Goal: Task Accomplishment & Management: Manage account settings

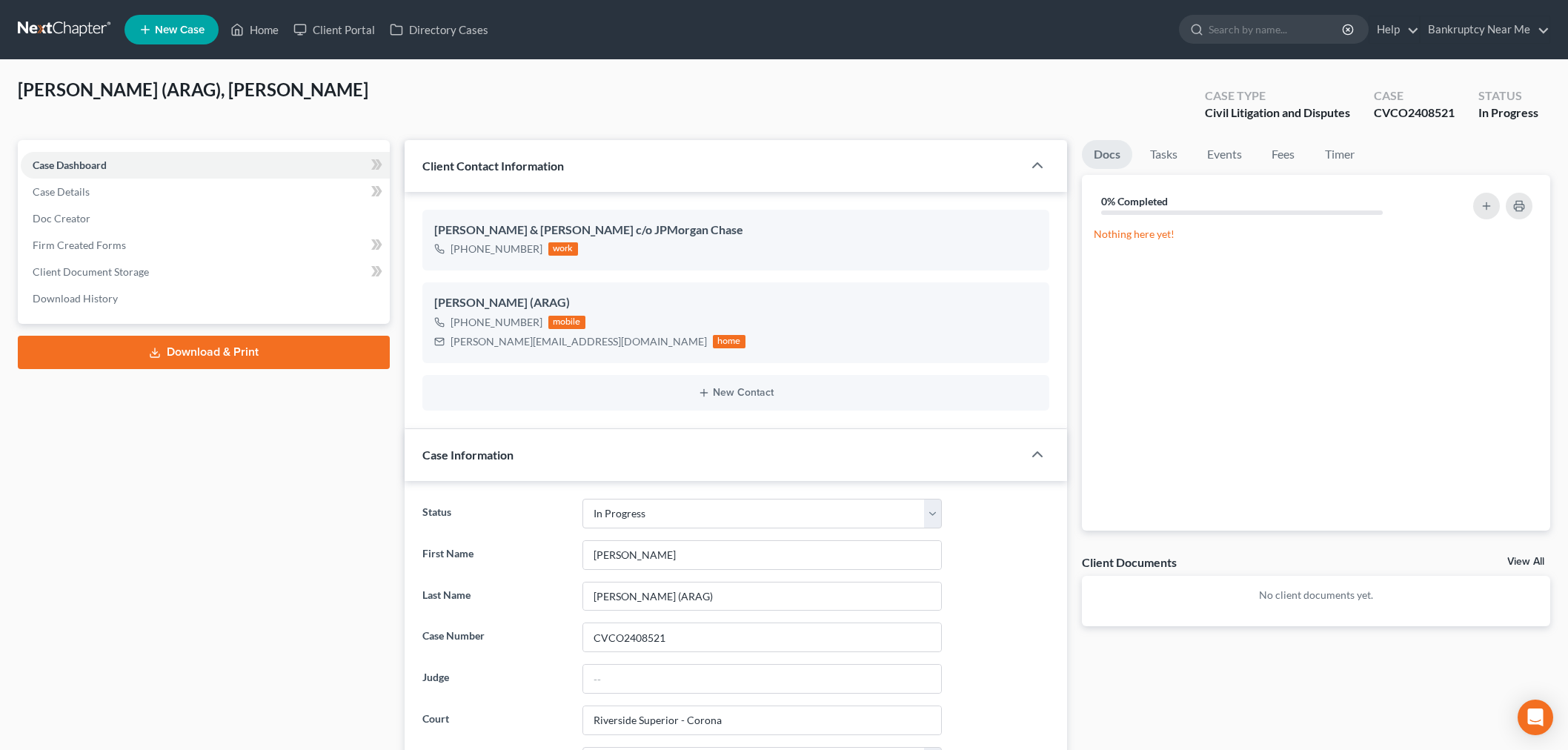
select select "9"
select select "1"
select select "0"
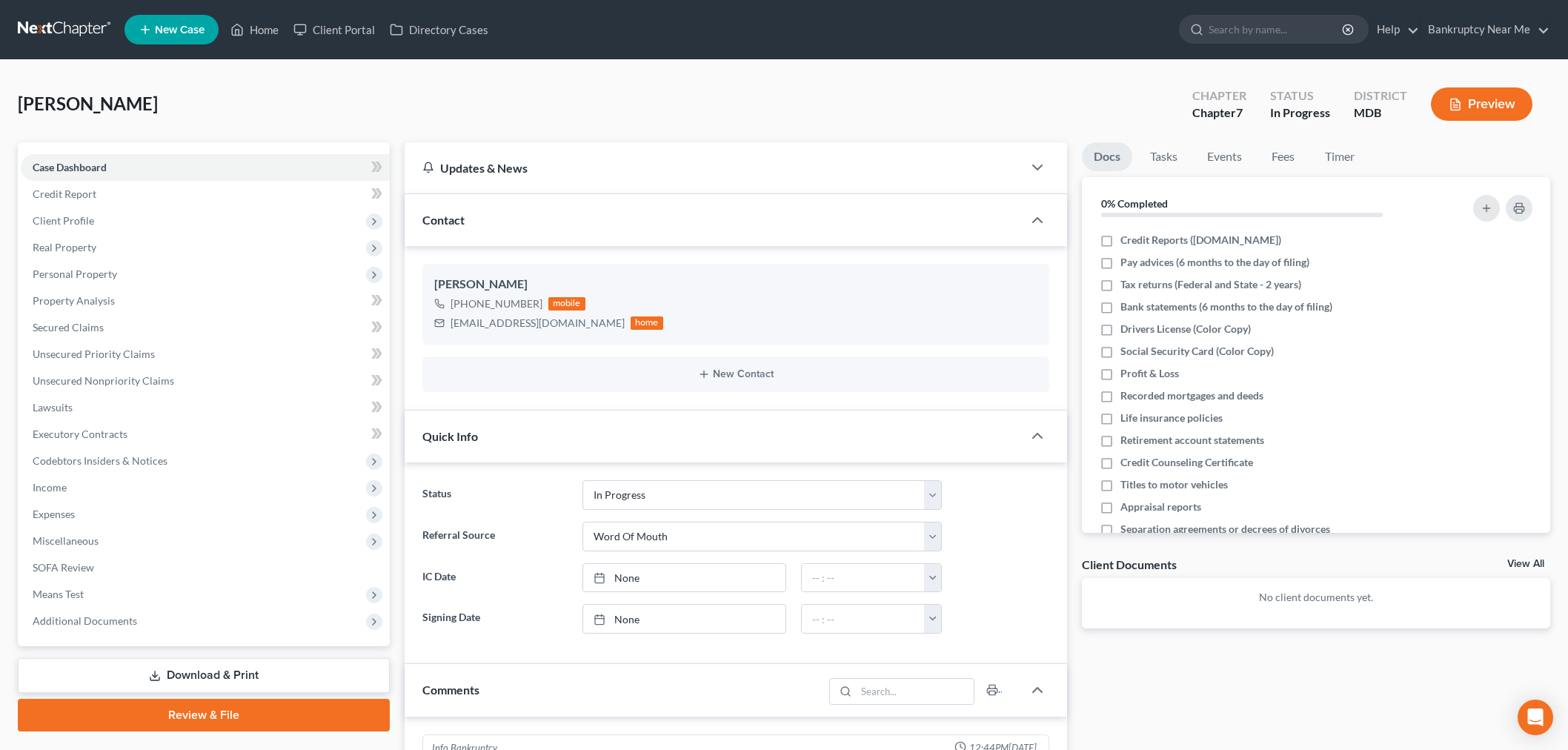
select select "9"
select select "0"
click at [69, 17] on link at bounding box center [66, 30] width 95 height 27
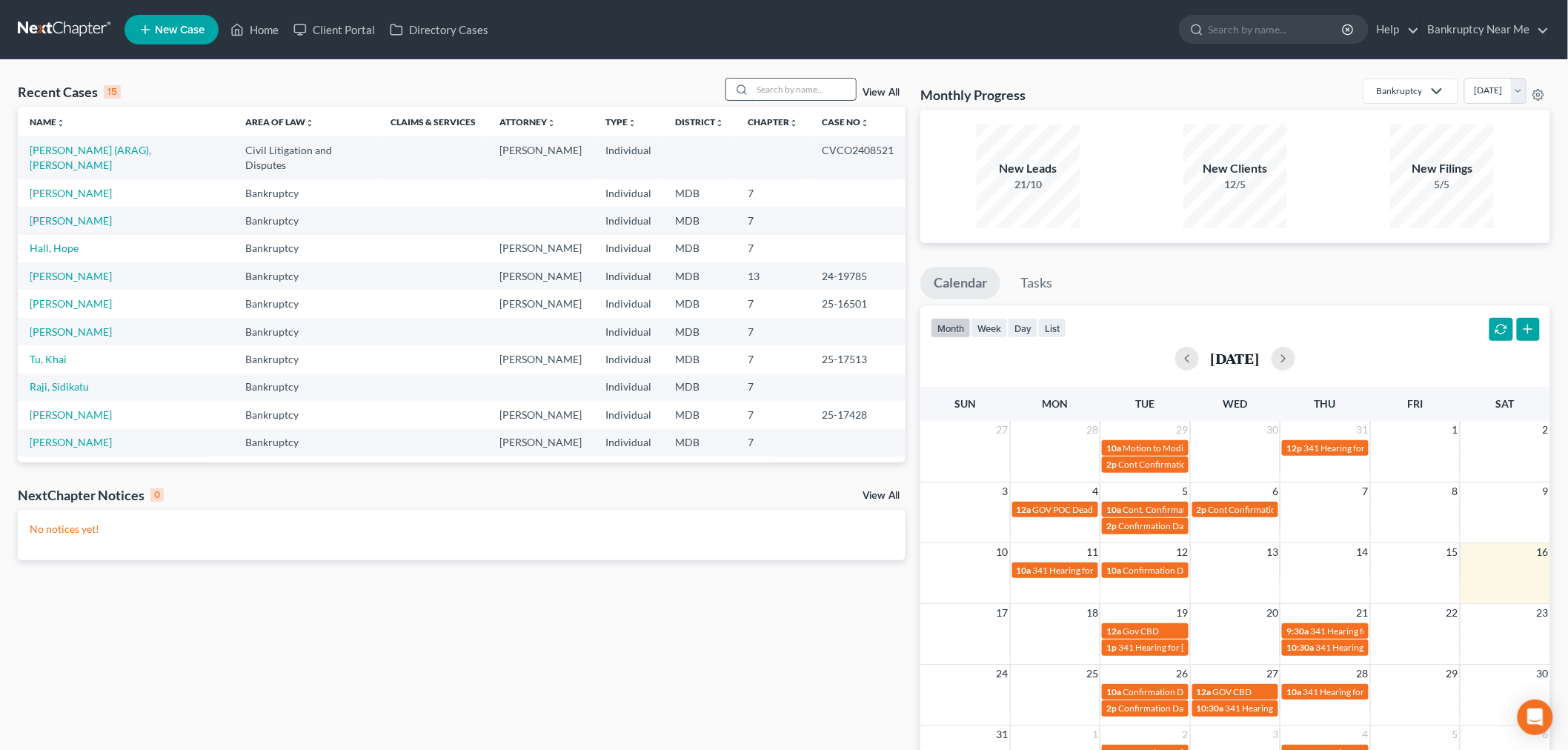
click at [773, 88] on input "search" at bounding box center [803, 89] width 103 height 21
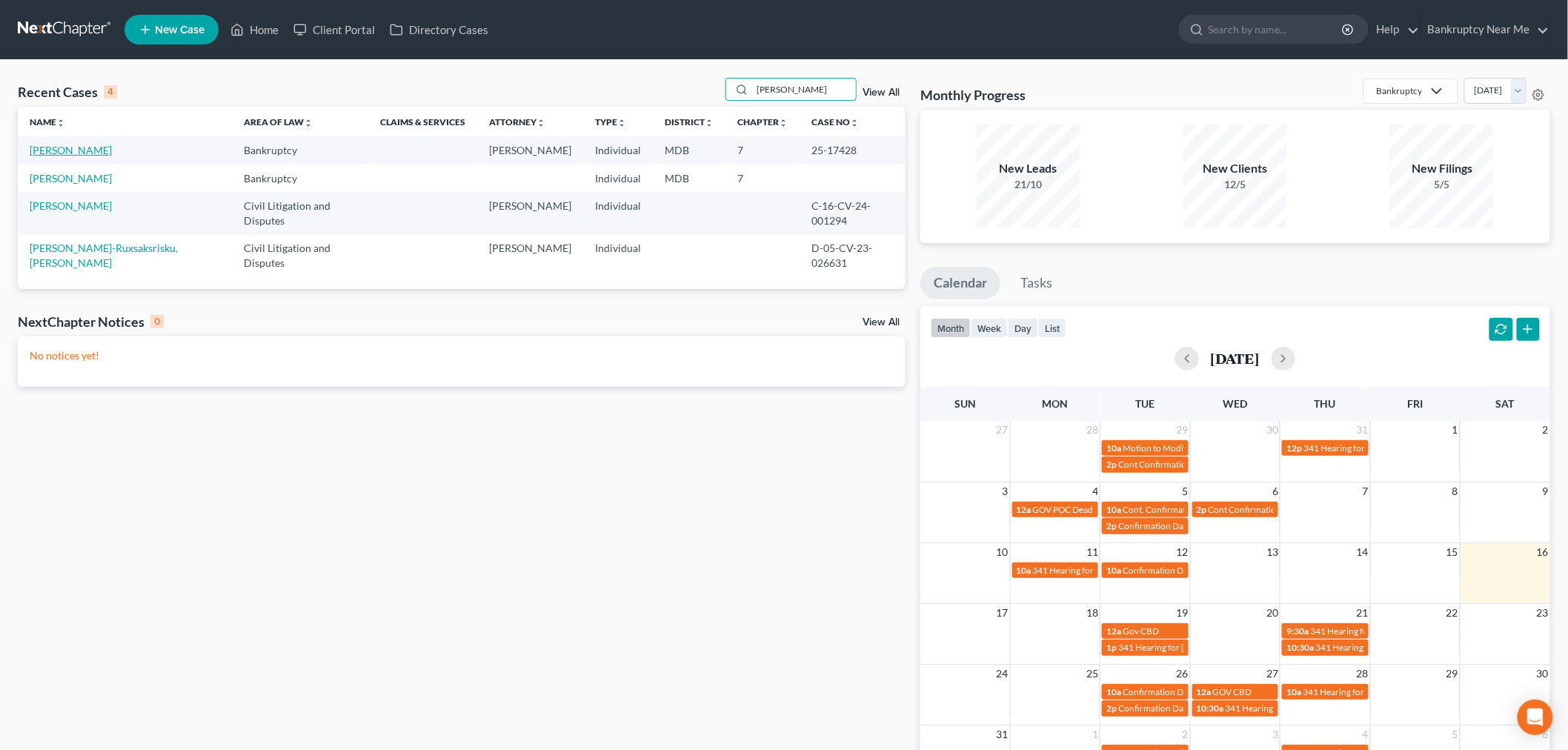
type input "ward"
click at [76, 147] on link "[PERSON_NAME]" at bounding box center [71, 150] width 82 height 13
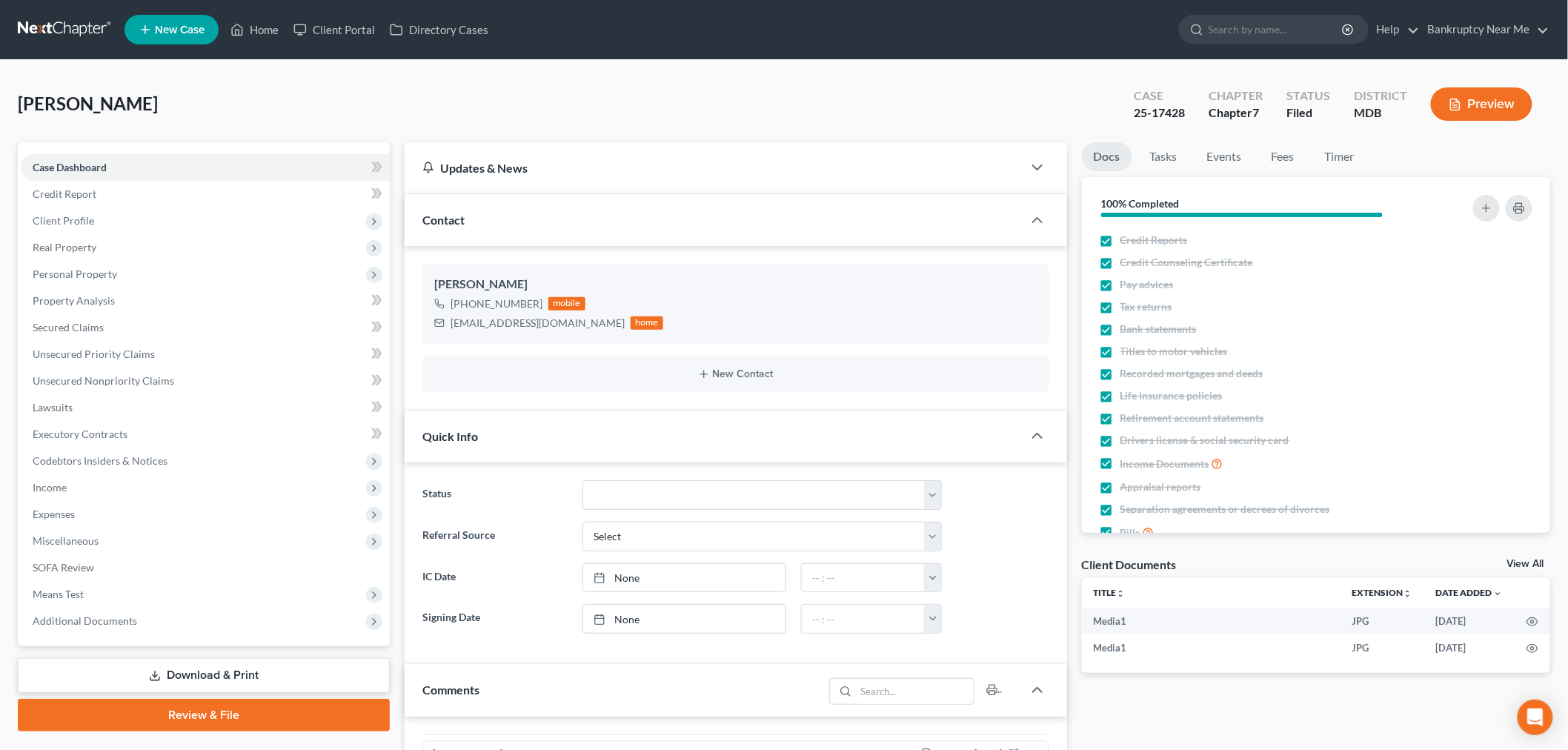
scroll to position [360, 0]
click at [1157, 156] on link "Tasks" at bounding box center [1164, 156] width 51 height 29
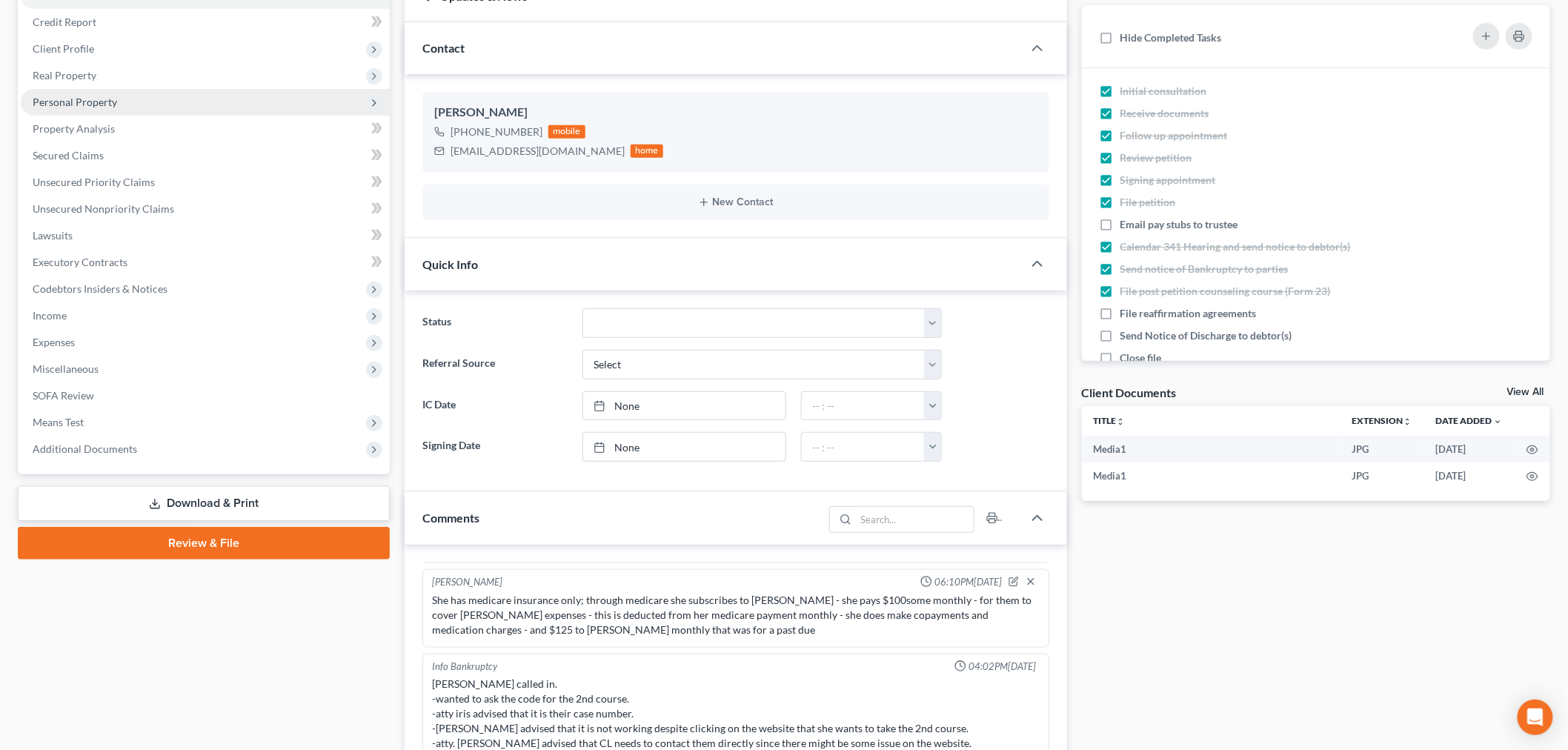
scroll to position [0, 0]
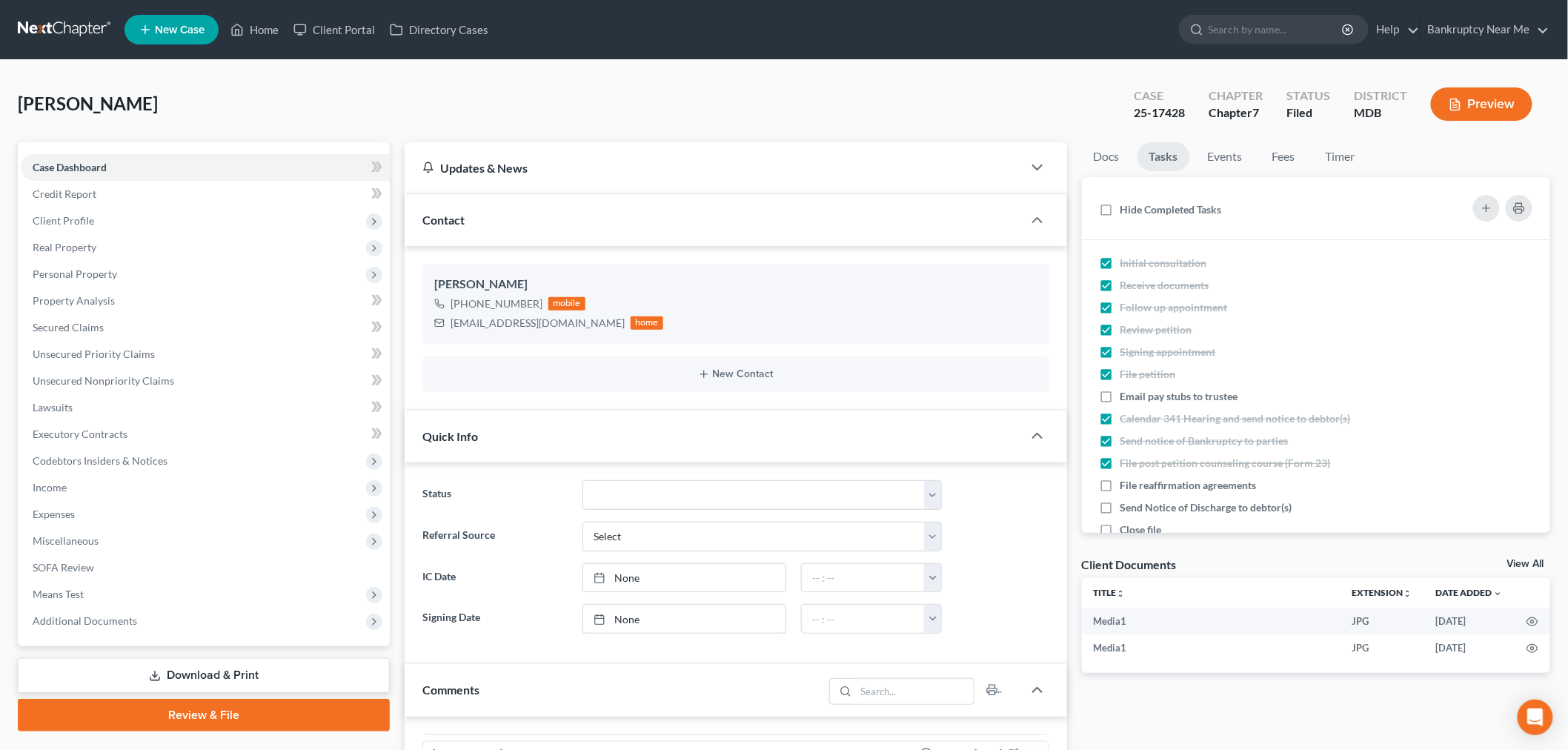
click at [71, 23] on link at bounding box center [66, 30] width 95 height 27
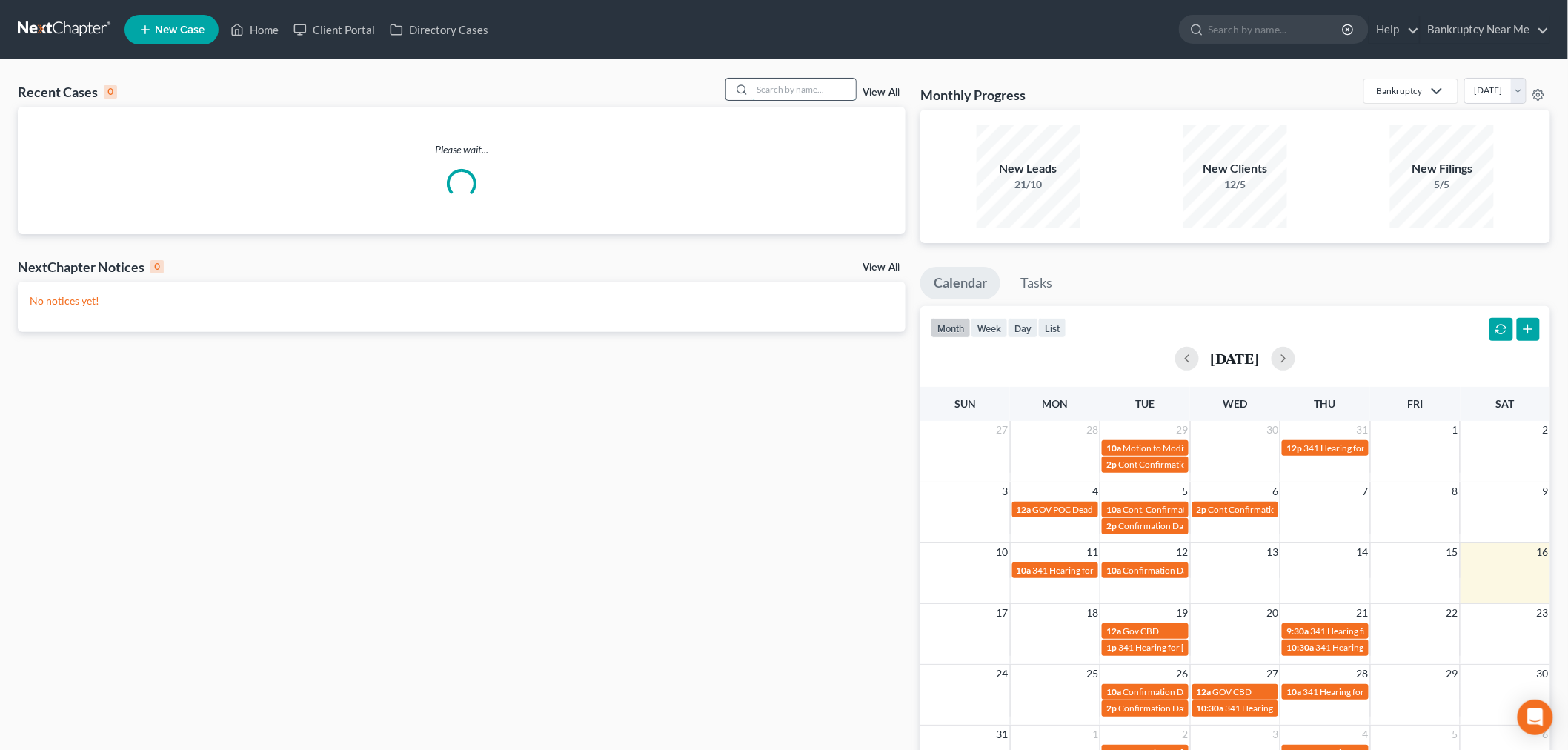
click at [814, 89] on input "search" at bounding box center [803, 89] width 103 height 21
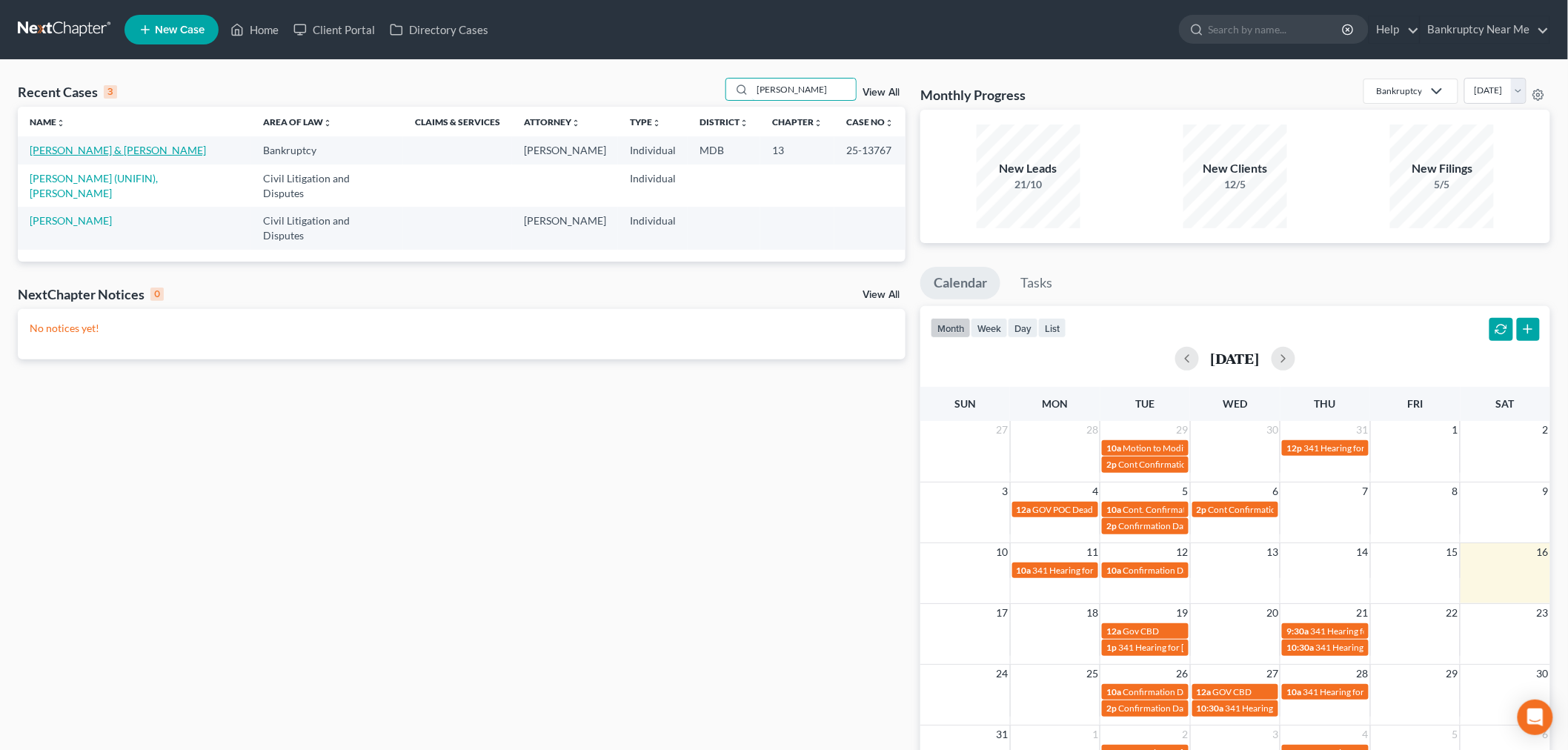
type input "harvey"
click at [112, 149] on link "Harvey, Jennifer & Cory" at bounding box center [118, 150] width 176 height 13
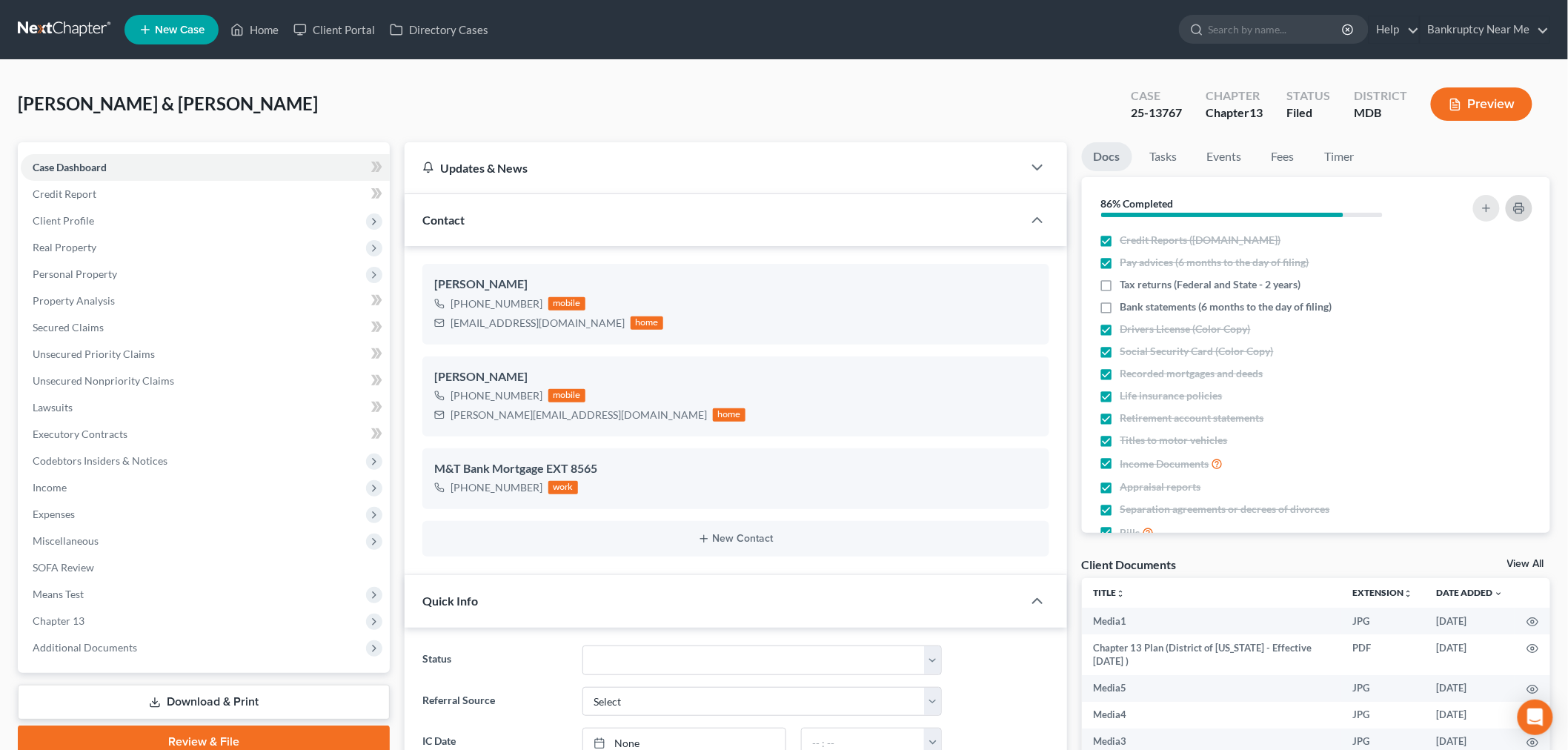
scroll to position [2078, 0]
click at [1205, 160] on link "Events" at bounding box center [1224, 156] width 58 height 29
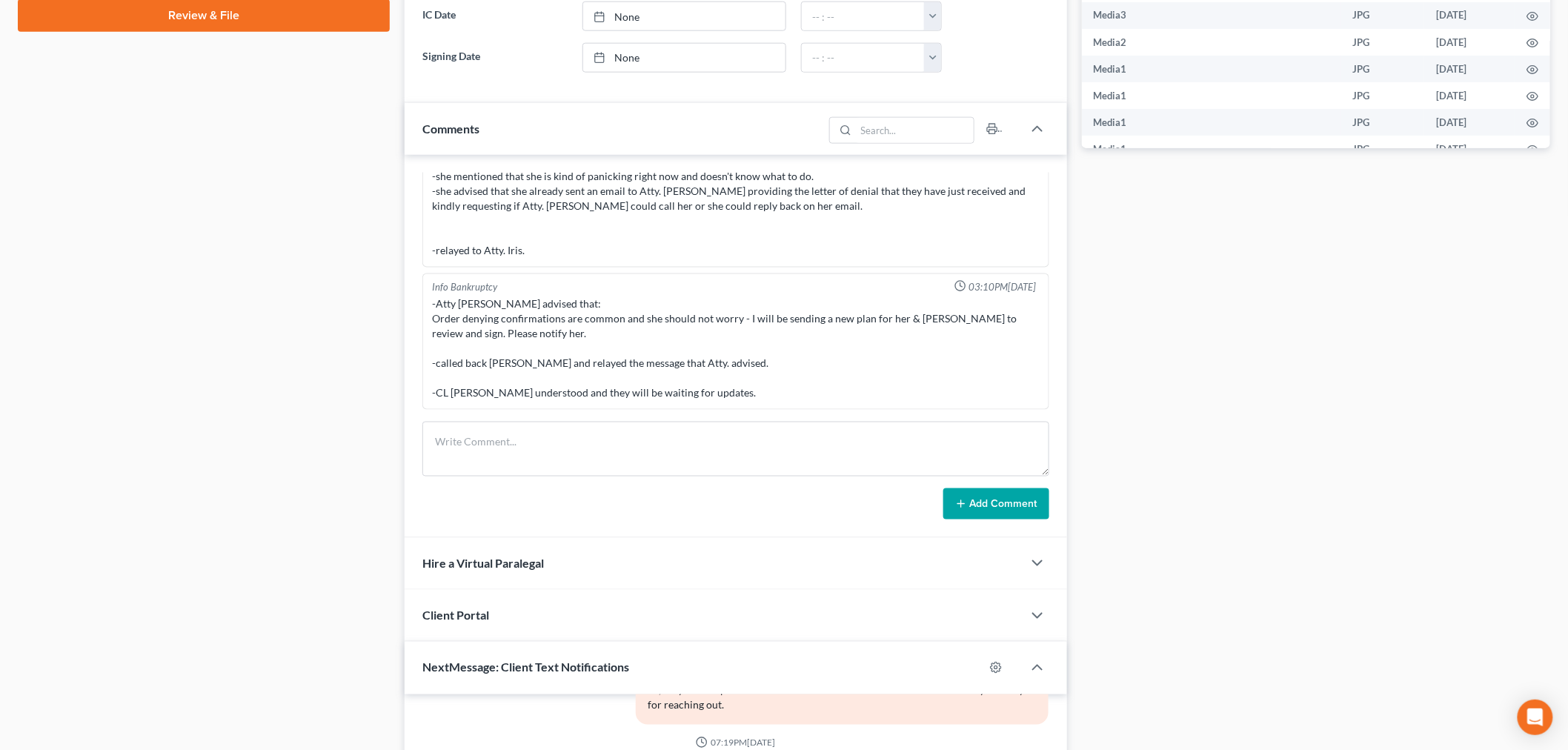
scroll to position [906, 0]
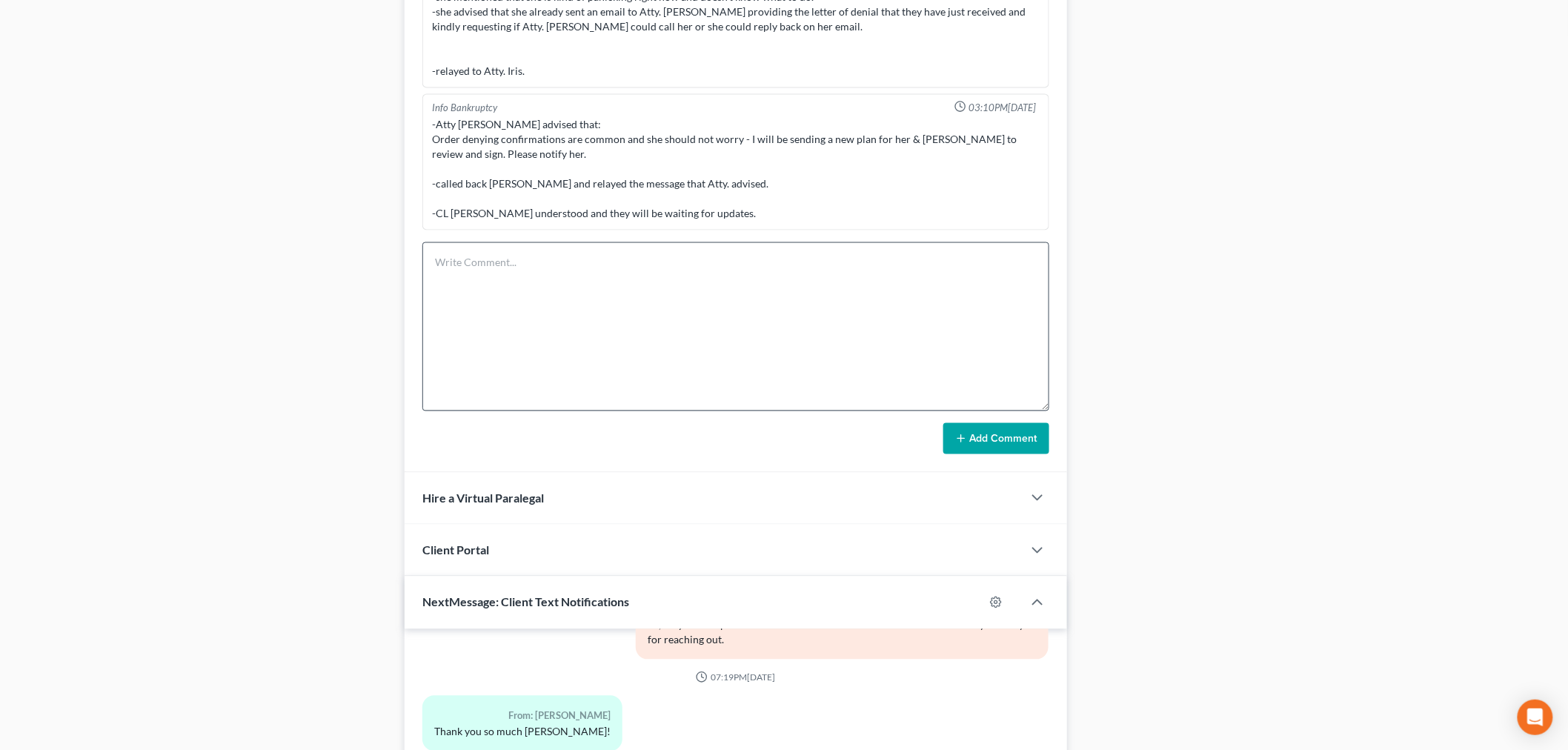
drag, startPoint x: 1040, startPoint y: 294, endPoint x: 1034, endPoint y: 589, distance: 295.1
click at [1034, 412] on textarea at bounding box center [736, 327] width 627 height 169
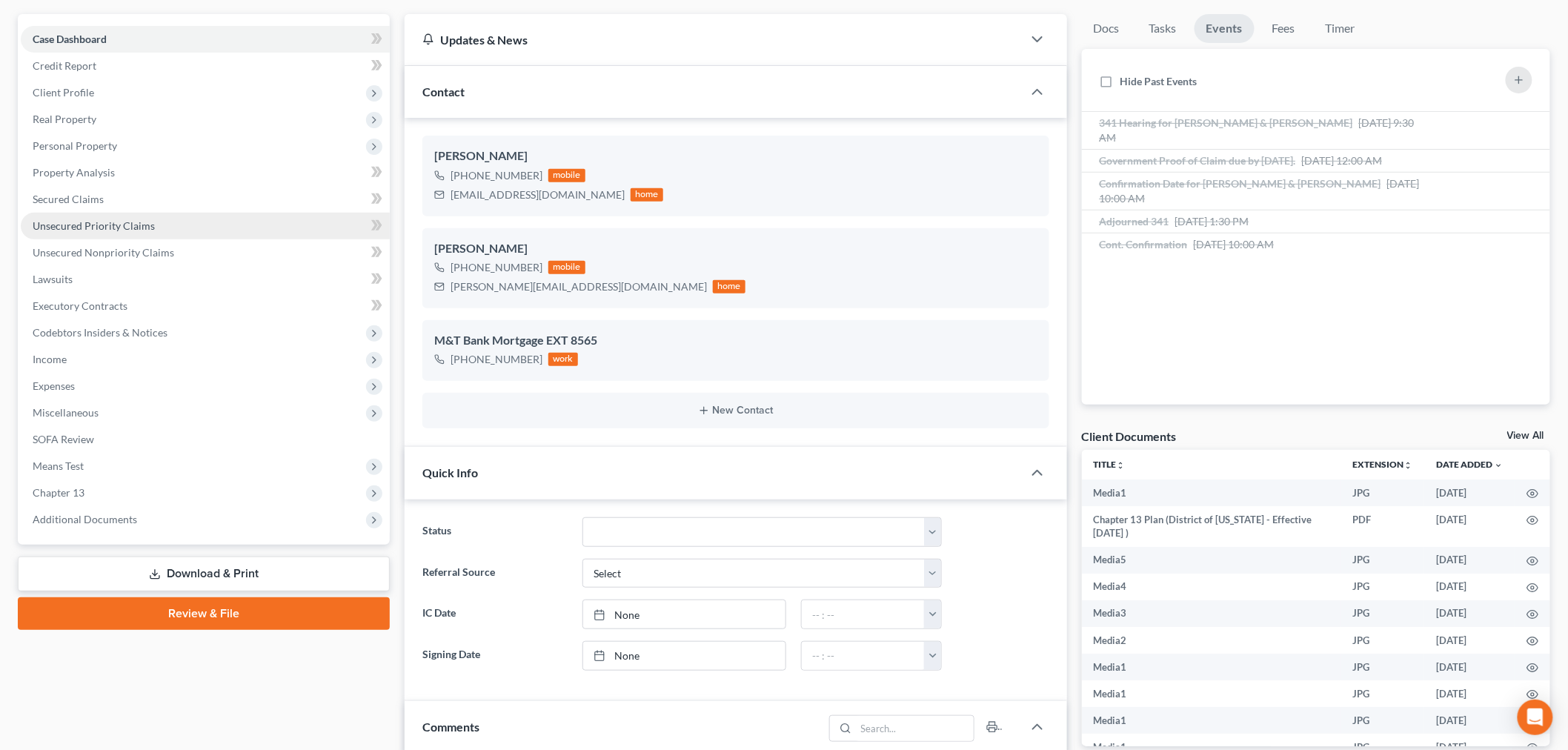
scroll to position [0, 0]
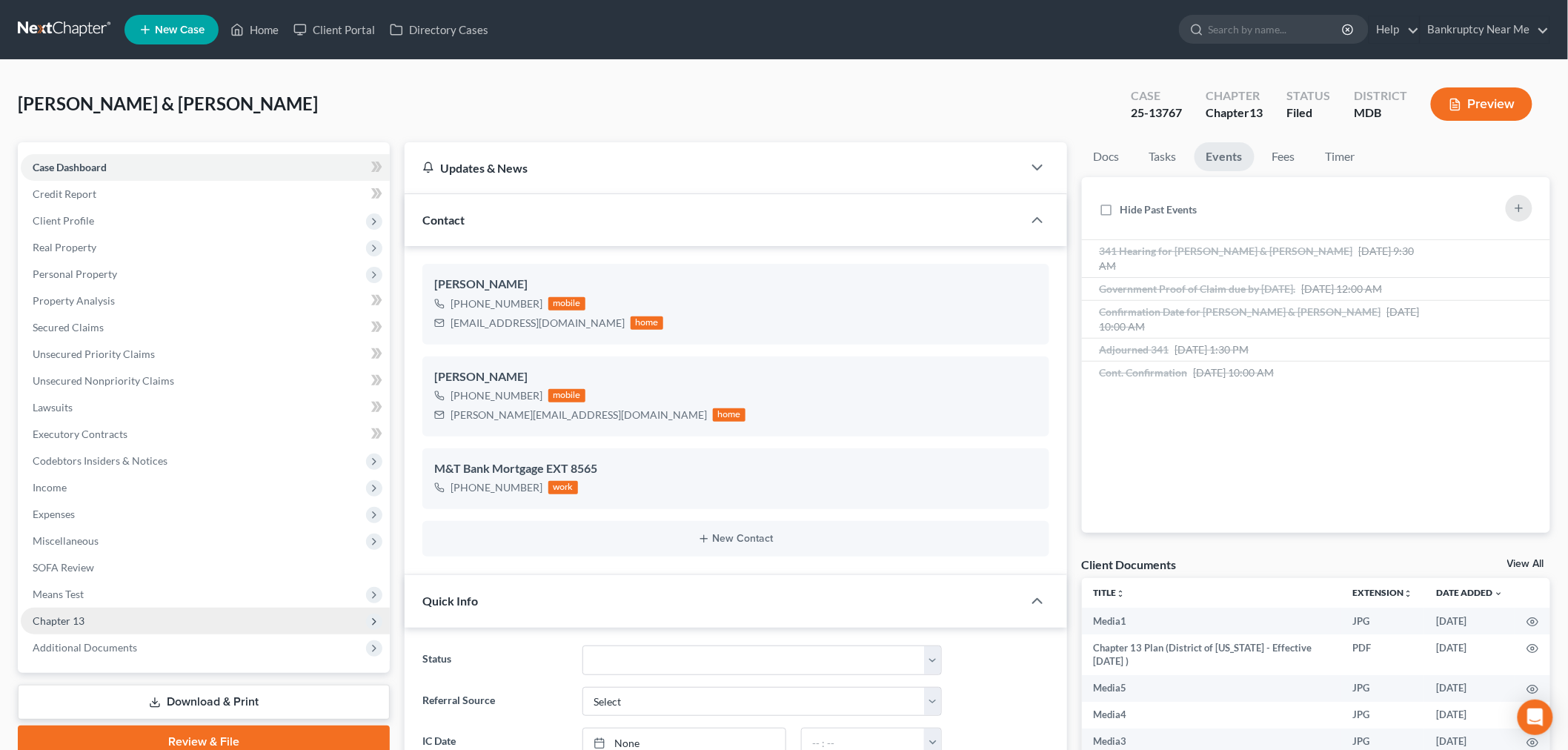
click at [101, 612] on span "Chapter 13" at bounding box center [205, 621] width 369 height 27
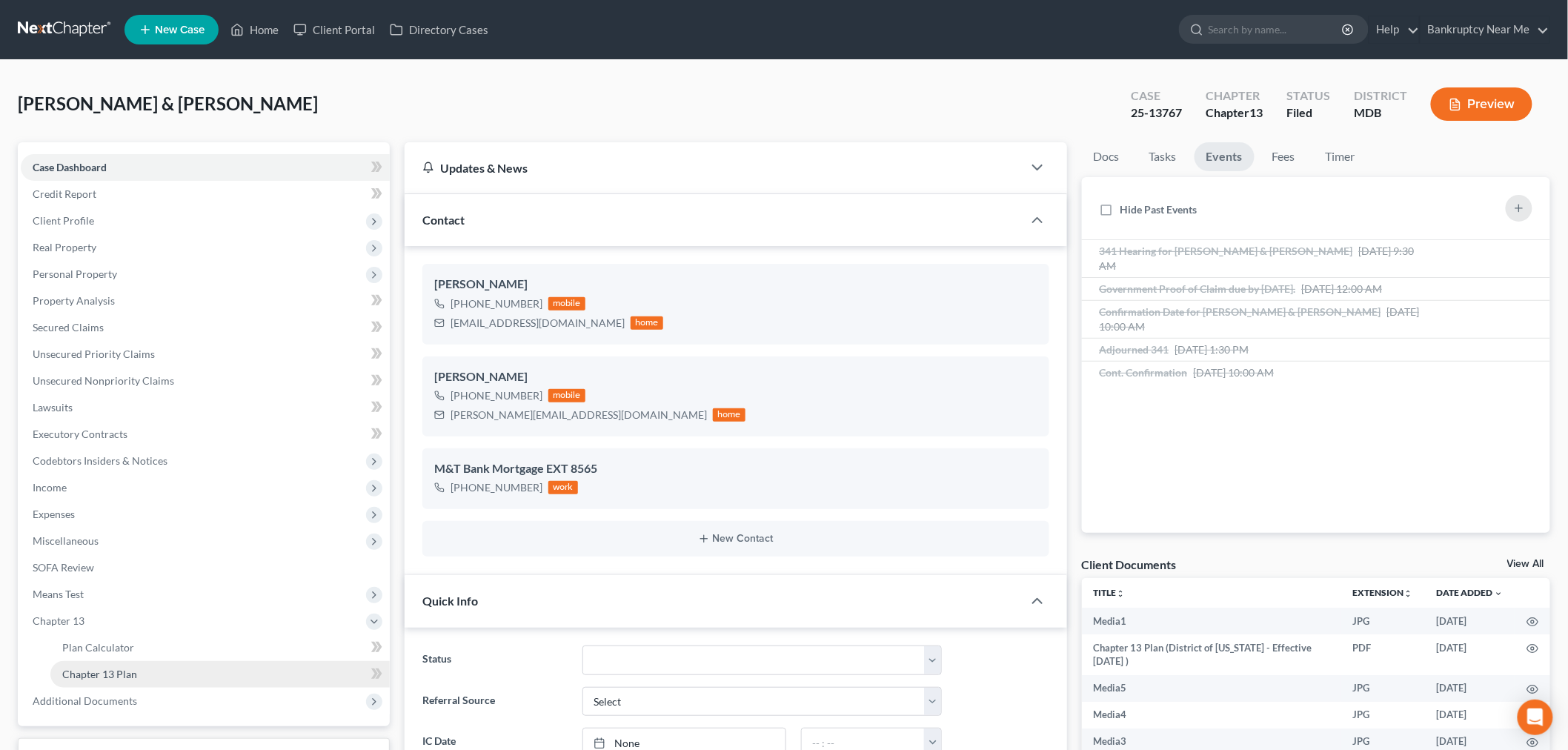
click at [152, 668] on link "Chapter 13 Plan" at bounding box center [220, 675] width 340 height 27
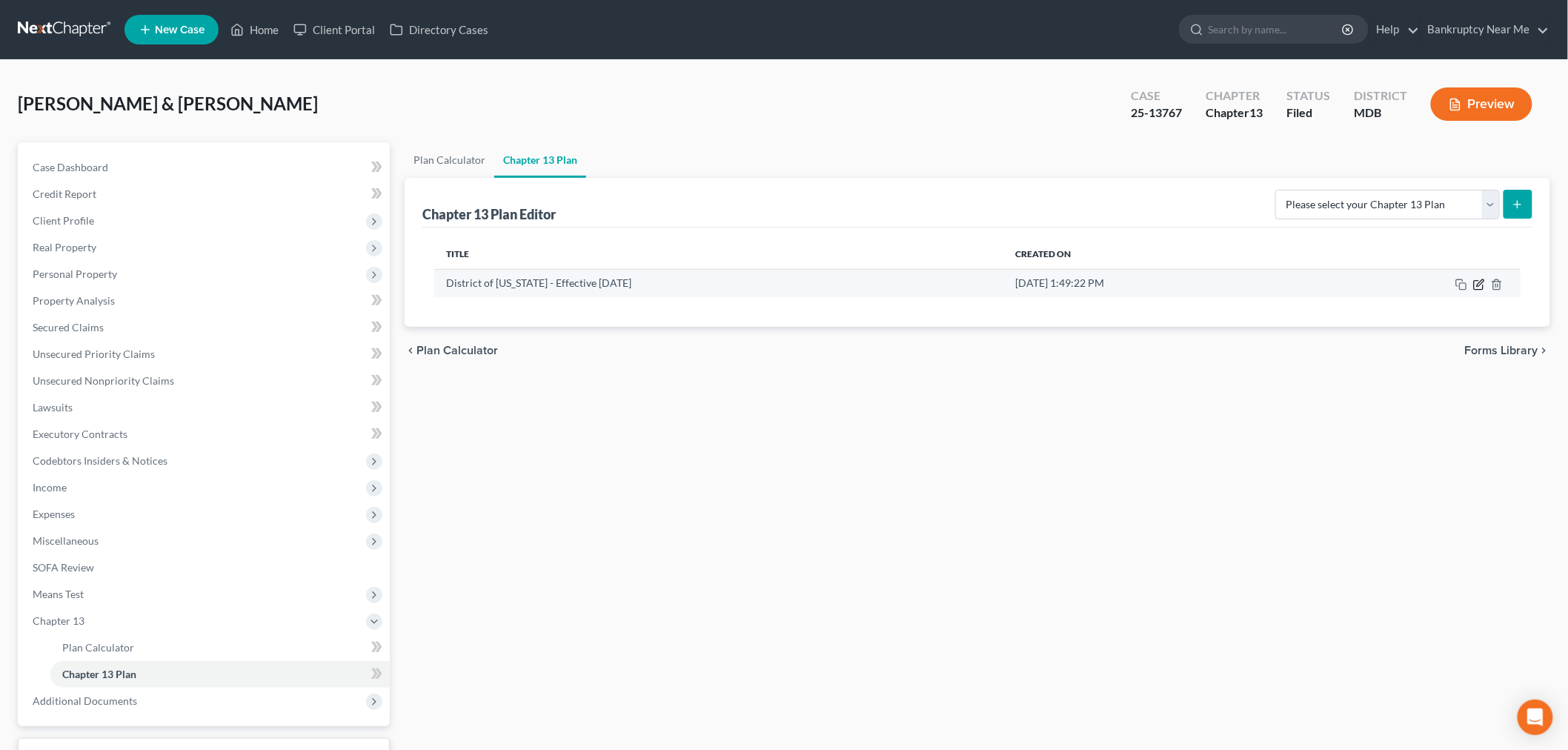
click at [1480, 281] on icon "button" at bounding box center [1479, 285] width 12 height 12
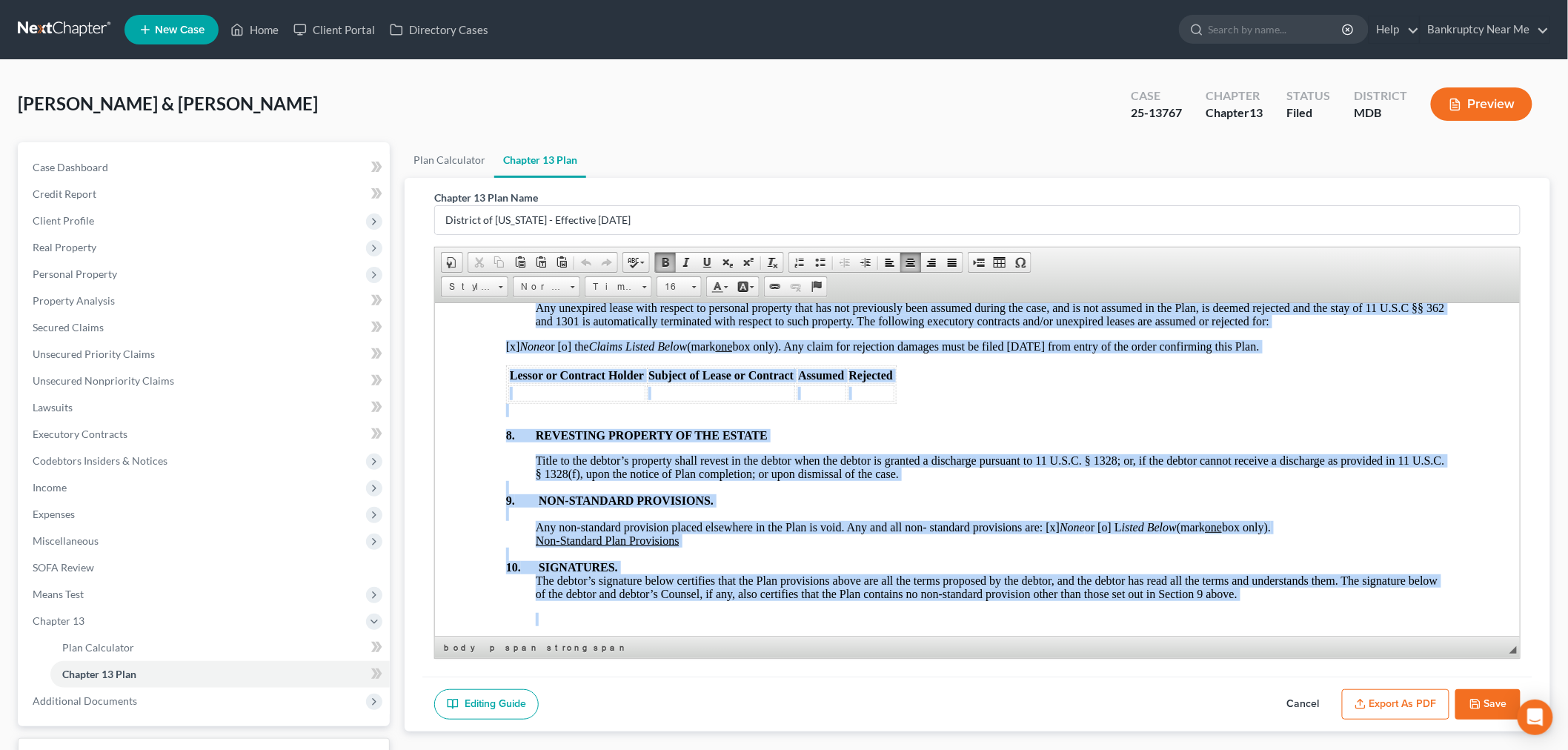
scroll to position [5112, 0]
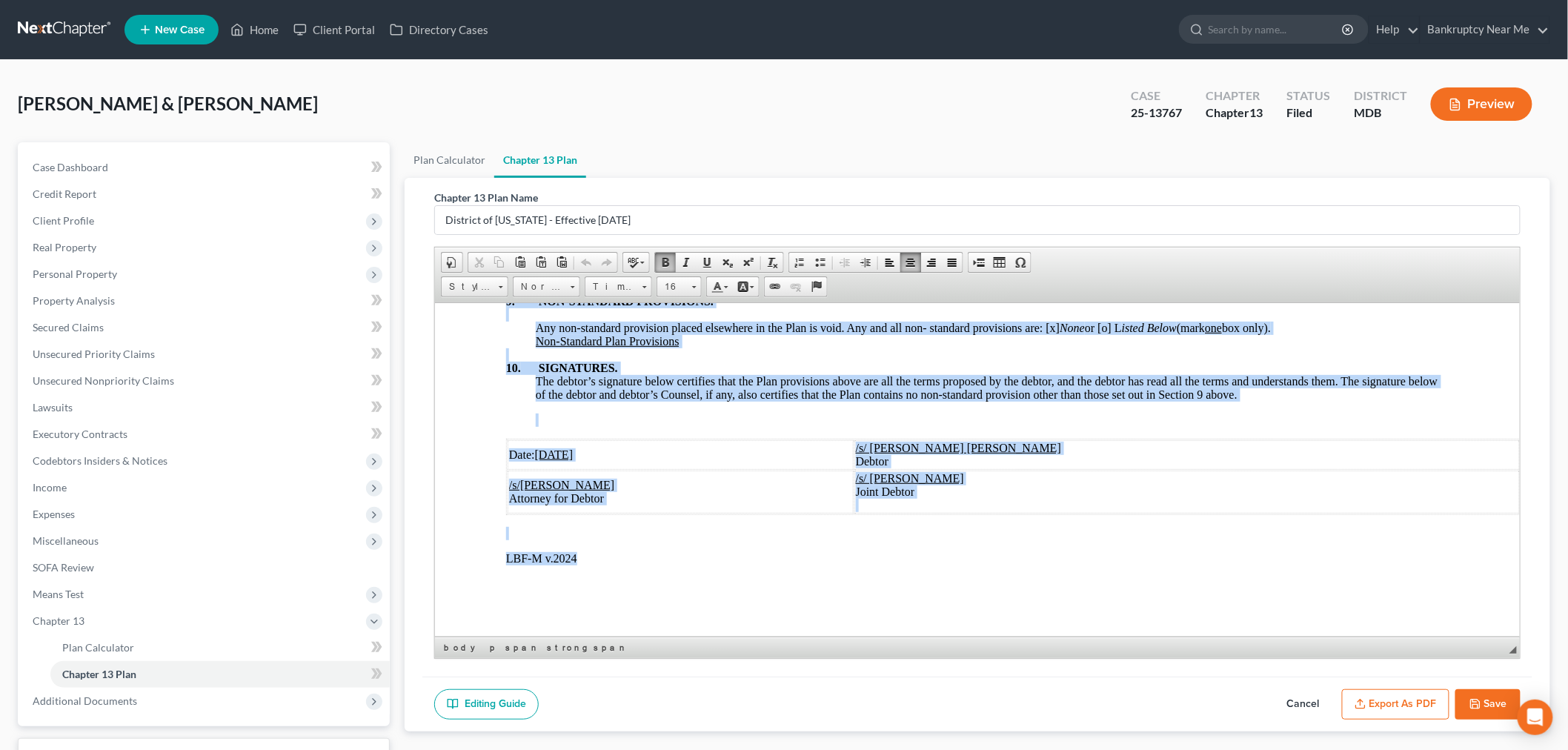
drag, startPoint x: 708, startPoint y: 349, endPoint x: 1215, endPoint y: 586, distance: 559.7
click at [689, 286] on link "16" at bounding box center [679, 287] width 45 height 21
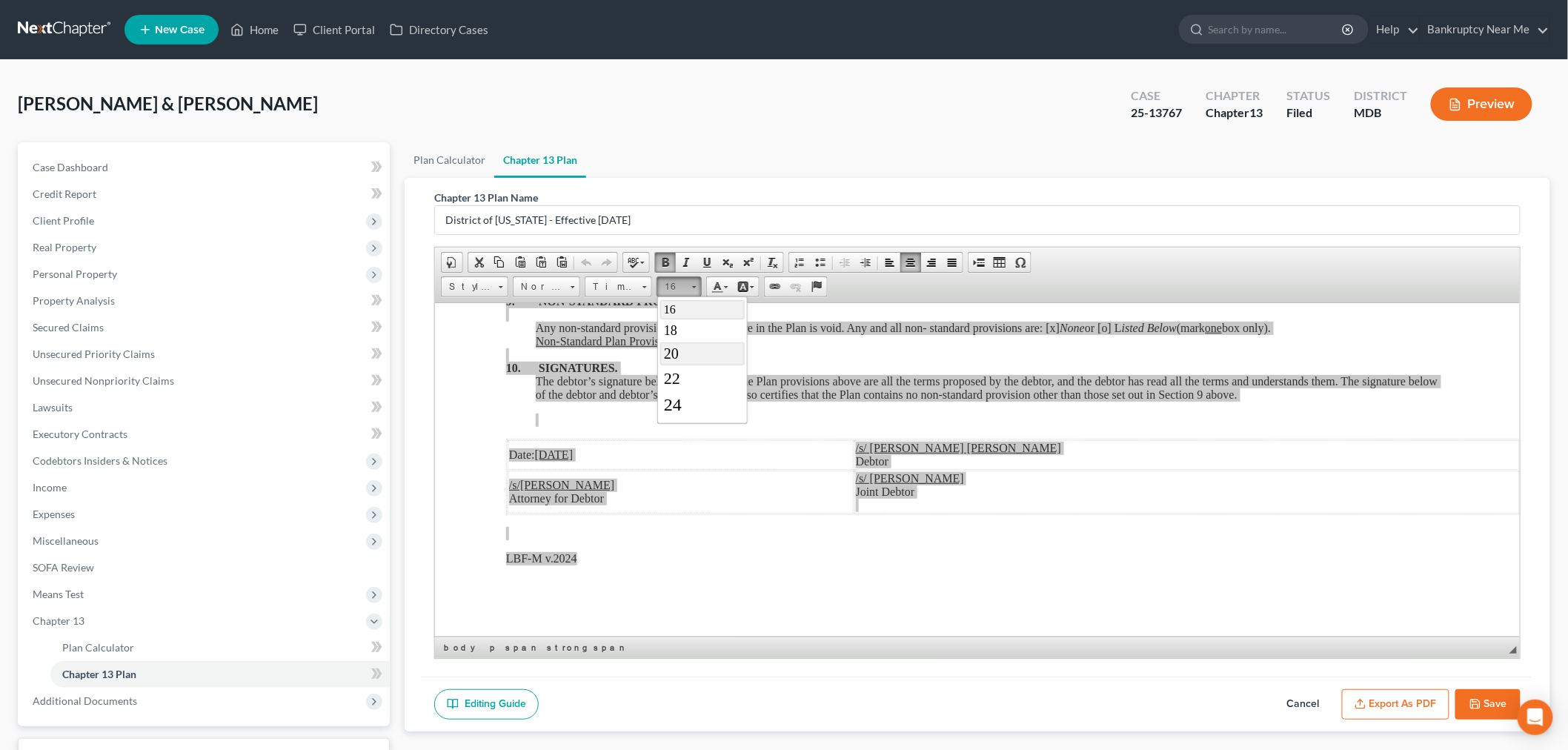
scroll to position [172, 0]
click at [686, 405] on link "26" at bounding box center [701, 395] width 85 height 28
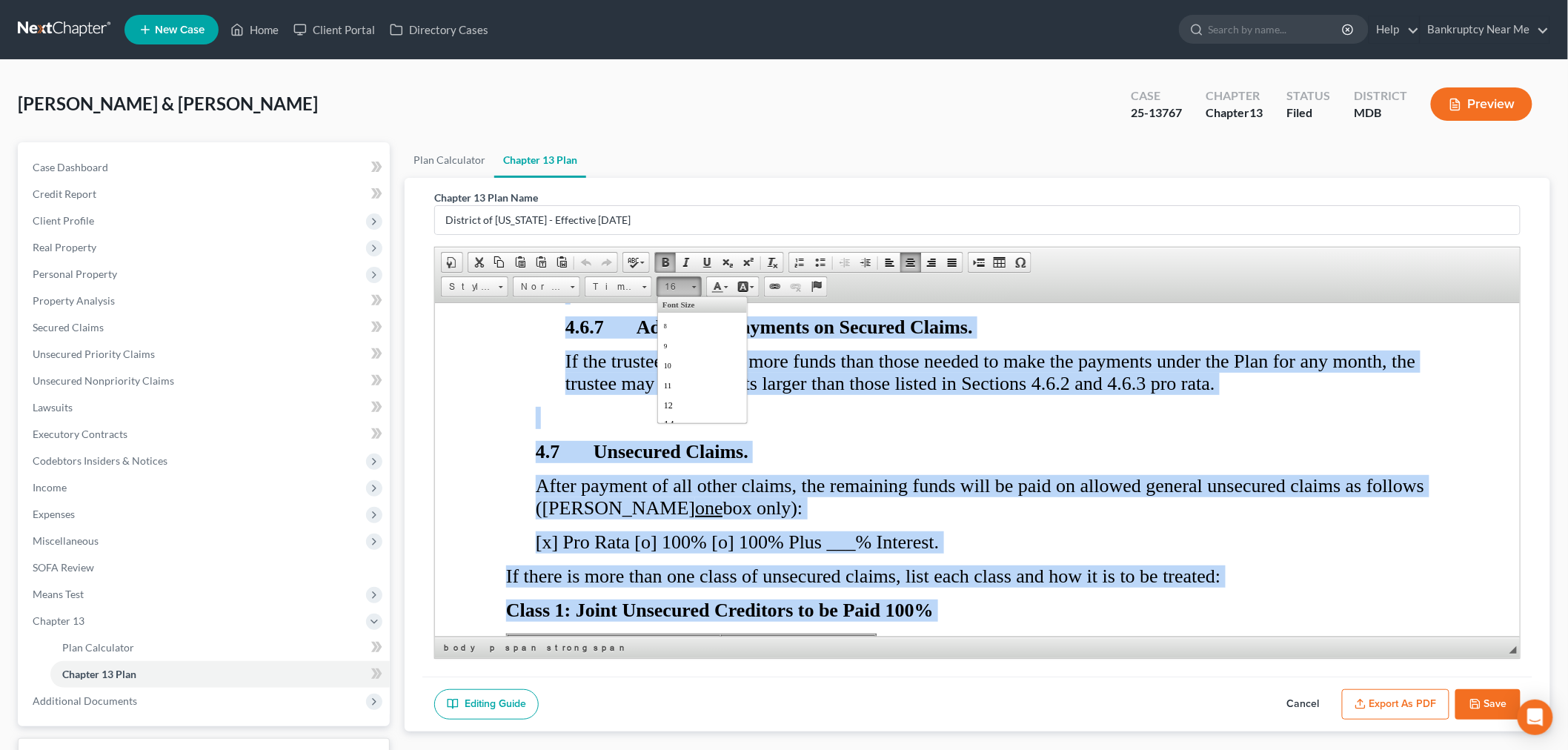
scroll to position [8115, 0]
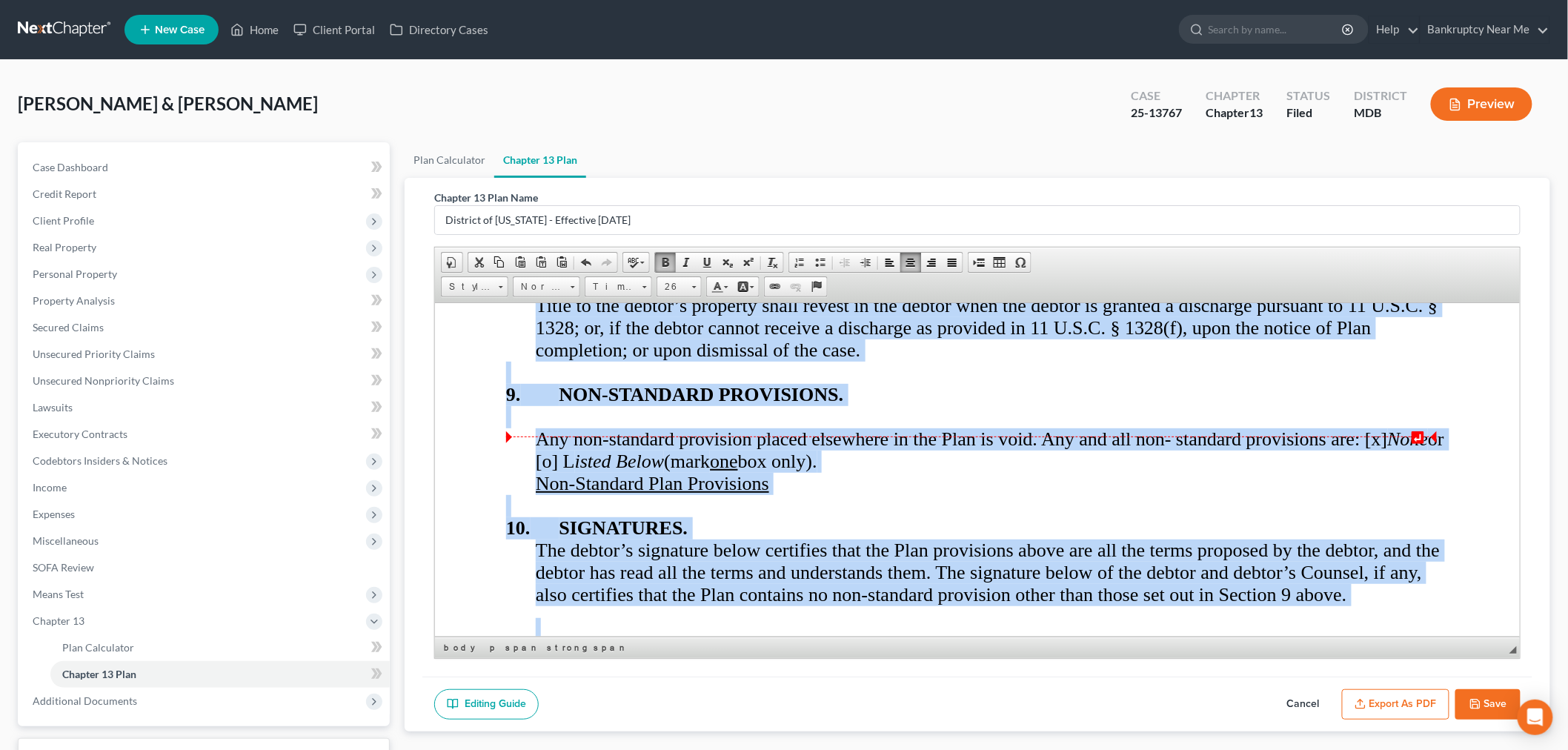
click at [968, 445] on span "Any non-standard provision placed elsewhere in the Plan is void. Any and all no…" at bounding box center [989, 449] width 908 height 43
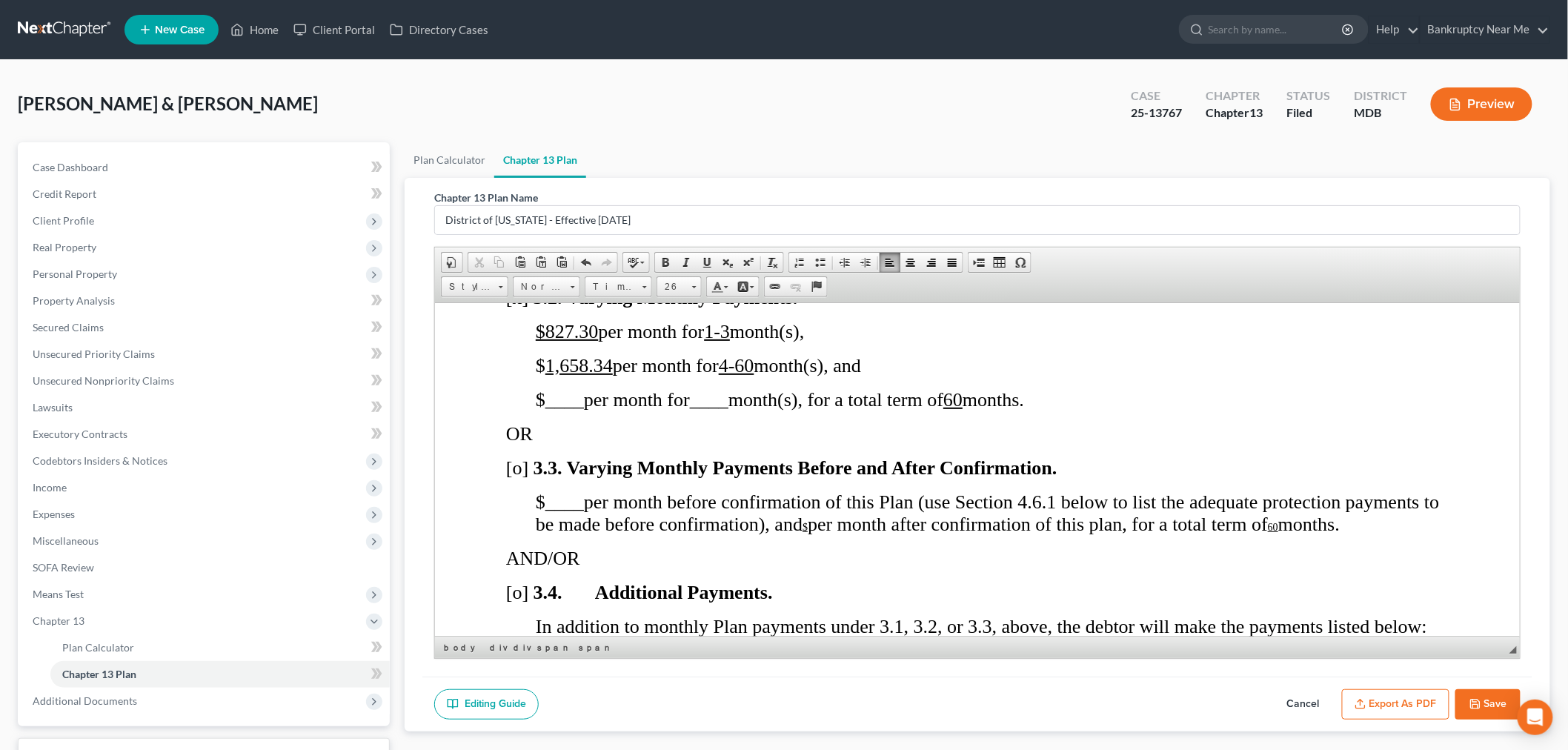
scroll to position [0, 0]
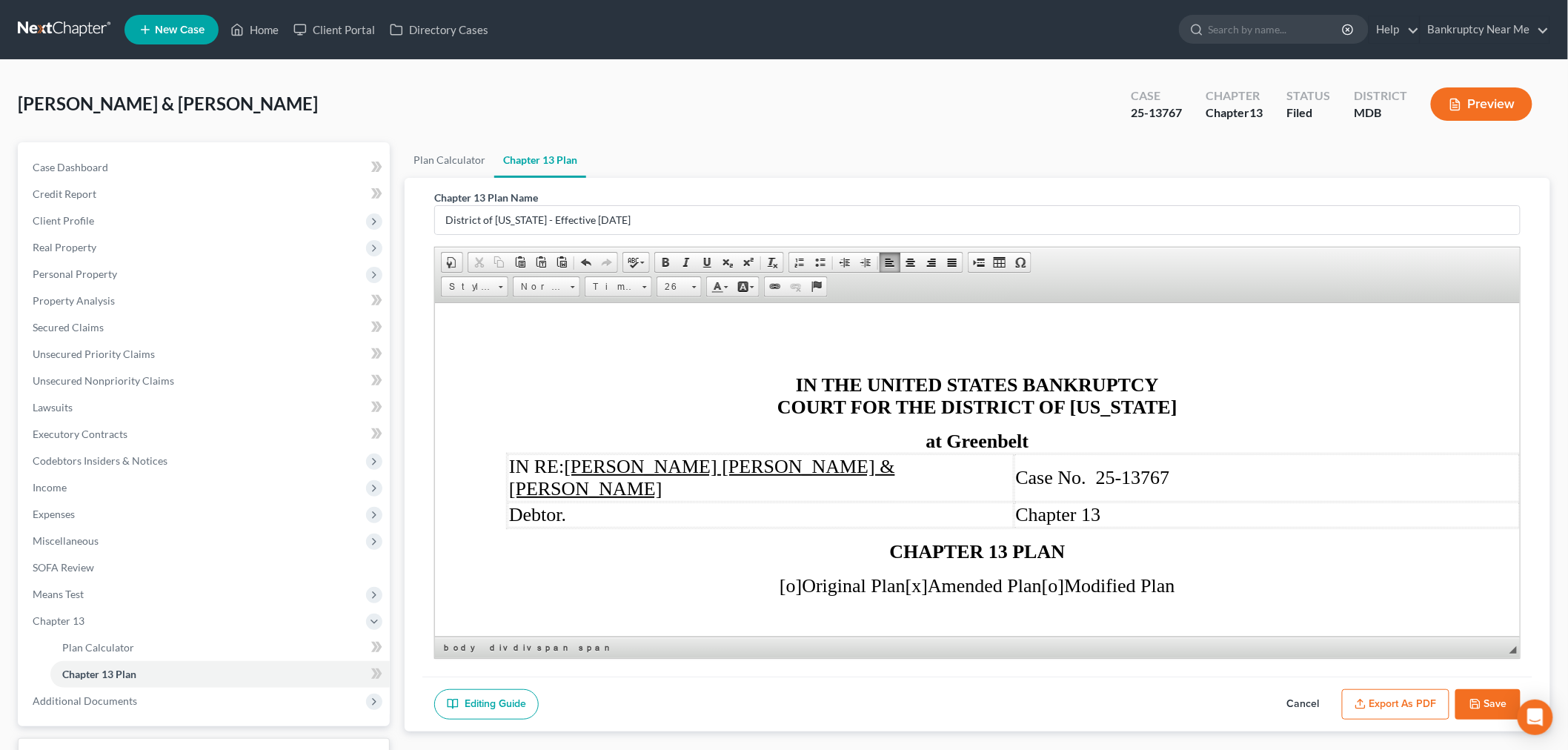
drag, startPoint x: 1510, startPoint y: 594, endPoint x: 1956, endPoint y: 616, distance: 446.5
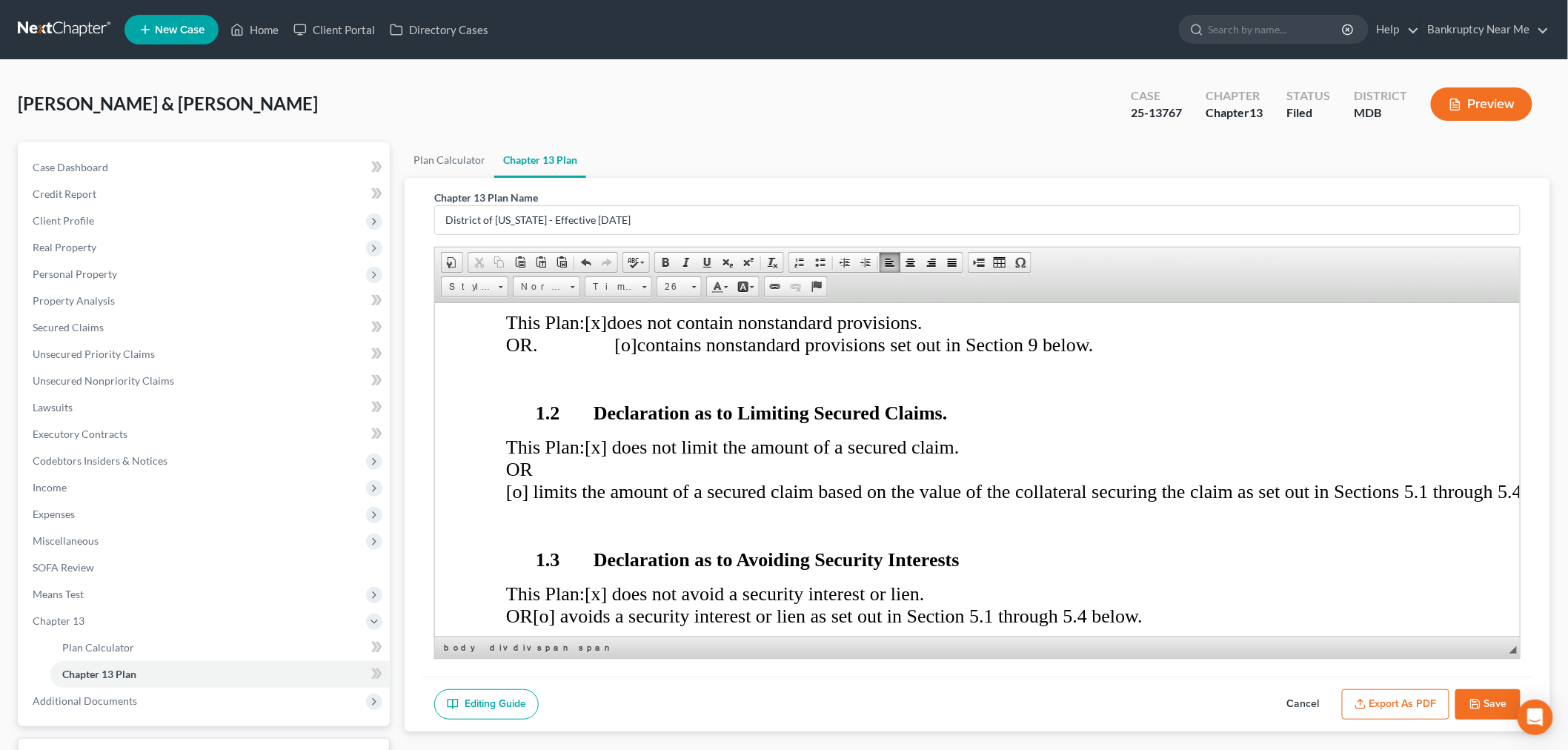
scroll to position [576, 0]
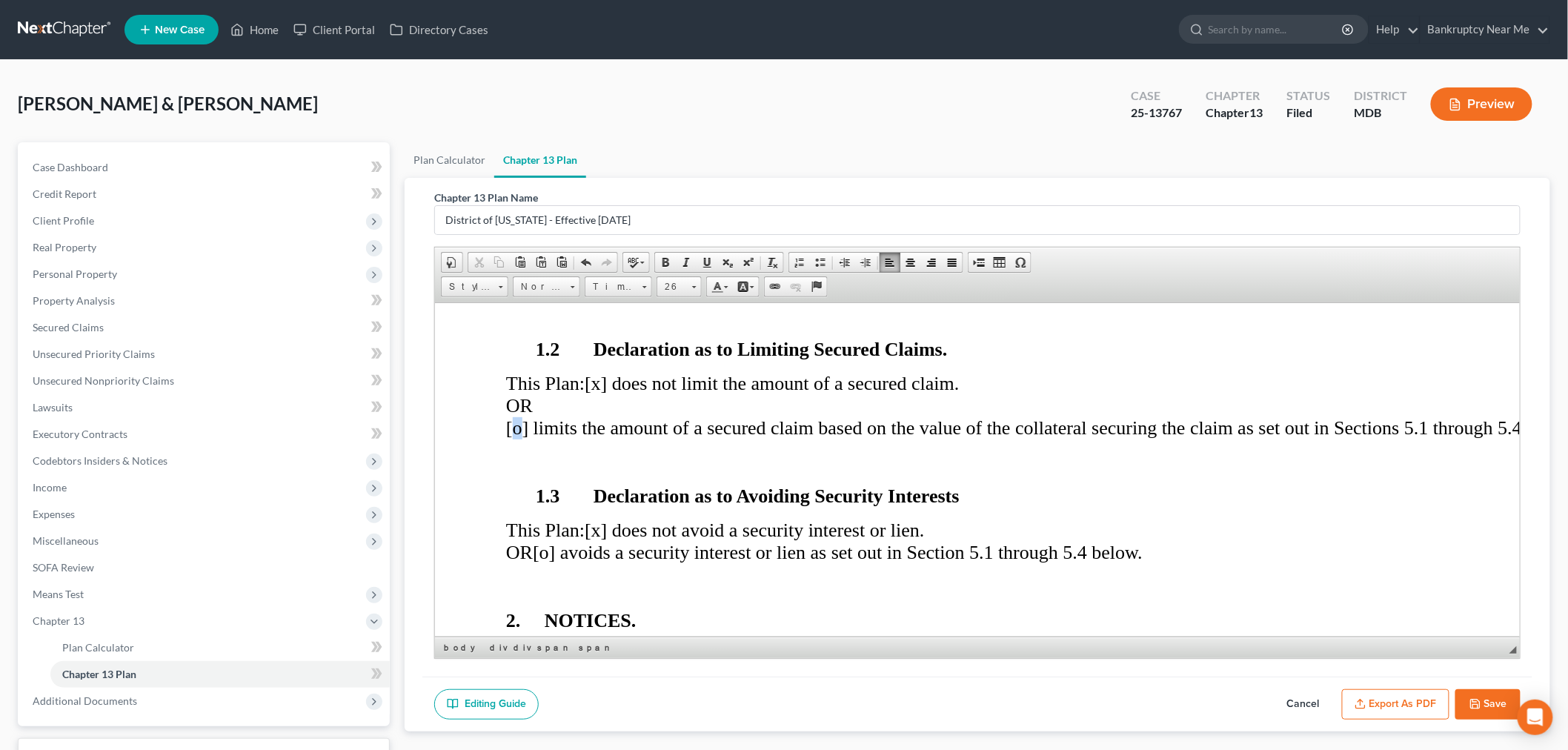
click at [513, 430] on span "[o] limits the amount of a secured claim based on the value of the collateral s…" at bounding box center [1041, 427] width 1072 height 21
drag, startPoint x: 619, startPoint y: 366, endPoint x: 612, endPoint y: 370, distance: 8.1
click at [614, 372] on span "[x] does not limit the amount of a secured claim." at bounding box center [771, 383] width 374 height 21
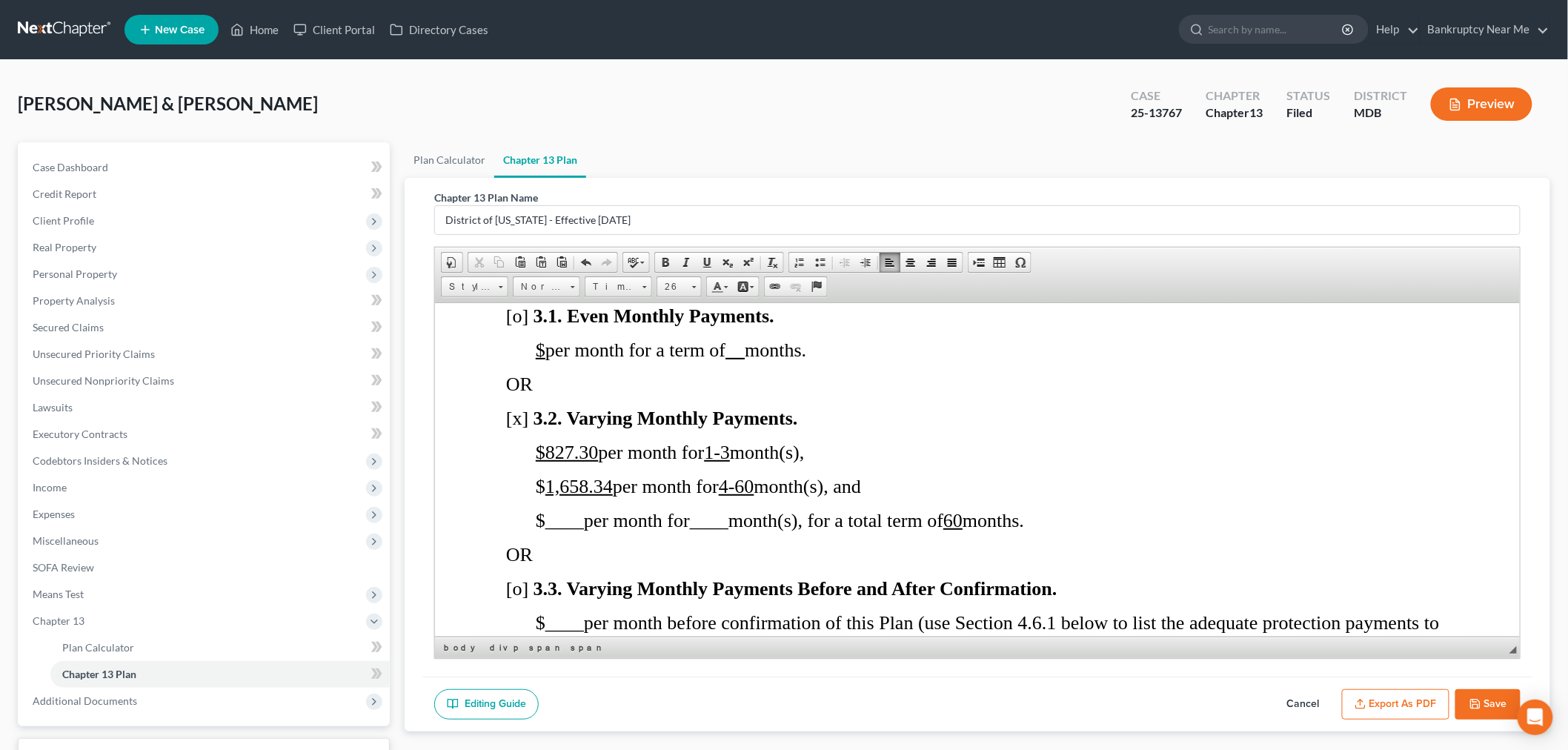
scroll to position [1483, 0]
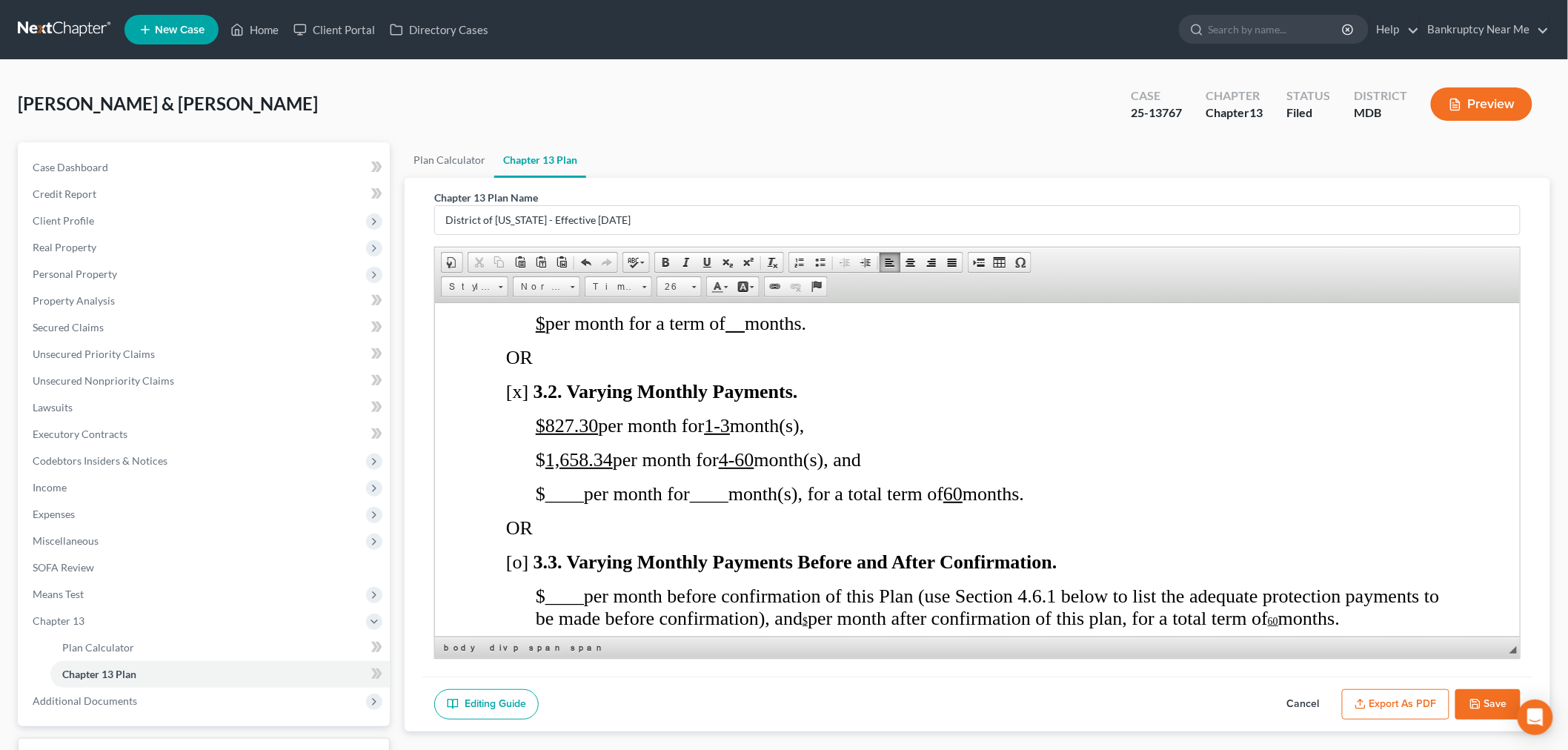
click at [962, 493] on u "60" at bounding box center [952, 493] width 19 height 21
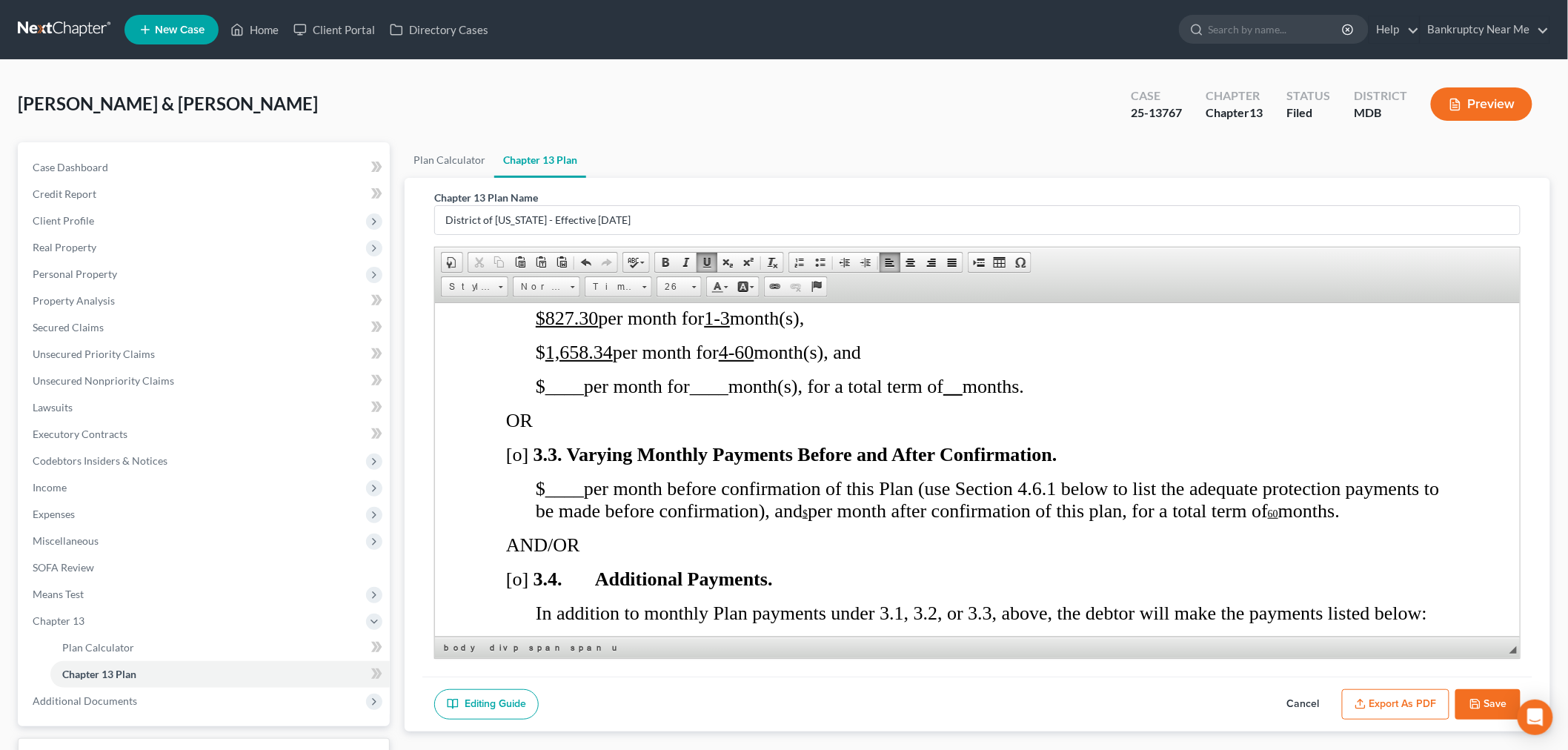
scroll to position [1730, 0]
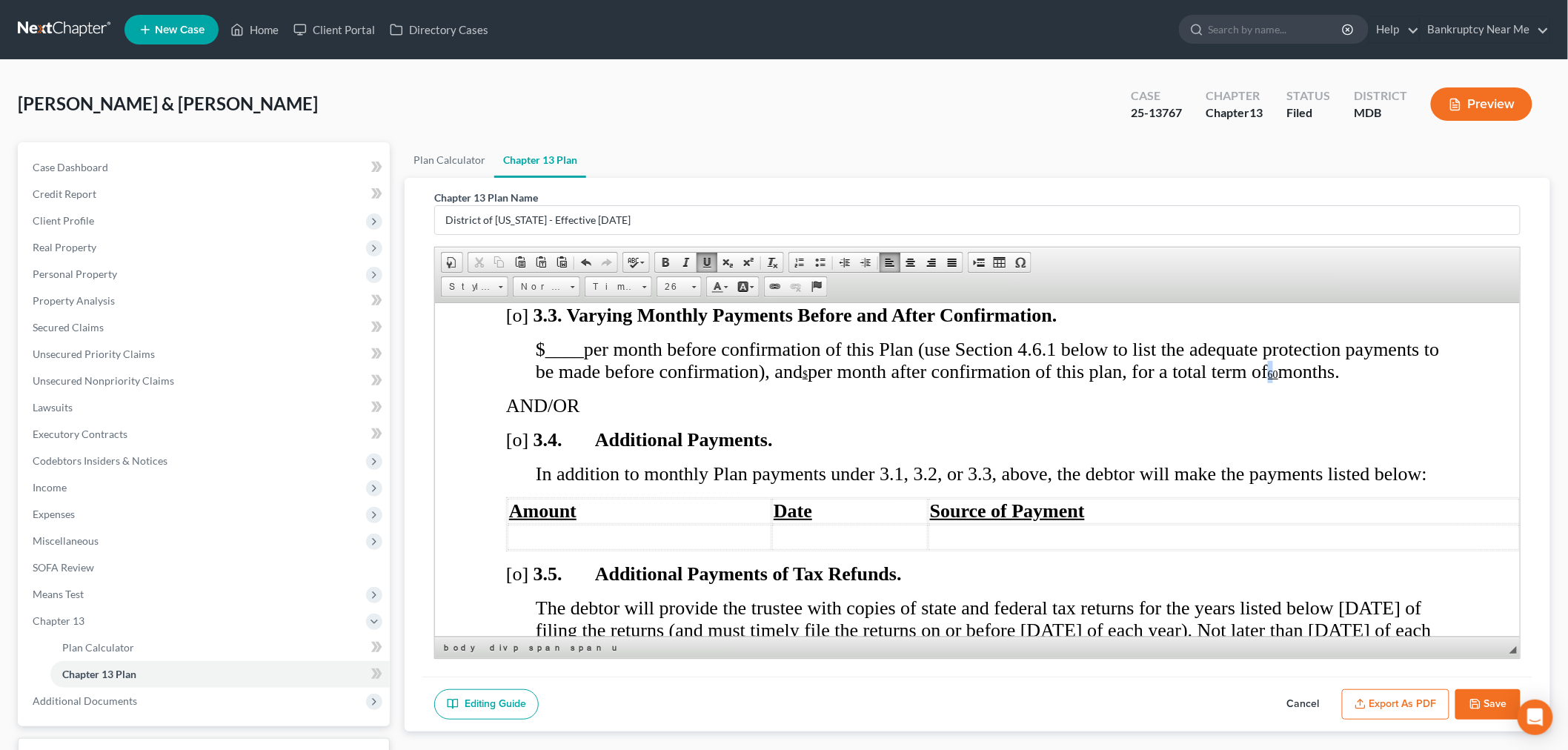
drag, startPoint x: 1317, startPoint y: 378, endPoint x: 1310, endPoint y: 378, distance: 7.0
click at [1310, 378] on span "$ ____ per month before confirmation of this Plan (use Section 4.6.1 below to l…" at bounding box center [987, 360] width 904 height 43
click at [1359, 398] on p "AND/OR" at bounding box center [976, 405] width 942 height 22
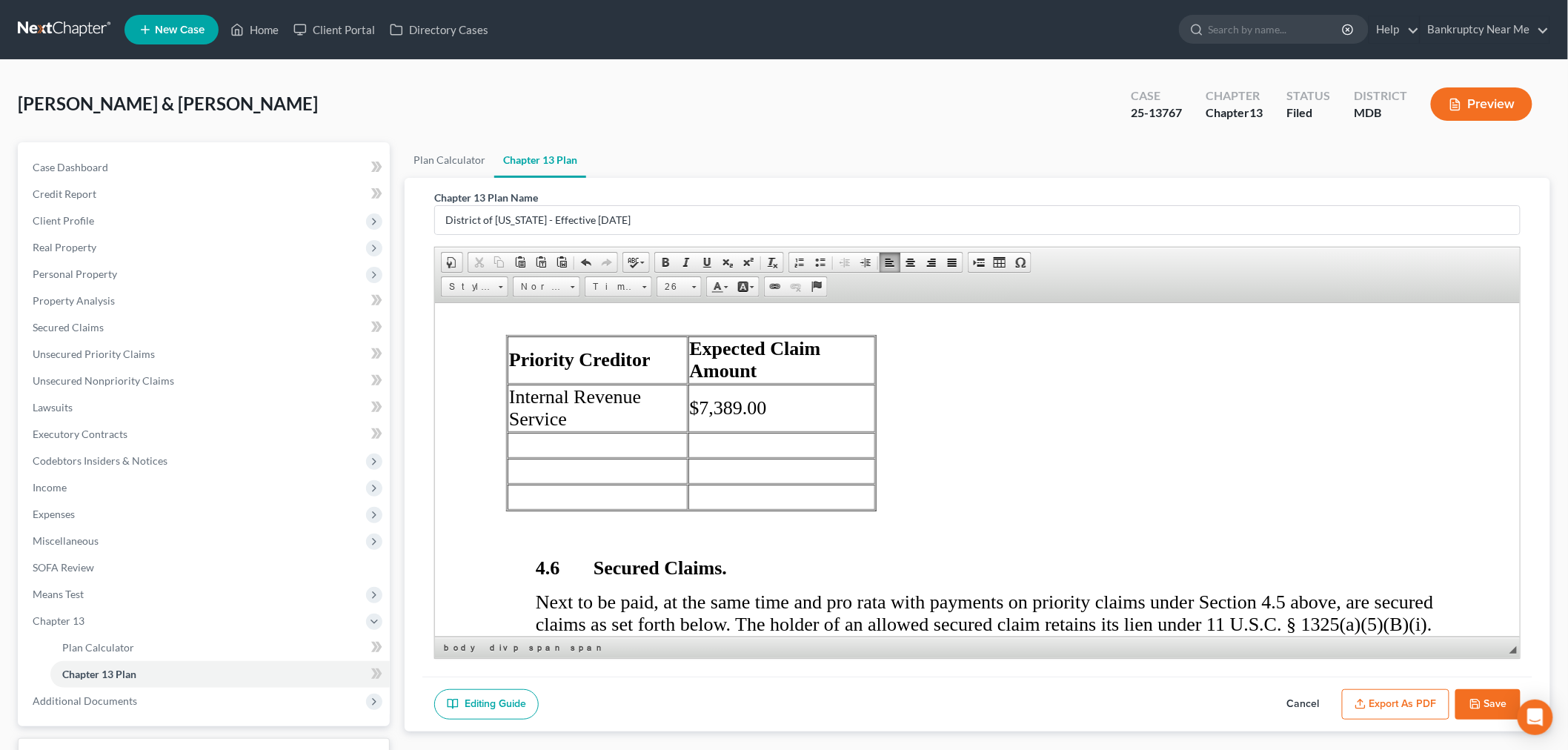
scroll to position [2966, 0]
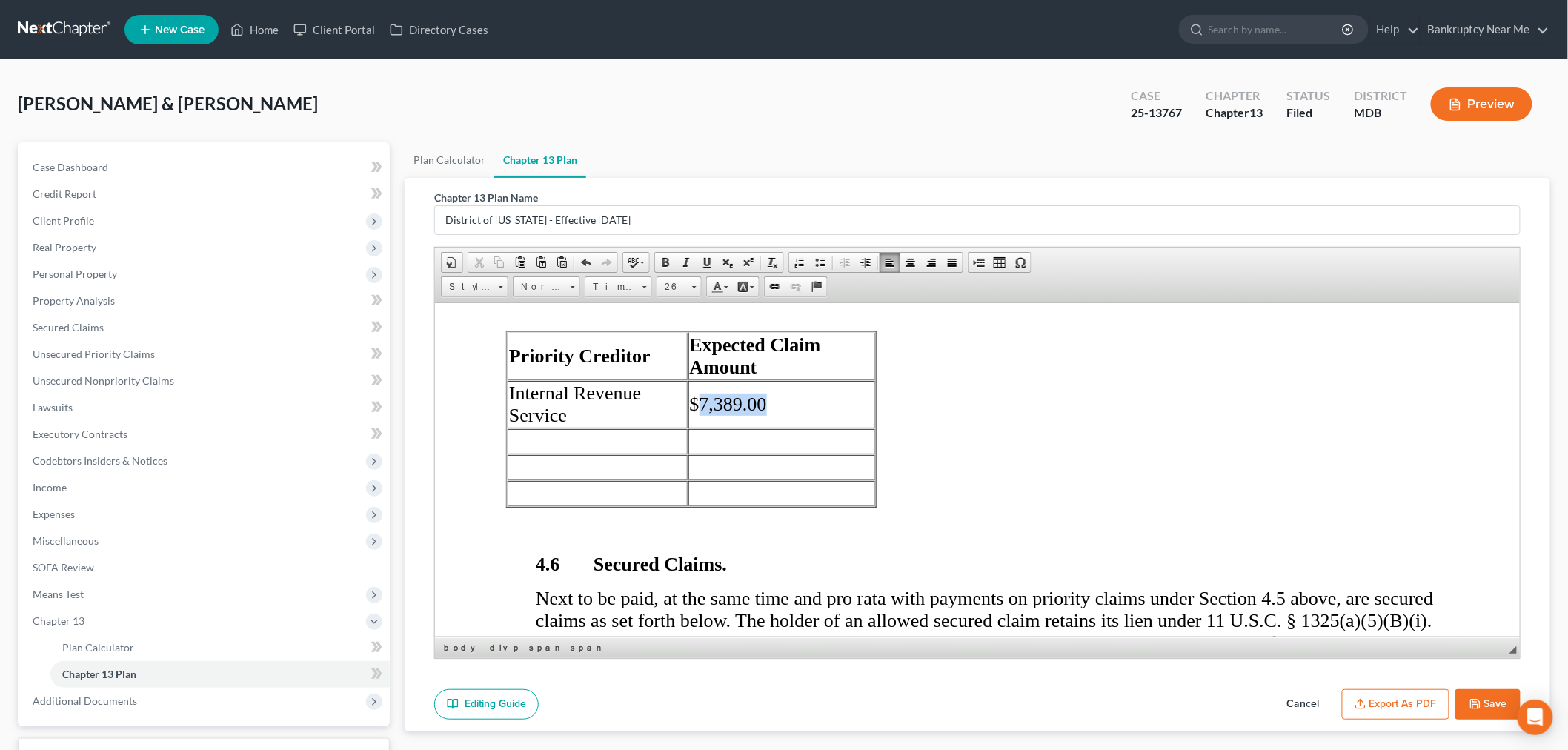
drag, startPoint x: 767, startPoint y: 421, endPoint x: 701, endPoint y: 428, distance: 66.4
click at [701, 428] on td "$7,389.00" at bounding box center [781, 404] width 186 height 47
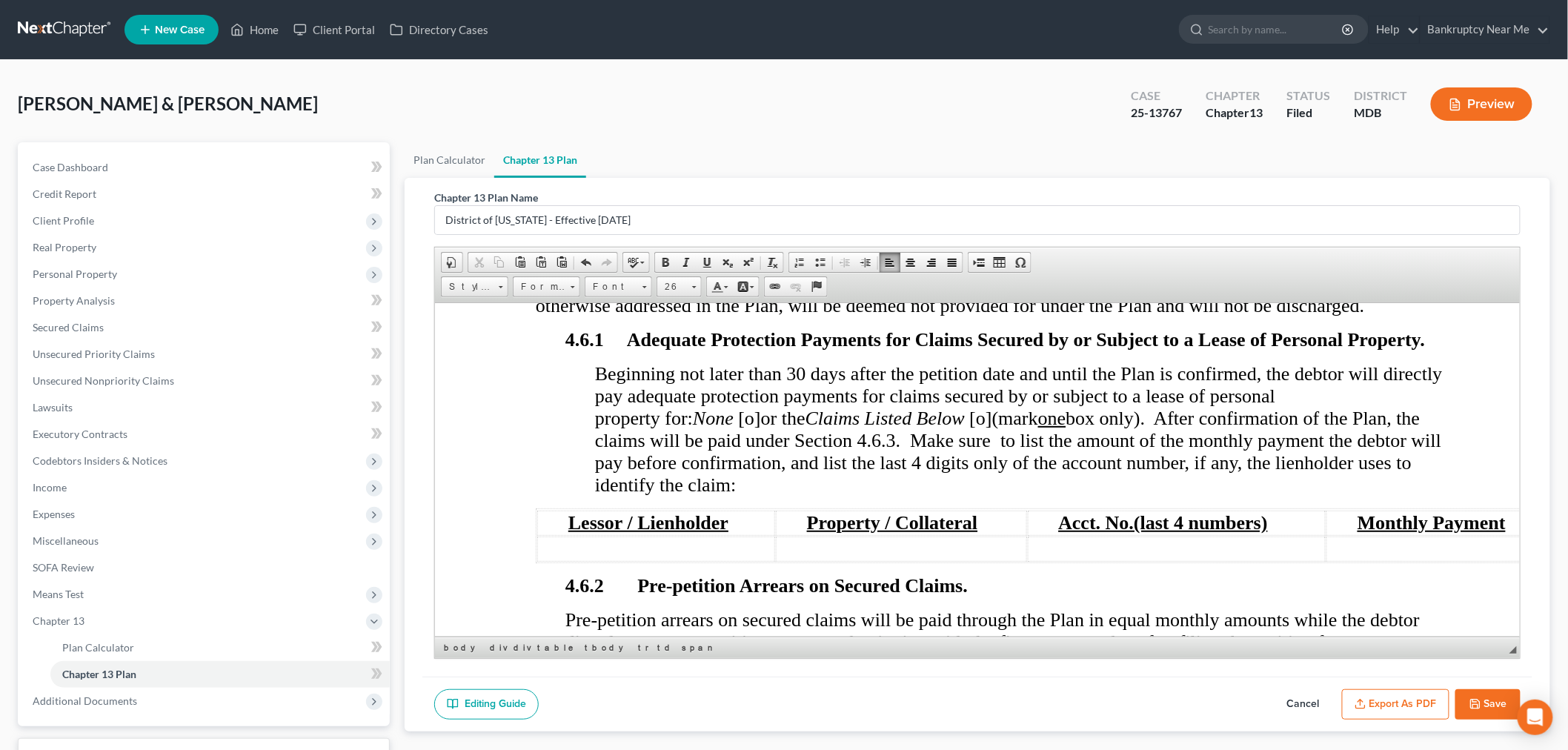
scroll to position [3377, 0]
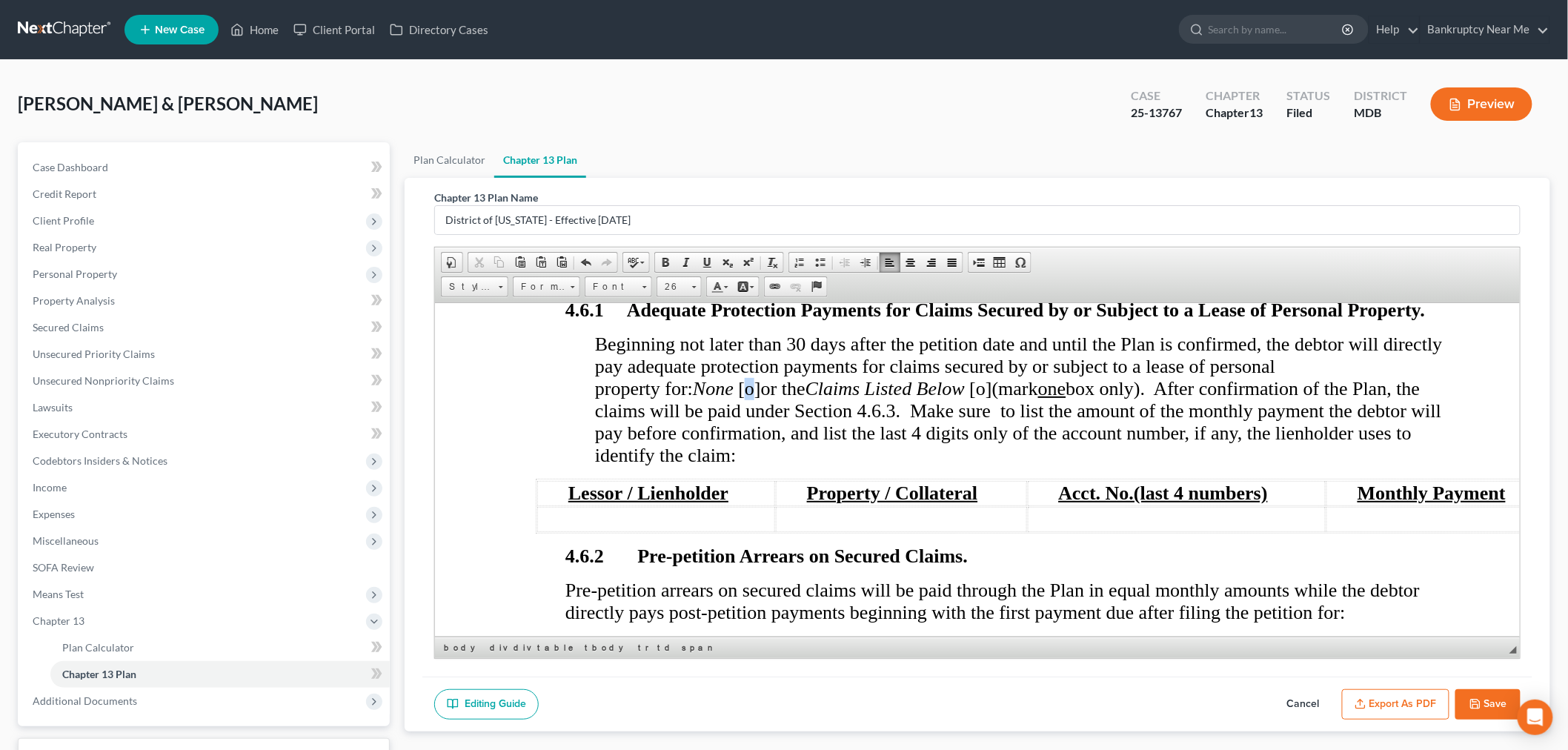
click at [758, 399] on span "[o]" at bounding box center [749, 388] width 22 height 21
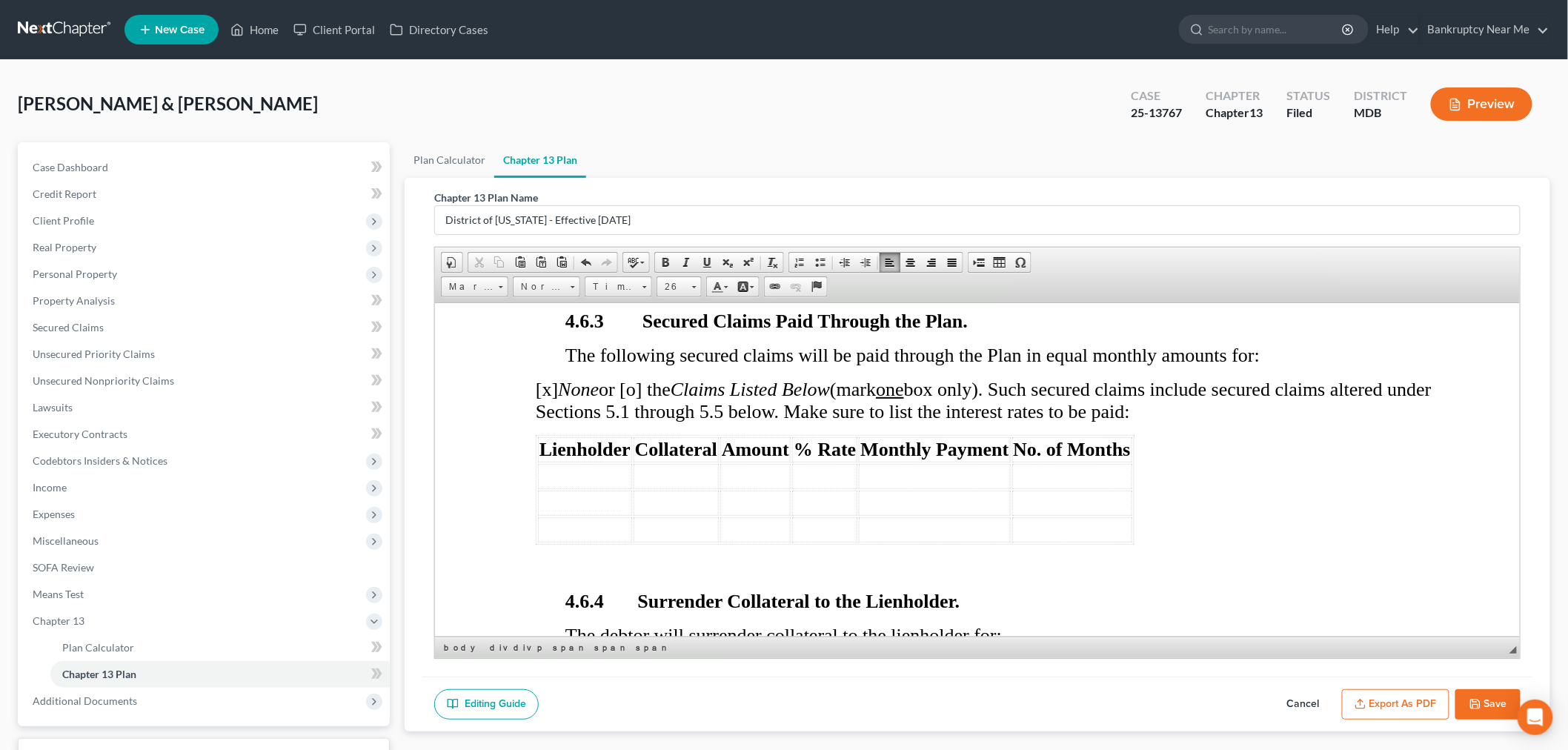
scroll to position [3954, 0]
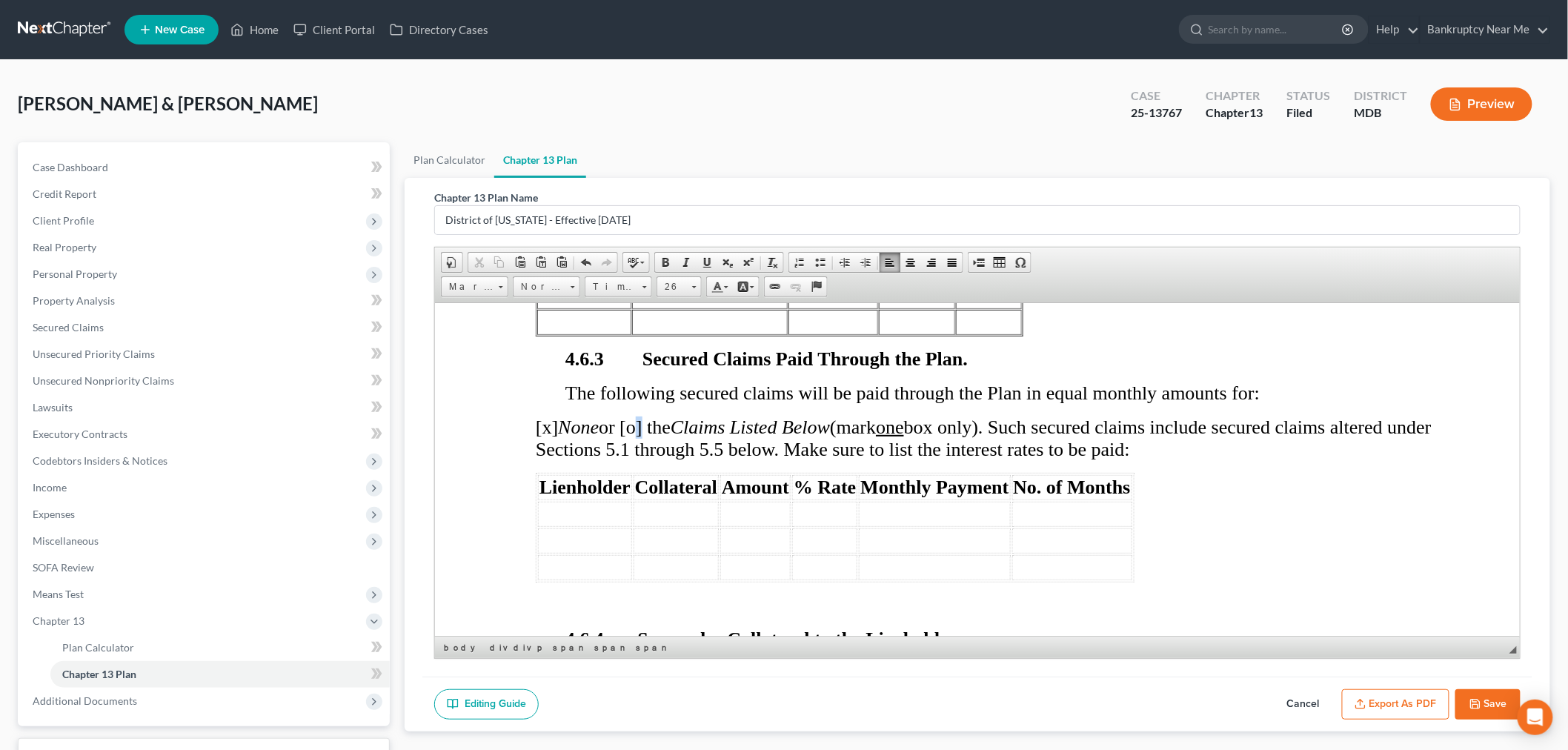
click at [636, 438] on span "[x] None or [o] the Claims Listed Below (mark one box only). Such secured claim…" at bounding box center [983, 437] width 896 height 43
click at [548, 439] on span "[x] None or [x] the Claims Listed Below (mark one box only). Such secured claim…" at bounding box center [983, 437] width 896 height 43
drag, startPoint x: 555, startPoint y: 527, endPoint x: 617, endPoint y: 493, distance: 70.7
click at [555, 526] on td at bounding box center [584, 514] width 94 height 25
drag, startPoint x: 660, startPoint y: 526, endPoint x: 668, endPoint y: 522, distance: 8.9
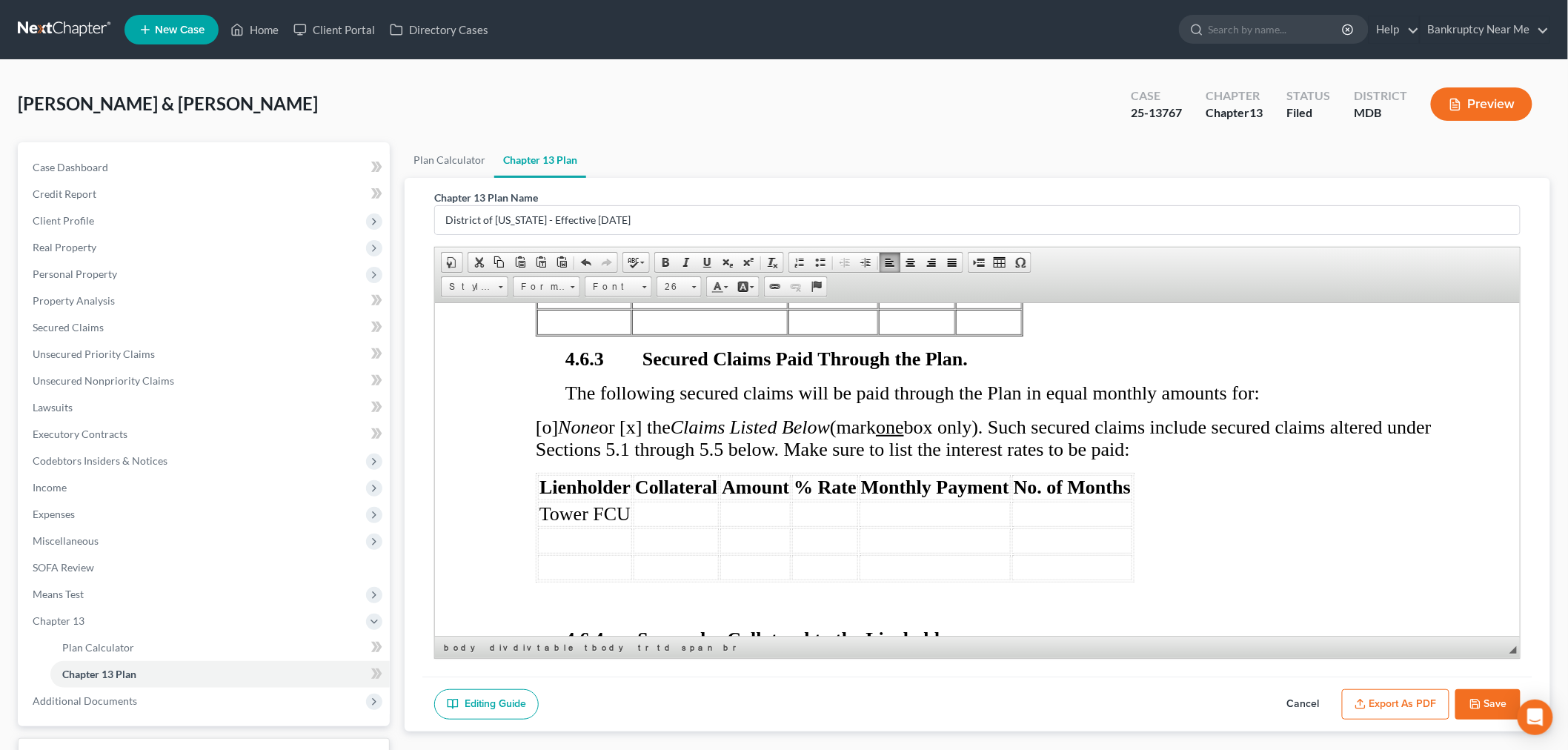
click at [659, 526] on td at bounding box center [675, 514] width 85 height 25
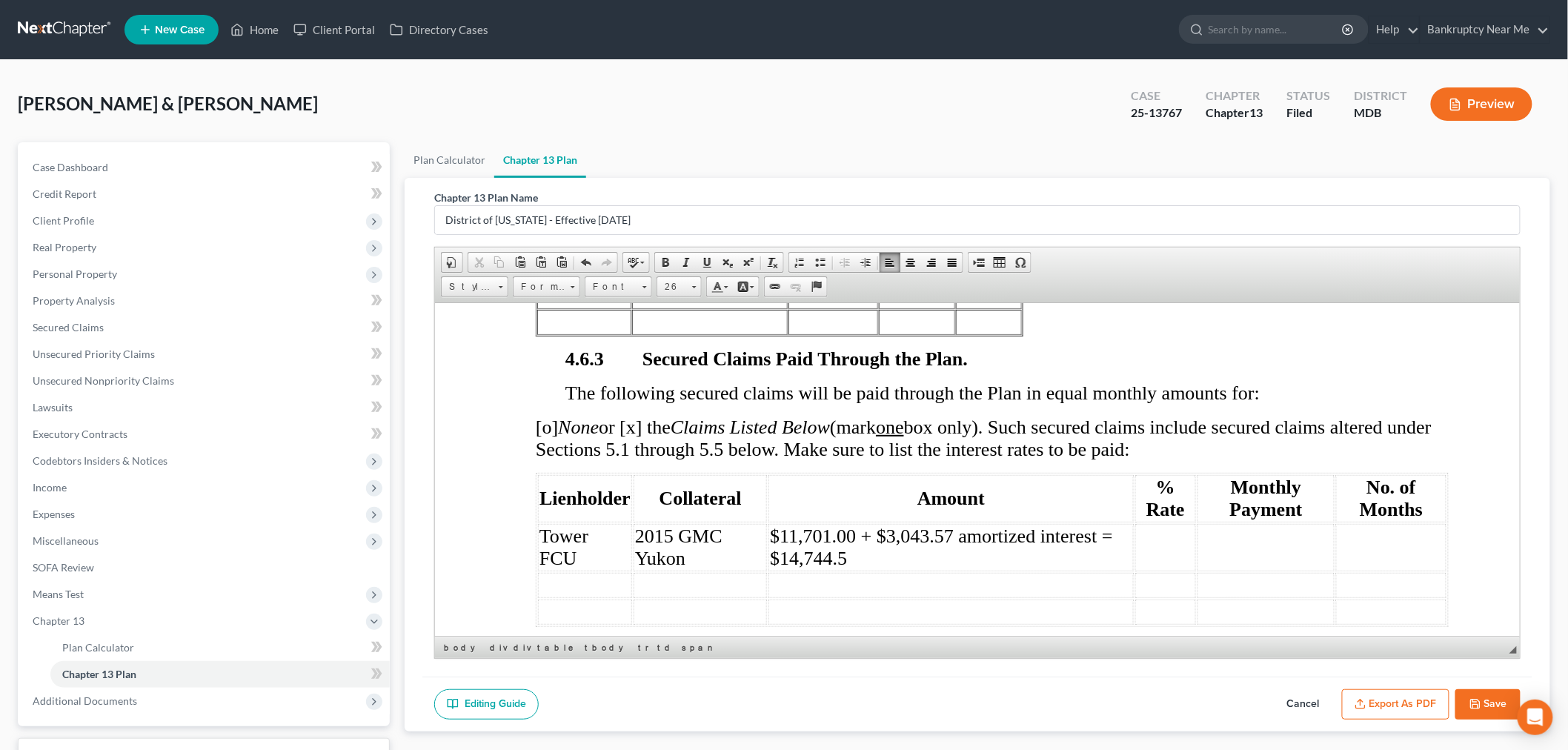
click at [1197, 545] on td at bounding box center [1265, 547] width 137 height 47
click at [1177, 556] on td at bounding box center [1164, 547] width 61 height 47
click at [1213, 547] on td at bounding box center [1265, 547] width 137 height 47
click at [1397, 545] on td at bounding box center [1391, 547] width 111 height 47
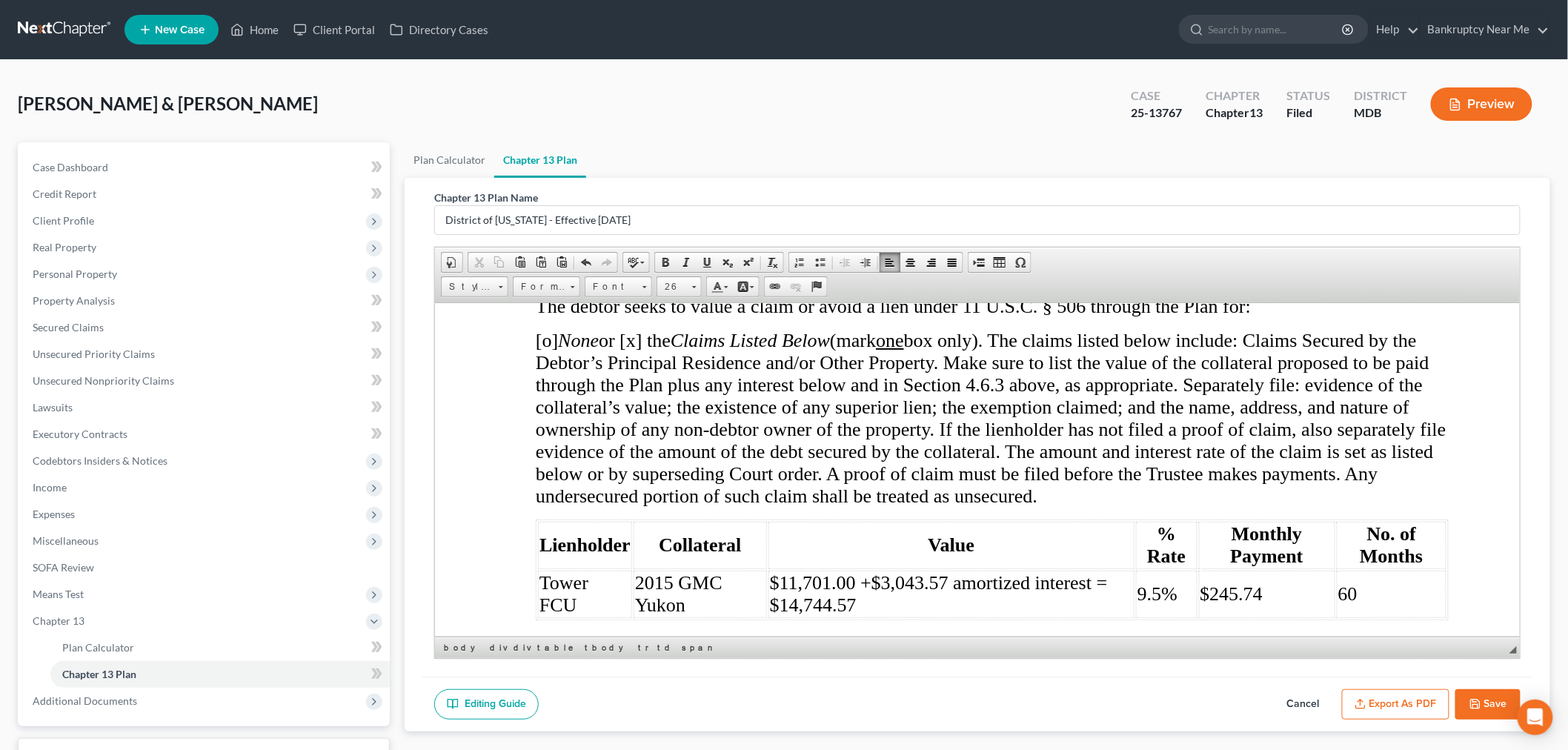
scroll to position [5931, 0]
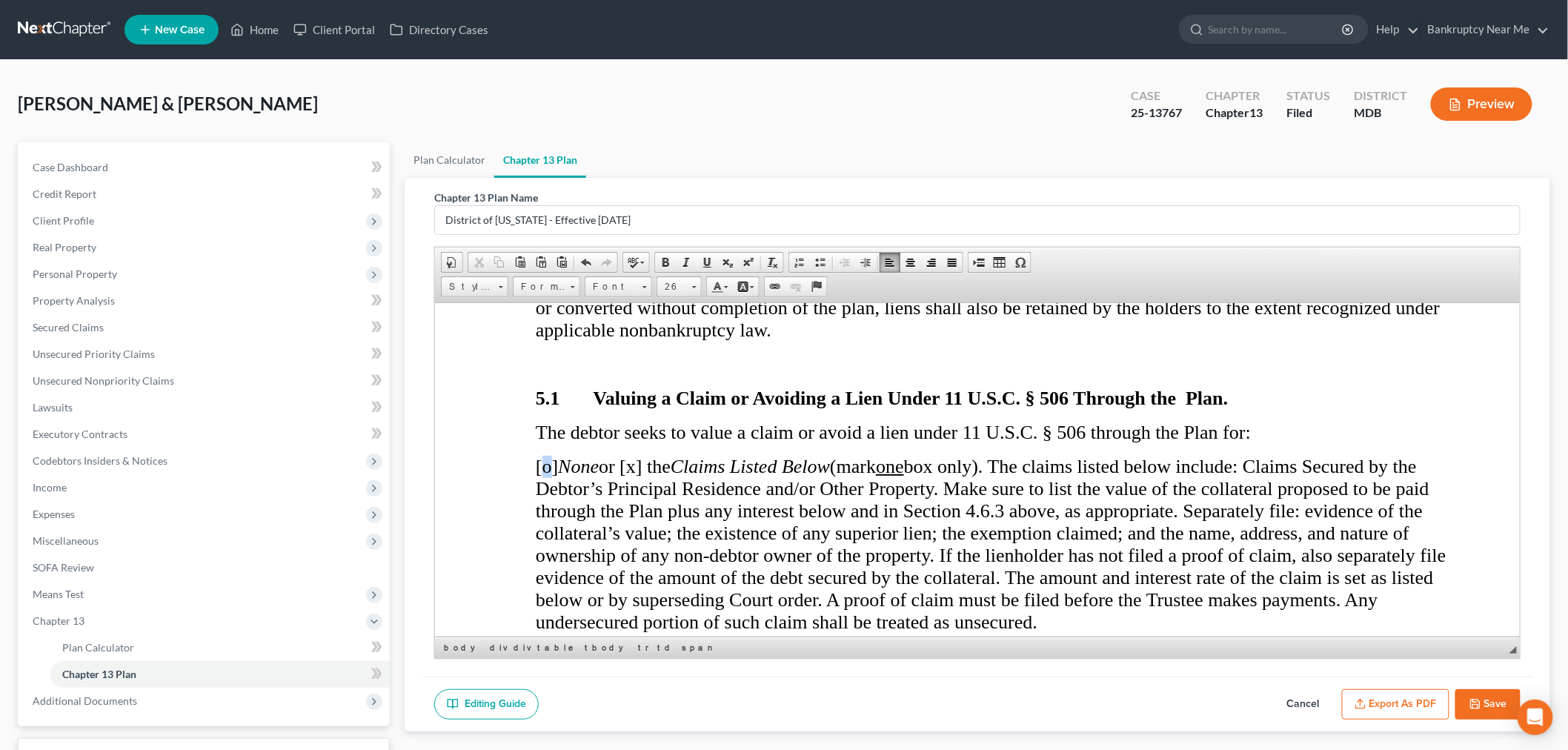
click at [548, 458] on span "[o] None or [x] the Claims Listed Below (mark one box only). The claims listed …" at bounding box center [990, 544] width 911 height 177
drag, startPoint x: 640, startPoint y: 465, endPoint x: 656, endPoint y: 457, distance: 17.9
click at [645, 465] on span "[x] None or [x] the Claims Listed Below (mark one box only). The claims listed …" at bounding box center [990, 544] width 911 height 177
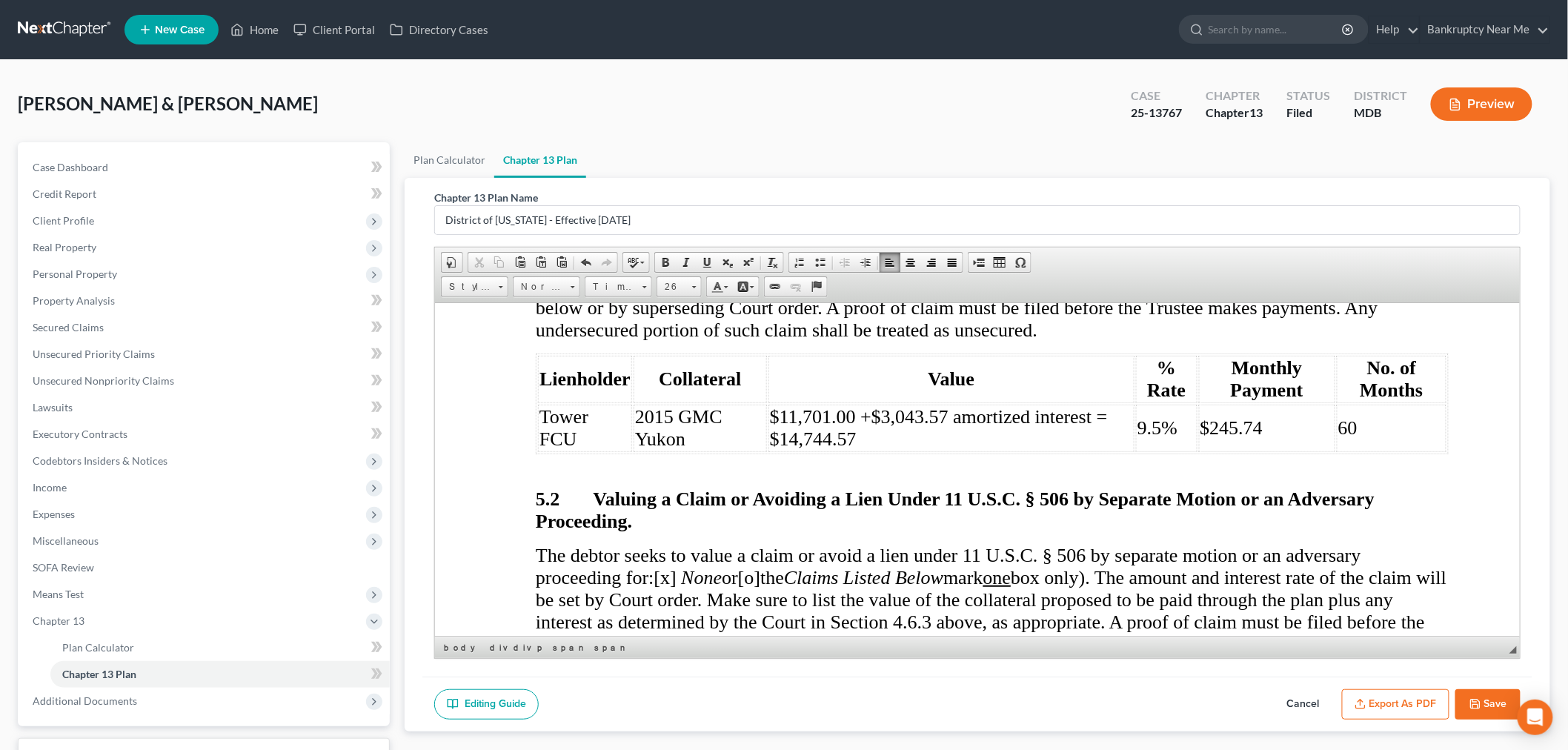
scroll to position [6096, 0]
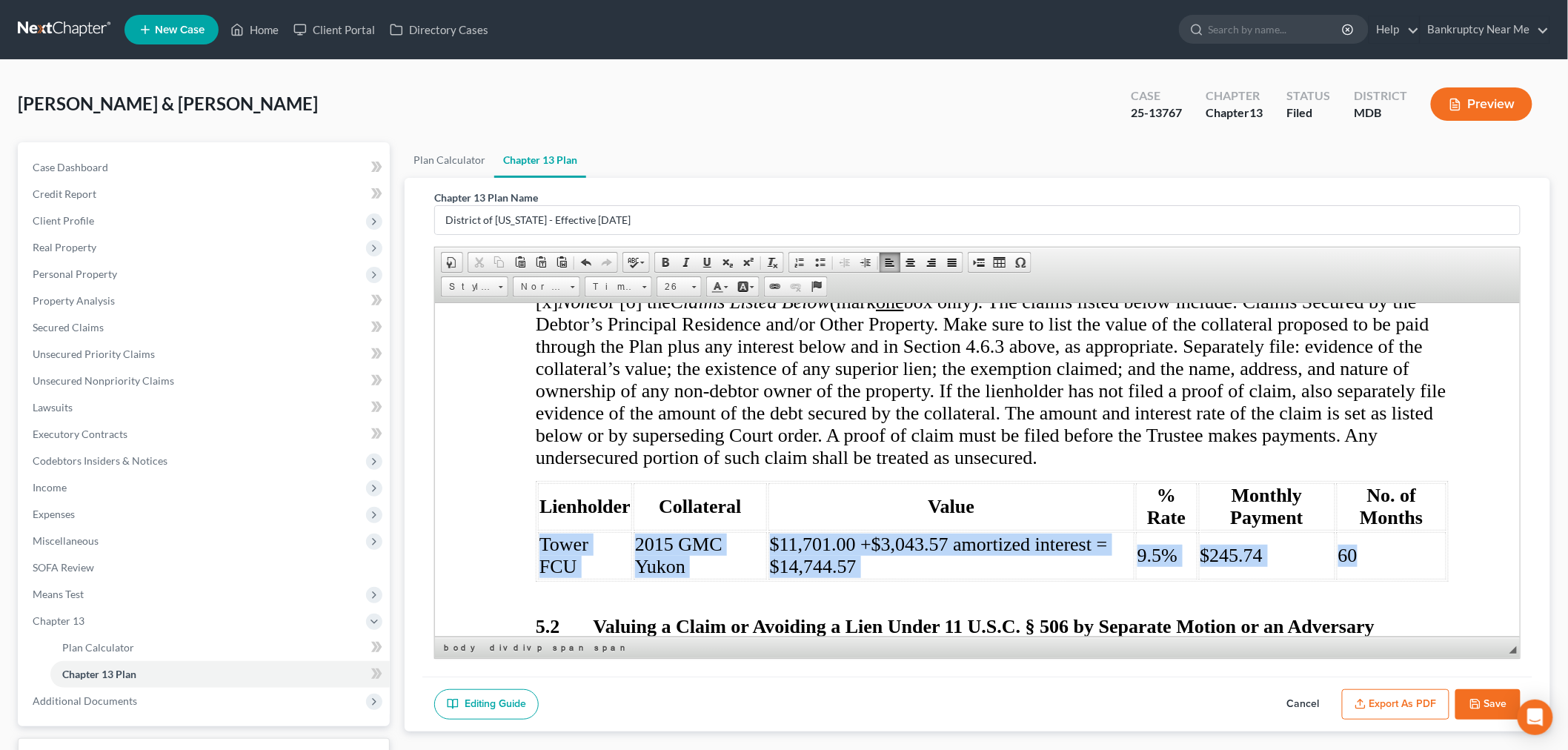
drag, startPoint x: 1368, startPoint y: 552, endPoint x: 540, endPoint y: 540, distance: 828.1
click at [540, 540] on tr "Tower FCU 2015 GMC Yukon $11,701.00 +$3,043.57 amortized interest = $14,744.57 …" at bounding box center [991, 556] width 908 height 47
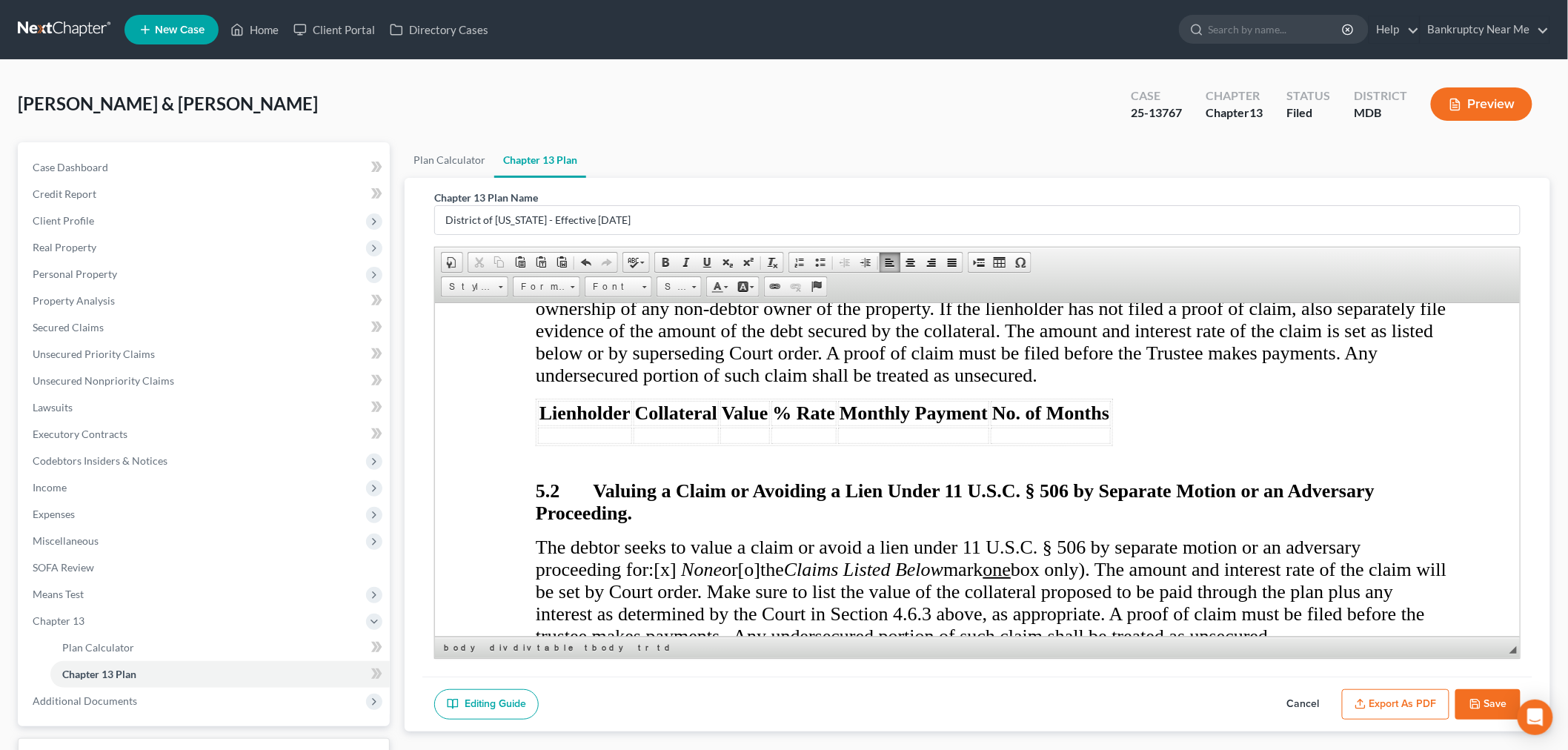
scroll to position [6261, 0]
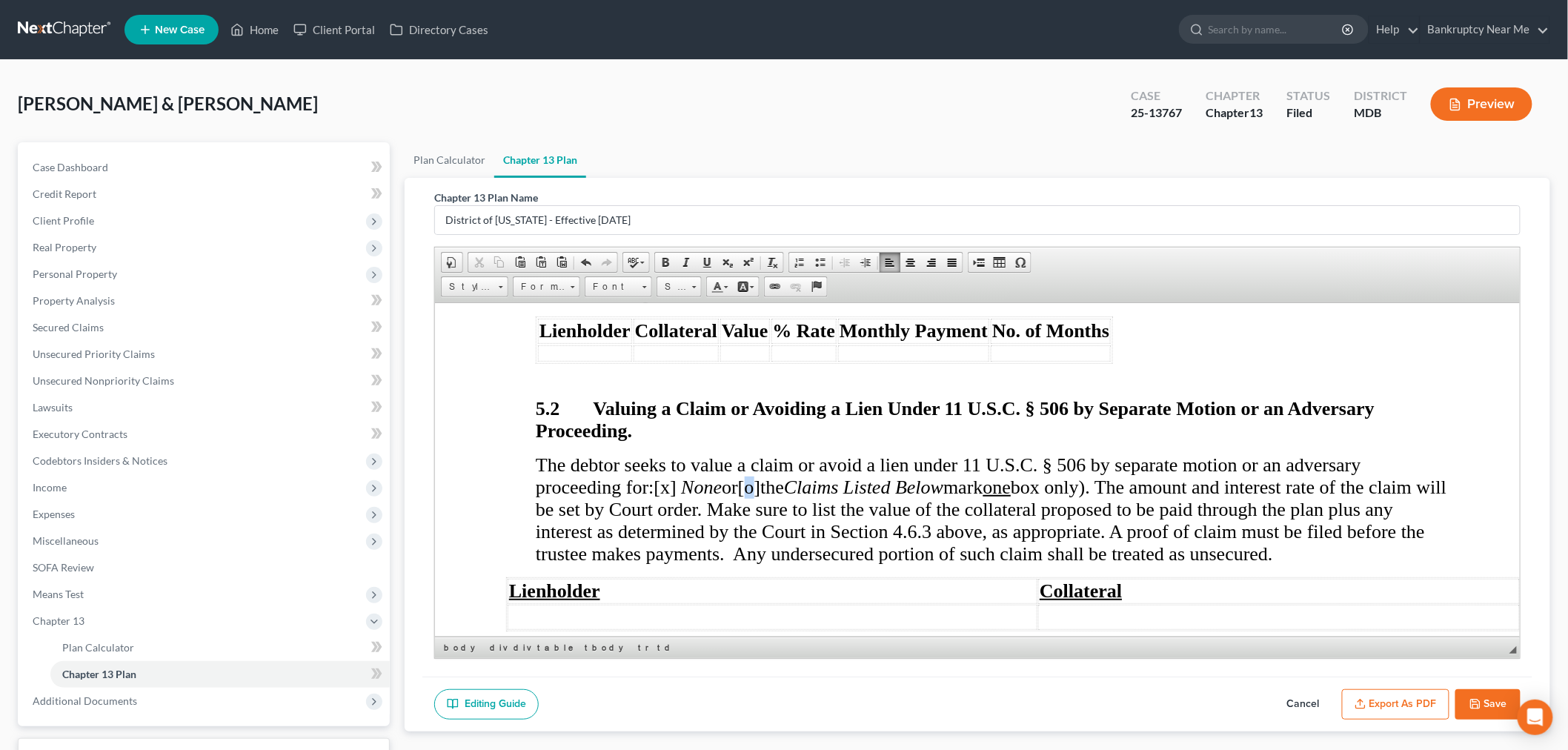
click at [760, 478] on span "[o]" at bounding box center [748, 486] width 22 height 21
click at [674, 481] on span "[x]" at bounding box center [664, 486] width 22 height 21
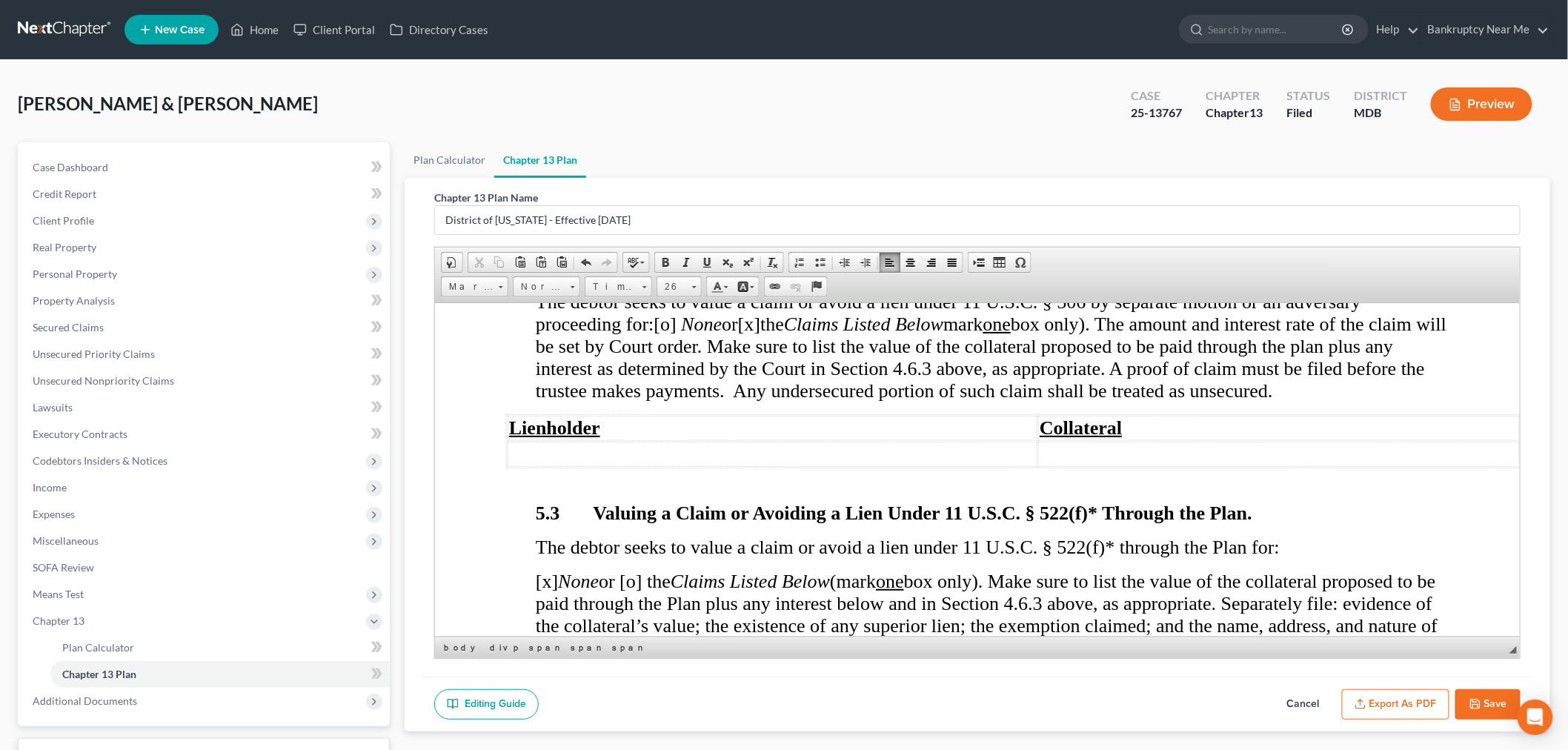
scroll to position [6425, 0]
click at [716, 439] on td at bounding box center [772, 452] width 530 height 25
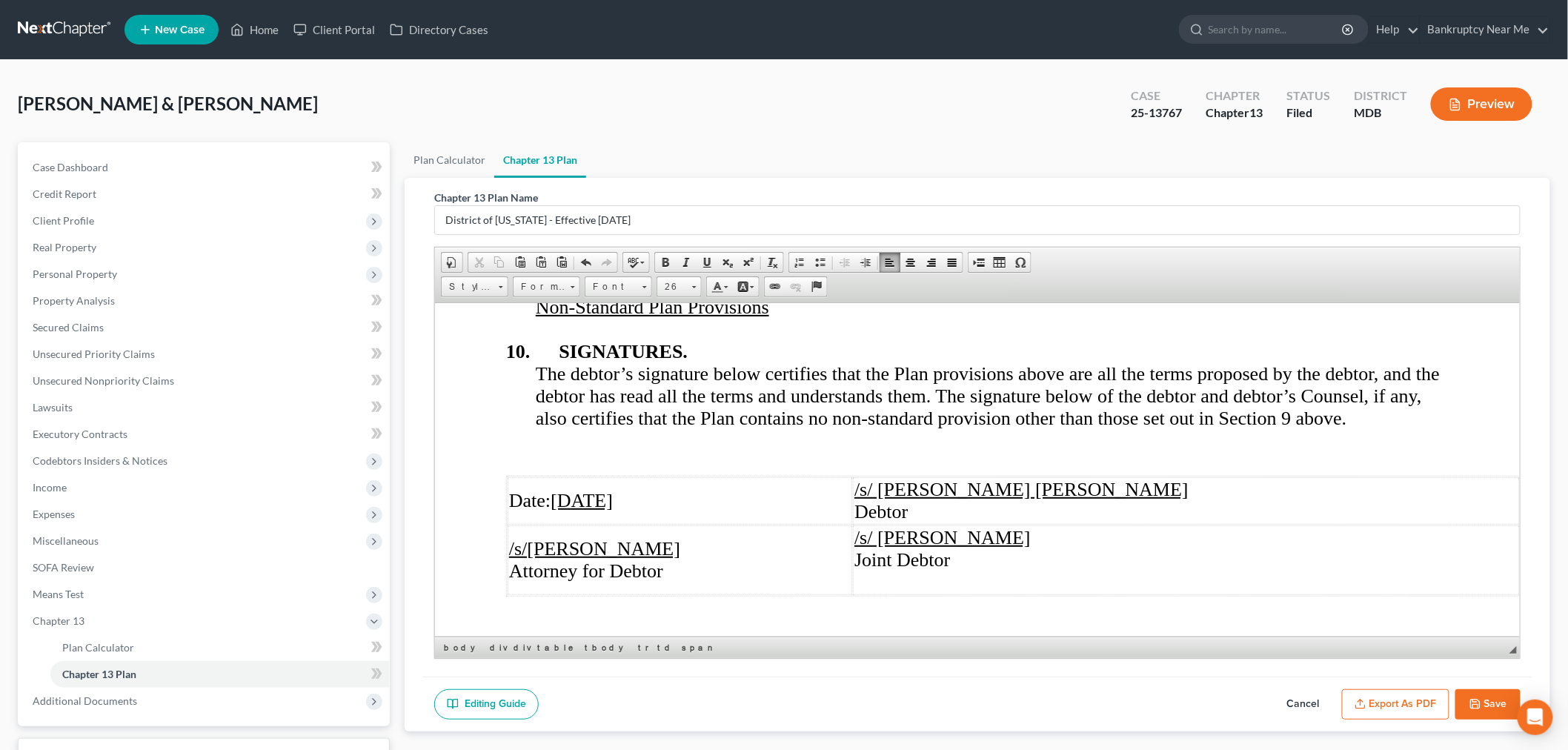
scroll to position [8320, 0]
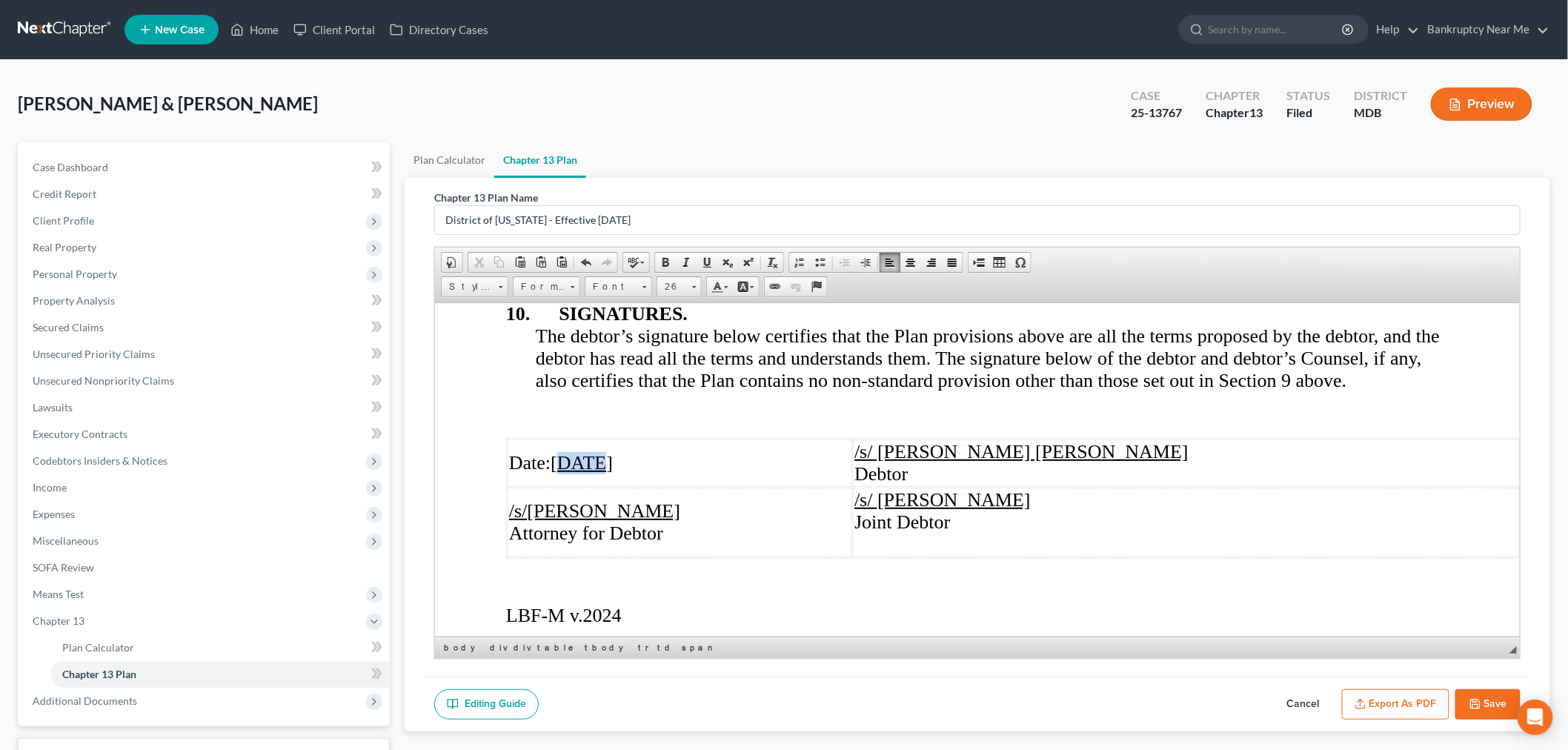
drag, startPoint x: 596, startPoint y: 477, endPoint x: 568, endPoint y: 476, distance: 28.0
click at [568, 473] on u "07/23/2025" at bounding box center [581, 462] width 62 height 21
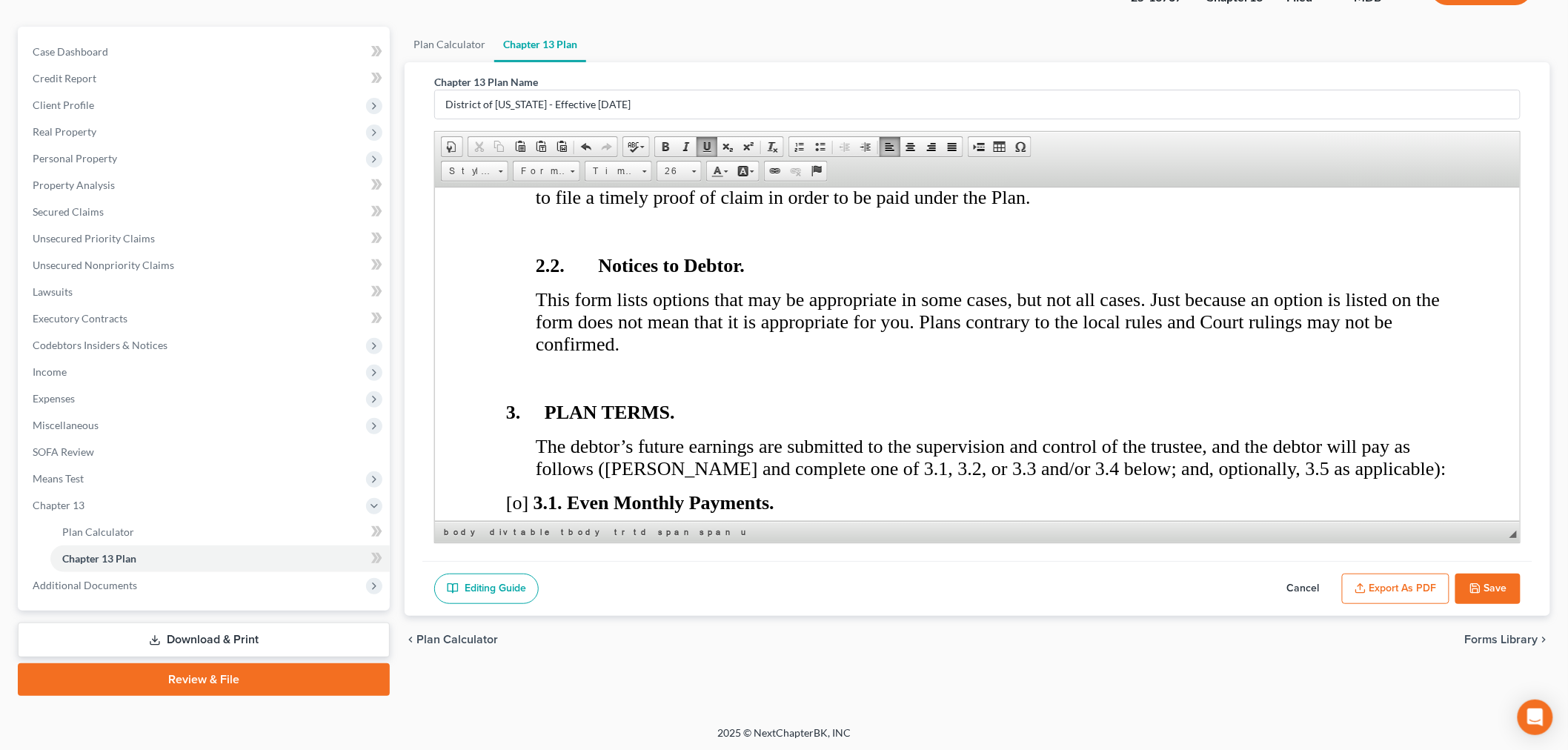
scroll to position [1400, 0]
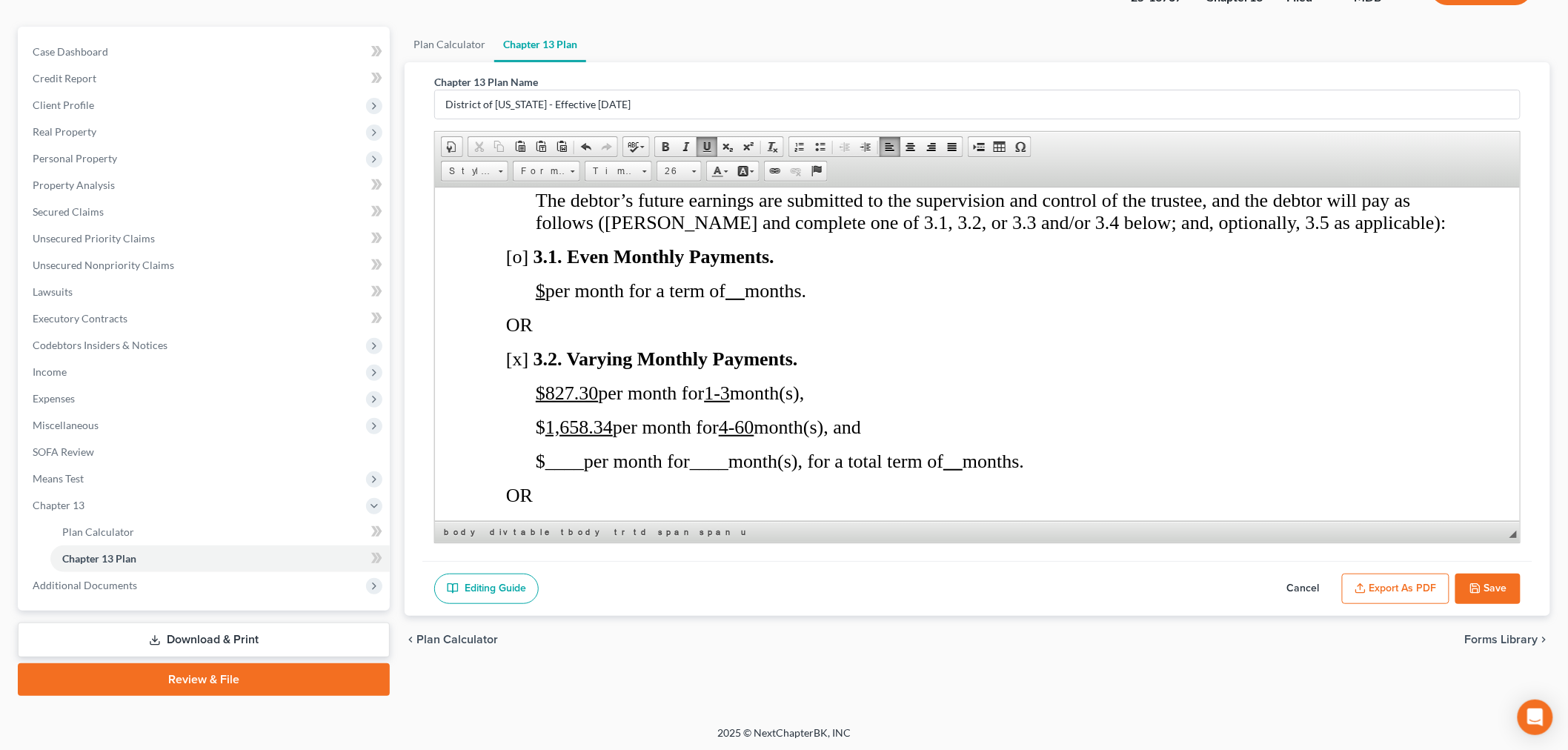
click at [1506, 590] on button "Save" at bounding box center [1488, 589] width 66 height 31
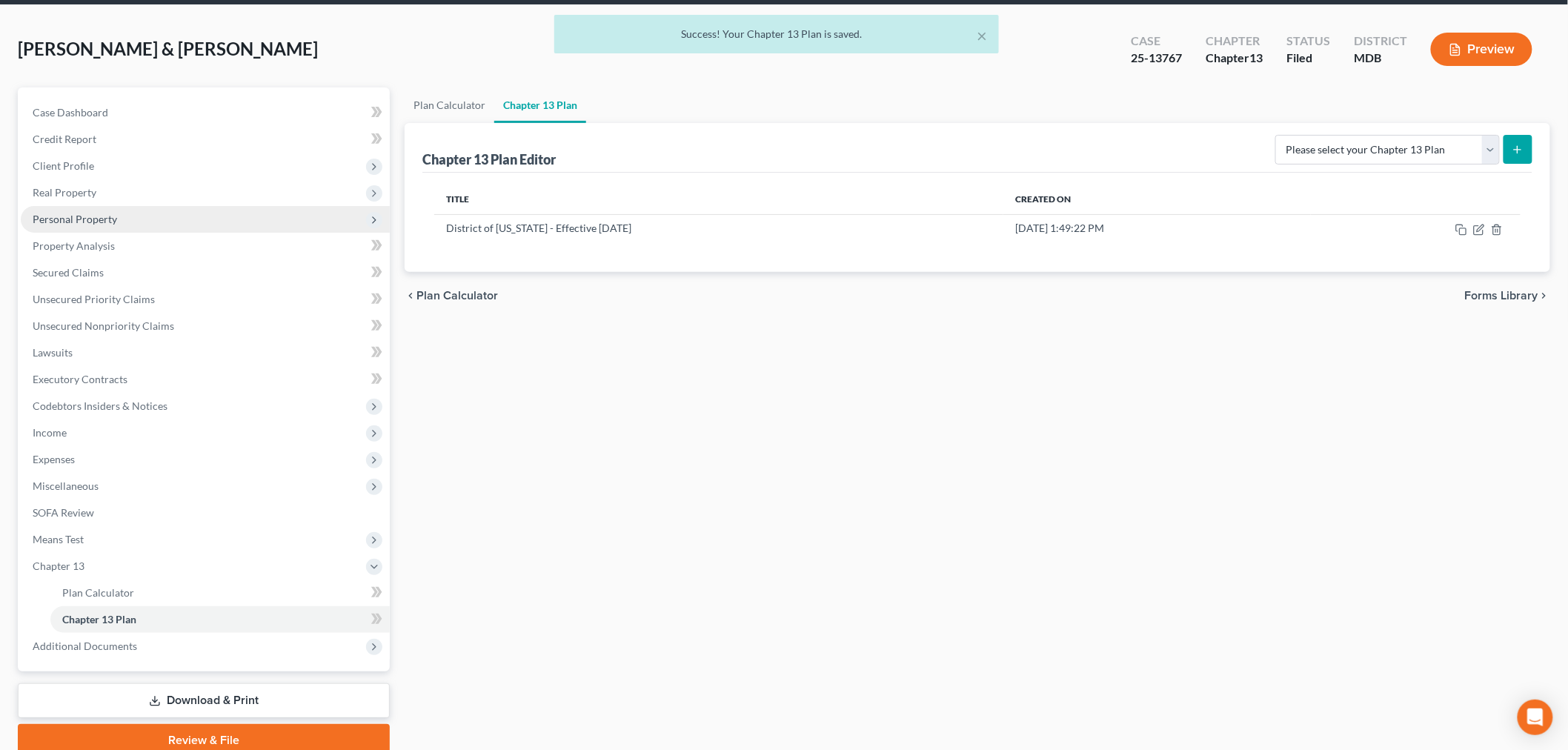
scroll to position [0, 0]
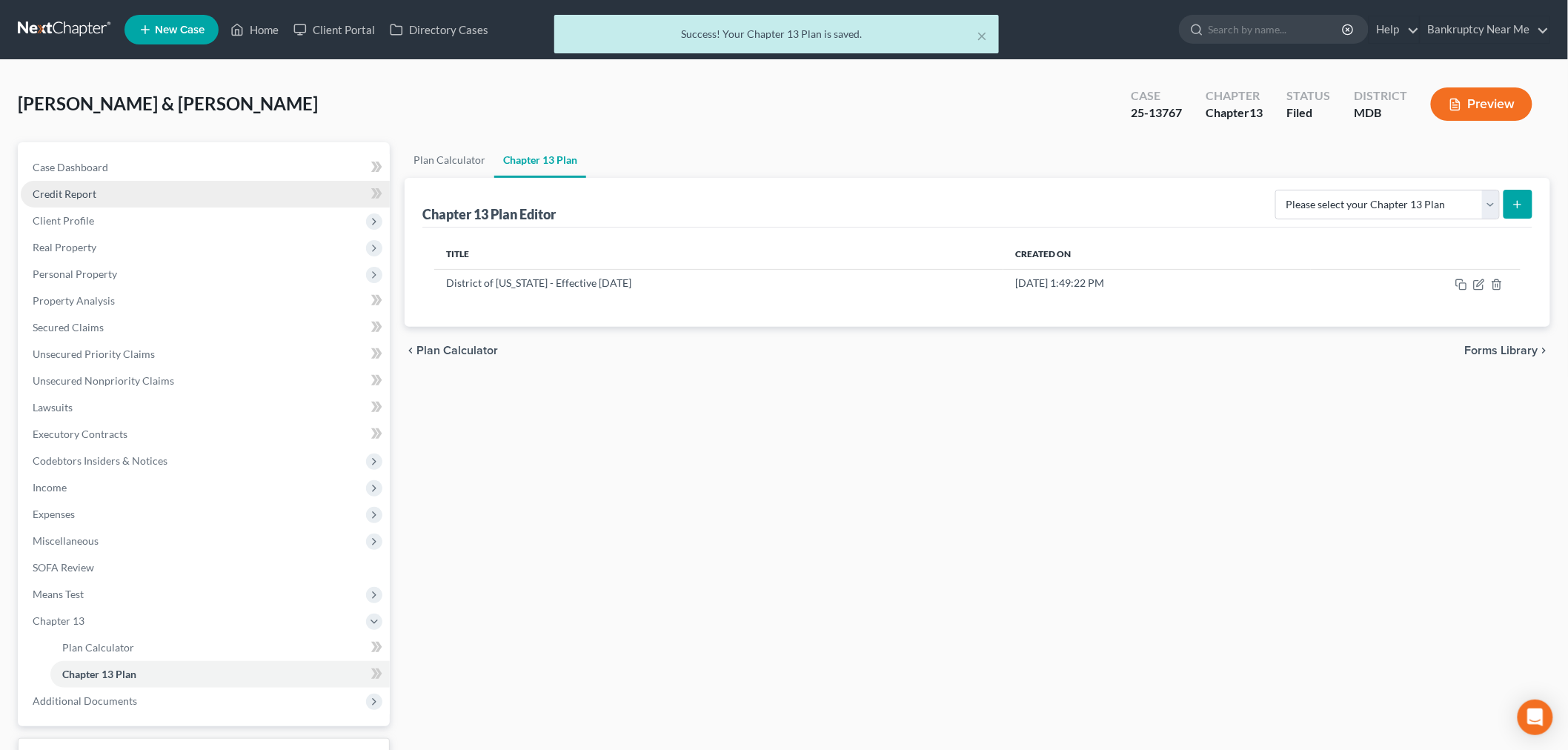
click at [141, 205] on link "Credit Report" at bounding box center [205, 194] width 369 height 27
click at [145, 224] on span "Client Profile" at bounding box center [205, 221] width 369 height 27
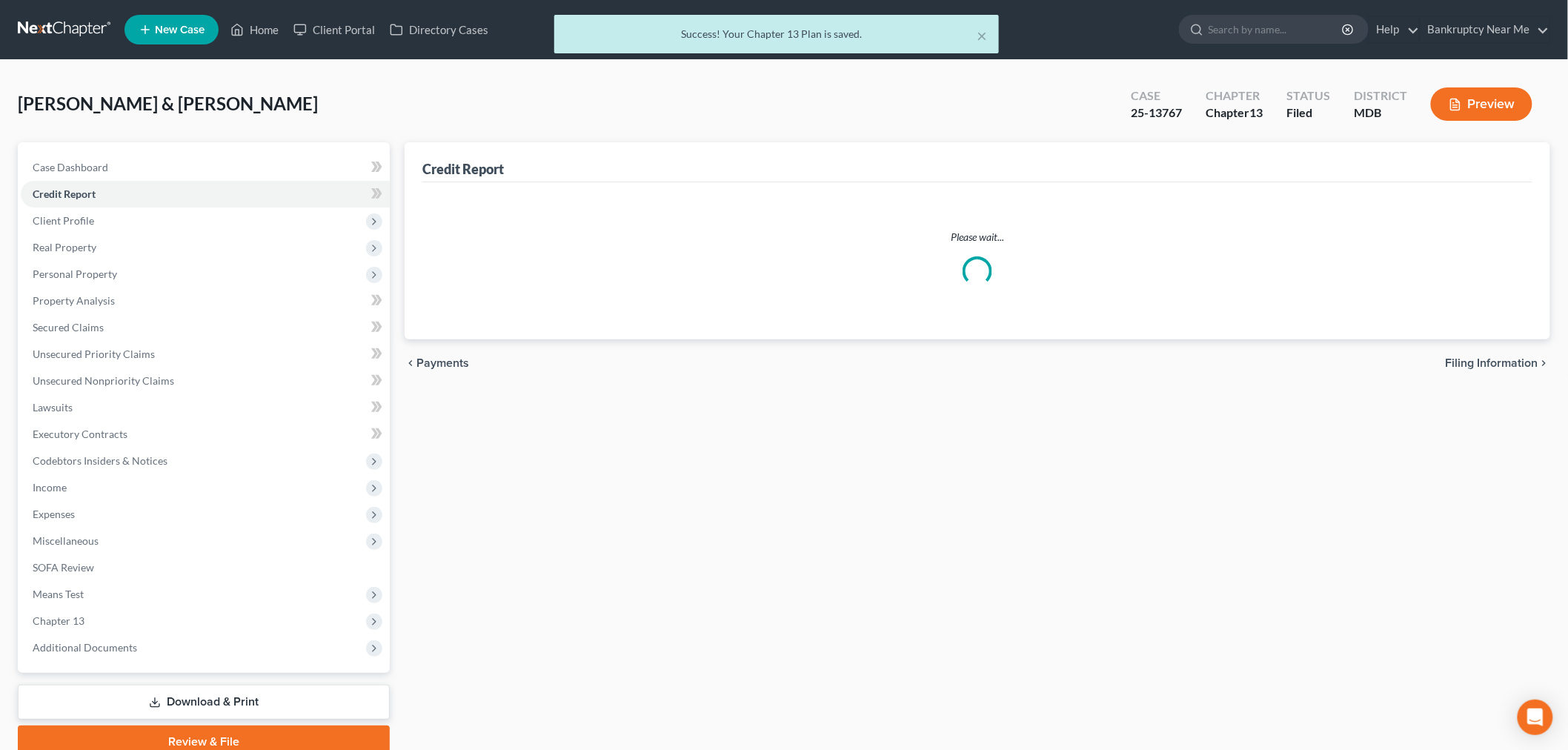
click at [152, 240] on link "Filing Information" at bounding box center [220, 247] width 340 height 27
select select "1"
select select "3"
select select "21"
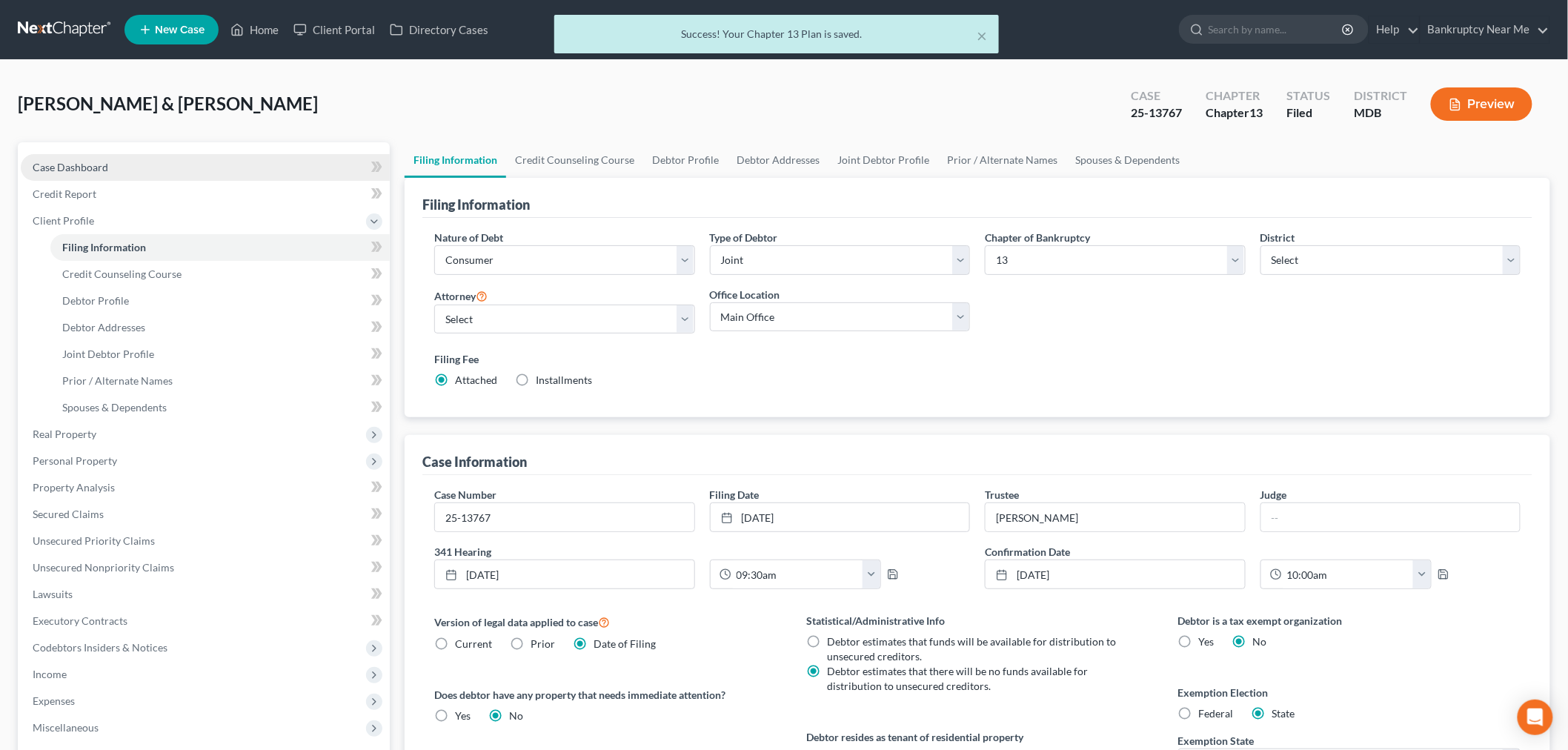
click at [176, 171] on link "Case Dashboard" at bounding box center [205, 168] width 369 height 27
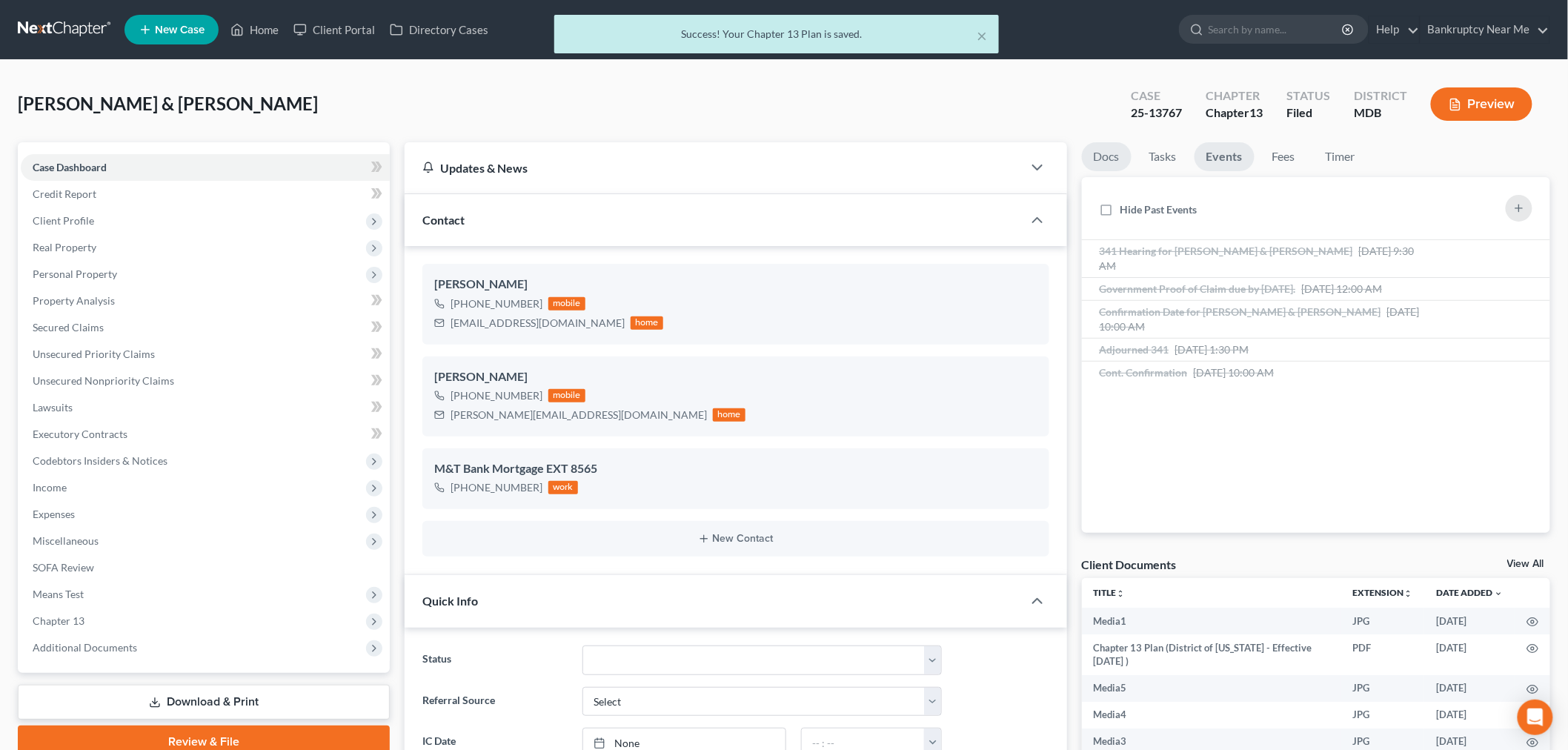
scroll to position [21046, 0]
click at [1121, 150] on link "Docs" at bounding box center [1107, 156] width 50 height 29
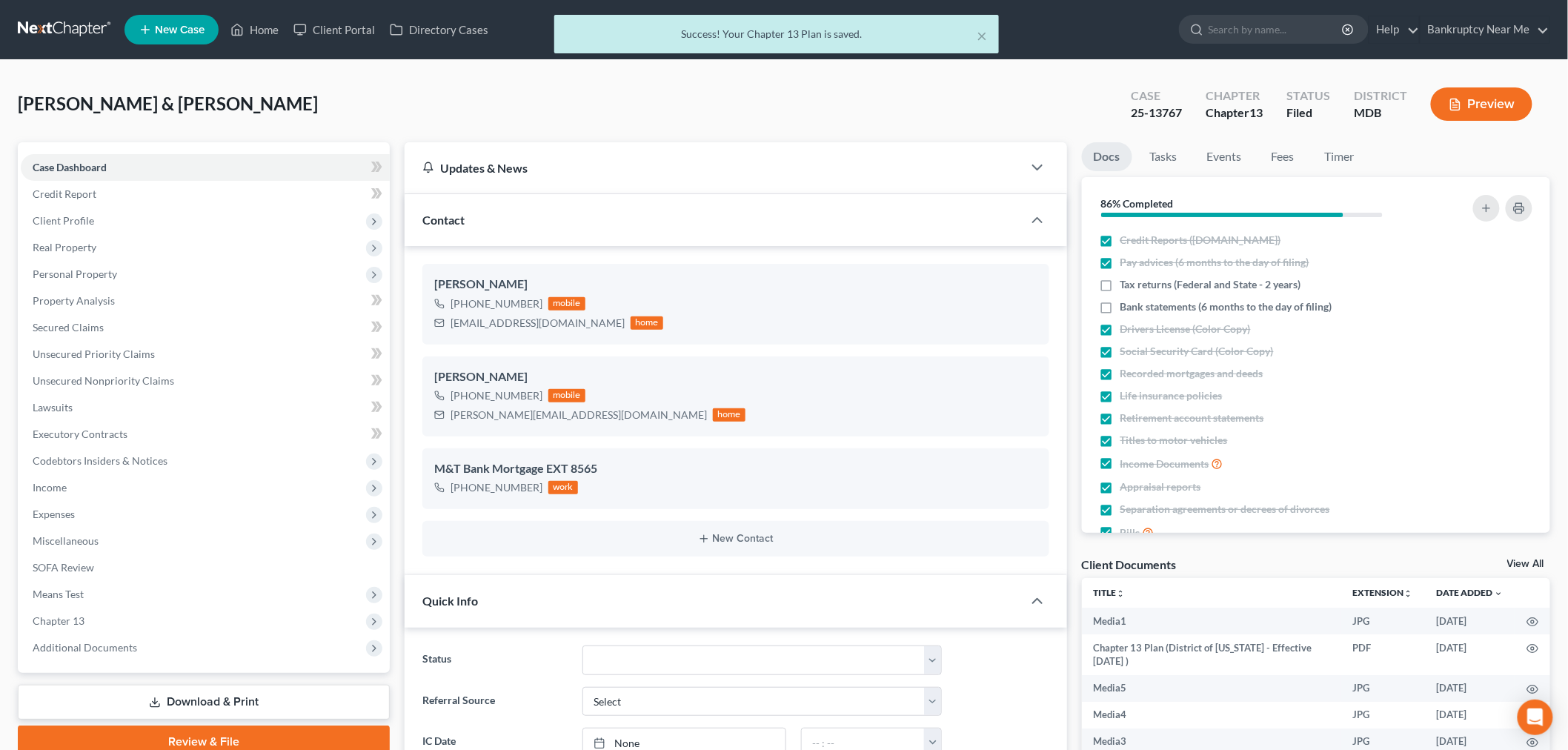
scroll to position [2078, 0]
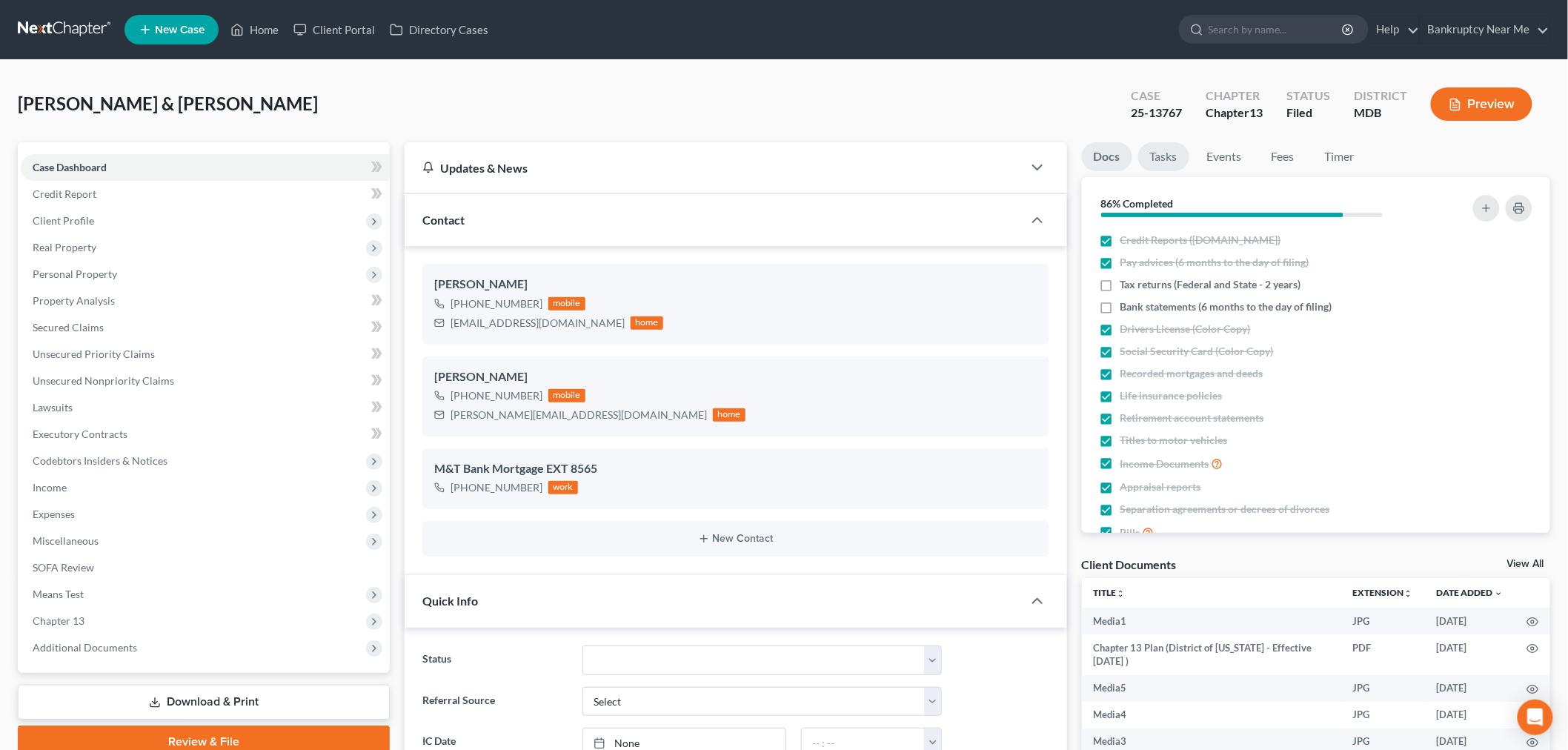
click at [1171, 150] on link "Tasks" at bounding box center [1164, 156] width 51 height 29
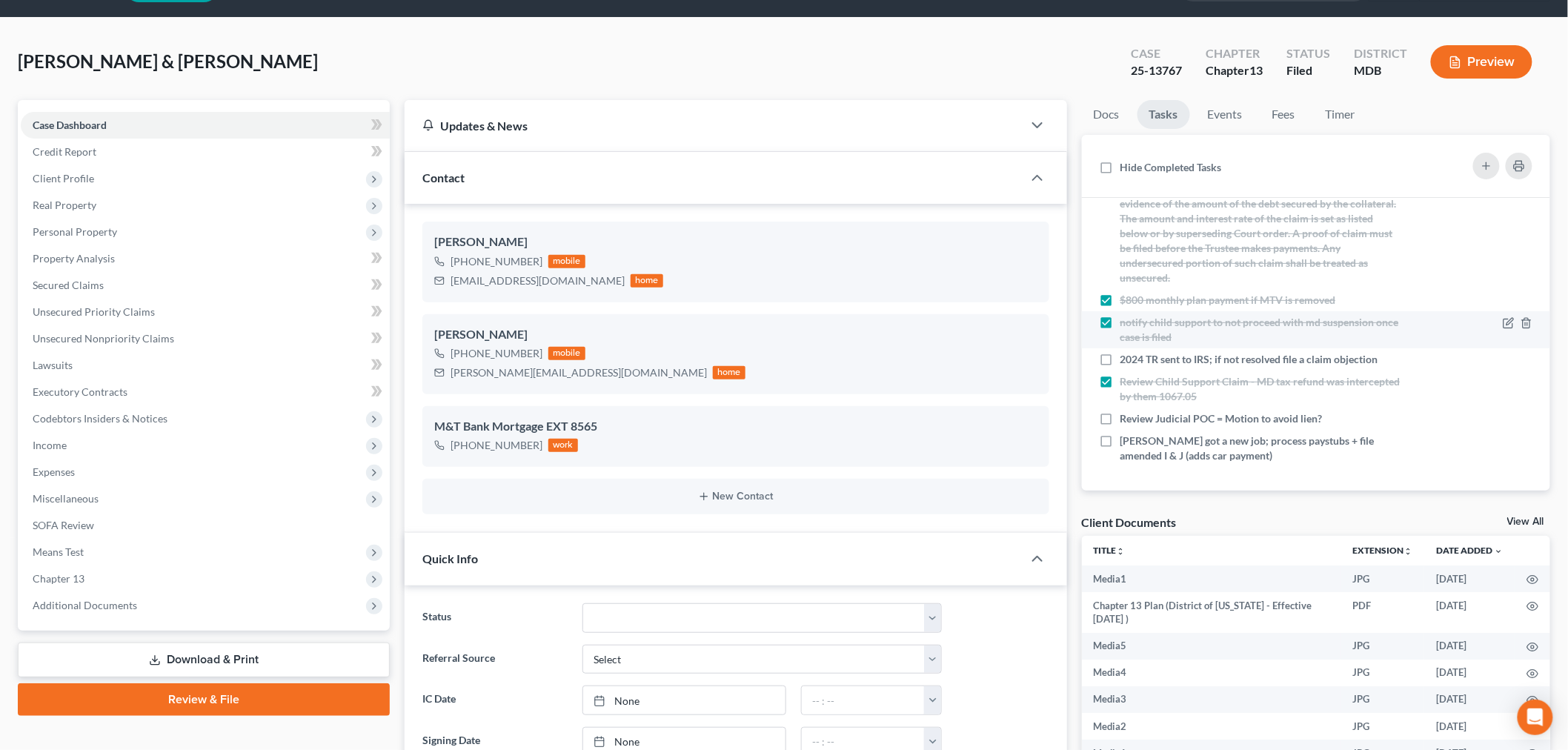
scroll to position [82, 0]
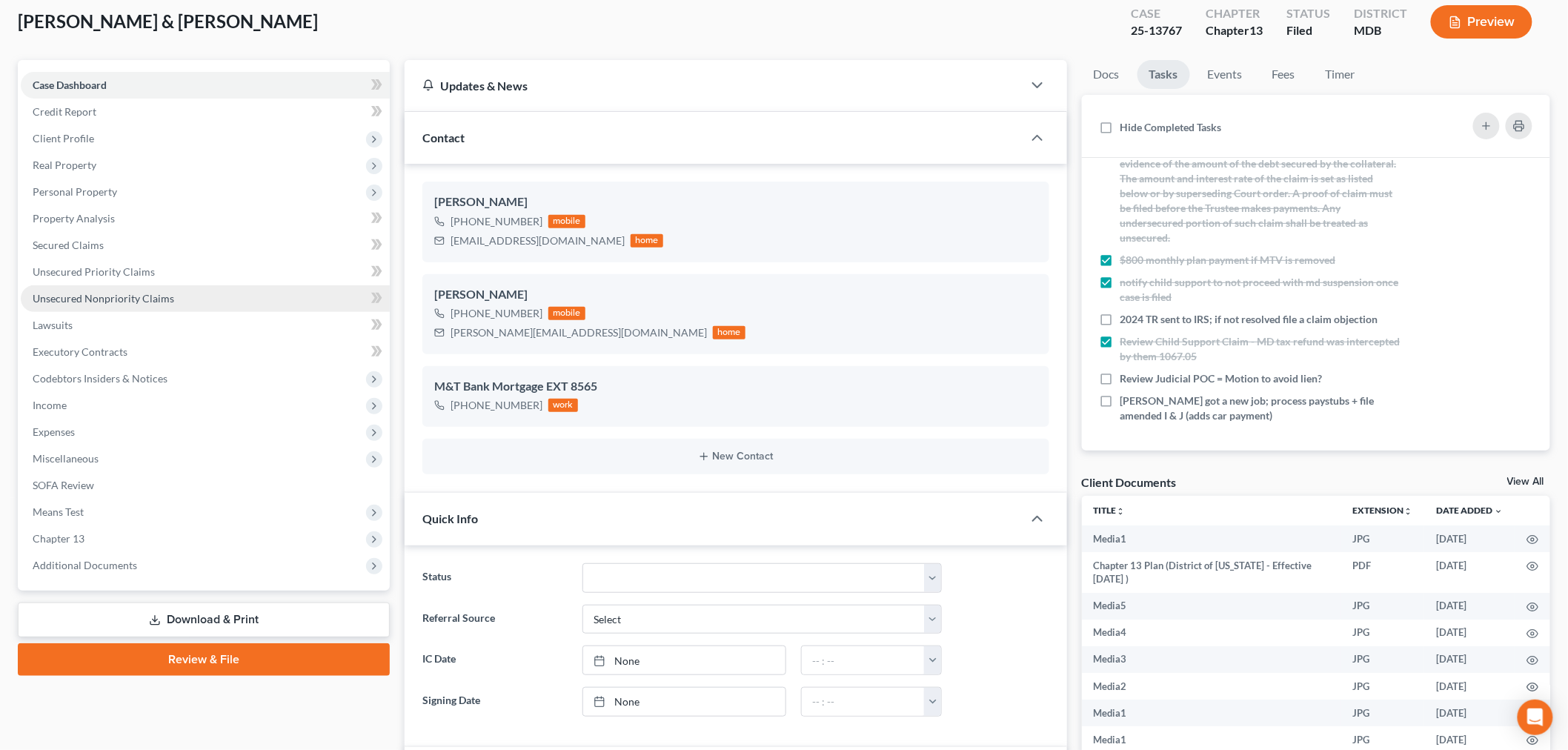
drag, startPoint x: 182, startPoint y: 300, endPoint x: 198, endPoint y: 306, distance: 17.1
click at [182, 300] on link "Unsecured Nonpriority Claims" at bounding box center [205, 299] width 369 height 27
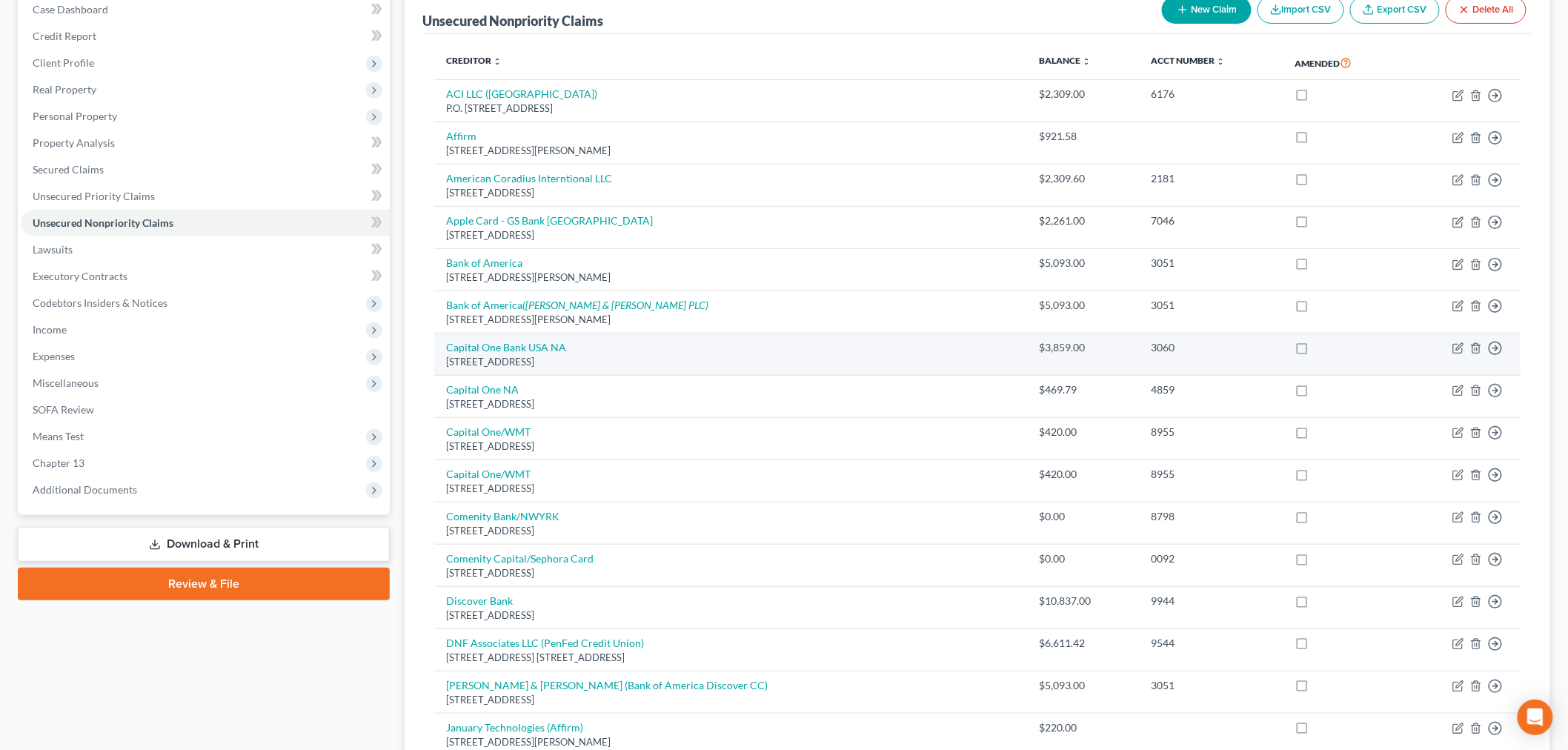
scroll to position [164, 0]
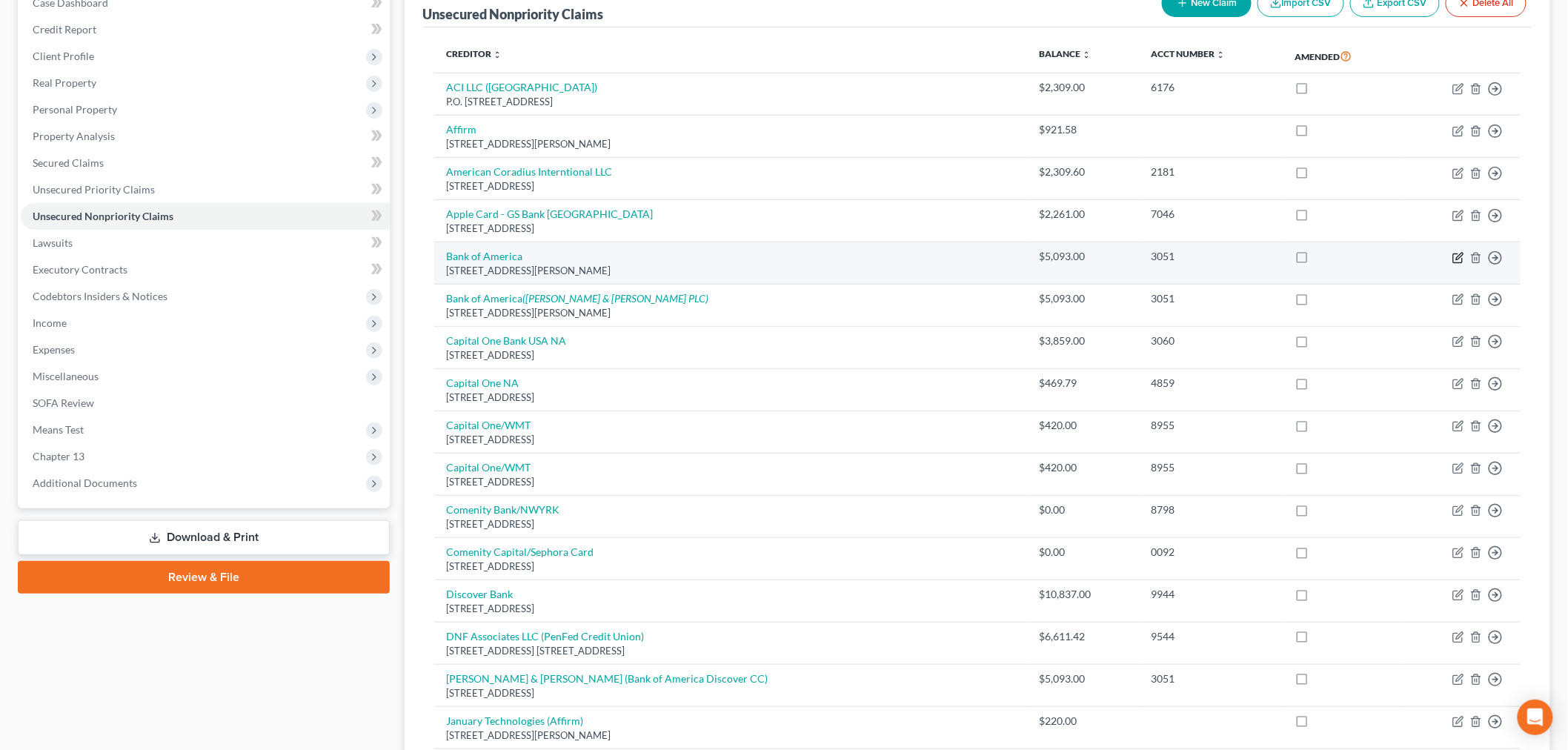
click at [1456, 254] on icon "button" at bounding box center [1457, 258] width 9 height 9
select select "7"
select select "2"
select select "1"
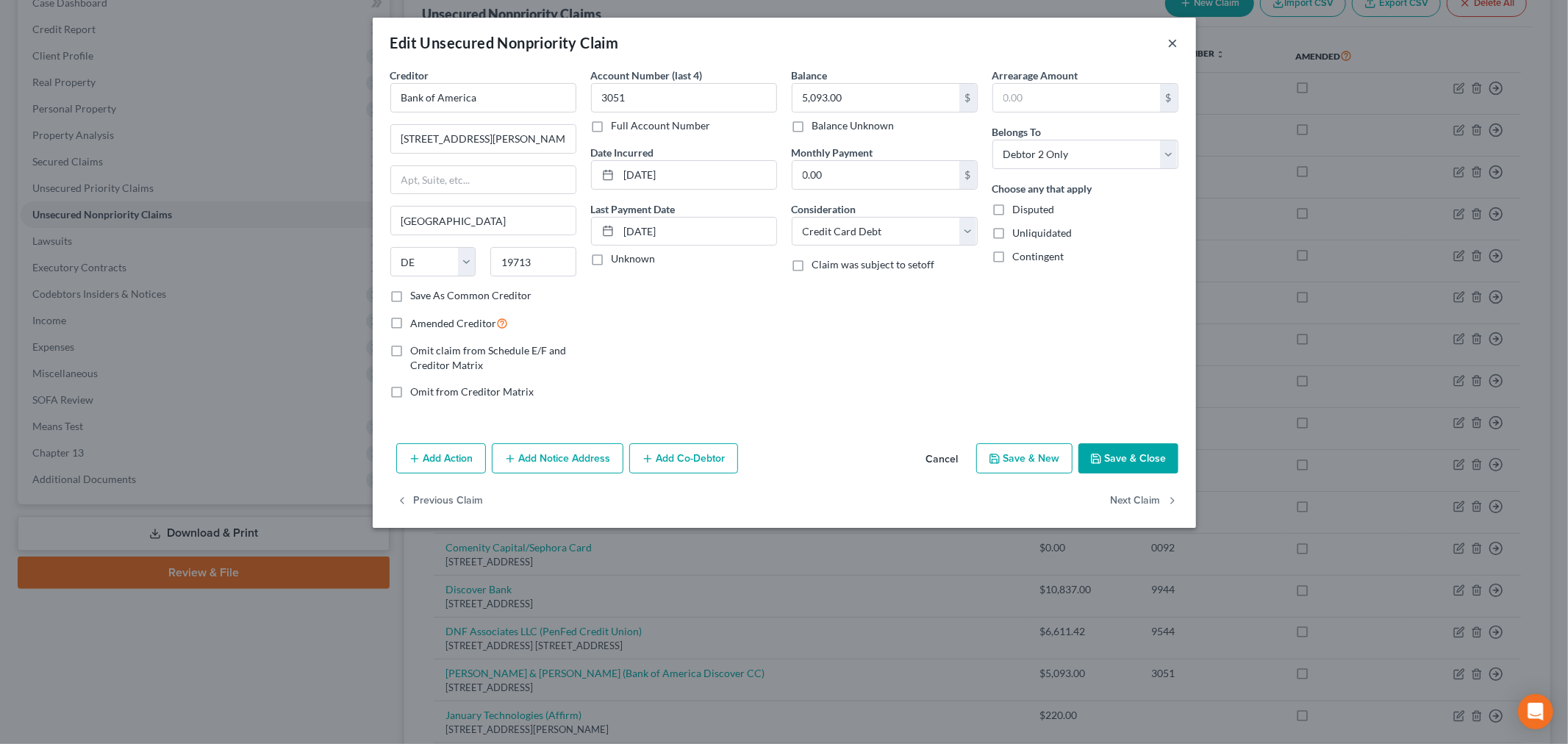
click at [1171, 38] on button "×" at bounding box center [1173, 42] width 10 height 18
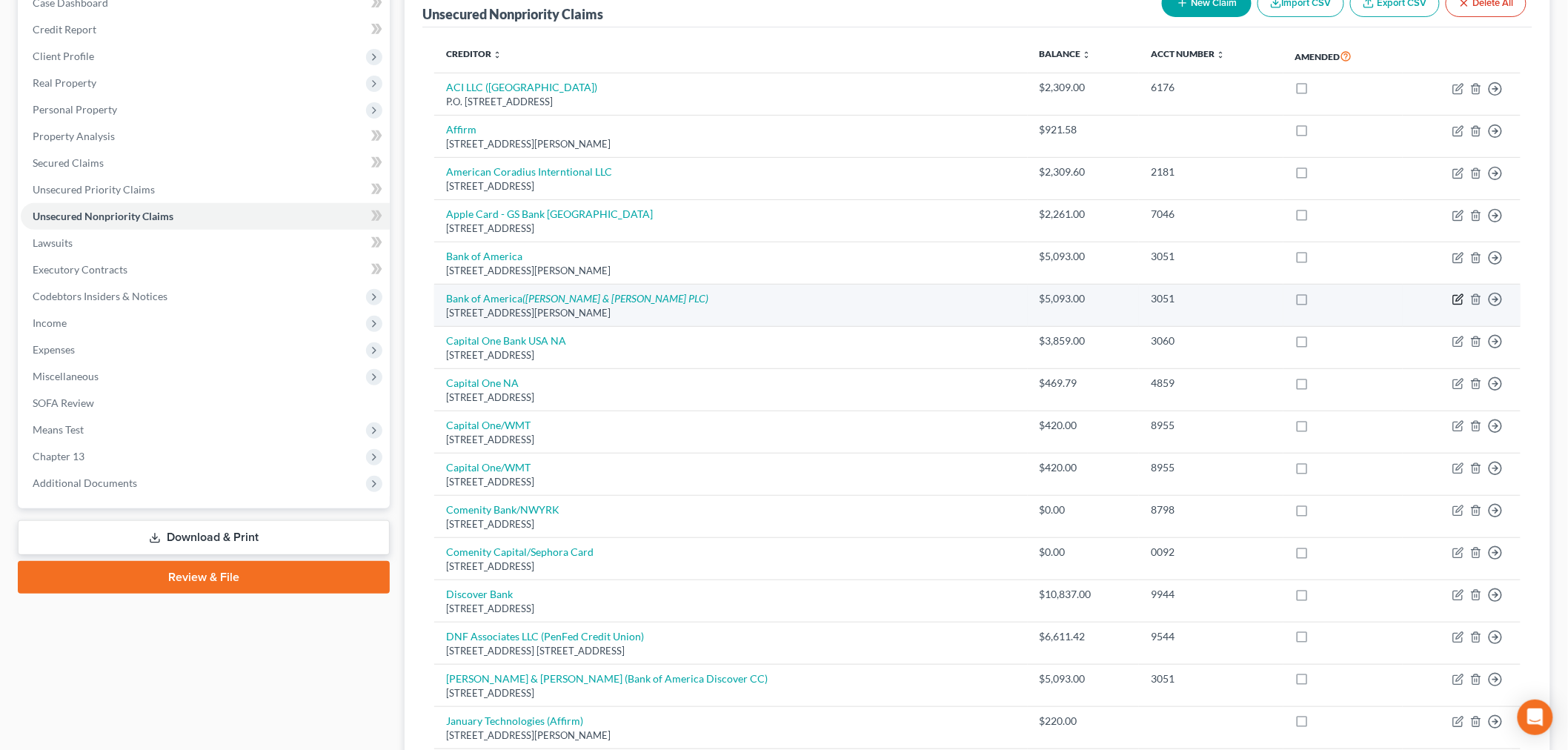
click at [1457, 302] on icon "button" at bounding box center [1458, 300] width 12 height 12
select select "7"
select select "2"
select select "0"
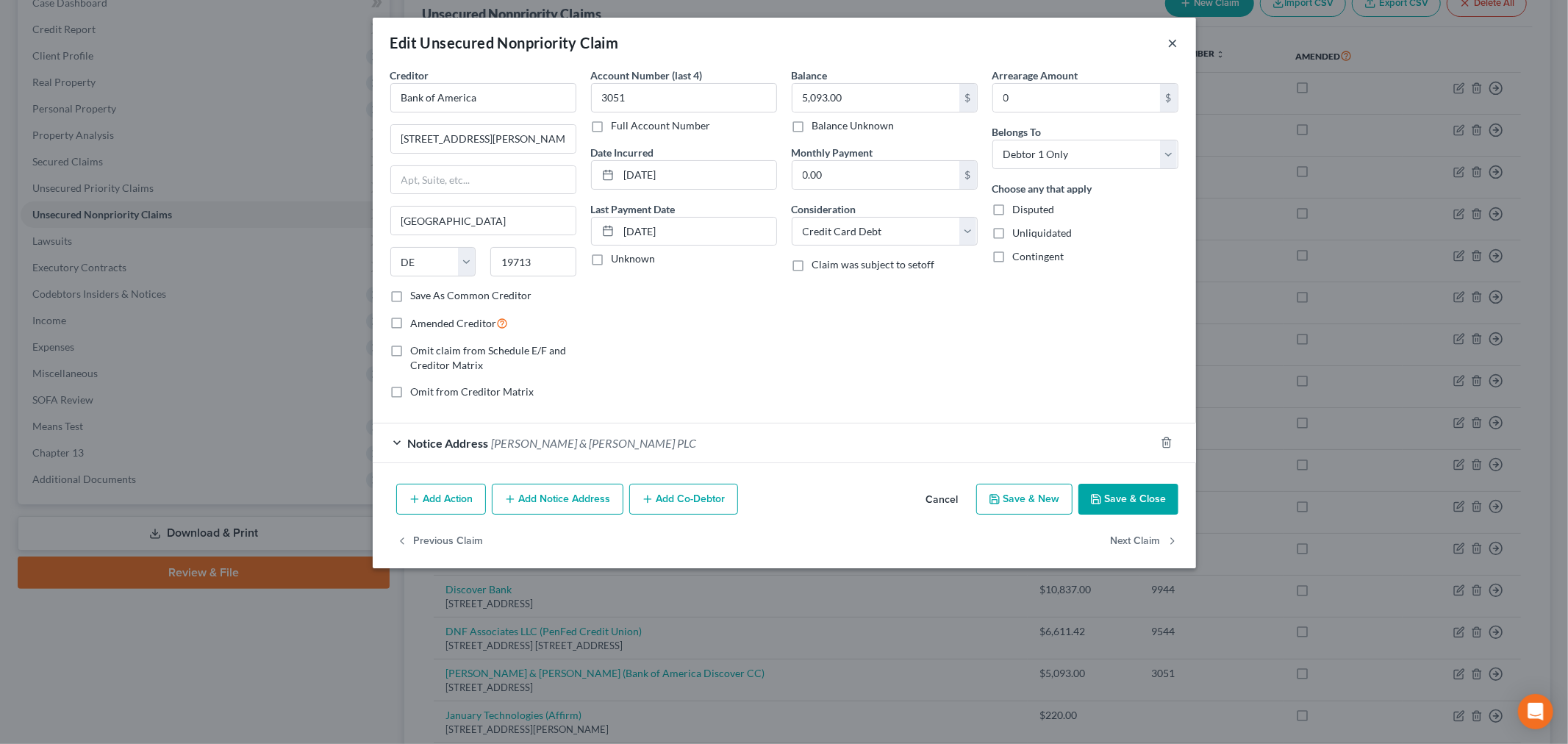
click at [1174, 42] on button "×" at bounding box center [1173, 42] width 10 height 18
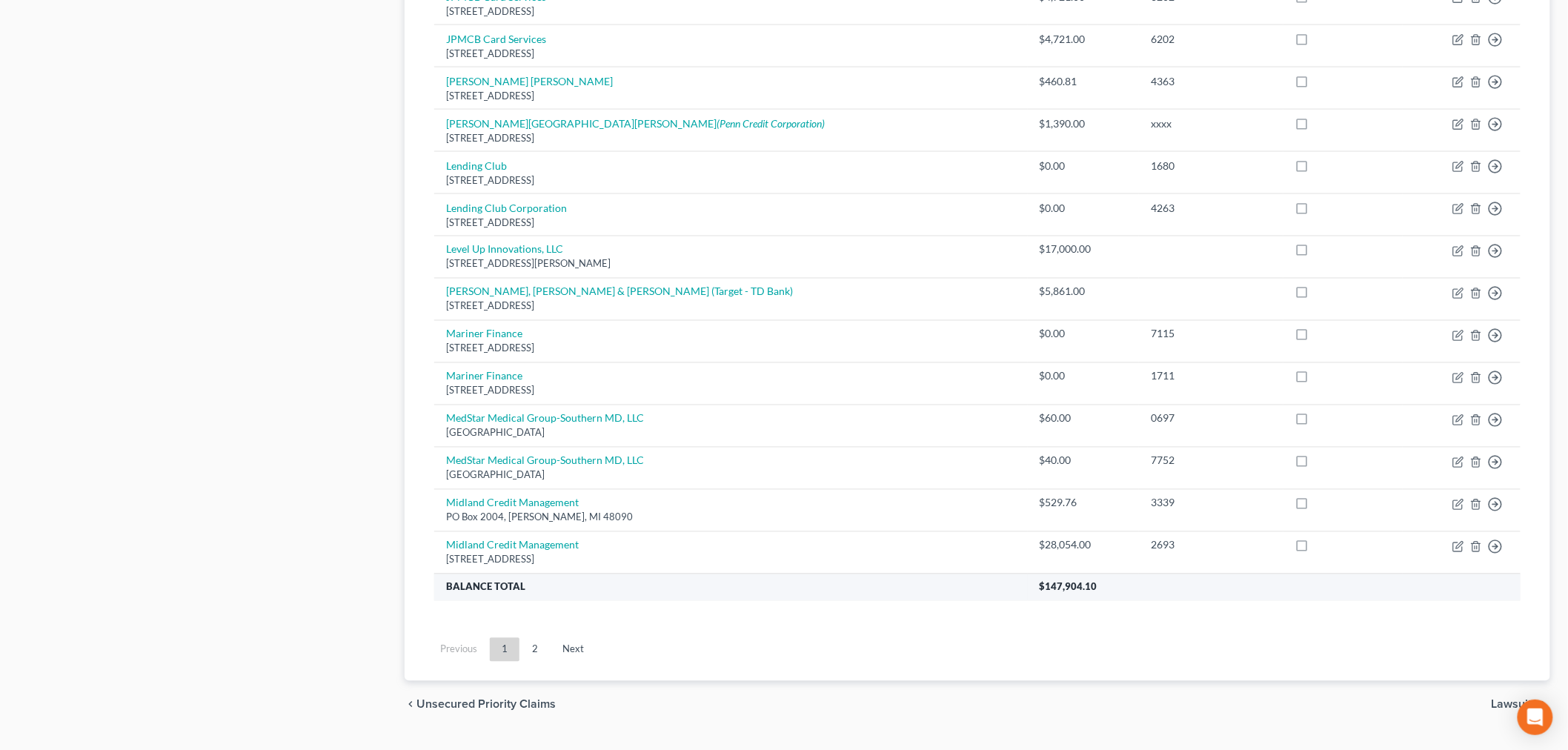
scroll to position [967, 0]
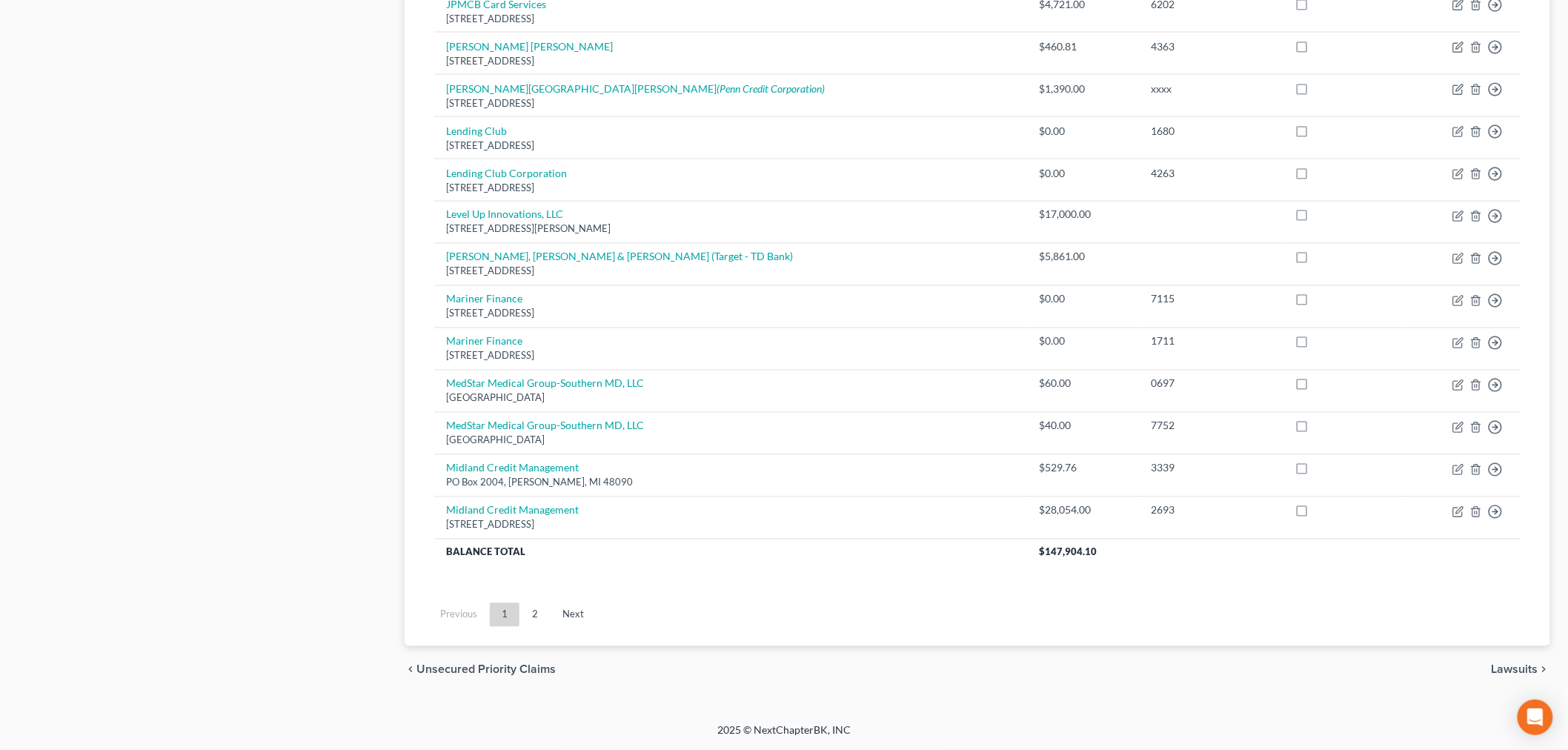
click at [560, 620] on link "Next" at bounding box center [573, 616] width 45 height 24
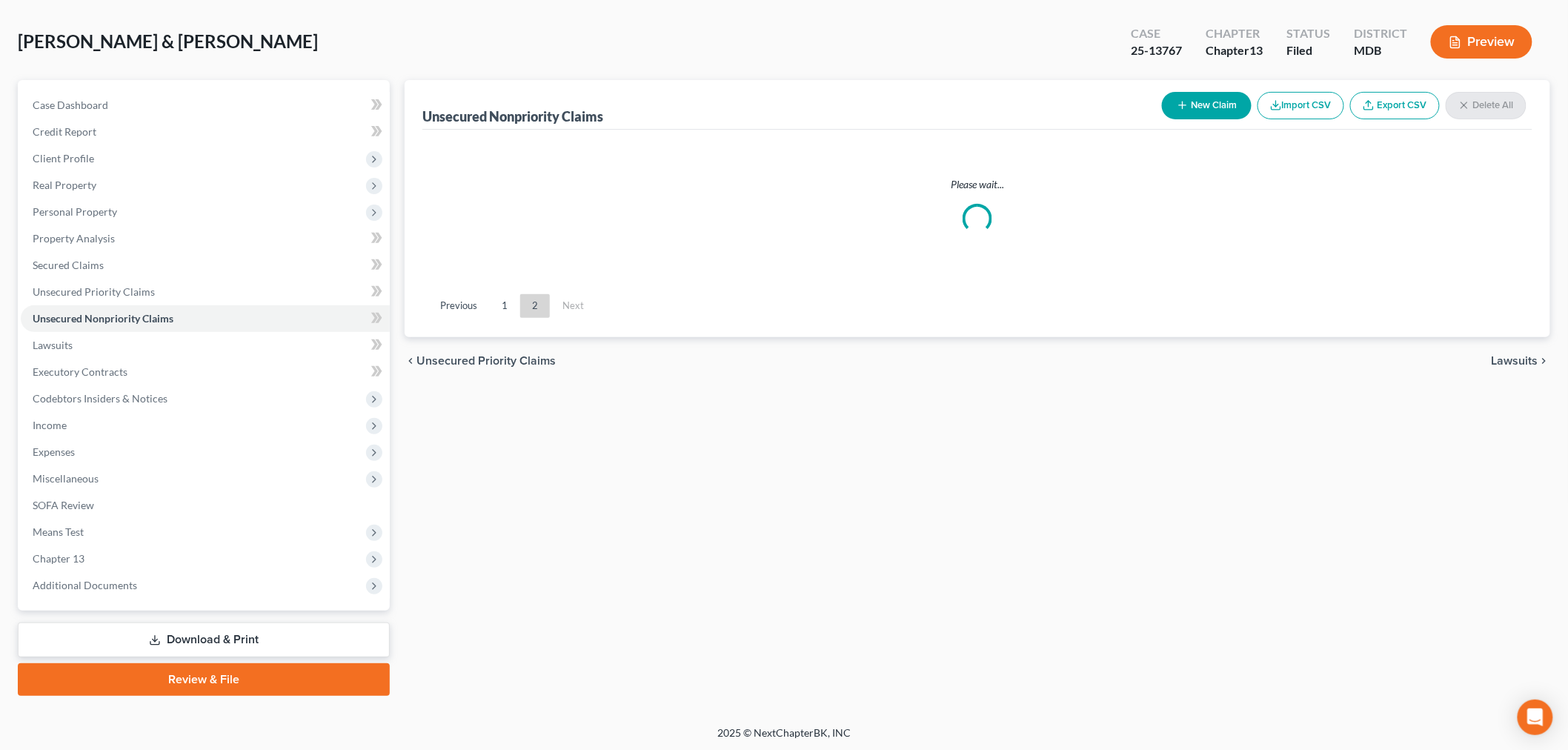
scroll to position [756, 0]
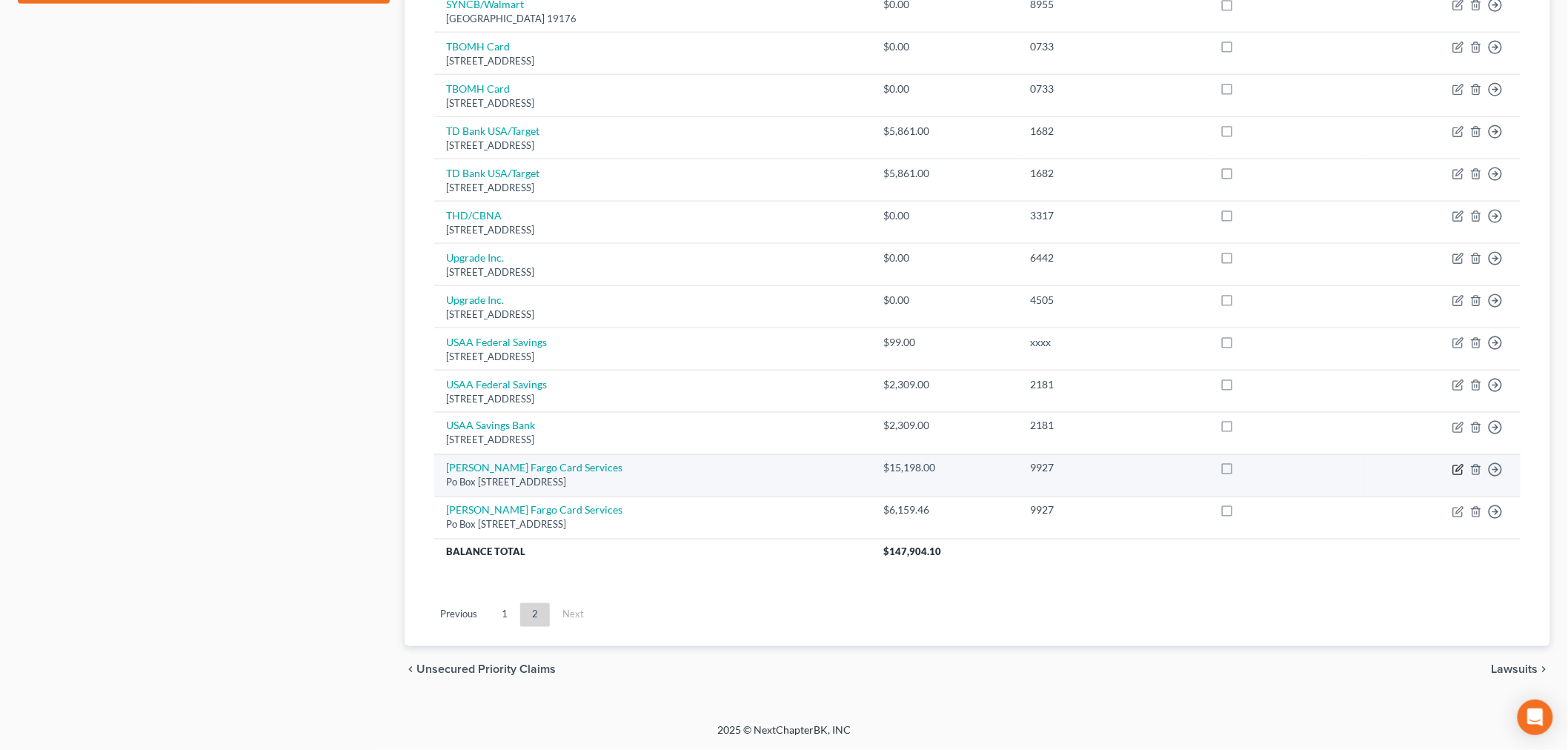
click at [1453, 469] on icon "button" at bounding box center [1458, 469] width 12 height 12
select select "16"
select select "2"
select select "0"
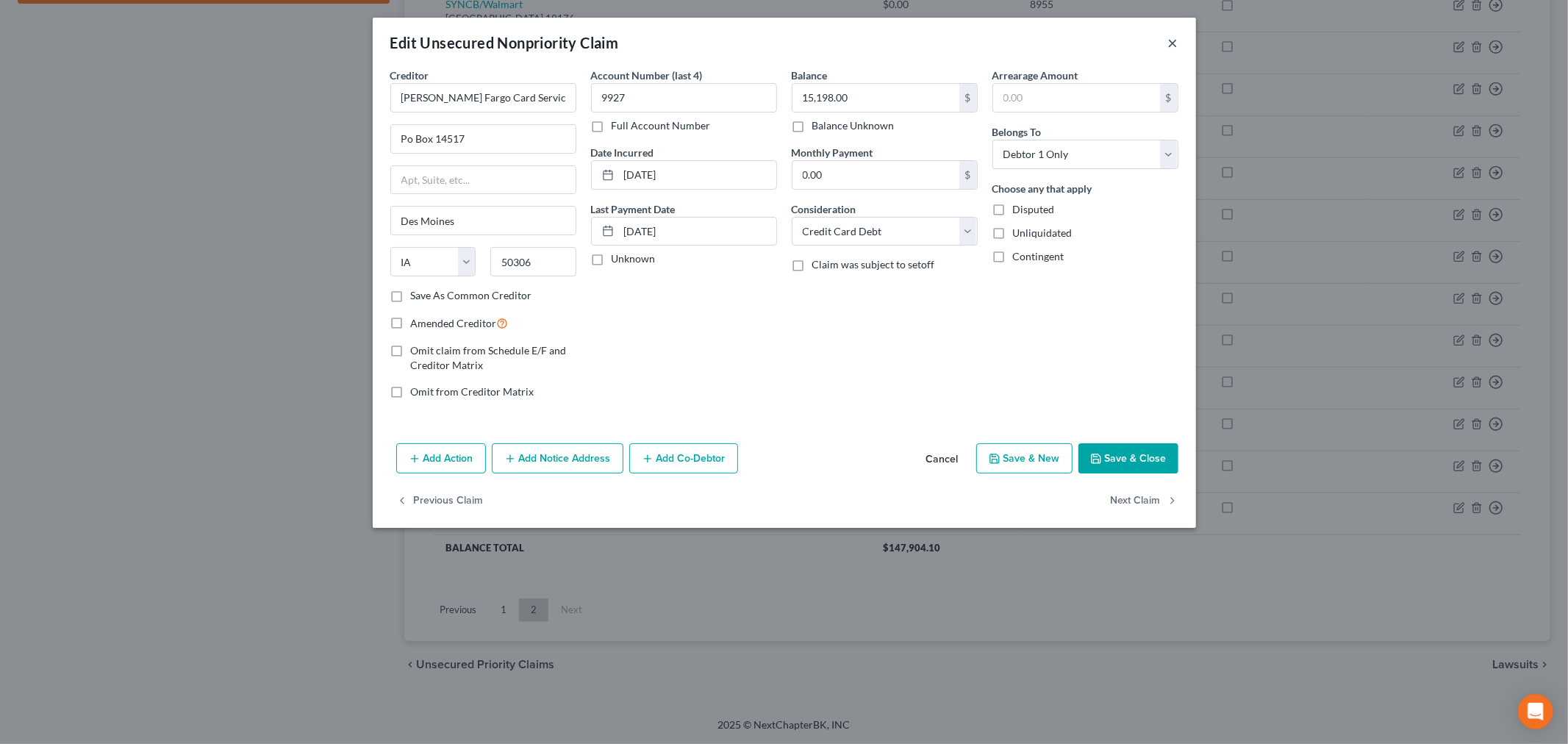
click at [1178, 42] on button "×" at bounding box center [1173, 42] width 10 height 18
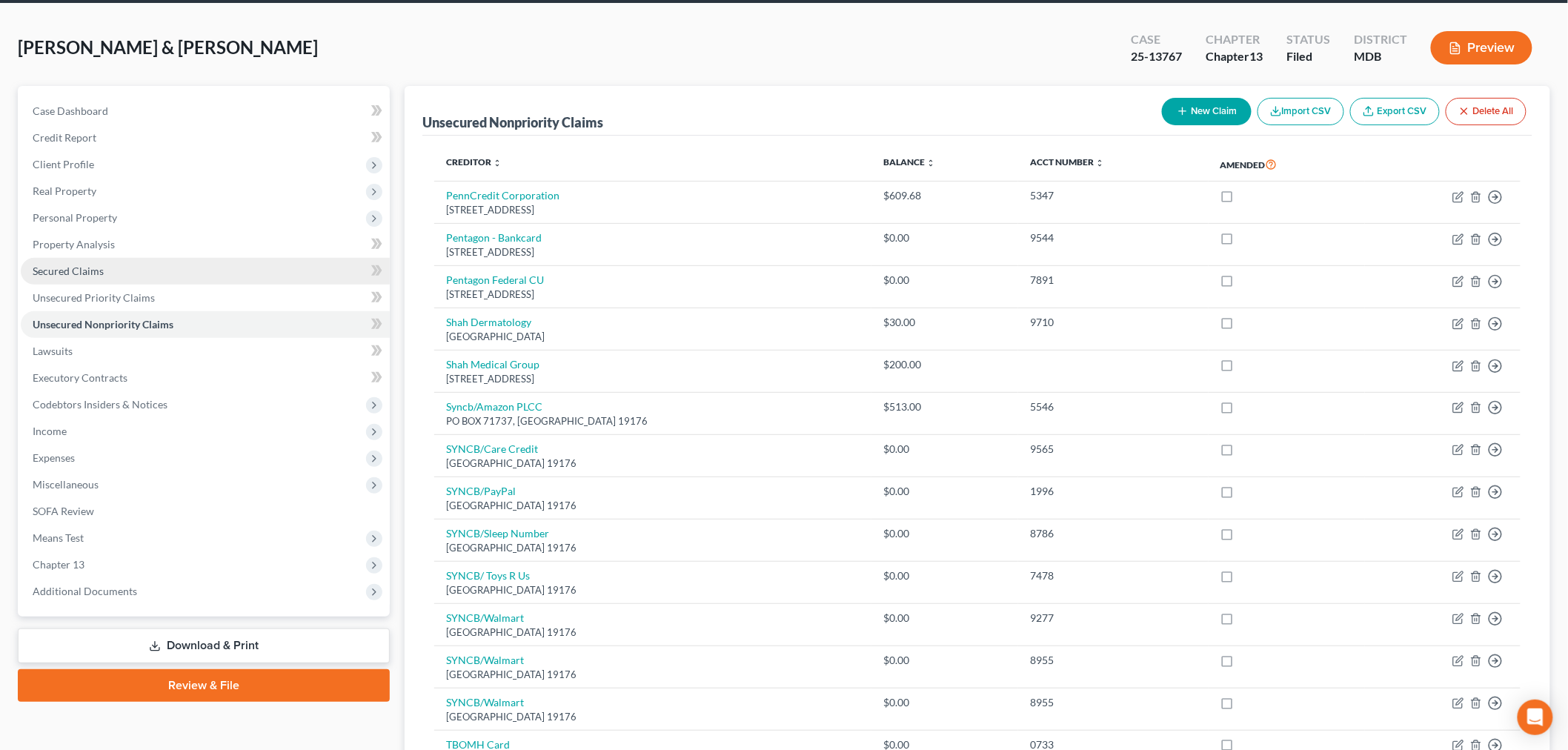
scroll to position [0, 0]
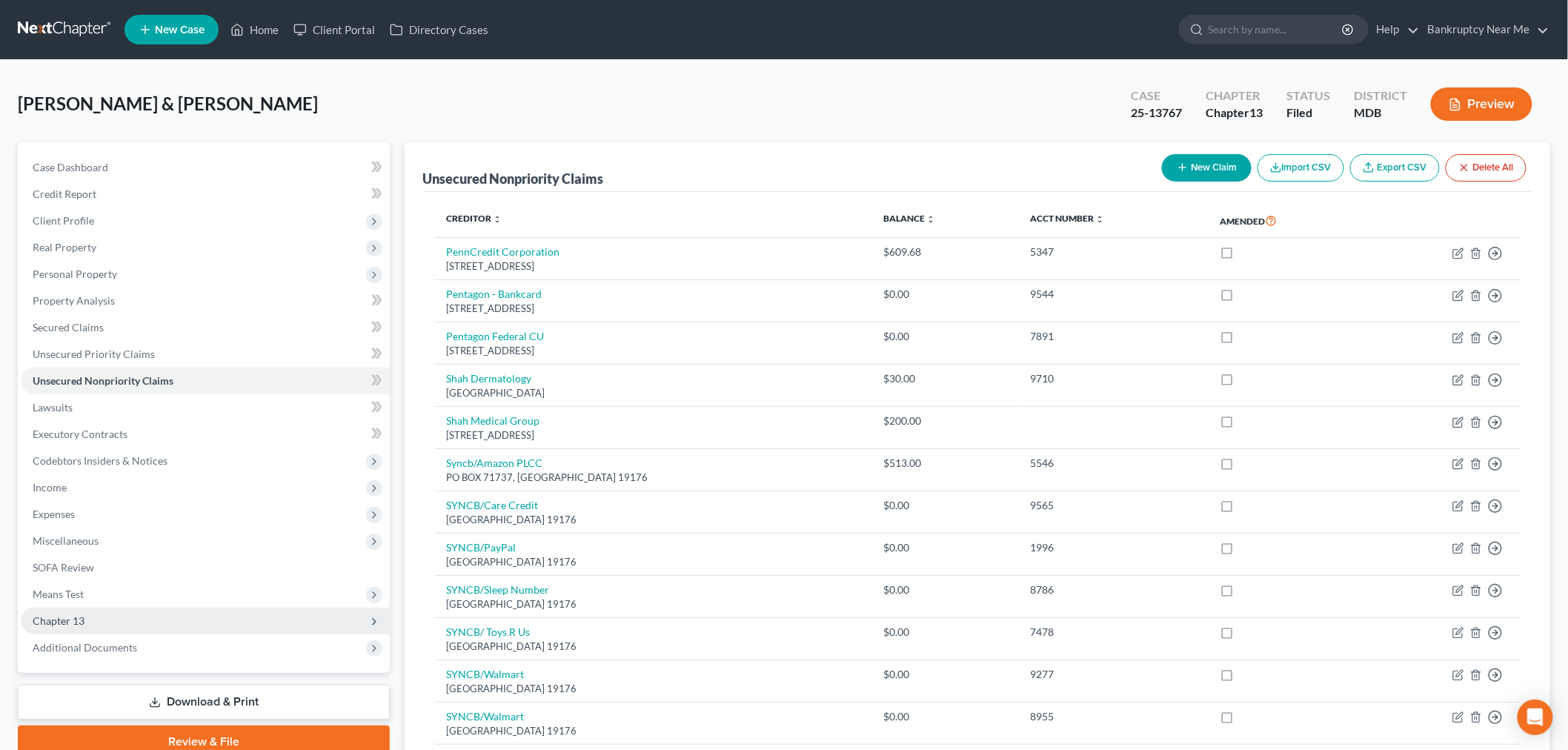
drag, startPoint x: 104, startPoint y: 617, endPoint x: 141, endPoint y: 612, distance: 37.3
click at [102, 617] on span "Chapter 13" at bounding box center [205, 621] width 369 height 27
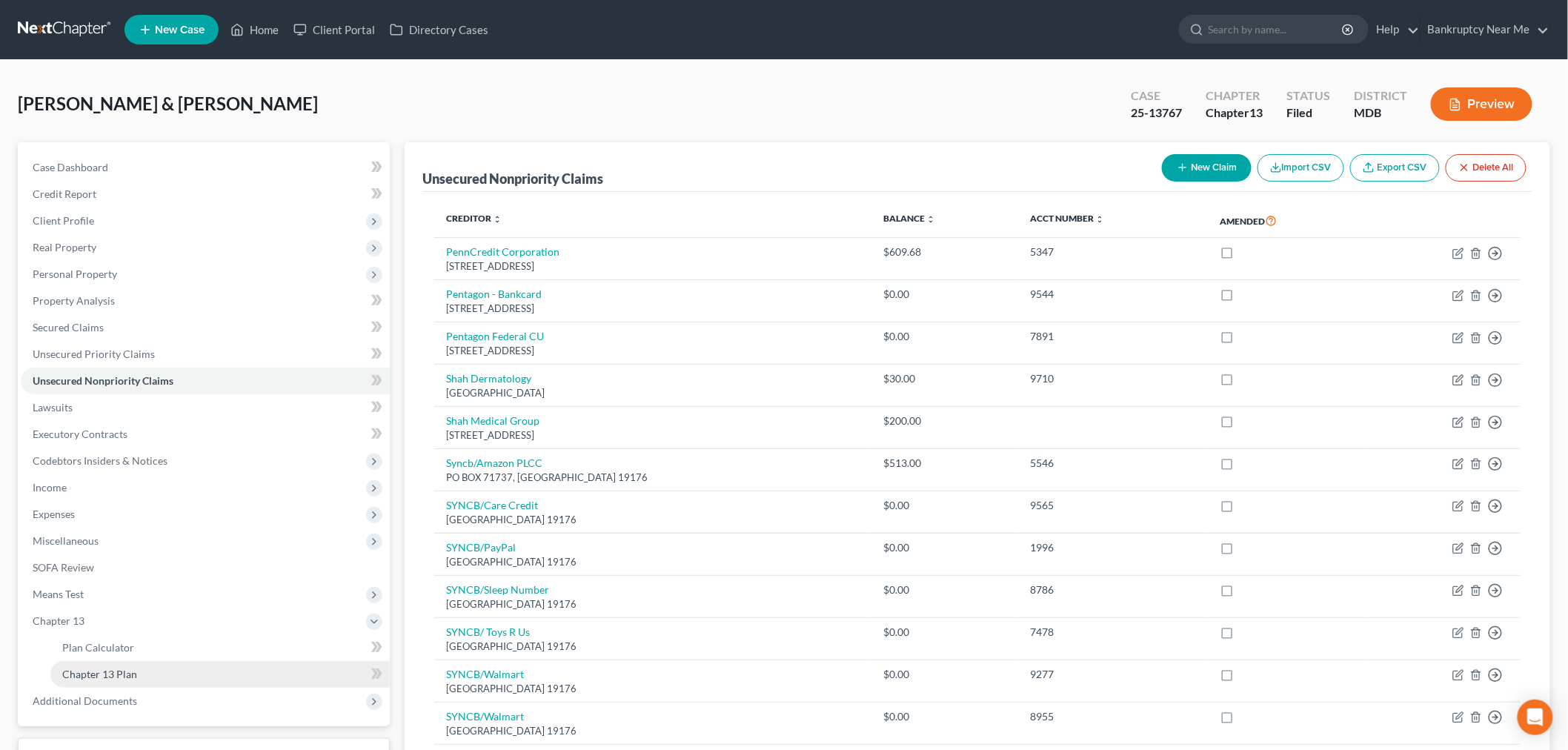
click at [137, 679] on link "Chapter 13 Plan" at bounding box center [220, 675] width 340 height 27
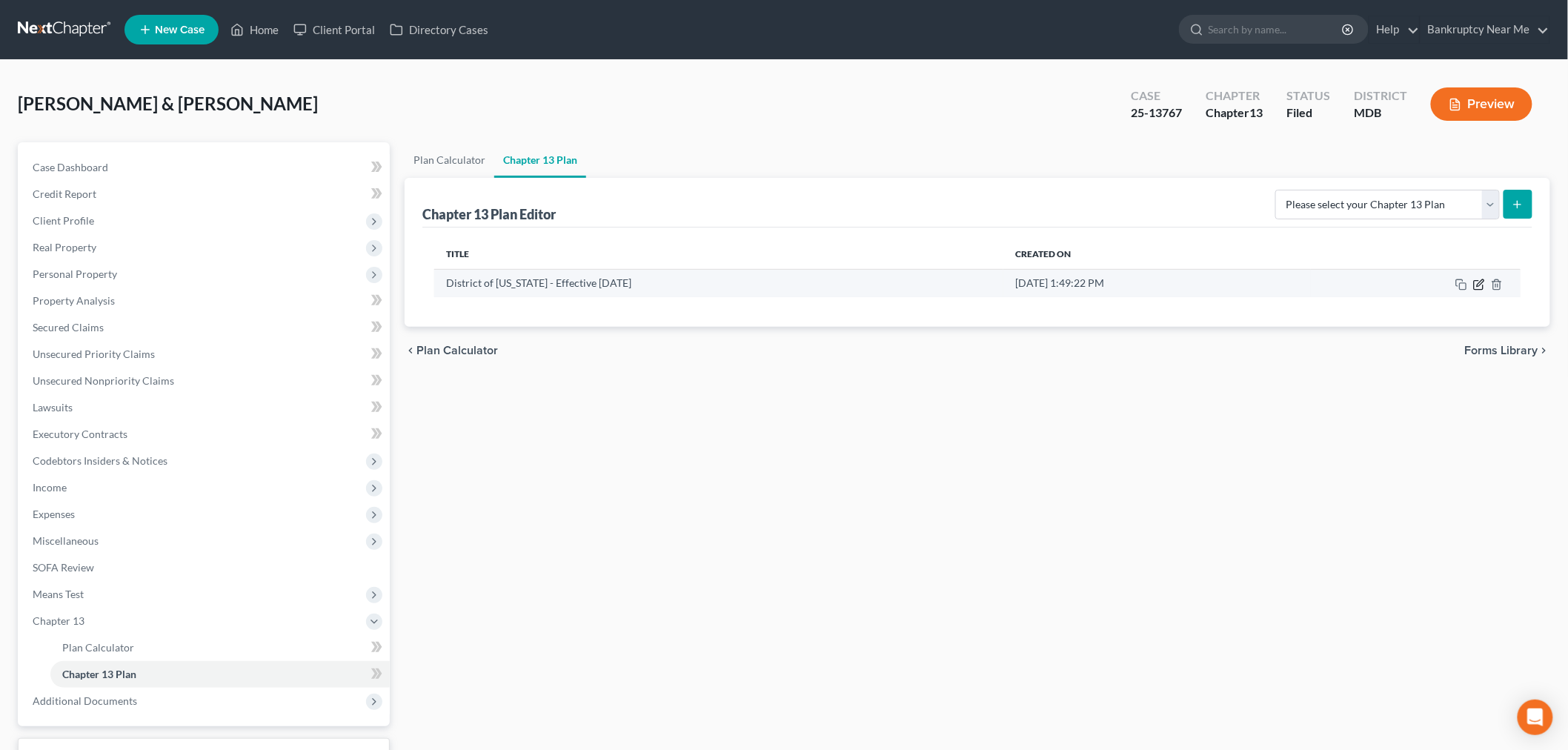
click at [1483, 284] on icon "button" at bounding box center [1478, 285] width 9 height 9
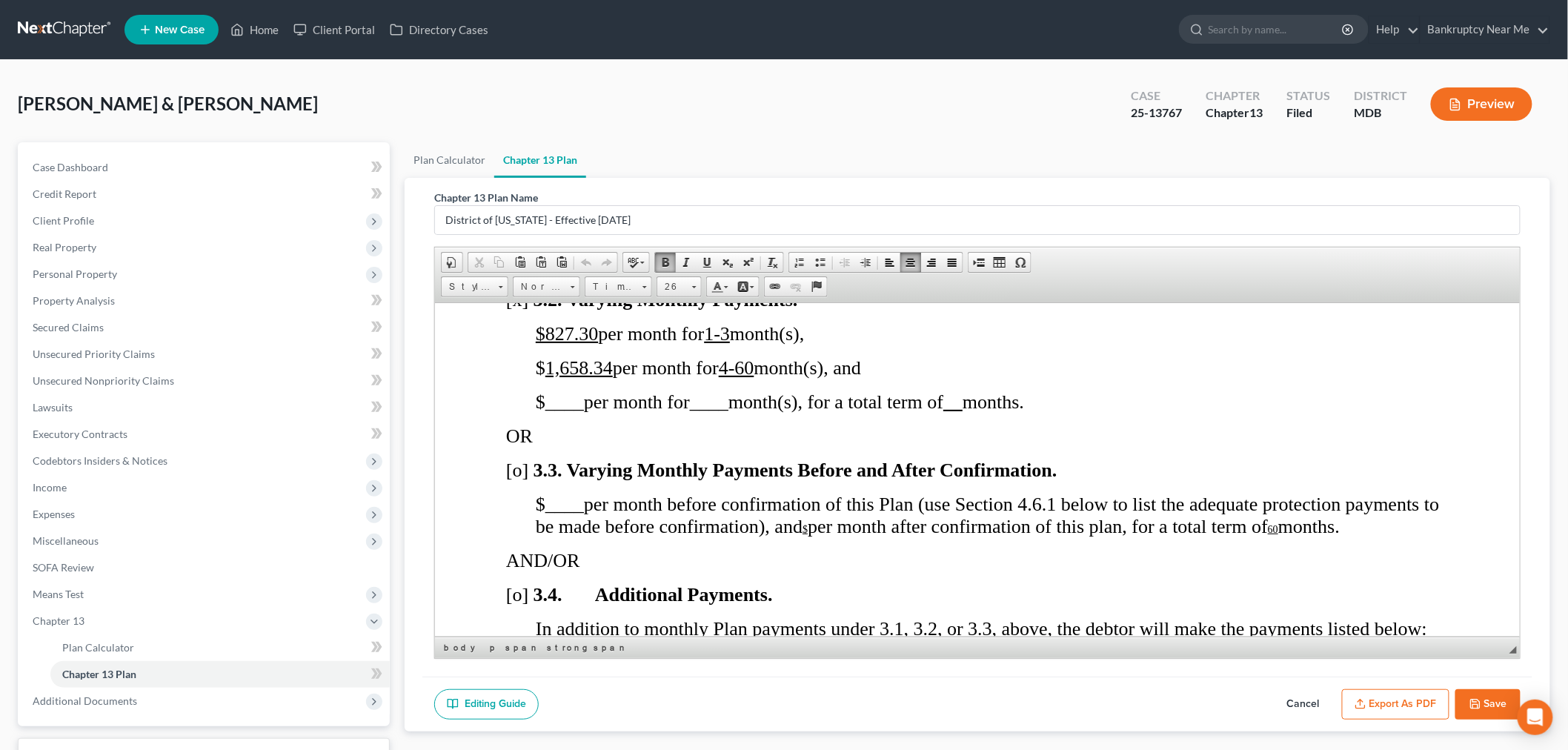
scroll to position [1400, 0]
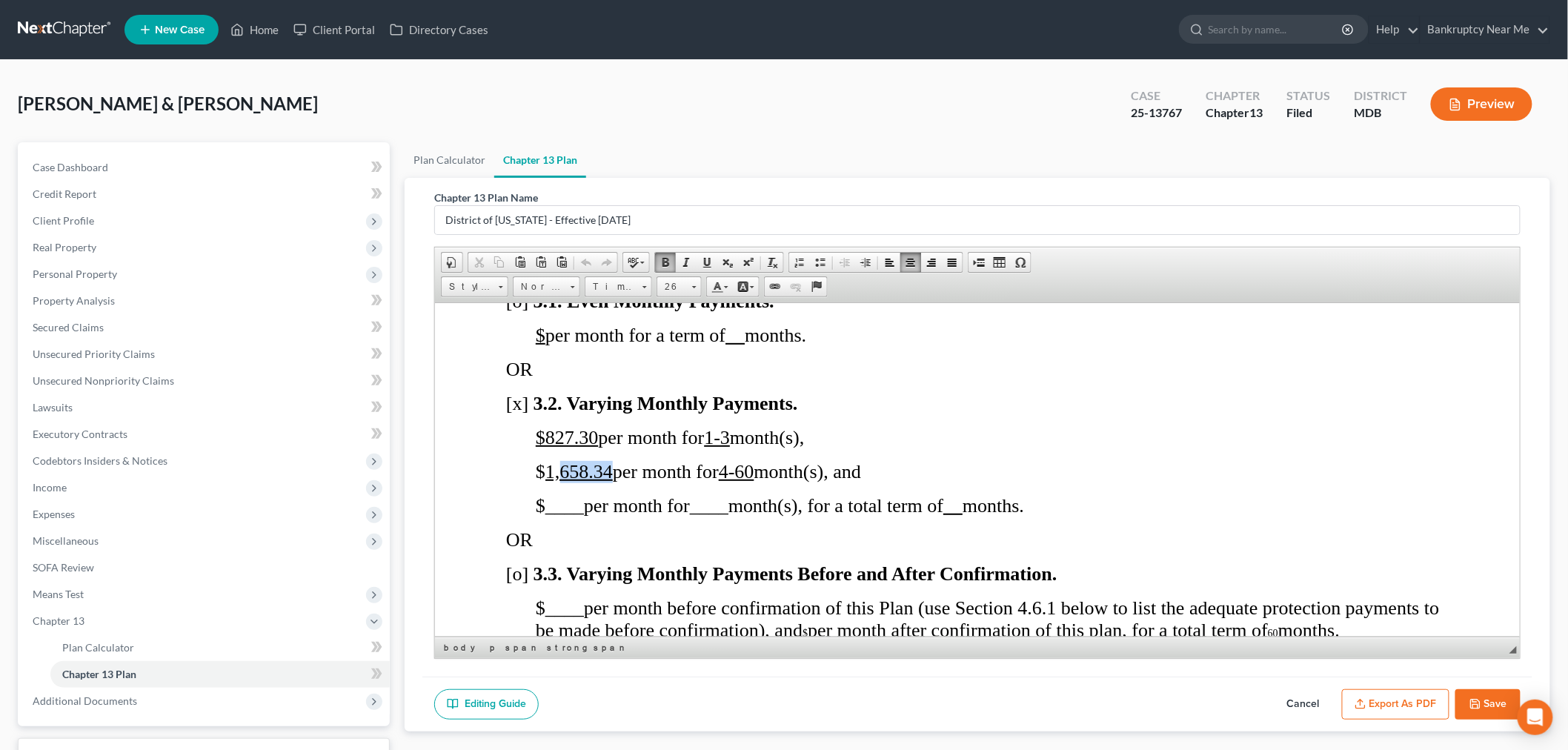
drag, startPoint x: 558, startPoint y: 473, endPoint x: 609, endPoint y: 472, distance: 51.0
click at [609, 472] on span "1,658.34" at bounding box center [578, 471] width 67 height 21
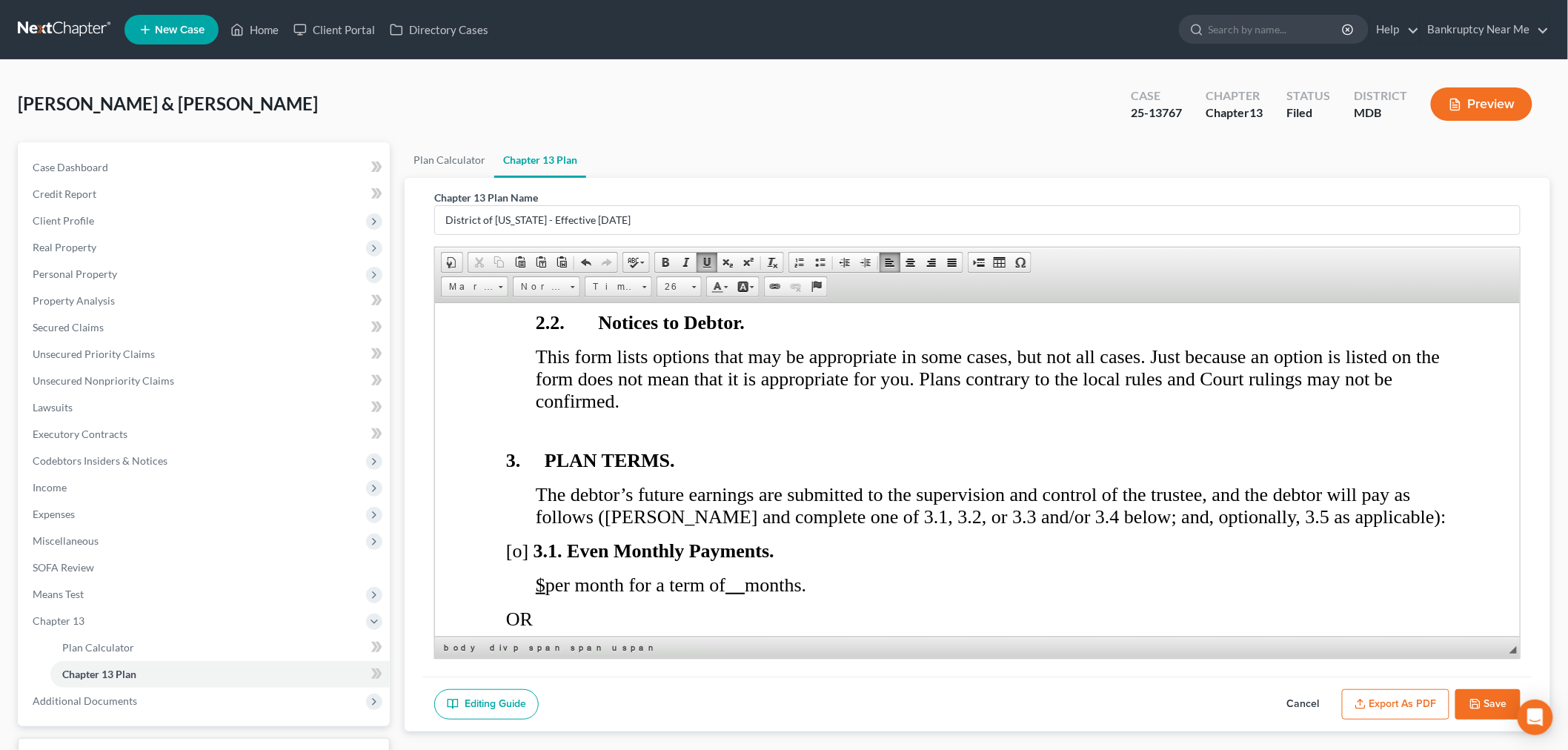
scroll to position [0, 0]
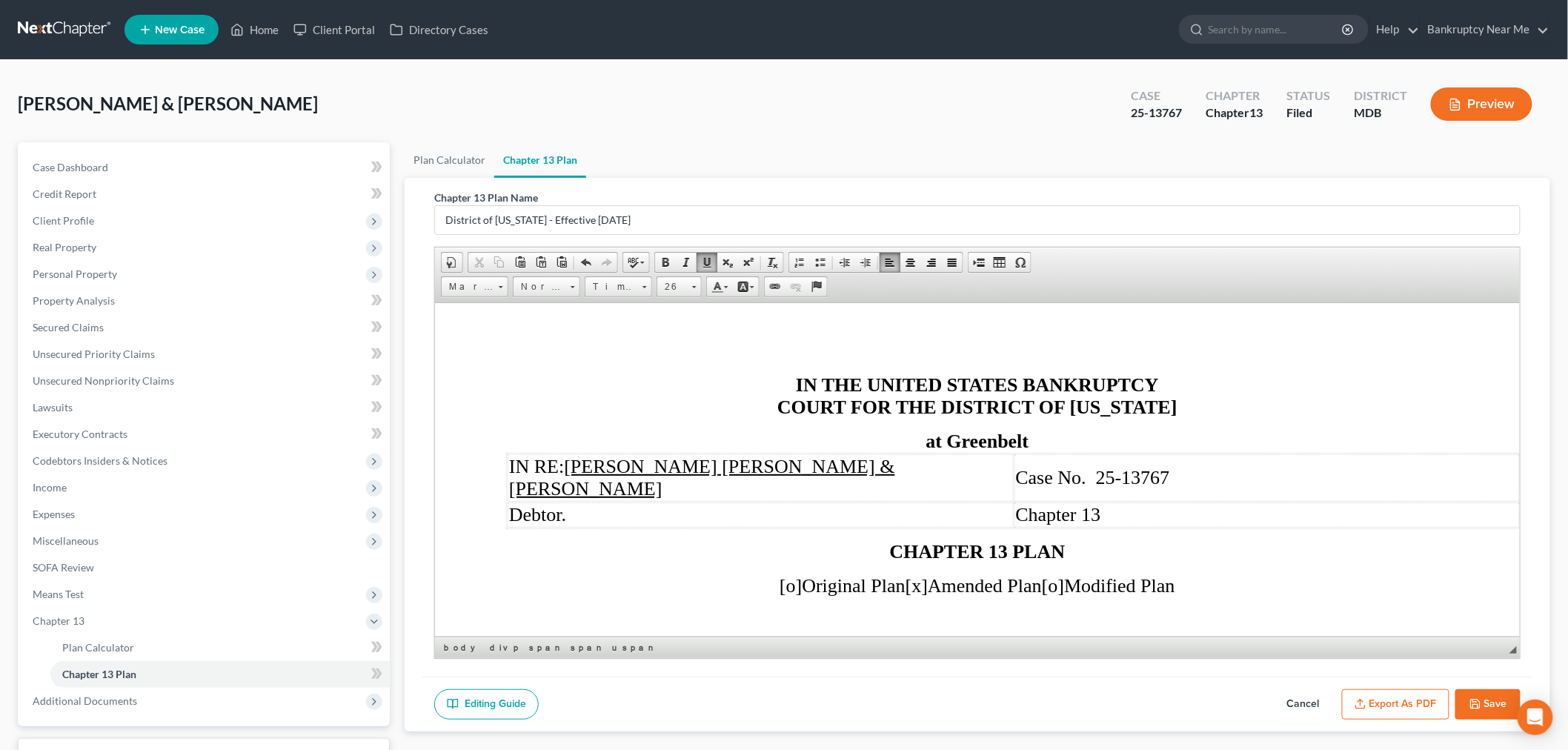
drag, startPoint x: 1511, startPoint y: 594, endPoint x: 1948, endPoint y: 604, distance: 437.1
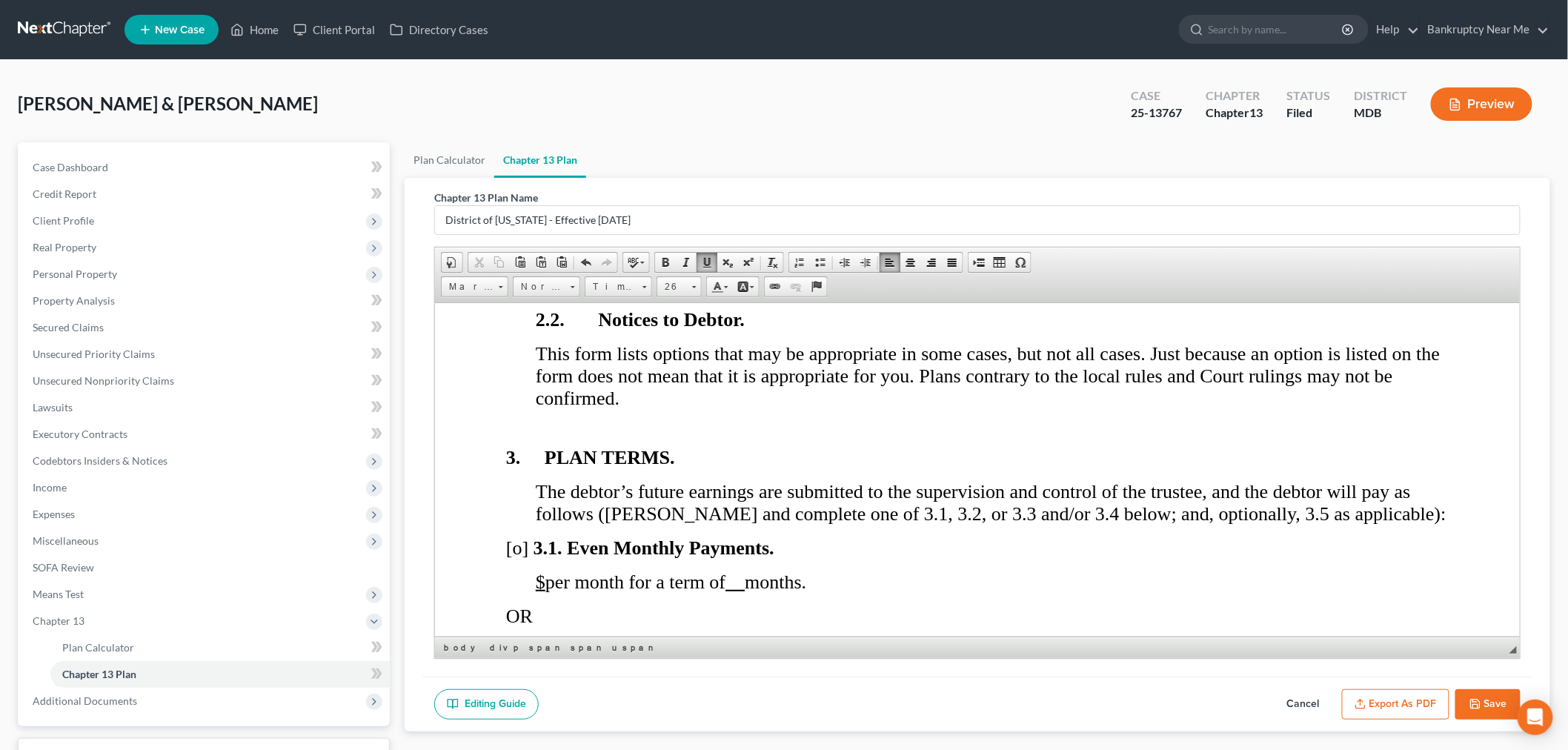
scroll to position [1483, 0]
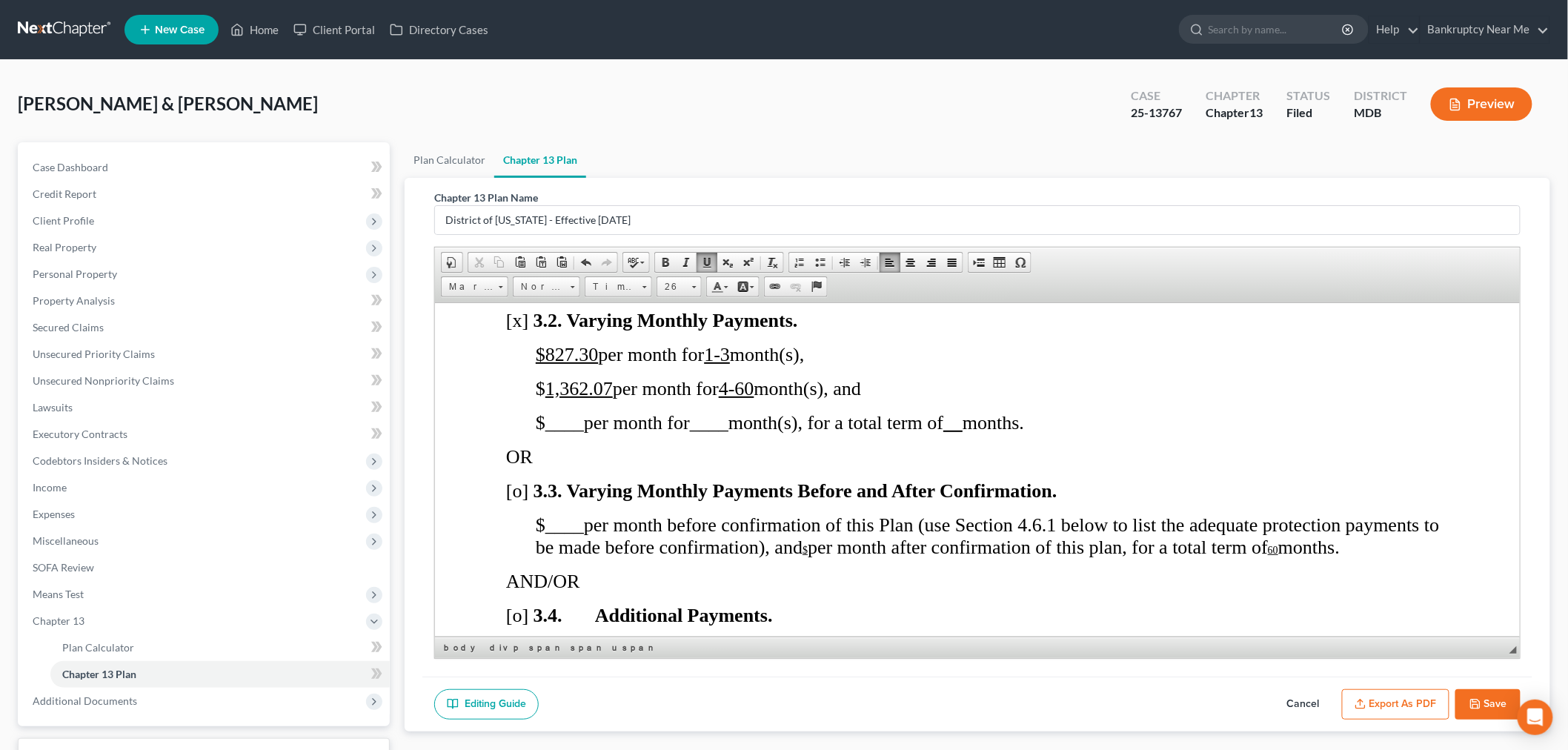
click at [1402, 695] on button "Export as PDF" at bounding box center [1396, 704] width 107 height 31
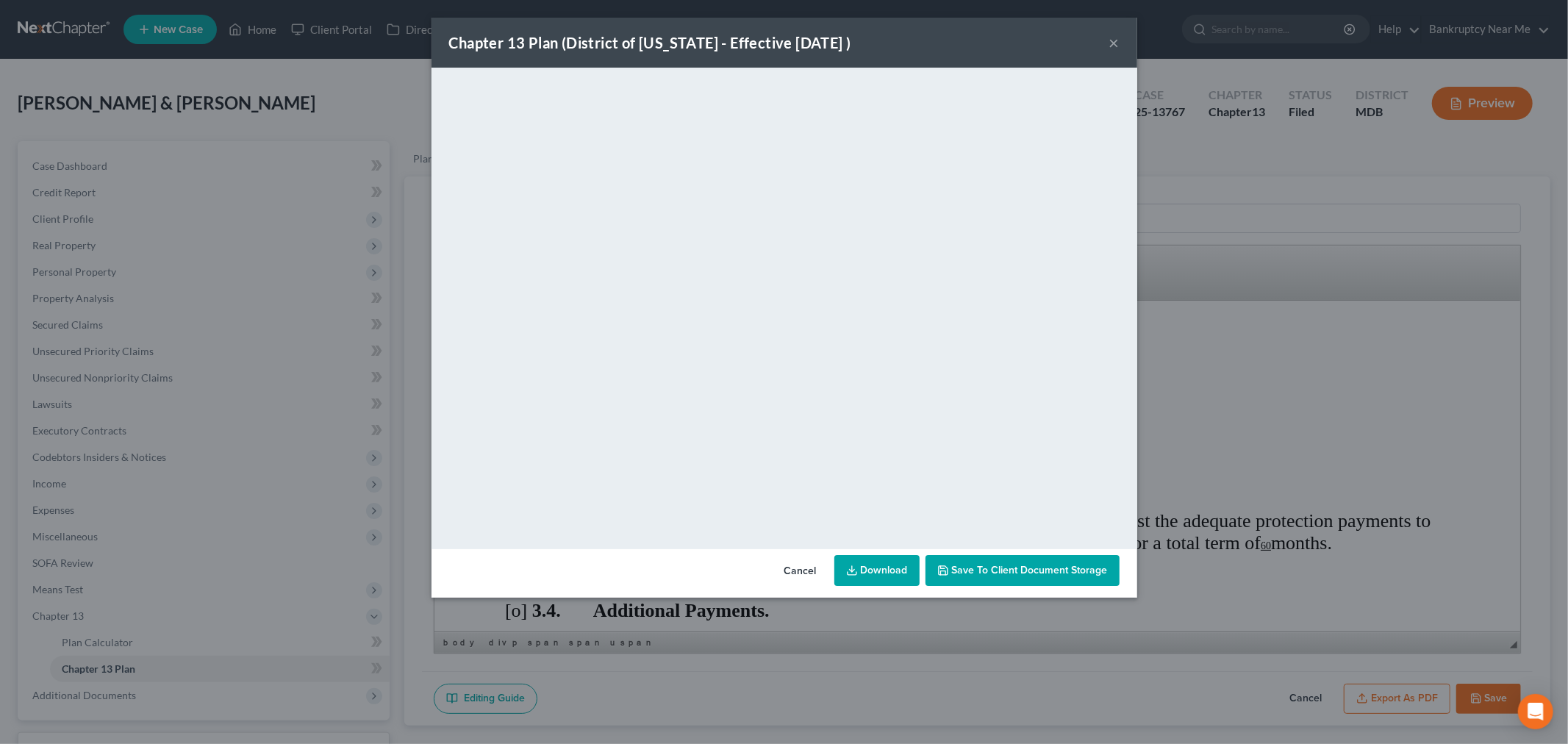
click at [1114, 39] on button "×" at bounding box center [1114, 42] width 10 height 18
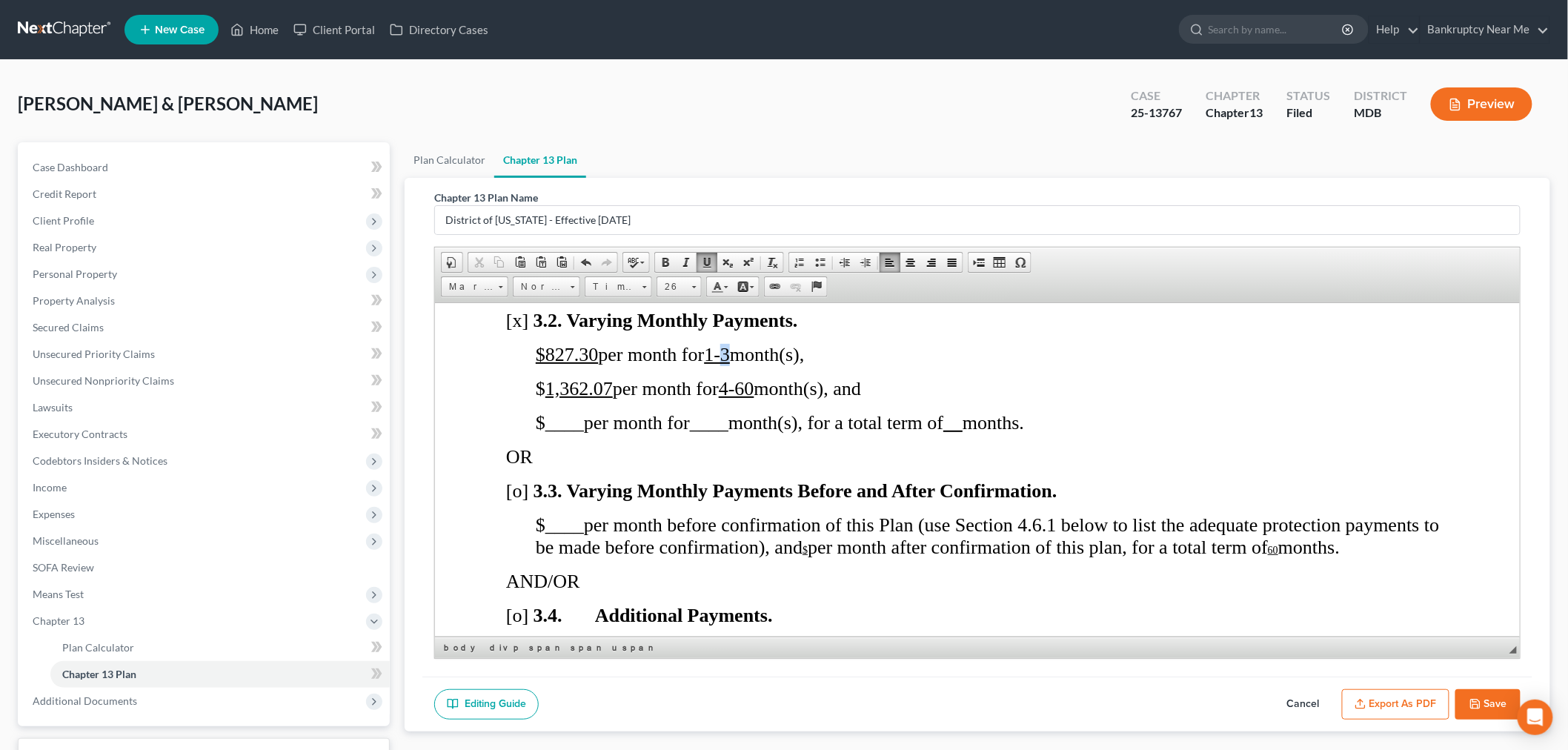
click at [729, 354] on u "1-3" at bounding box center [716, 353] width 26 height 21
drag, startPoint x: 613, startPoint y: 389, endPoint x: 552, endPoint y: 402, distance: 62.4
click at [562, 395] on span "$ 1,362.07 per month for 4-60 month(s), and" at bounding box center [698, 388] width 325 height 21
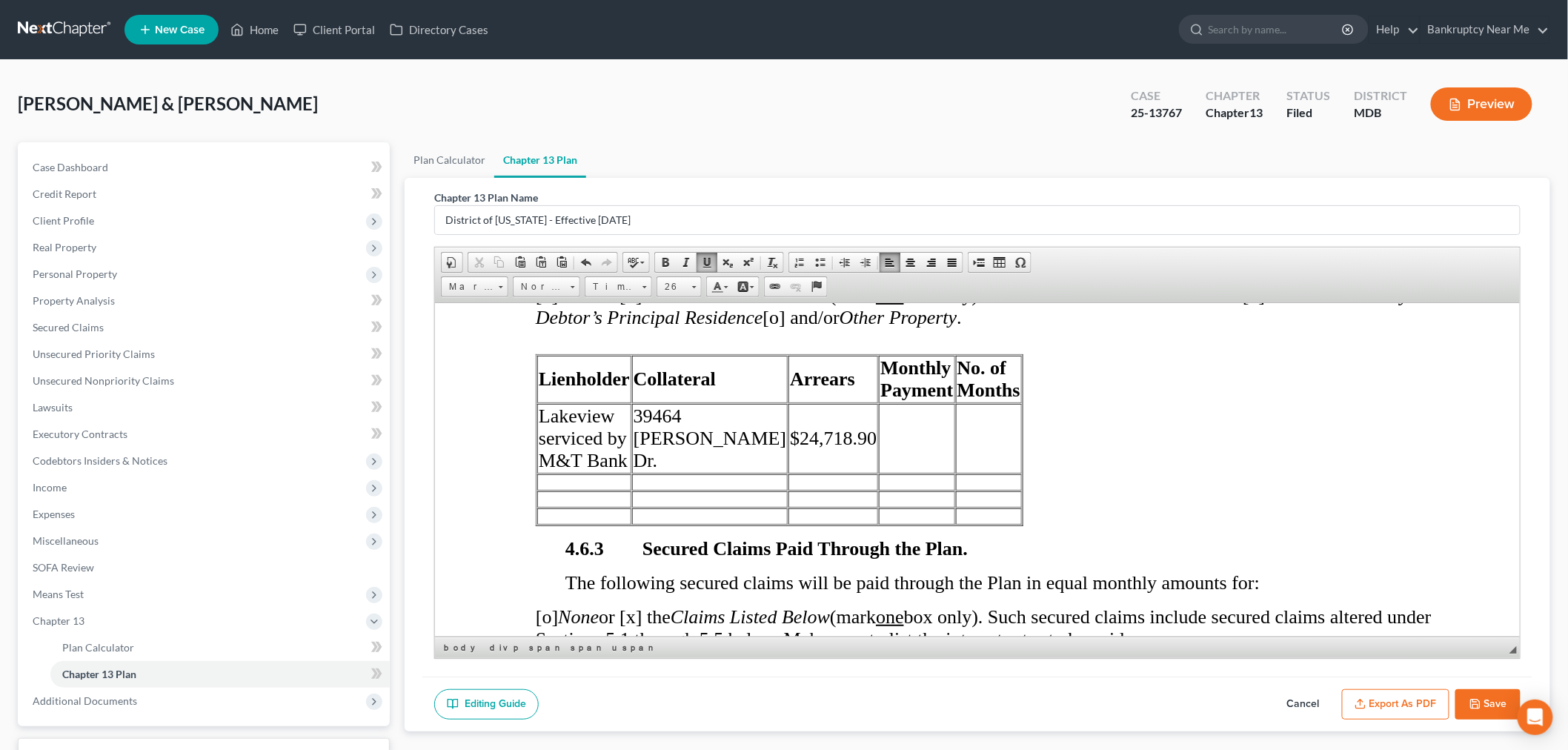
scroll to position [3790, 0]
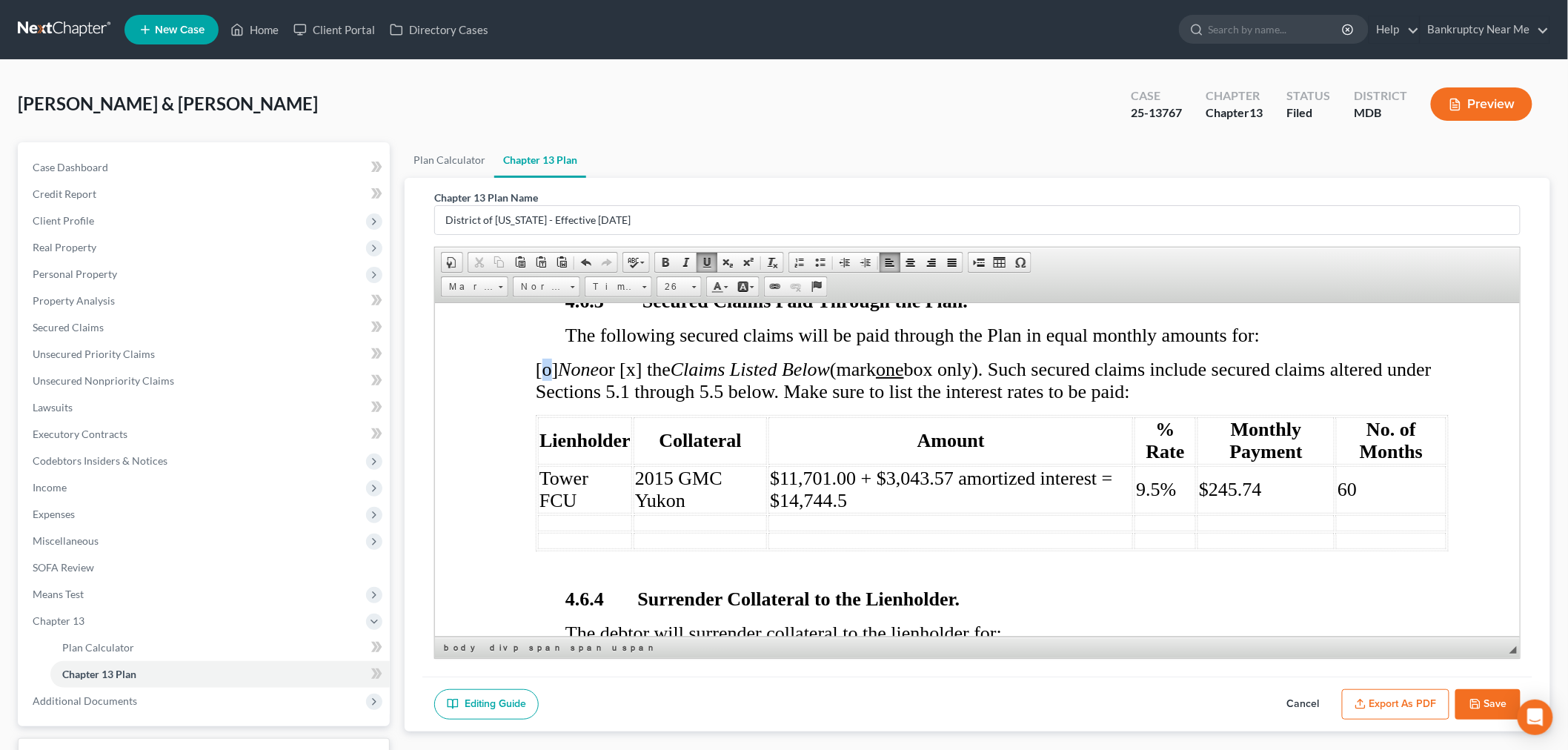
drag, startPoint x: 553, startPoint y: 396, endPoint x: 543, endPoint y: 395, distance: 10.0
click at [543, 395] on span "[o] None or [x] the Claims Listed Below (mark one box only). Such secured claim…" at bounding box center [983, 379] width 896 height 43
click at [647, 398] on span "[x] None or [x] the Claims Listed Below (mark one box only). Such secured claim…" at bounding box center [983, 379] width 896 height 43
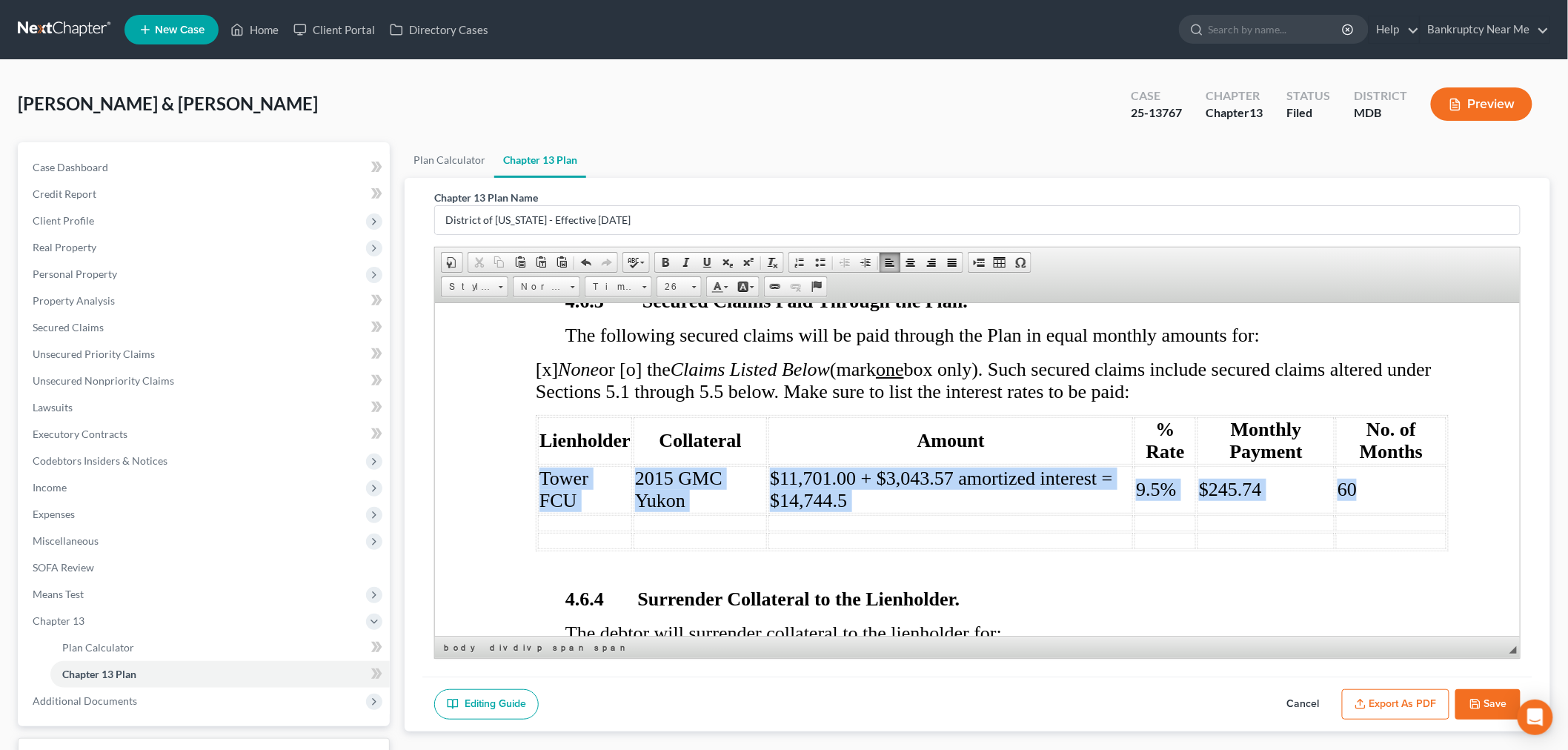
drag, startPoint x: 1171, startPoint y: 523, endPoint x: 536, endPoint y: 498, distance: 635.5
click at [537, 498] on tr "Tower FCU 2015 GMC Yukon $11,701.00 + $3,043.57 amortized interest = $14,744.5 …" at bounding box center [991, 489] width 908 height 47
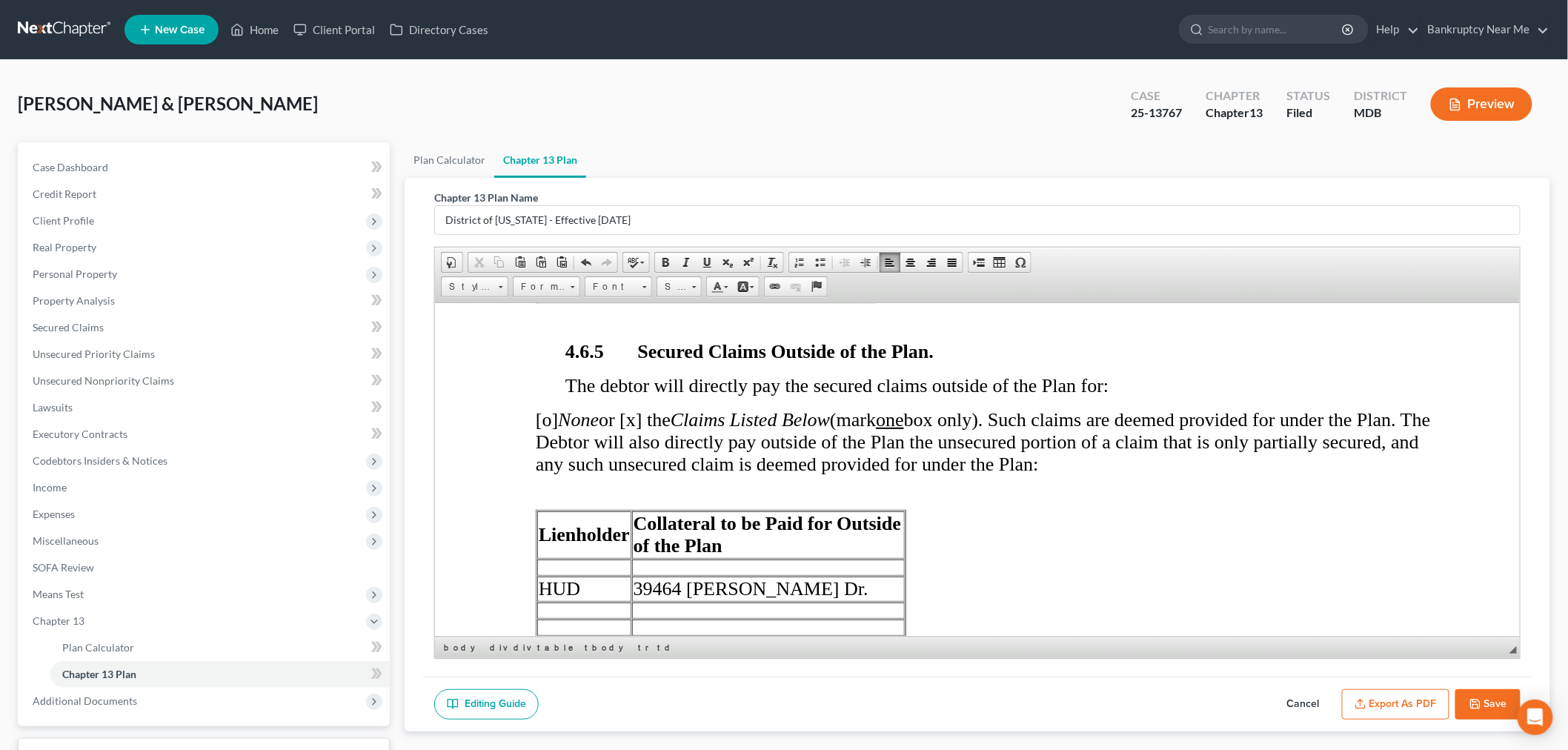
scroll to position [4366, 0]
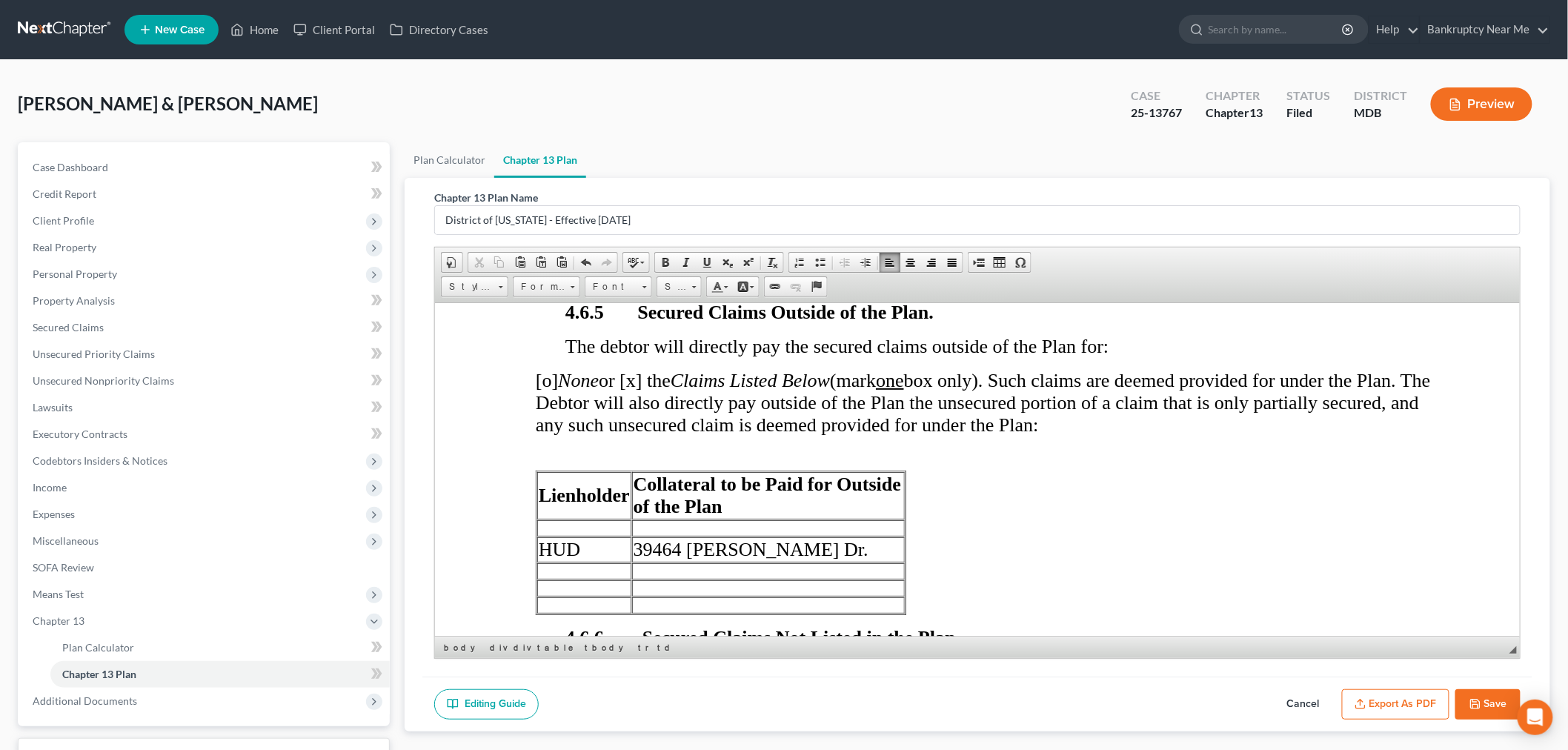
click at [604, 536] on td at bounding box center [583, 528] width 94 height 17
click at [737, 536] on td at bounding box center [767, 528] width 273 height 17
drag, startPoint x: 734, startPoint y: 558, endPoint x: 535, endPoint y: 553, distance: 199.1
click at [536, 536] on tr "Tower FCU 2015 GMC Yukon" at bounding box center [720, 528] width 367 height 17
click at [692, 282] on span at bounding box center [694, 285] width 4 height 14
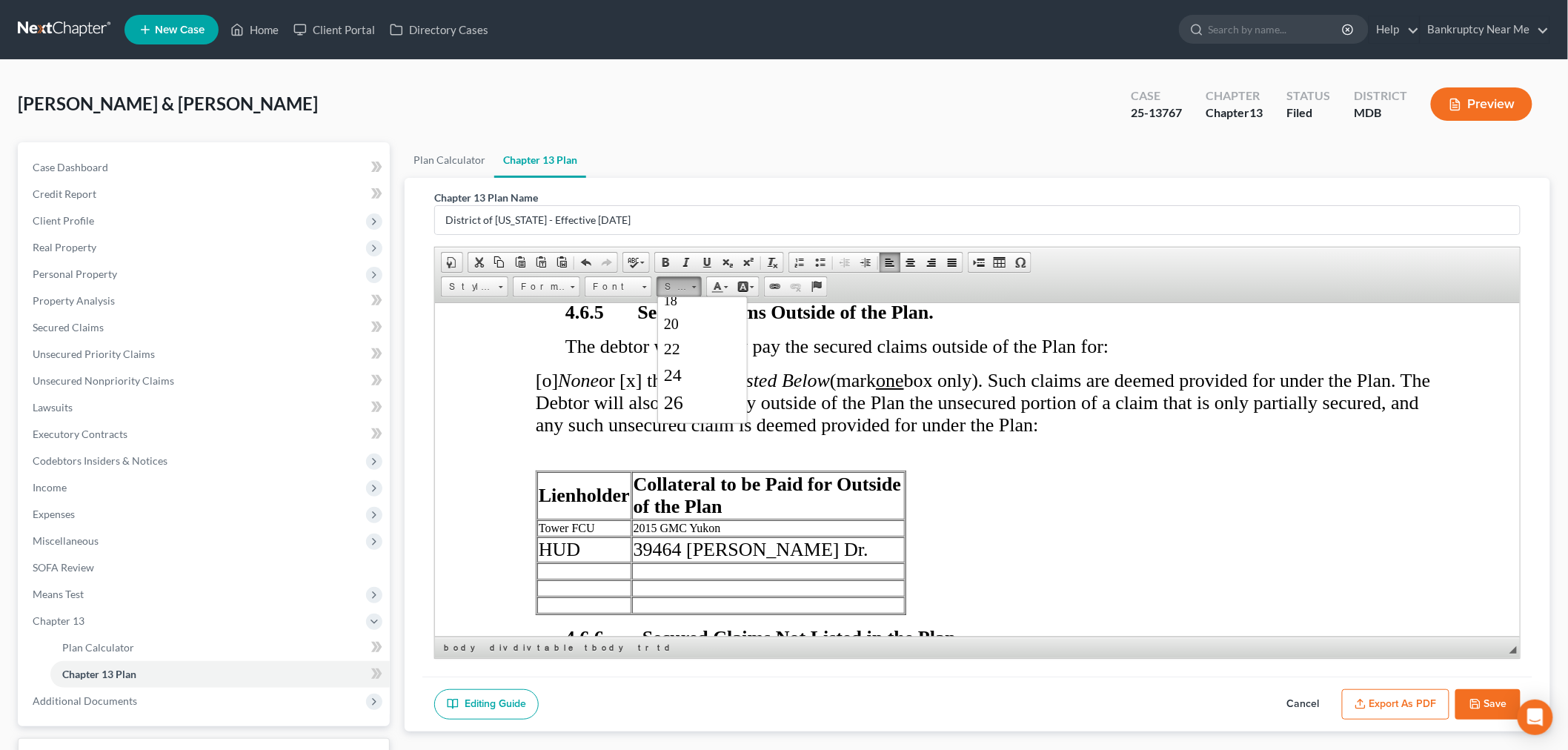
scroll to position [0, 0]
drag, startPoint x: 1089, startPoint y: 552, endPoint x: 1080, endPoint y: 530, distance: 23.8
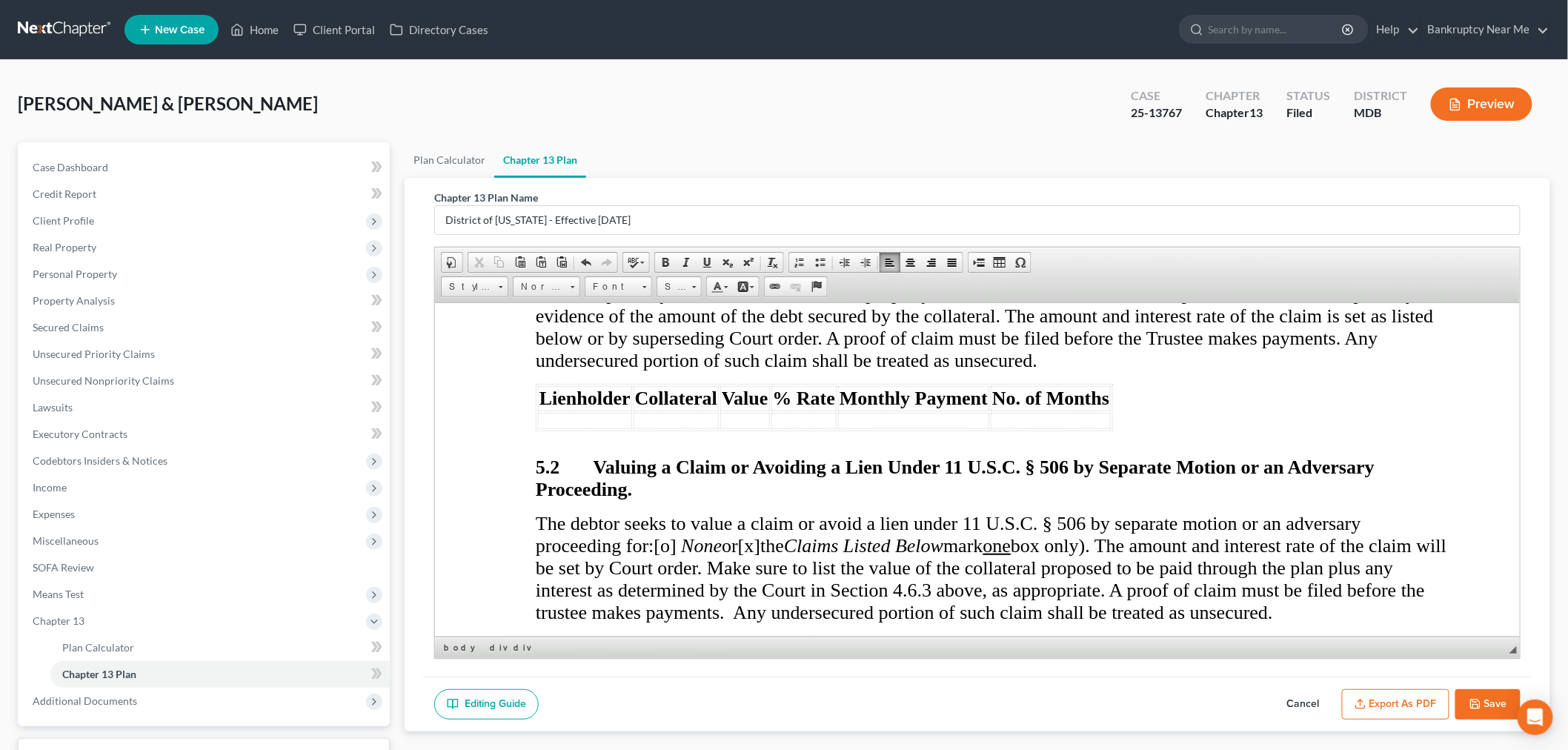
scroll to position [5848, 0]
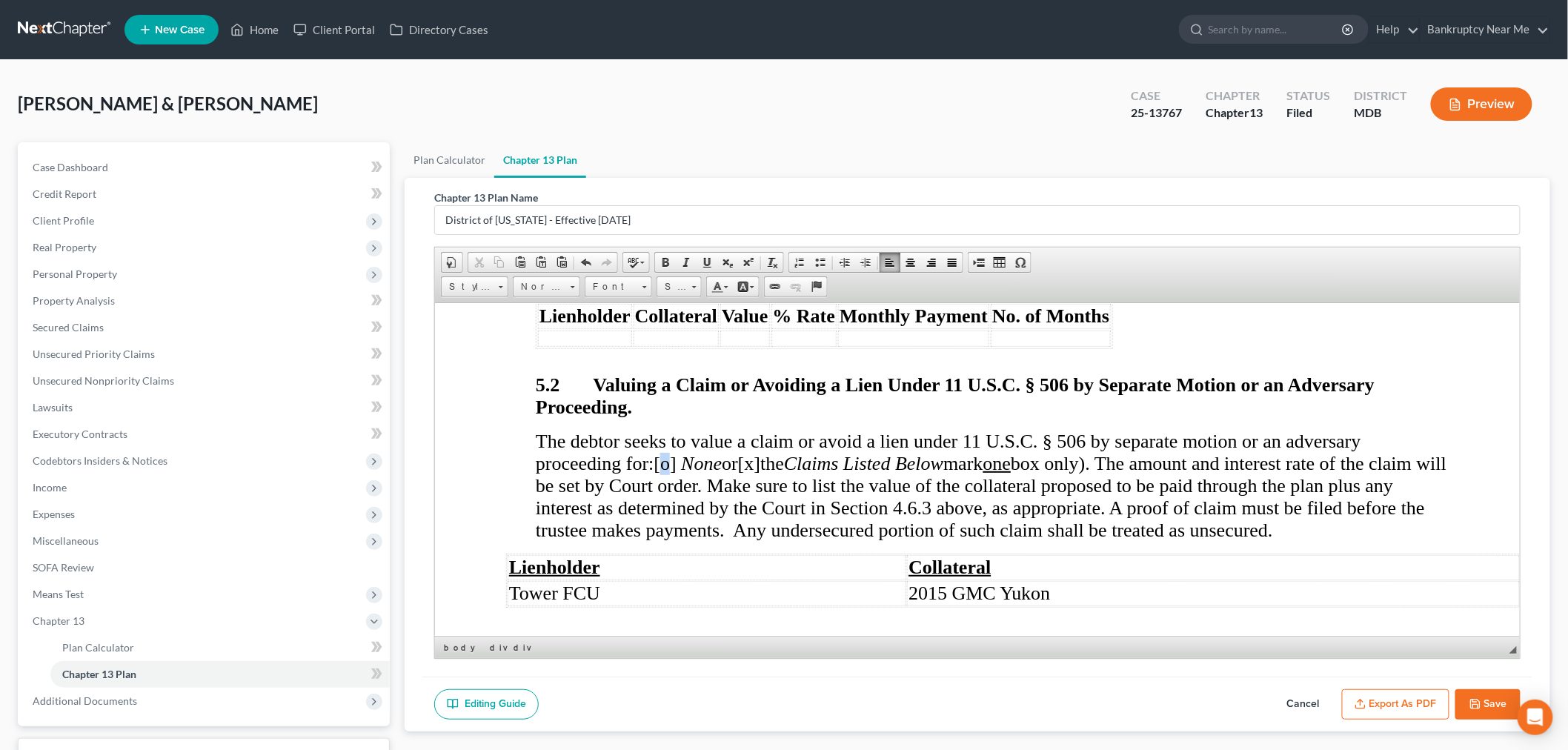
drag, startPoint x: 673, startPoint y: 488, endPoint x: 665, endPoint y: 488, distance: 8.0
click at [665, 473] on span "[o]" at bounding box center [664, 462] width 22 height 21
click at [760, 473] on span "[x]" at bounding box center [748, 462] width 22 height 21
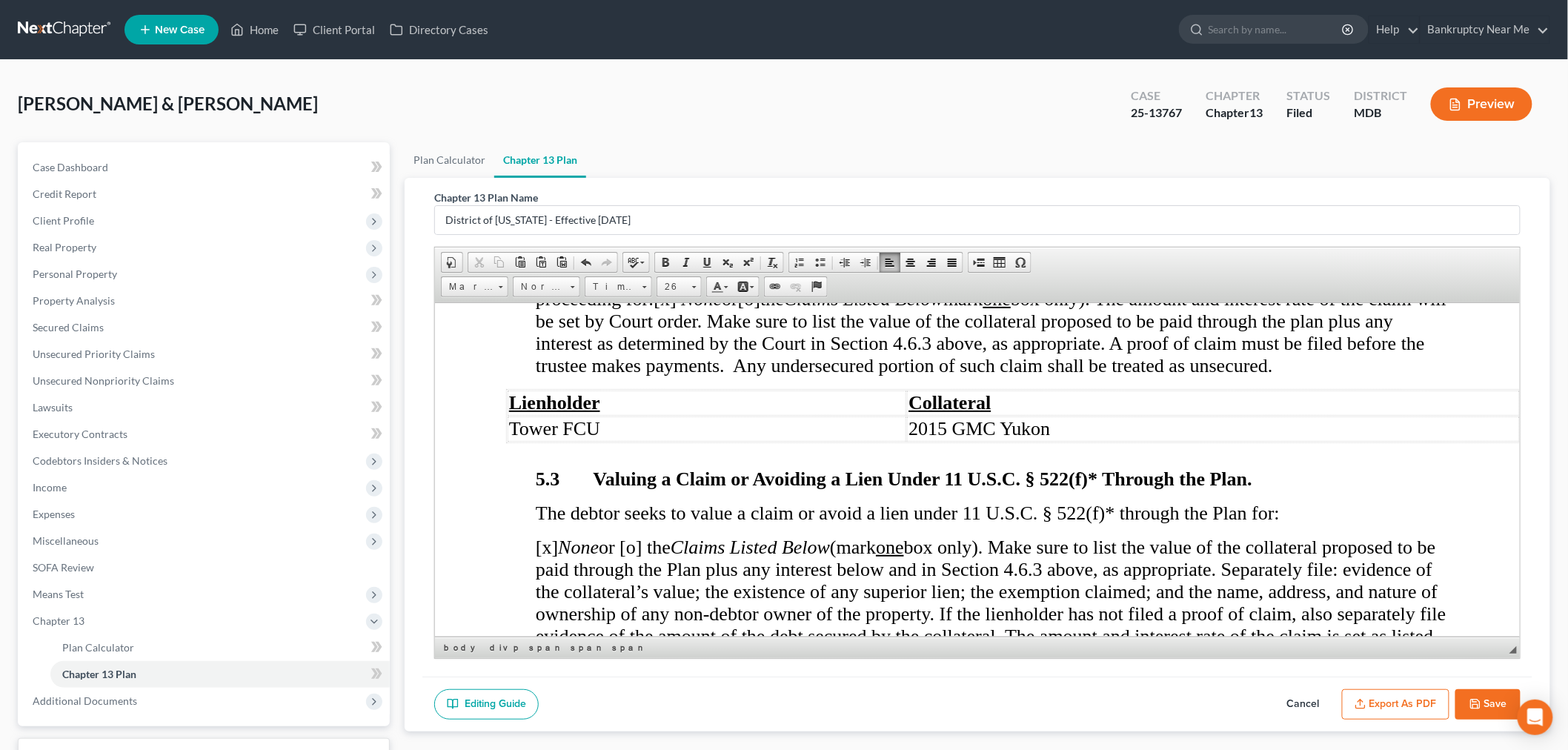
scroll to position [6013, 0]
drag, startPoint x: 1067, startPoint y: 452, endPoint x: 506, endPoint y: 454, distance: 561.0
click at [507, 440] on tr "Tower FCU 2015 GMC Yukon" at bounding box center [1013, 428] width 1013 height 25
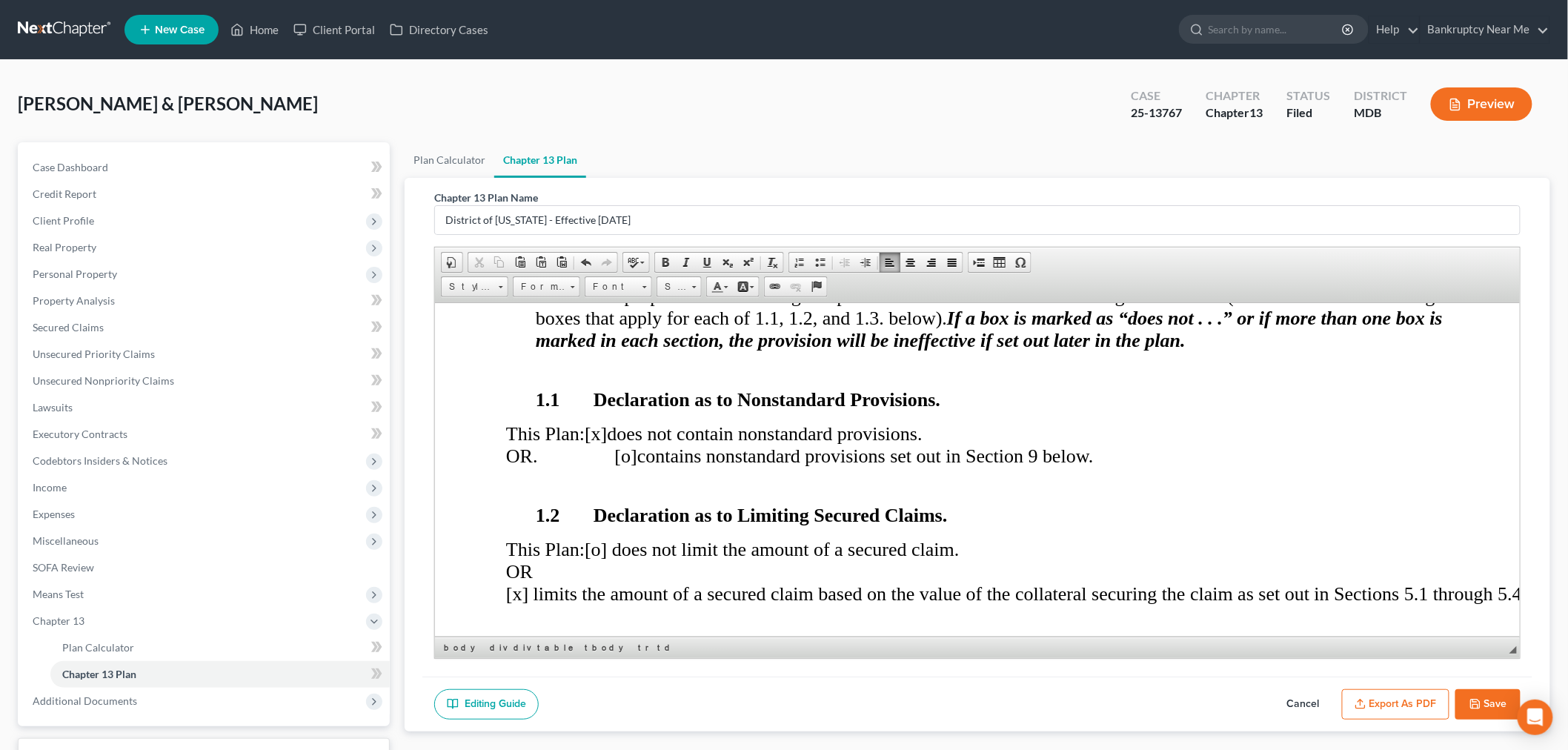
scroll to position [494, 0]
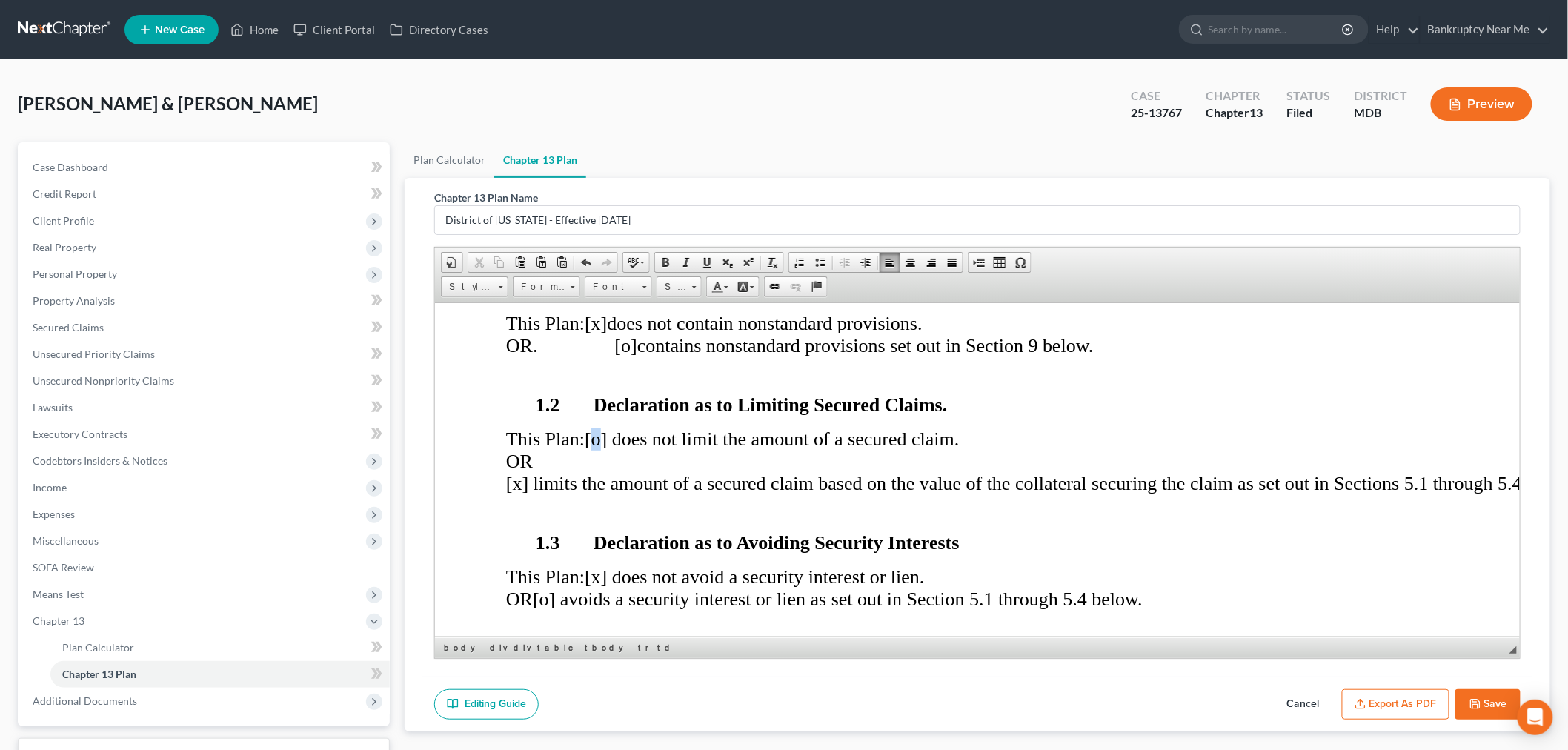
click at [624, 428] on span "[o] does not limit the amount of a secured claim." at bounding box center [771, 438] width 374 height 21
click at [517, 482] on span "[x] limits the amount of a secured claim based on the value of the collateral s…" at bounding box center [1041, 483] width 1072 height 21
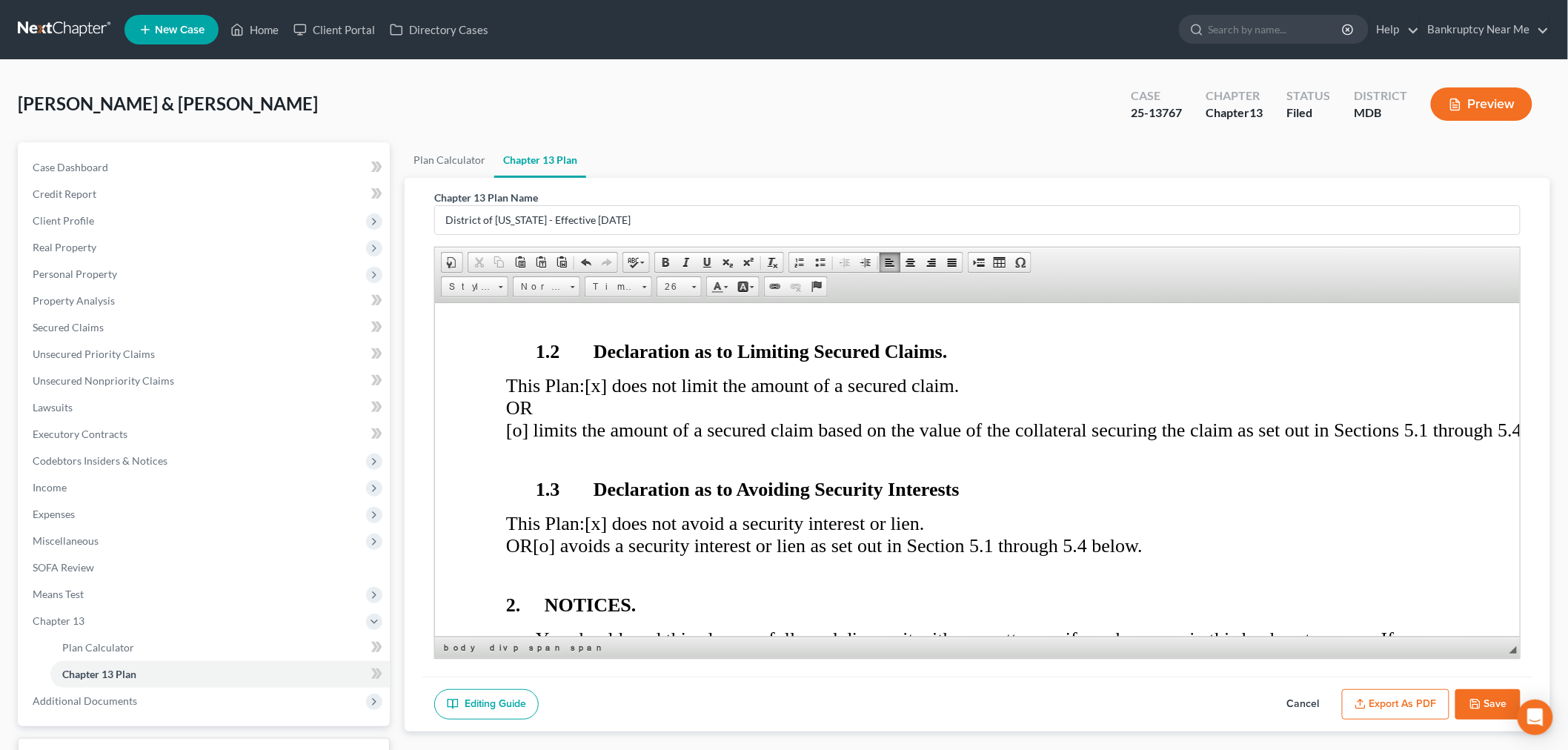
scroll to position [741, 0]
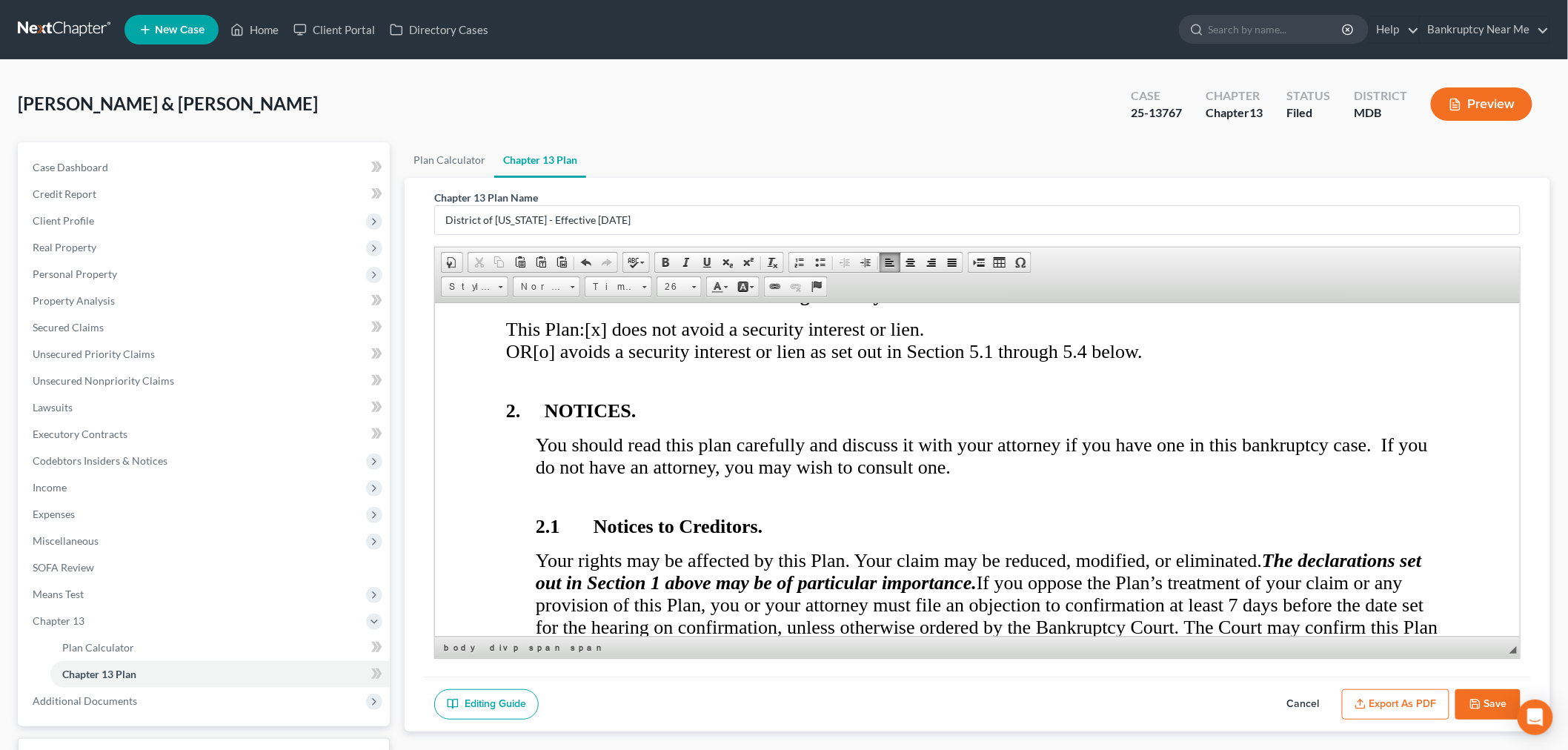
click at [1483, 709] on button "Save" at bounding box center [1488, 704] width 66 height 31
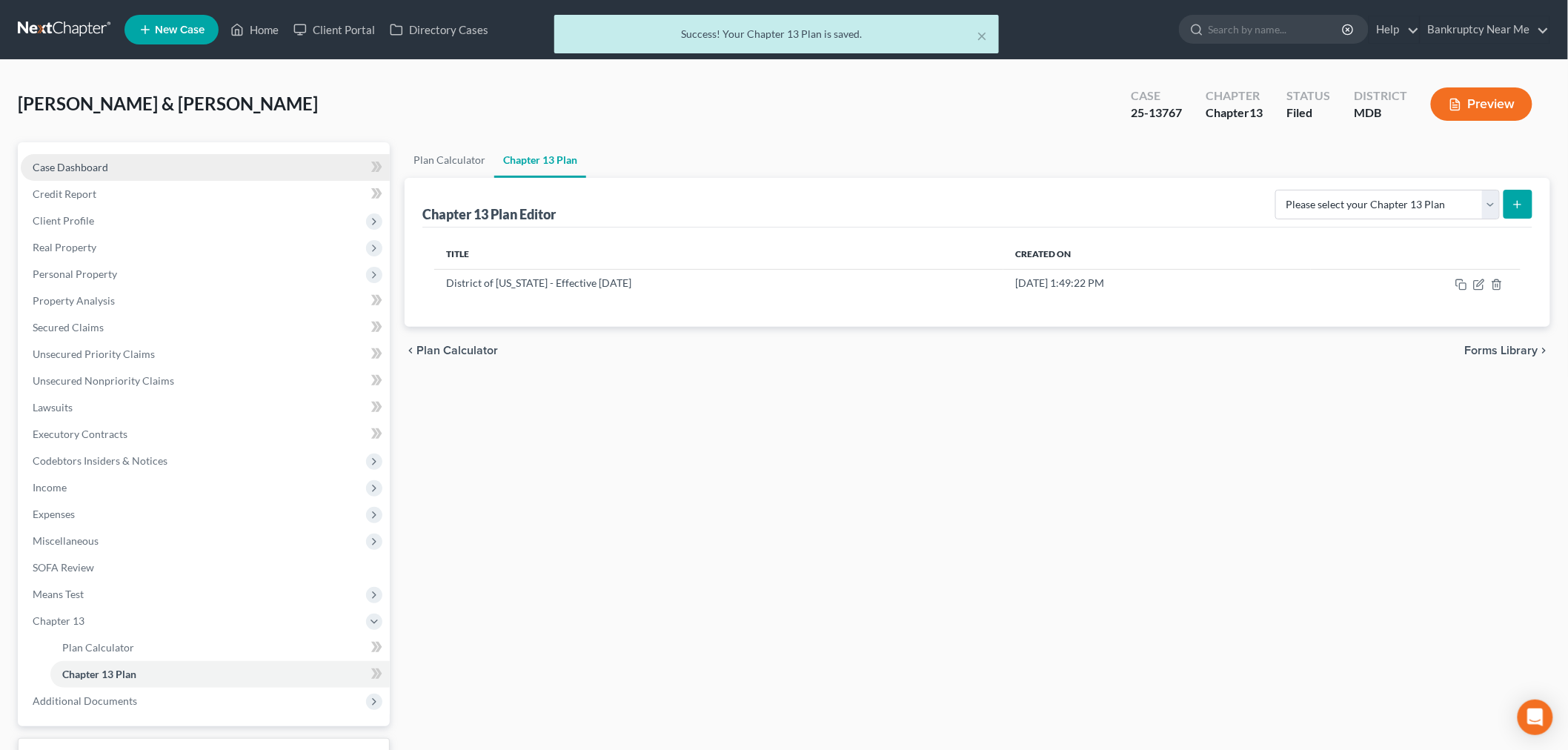
click at [184, 171] on link "Case Dashboard" at bounding box center [205, 168] width 369 height 27
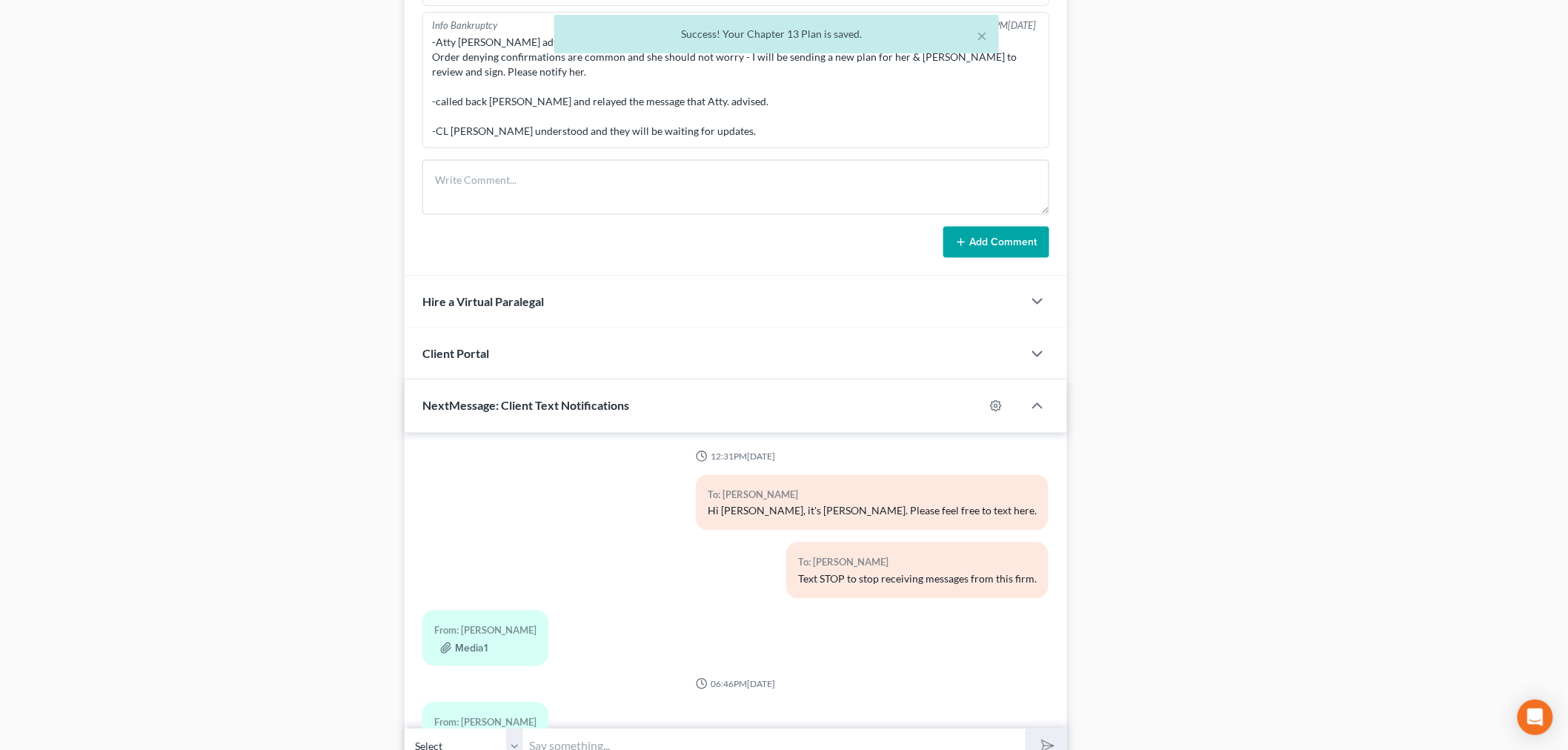
scroll to position [2078, 0]
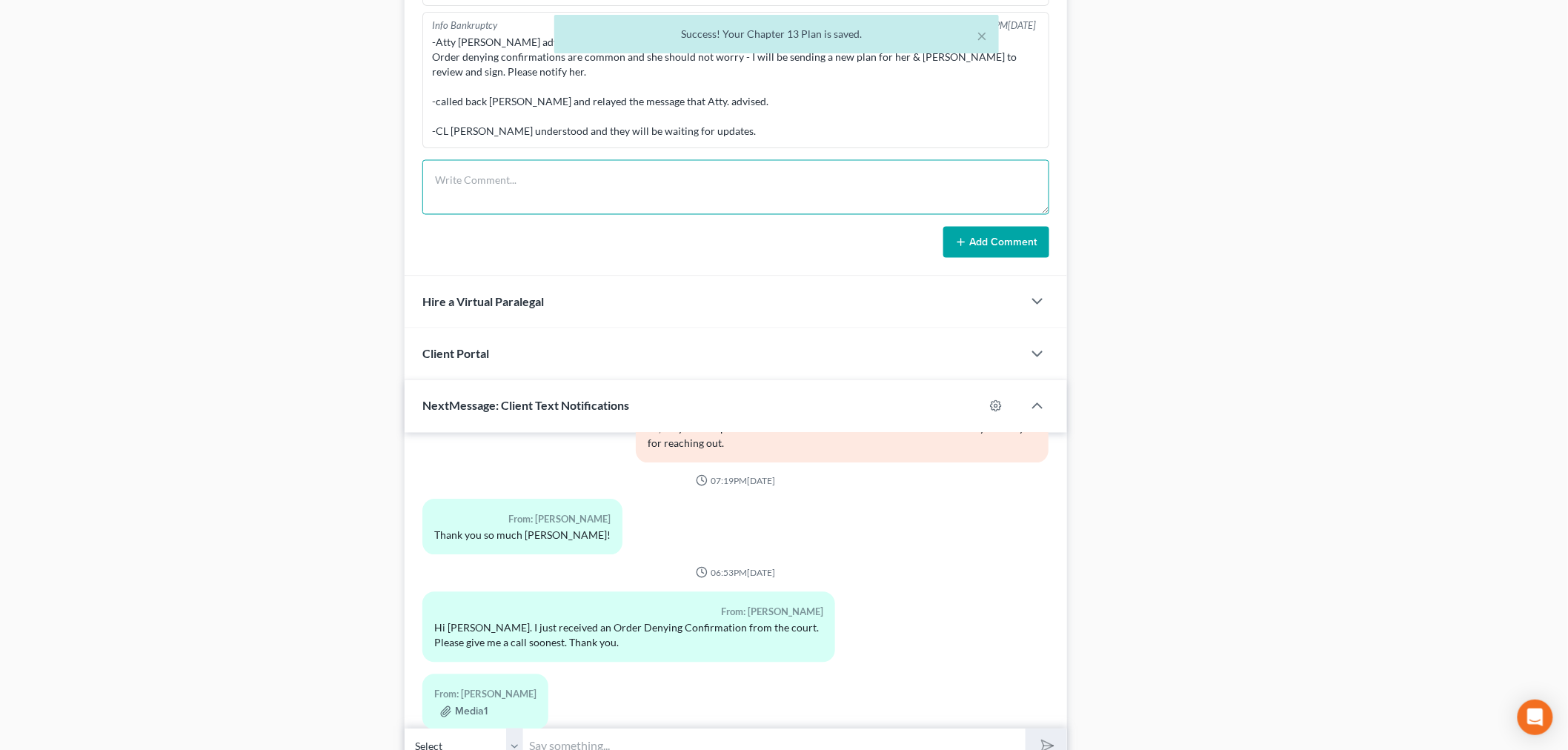
click at [891, 169] on textarea at bounding box center [736, 187] width 627 height 55
paste textarea "From: Erica Wilkinson <EWilkinson@ch13md.com> Sent: Tuesday, August 05, 2025 12…"
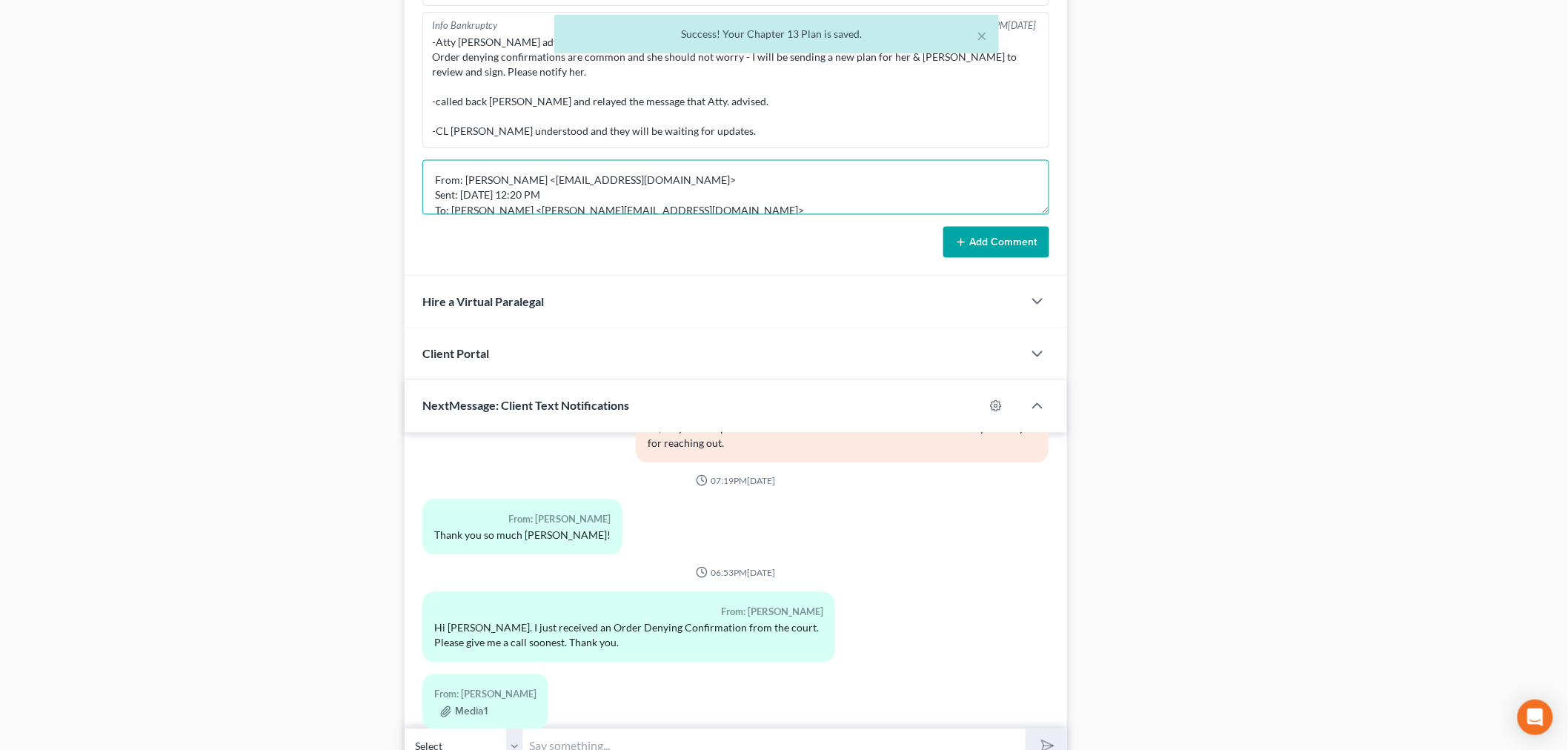
scroll to position [80, 0]
type textarea "From: Erica Wilkinson <EWilkinson@ch13md.com> Sent: Tuesday, August 05, 2025 12…"
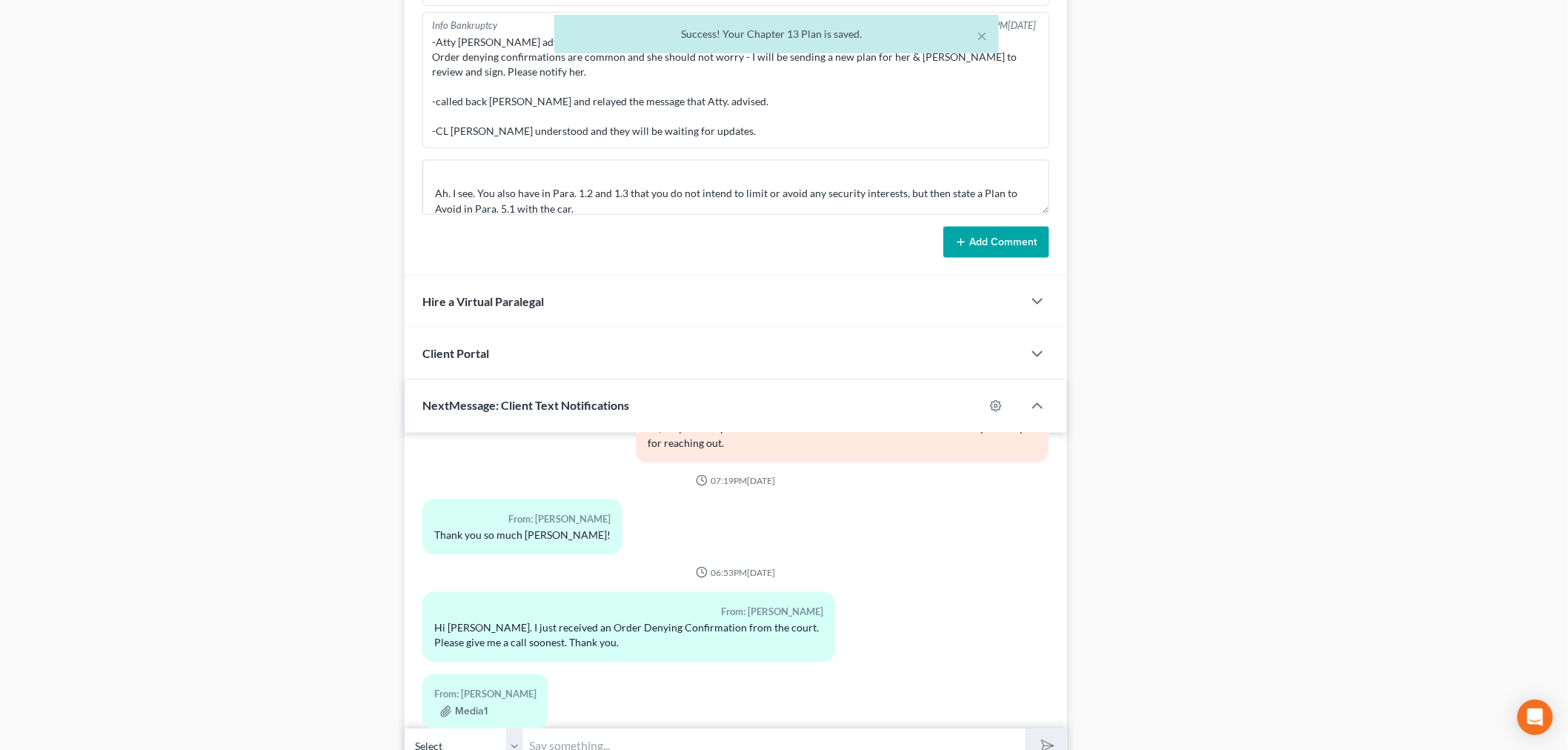
click at [974, 251] on button "Add Comment" at bounding box center [996, 242] width 106 height 31
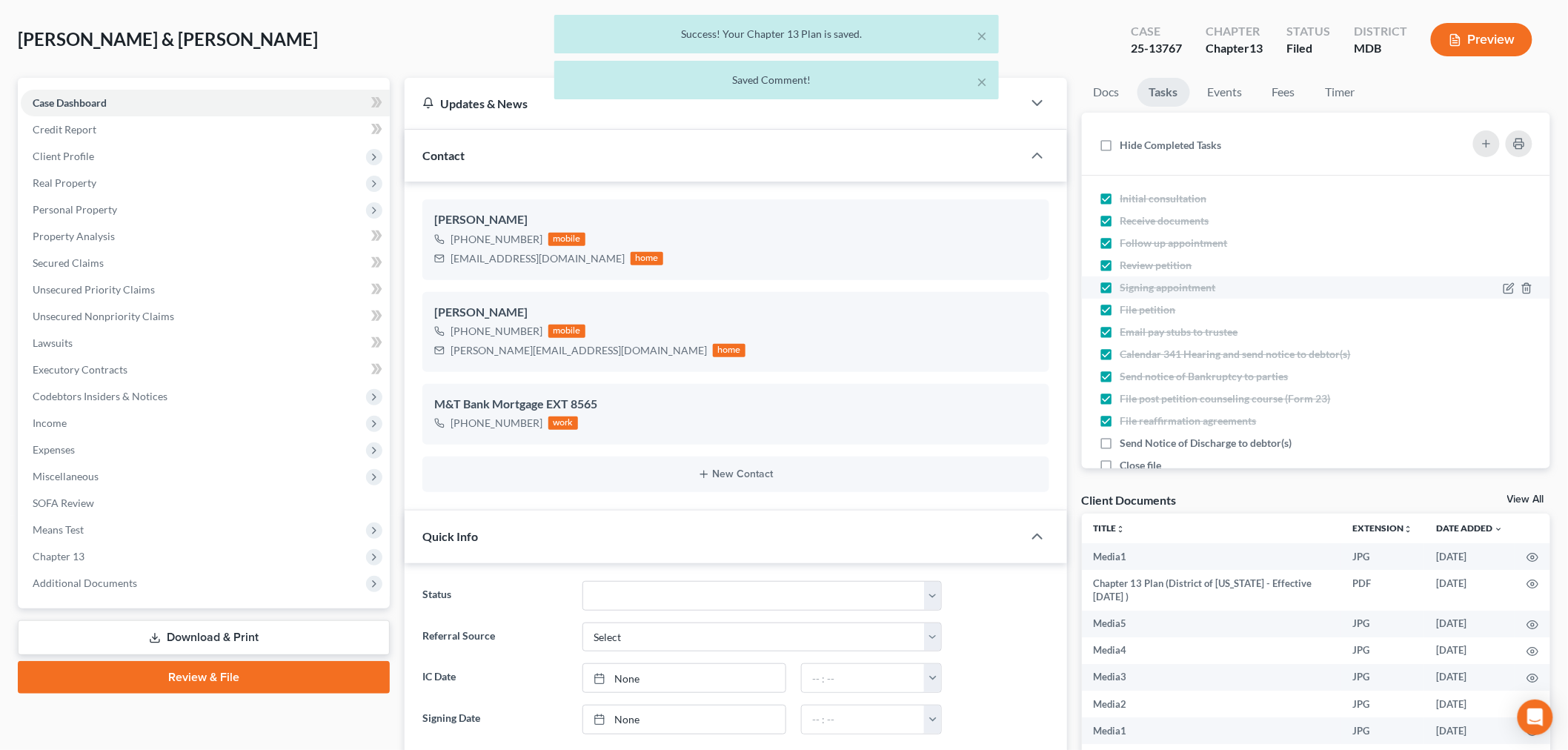
scroll to position [0, 0]
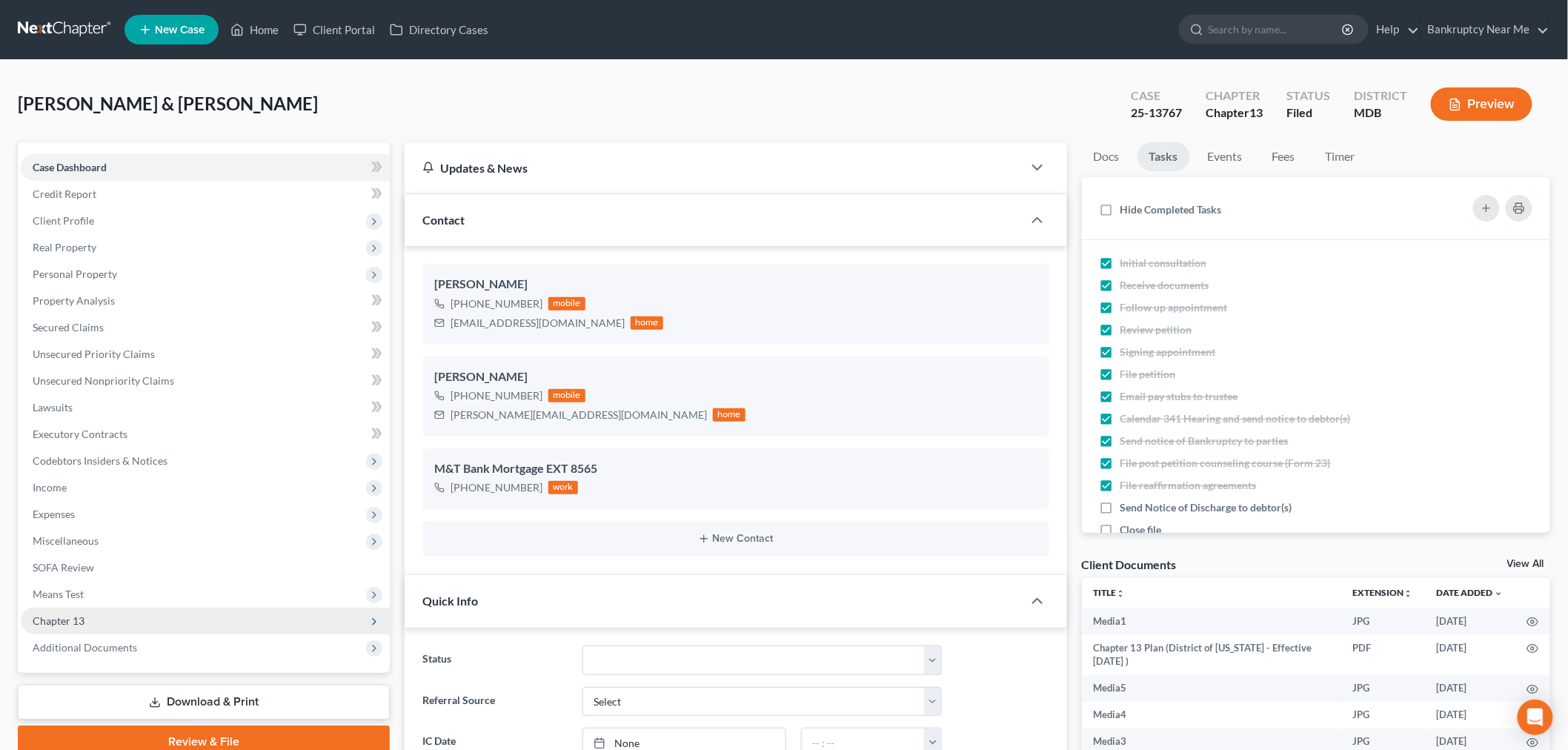
drag, startPoint x: 165, startPoint y: 618, endPoint x: 210, endPoint y: 610, distance: 45.7
click at [162, 618] on span "Chapter 13" at bounding box center [205, 621] width 369 height 27
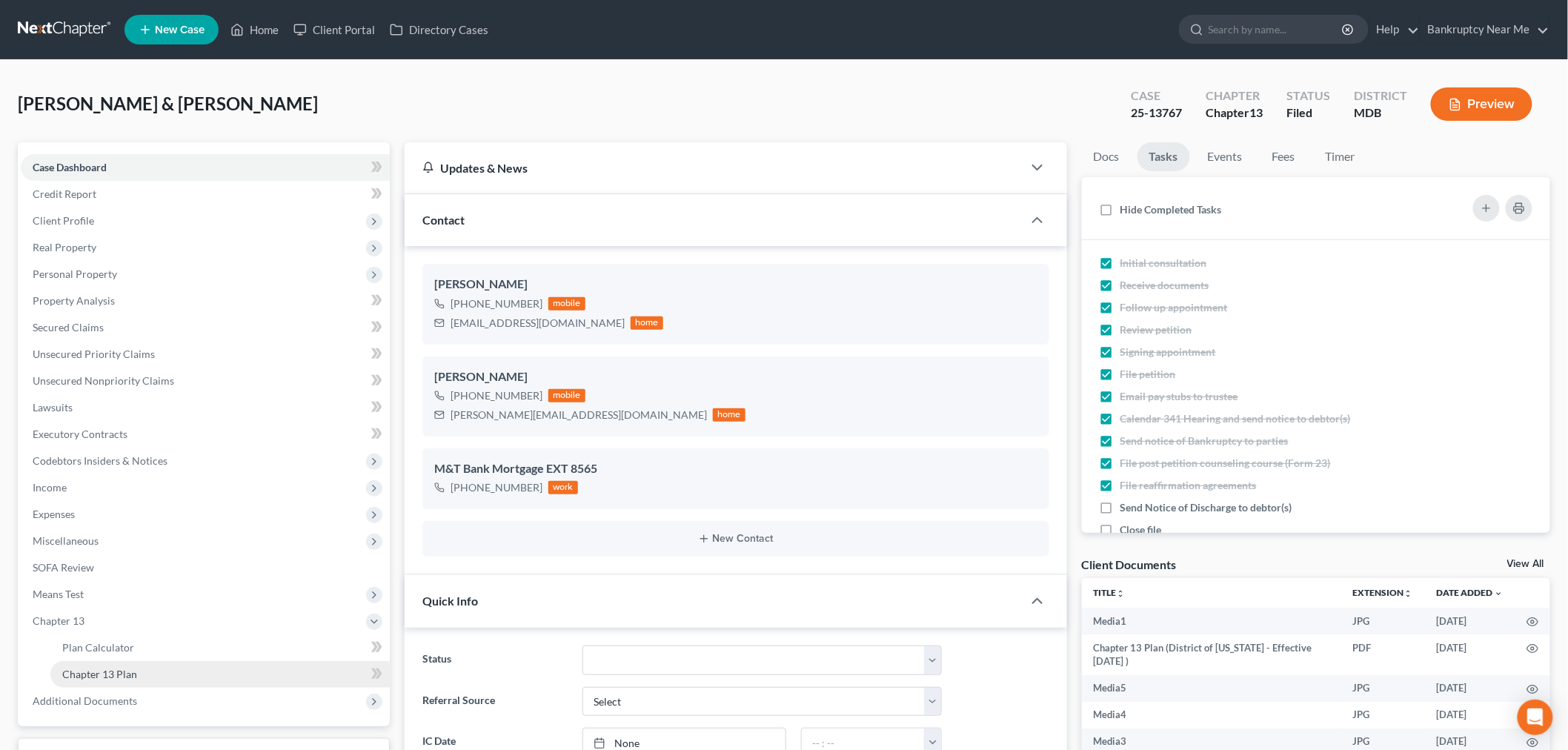
click at [257, 682] on link "Chapter 13 Plan" at bounding box center [220, 675] width 340 height 27
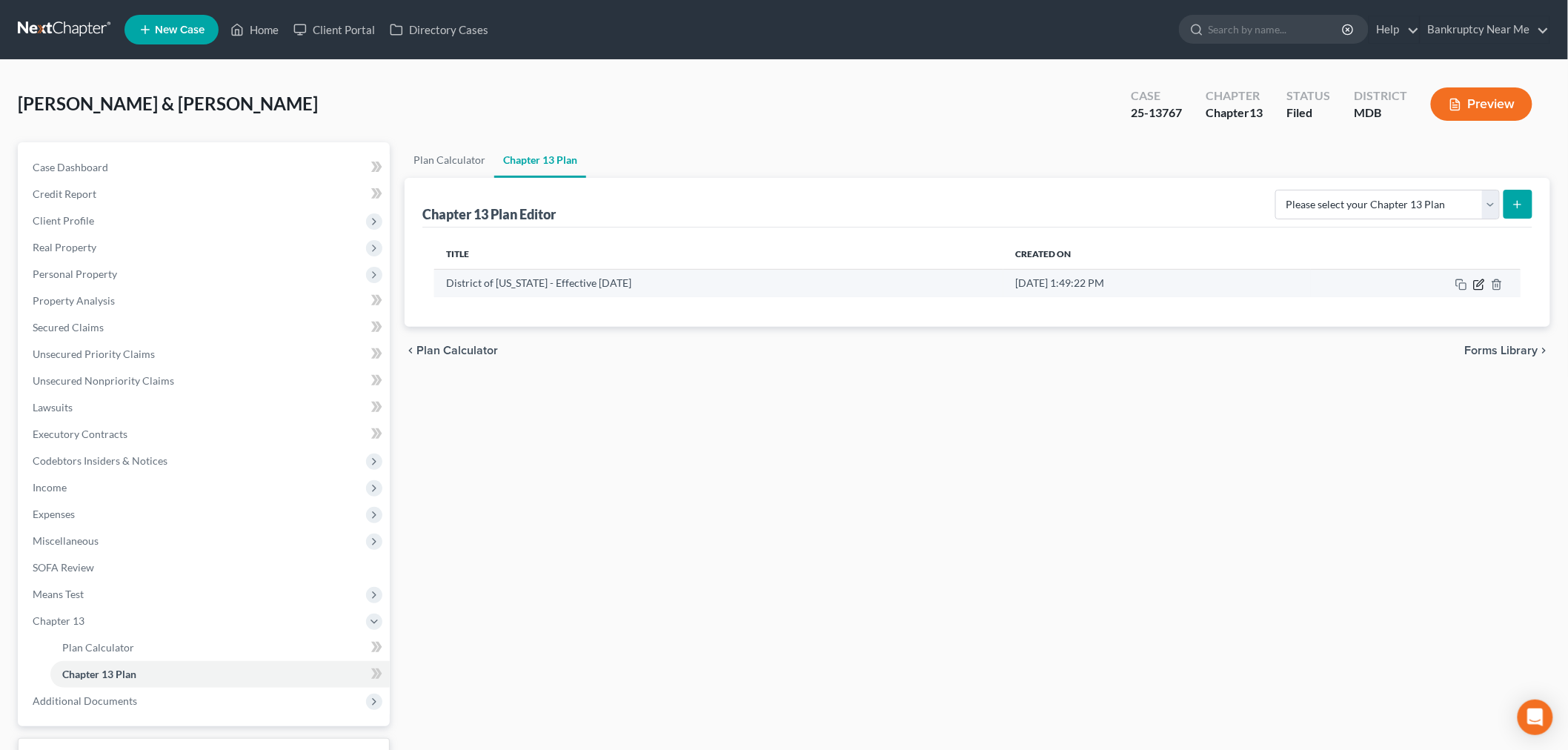
click at [1475, 282] on icon "button" at bounding box center [1478, 285] width 9 height 9
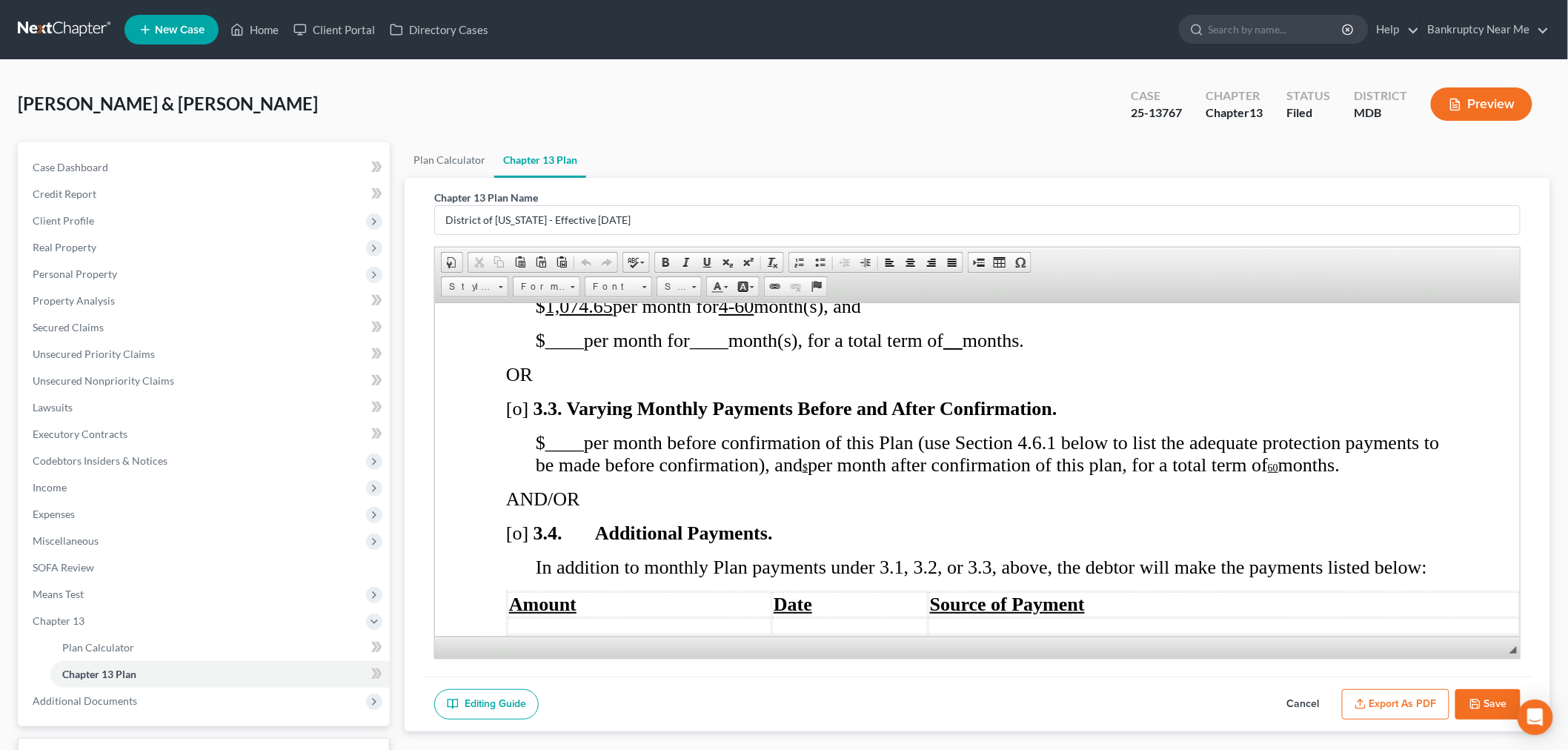
scroll to position [1400, 0]
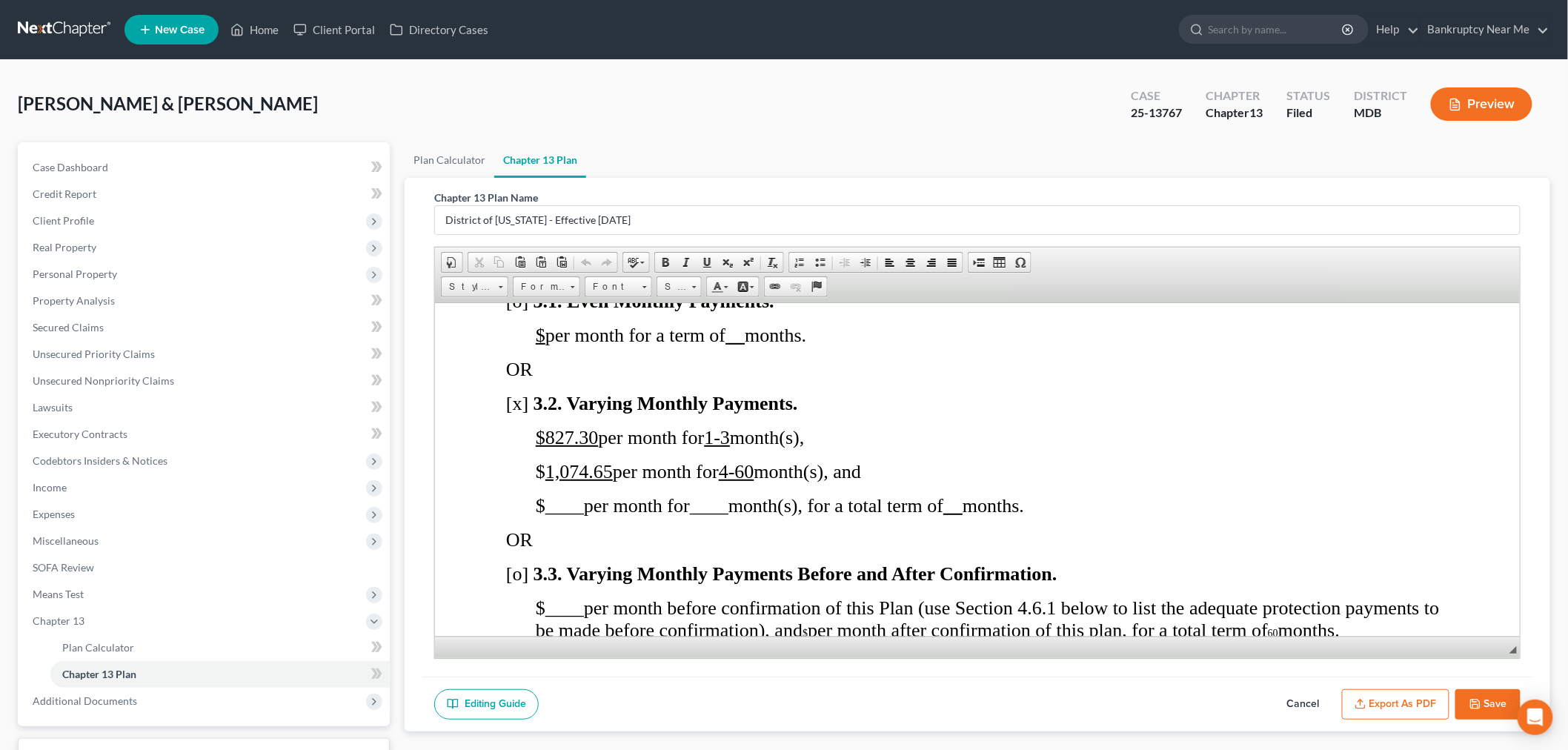
click at [1367, 701] on icon "button" at bounding box center [1360, 704] width 12 height 12
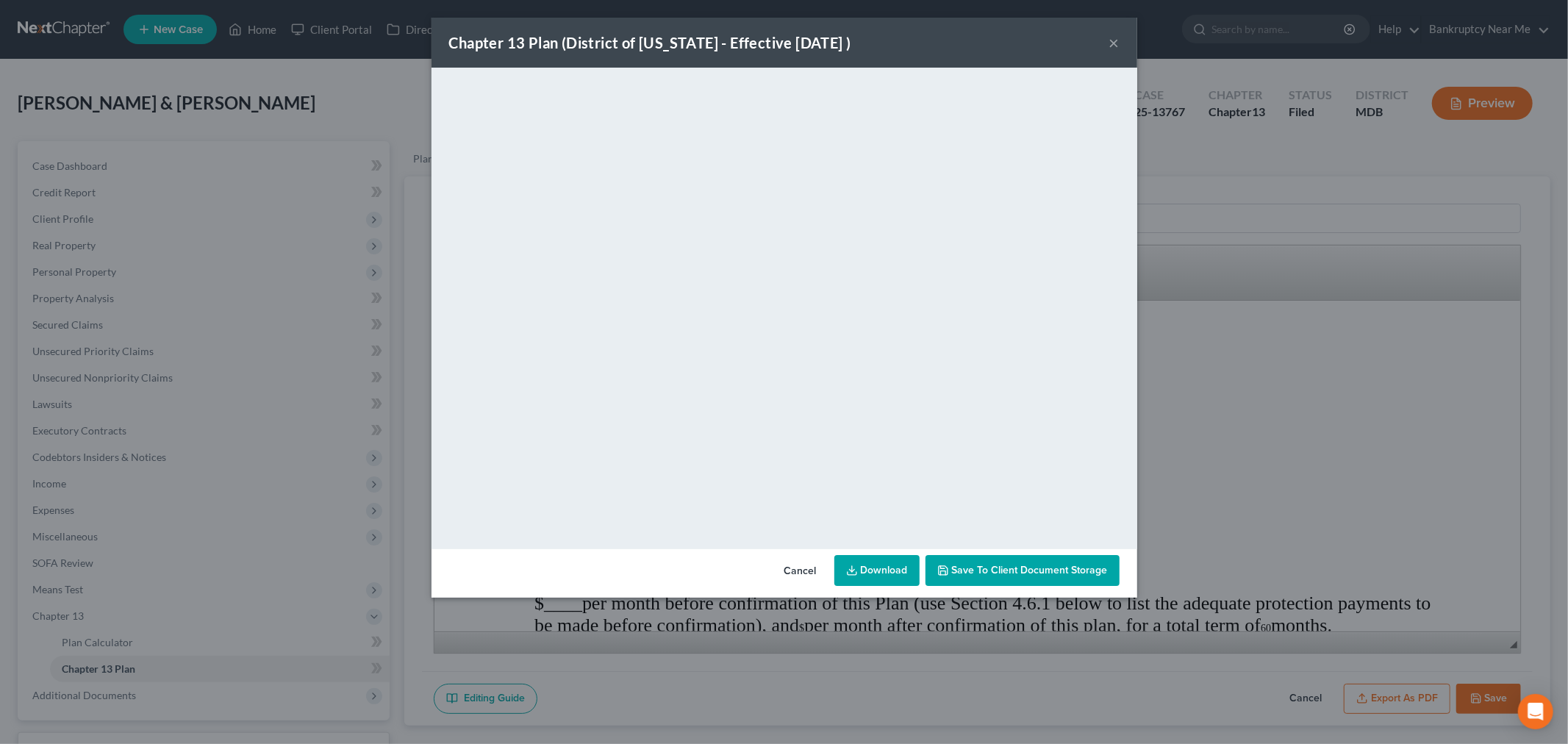
click at [1118, 38] on button "×" at bounding box center [1114, 42] width 10 height 18
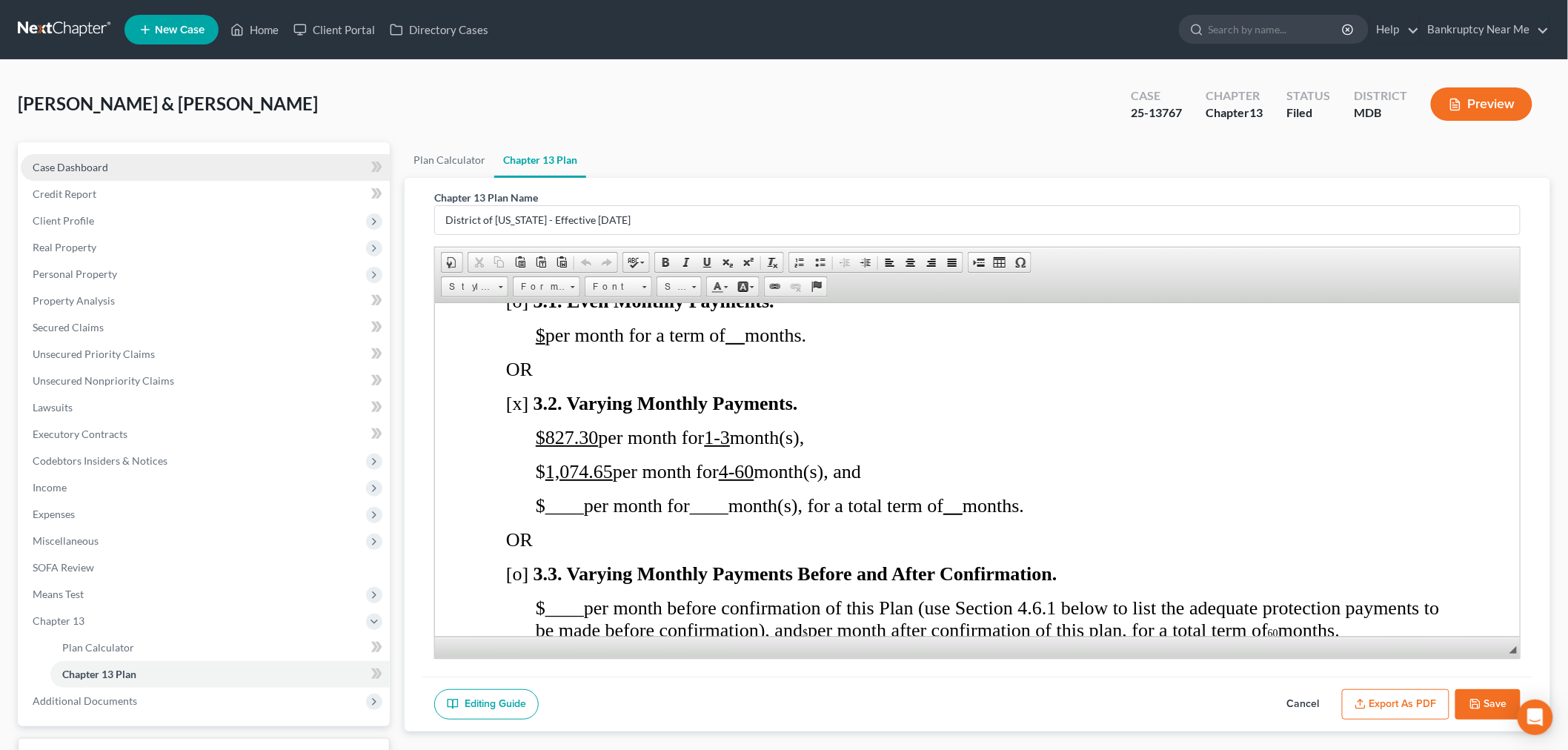
click at [152, 165] on link "Case Dashboard" at bounding box center [205, 168] width 369 height 27
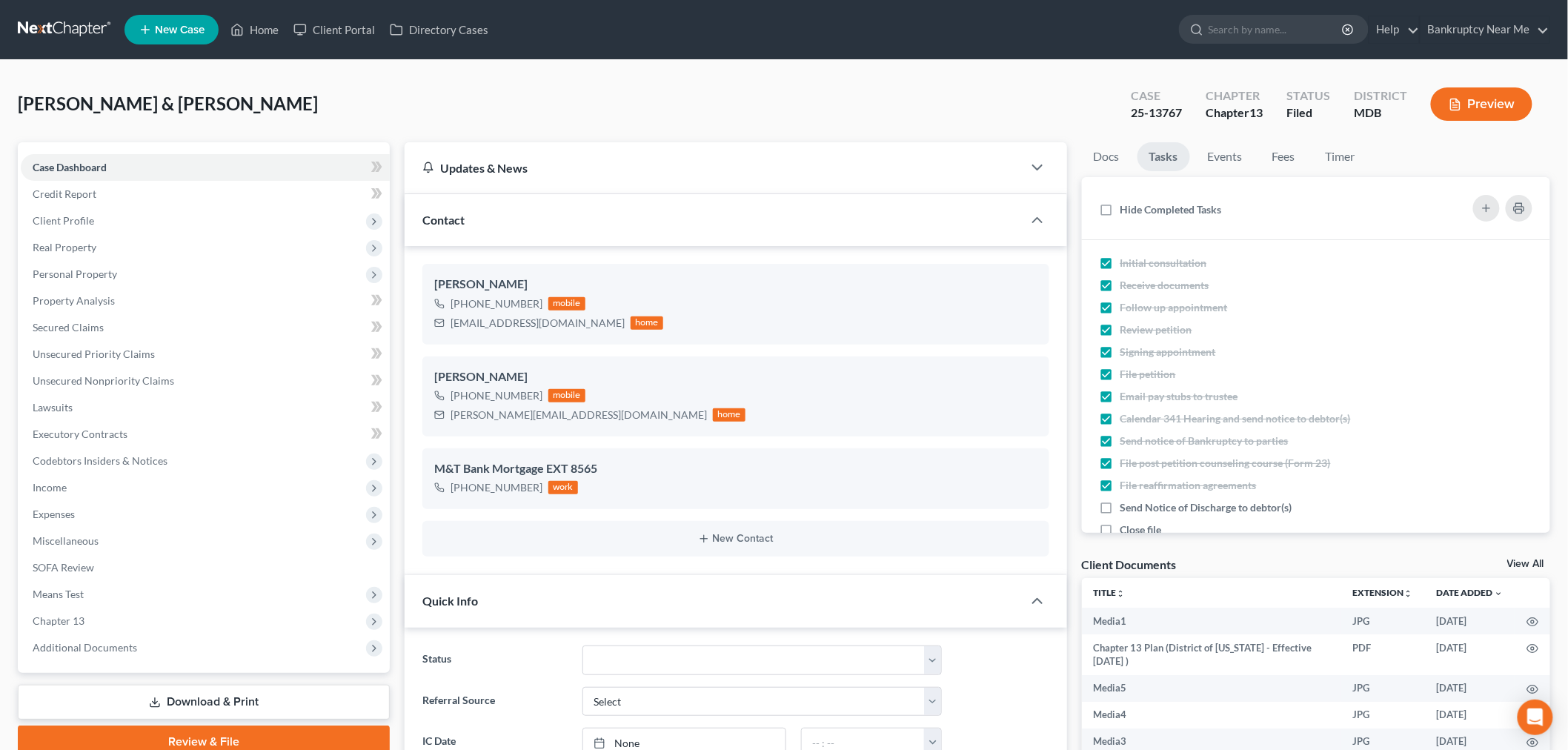
scroll to position [2078, 0]
drag, startPoint x: 562, startPoint y: 319, endPoint x: 447, endPoint y: 331, distance: 115.6
click at [447, 331] on div "mrsjrharvey@gmail.com home" at bounding box center [549, 323] width 229 height 19
copy div "mrsjrharvey@gmail.com"
drag, startPoint x: 567, startPoint y: 416, endPoint x: 685, endPoint y: 347, distance: 136.7
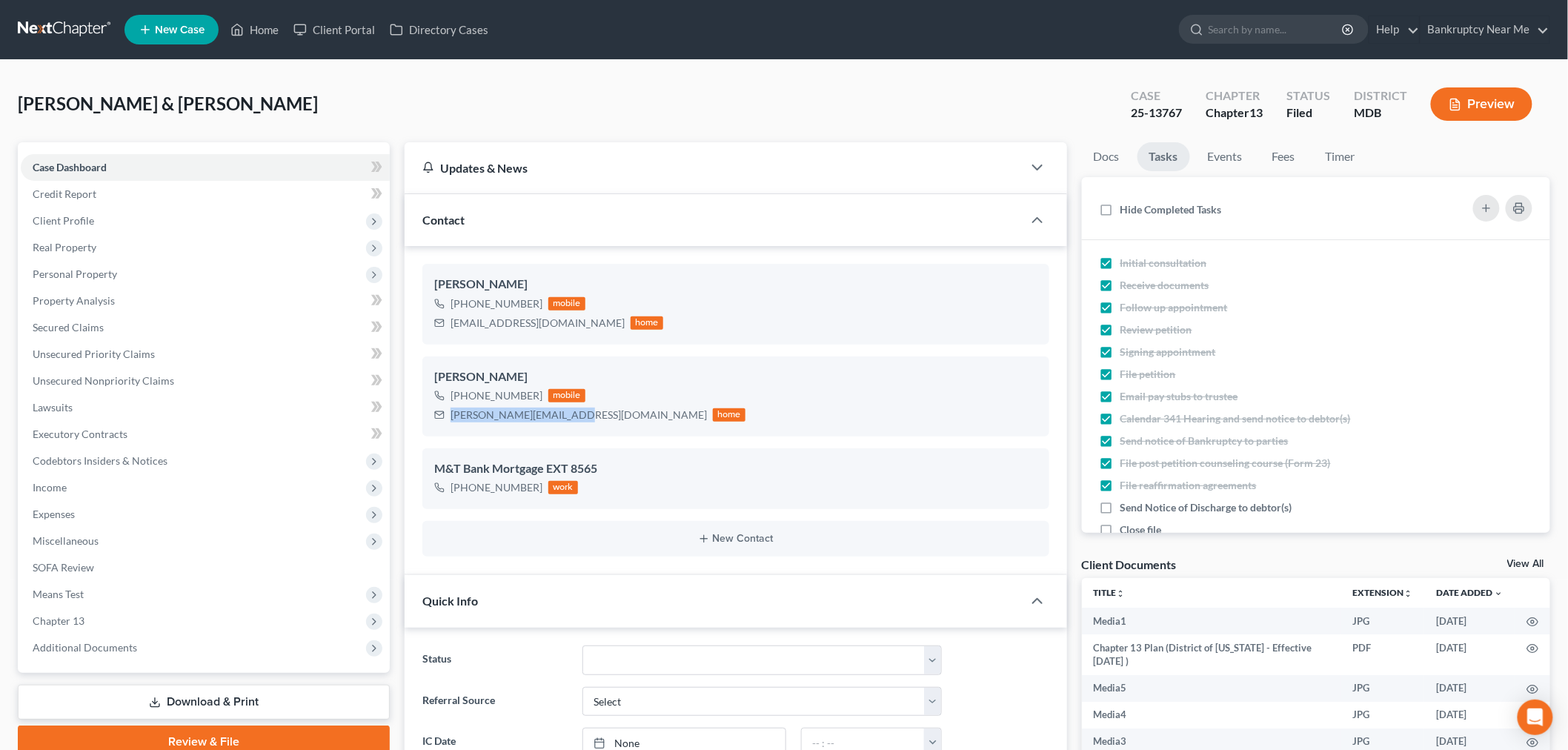
click at [430, 413] on div "Cory Harvey +1 (240) 435-6056 mobile cory.harvey04@gmail.com home" at bounding box center [736, 396] width 627 height 80
copy div "cory.harvey04@gmail.com"
drag, startPoint x: 67, startPoint y: 620, endPoint x: 169, endPoint y: 619, distance: 102.0
click at [67, 620] on span "Chapter 13" at bounding box center [58, 621] width 52 height 13
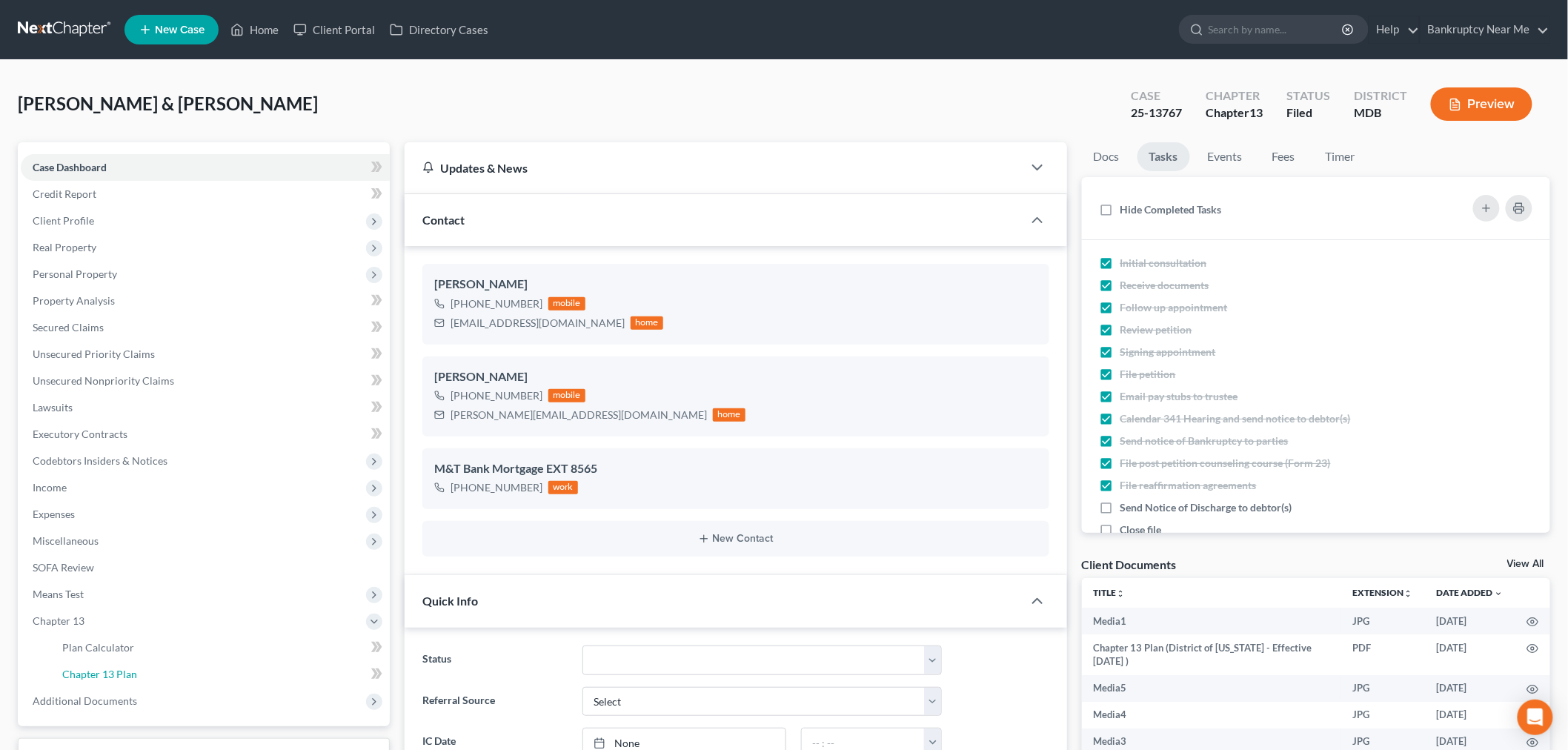
click at [160, 675] on link "Chapter 13 Plan" at bounding box center [220, 675] width 340 height 27
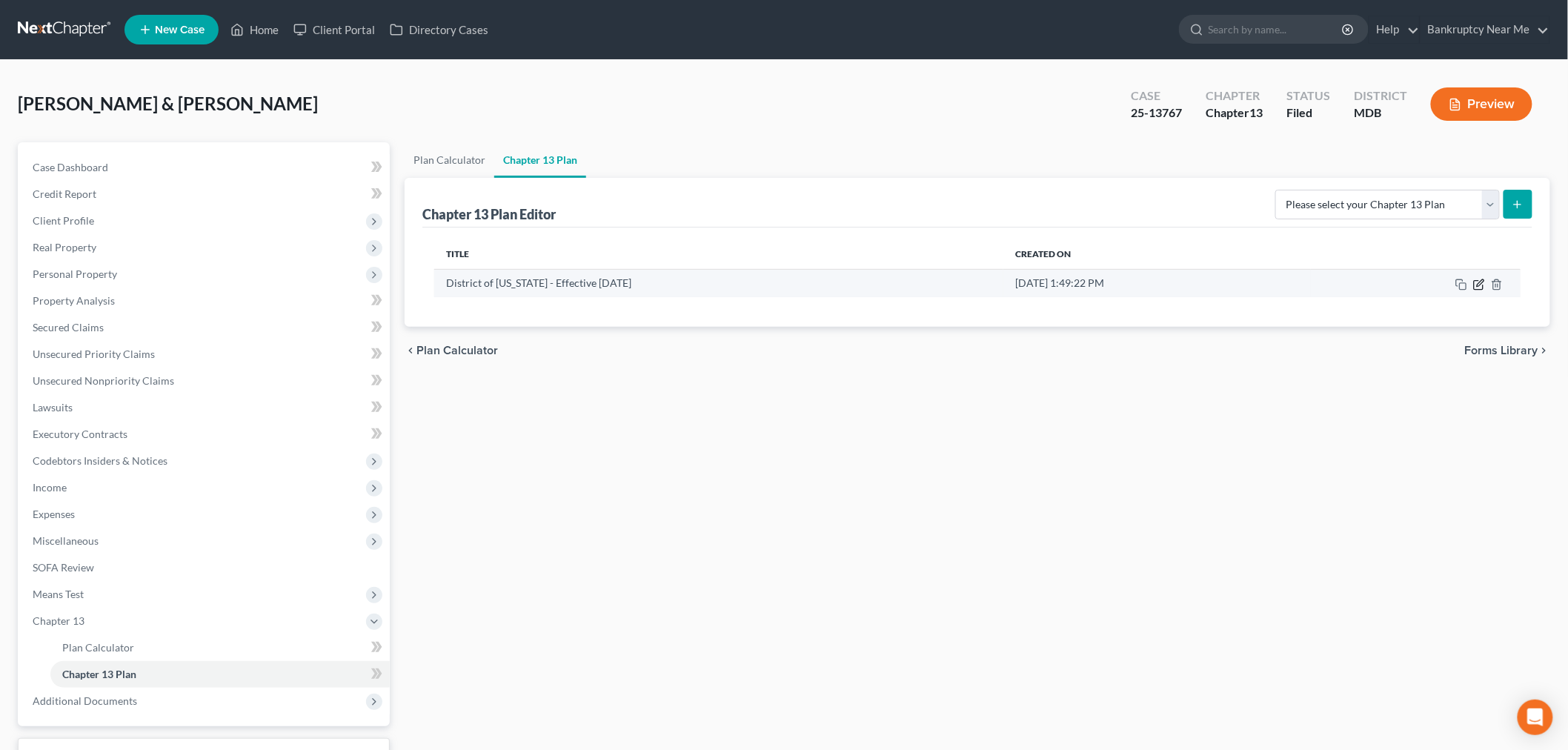
click at [1479, 283] on icon "button" at bounding box center [1480, 283] width 6 height 6
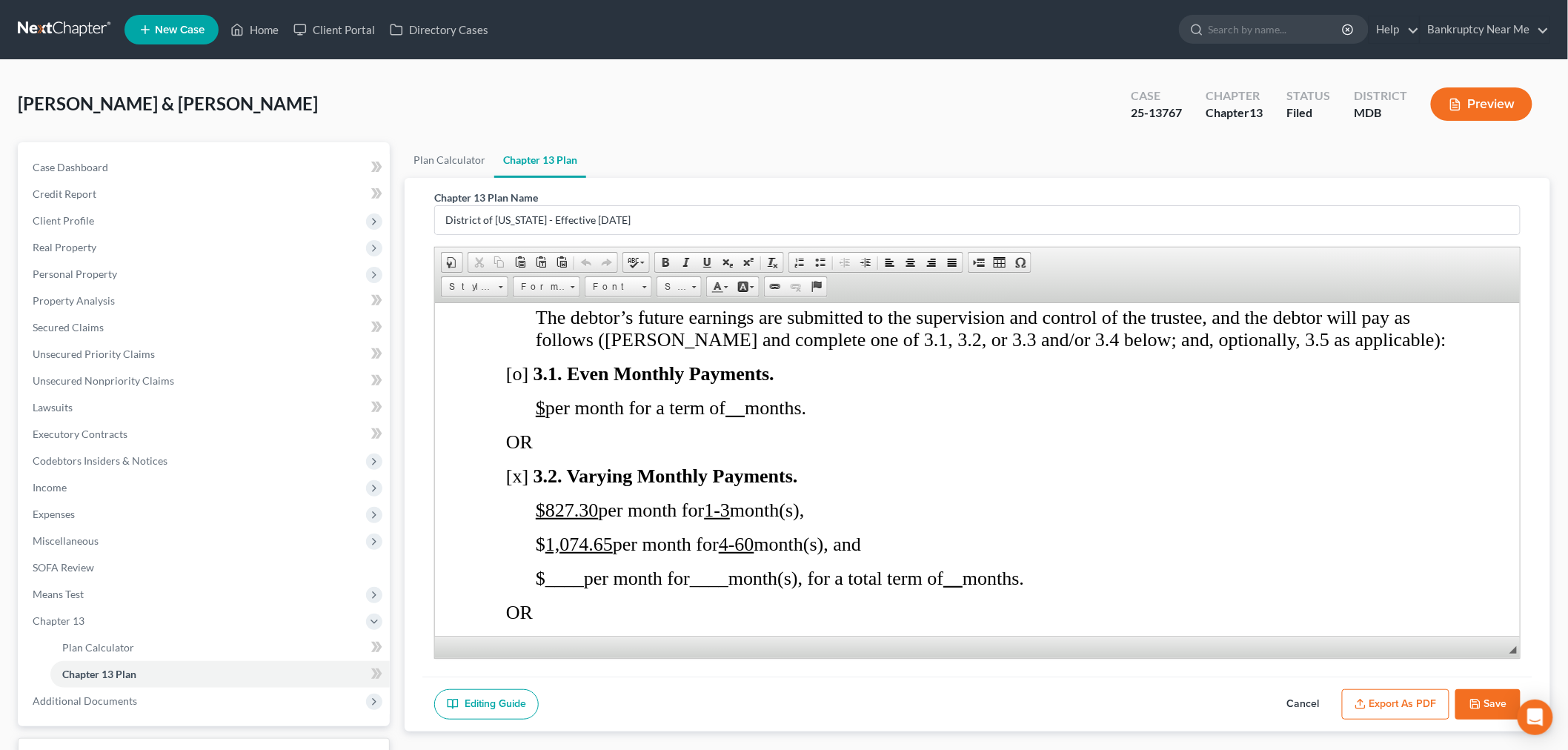
scroll to position [1400, 0]
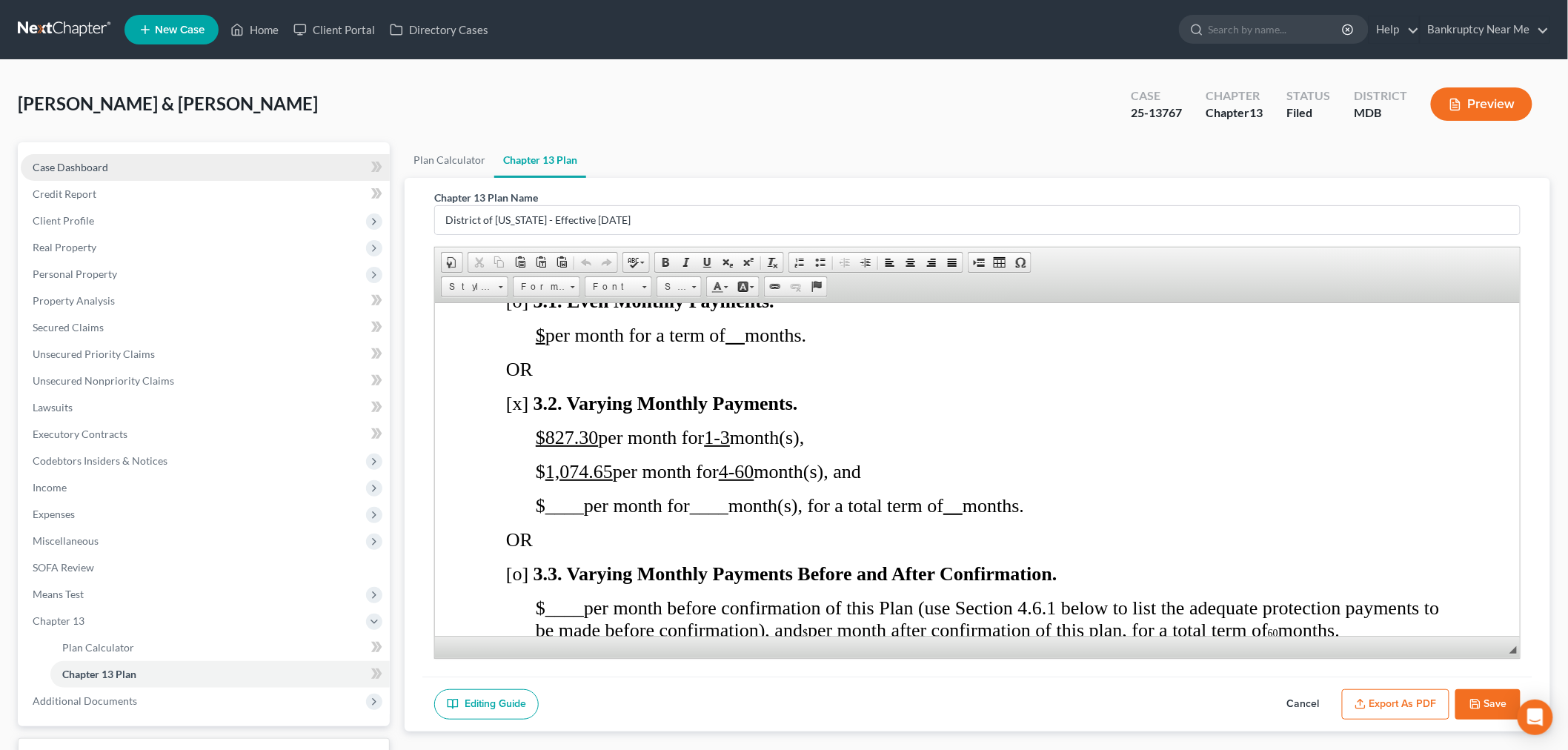
click at [70, 156] on link "Case Dashboard" at bounding box center [205, 168] width 369 height 27
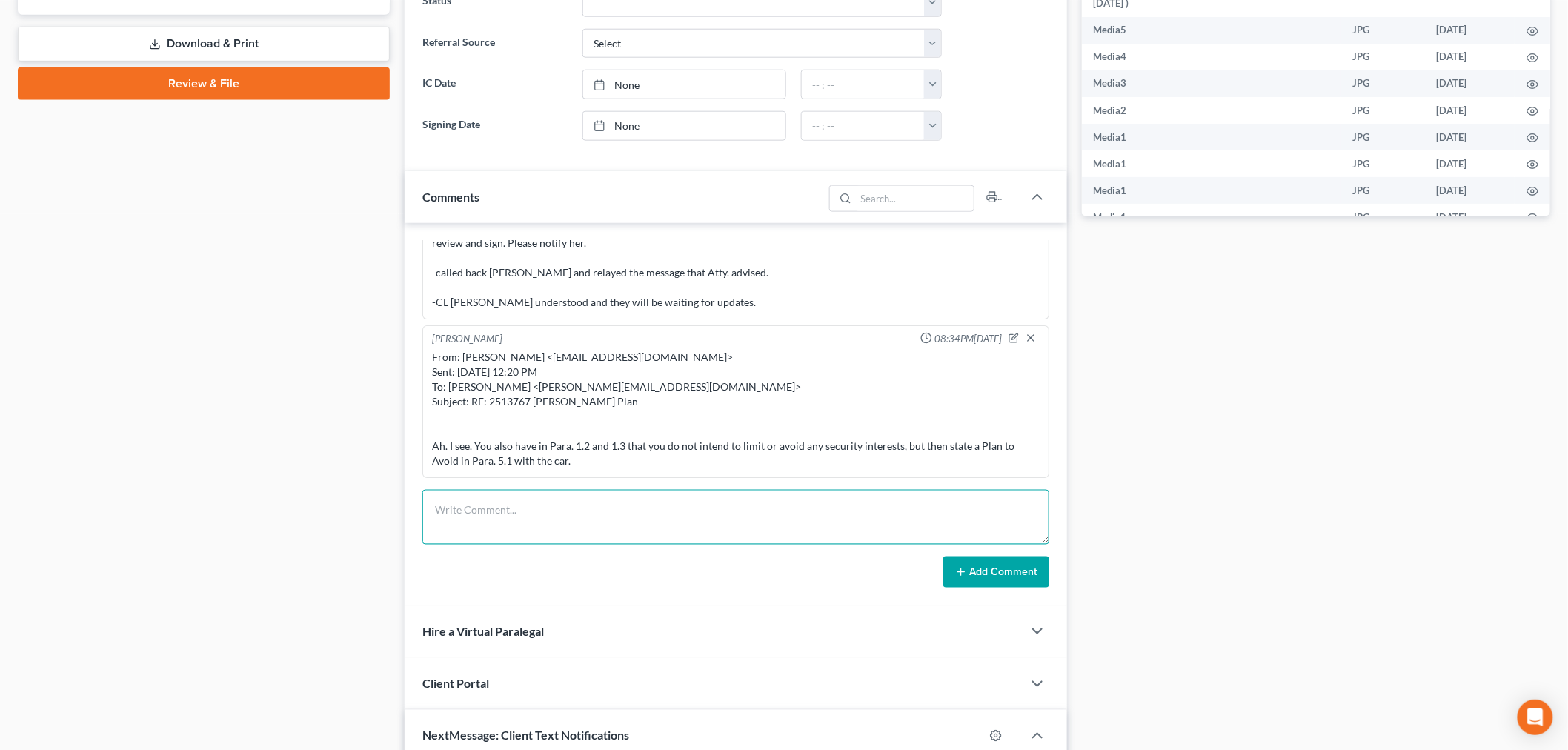
scroll to position [2078, 0]
click at [760, 514] on textarea at bounding box center [736, 517] width 627 height 55
paste textarea "Please review and sign the second amended plan where your monthly plan payment …"
type textarea "Please review and sign the second amended plan where your monthly plan payment …"
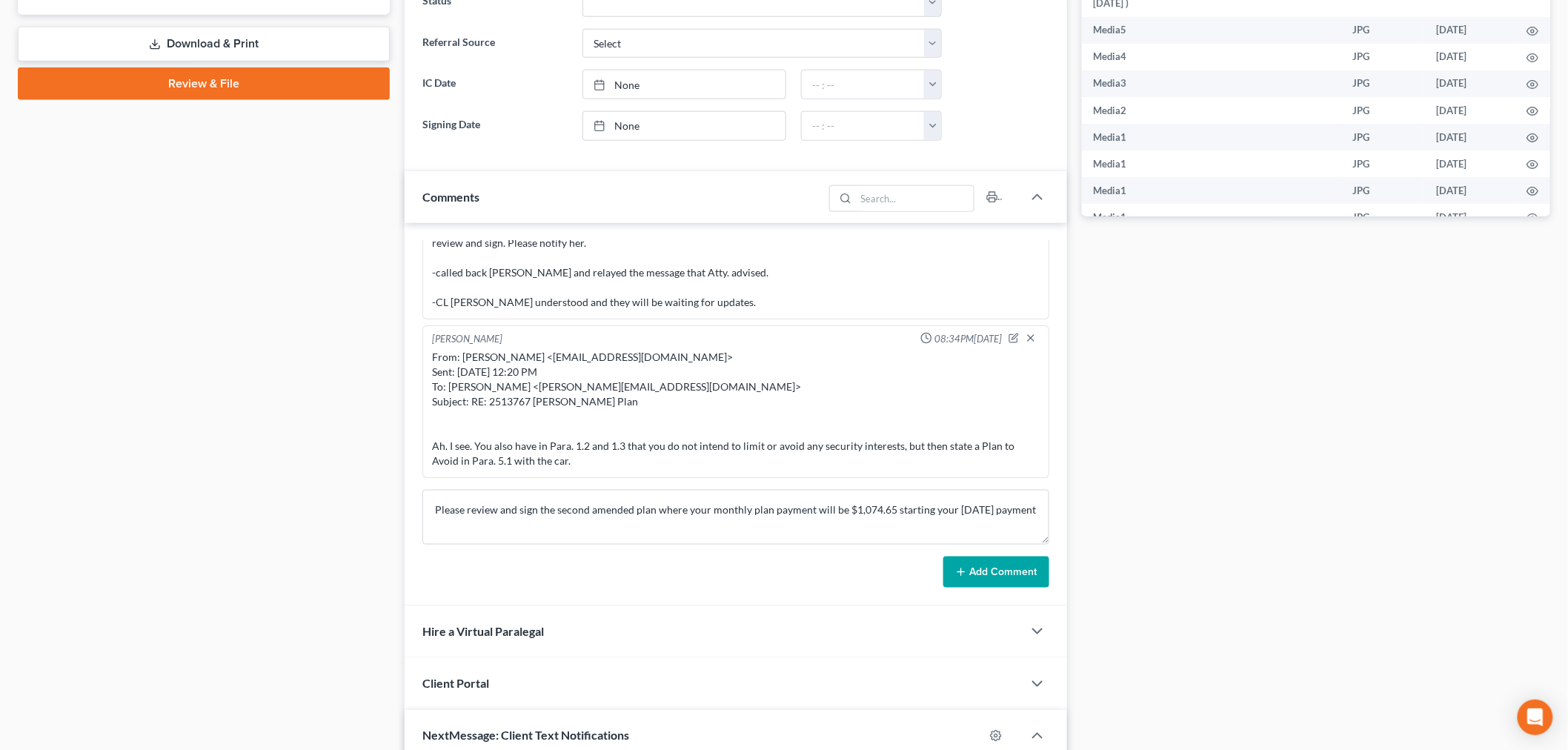
click at [965, 561] on button "Add Comment" at bounding box center [996, 572] width 106 height 31
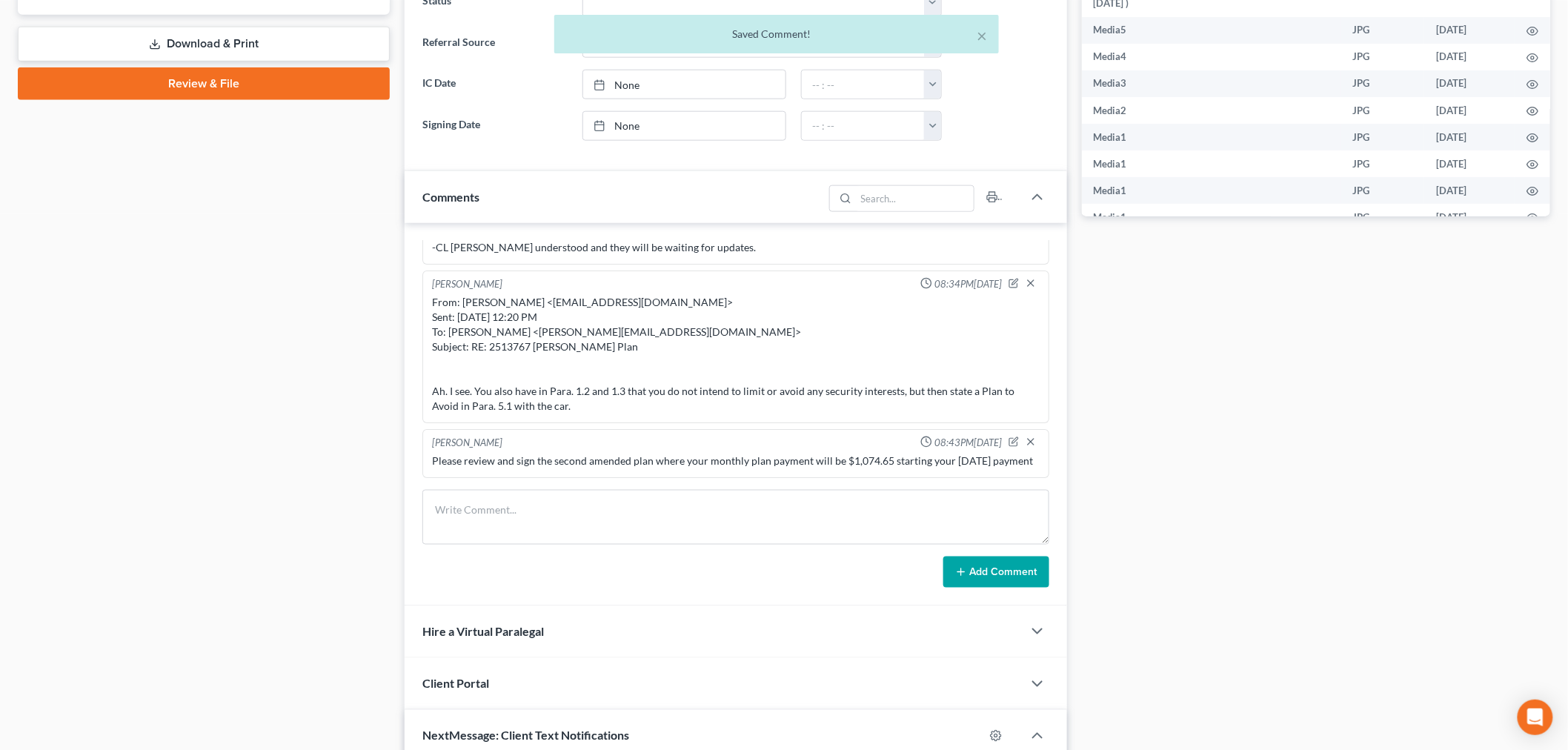
scroll to position [21274, 0]
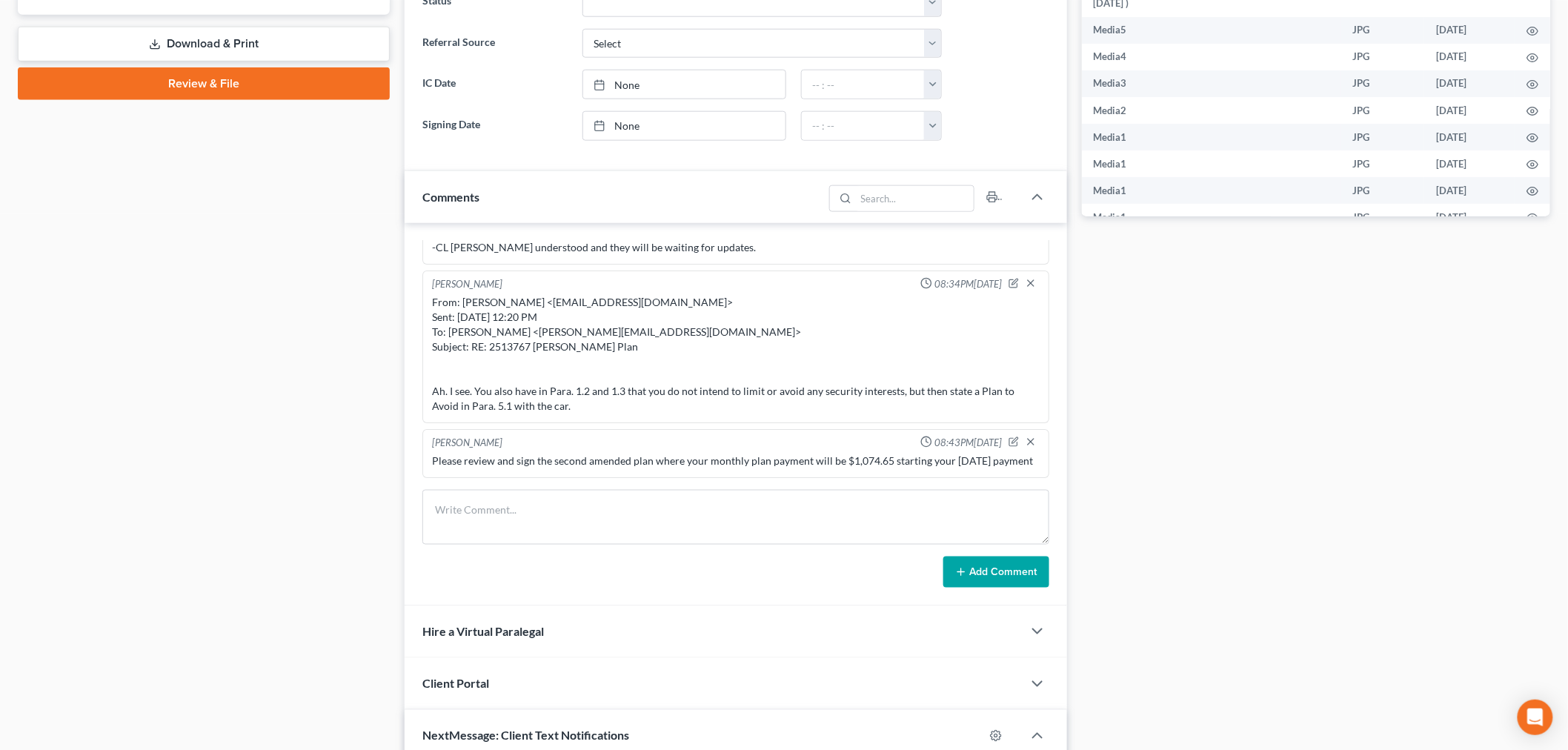
drag, startPoint x: 48, startPoint y: 381, endPoint x: 398, endPoint y: 344, distance: 352.0
click at [48, 381] on div "Case Dashboard Payments Invoices Payments Payments Credit Report Client Profile" at bounding box center [204, 289] width 387 height 1611
drag, startPoint x: 673, startPoint y: 518, endPoint x: 908, endPoint y: 571, distance: 240.9
click at [675, 518] on textarea at bounding box center [736, 517] width 627 height 55
paste textarea "From: Bankruptcy Department <BDept@mrrlaw.net> Sent: Tuesday, July 29, 2025 11:…"
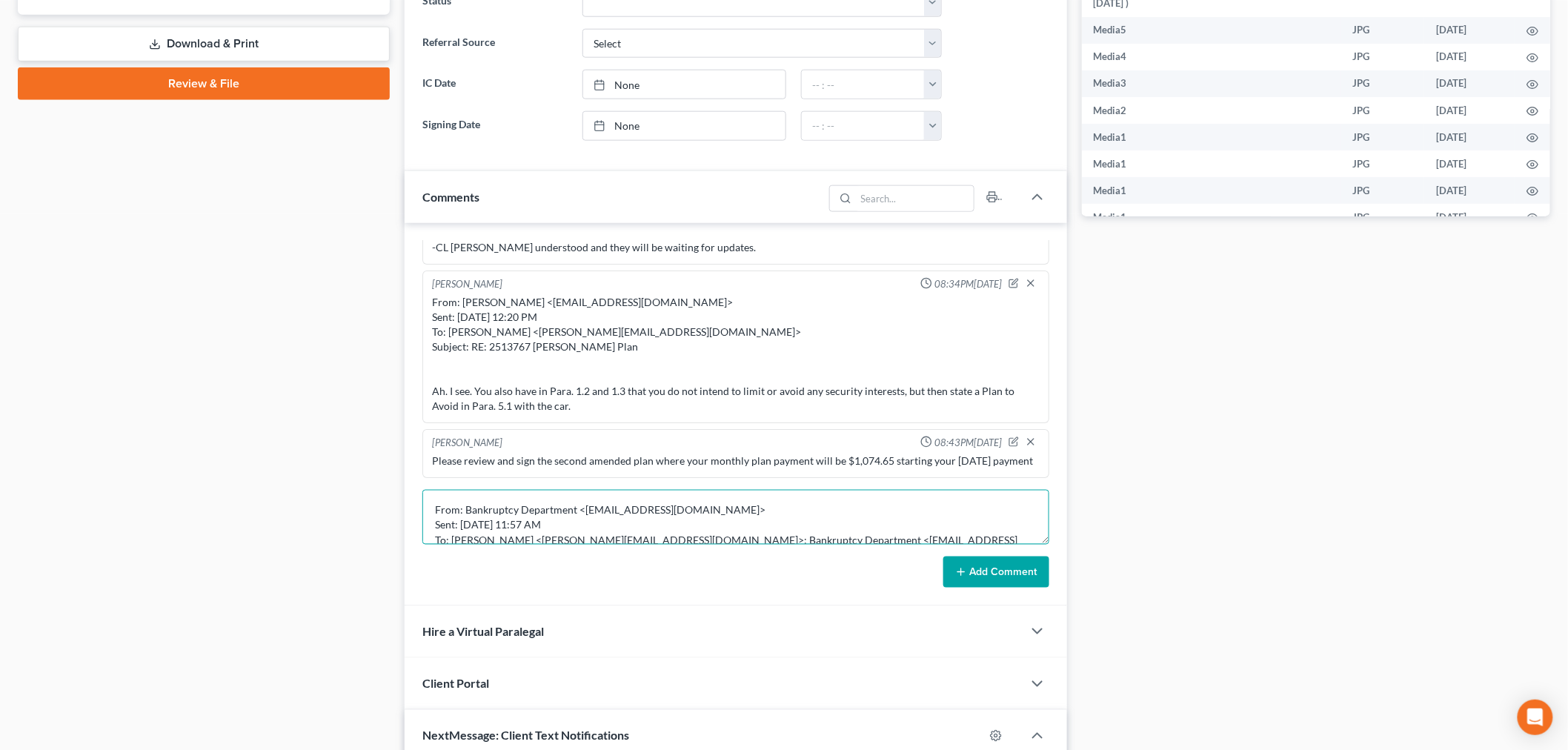
scroll to position [174, 0]
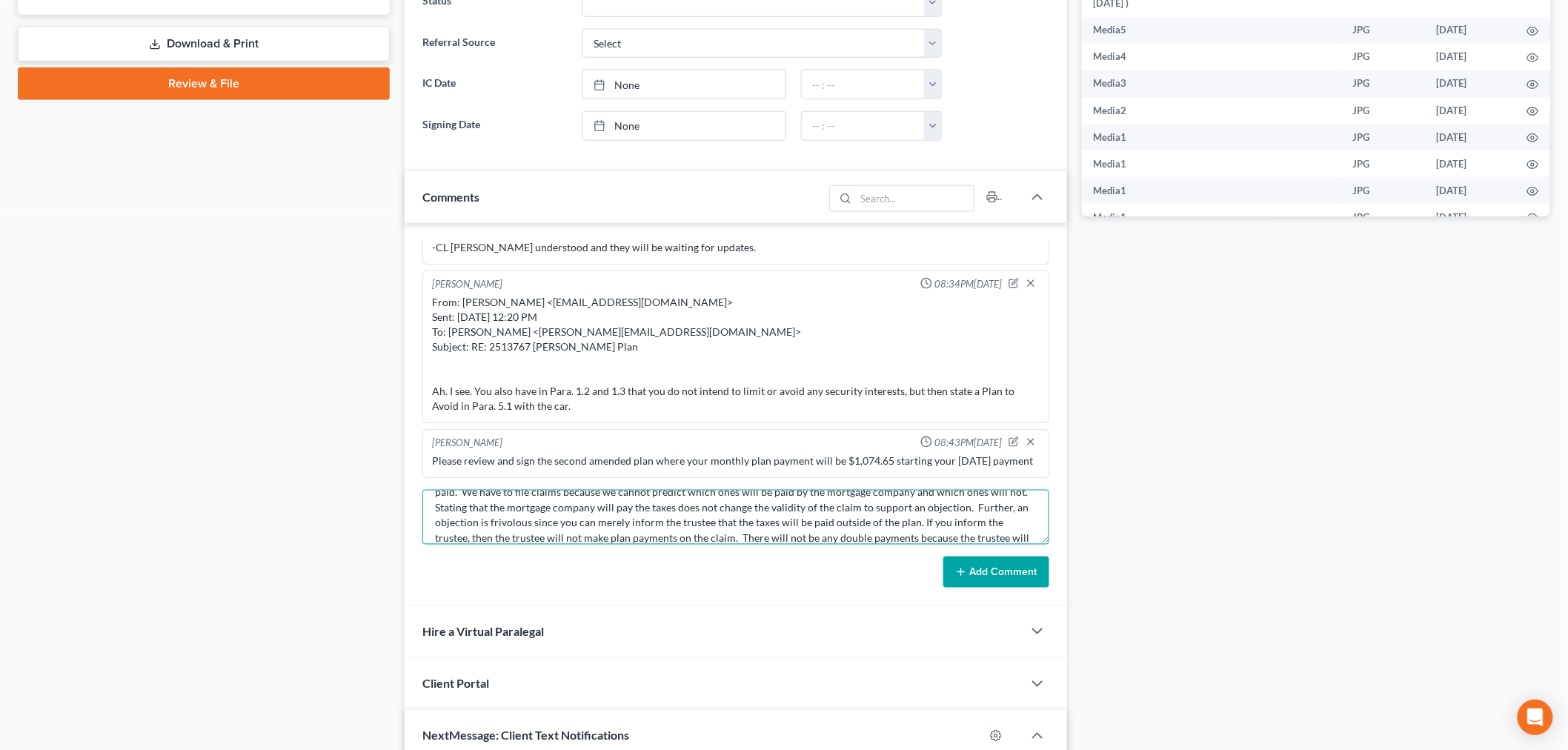
type textarea "From: Bankruptcy Department <BDept@mrrlaw.net> Sent: Tuesday, July 29, 2025 11:…"
click at [942, 586] on div "Add Comment" at bounding box center [736, 572] width 627 height 31
click at [957, 576] on icon at bounding box center [961, 572] width 12 height 12
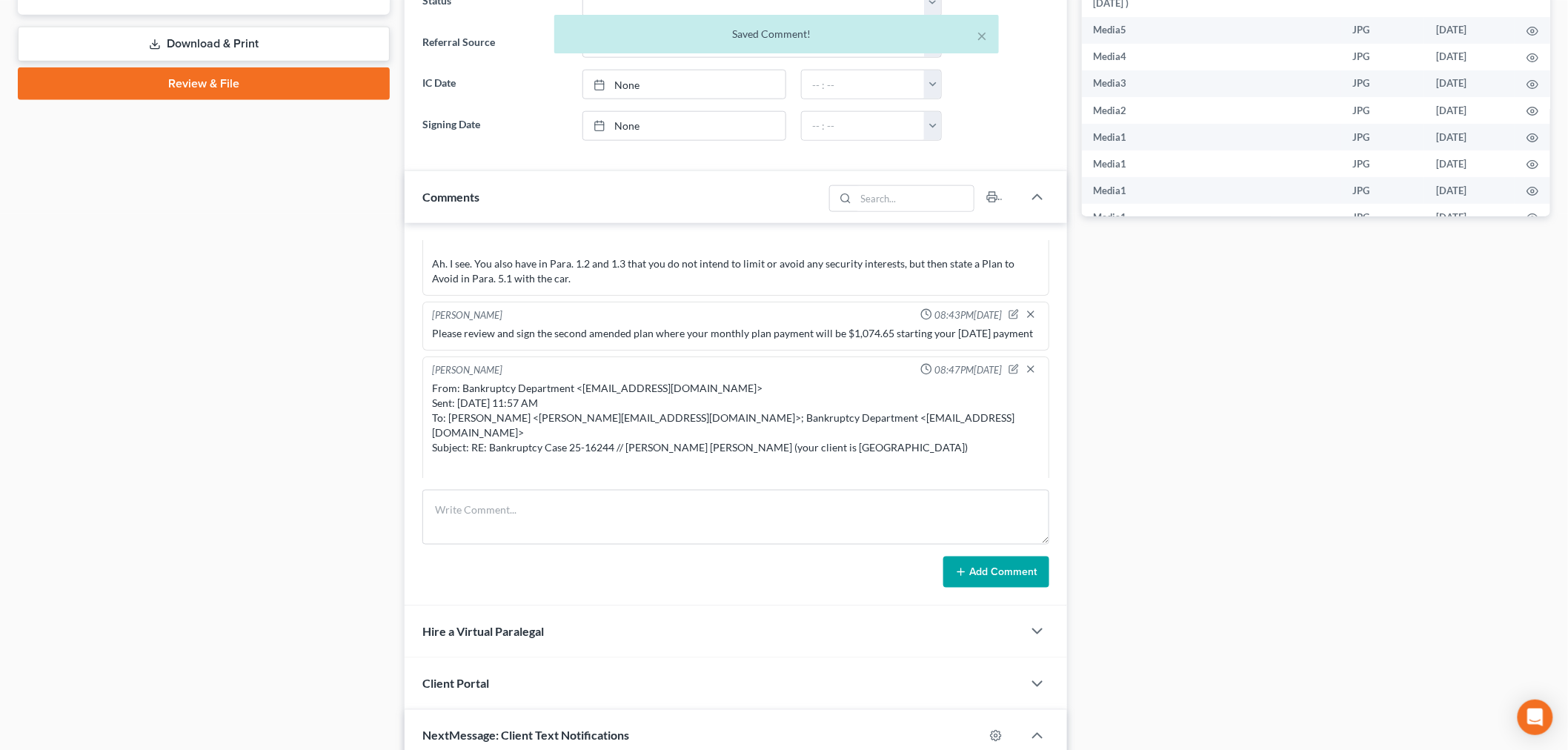
scroll to position [21522, 0]
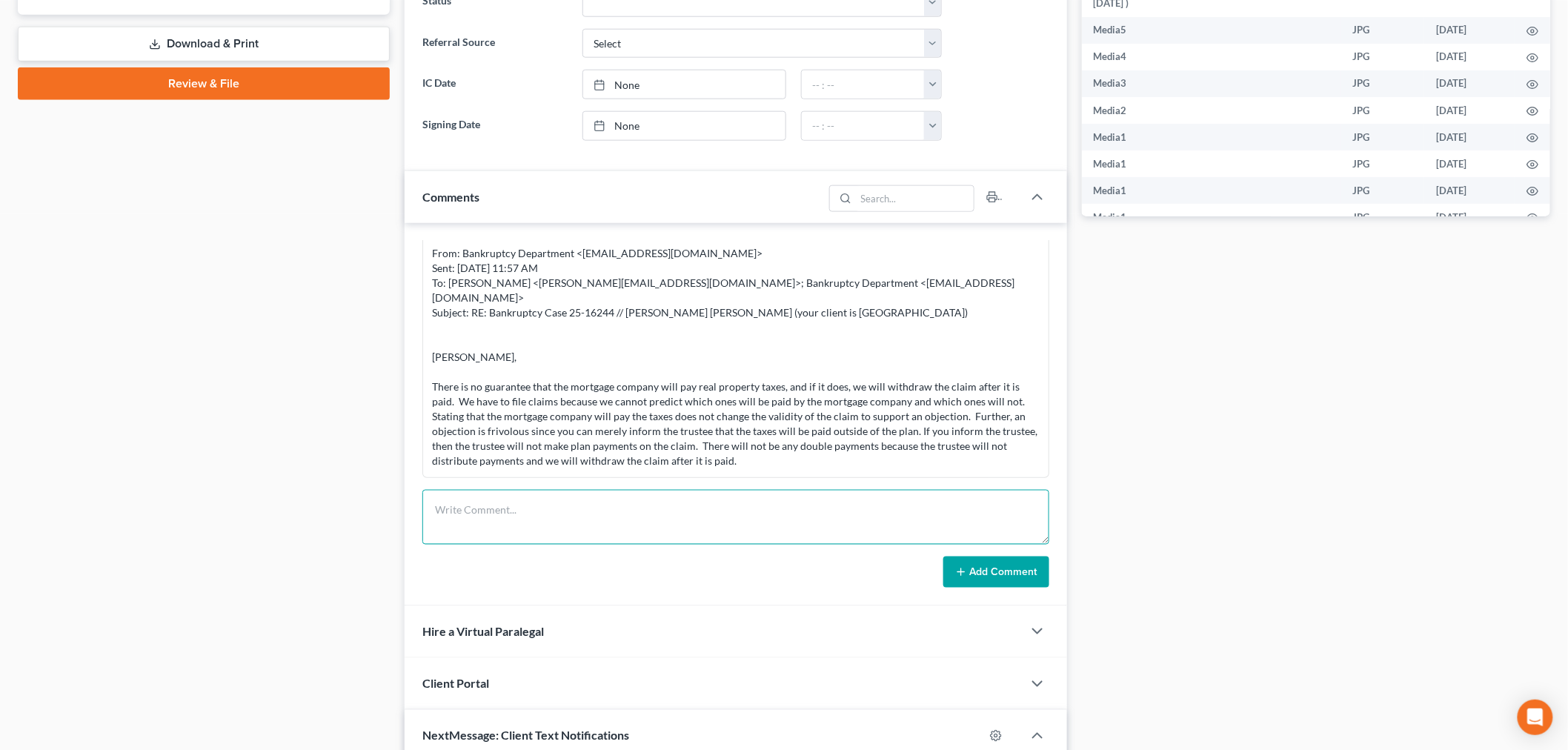
drag, startPoint x: 747, startPoint y: 519, endPoint x: 904, endPoint y: 549, distance: 159.8
click at [751, 520] on textarea at bounding box center [736, 517] width 627 height 55
paste textarea "From: Iris Kwon <iris@bankruptcynearme.org> Sent: Saturday, August 16, 2025 8:4…"
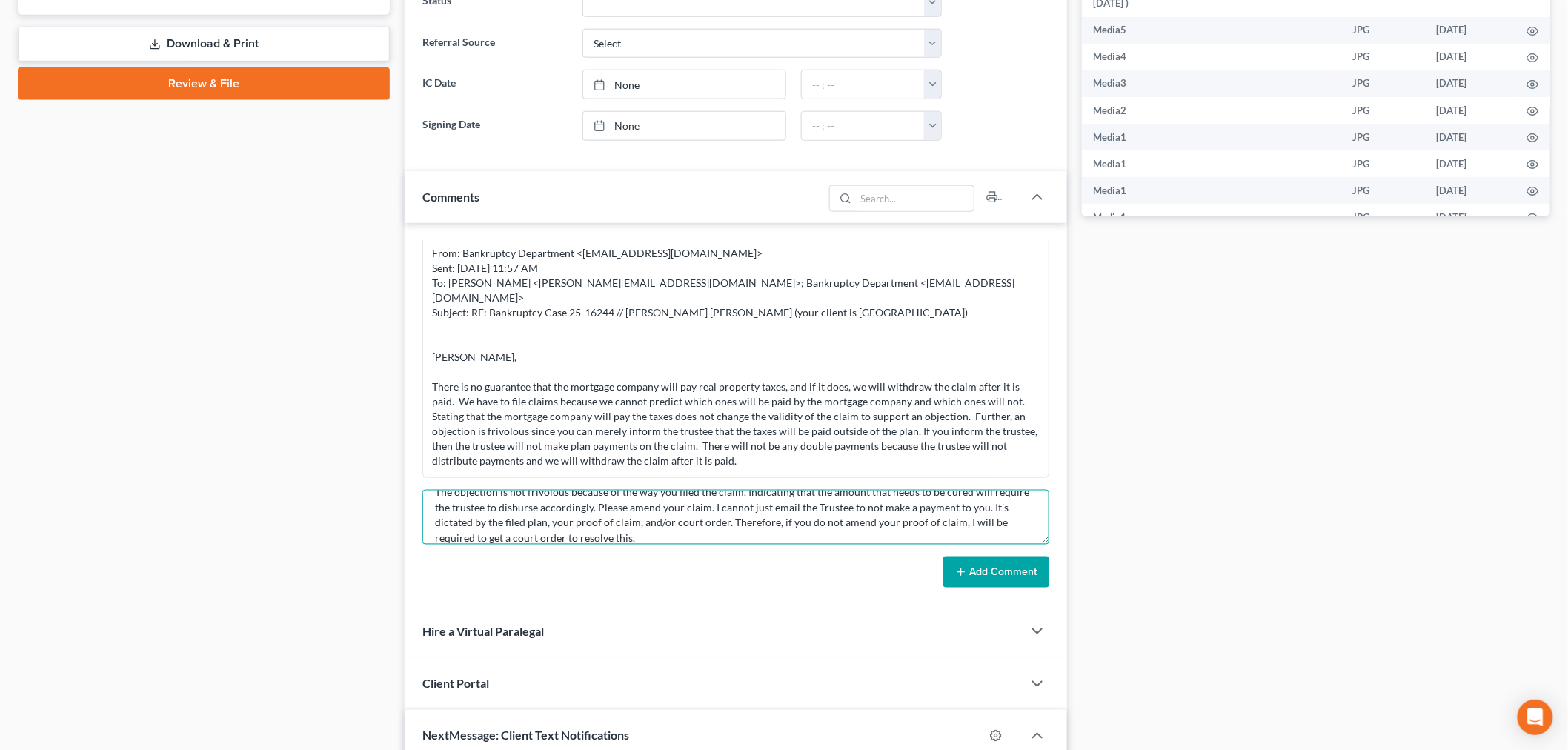
type textarea "From: Iris Kwon <iris@bankruptcynearme.org> Sent: Saturday, August 16, 2025 8:4…"
click at [991, 575] on button "Add Comment" at bounding box center [996, 572] width 106 height 31
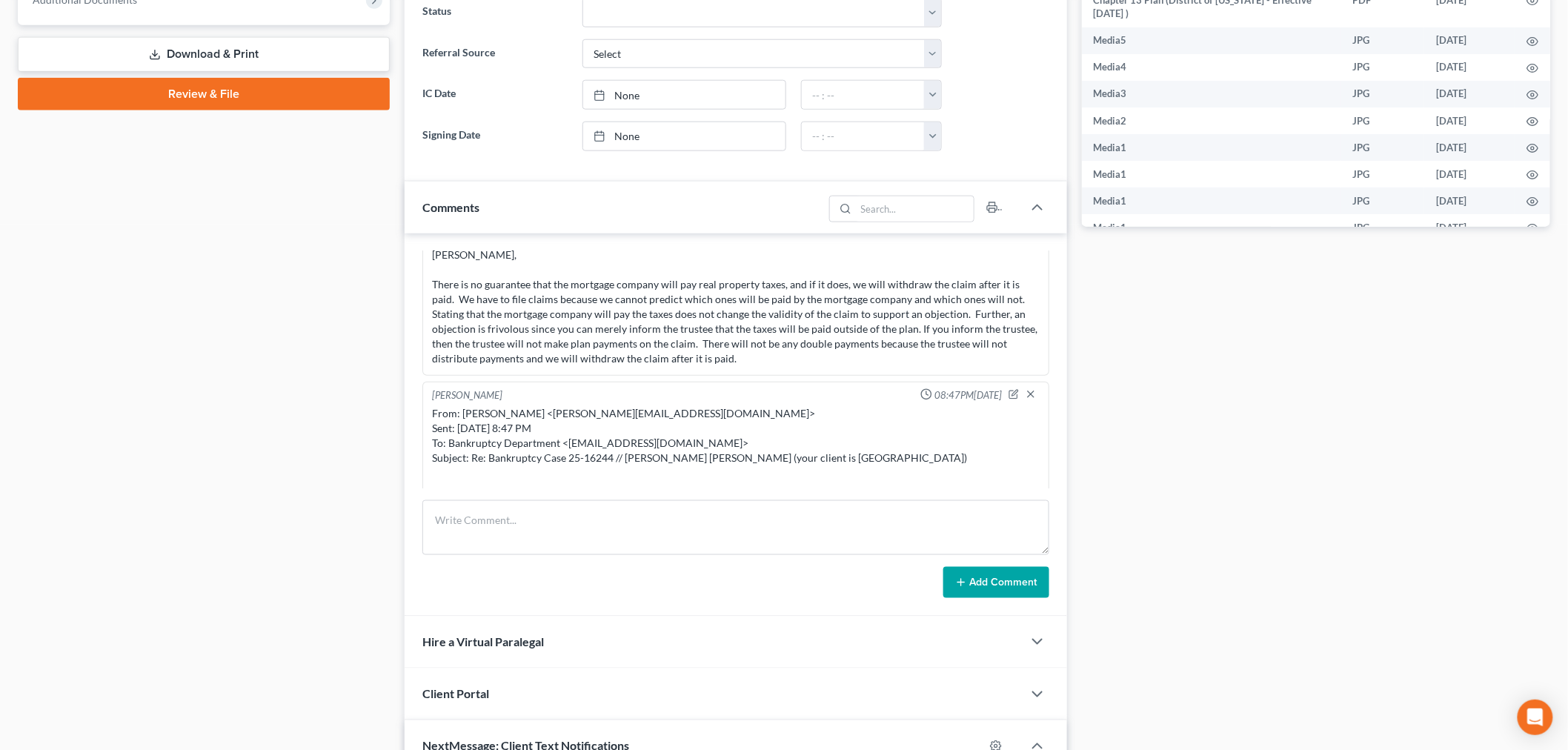
scroll to position [21439, 0]
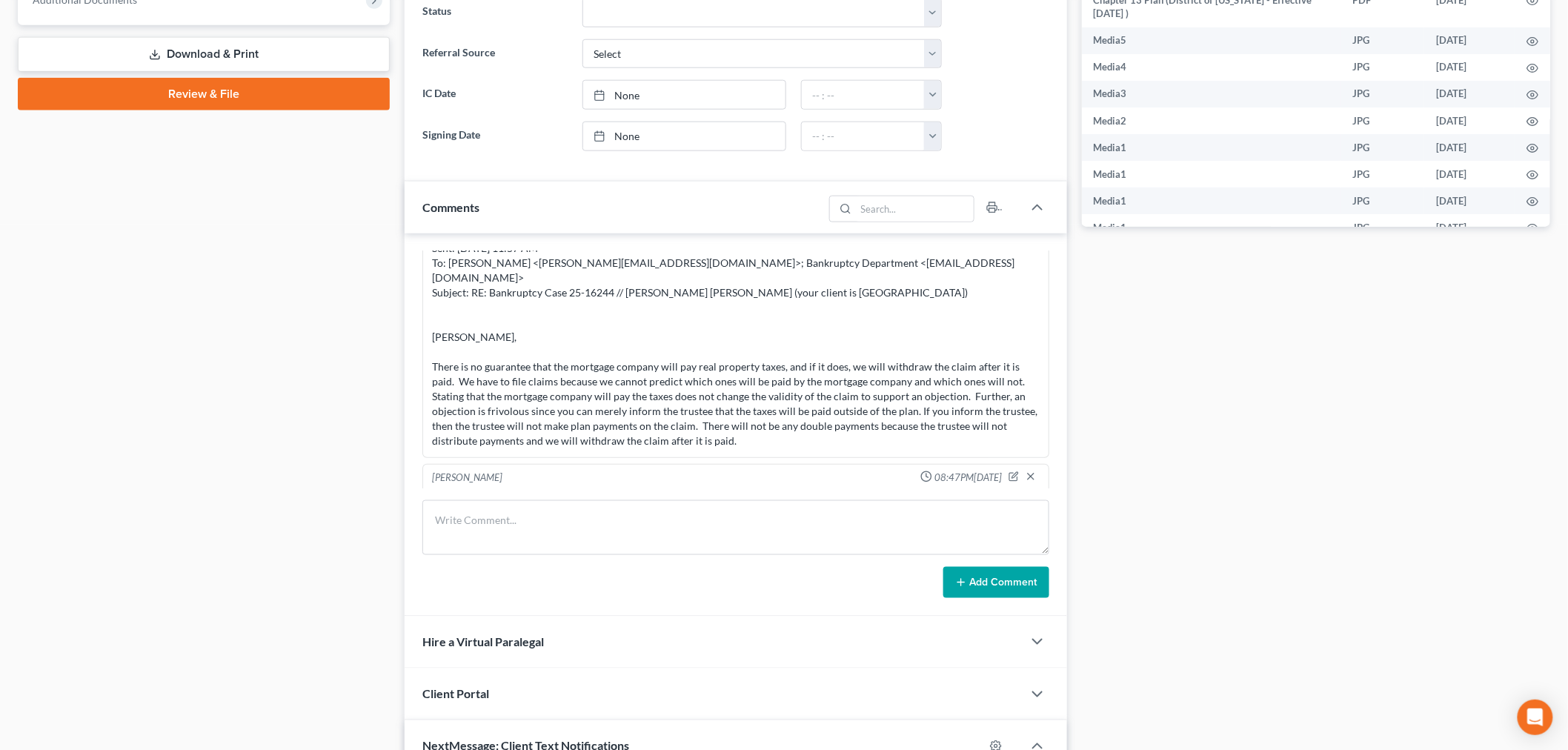
click at [1025, 220] on icon "button" at bounding box center [1030, 214] width 12 height 12
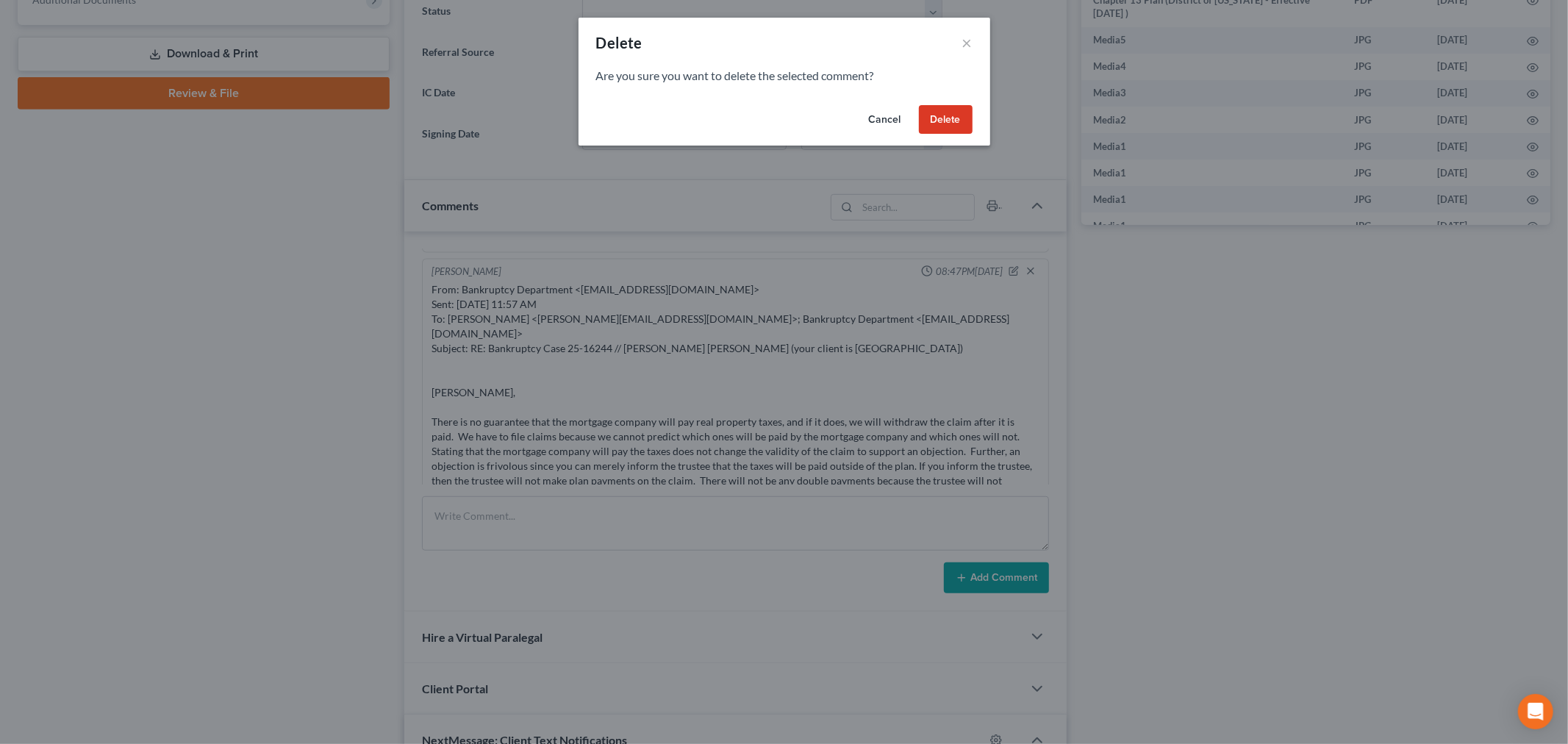
click at [928, 114] on button "Delete" at bounding box center [946, 120] width 53 height 30
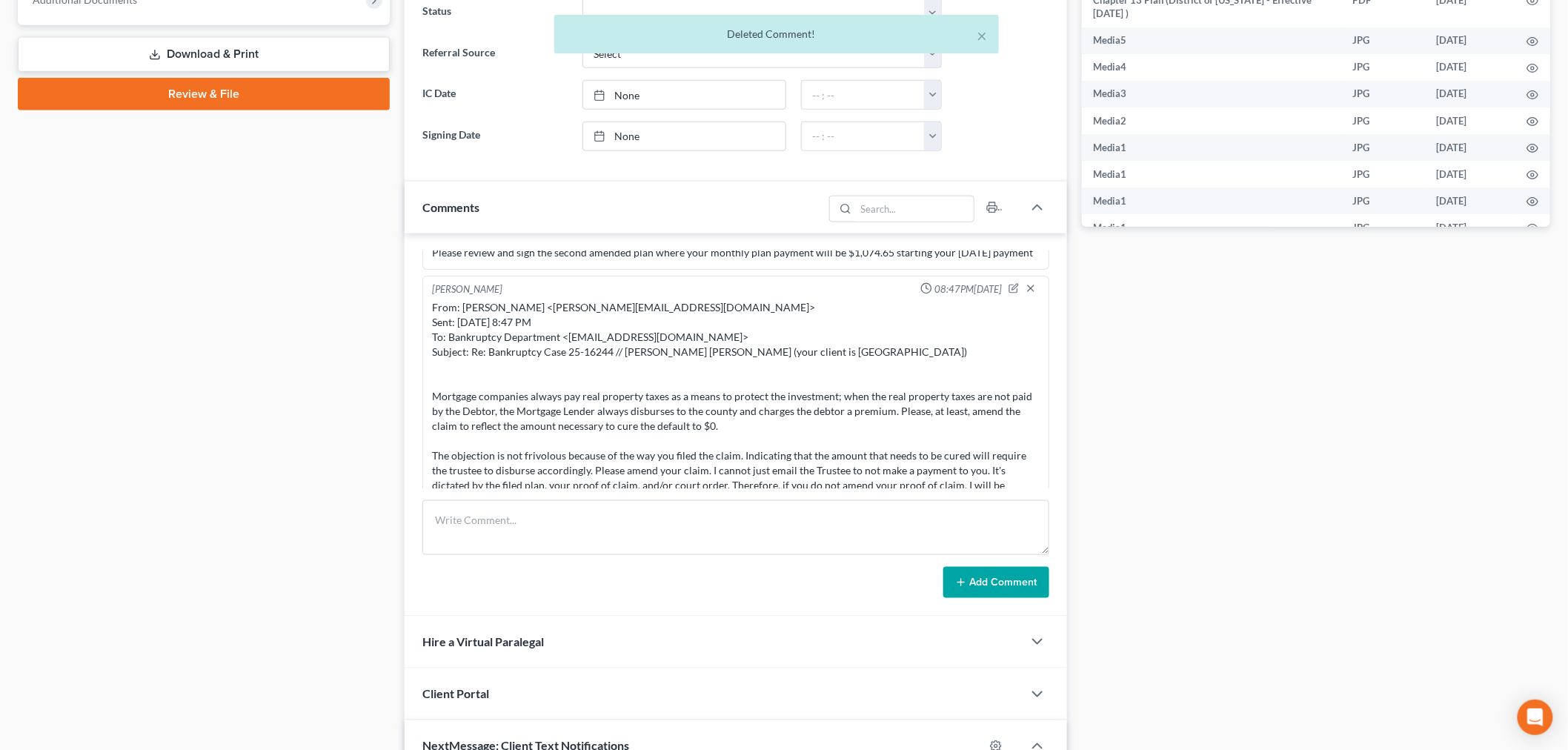
scroll to position [21439, 0]
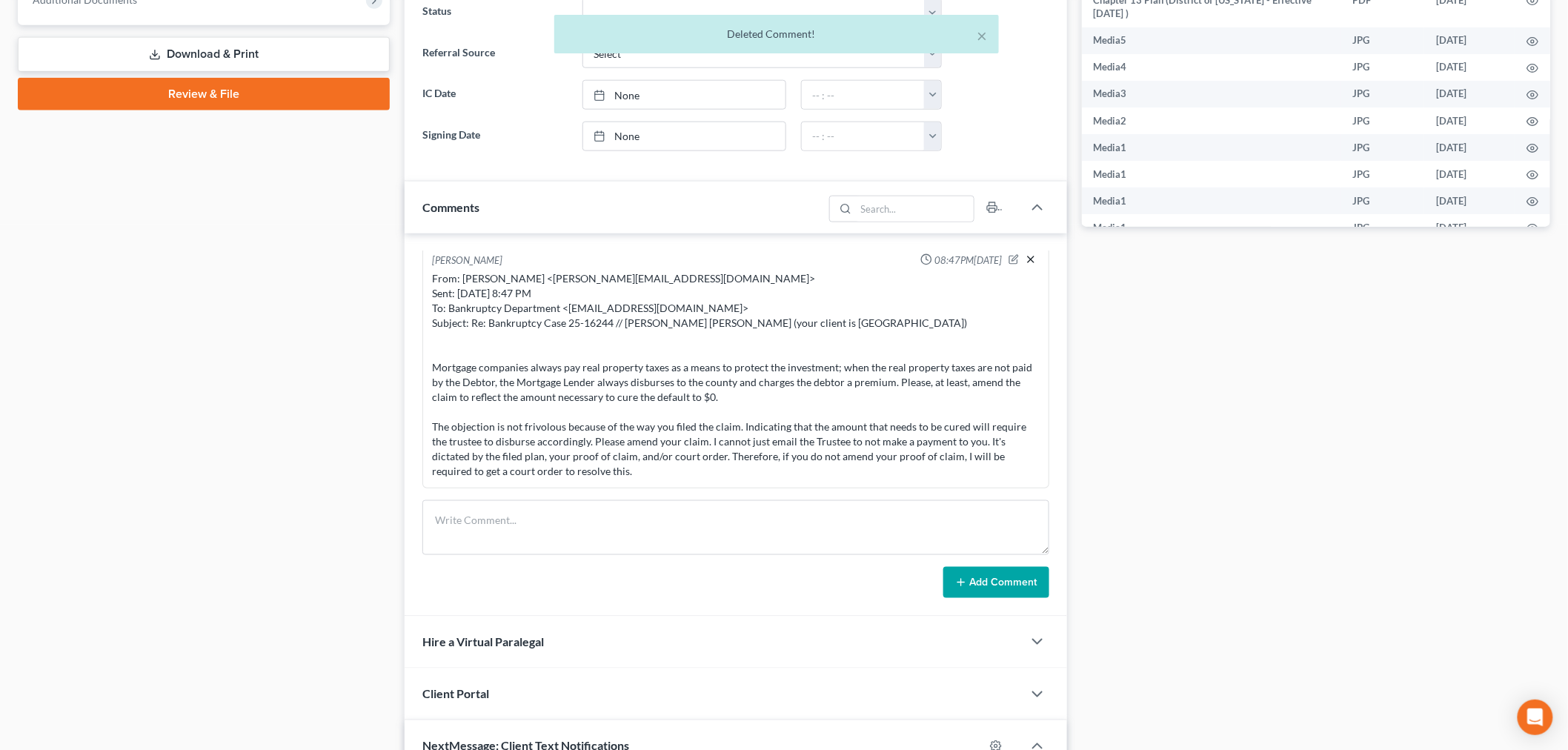
click at [1025, 266] on icon "button" at bounding box center [1030, 259] width 12 height 12
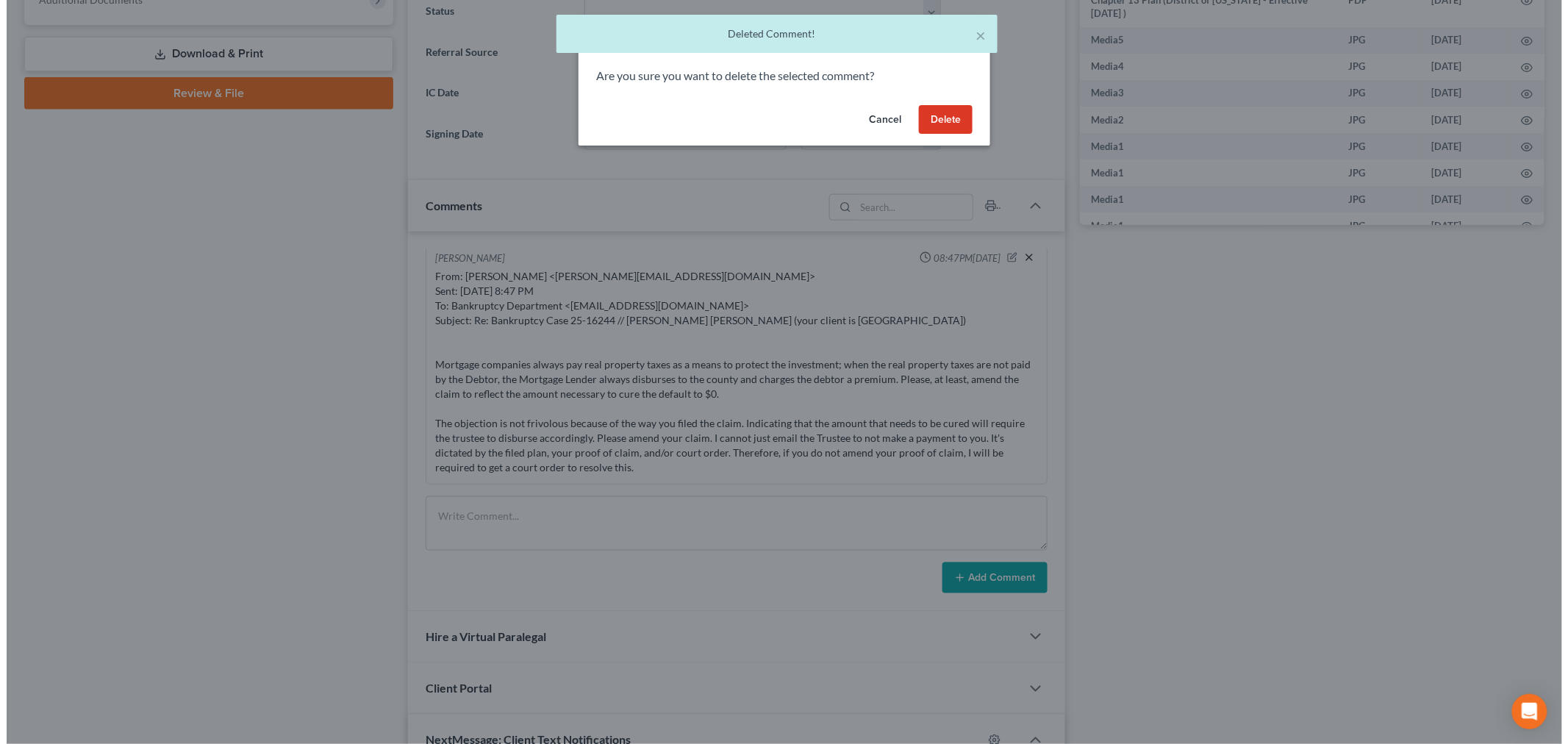
scroll to position [21194, 0]
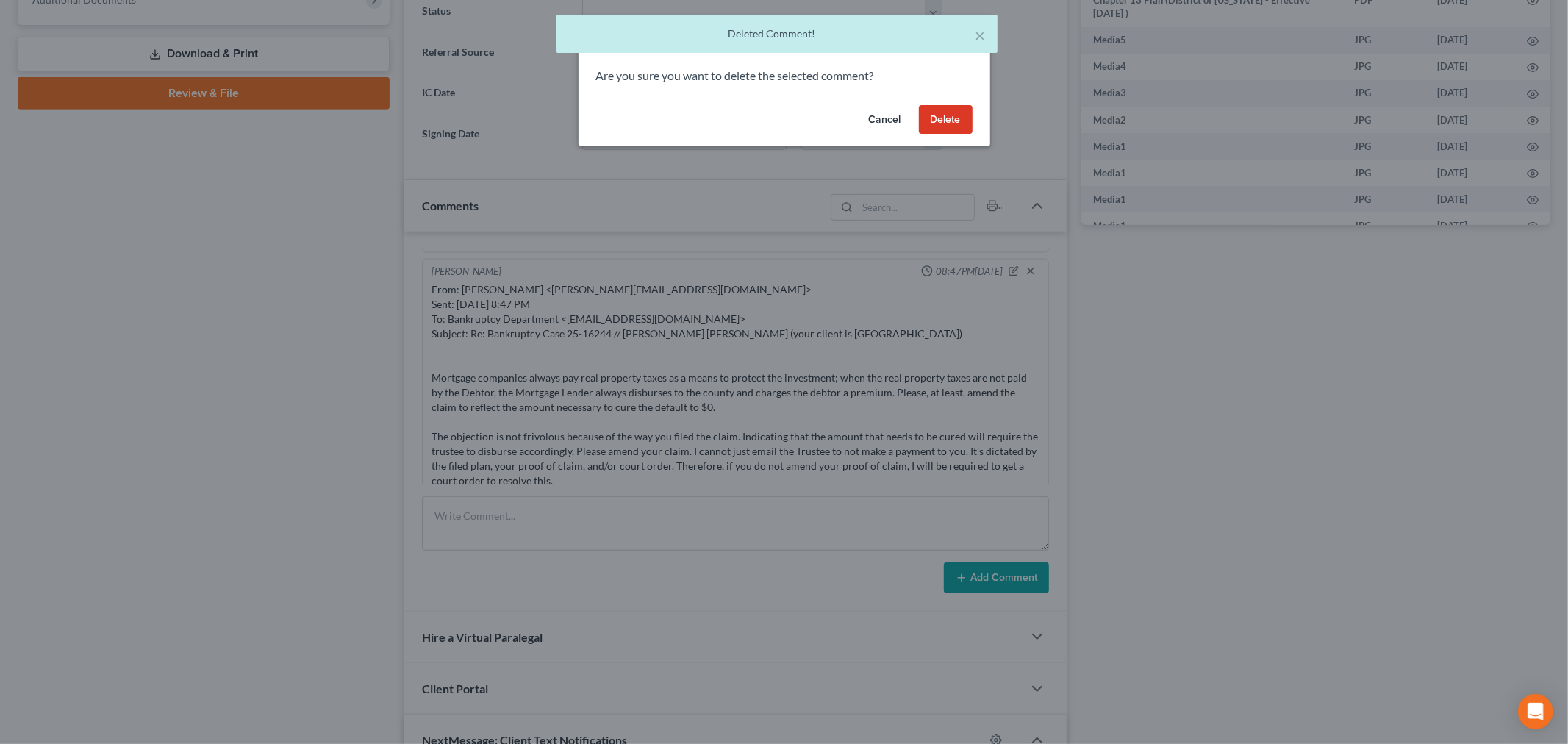
click at [923, 131] on button "Delete" at bounding box center [946, 120] width 53 height 30
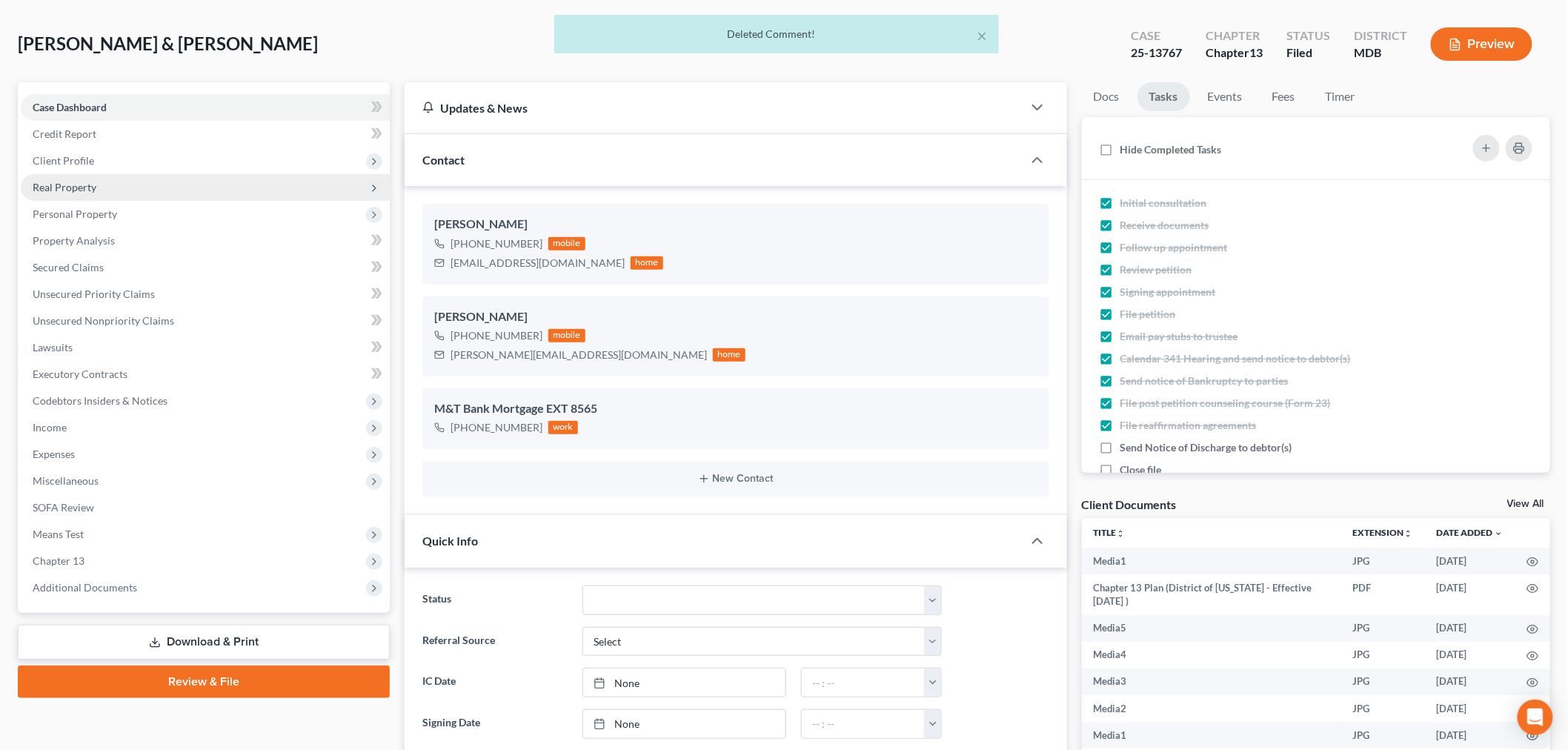
scroll to position [0, 0]
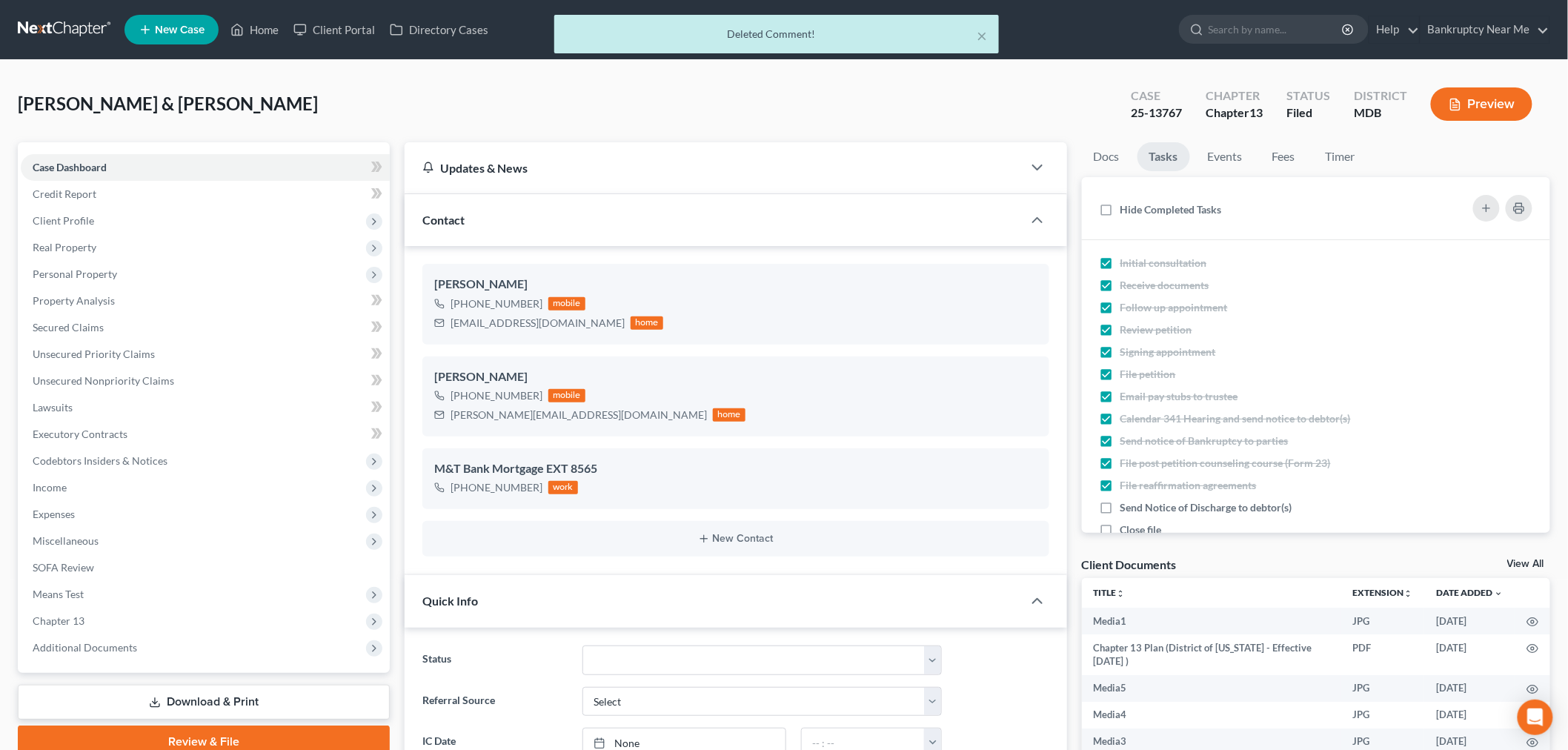
drag, startPoint x: 43, startPoint y: 31, endPoint x: 128, endPoint y: 6, distance: 88.6
click at [43, 31] on div "× Deleted Comment!" at bounding box center [776, 38] width 1568 height 46
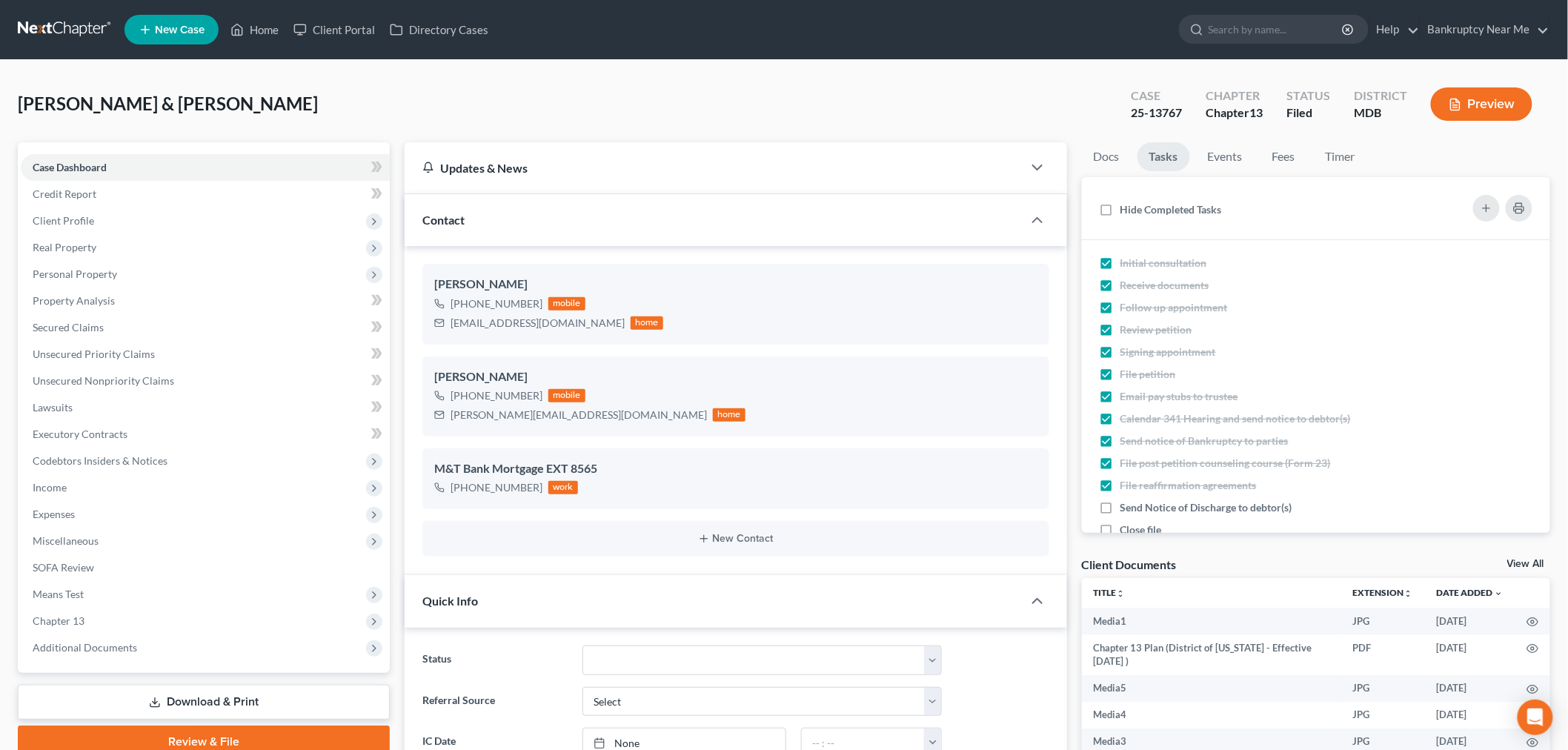
click at [78, 28] on link at bounding box center [66, 30] width 95 height 27
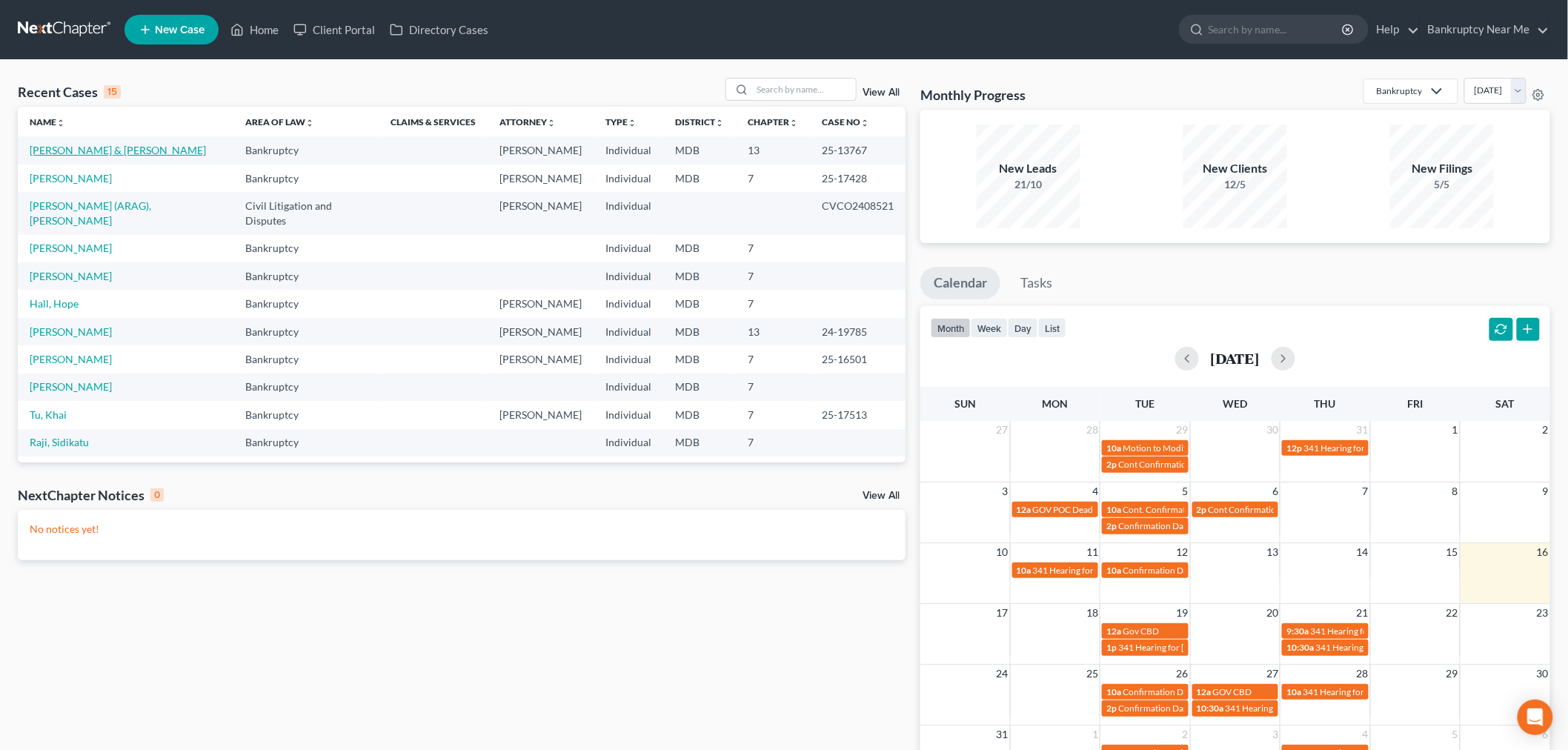
click at [82, 151] on link "[PERSON_NAME] & [PERSON_NAME]" at bounding box center [118, 150] width 176 height 13
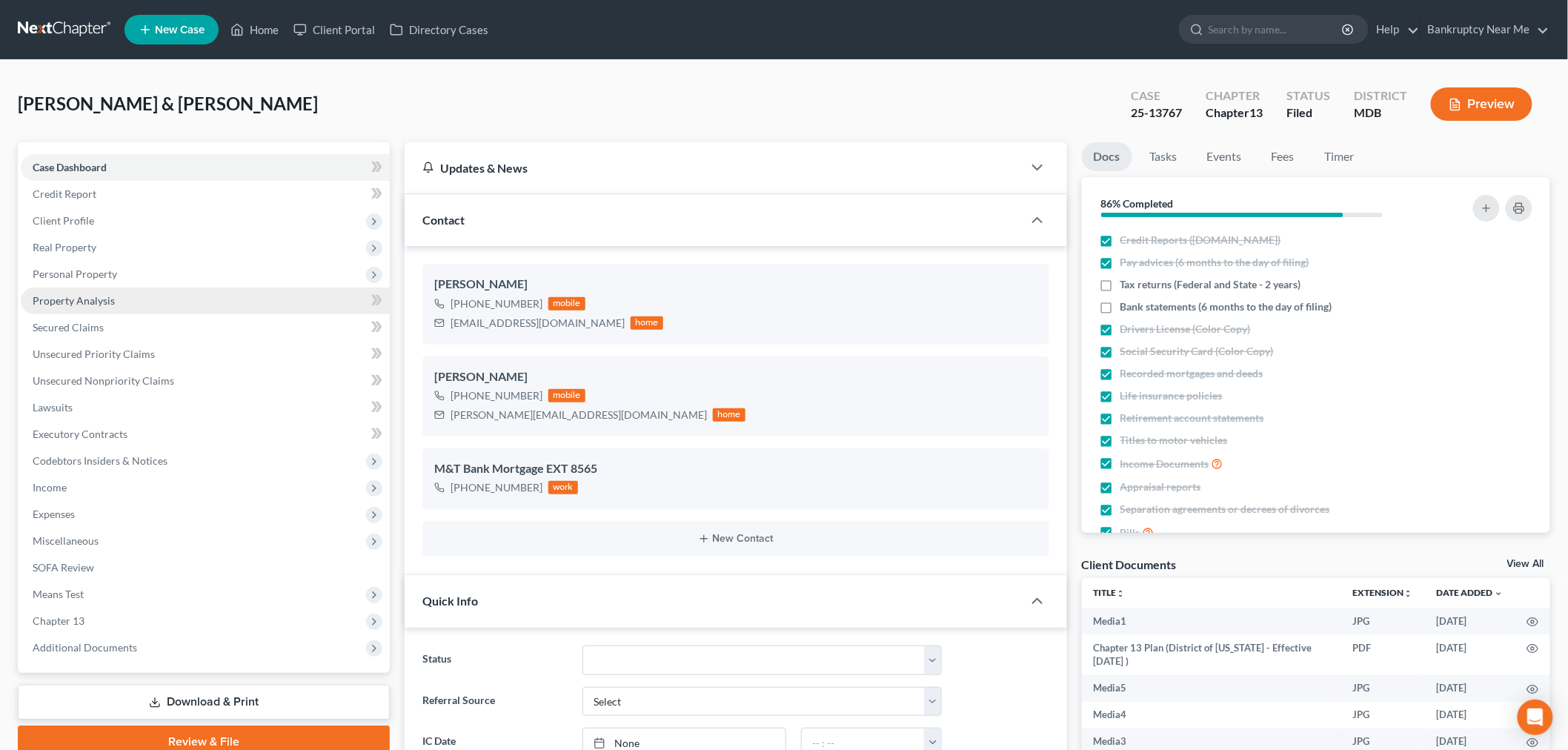
scroll to position [2078, 0]
click at [116, 247] on span "Real Property" at bounding box center [205, 247] width 369 height 27
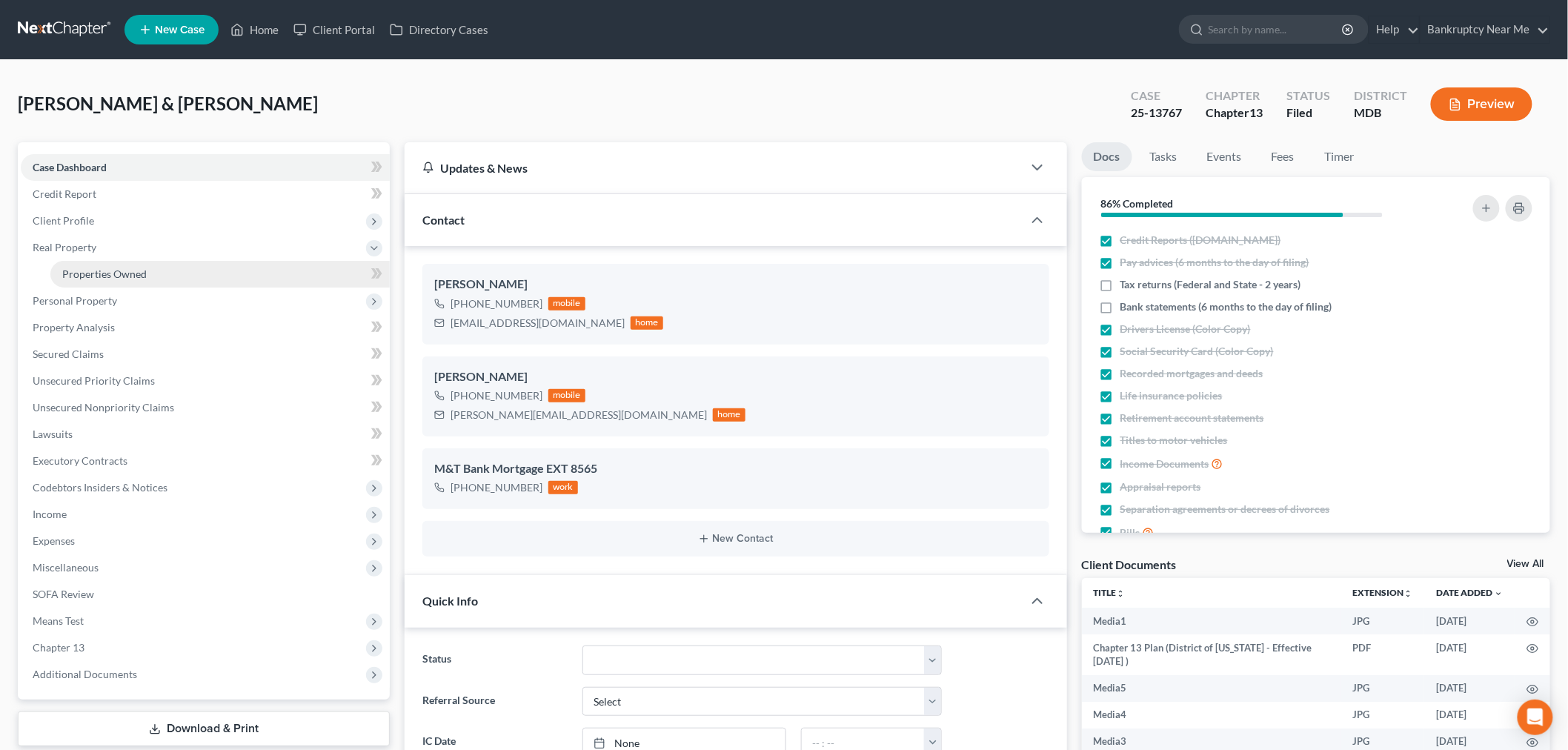
click at [121, 280] on link "Properties Owned" at bounding box center [220, 274] width 340 height 27
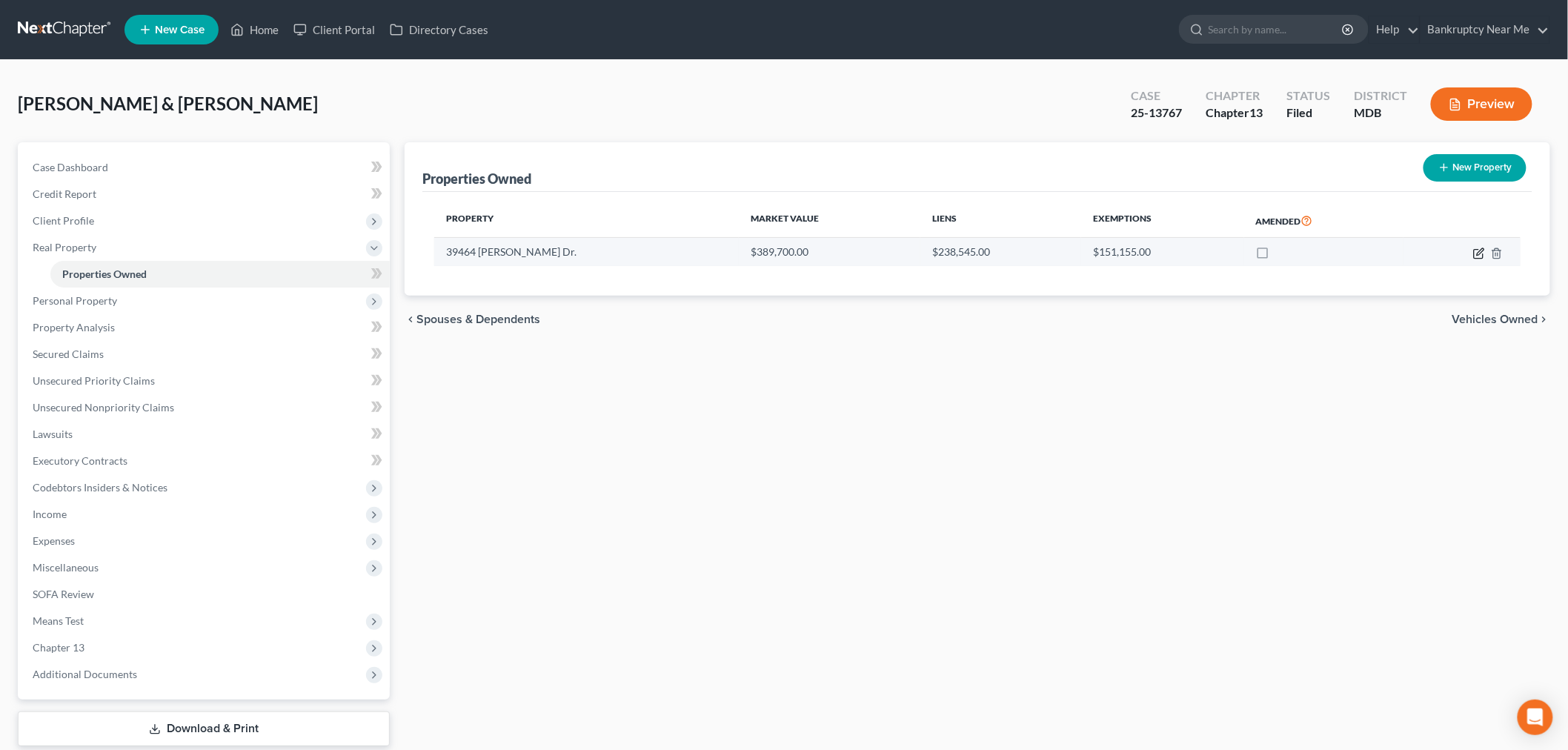
click at [1473, 254] on icon "button" at bounding box center [1479, 253] width 12 height 12
select select "21"
select select "2"
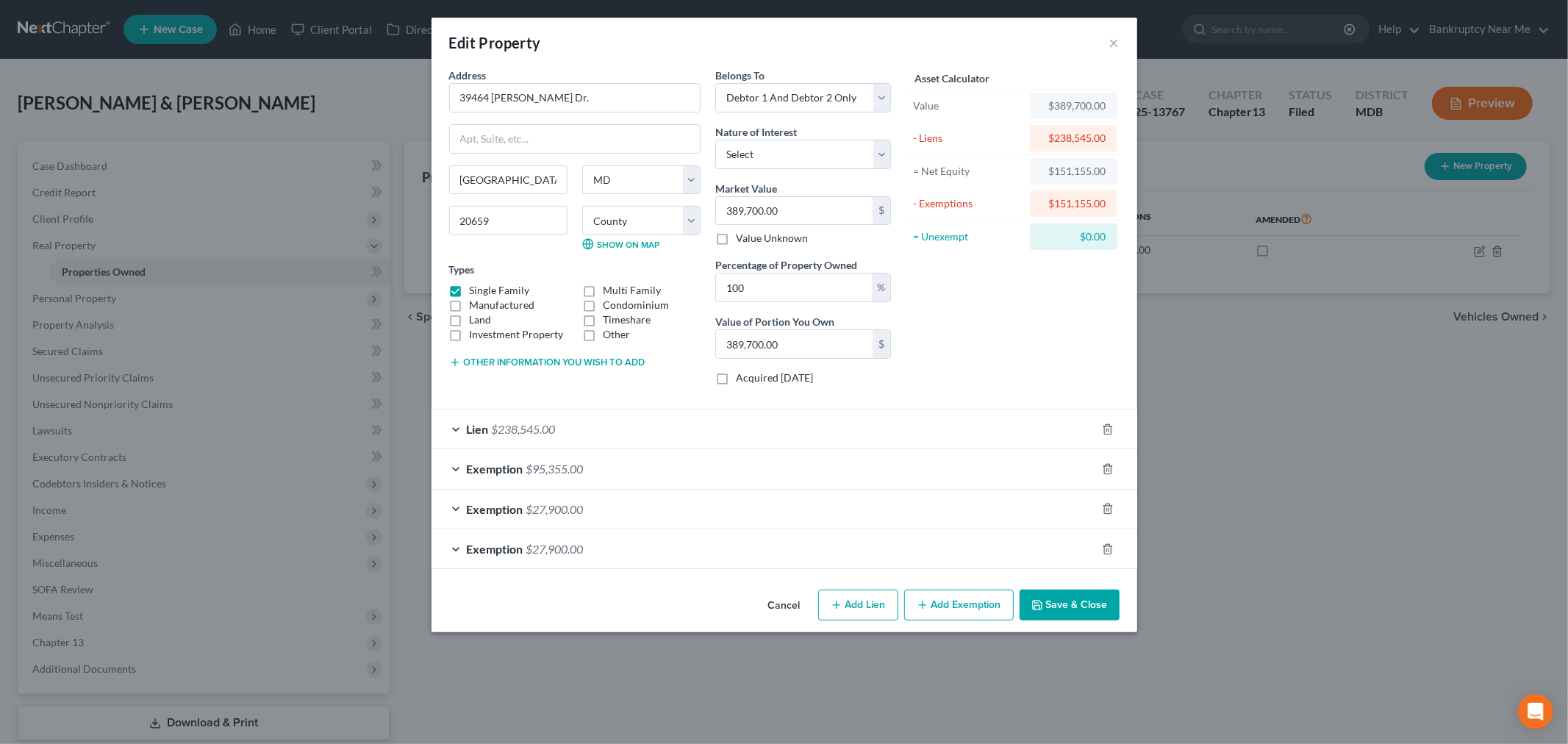
click at [643, 479] on div "Exemption $95,355.00" at bounding box center [764, 469] width 664 height 39
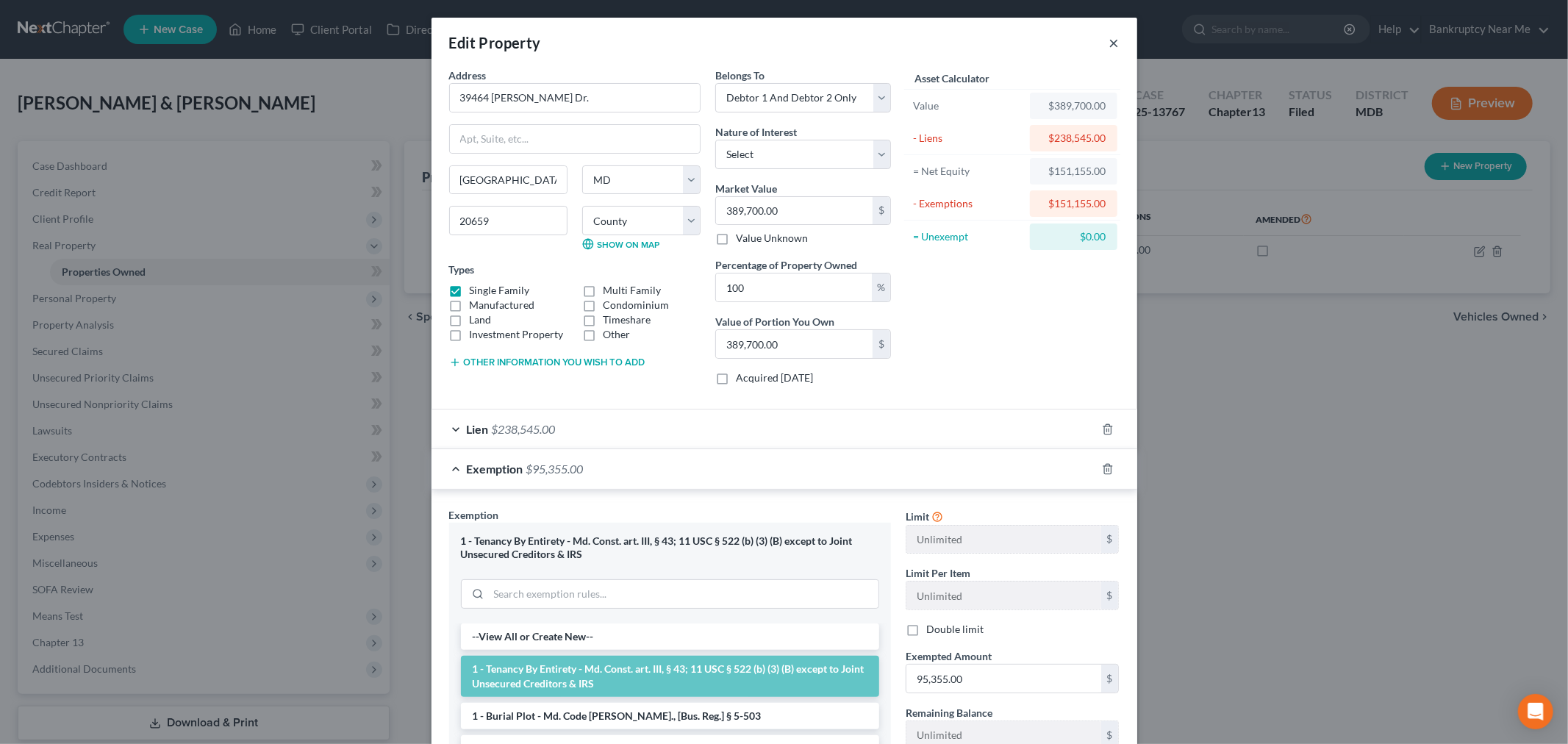
click at [1110, 44] on button "×" at bounding box center [1114, 42] width 10 height 18
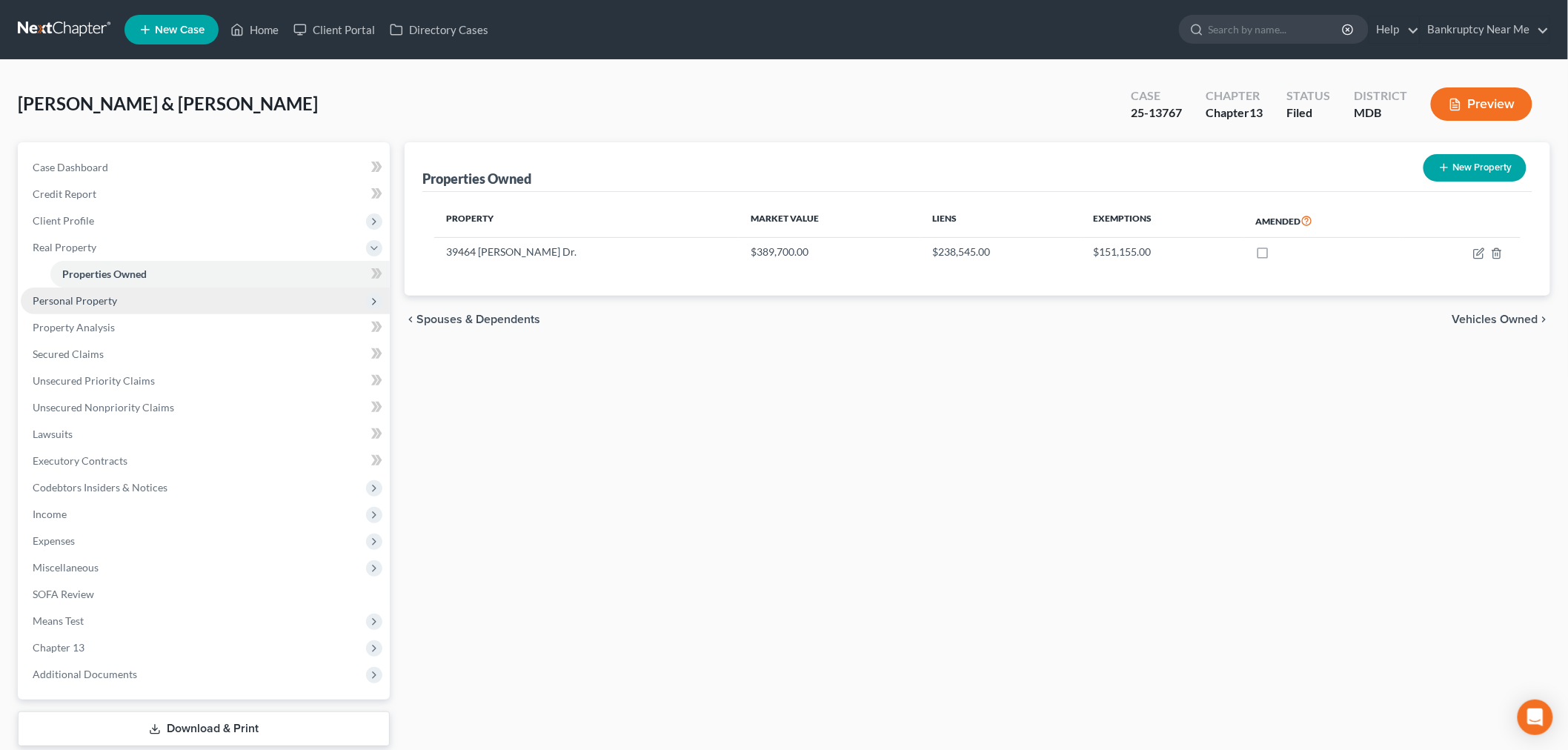
click at [133, 298] on span "Personal Property" at bounding box center [205, 301] width 369 height 27
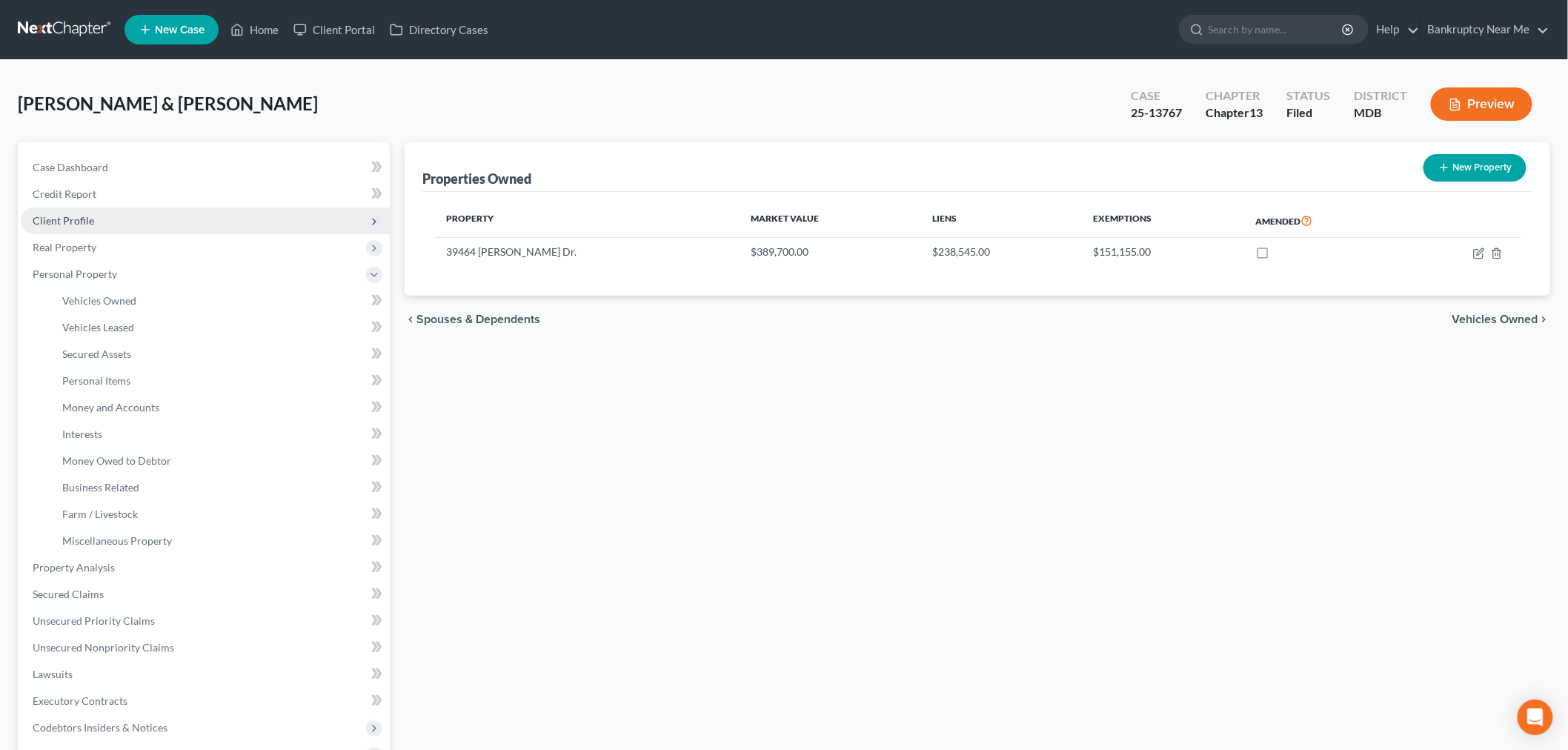
click at [100, 217] on span "Client Profile" at bounding box center [205, 221] width 369 height 27
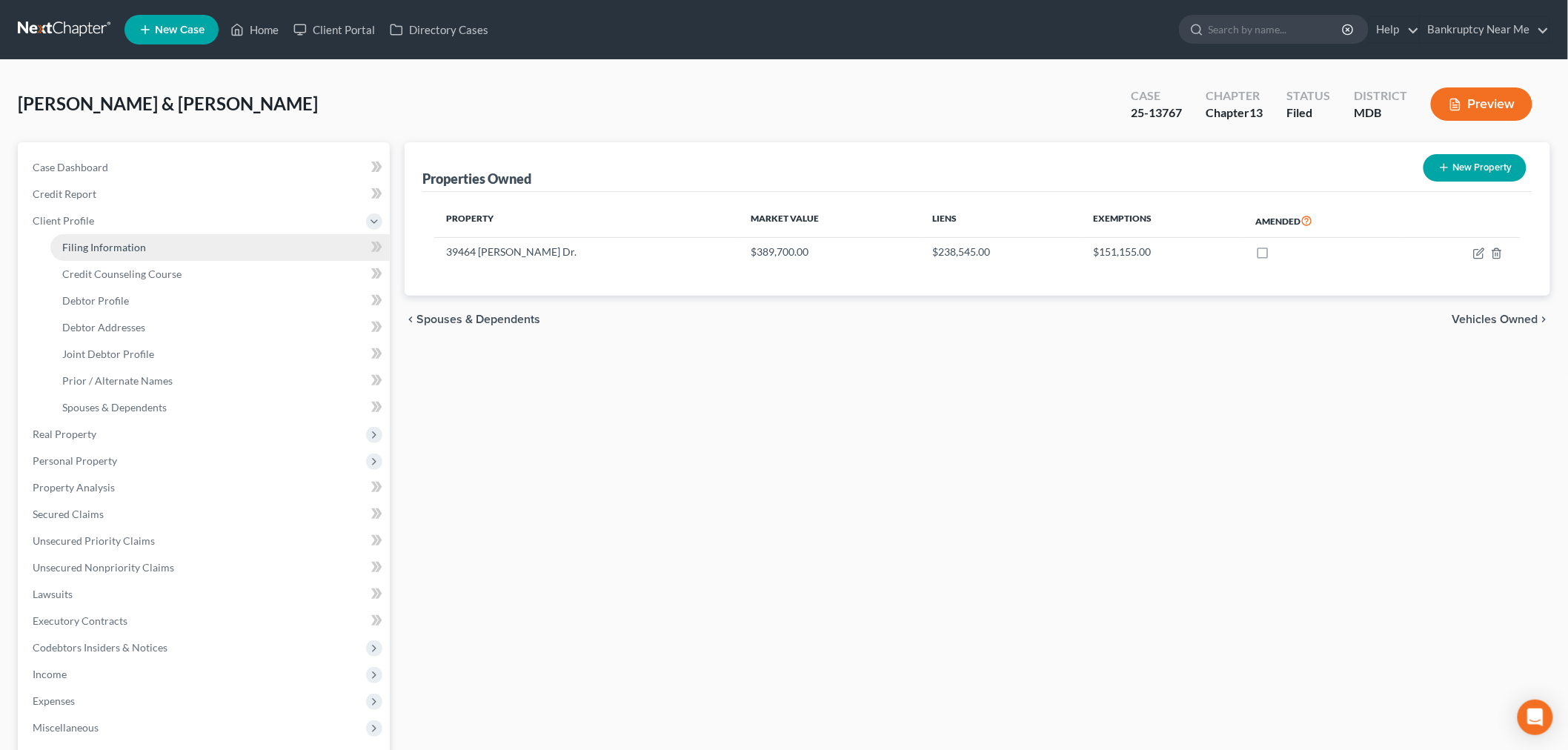
click at [126, 235] on link "Filing Information" at bounding box center [220, 247] width 340 height 27
select select "1"
select select "3"
select select "21"
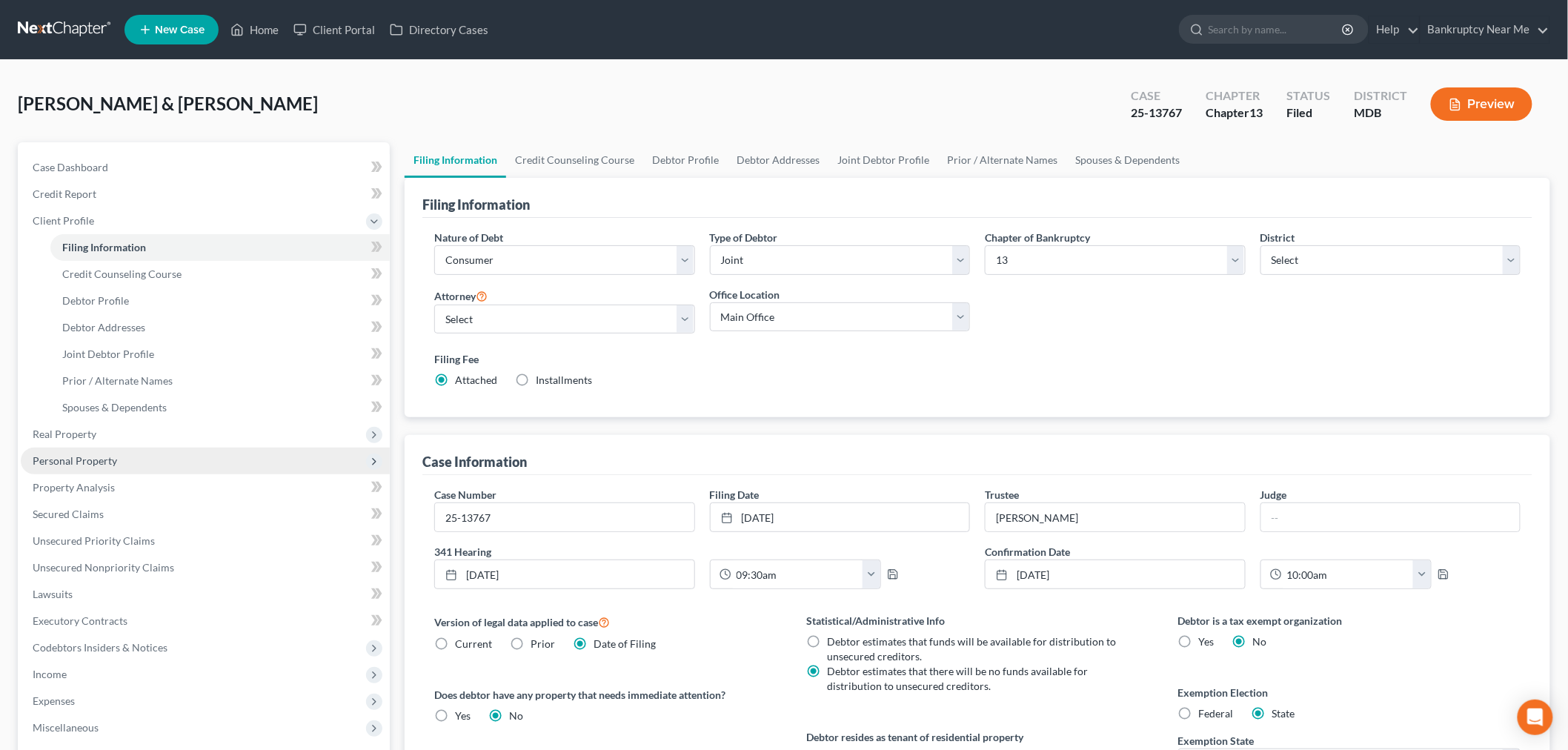
drag, startPoint x: 91, startPoint y: 457, endPoint x: 109, endPoint y: 454, distance: 18.2
click at [91, 457] on span "Personal Property" at bounding box center [74, 461] width 85 height 13
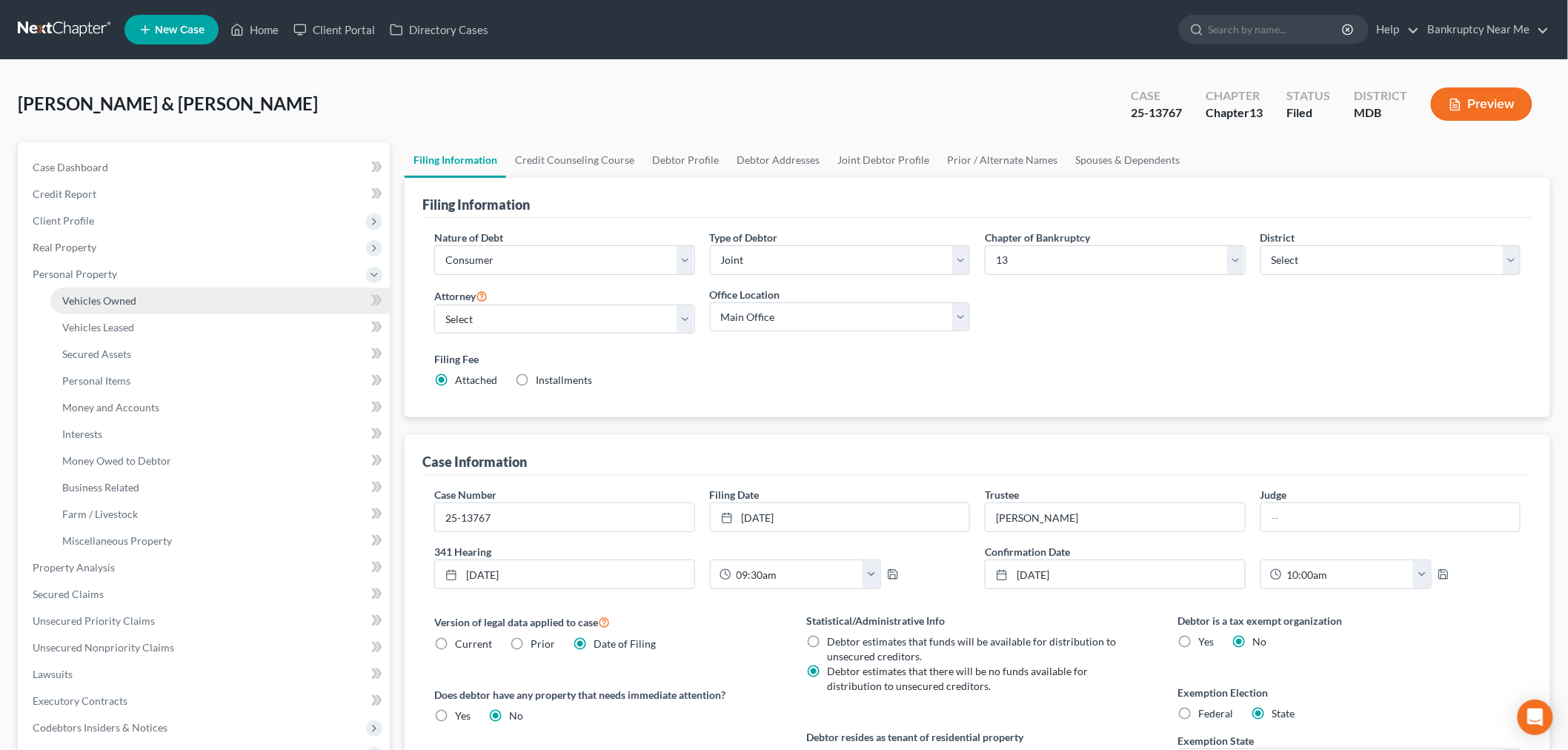
click at [117, 306] on link "Vehicles Owned" at bounding box center [220, 301] width 340 height 27
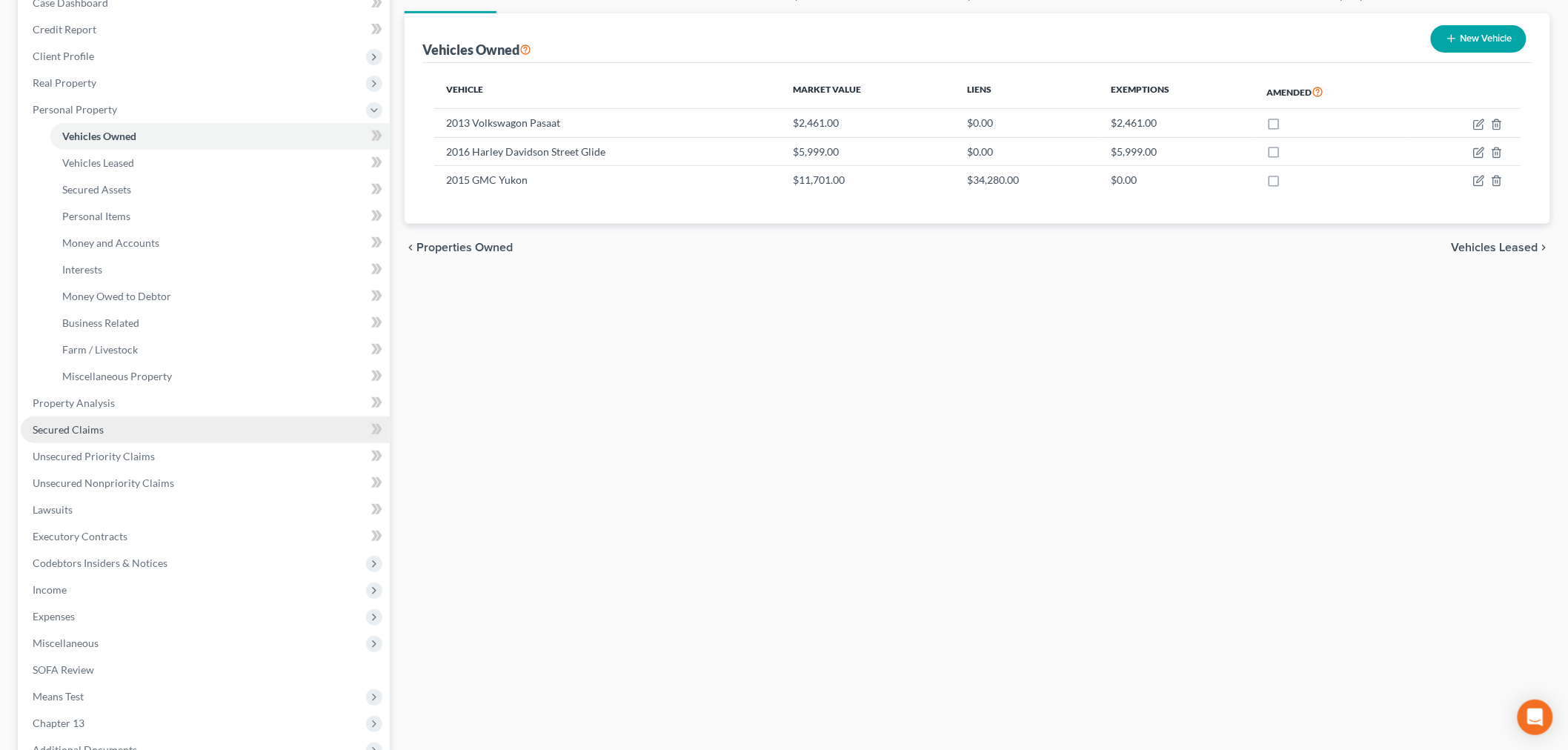
click at [85, 424] on span "Secured Claims" at bounding box center [68, 430] width 71 height 13
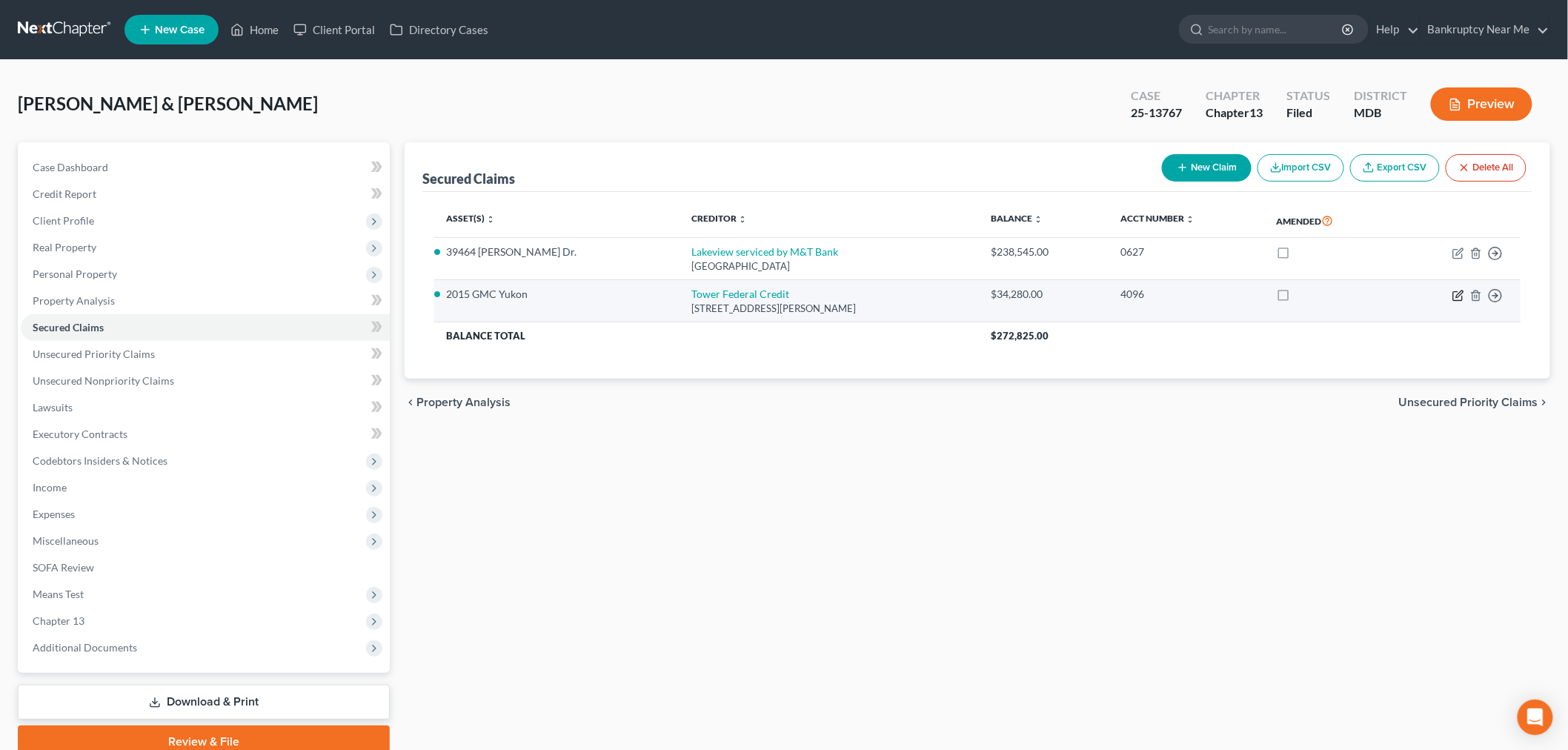
click at [1455, 297] on icon "button" at bounding box center [1458, 296] width 12 height 12
select select "21"
select select "2"
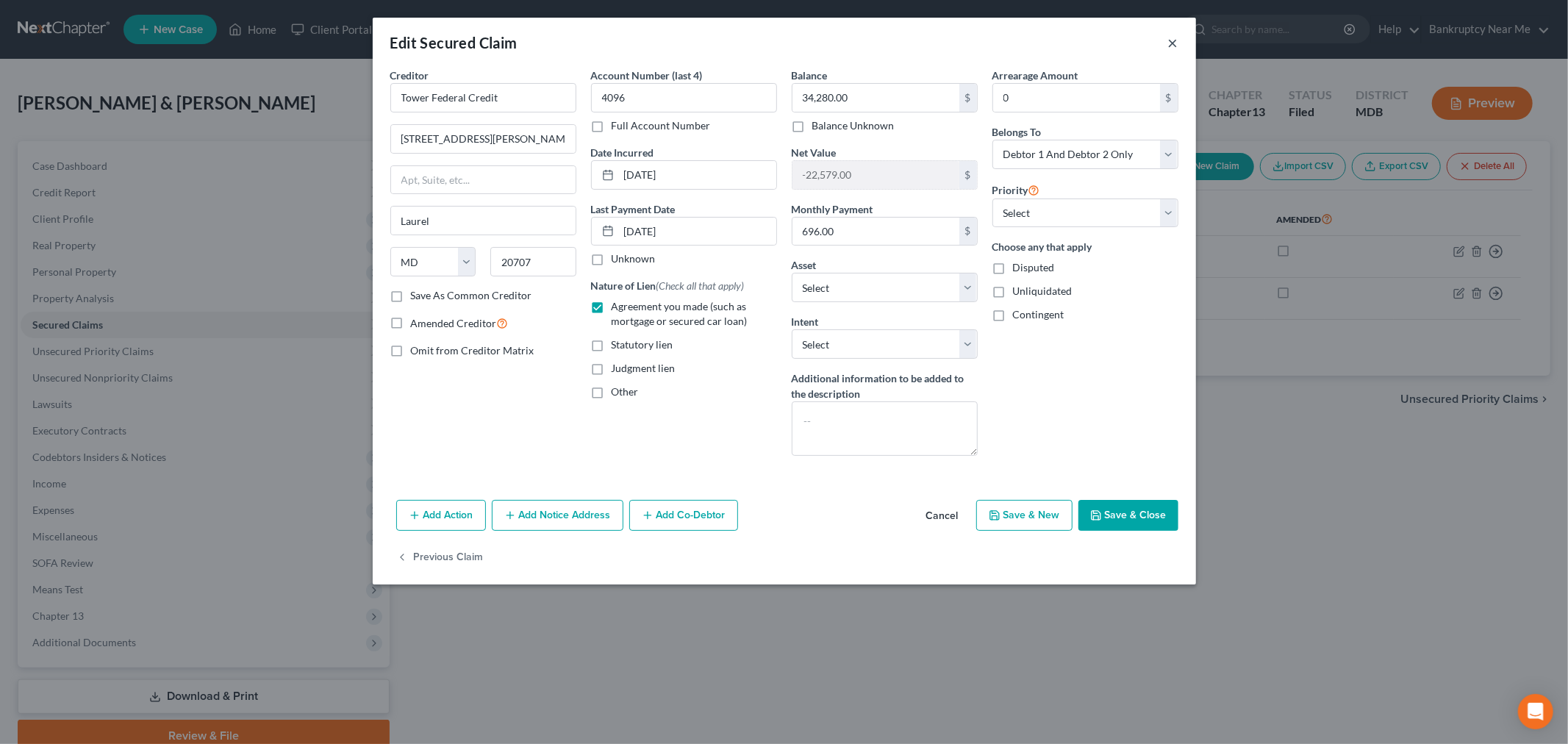
click at [1168, 41] on button "×" at bounding box center [1173, 42] width 10 height 18
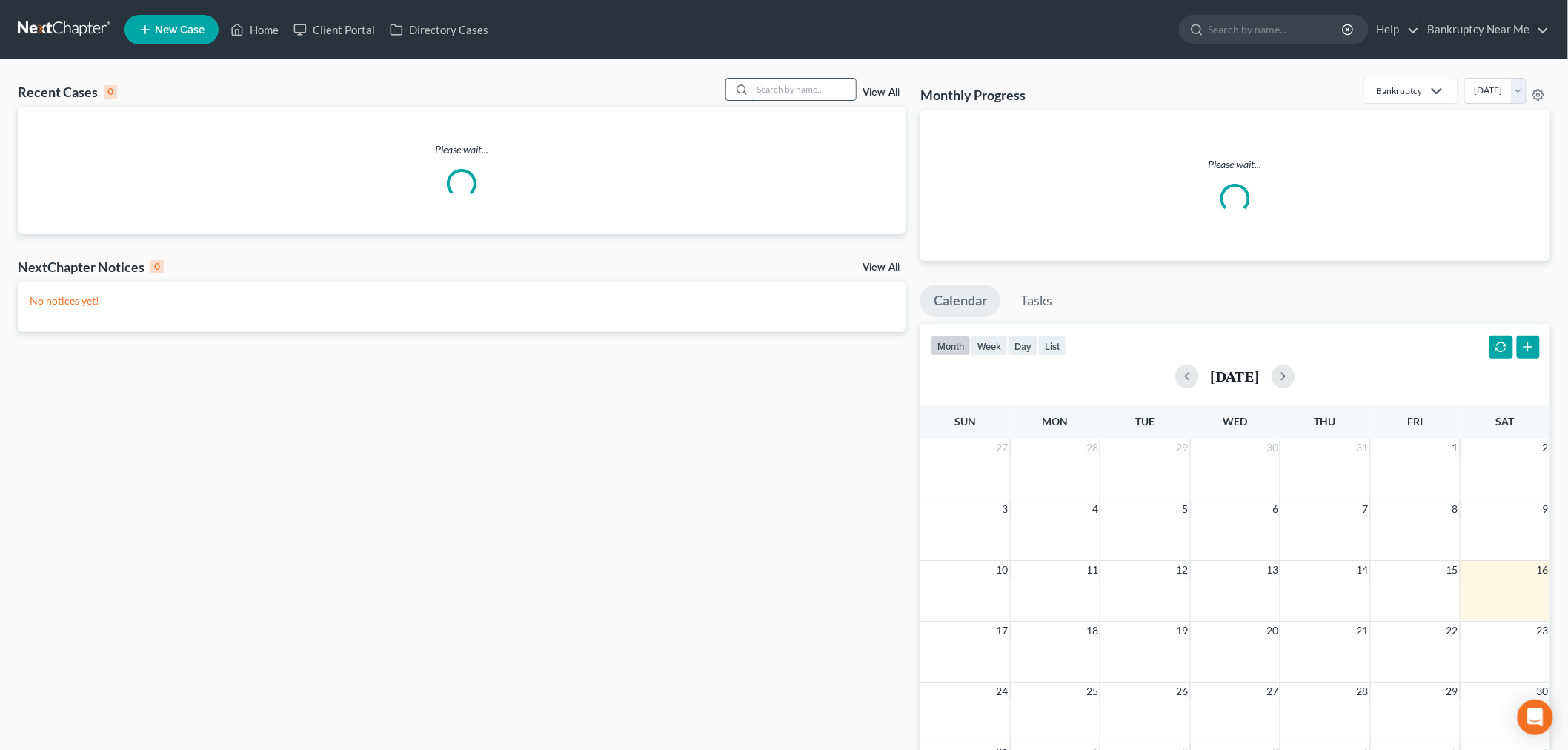
click at [821, 88] on input "search" at bounding box center [803, 89] width 103 height 21
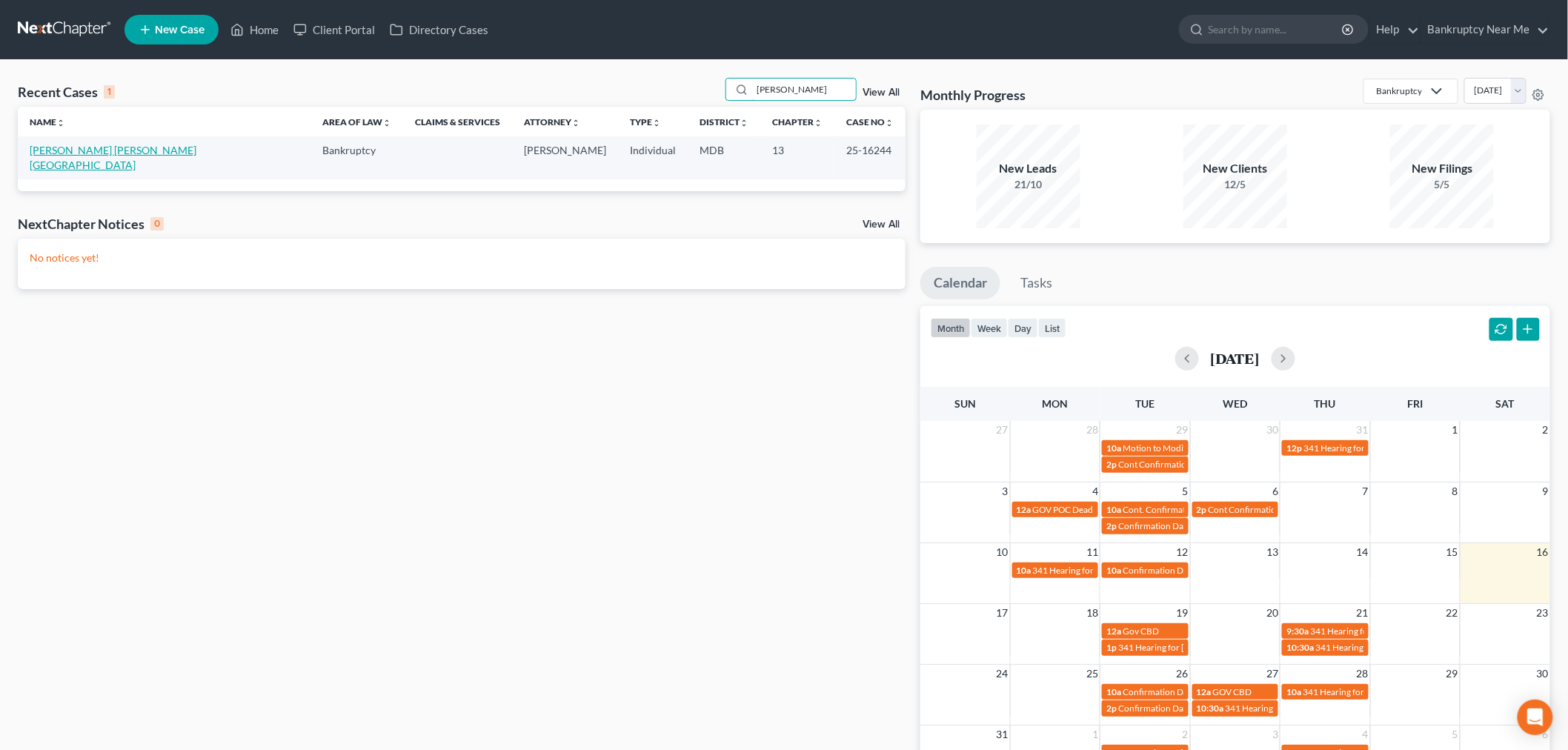
type input "[PERSON_NAME]"
click at [66, 152] on link "[PERSON_NAME] [PERSON_NAME][GEOGRAPHIC_DATA]" at bounding box center [113, 157] width 167 height 28
select select "6"
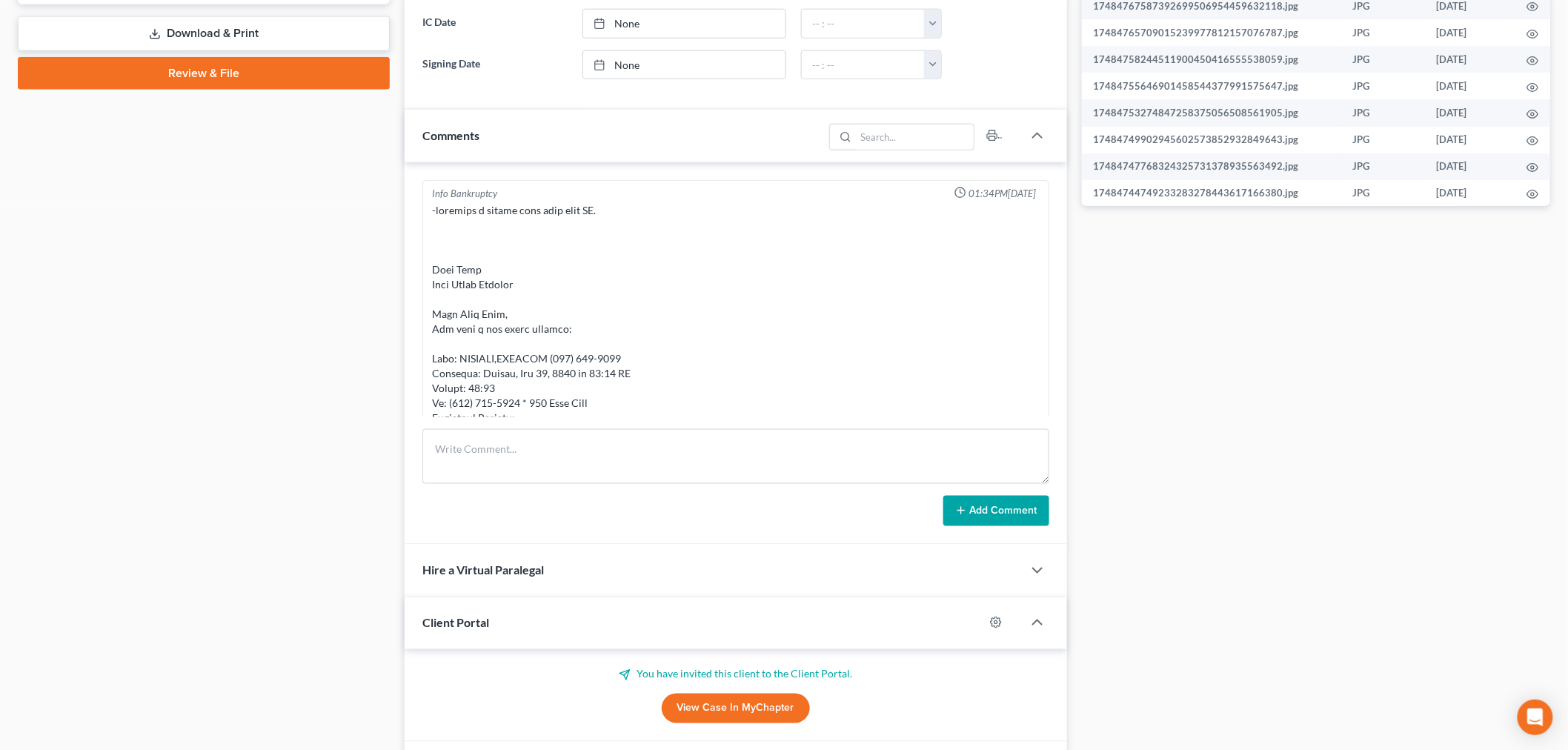
scroll to position [769, 0]
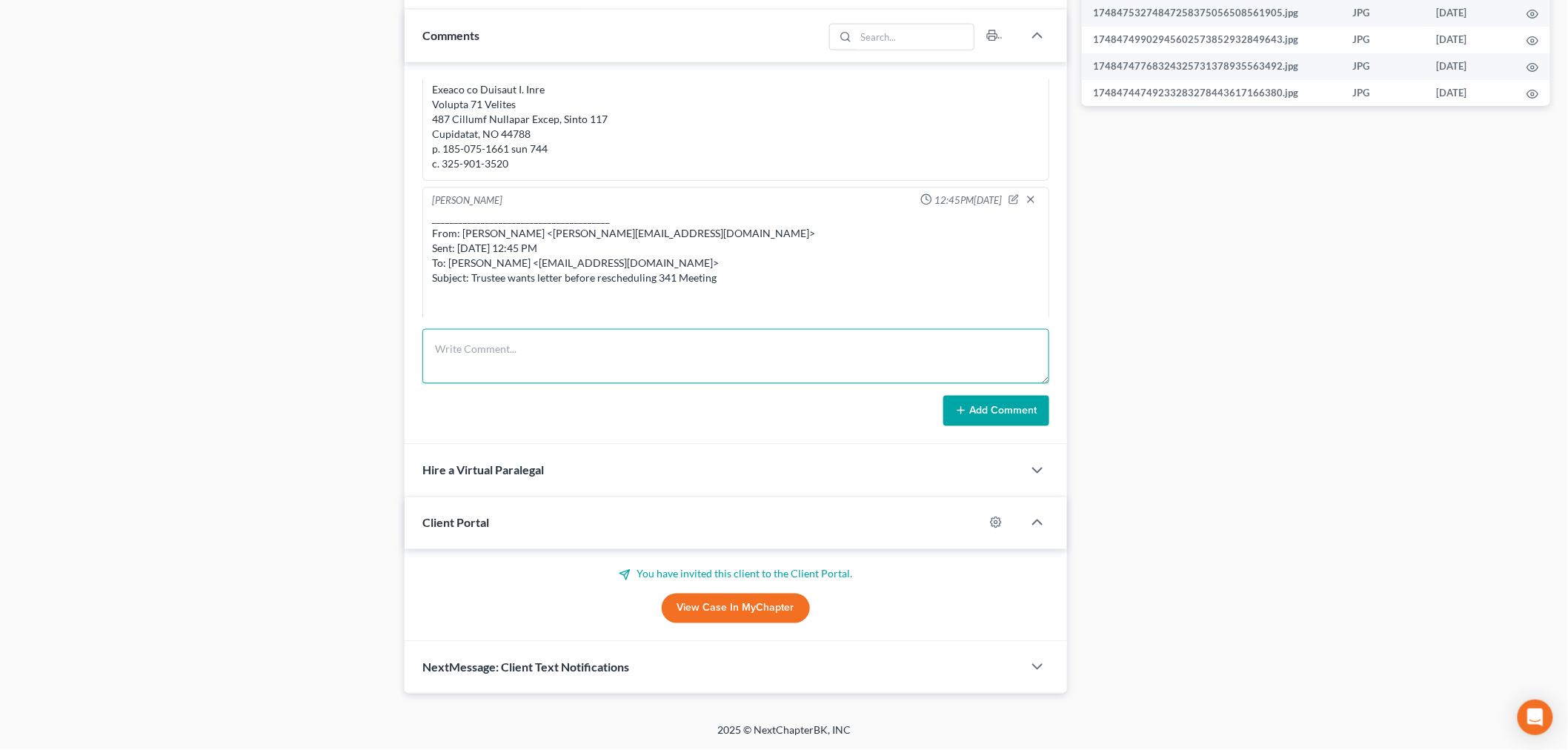
click at [677, 353] on textarea at bounding box center [736, 356] width 627 height 55
click at [868, 352] on textarea at bounding box center [736, 356] width 627 height 55
paste textarea "From: Bankruptcy Department <[EMAIL_ADDRESS][DOMAIN_NAME]> Sent: [DATE] 11:57 A…"
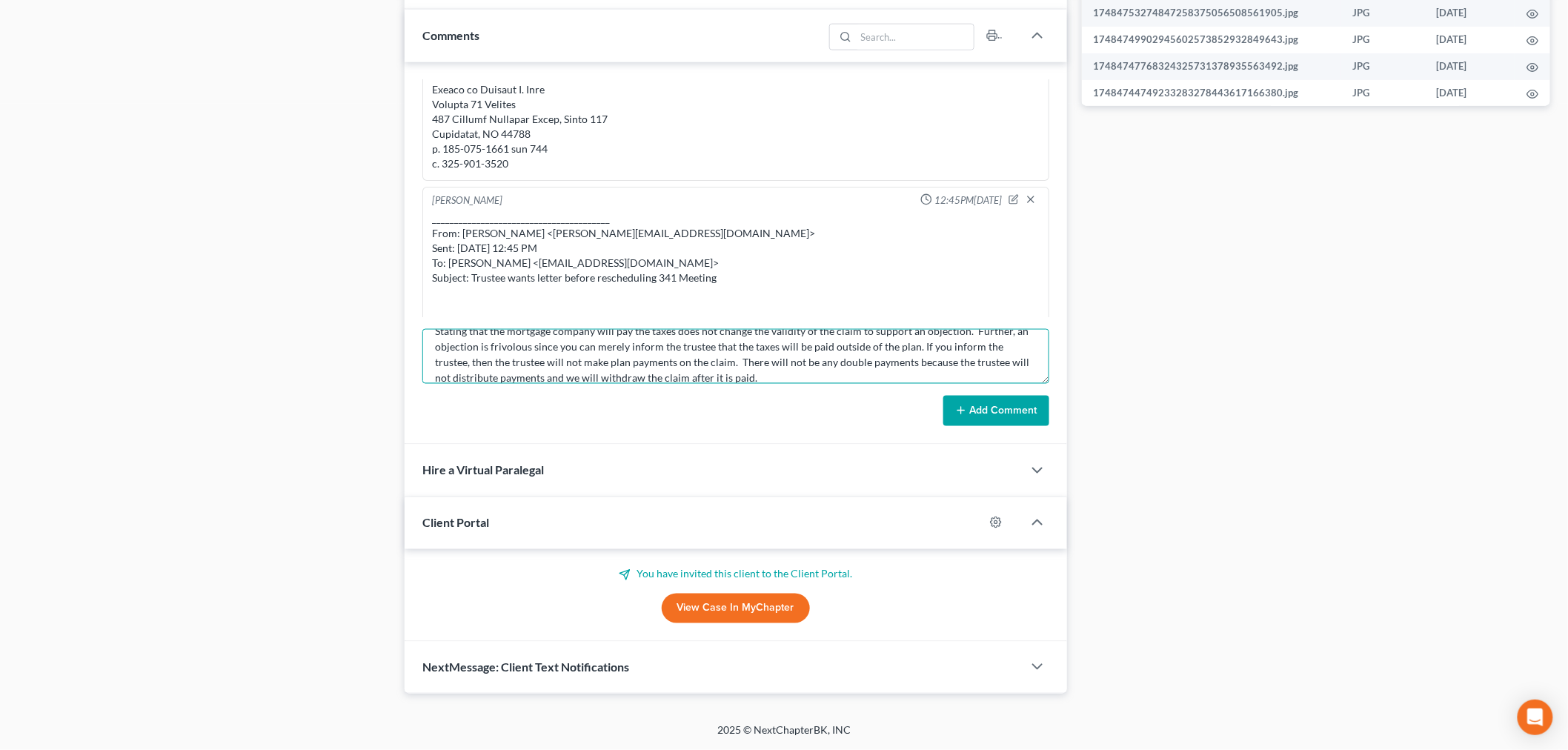
paste textarea "From: Bankruptcy Department <[EMAIL_ADDRESS][DOMAIN_NAME]> Sent: [DATE] 11:57 A…"
type textarea "From: Bankruptcy Department <[EMAIL_ADDRESS][DOMAIN_NAME]> Sent: [DATE] 11:57 A…"
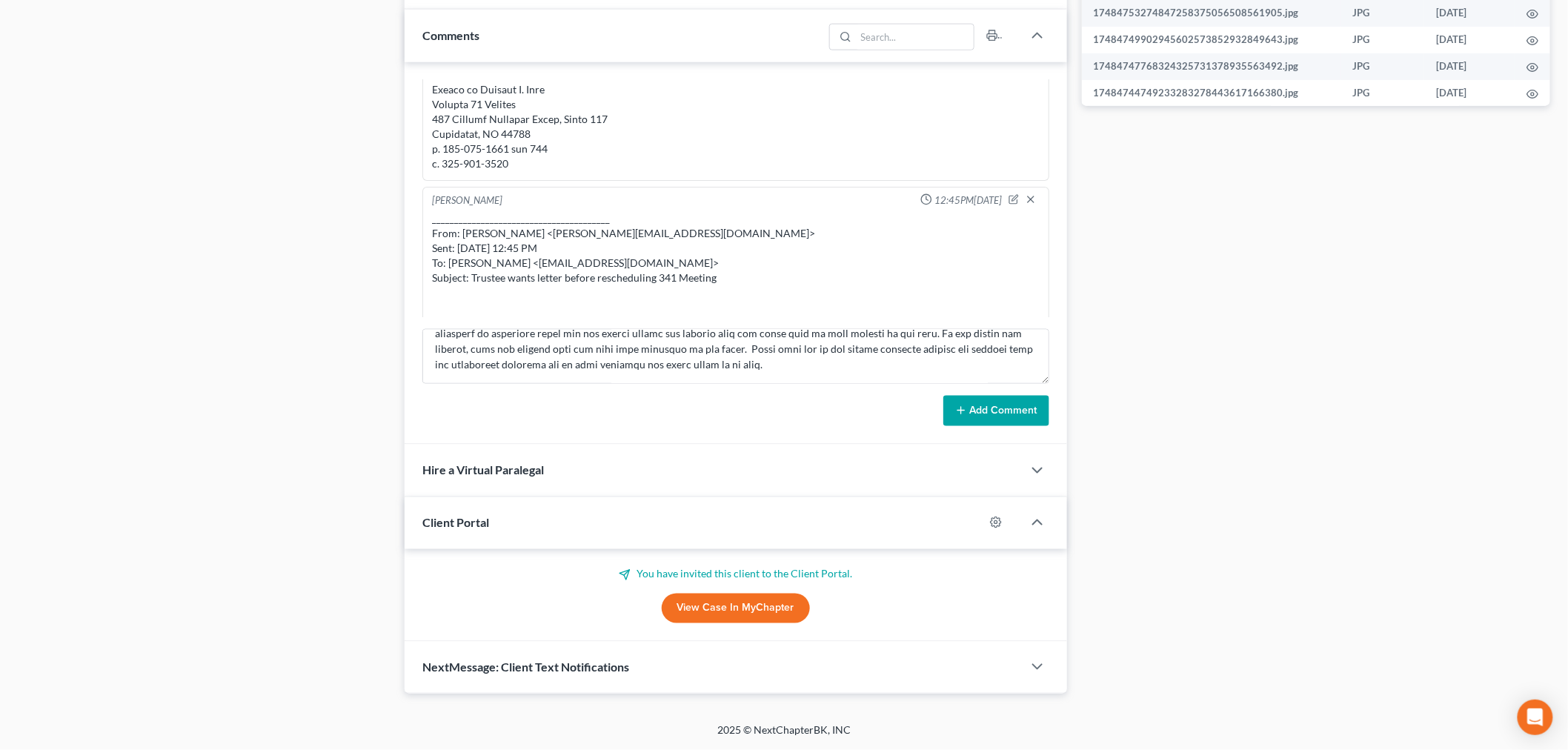
click at [1010, 409] on button "Add Comment" at bounding box center [996, 411] width 106 height 31
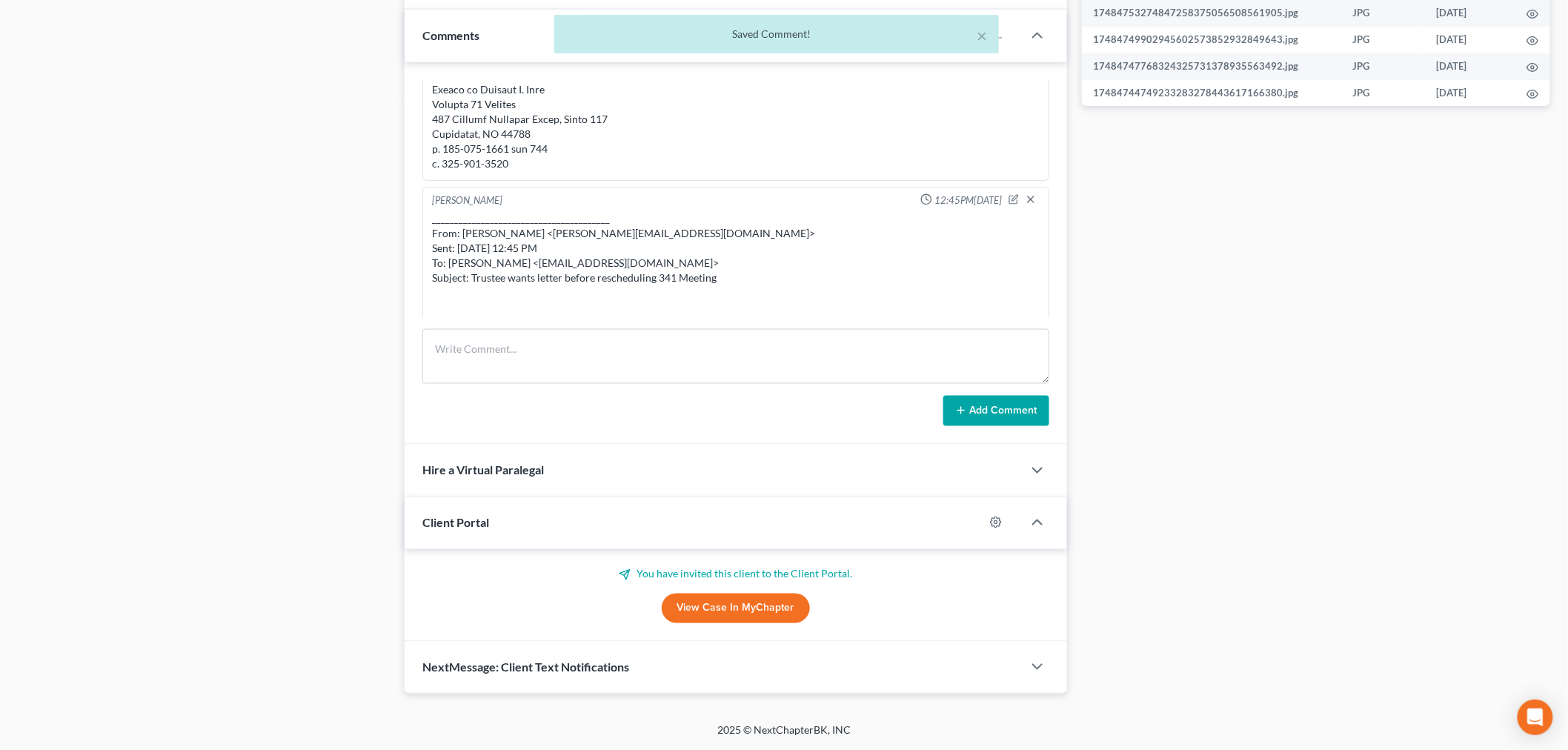
scroll to position [14633, 0]
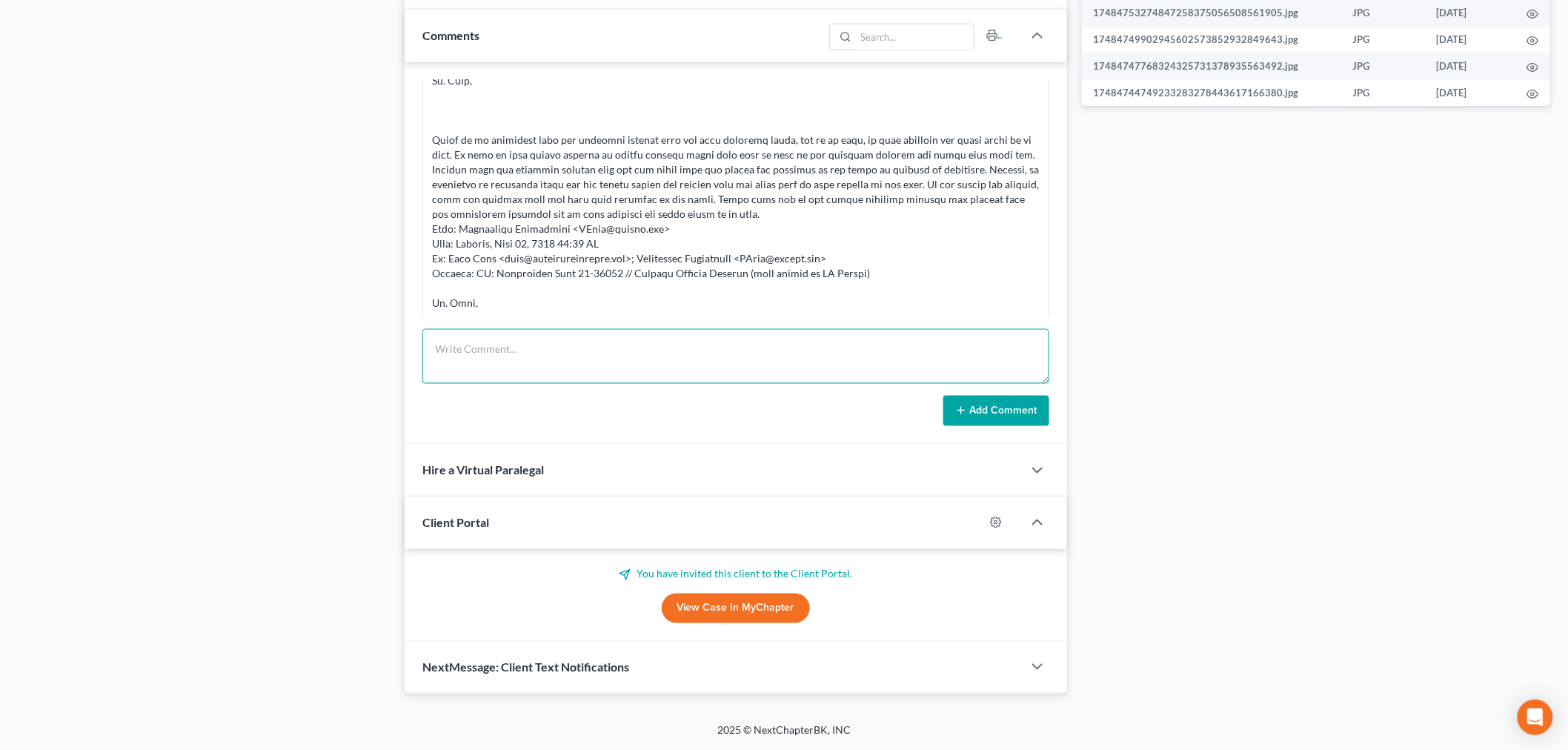
click at [649, 381] on textarea at bounding box center [736, 356] width 627 height 55
paste textarea "________________________________________ Lore: Ipsu Dolo <sita@consecteturadipi…"
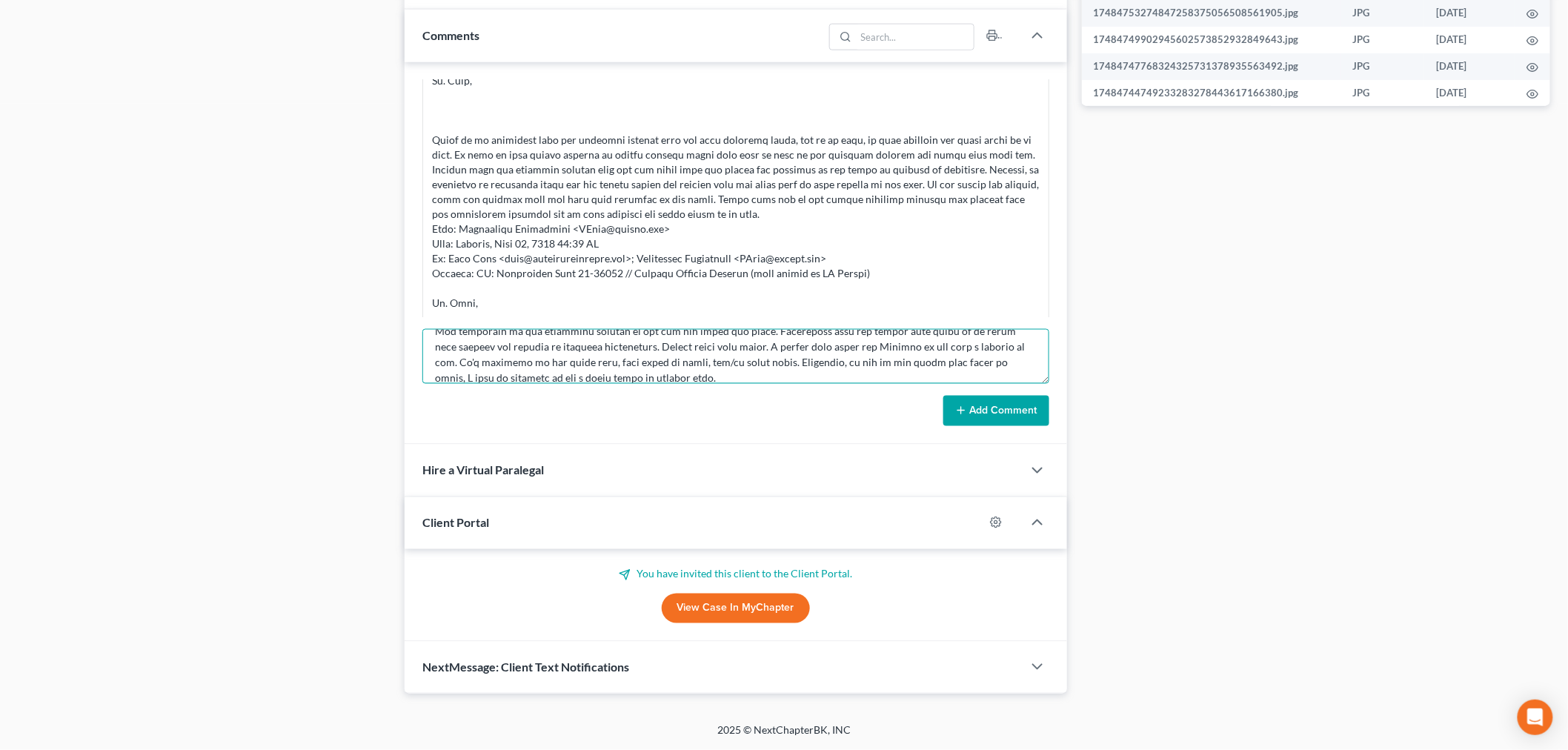
type textarea "________________________________________ Lore: Ipsu Dolo <sita@consecteturadipi…"
click at [1021, 415] on button "Add Comment" at bounding box center [996, 411] width 106 height 31
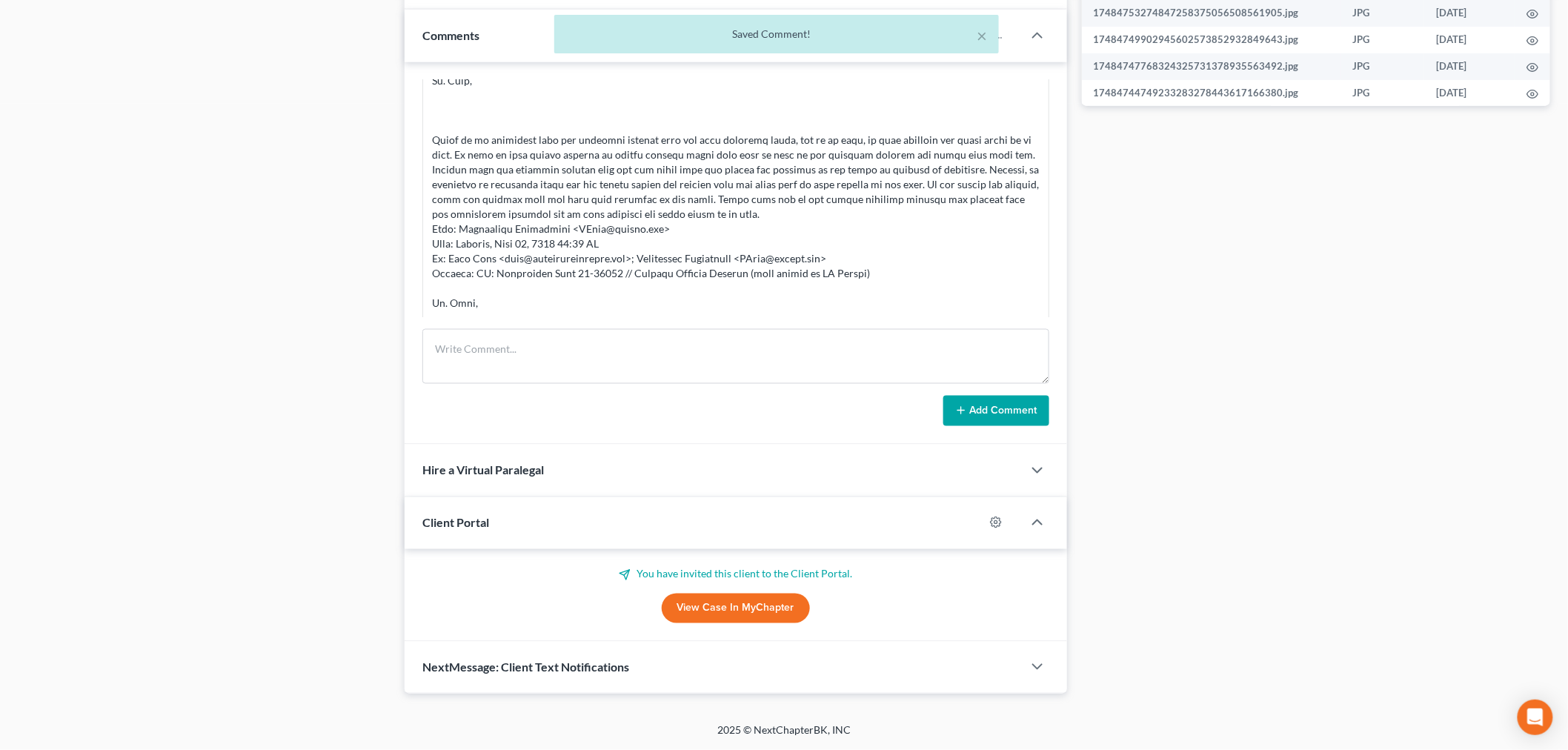
scroll to position [14896, 0]
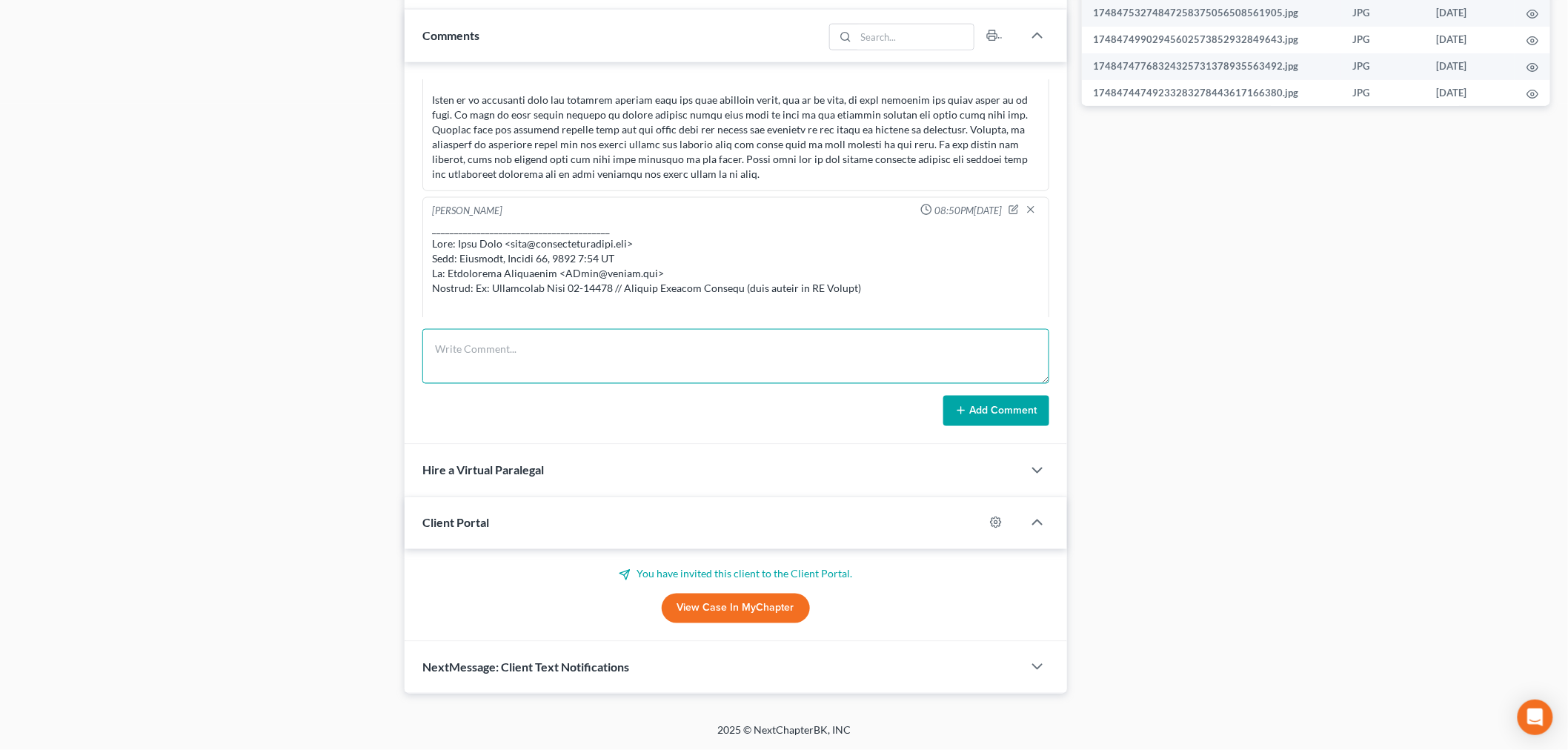
drag, startPoint x: 968, startPoint y: 352, endPoint x: 972, endPoint y: 368, distance: 16.5
click at [968, 359] on textarea at bounding box center [736, 356] width 627 height 55
paste textarea "From: [PERSON_NAME] <[PERSON_NAME][EMAIL_ADDRESS][DOMAIN_NAME]> Sent: [DATE] 8:…"
type textarea "From: [PERSON_NAME] <[PERSON_NAME][EMAIL_ADDRESS][DOMAIN_NAME]> Sent: [DATE] 8:…"
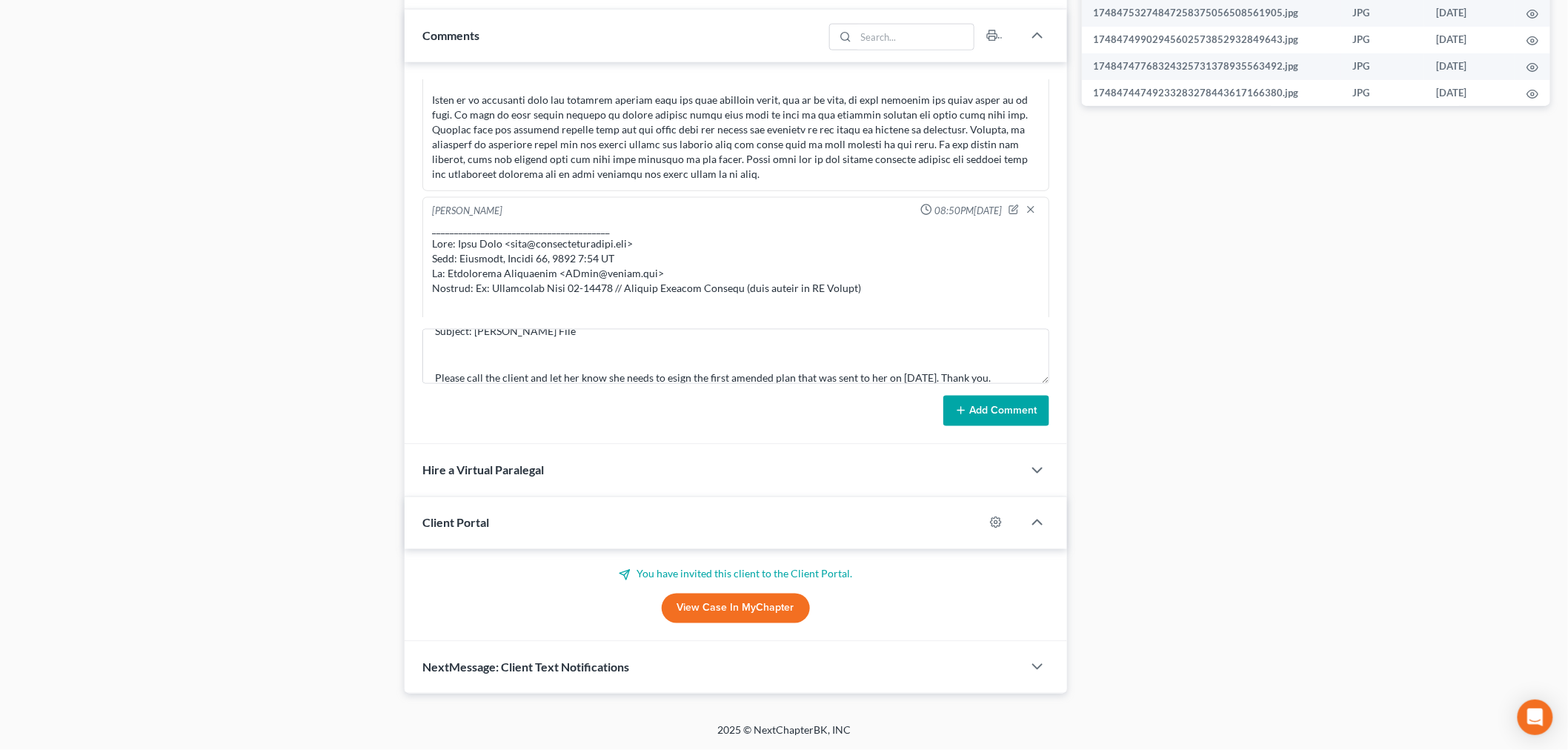
click at [996, 411] on button "Add Comment" at bounding box center [996, 411] width 106 height 31
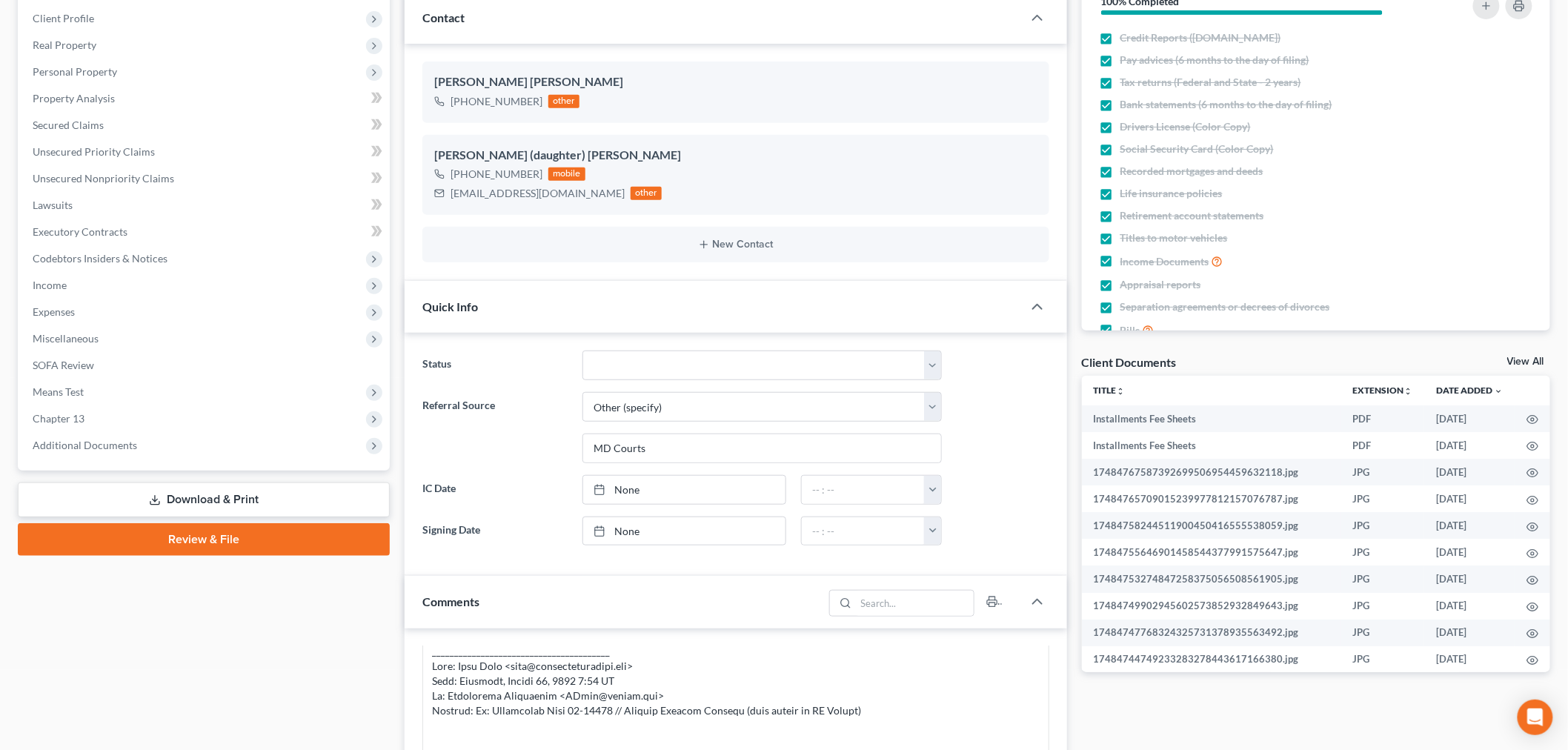
scroll to position [0, 0]
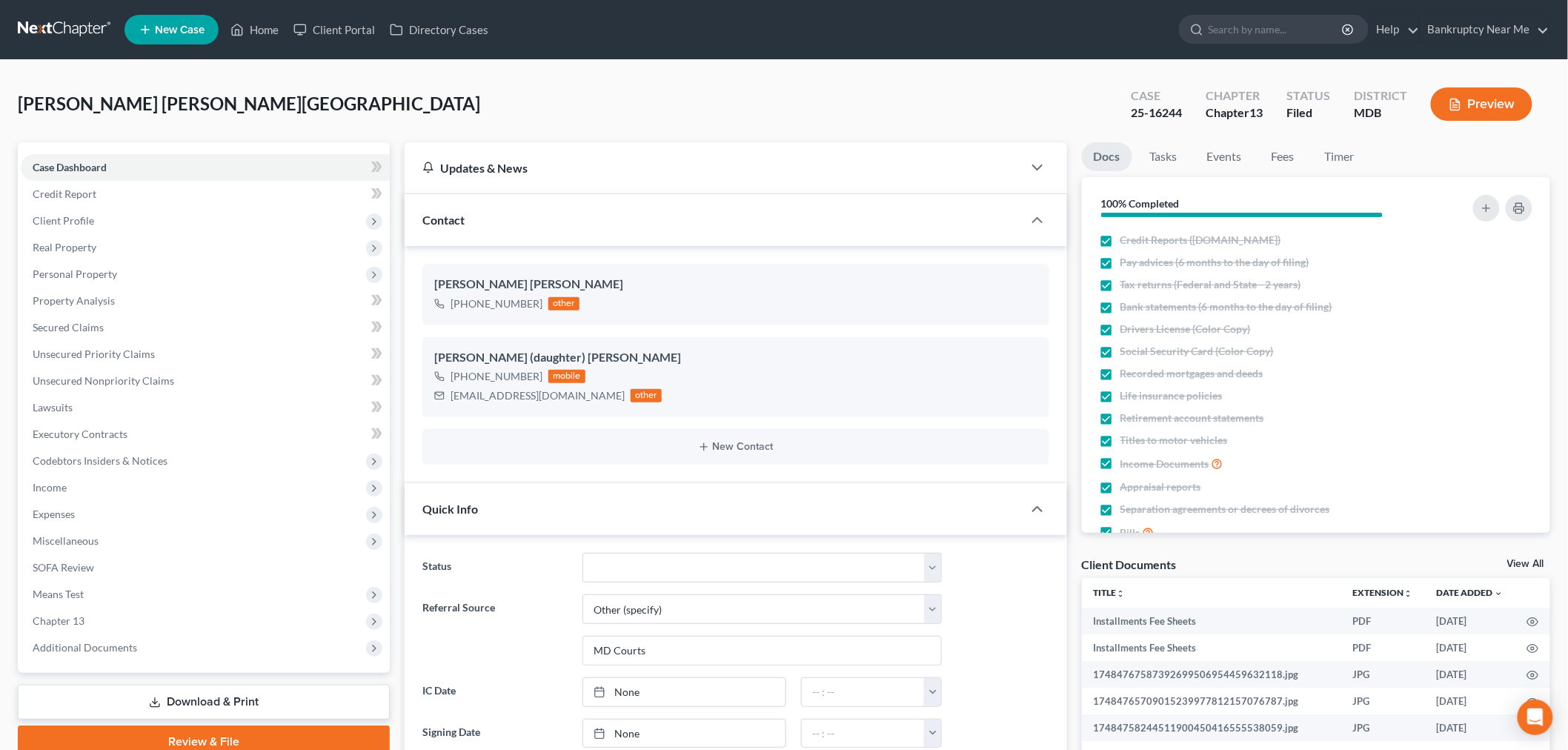
click at [51, 17] on link at bounding box center [66, 30] width 95 height 27
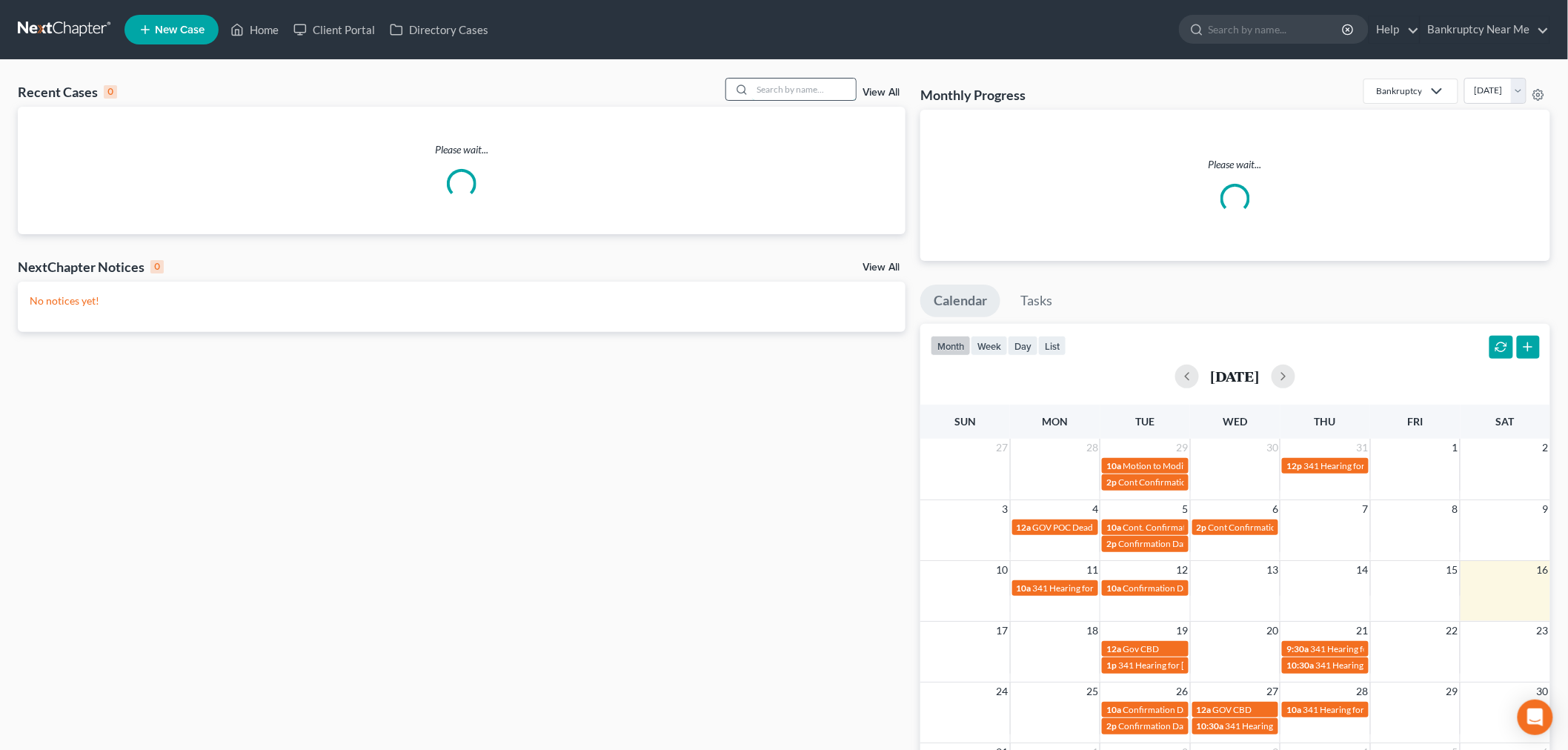
click at [773, 89] on input "search" at bounding box center [803, 89] width 103 height 21
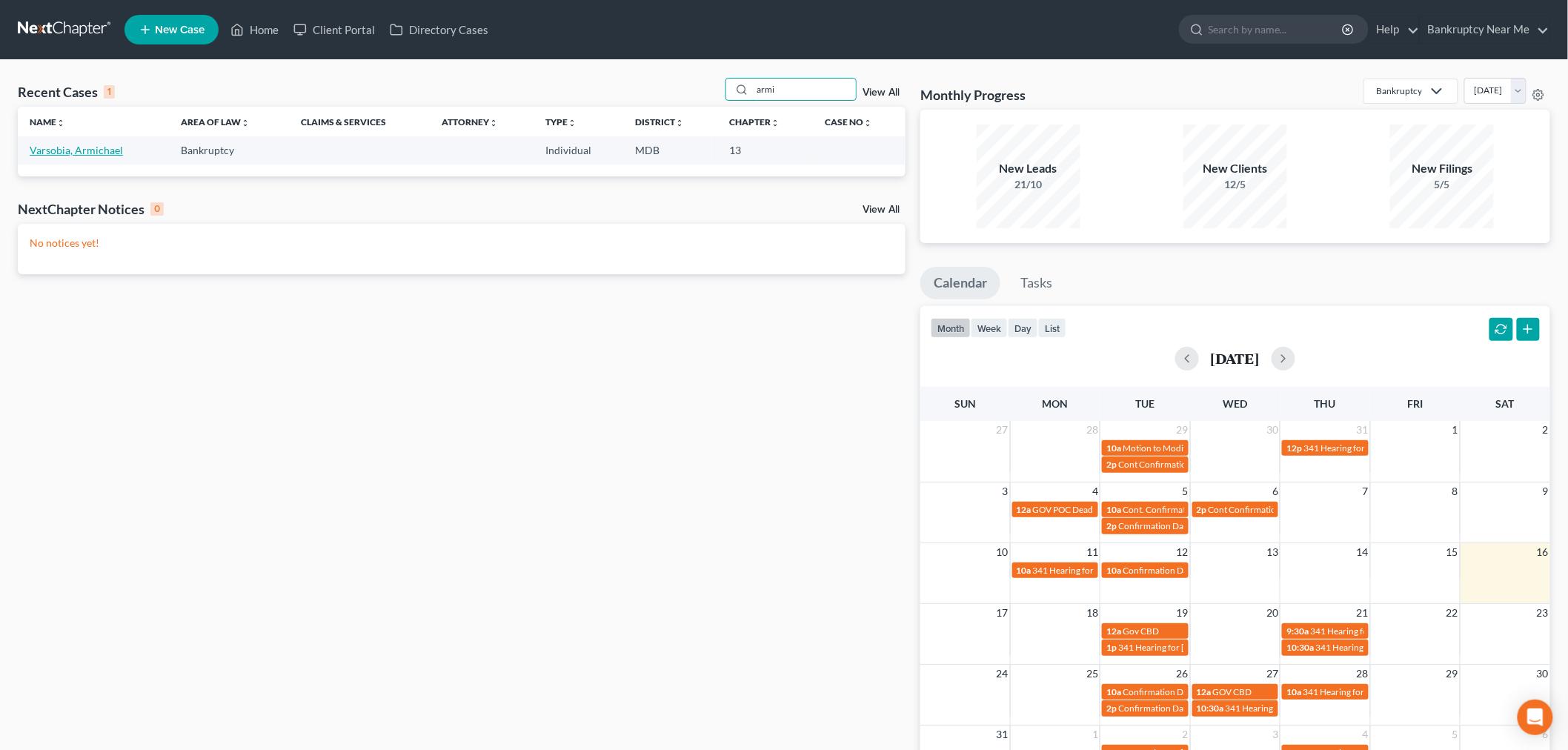
type input "armi"
click at [107, 150] on link "Varsobia, Armichael" at bounding box center [77, 150] width 93 height 13
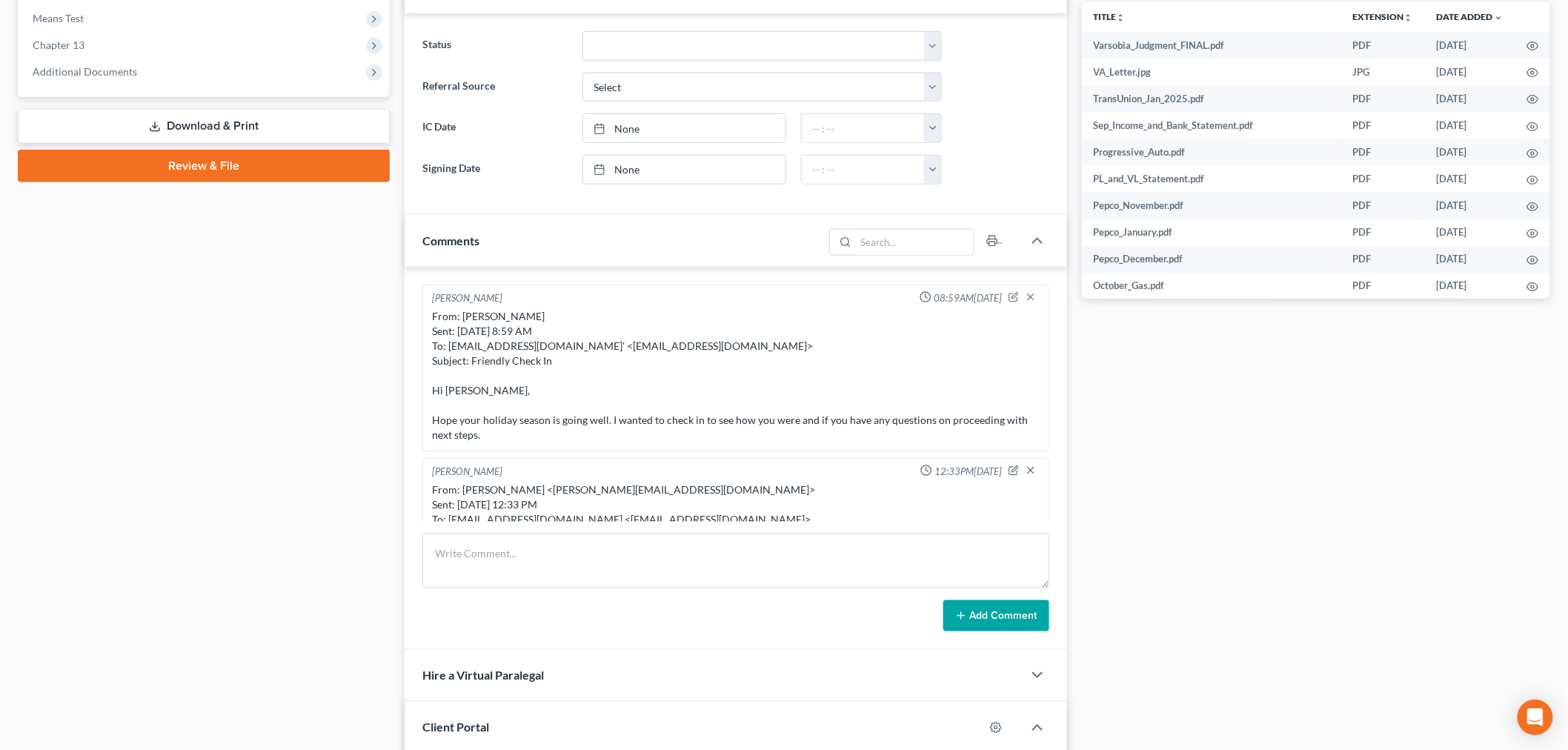
scroll to position [7957, 0]
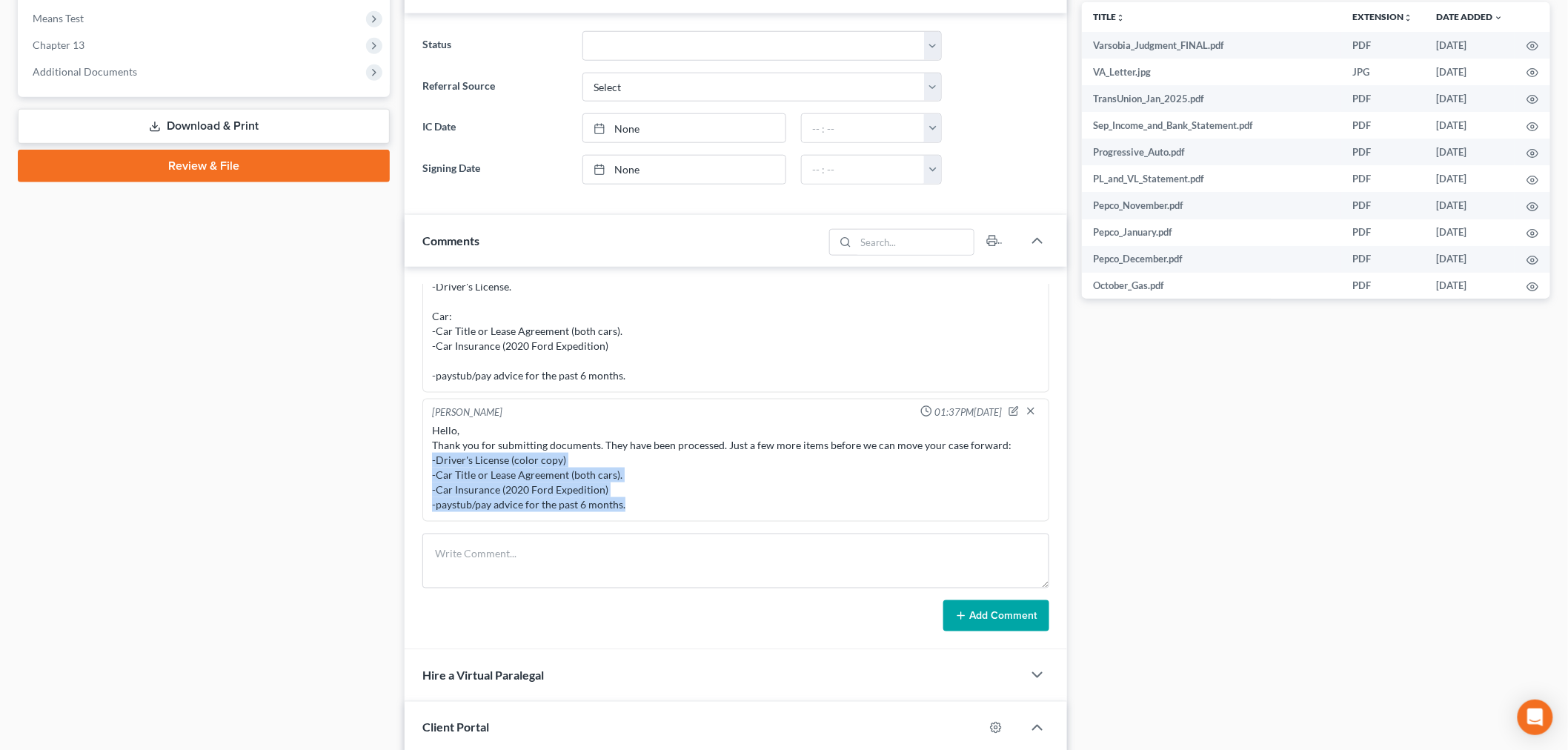
drag, startPoint x: 671, startPoint y: 510, endPoint x: 425, endPoint y: 460, distance: 251.0
click at [425, 460] on div "Iris Kwon 01:37PM, 08/10/2025 Hello, Thank you for submitting documents. They h…" at bounding box center [736, 461] width 627 height 123
copy div "-Driver's License (color copy) -Car Title or Lease Agreement (both cars). -Car …"
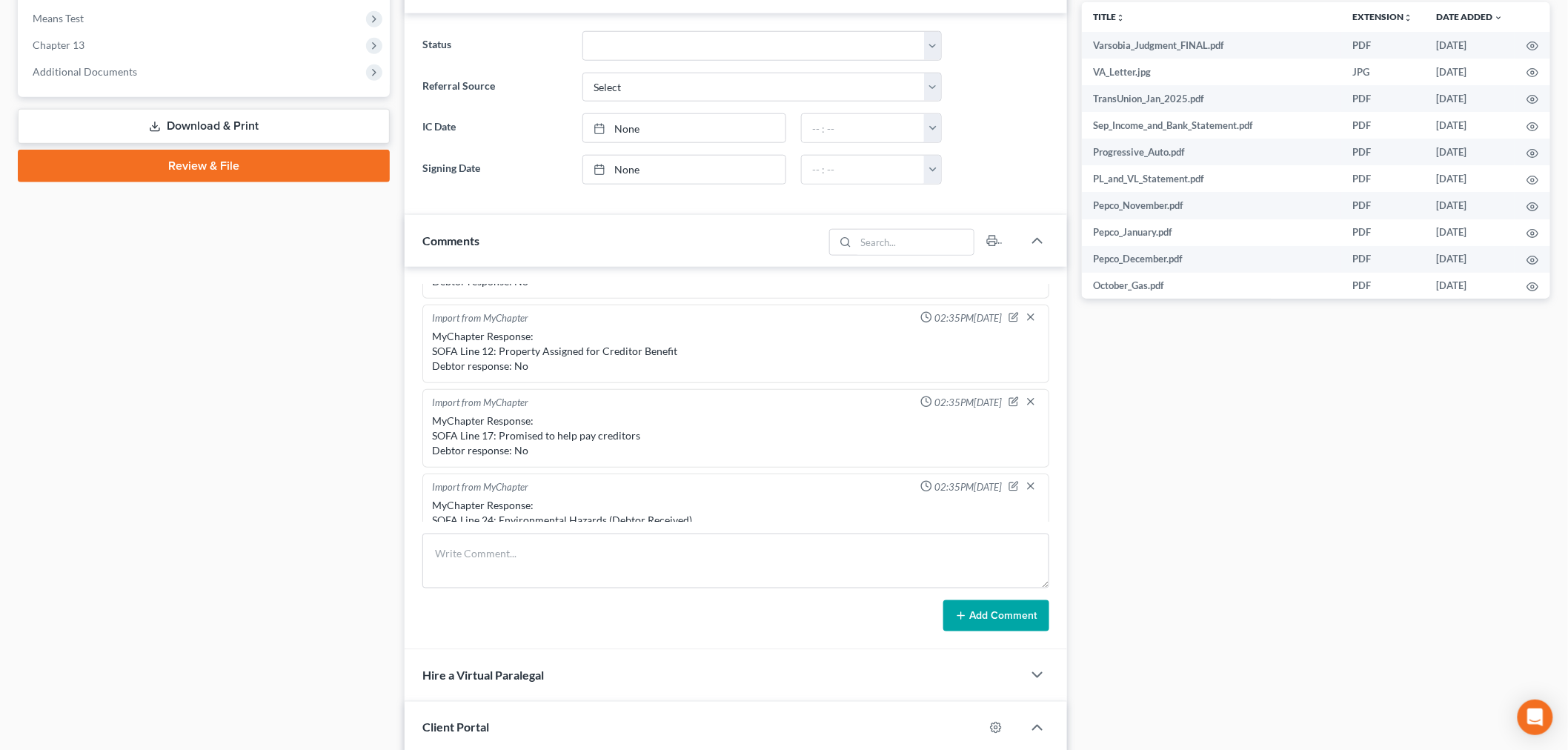
scroll to position [576, 0]
drag, startPoint x: 943, startPoint y: 560, endPoint x: 972, endPoint y: 591, distance: 42.4
click at [942, 560] on textarea at bounding box center [736, 560] width 627 height 55
paste textarea "From: Armichael Mari Varsobia <armichael.varsobia@gmail.com> Sent: Thursday, Au…"
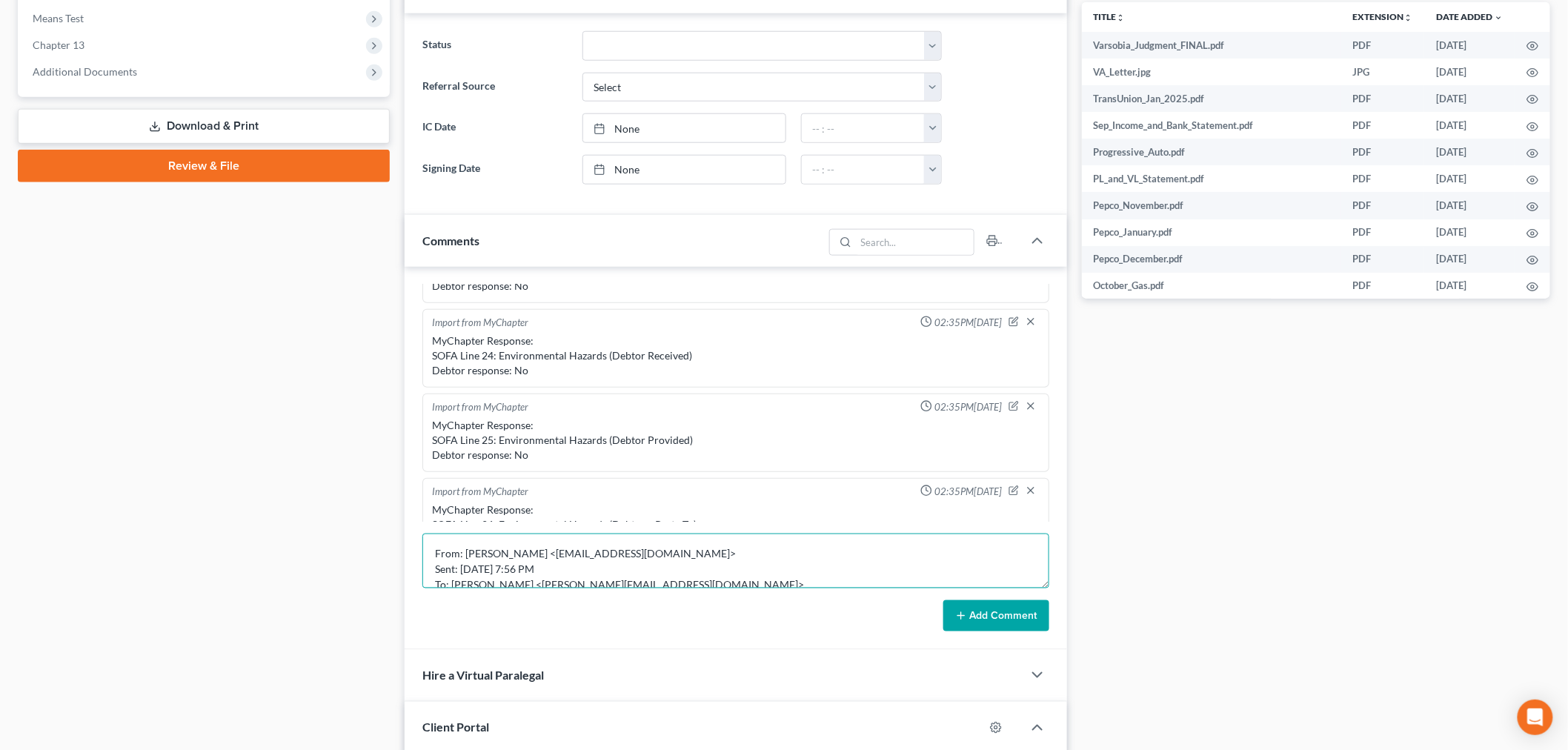
scroll to position [95, 0]
type textarea "From: Armichael Mari Varsobia <armichael.varsobia@gmail.com> Sent: Thursday, Au…"
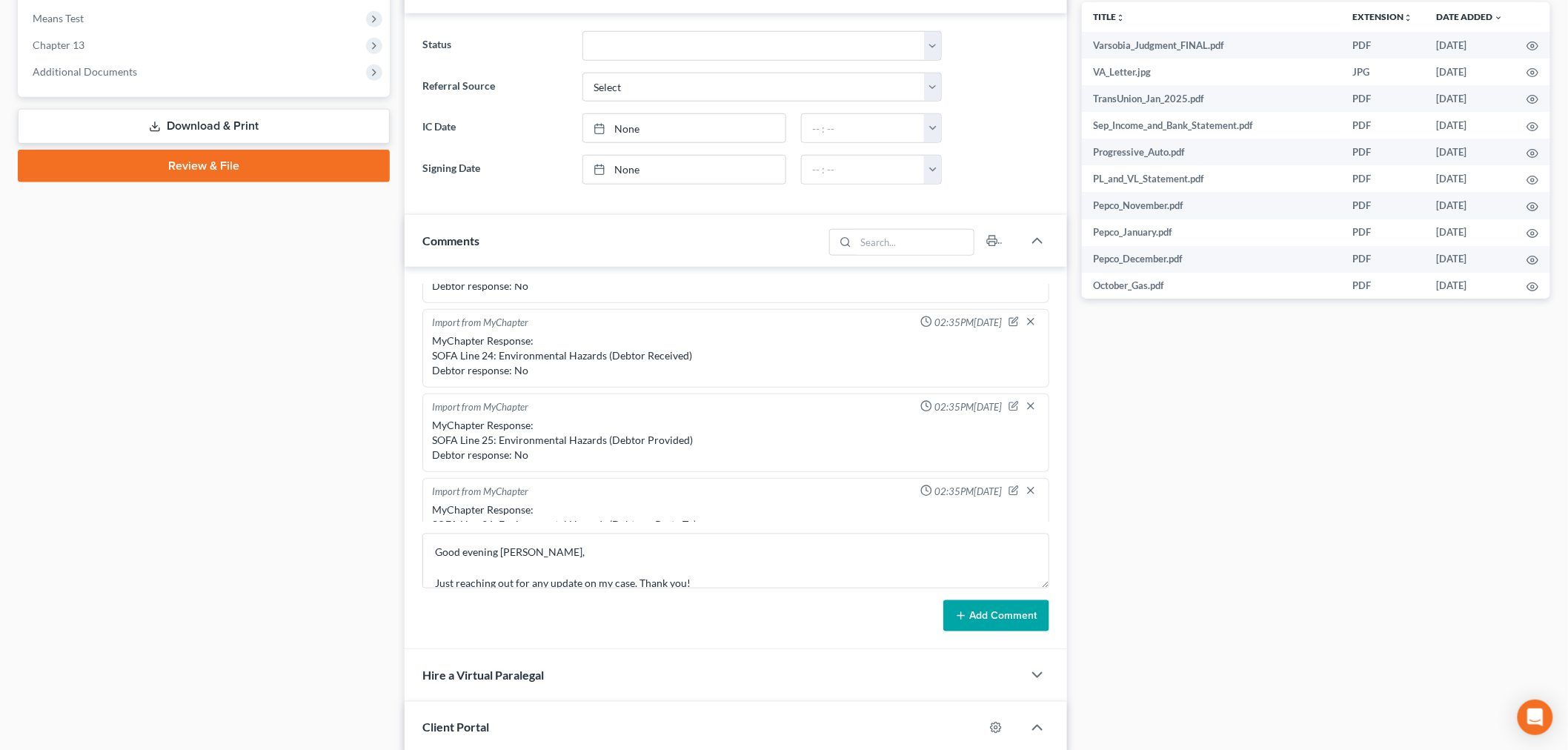
click at [986, 612] on button "Add Comment" at bounding box center [996, 616] width 106 height 31
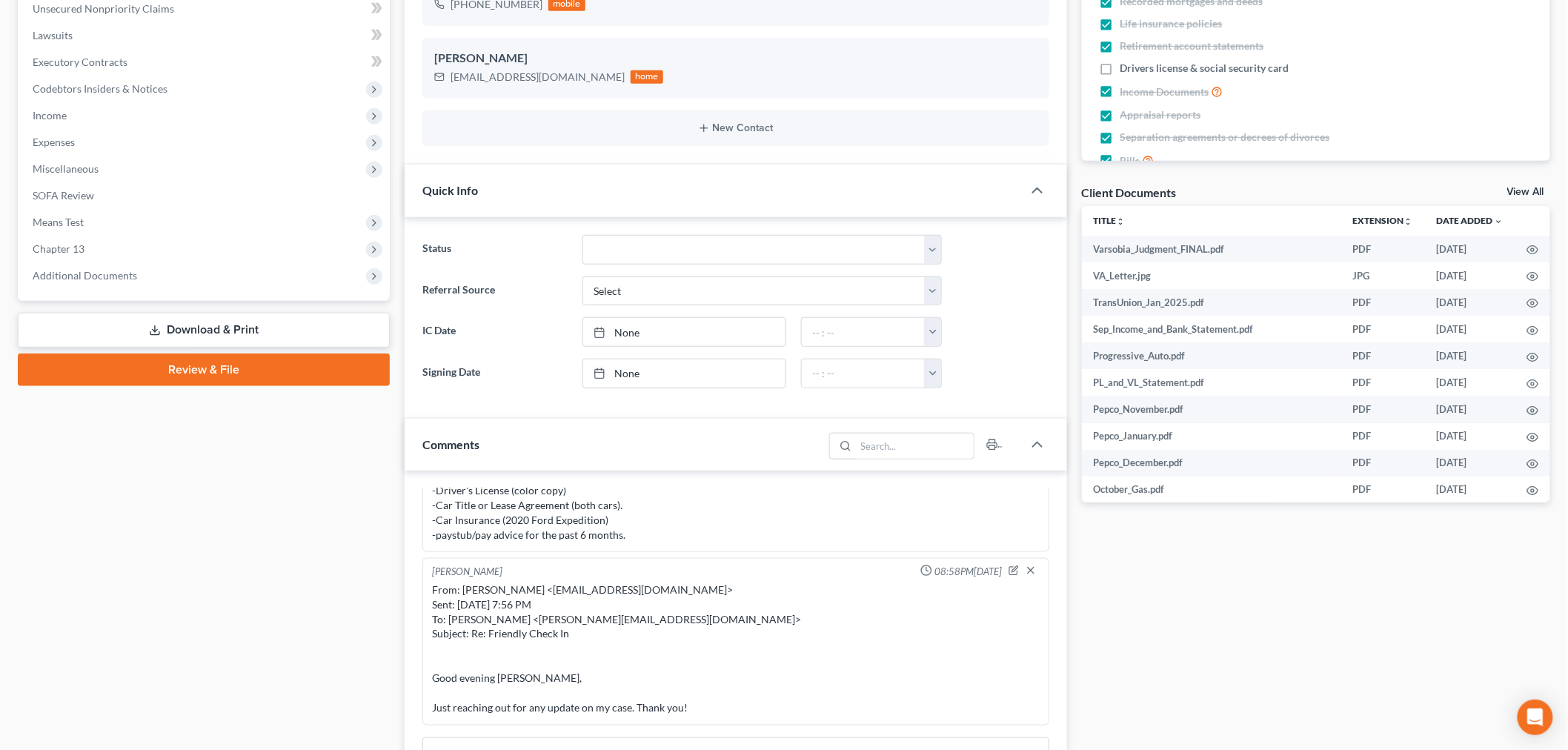
scroll to position [0, 0]
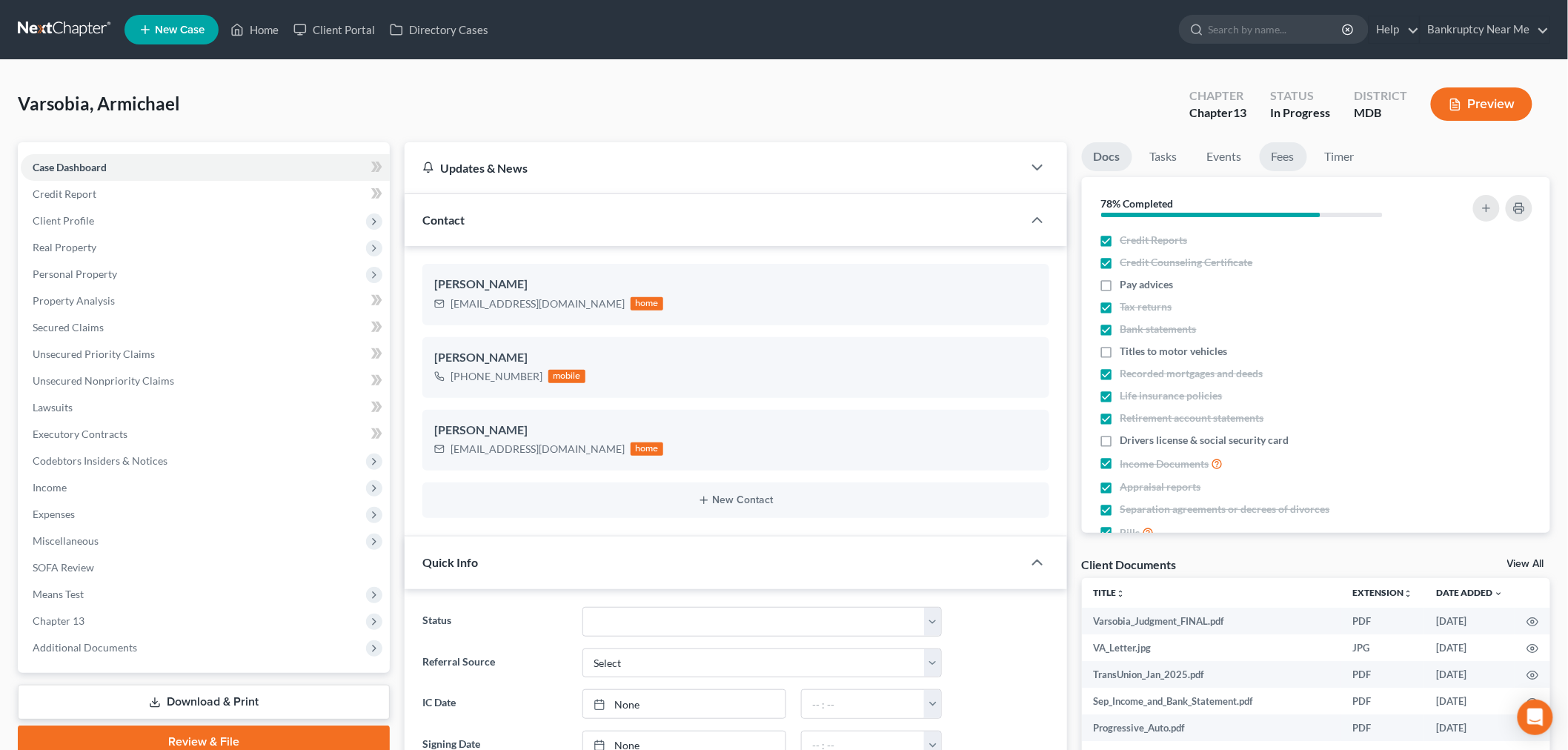
click at [1286, 150] on link "Fees" at bounding box center [1284, 156] width 47 height 29
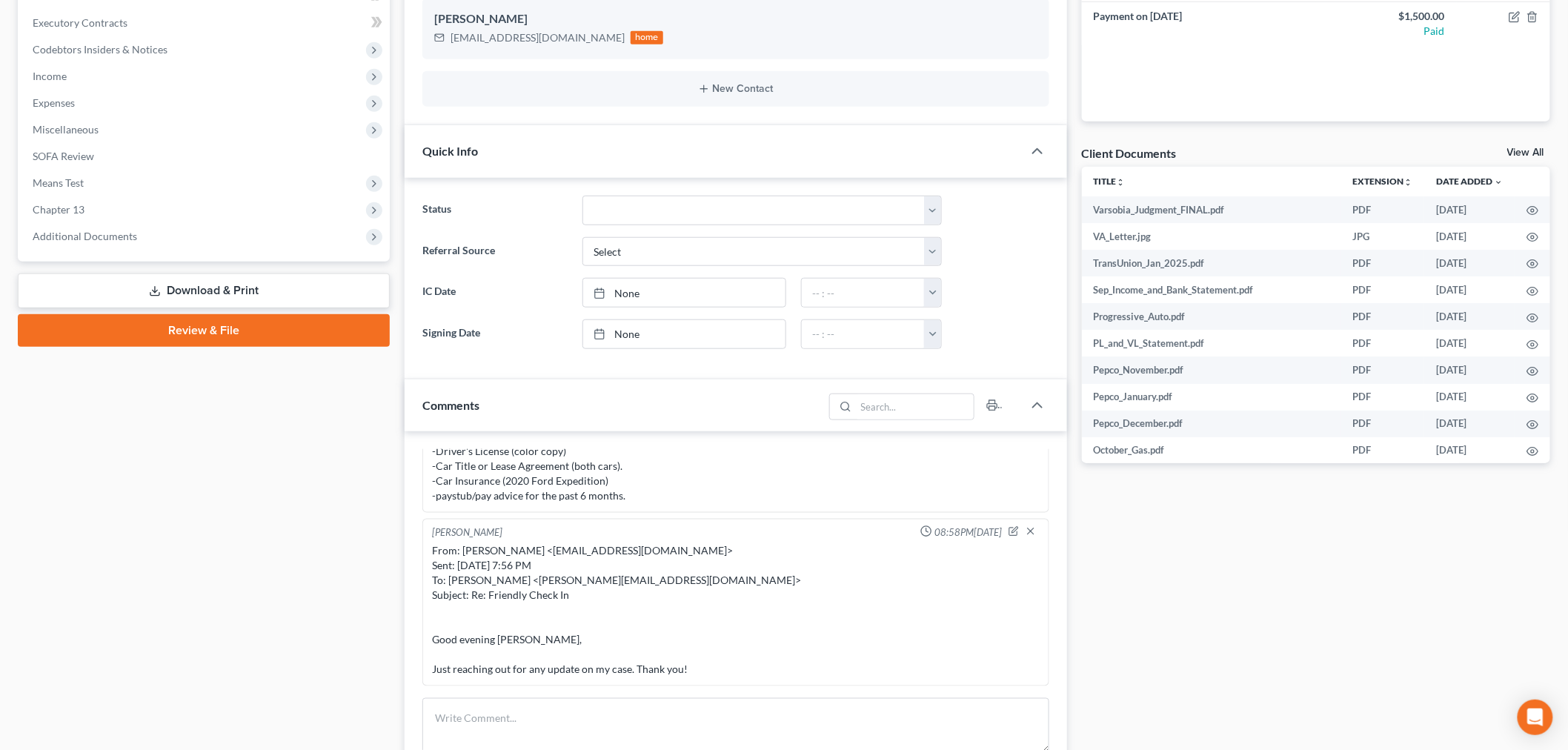
scroll to position [8130, 0]
drag, startPoint x: 889, startPoint y: 730, endPoint x: 929, endPoint y: 717, distance: 42.1
click at [886, 730] on textarea at bounding box center [736, 726] width 627 height 55
paste textarea "________________________________________ From: Iris Kwon <iris@bankruptcynearme…"
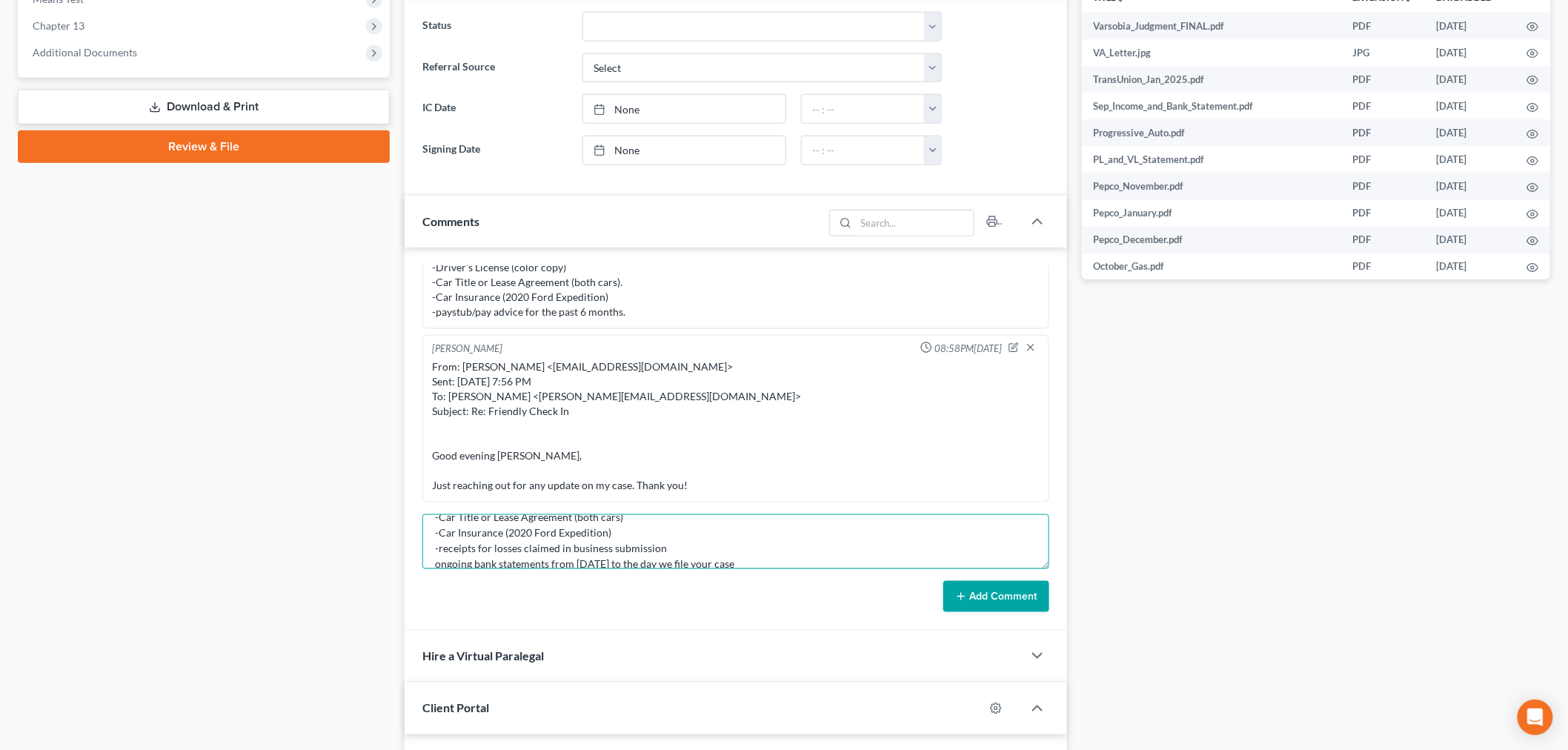
scroll to position [796, 0]
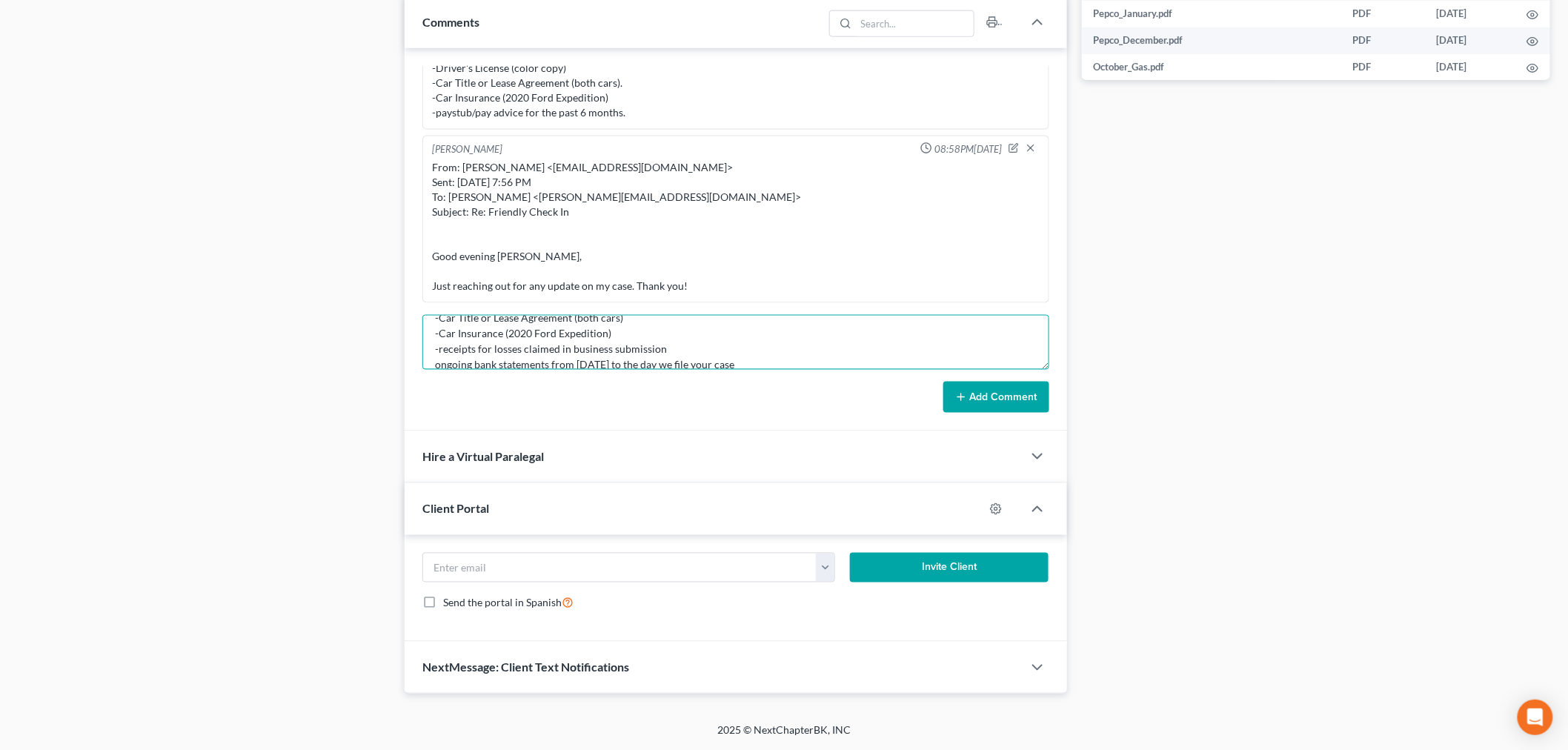
type textarea "________________________________________ From: Iris Kwon <iris@bankruptcynearme…"
click at [997, 401] on button "Add Comment" at bounding box center [996, 397] width 106 height 31
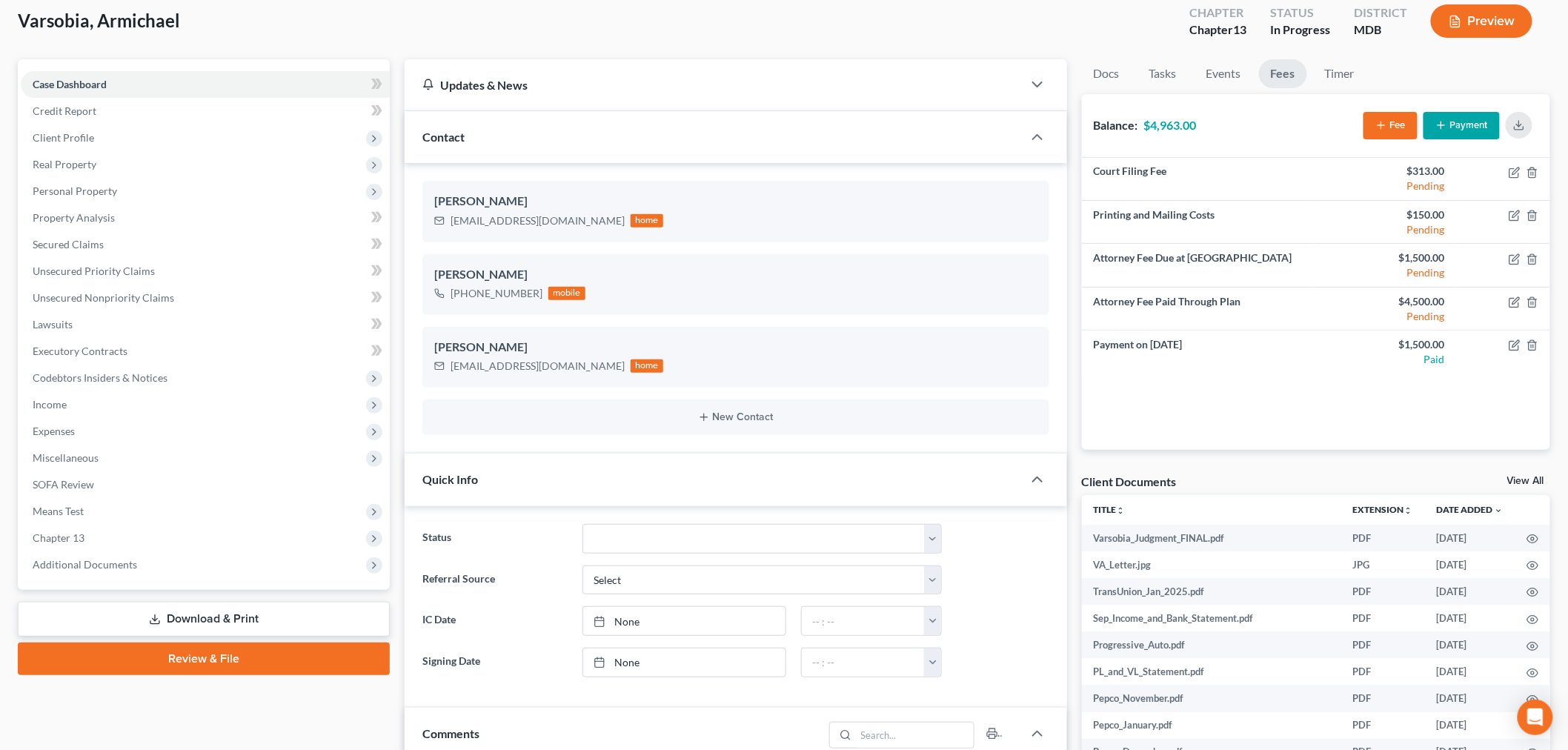
scroll to position [0, 0]
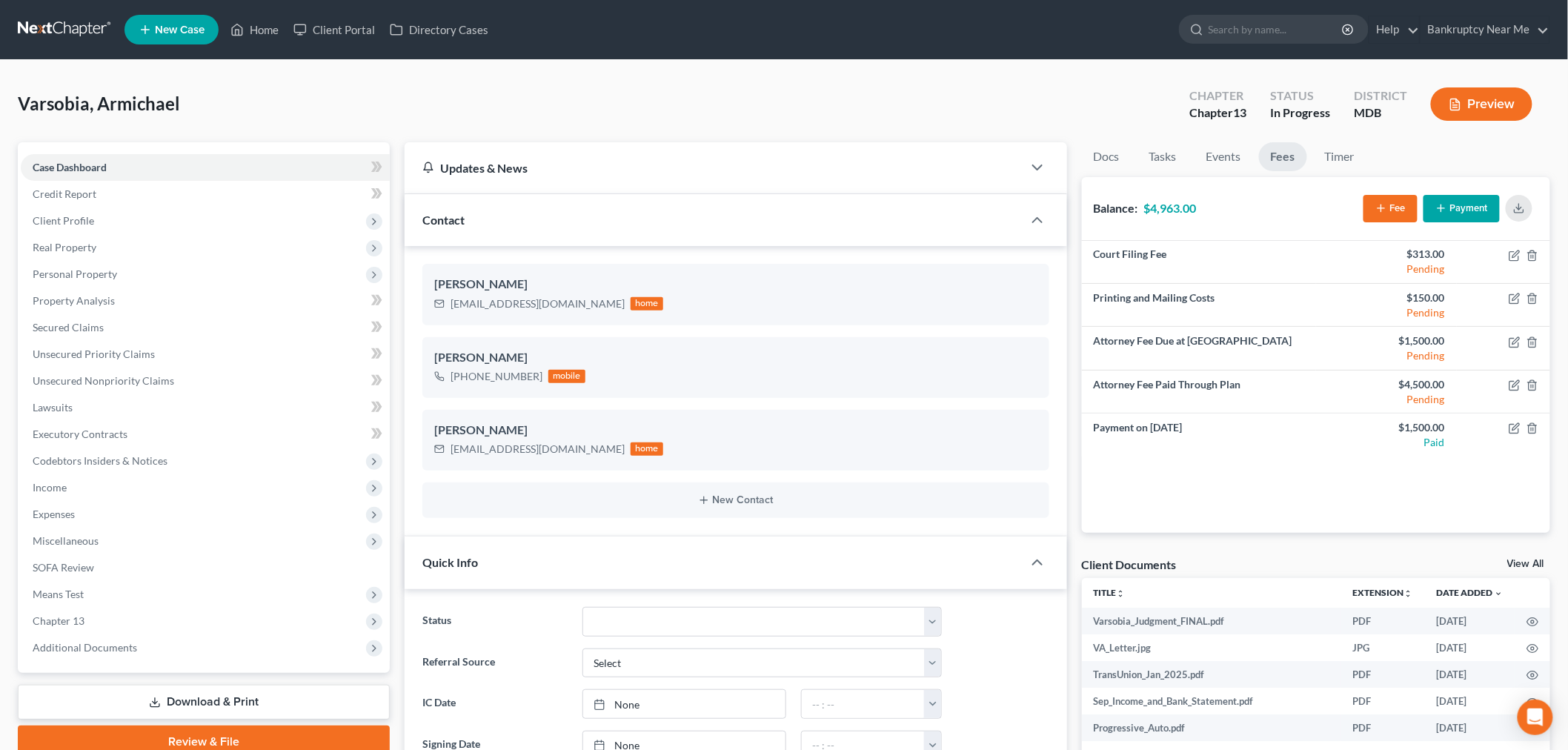
click at [79, 42] on link at bounding box center [66, 30] width 95 height 27
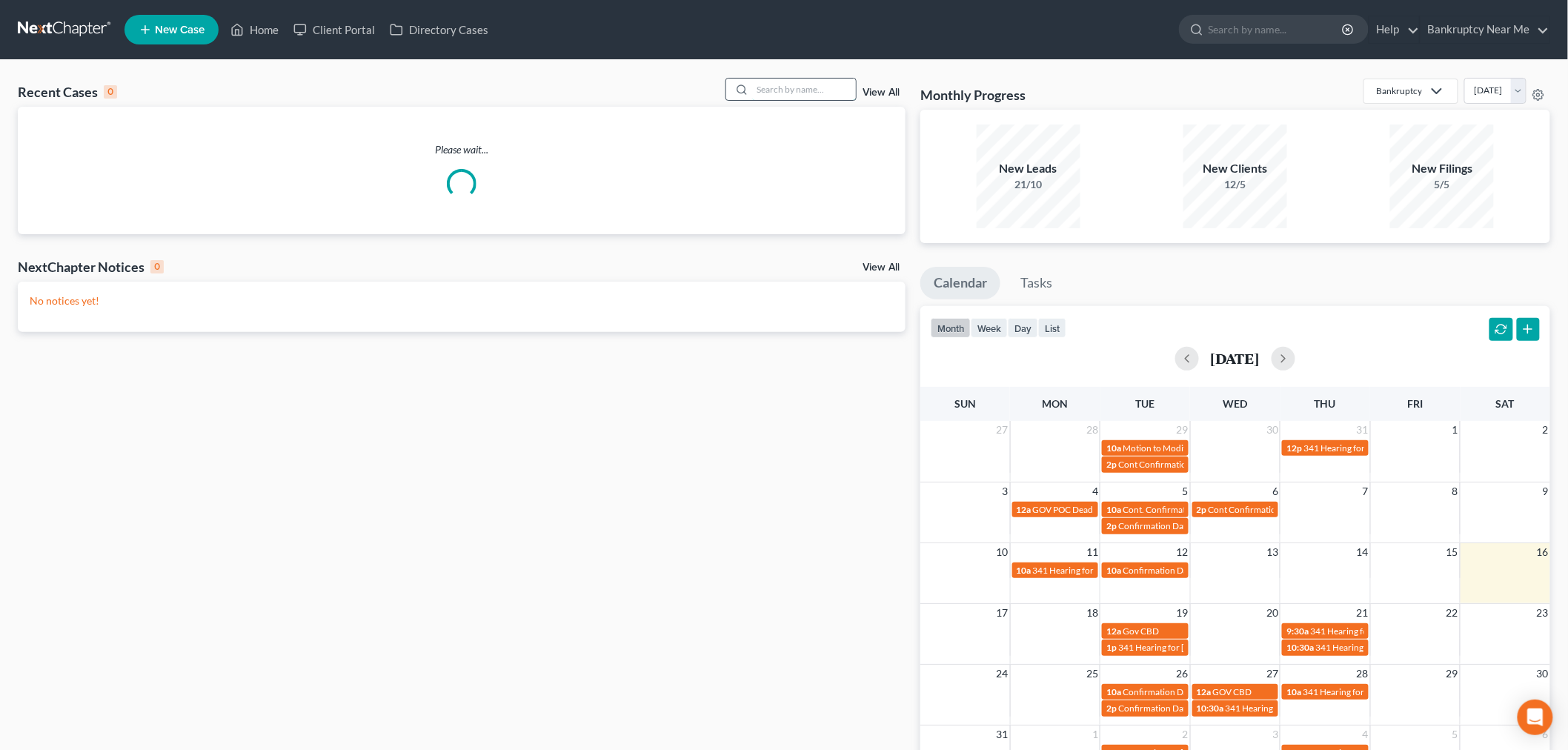
click at [801, 86] on input "search" at bounding box center [803, 89] width 103 height 21
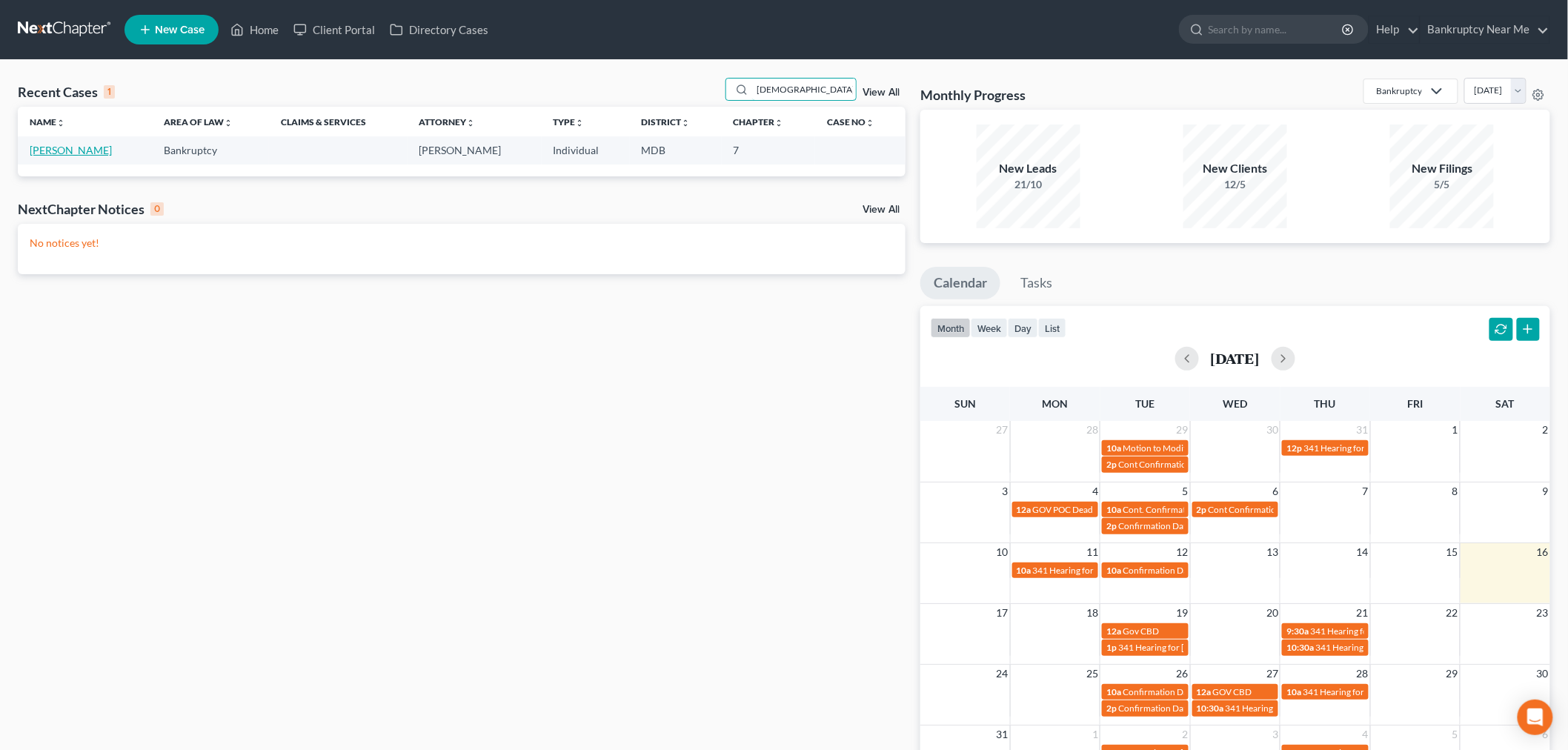
type input "[DEMOGRAPHIC_DATA]"
click at [61, 149] on link "[PERSON_NAME]" at bounding box center [71, 150] width 82 height 13
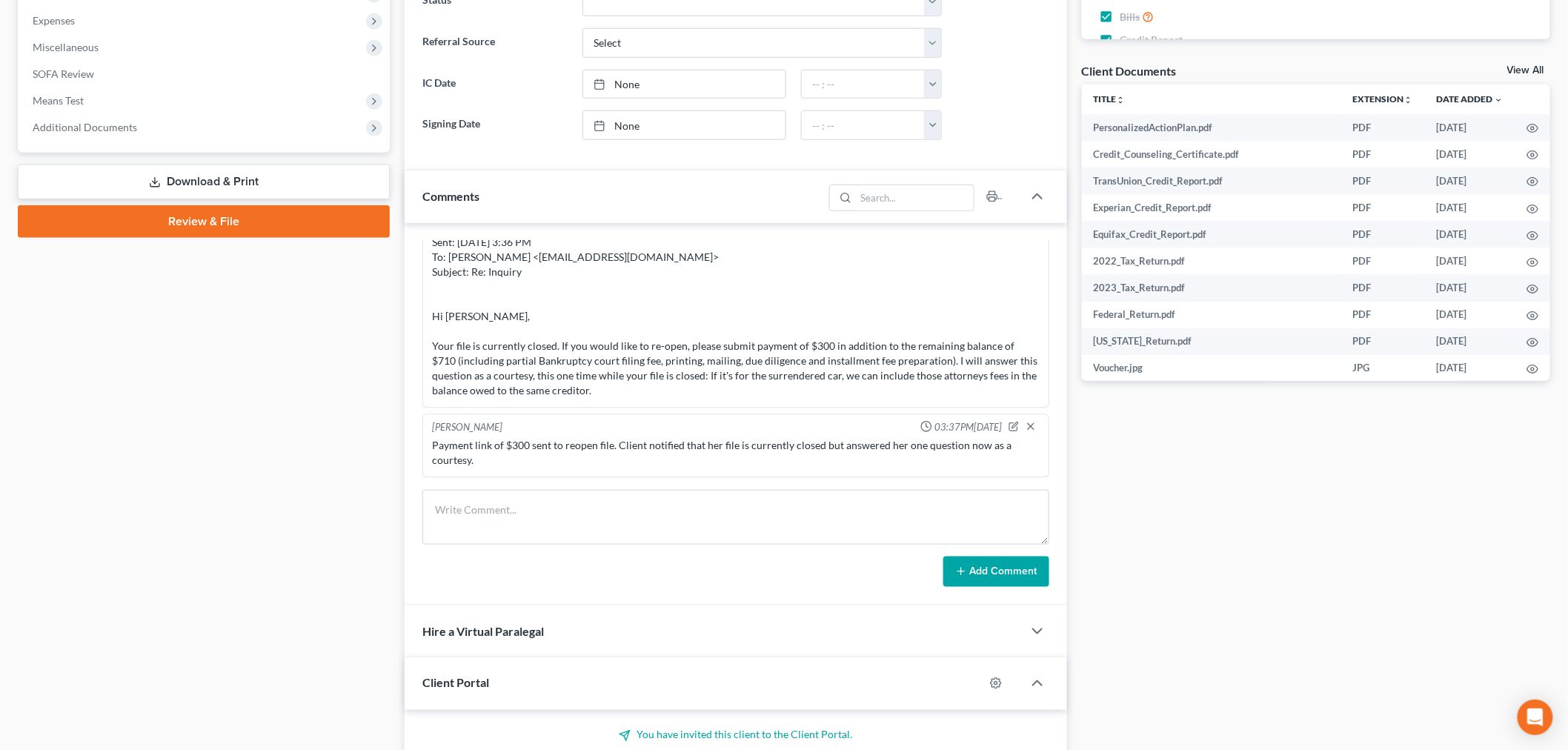
scroll to position [166, 0]
click at [587, 526] on textarea at bounding box center [736, 517] width 627 height 55
paste textarea "From: Chrystal Miller <feltycougar@gmail.com> Sent: Friday, August 15, 2025 4:1…"
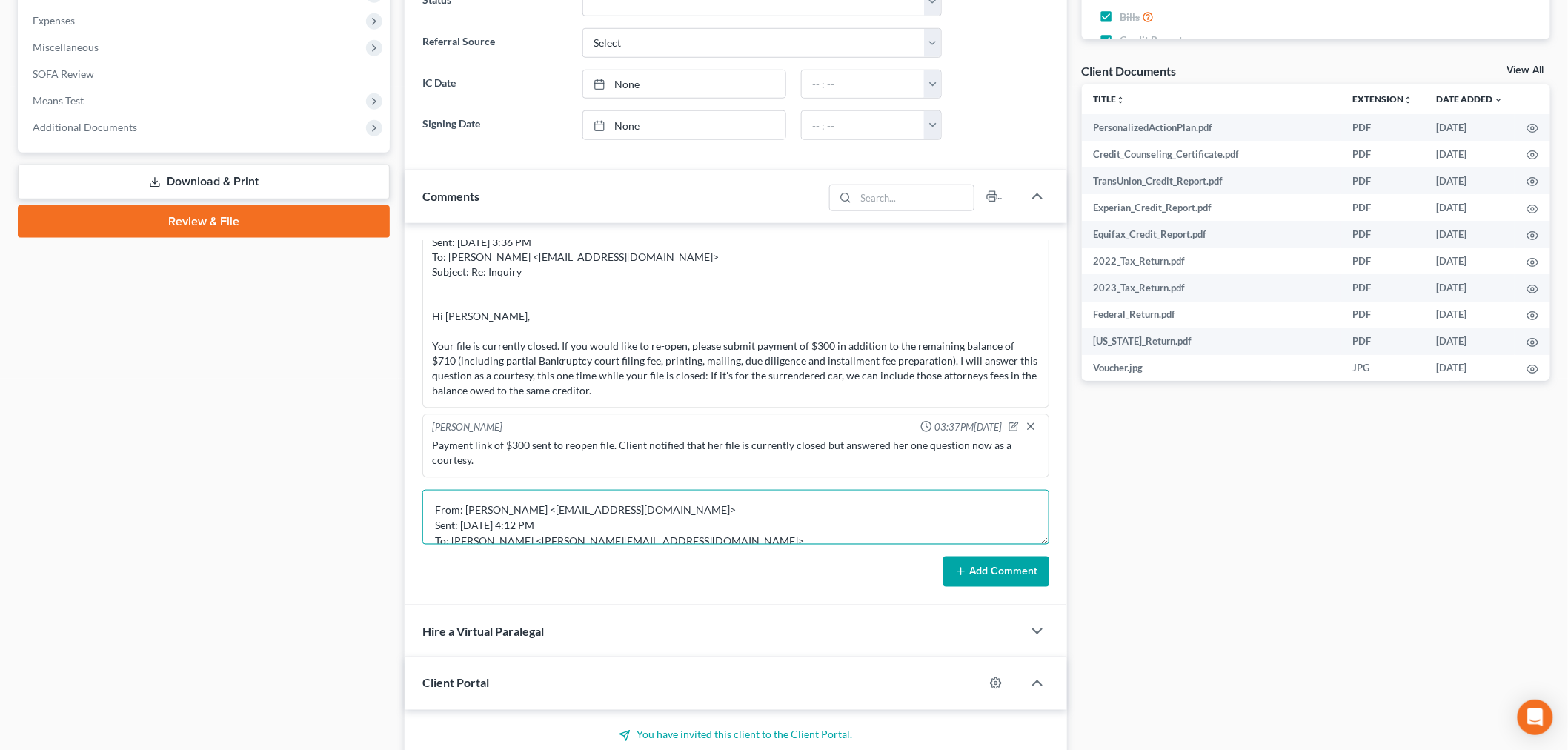
scroll to position [112, 0]
type textarea "From: Chrystal Miller <feltycougar@gmail.com> Sent: Friday, August 15, 2025 4:1…"
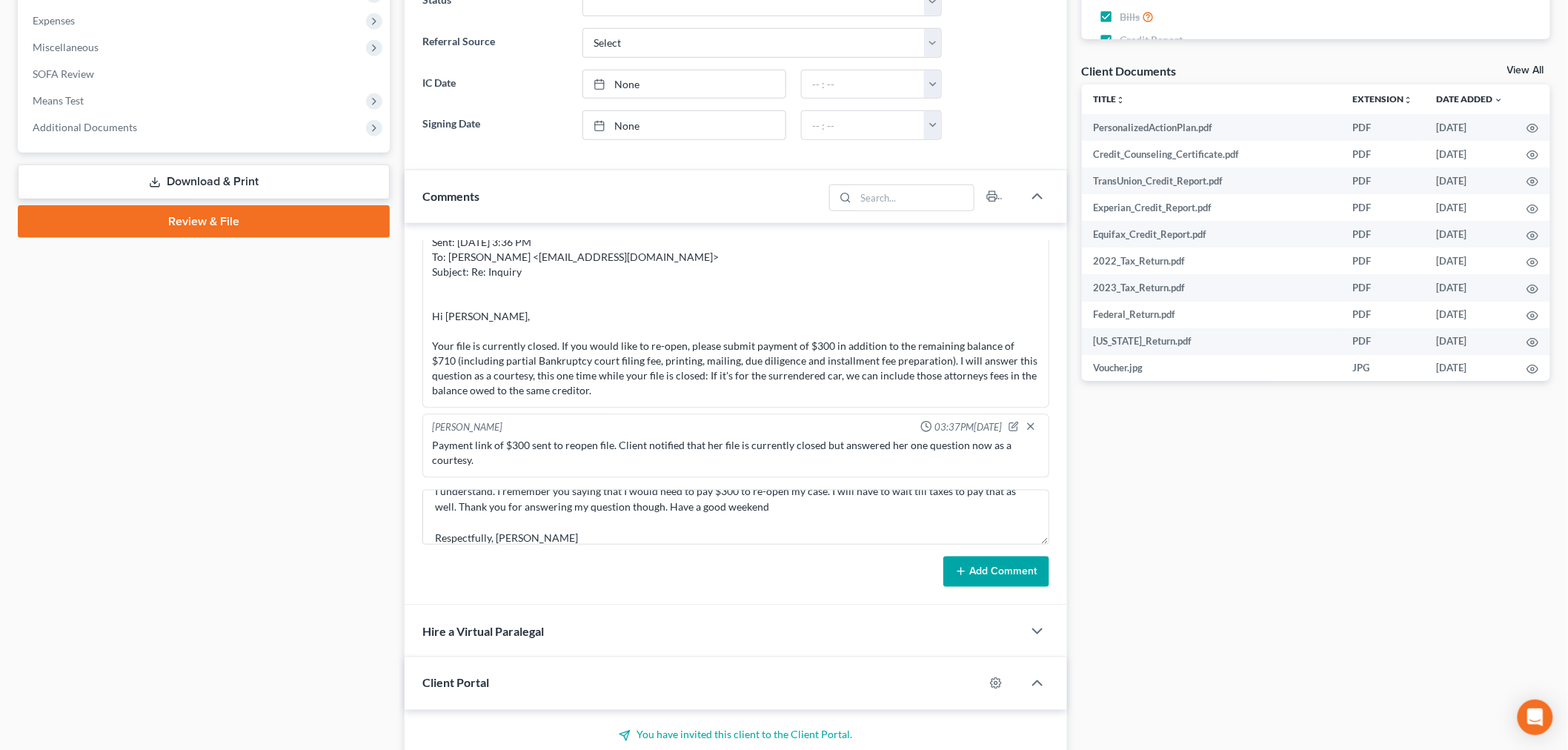
click at [965, 582] on button "Add Comment" at bounding box center [996, 572] width 106 height 31
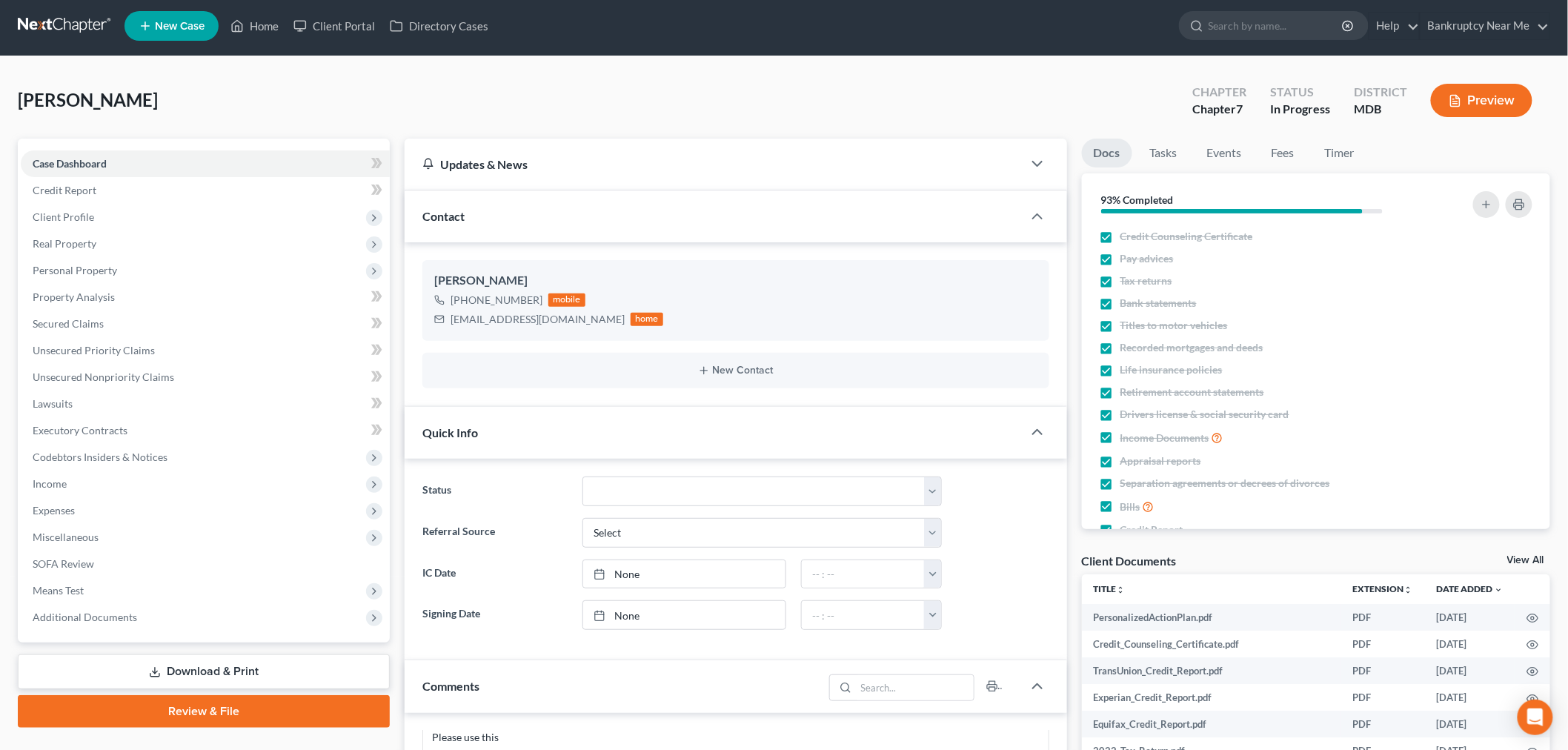
scroll to position [0, 0]
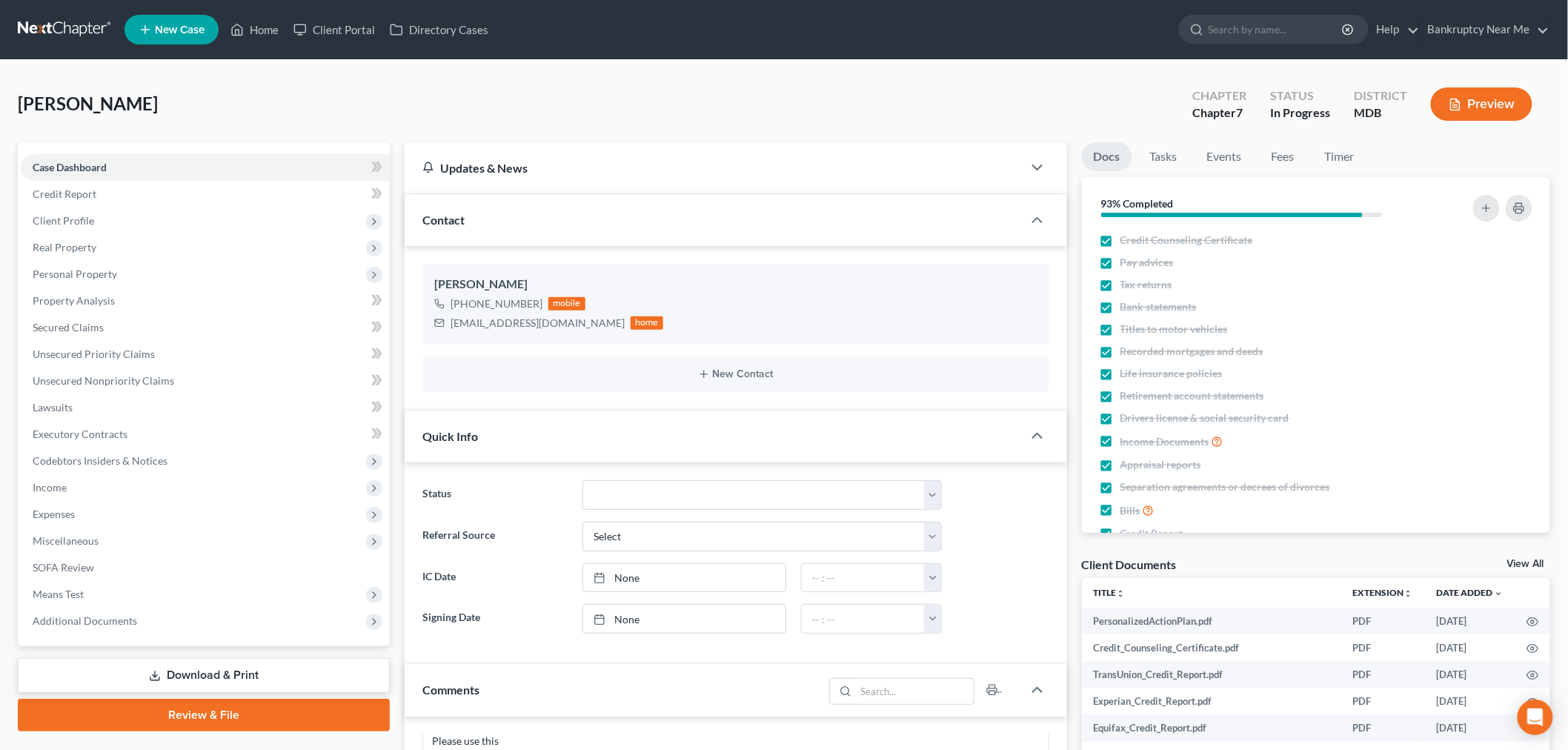
click at [62, 33] on link at bounding box center [66, 30] width 95 height 27
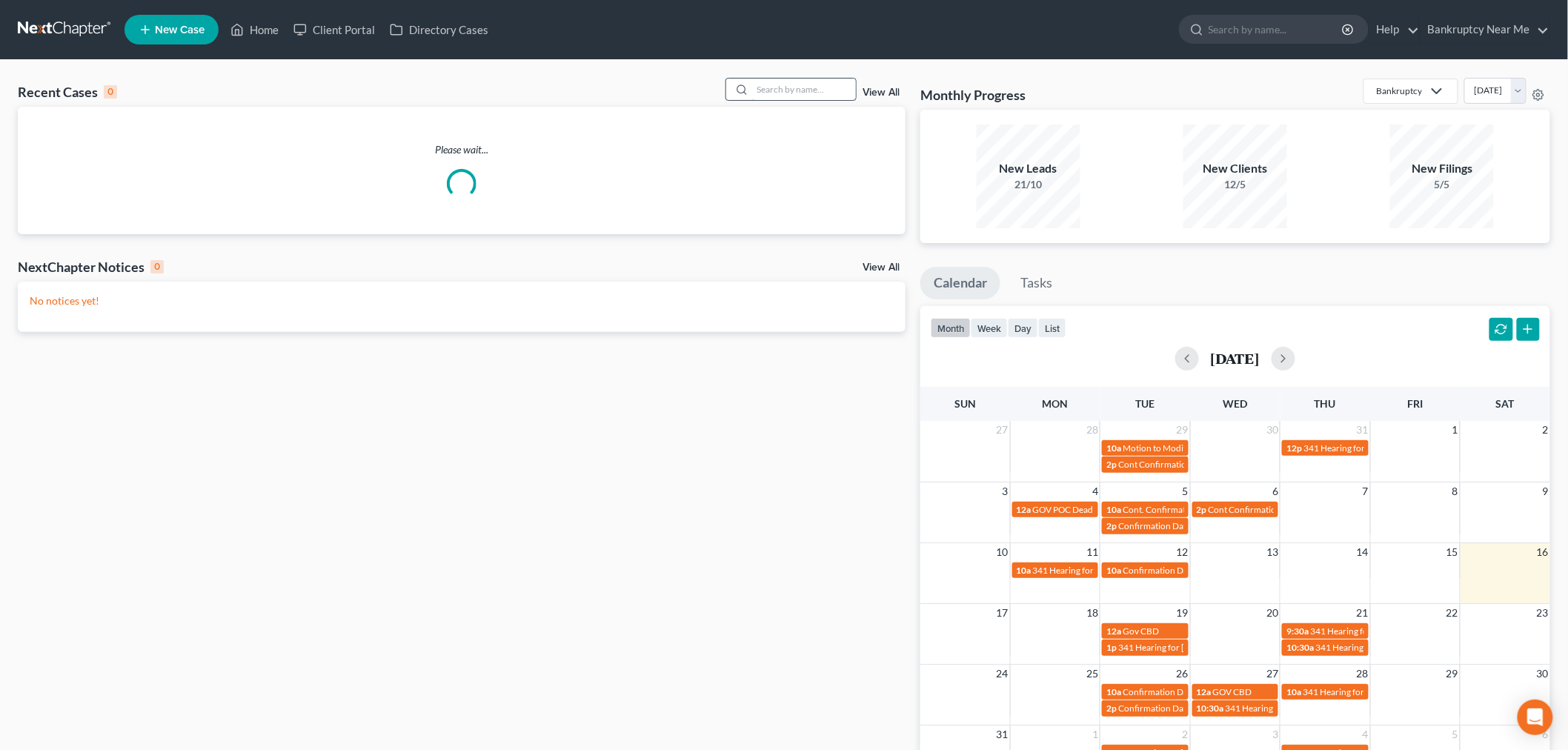
click at [774, 93] on input "search" at bounding box center [803, 89] width 103 height 21
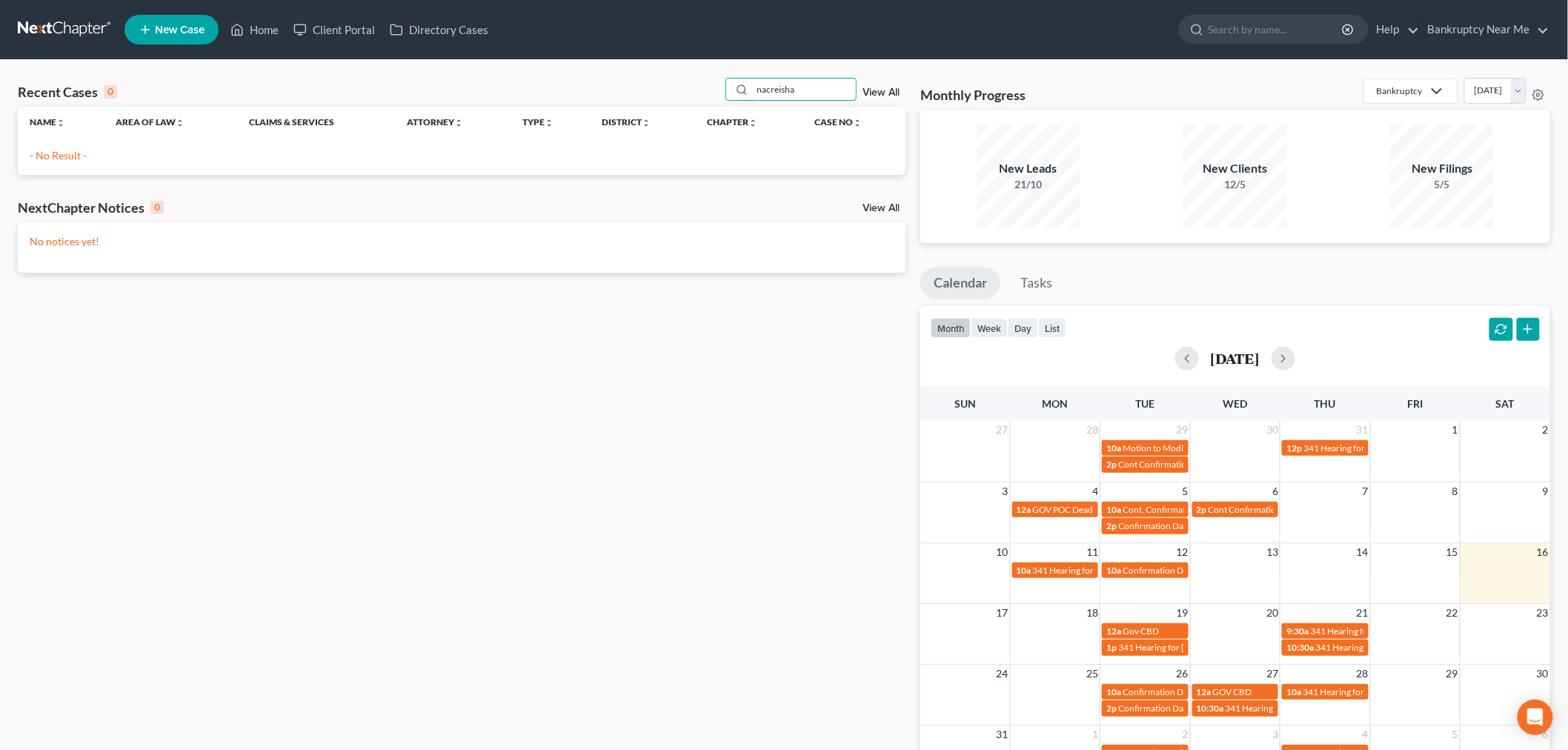
drag, startPoint x: 819, startPoint y: 89, endPoint x: 613, endPoint y: 97, distance: 206.2
click at [613, 97] on div "Recent Cases 0 nacreisha View All" at bounding box center [462, 92] width 888 height 29
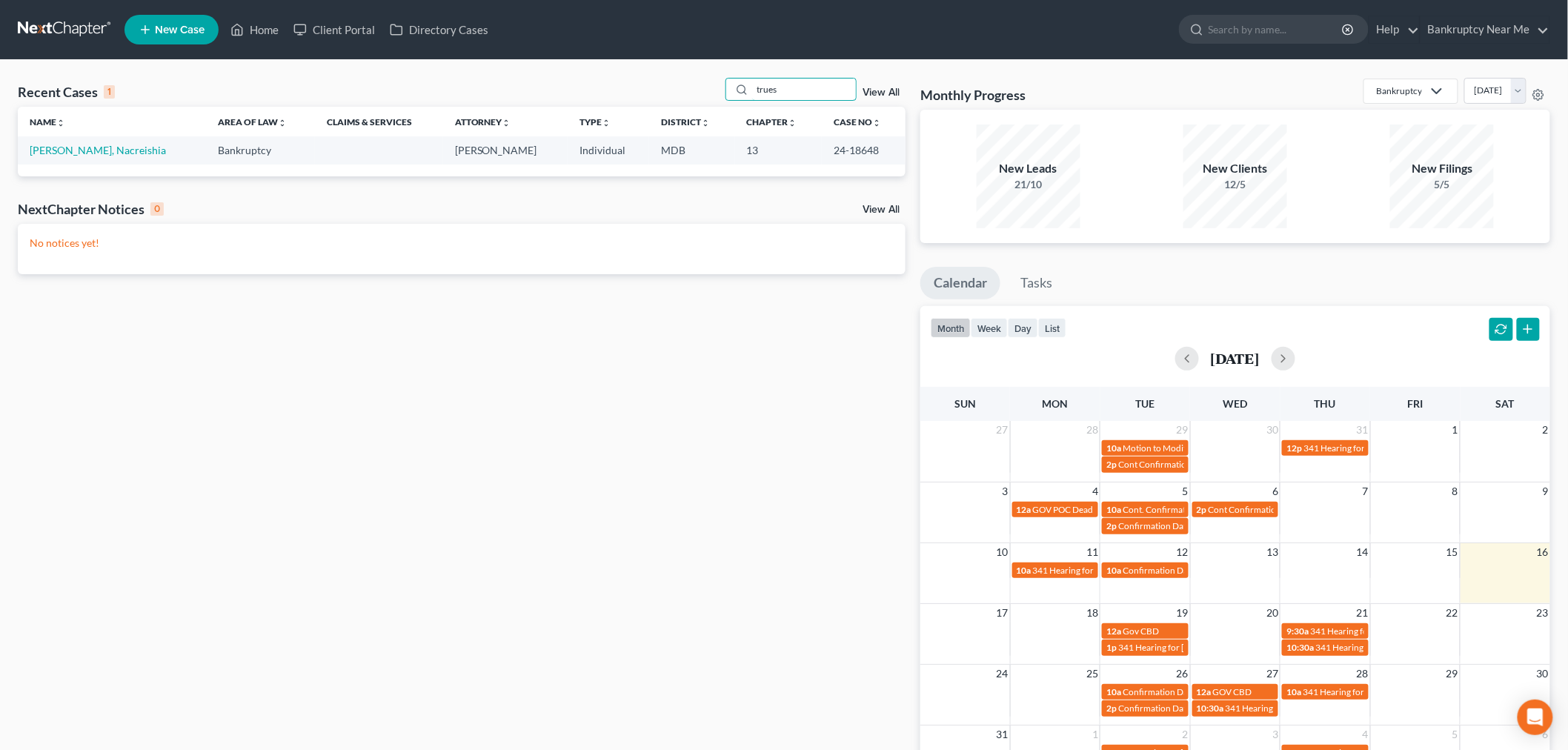
type input "trues"
click at [66, 151] on link "[PERSON_NAME], Nacreishia" at bounding box center [98, 150] width 137 height 13
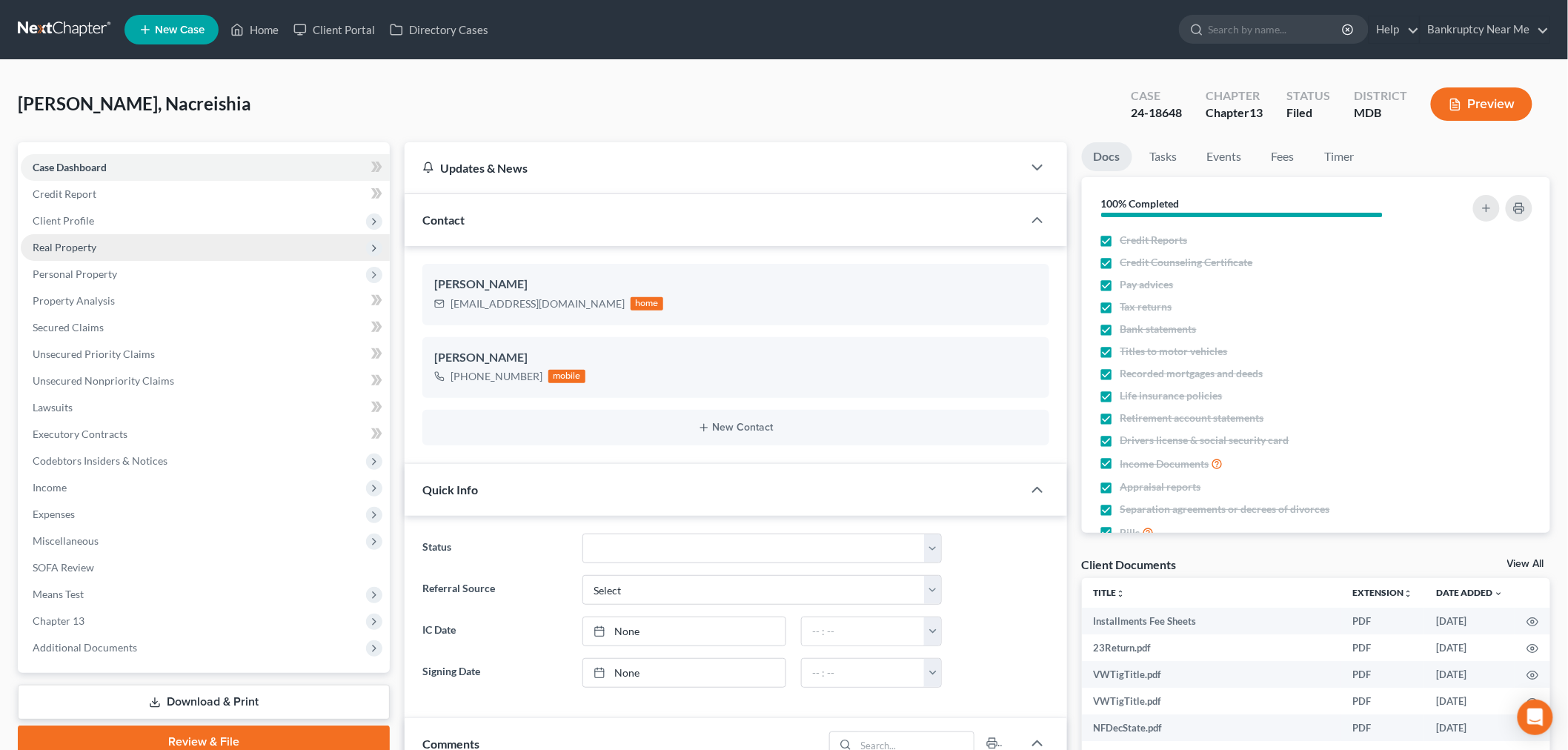
scroll to position [11994, 0]
click at [42, 243] on span "Real Property" at bounding box center [64, 247] width 64 height 13
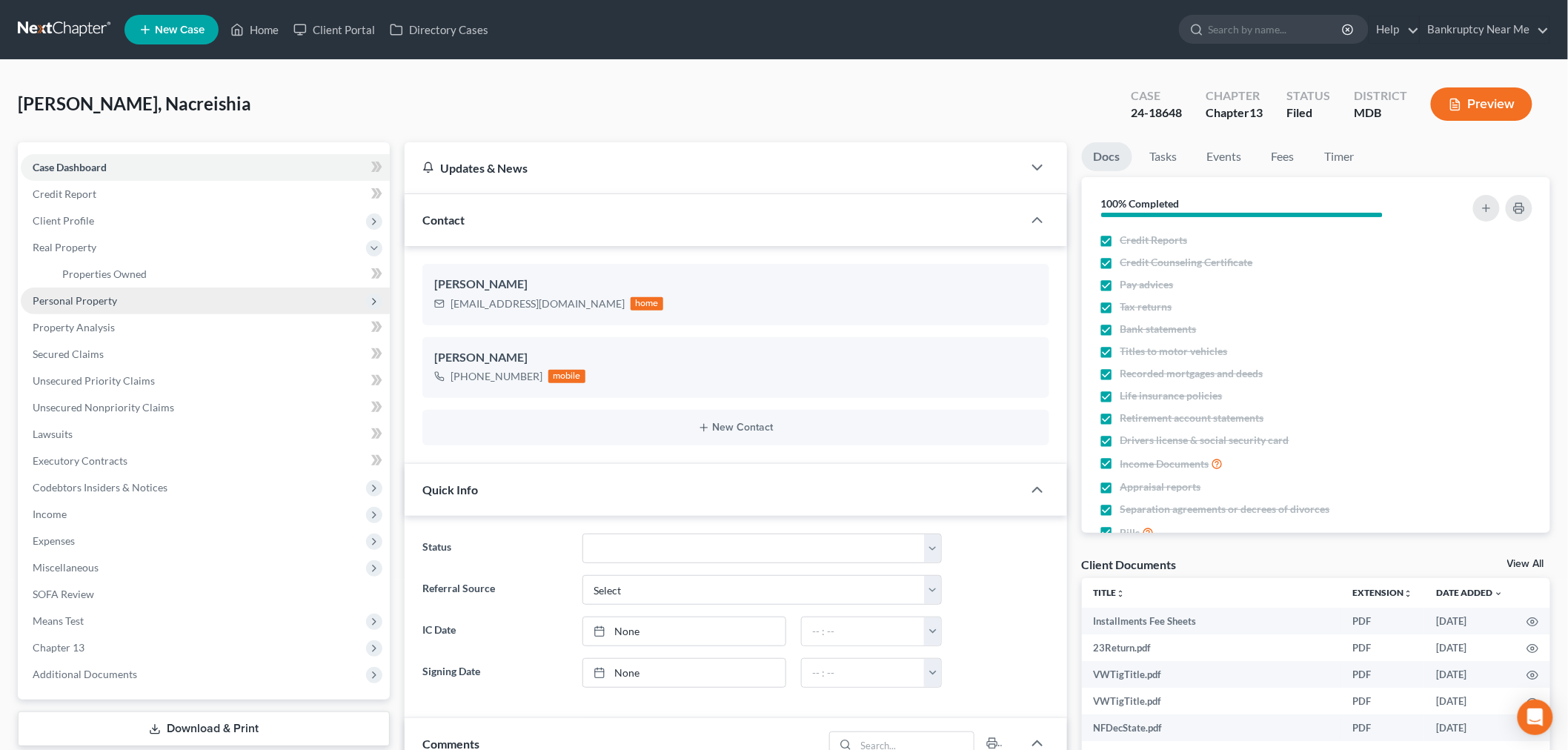
click at [127, 297] on span "Personal Property" at bounding box center [205, 301] width 369 height 27
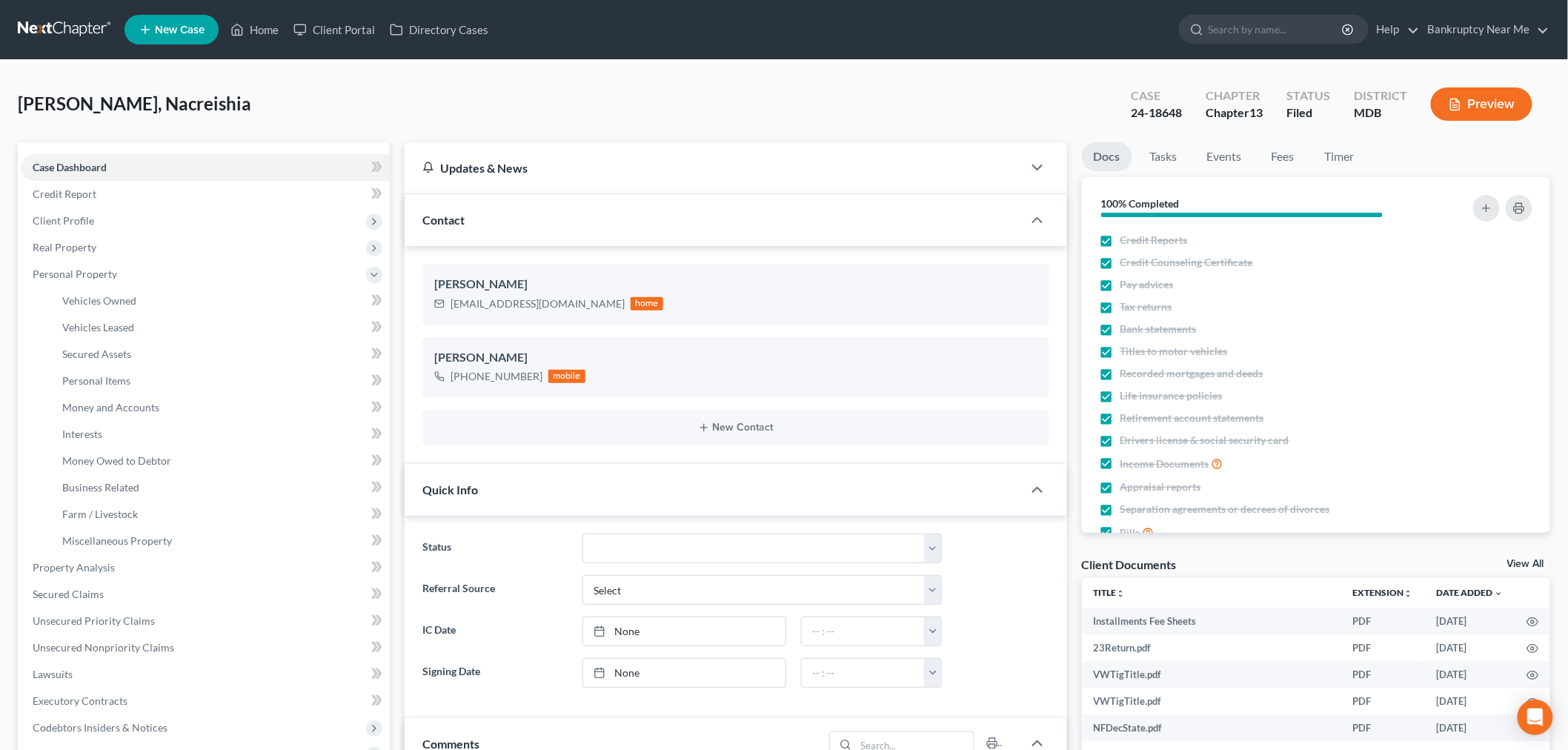
click at [1128, 160] on link "Docs" at bounding box center [1107, 156] width 51 height 29
click at [1160, 159] on link "Tasks" at bounding box center [1164, 156] width 51 height 29
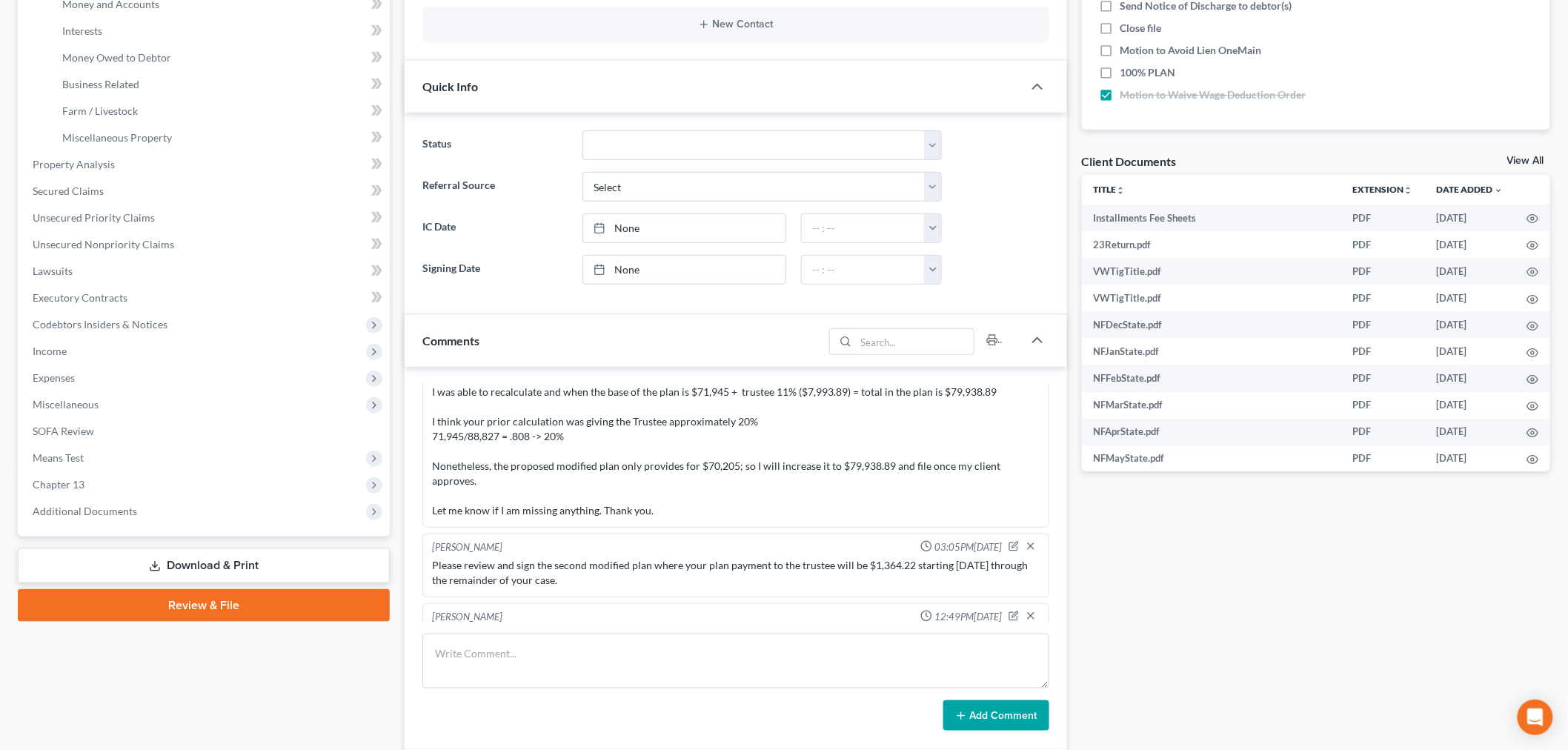
scroll to position [576, 0]
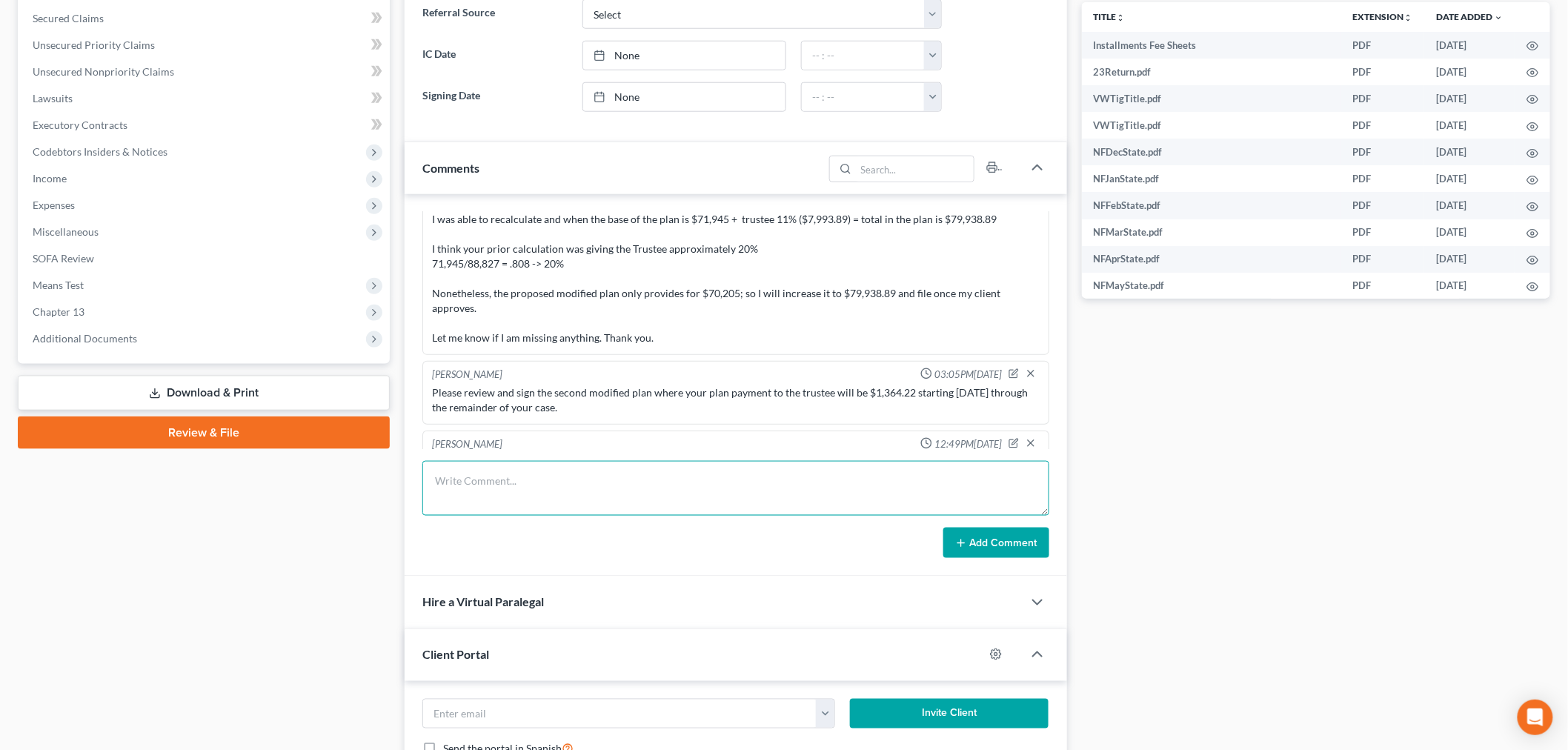
drag, startPoint x: 980, startPoint y: 482, endPoint x: 1002, endPoint y: 505, distance: 31.8
click at [980, 491] on textarea at bounding box center [736, 488] width 627 height 55
paste textarea "From: ME <[EMAIL_ADDRESS][DOMAIN_NAME]> Sent: [DATE] 4:58 PM To: [PERSON_NAME] …"
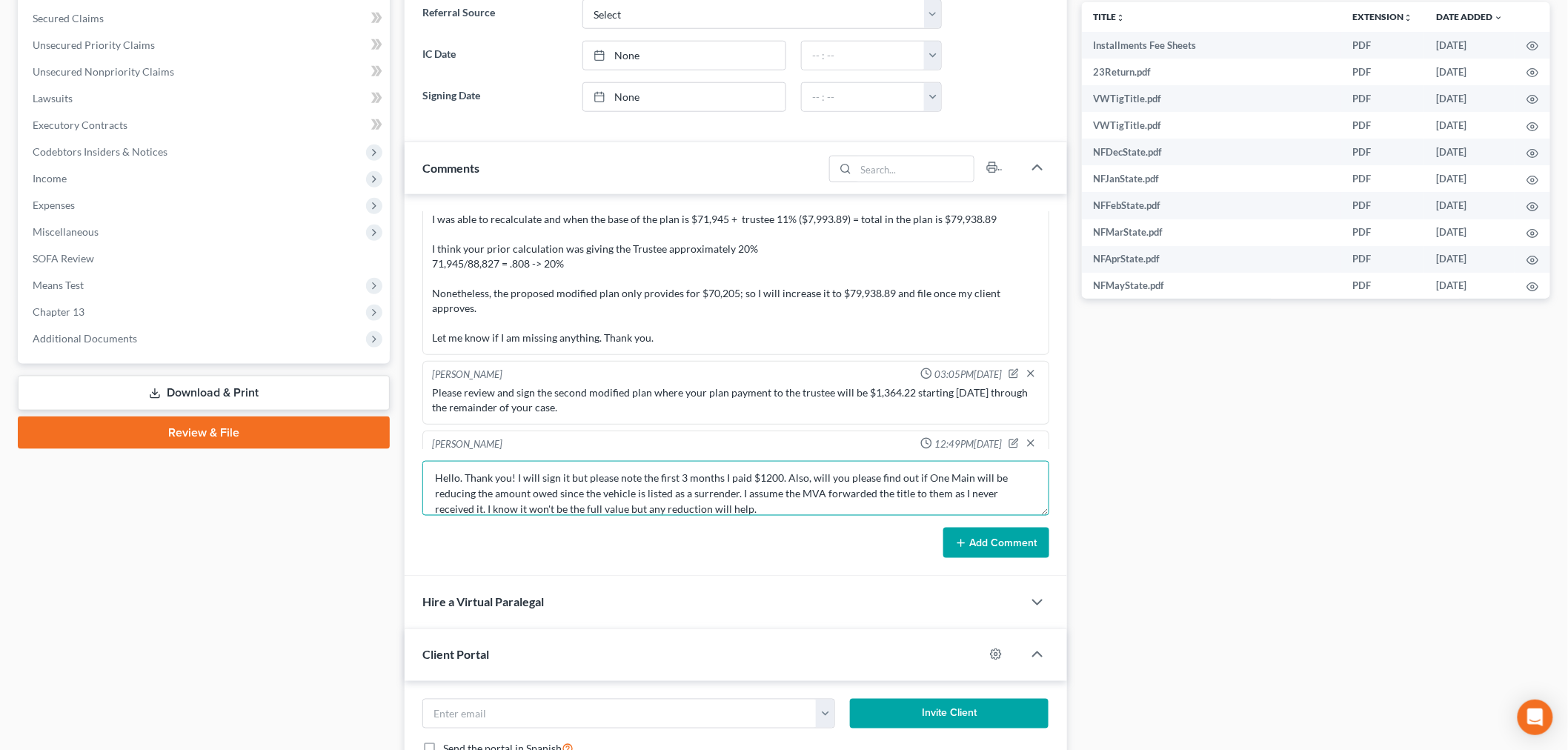
type textarea "From: ME <[EMAIL_ADDRESS][DOMAIN_NAME]> Sent: [DATE] 4:58 PM To: [PERSON_NAME] …"
drag, startPoint x: 1016, startPoint y: 538, endPoint x: 1092, endPoint y: 514, distance: 79.7
click at [1016, 539] on button "Add Comment" at bounding box center [996, 543] width 106 height 31
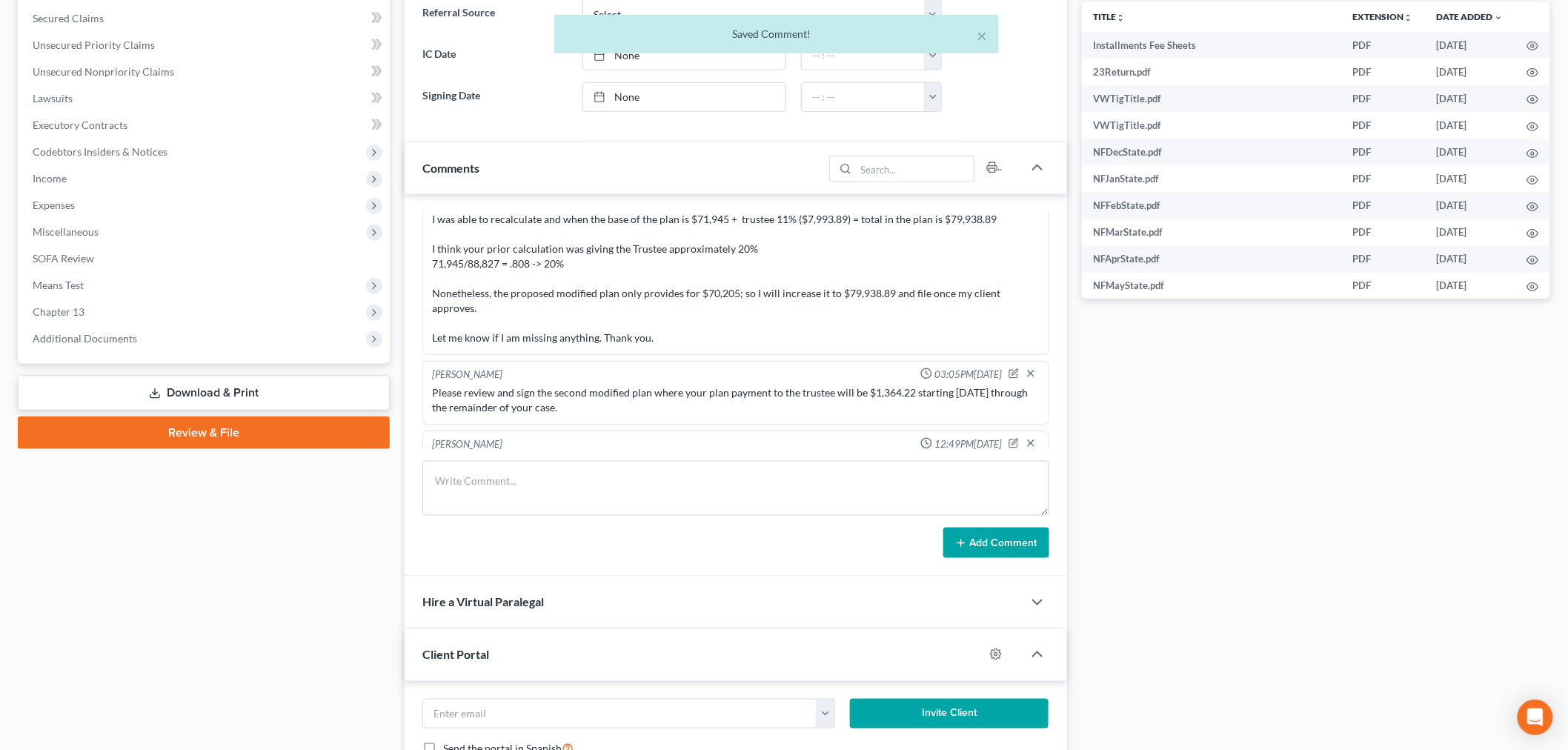
scroll to position [12168, 0]
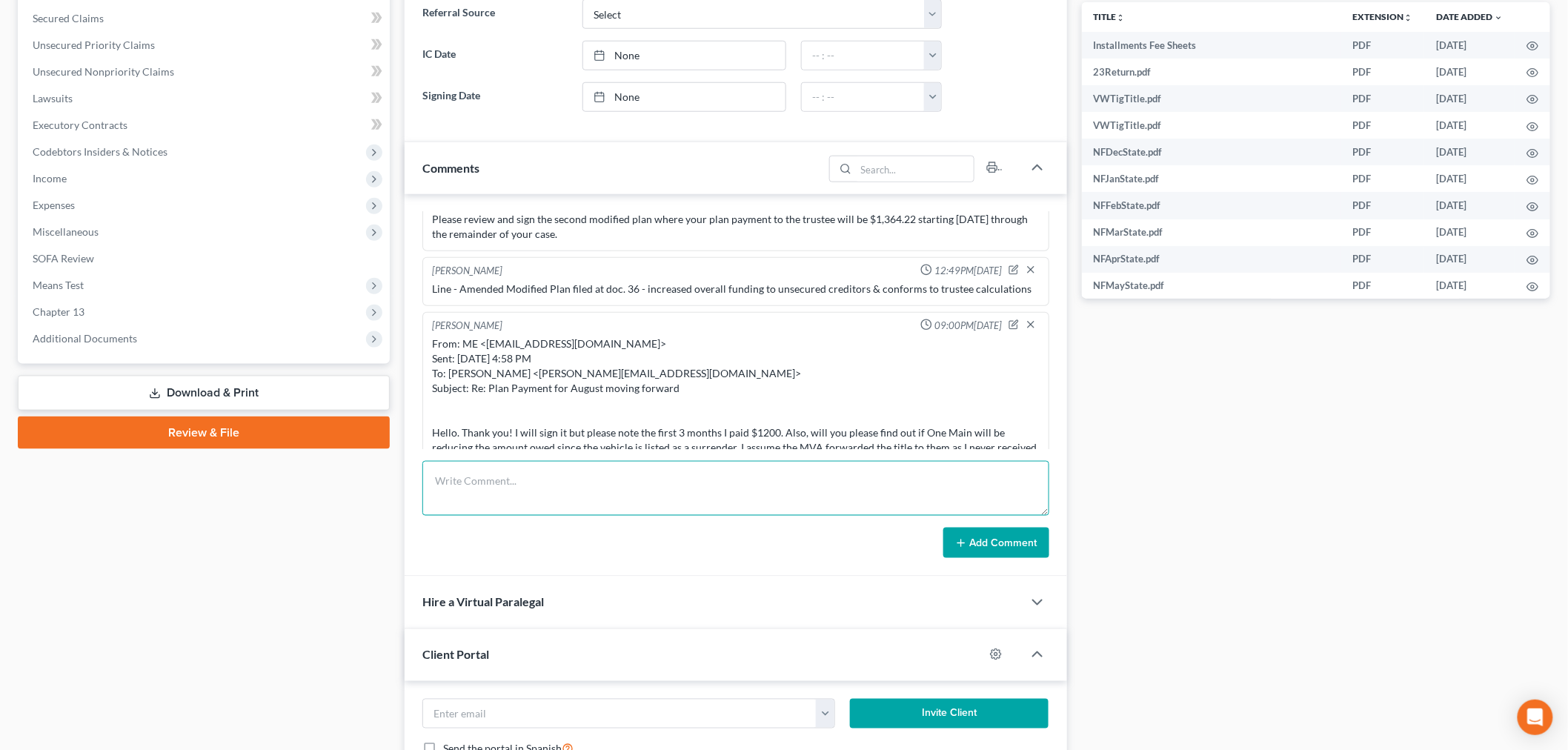
click at [870, 489] on textarea at bounding box center [736, 488] width 627 height 55
paste textarea "________________________________________ From: [PERSON_NAME] <[PERSON_NAME][EMA…"
type textarea "________________________________________ From: [PERSON_NAME] <[PERSON_NAME][EMA…"
click at [983, 544] on button "Add Comment" at bounding box center [996, 543] width 106 height 31
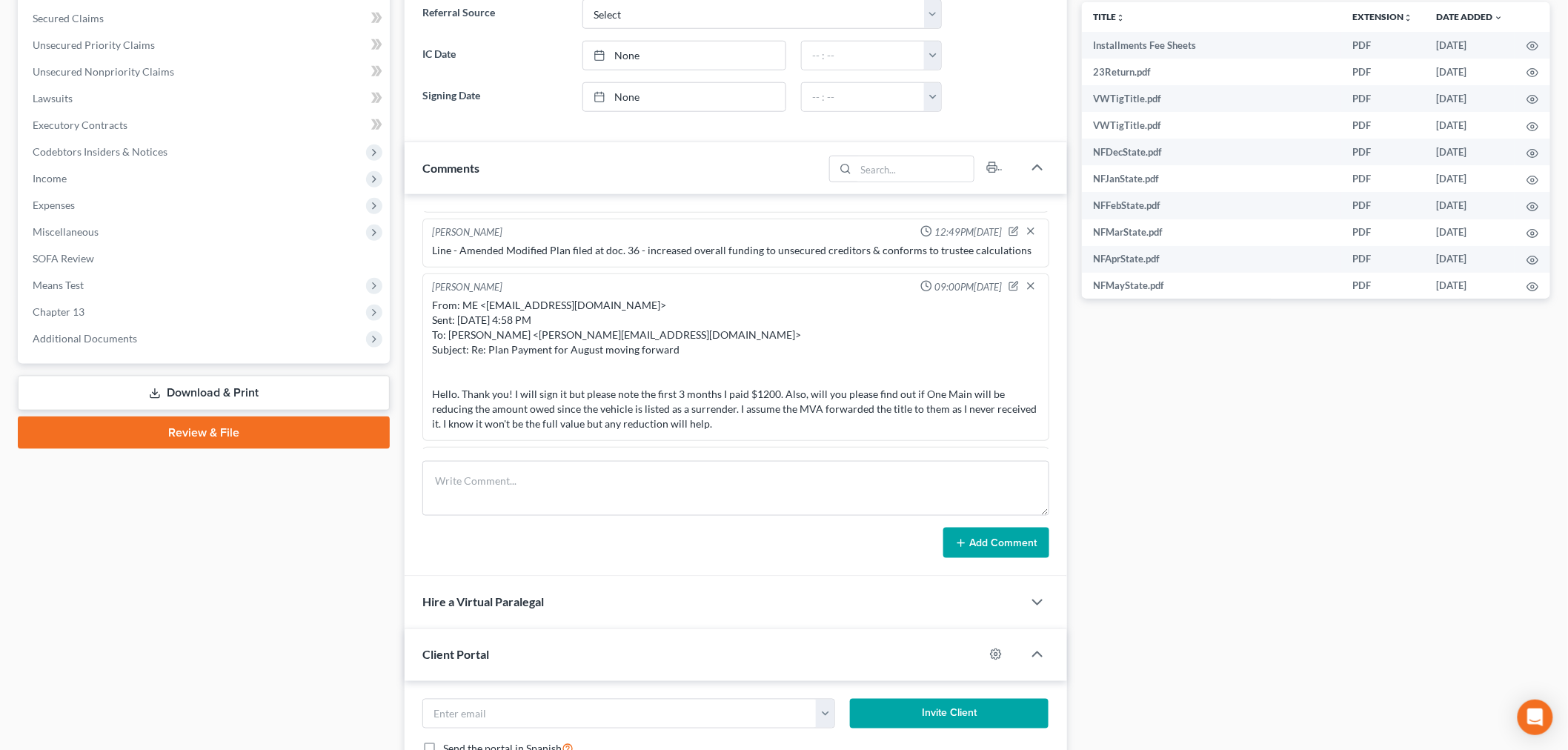
scroll to position [12124, 0]
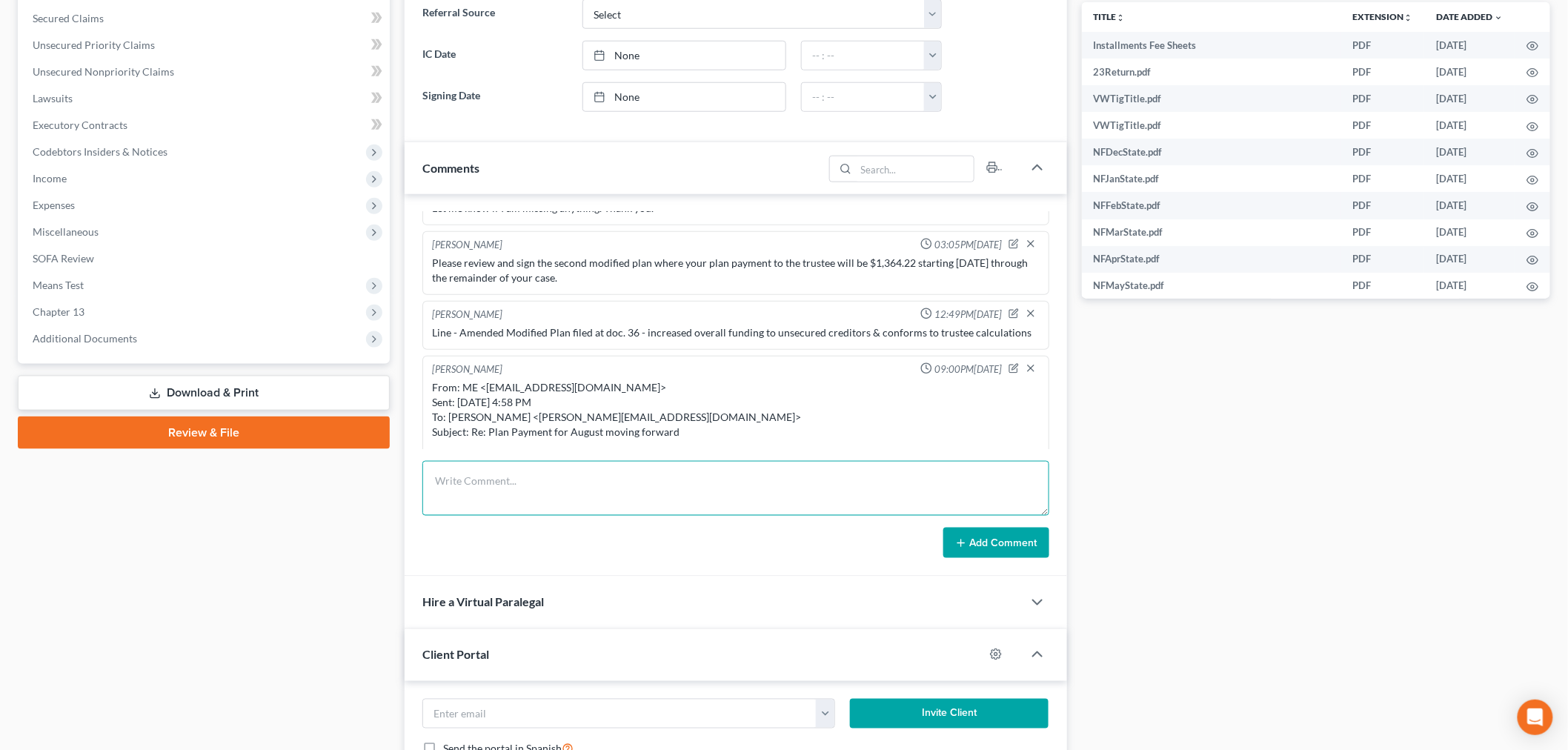
drag, startPoint x: 821, startPoint y: 497, endPoint x: 839, endPoint y: 501, distance: 18.4
click at [821, 499] on textarea at bounding box center [736, 488] width 627 height 55
paste textarea "From: [PERSON_NAME][MEDICAL_DATA] <[EMAIL_ADDRESS][DOMAIN_NAME]> Sent: [DATE] 1…"
type textarea "From: [PERSON_NAME][MEDICAL_DATA] <[EMAIL_ADDRESS][DOMAIN_NAME]> Sent: [DATE] 1…"
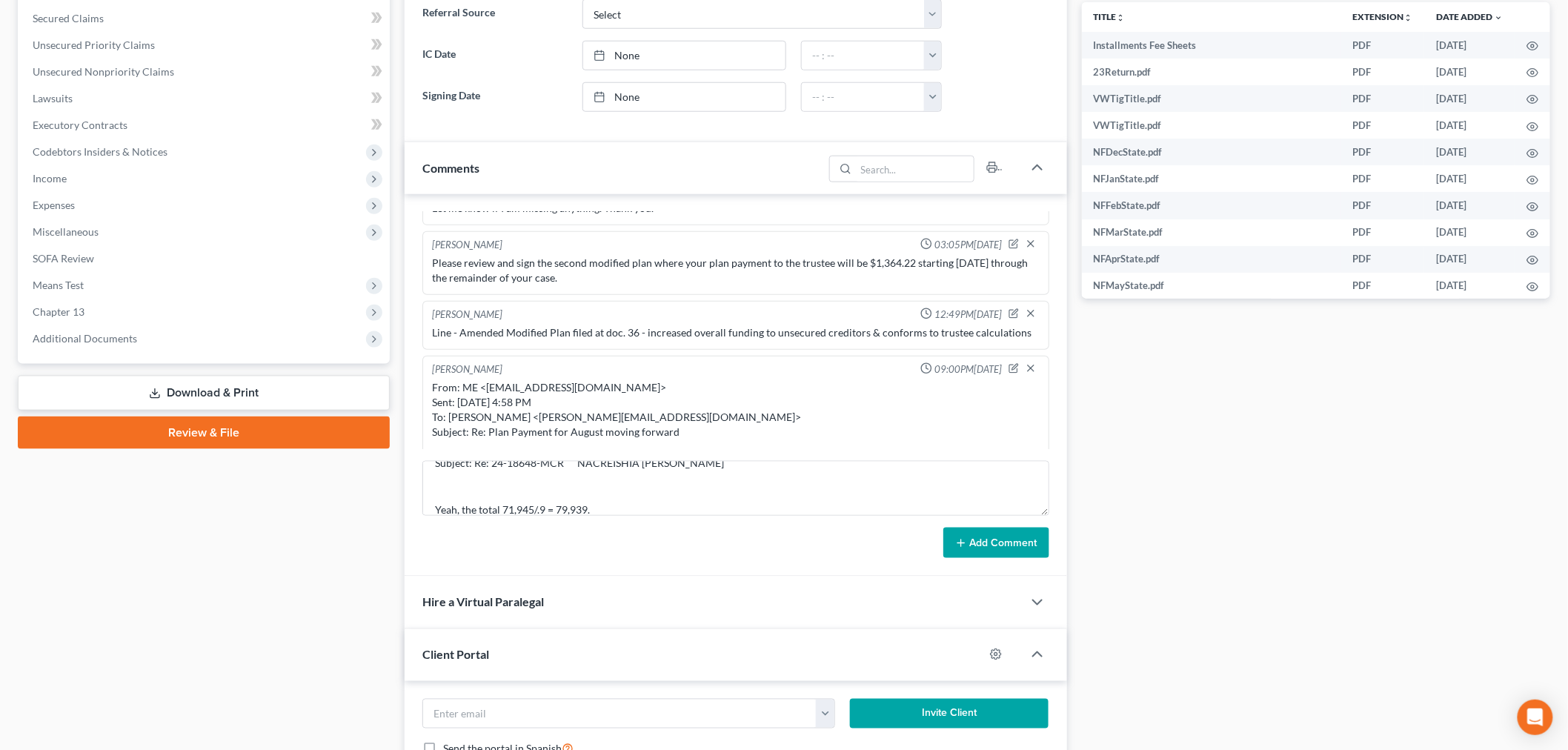
drag, startPoint x: 989, startPoint y: 531, endPoint x: 1001, endPoint y: 536, distance: 13.0
click at [991, 536] on button "Add Comment" at bounding box center [996, 543] width 106 height 31
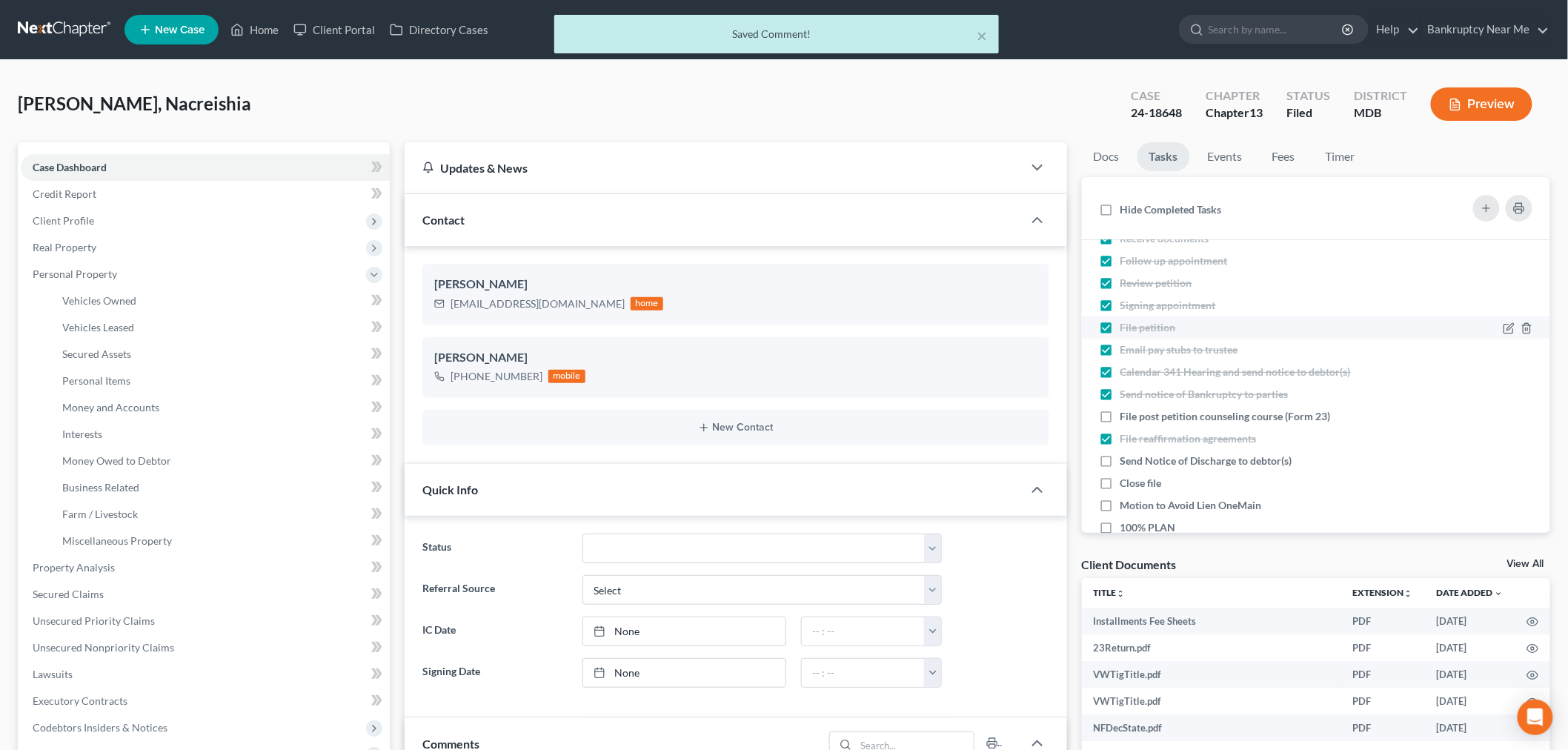
scroll to position [0, 0]
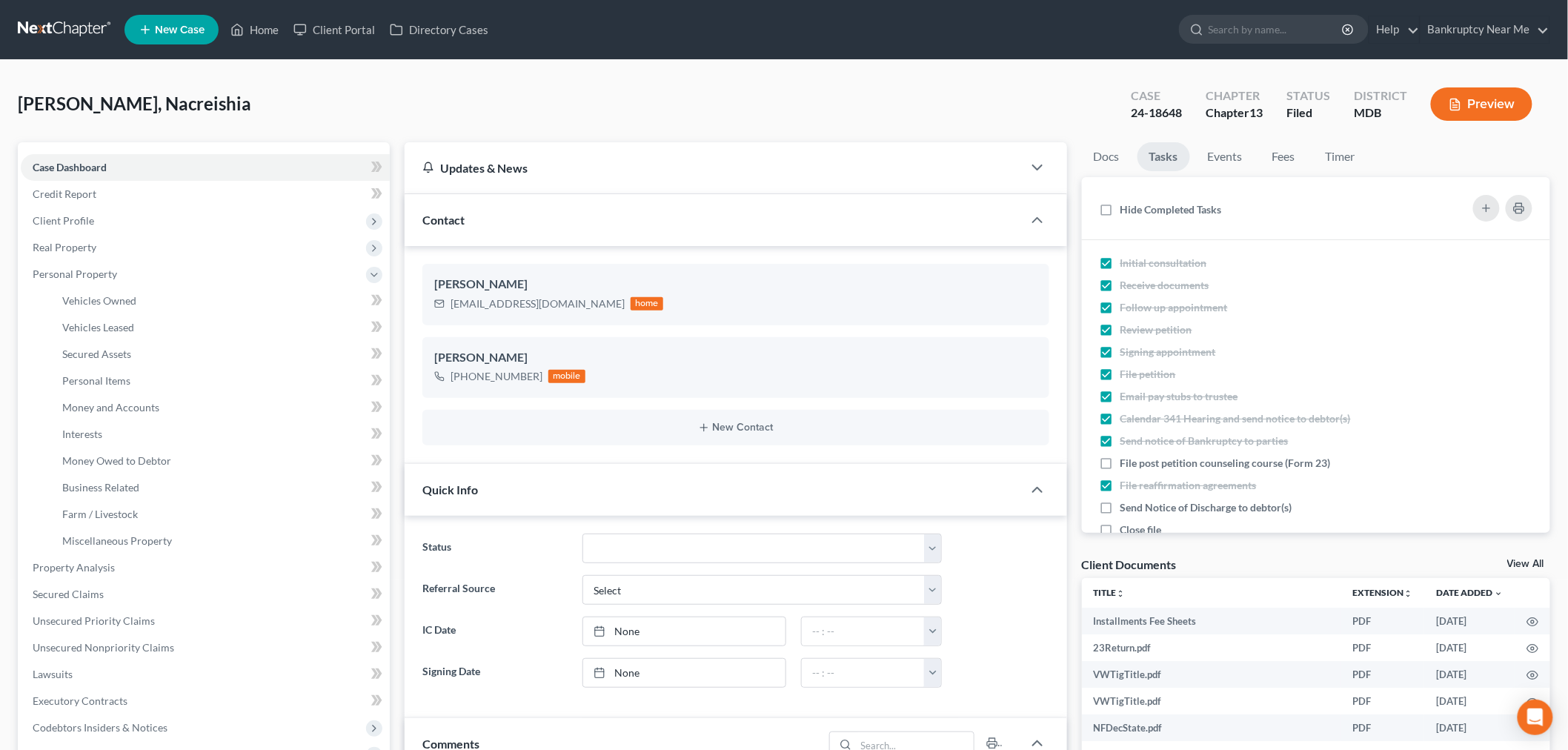
click at [56, 9] on nav "Home New Case Client Portal Directory Cases Bankruptcy Near Me [EMAIL_ADDRESS][…" at bounding box center [784, 29] width 1568 height 59
click at [55, 28] on link at bounding box center [66, 30] width 95 height 27
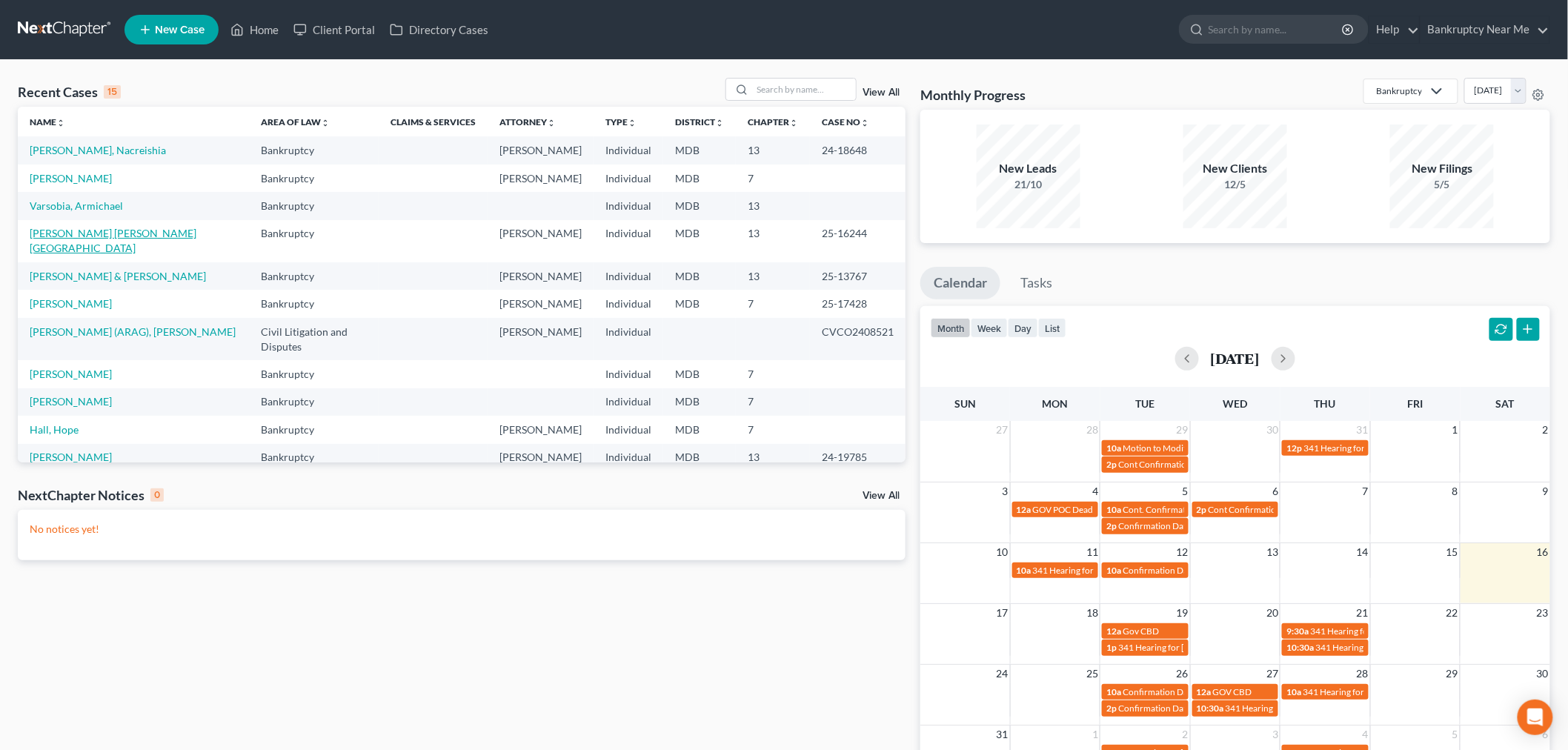
click at [132, 227] on link "[PERSON_NAME] [PERSON_NAME][GEOGRAPHIC_DATA]" at bounding box center [113, 240] width 167 height 28
select select "6"
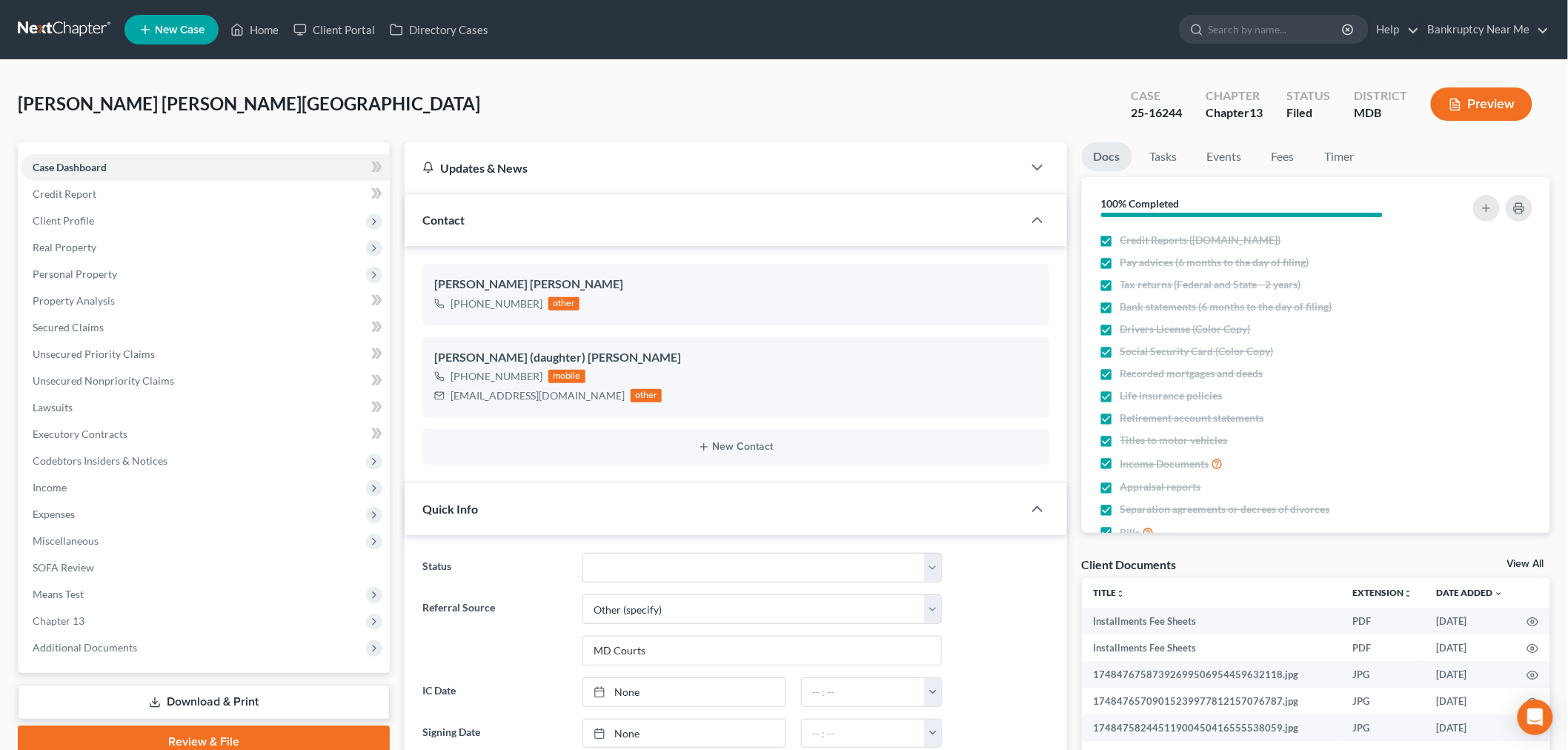
scroll to position [15040, 0]
click at [1116, 114] on div "Case 25-16244 Chapter Chapter 13 Status Filed District MDB Preview" at bounding box center [1332, 104] width 438 height 53
click at [1180, 107] on div "25-16244" at bounding box center [1156, 113] width 51 height 17
drag, startPoint x: 1194, startPoint y: 113, endPoint x: 1132, endPoint y: 107, distance: 62.3
click at [1103, 113] on div "[PERSON_NAME] [PERSON_NAME][GEOGRAPHIC_DATA] Upgraded Case 25-16244 Chapter Cha…" at bounding box center [784, 111] width 1532 height 65
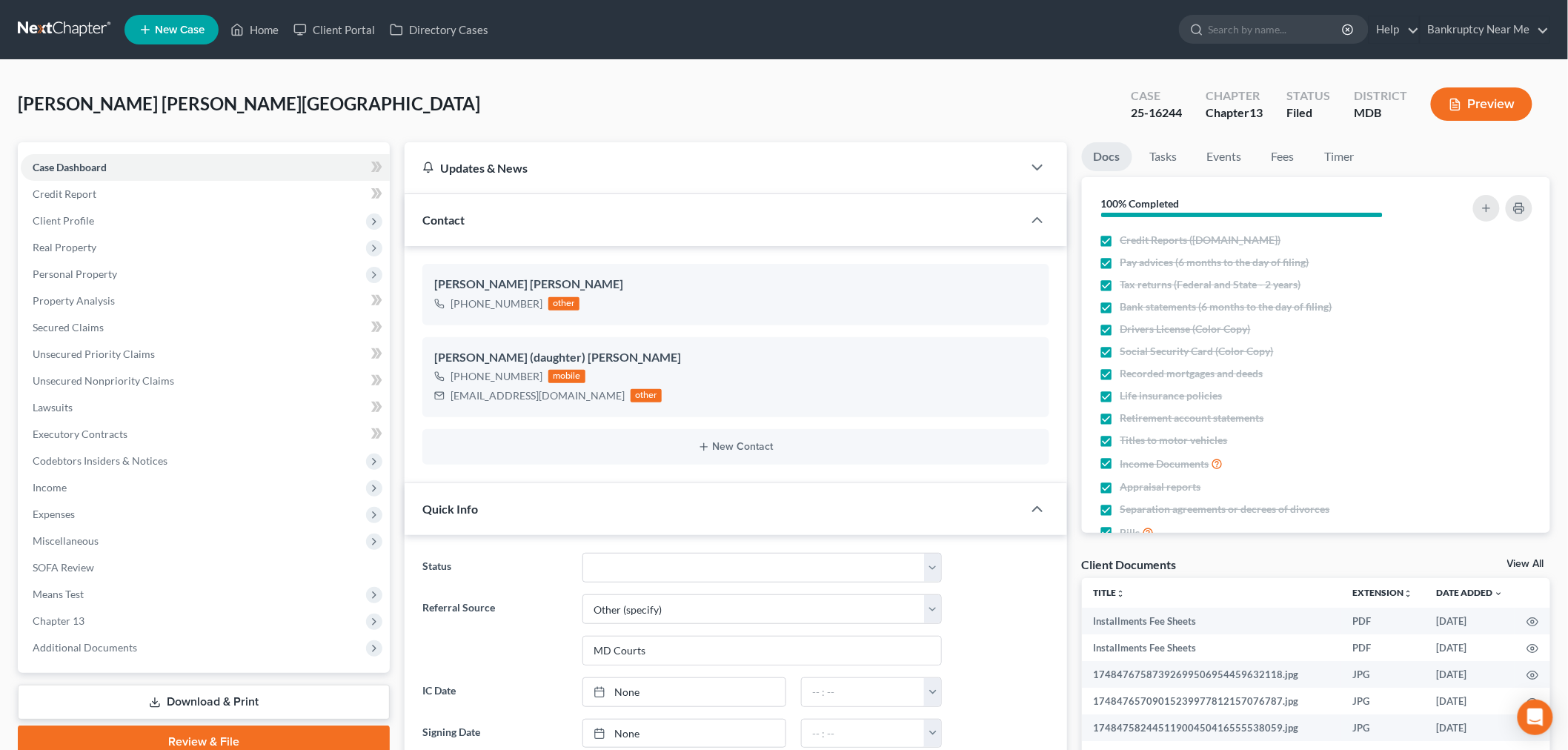
click at [1225, 113] on div "Chapter 13" at bounding box center [1234, 113] width 57 height 17
drag, startPoint x: 1186, startPoint y: 109, endPoint x: 1077, endPoint y: 120, distance: 109.6
click at [1077, 120] on div "[PERSON_NAME] [PERSON_NAME][GEOGRAPHIC_DATA] Upgraded Case 25-16244 Chapter Cha…" at bounding box center [784, 111] width 1532 height 65
copy div "25-16244"
click at [92, 629] on span "Chapter 13" at bounding box center [205, 621] width 369 height 27
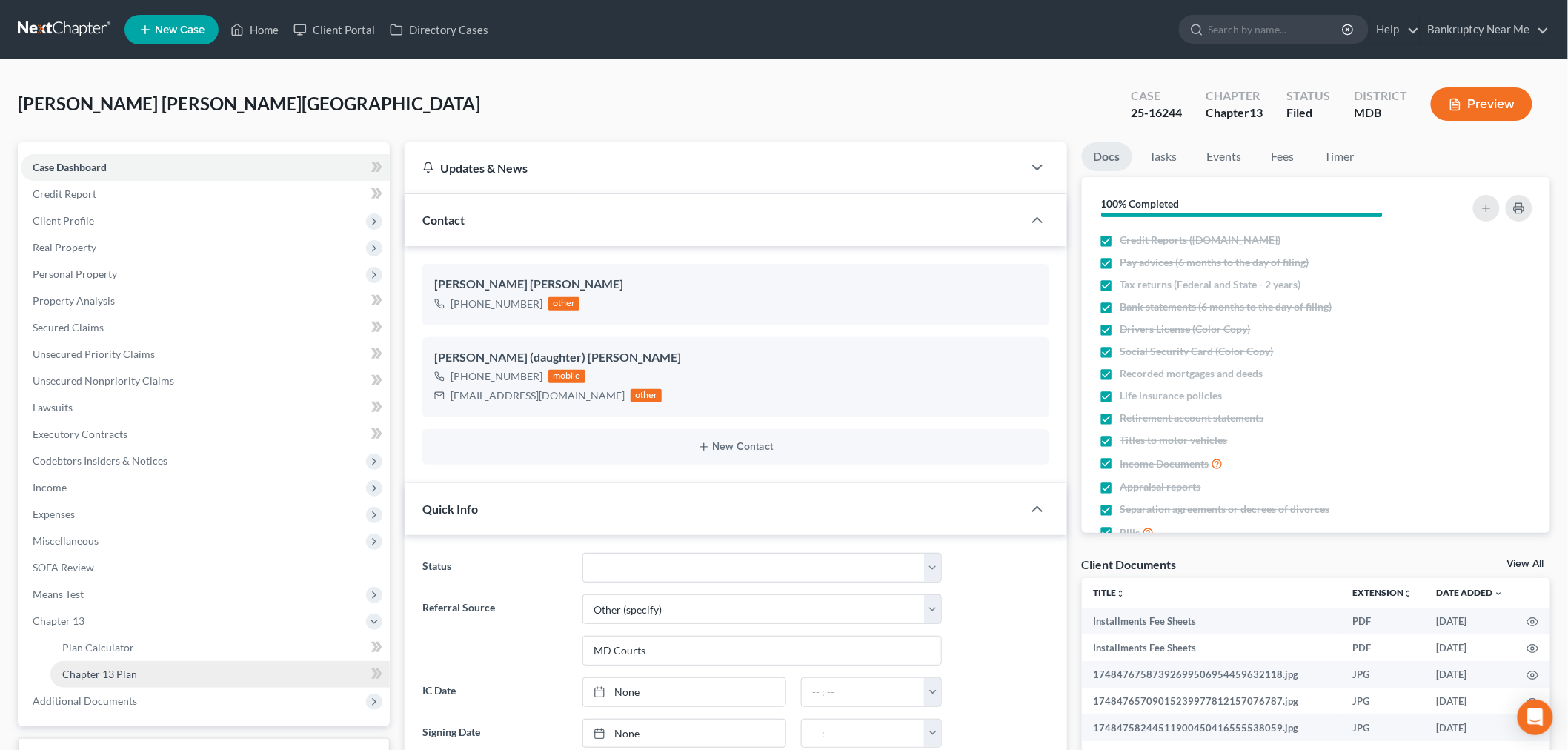
click at [124, 668] on span "Chapter 13 Plan" at bounding box center [100, 674] width 75 height 13
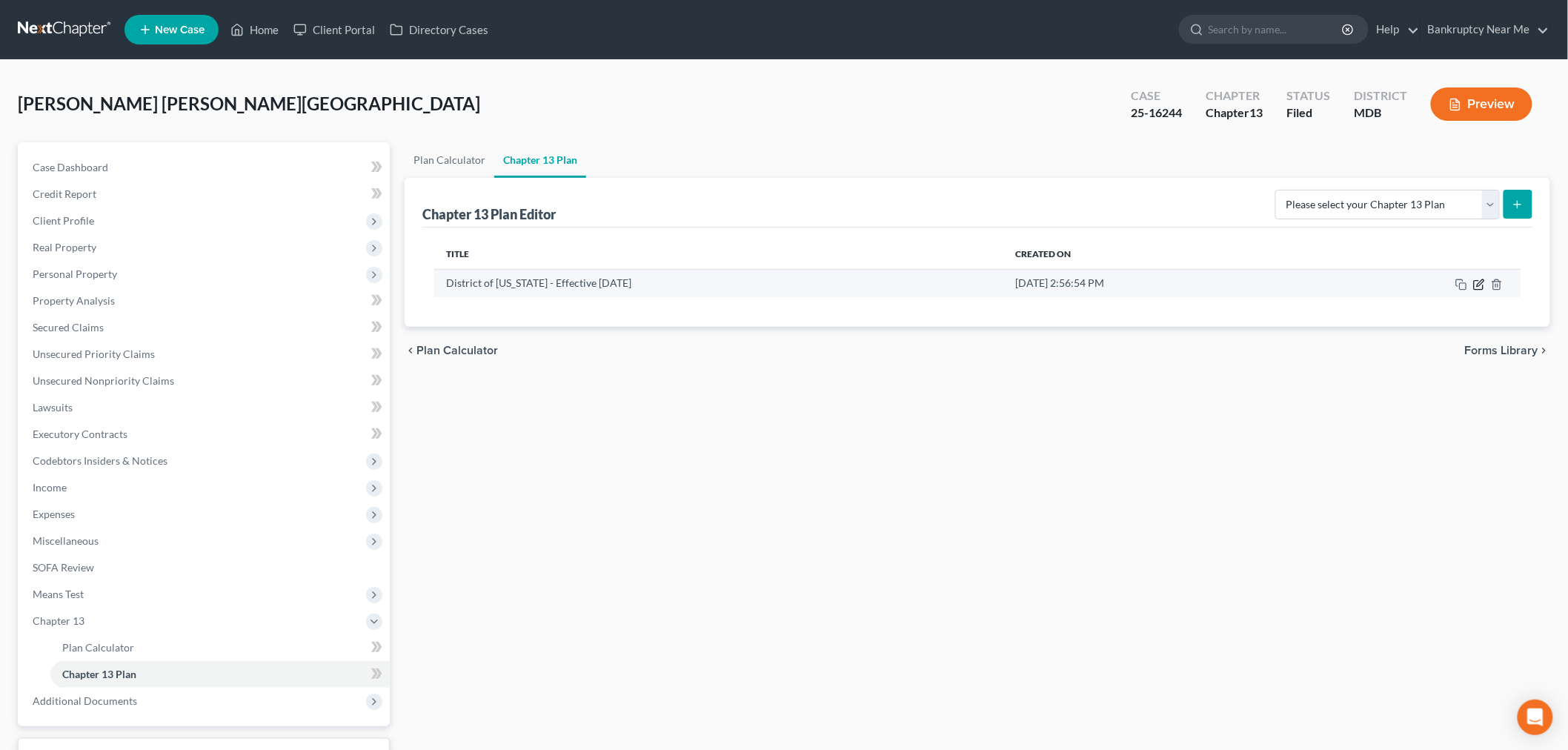
click at [1480, 282] on icon "button" at bounding box center [1479, 285] width 12 height 12
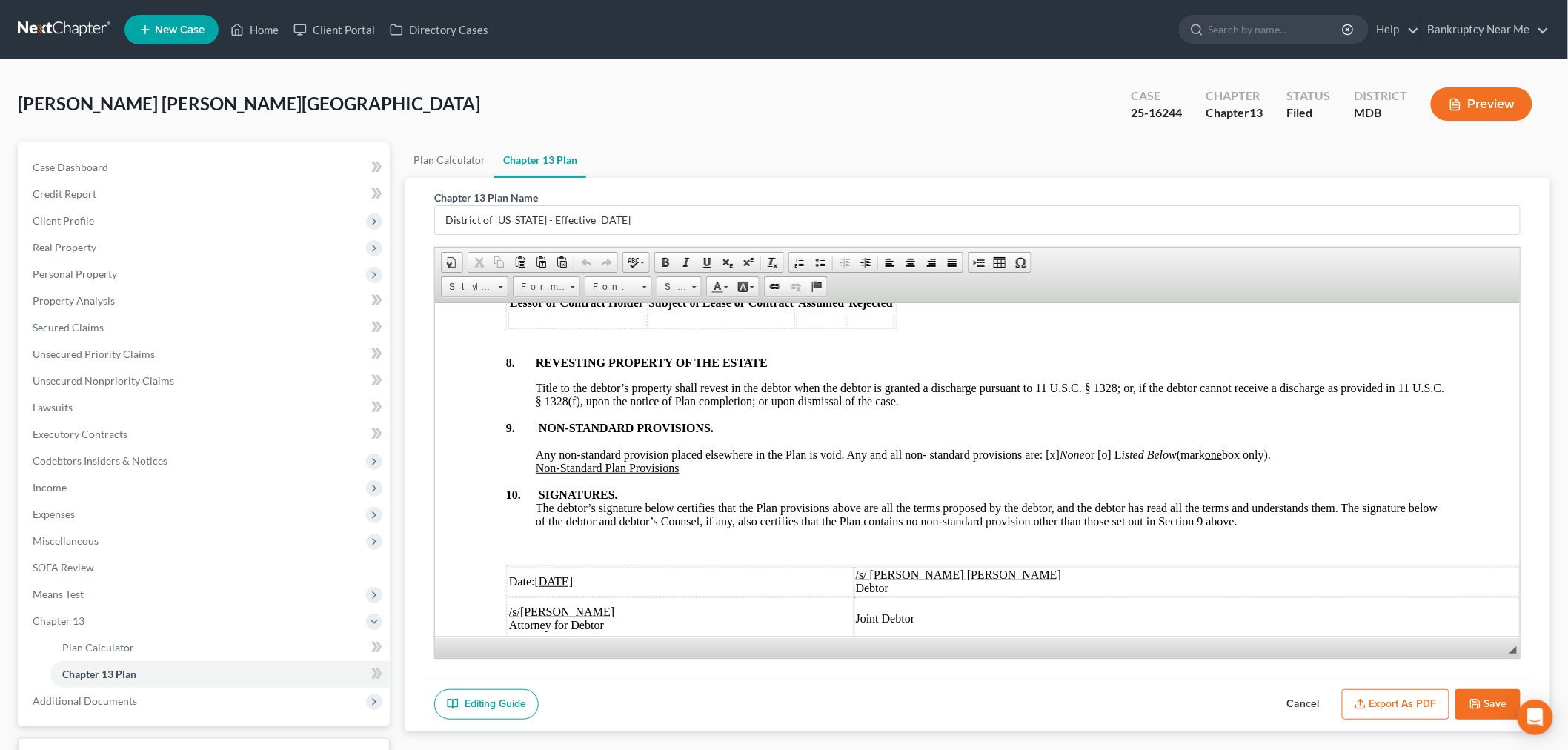
scroll to position [4943, 0]
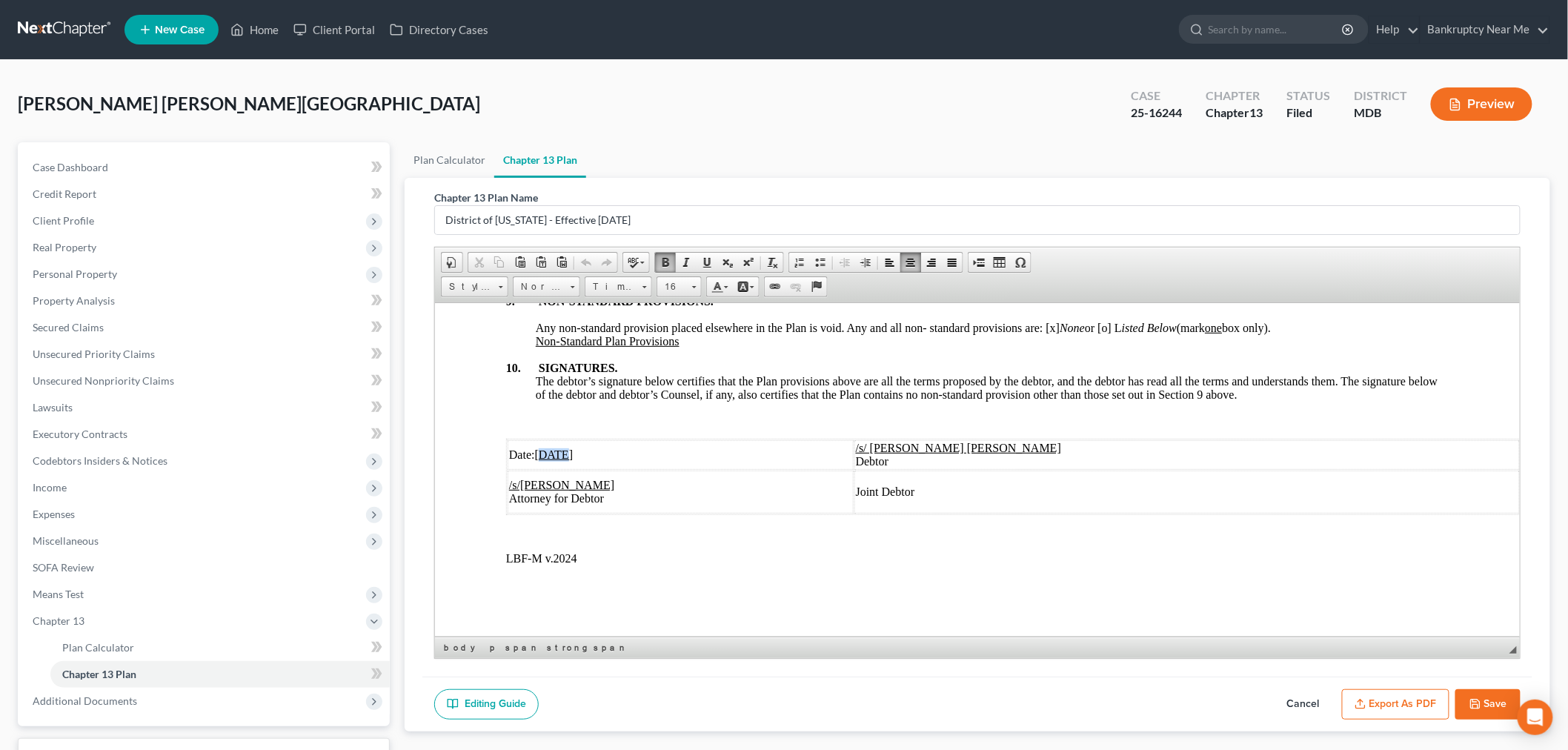
drag, startPoint x: 563, startPoint y: 462, endPoint x: 543, endPoint y: 460, distance: 20.1
click at [543, 460] on u "[DATE]" at bounding box center [553, 454] width 39 height 13
click at [1010, 510] on td "Joint Debtor" at bounding box center [1186, 492] width 665 height 43
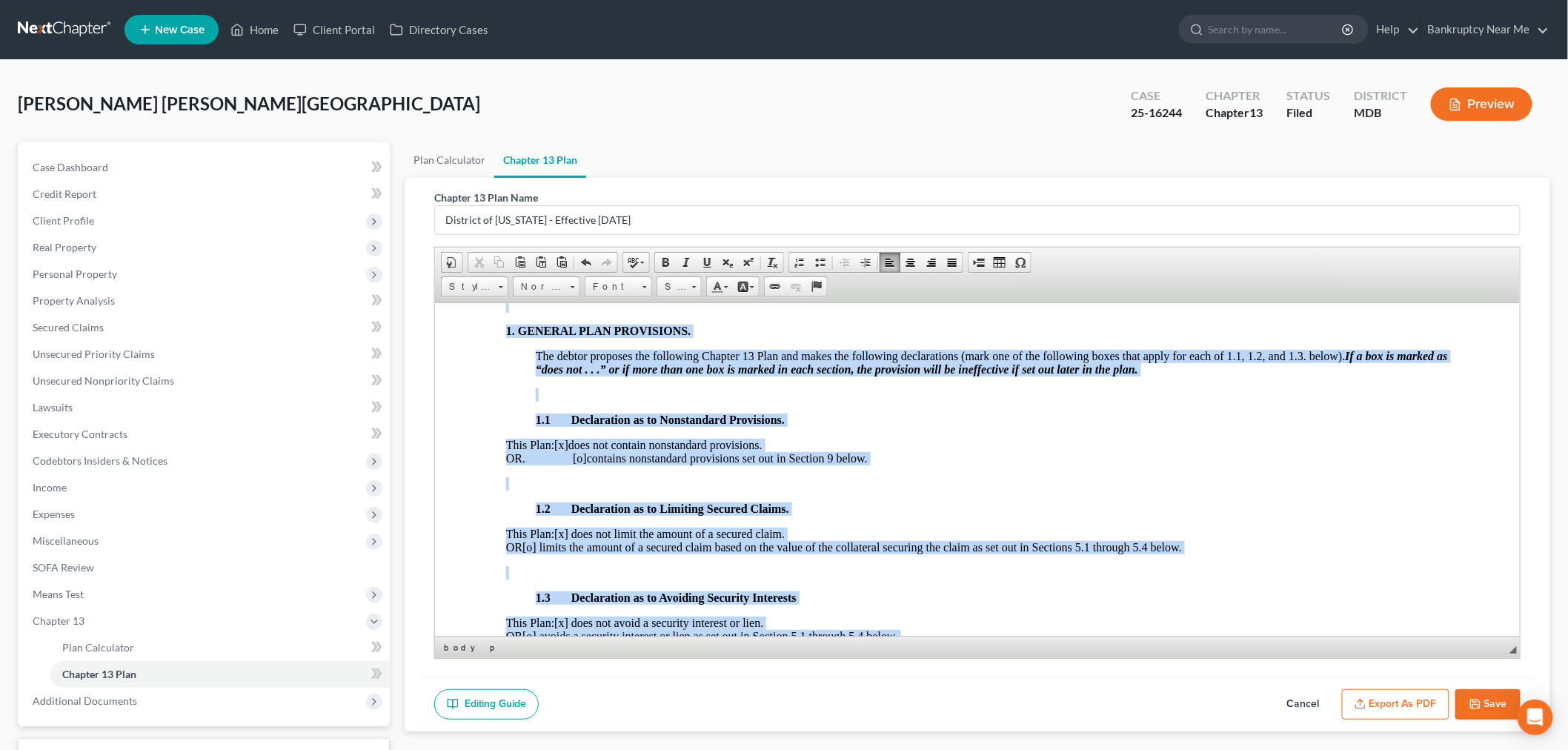
scroll to position [0, 0]
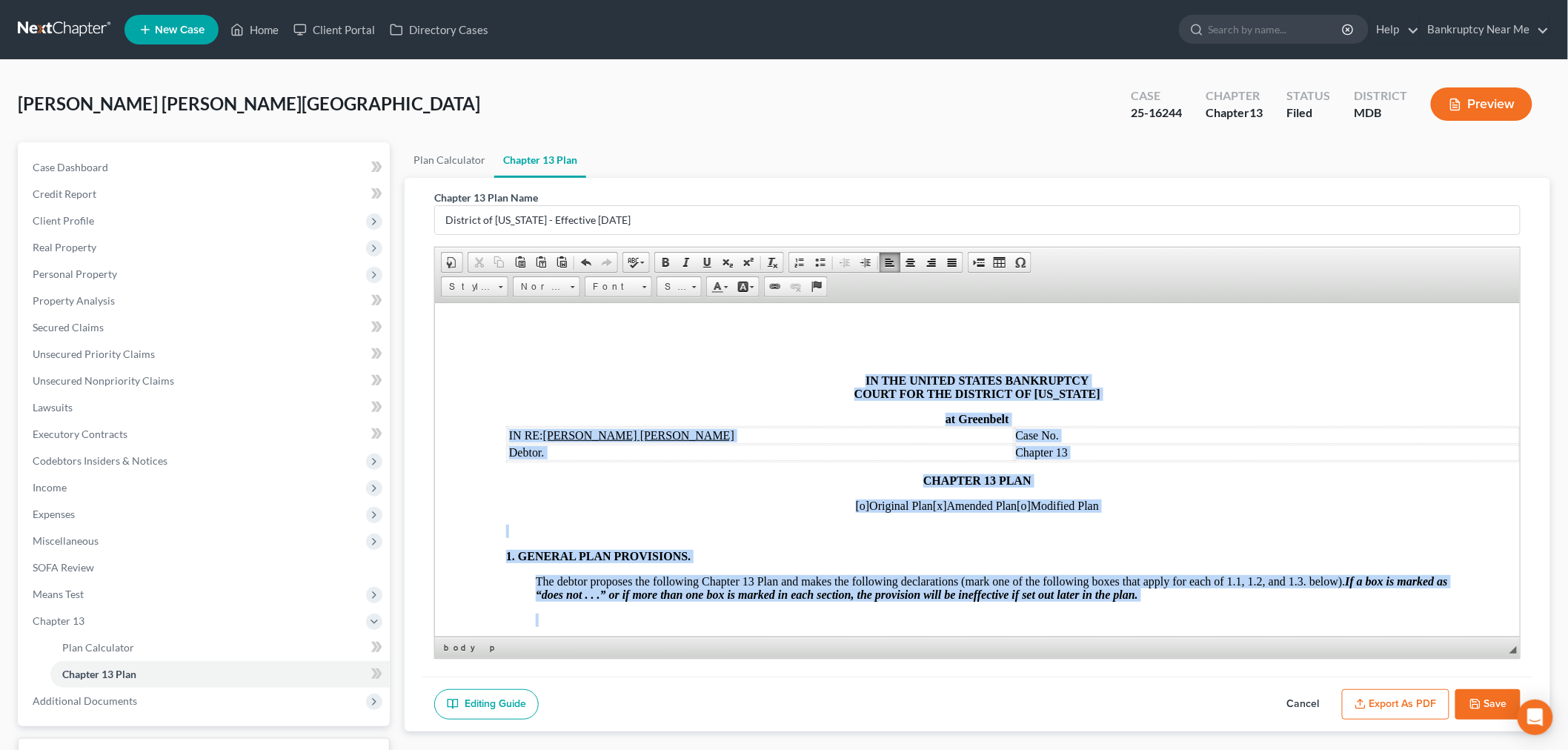
drag, startPoint x: 948, startPoint y: 572, endPoint x: 555, endPoint y: 134, distance: 588.5
click at [692, 283] on span at bounding box center [694, 285] width 4 height 14
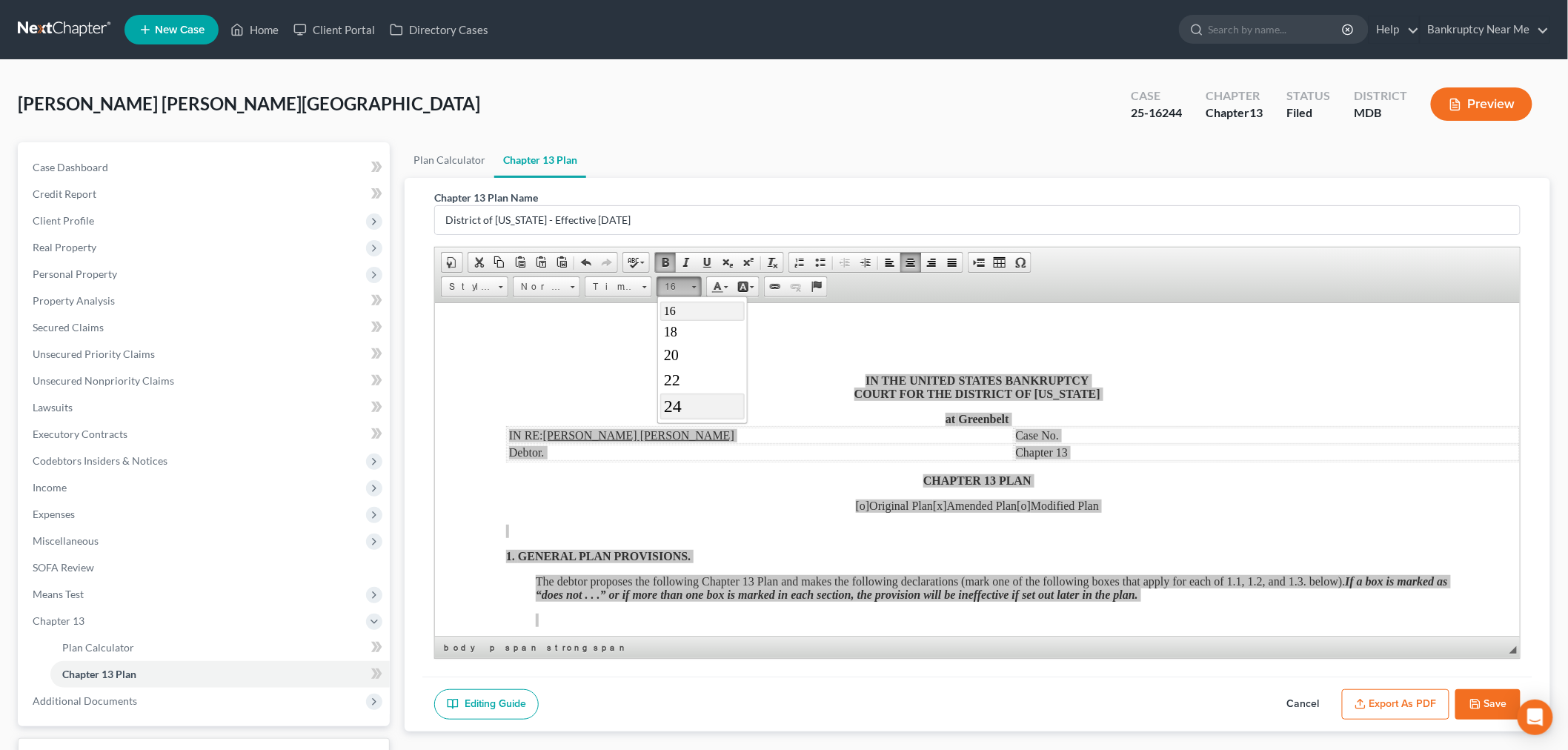
scroll to position [172, 0]
click at [698, 394] on link "26" at bounding box center [701, 395] width 85 height 28
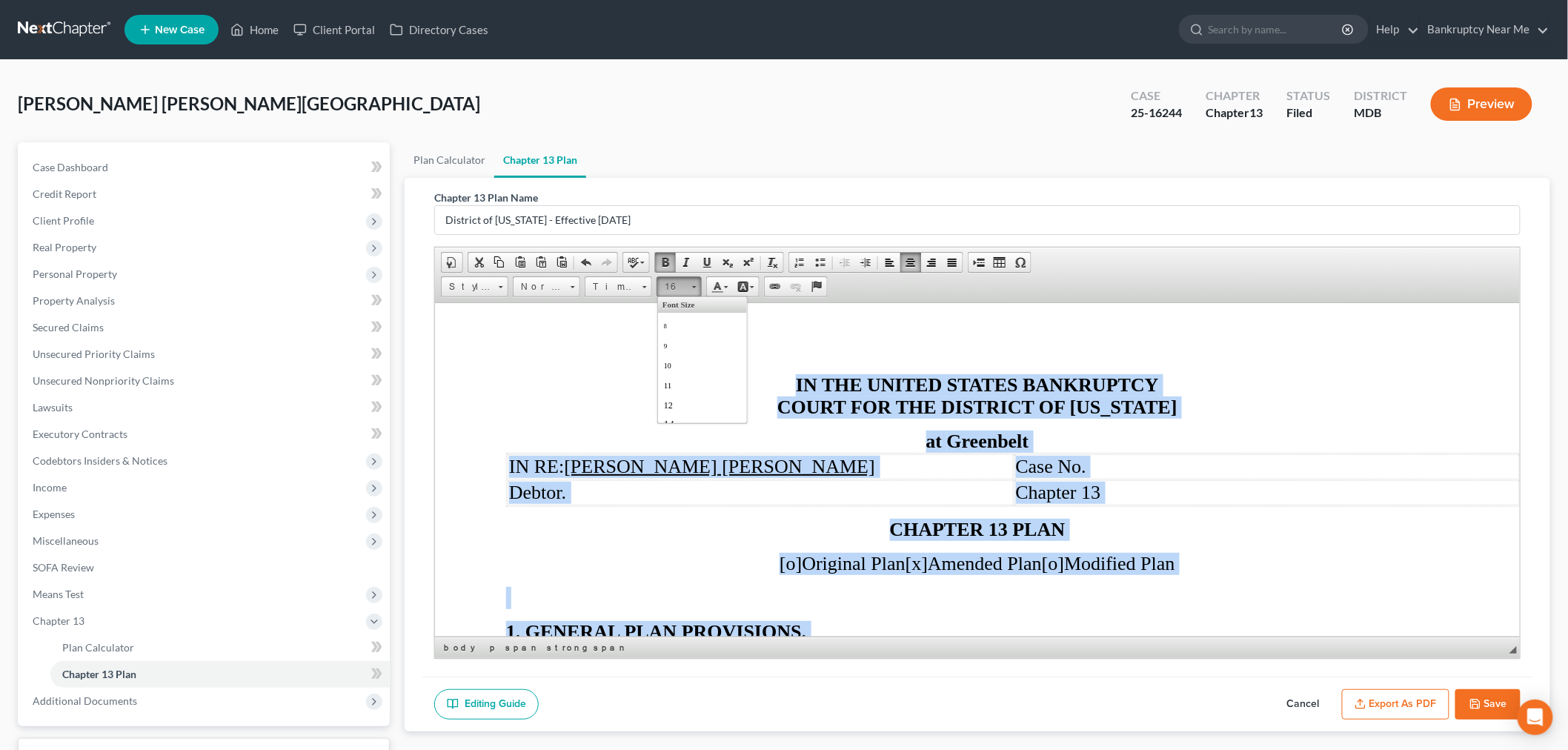
scroll to position [70, 0]
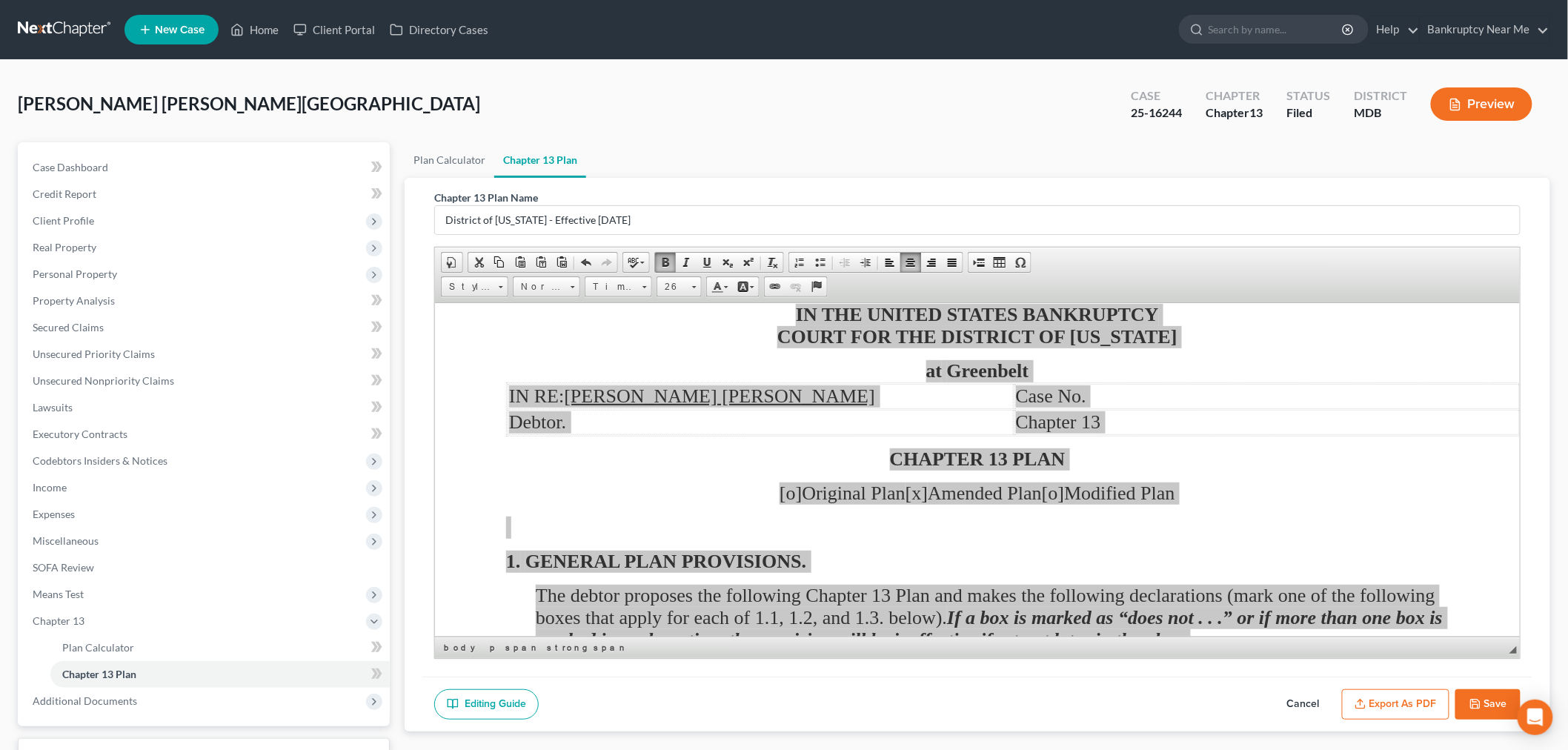
click at [1382, 677] on div "Editing Guide Cancel Export as PDF Save" at bounding box center [977, 705] width 1110 height 55
click at [1374, 704] on button "Export as PDF" at bounding box center [1396, 704] width 107 height 31
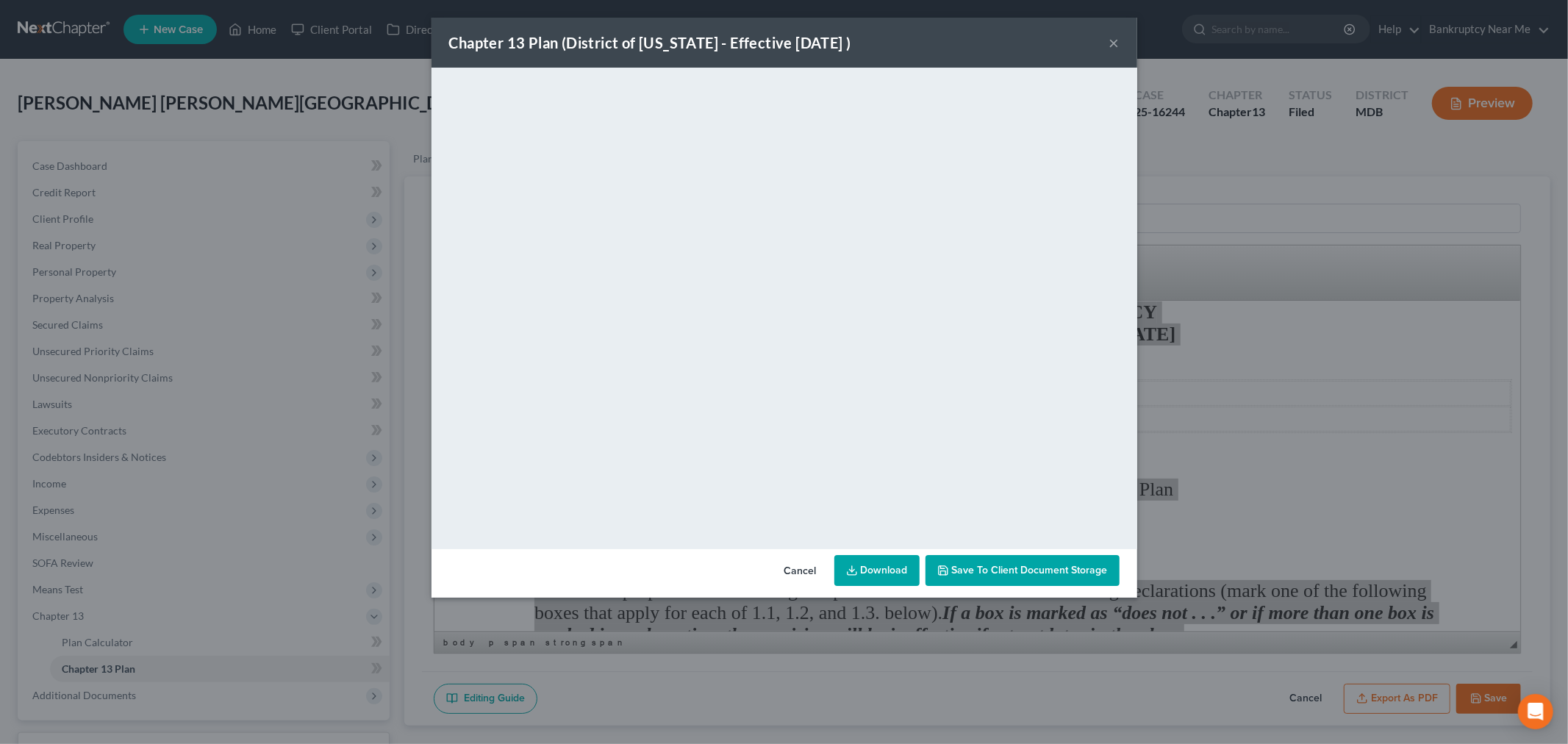
click at [1115, 38] on button "×" at bounding box center [1114, 42] width 10 height 18
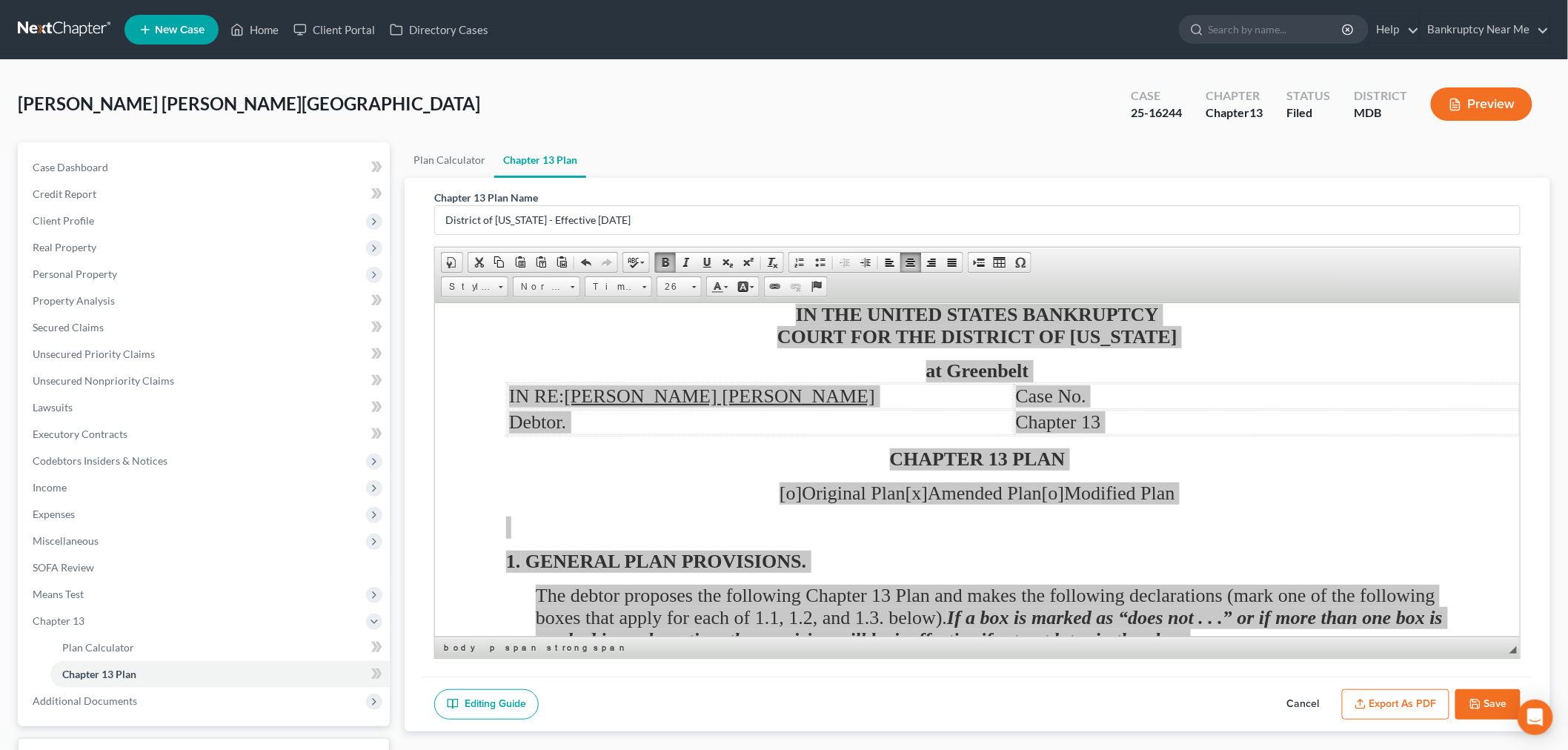
click at [1491, 710] on button "Save" at bounding box center [1488, 704] width 66 height 31
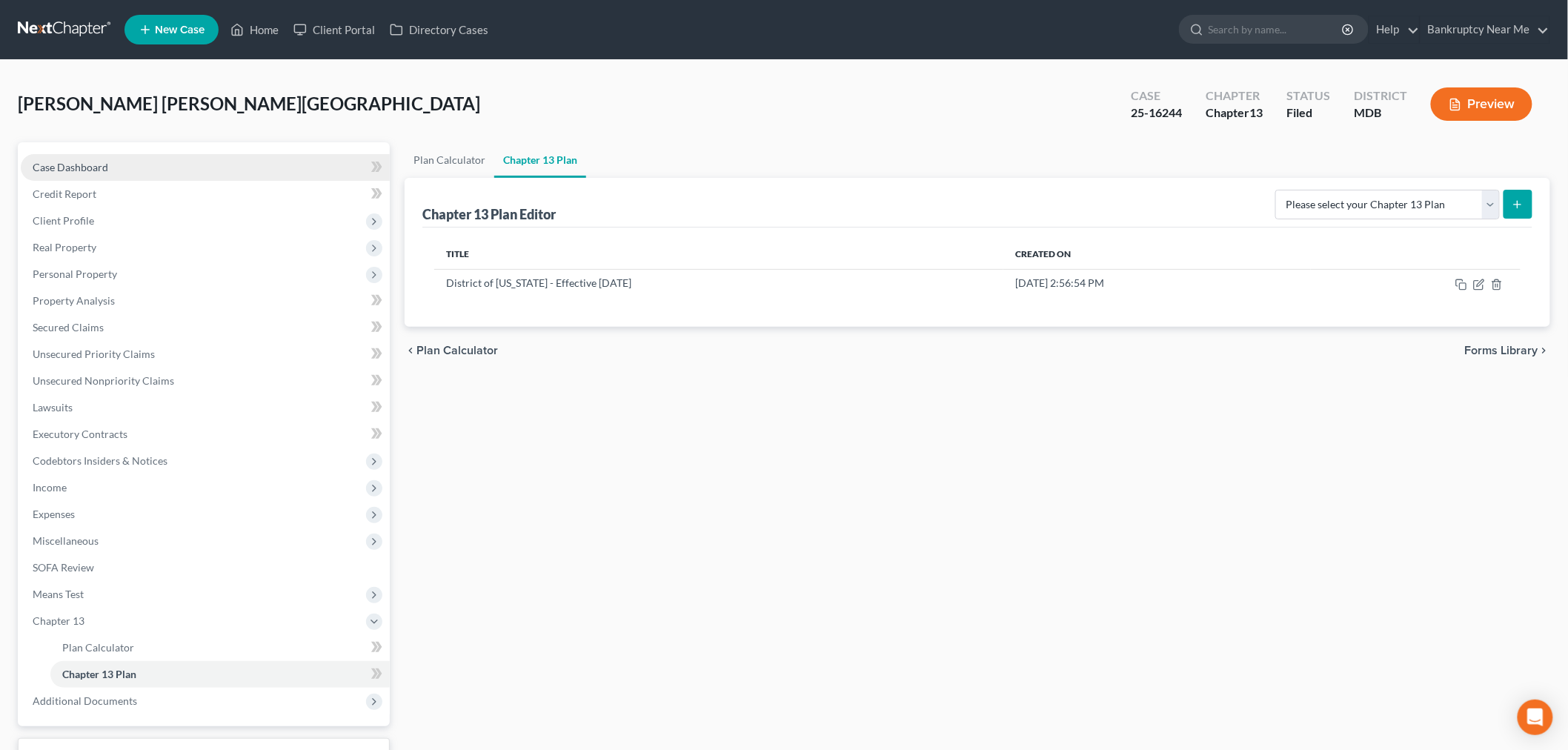
drag, startPoint x: 173, startPoint y: 164, endPoint x: 246, endPoint y: 164, distance: 73.0
click at [174, 164] on link "Case Dashboard" at bounding box center [205, 168] width 369 height 27
select select "6"
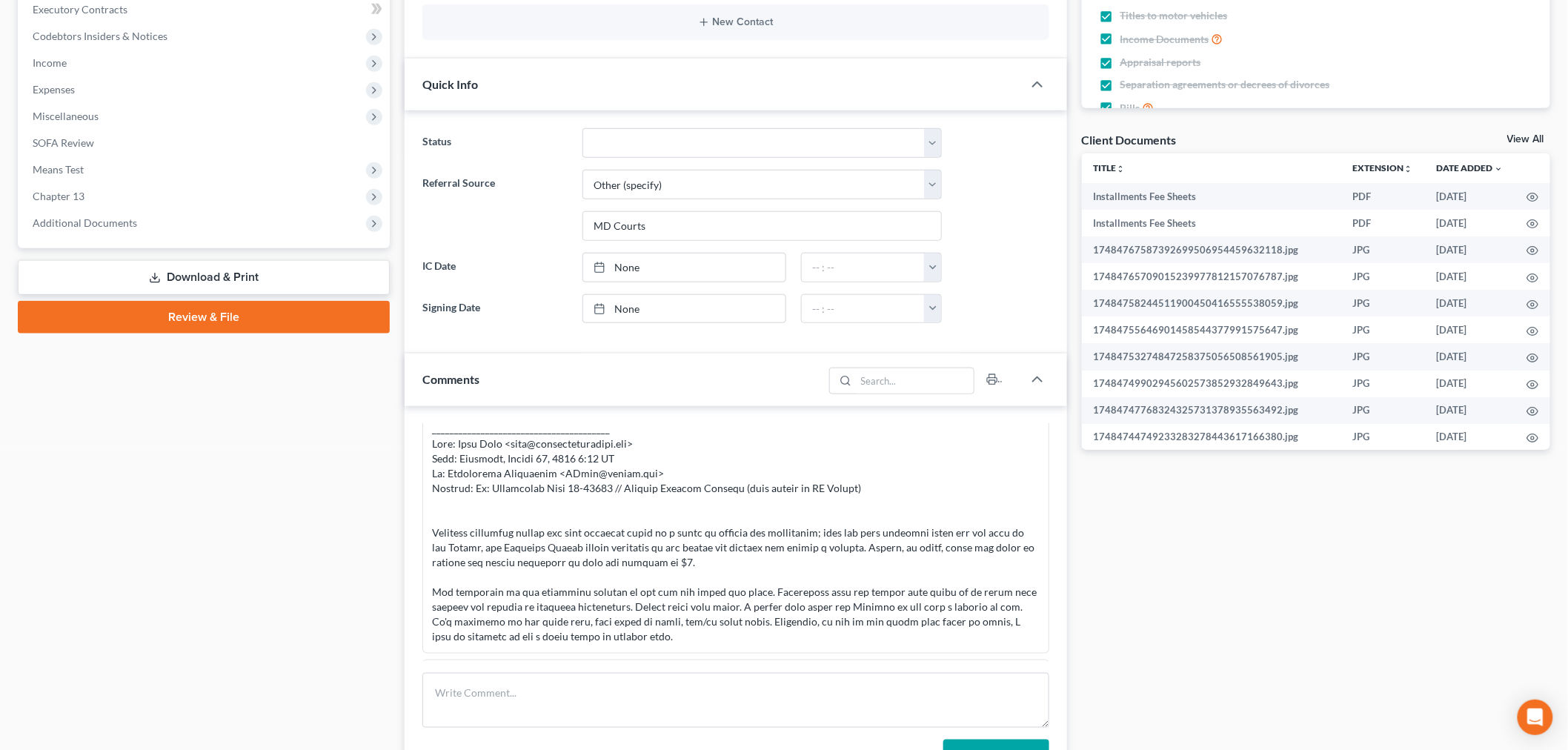
scroll to position [576, 0]
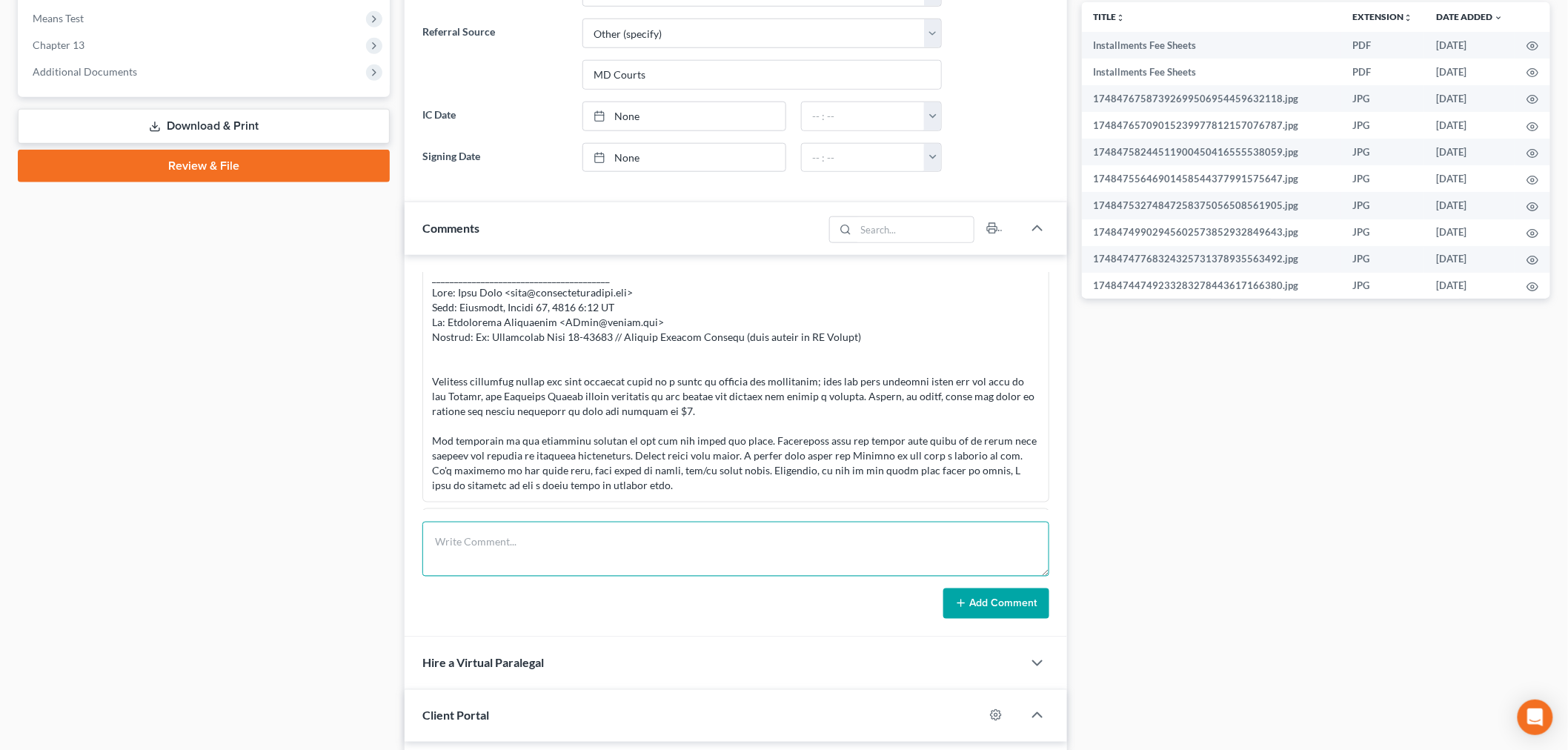
click at [586, 533] on textarea at bounding box center [736, 548] width 627 height 55
type textarea "1AP filed"
drag, startPoint x: 968, startPoint y: 605, endPoint x: 965, endPoint y: 309, distance: 296.0
click at [969, 605] on button "Add Comment" at bounding box center [996, 604] width 106 height 31
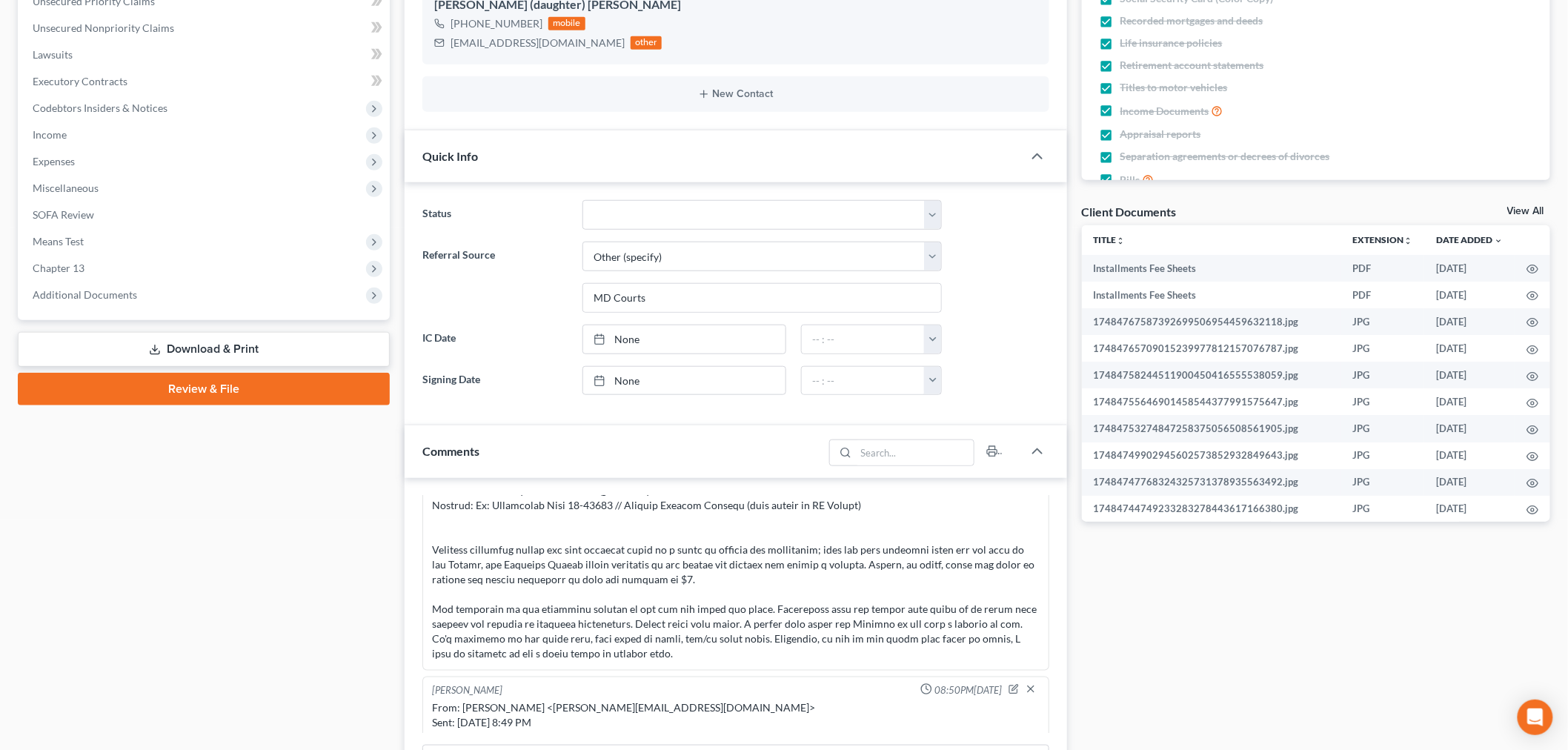
scroll to position [0, 0]
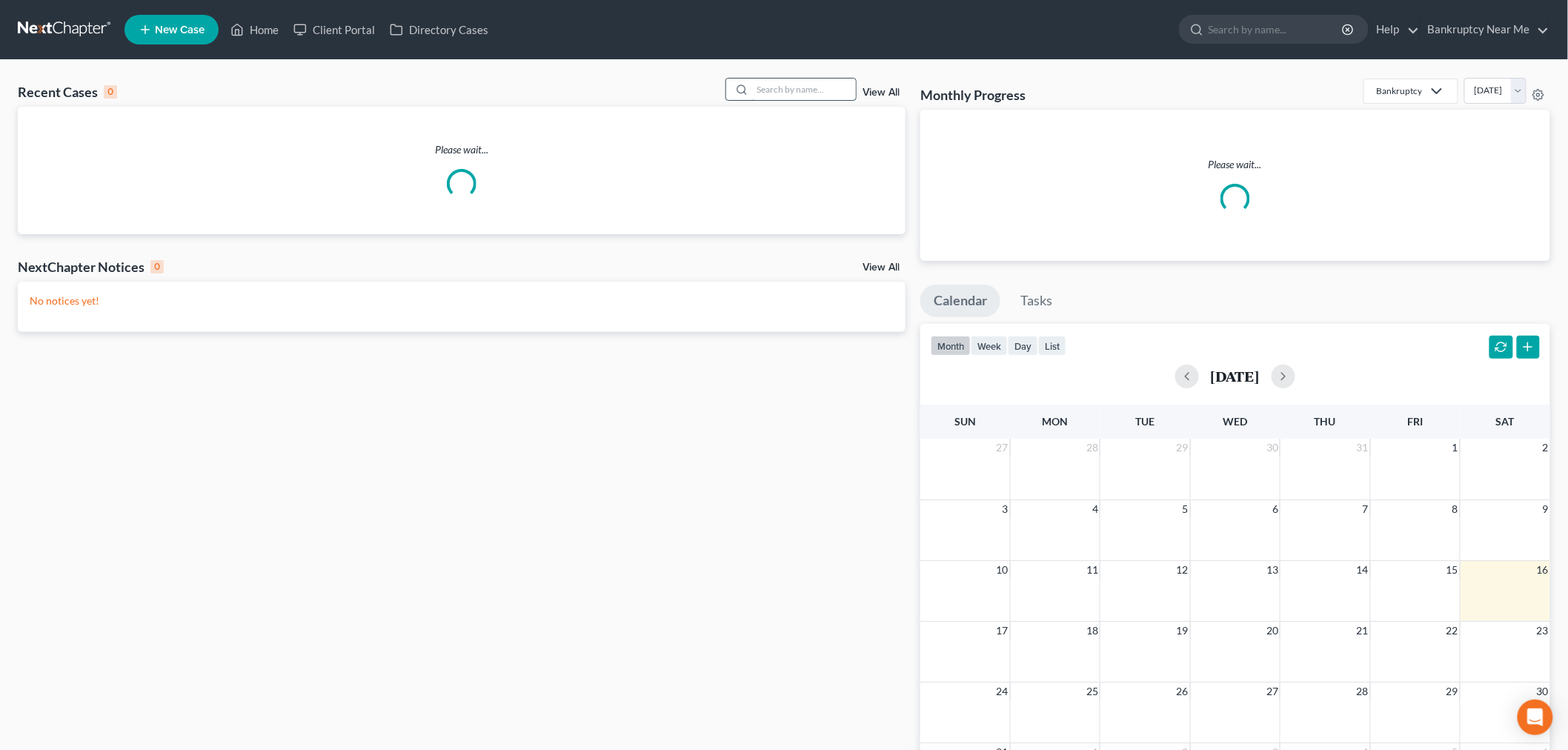
click at [826, 88] on input "search" at bounding box center [803, 89] width 103 height 21
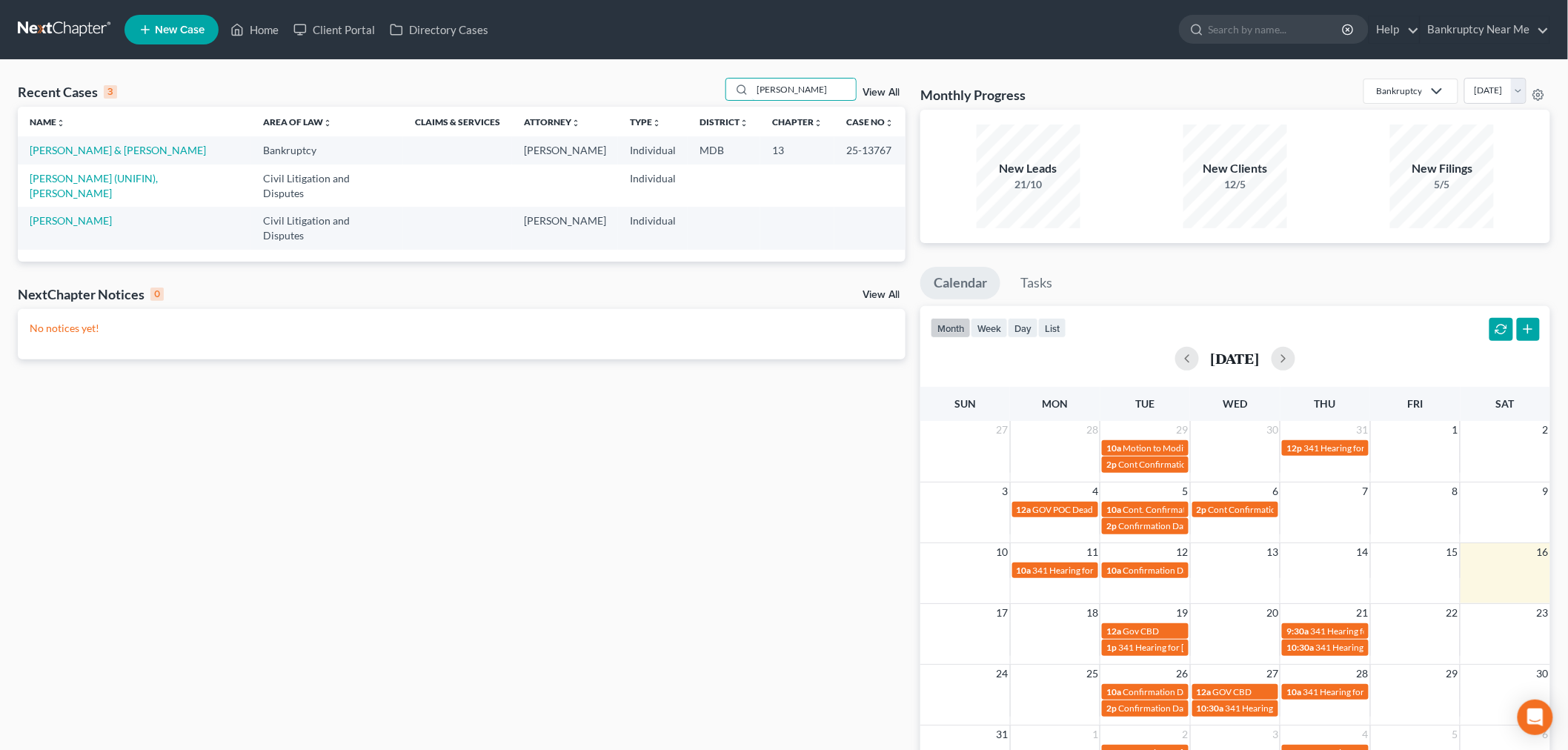
type input "[PERSON_NAME]"
click at [99, 138] on td "[PERSON_NAME] & [PERSON_NAME]" at bounding box center [135, 150] width 234 height 28
click at [97, 143] on td "[PERSON_NAME] & [PERSON_NAME]" at bounding box center [135, 150] width 234 height 28
click at [98, 144] on link "[PERSON_NAME] & [PERSON_NAME]" at bounding box center [118, 150] width 176 height 13
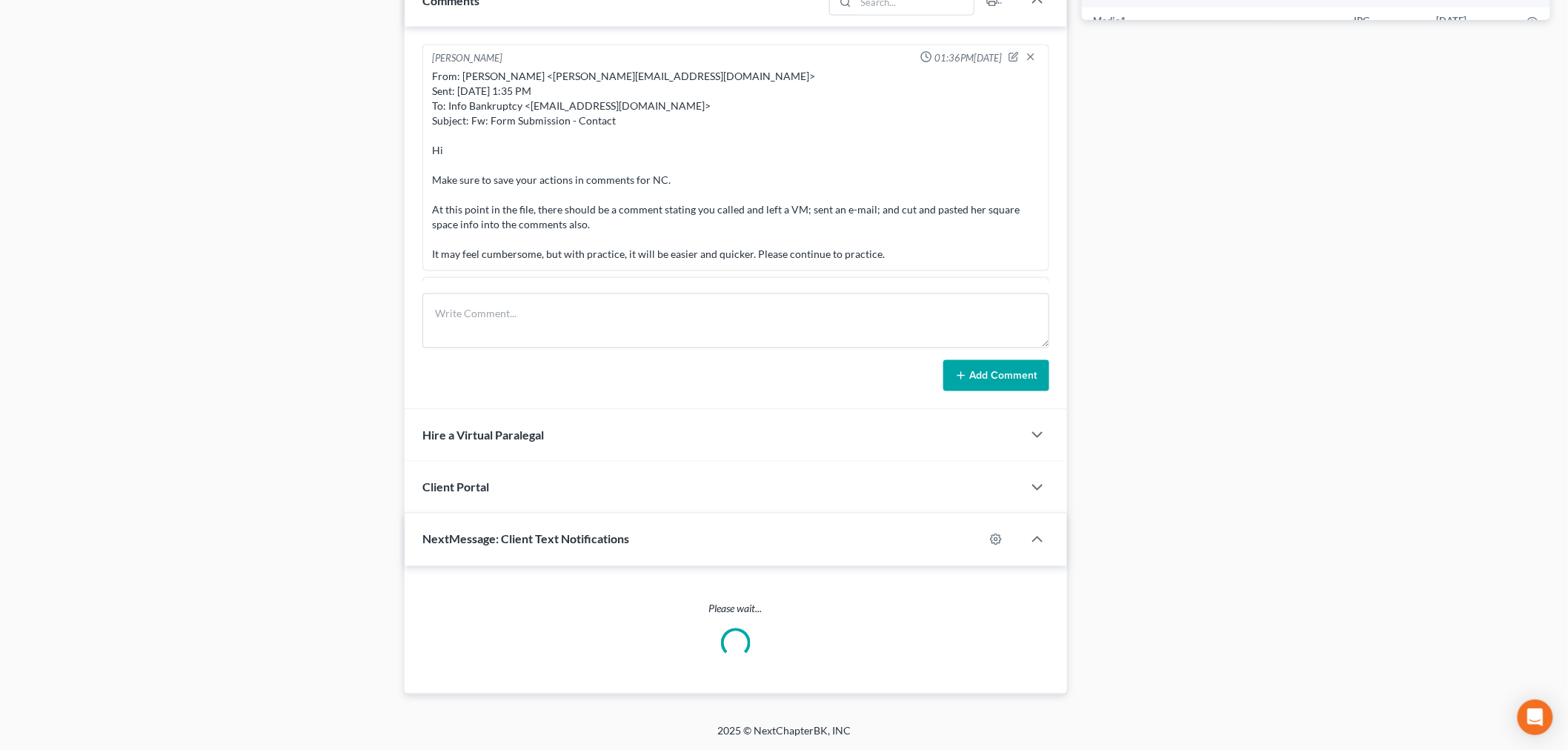
scroll to position [21274, 0]
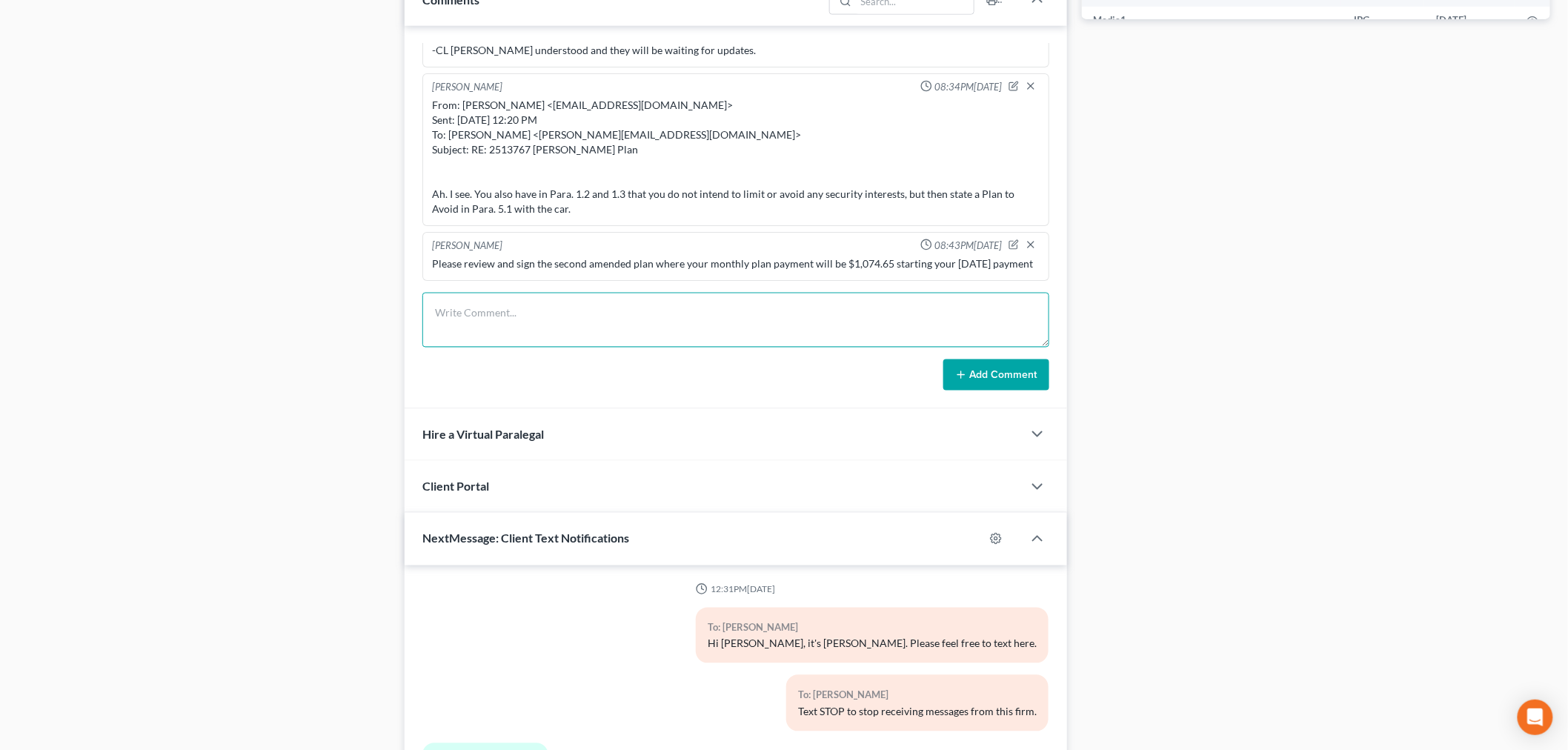
click at [619, 311] on textarea at bounding box center [736, 320] width 627 height 55
paste textarea "From: [PERSON_NAME] <[EMAIL_ADDRESS][DOMAIN_NAME][US_STATE]> Sent: [DATE] 11:45…"
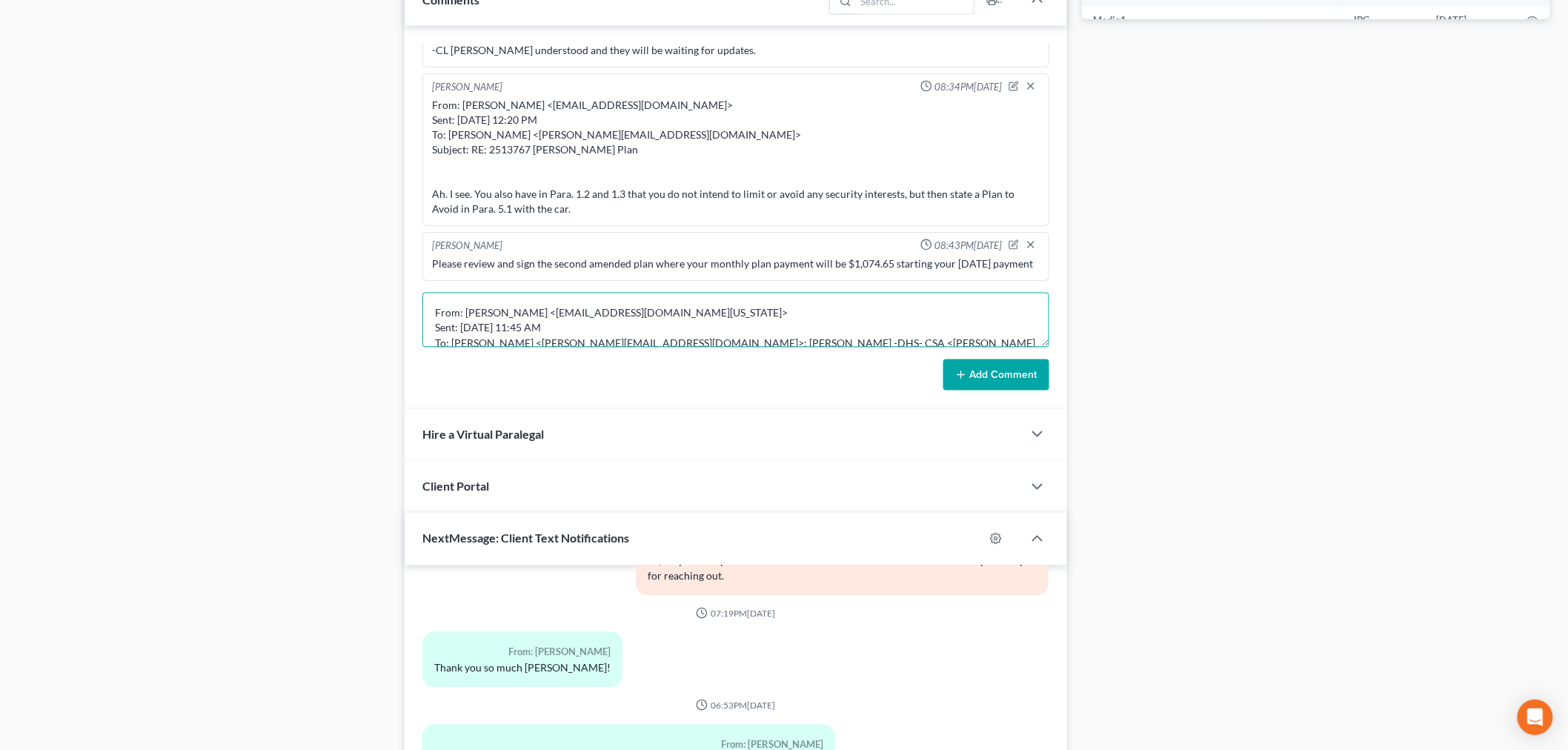
scroll to position [158, 0]
type textarea "From: [PERSON_NAME] <[EMAIL_ADDRESS][DOMAIN_NAME][US_STATE]> Sent: [DATE] 11:45…"
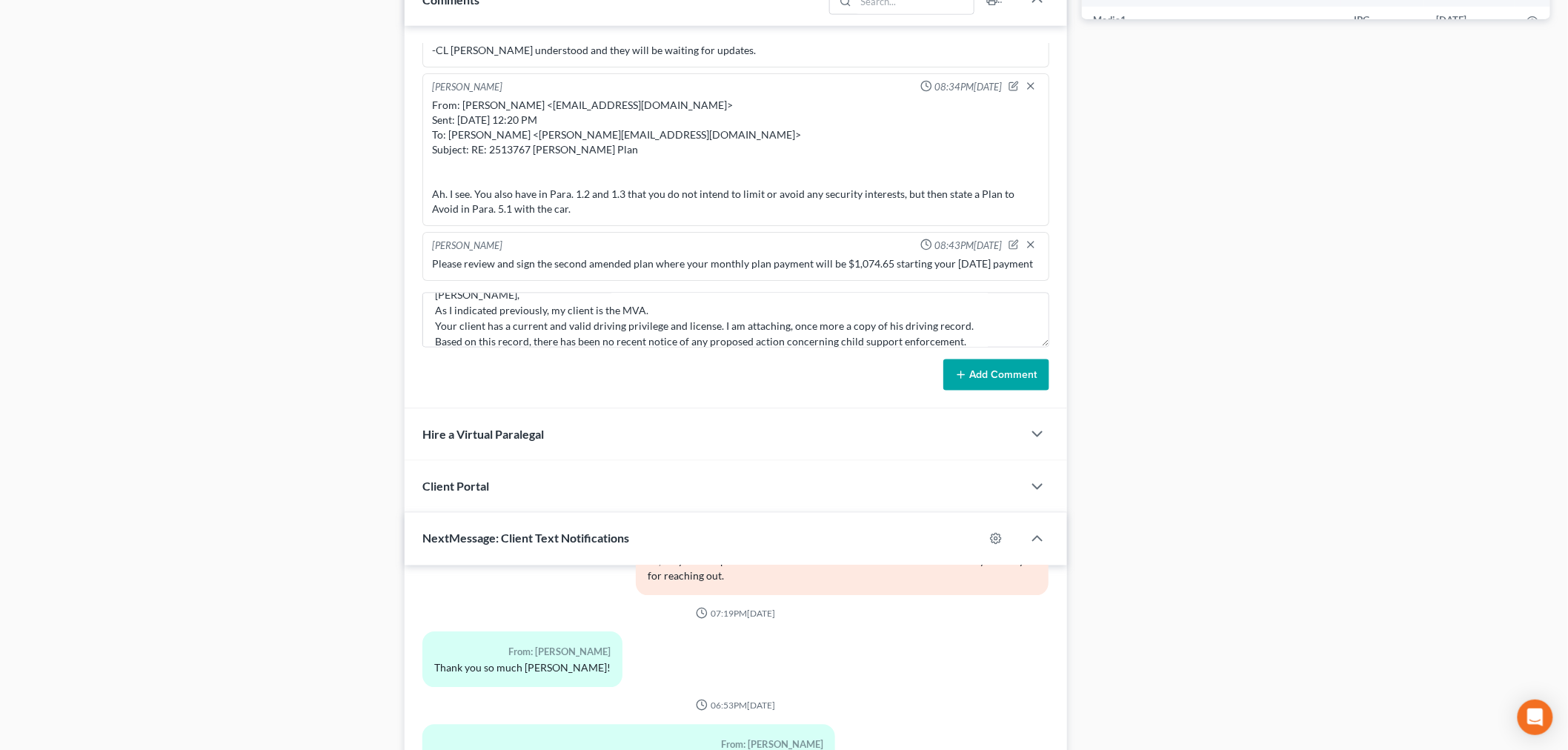
click at [965, 383] on button "Add Comment" at bounding box center [996, 375] width 106 height 31
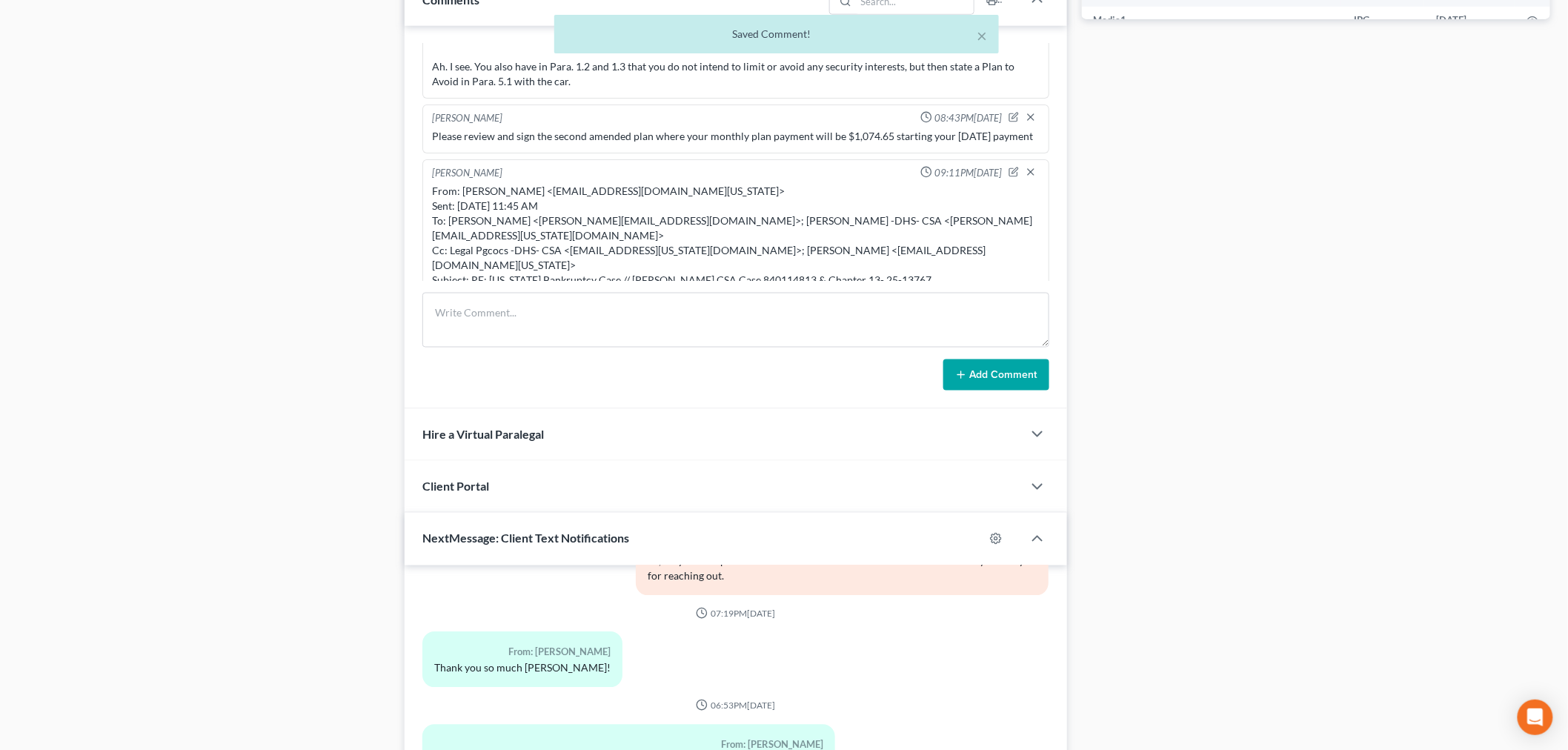
scroll to position [21507, 0]
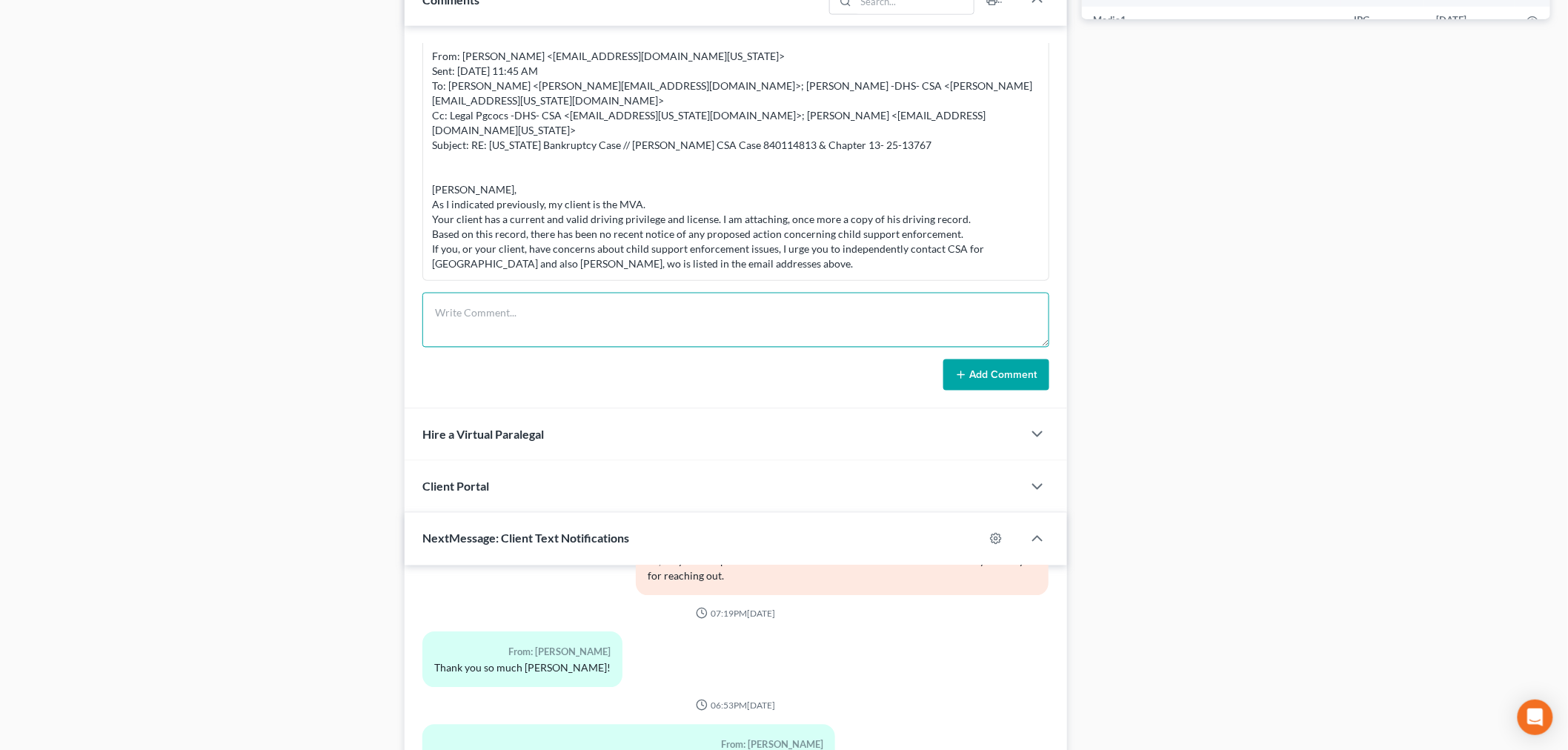
paste textarea "From: [PERSON_NAME] <[PERSON_NAME][EMAIL_ADDRESS][DOMAIN_NAME]> Sent: [DATE] 9:…"
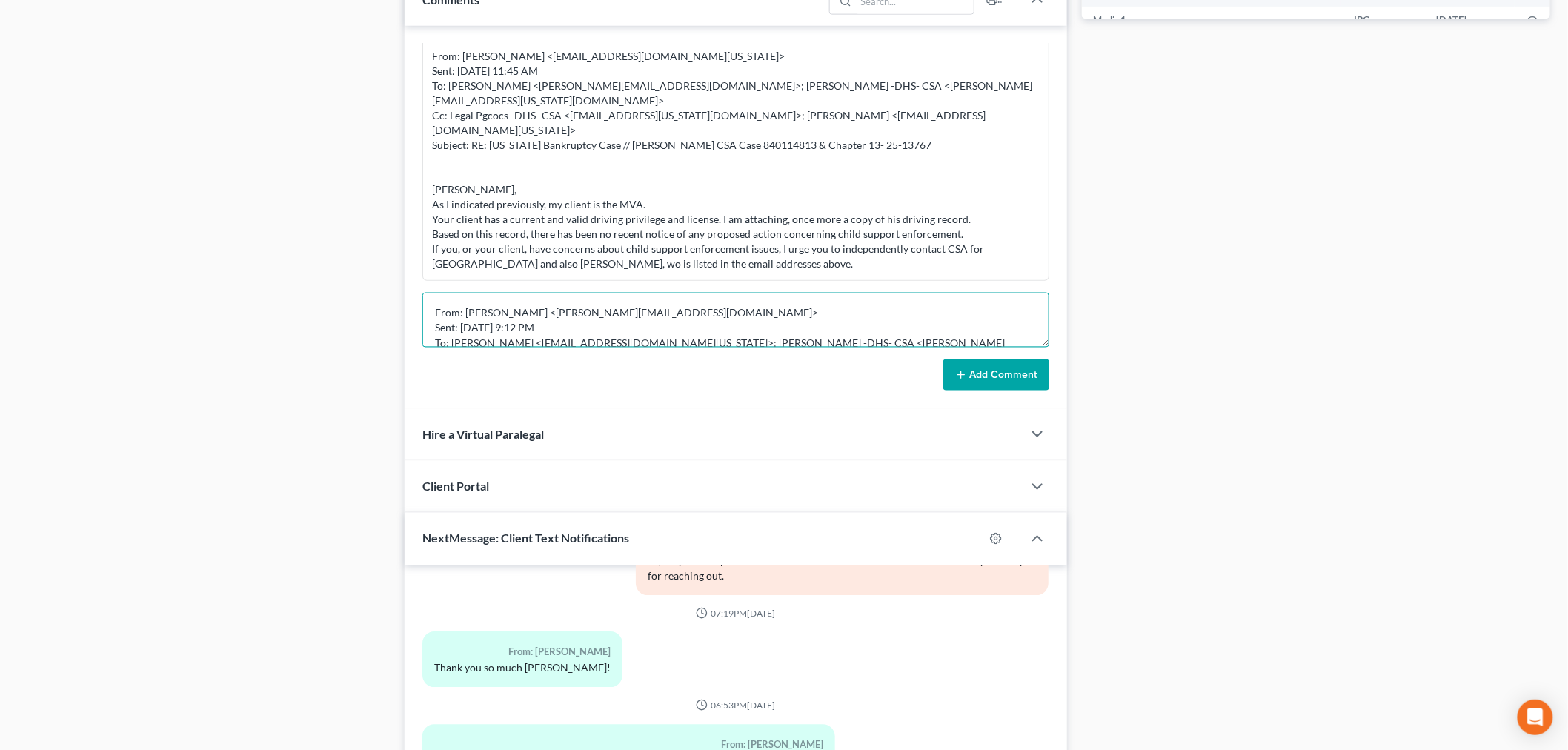
scroll to position [80, 0]
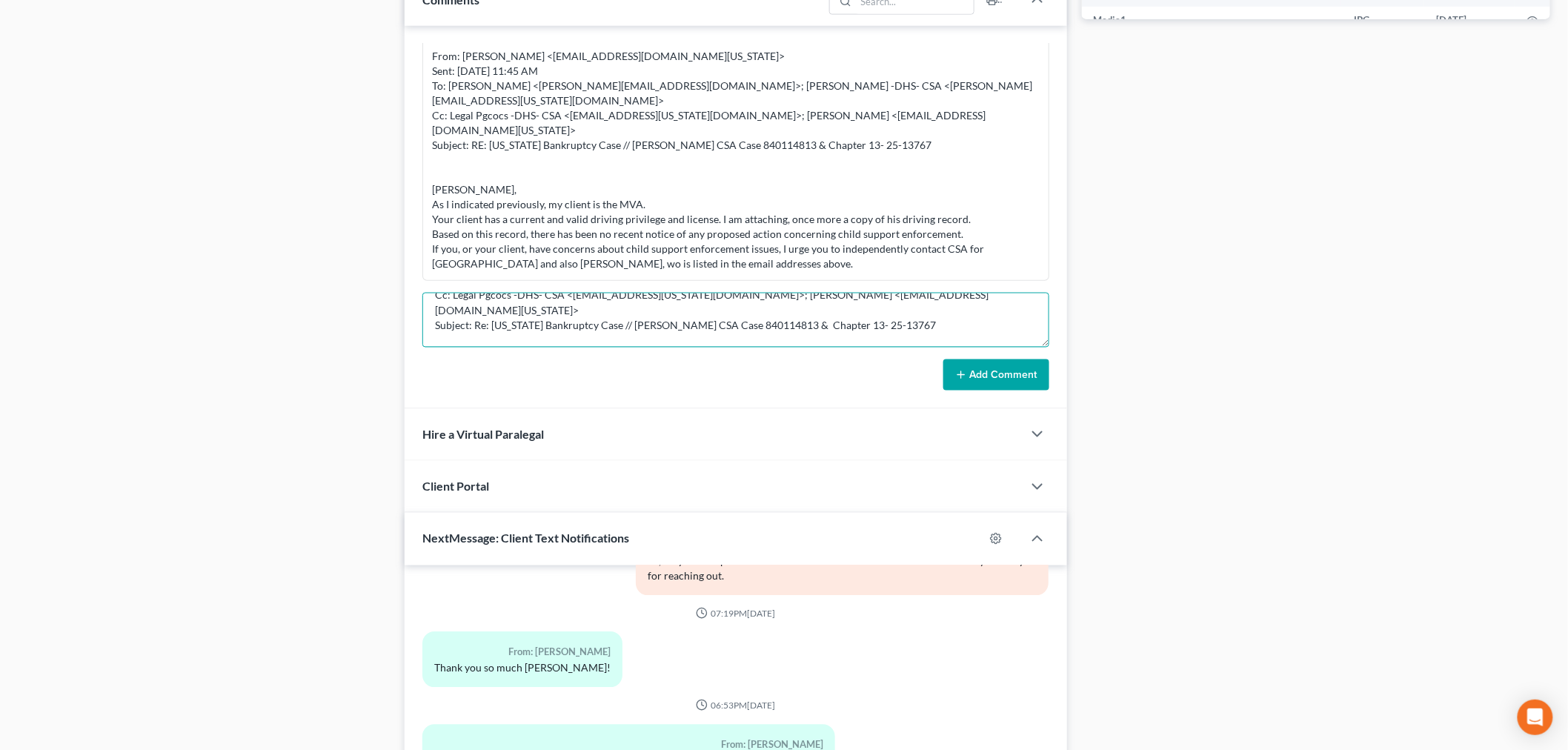
type textarea "From: Iris Kwon <iris@bankruptcynearme.org> Sent: Saturday, August 16, 2025 9:1…"
click at [961, 375] on icon at bounding box center [961, 375] width 12 height 12
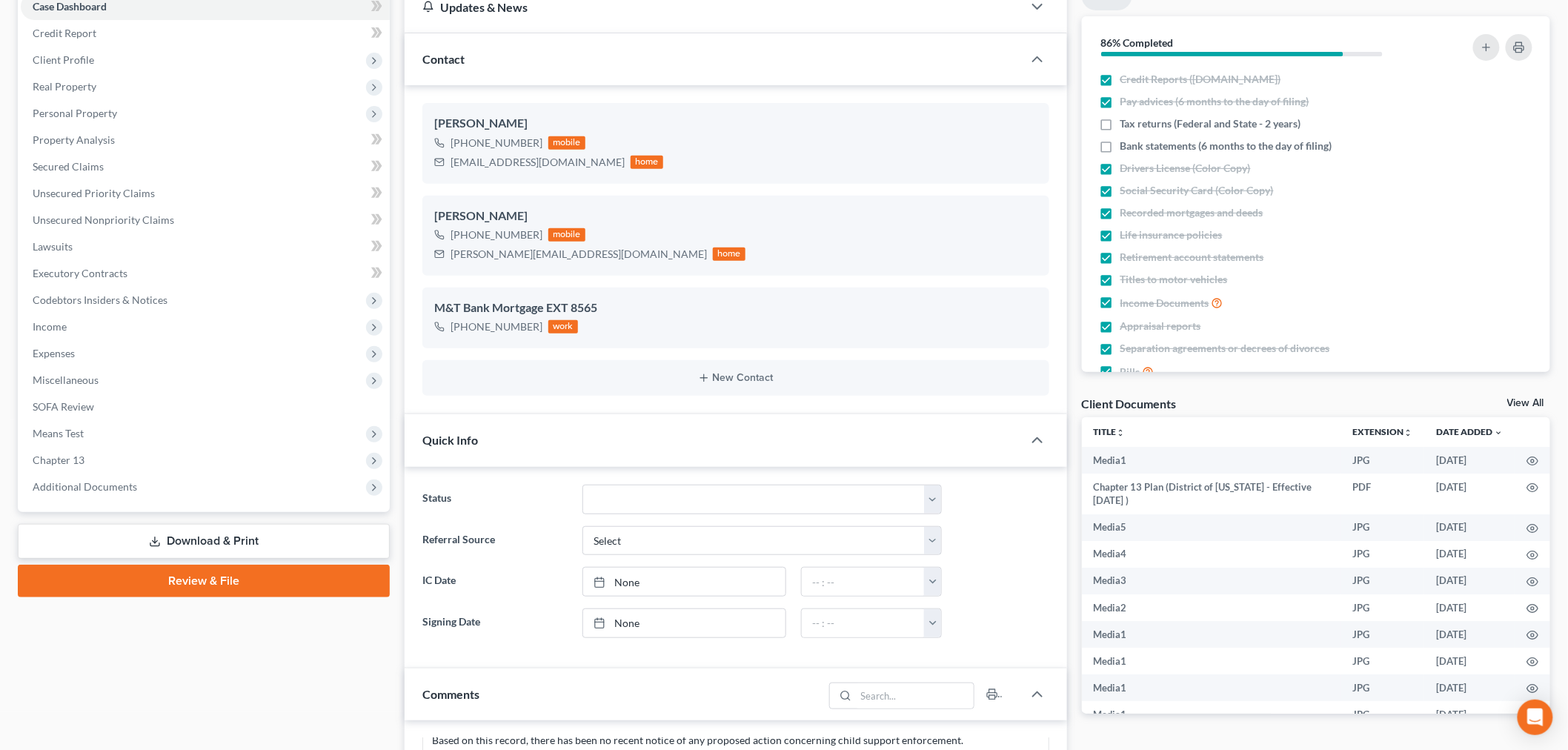
scroll to position [0, 0]
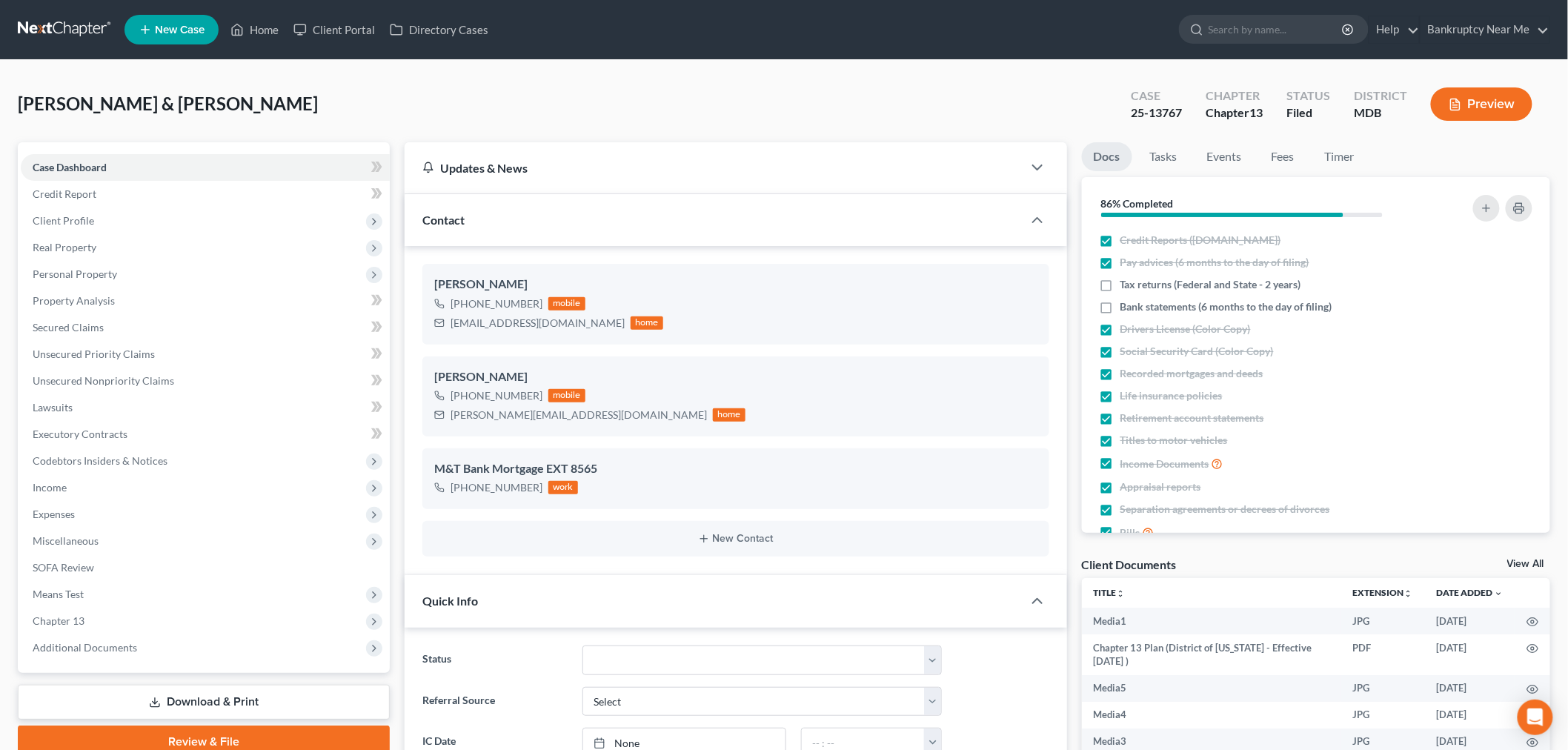
click at [78, 26] on link at bounding box center [66, 30] width 95 height 27
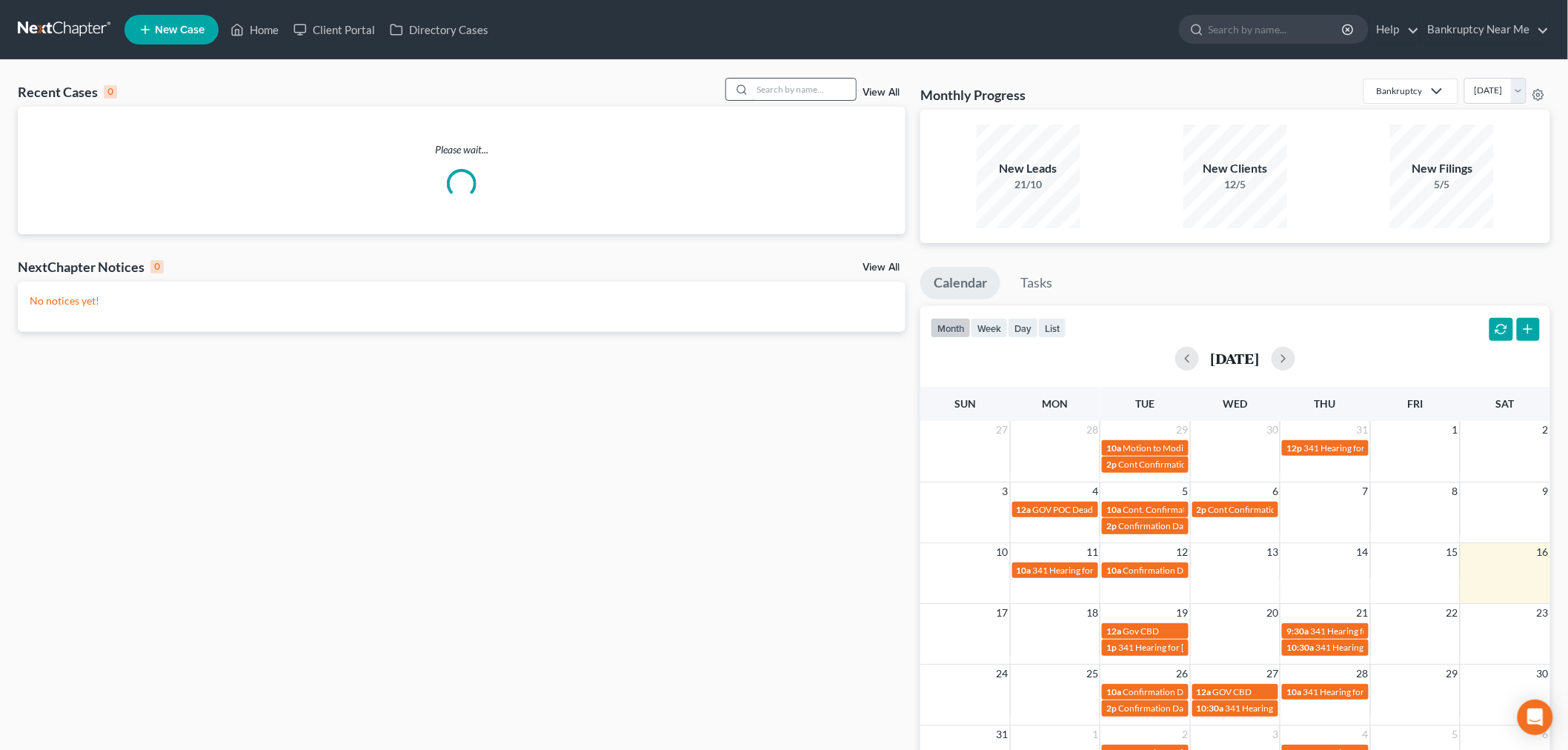
click at [795, 86] on input "search" at bounding box center [803, 89] width 103 height 21
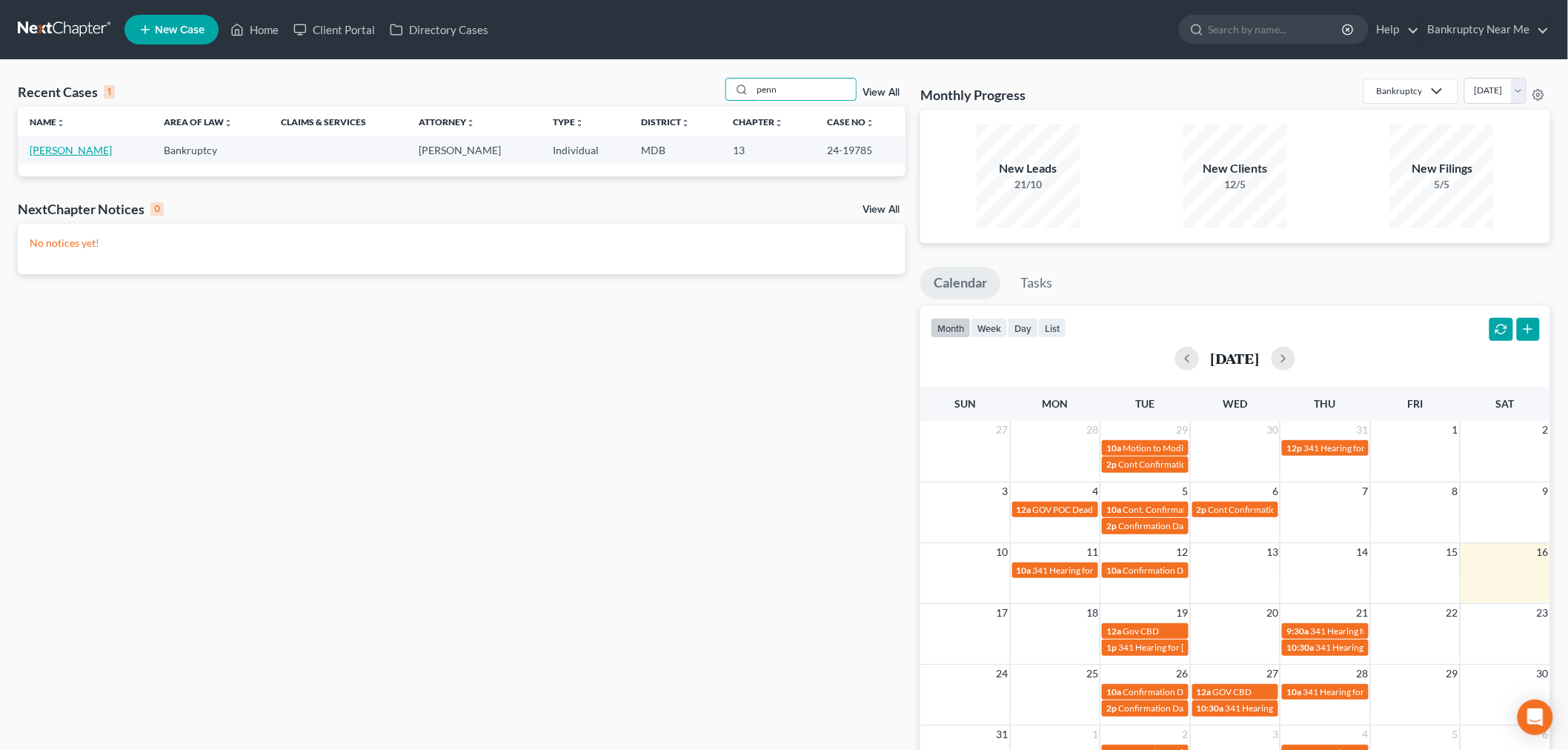
type input "penn"
click at [86, 149] on link "[PERSON_NAME]" at bounding box center [71, 150] width 82 height 13
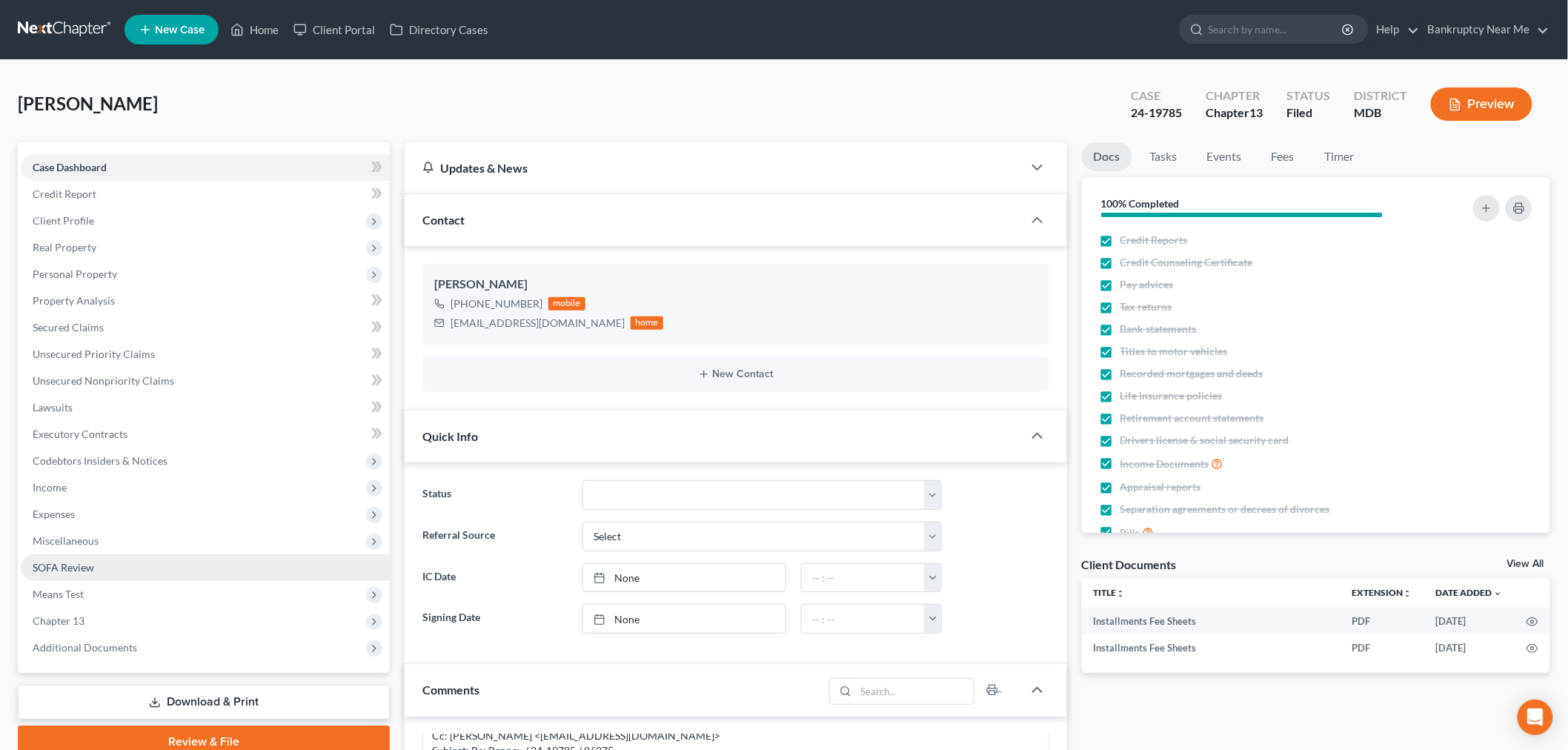
scroll to position [1302, 0]
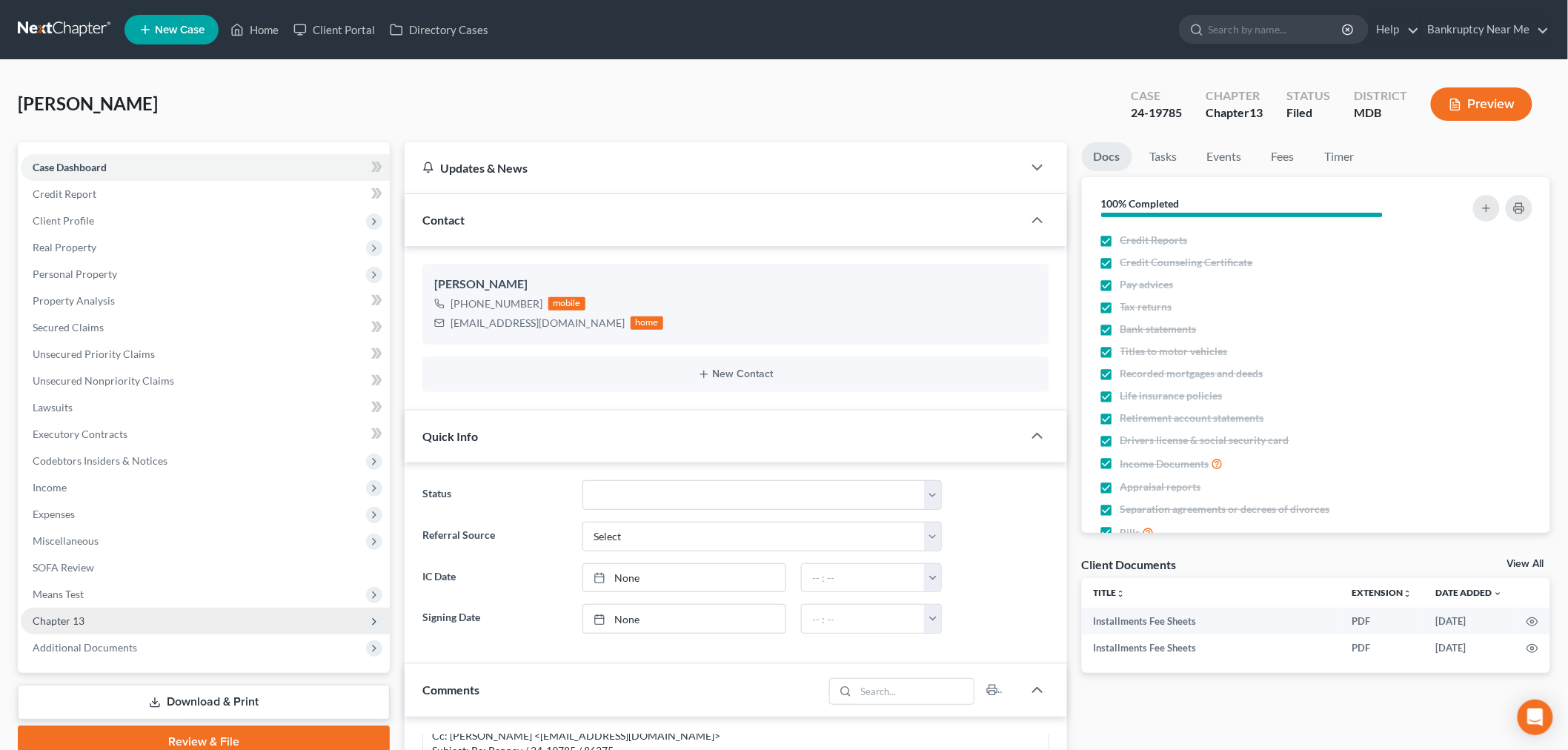
click at [85, 623] on span "Chapter 13" at bounding box center [205, 621] width 369 height 27
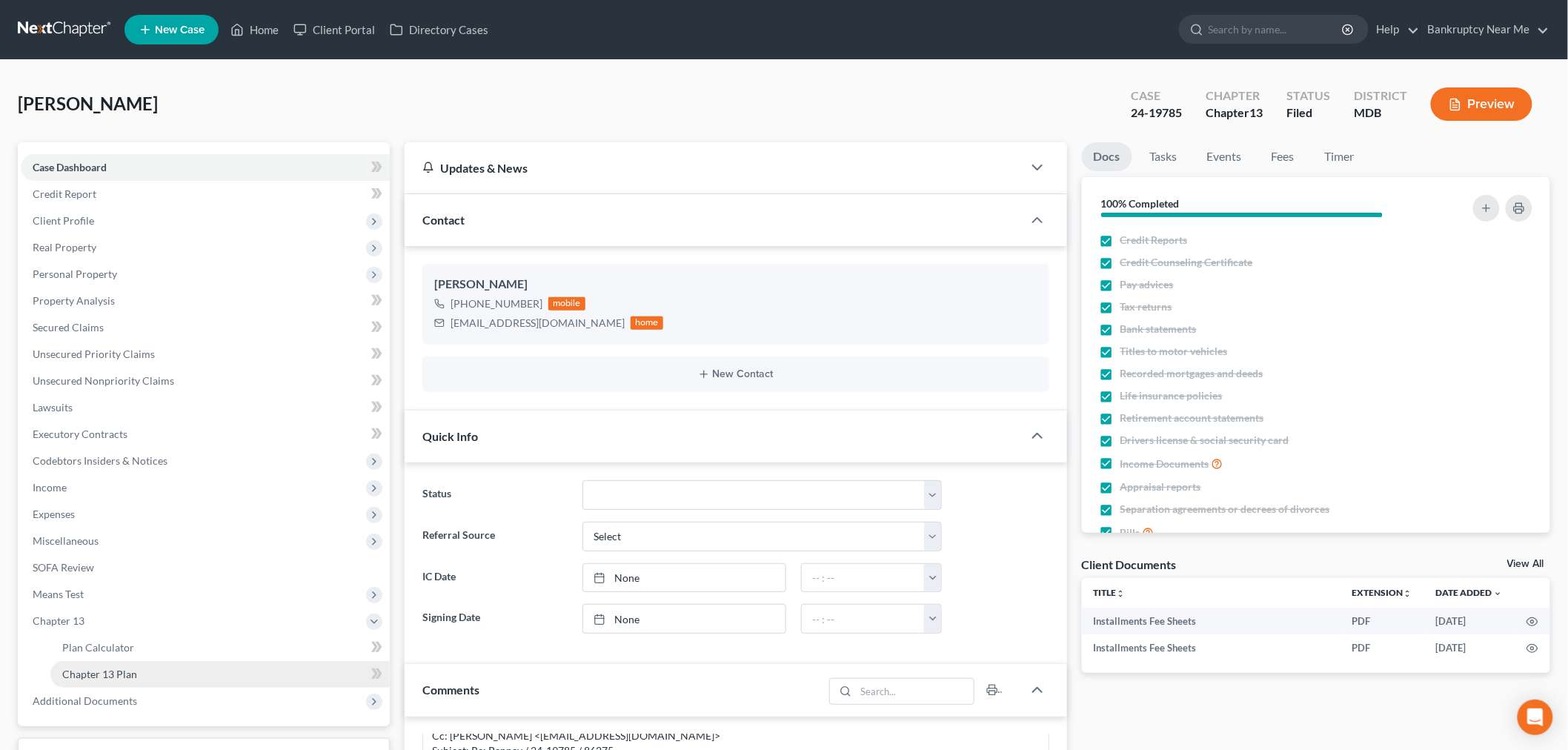
click at [153, 671] on link "Chapter 13 Plan" at bounding box center [220, 675] width 340 height 27
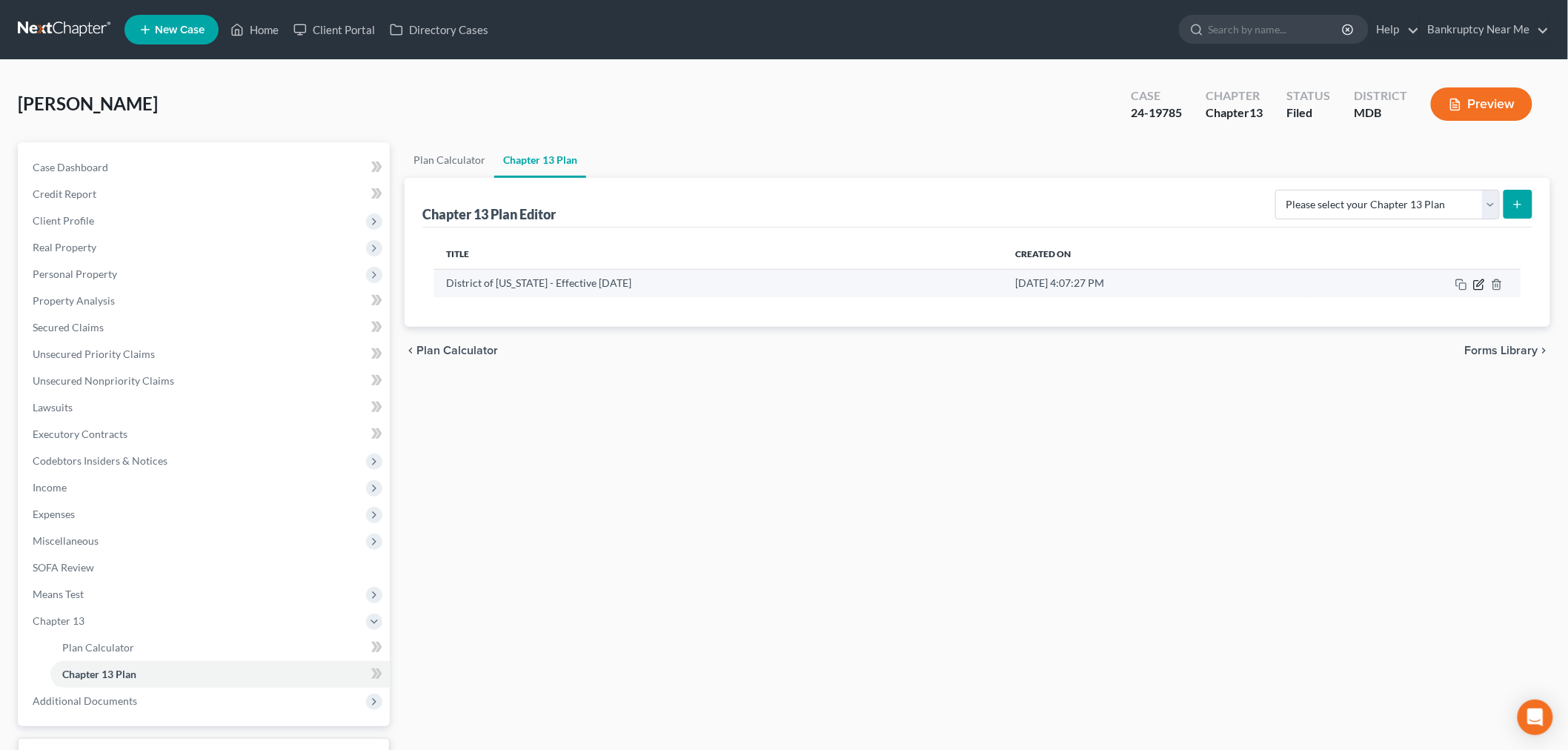
click at [1480, 279] on icon "button" at bounding box center [1479, 285] width 12 height 12
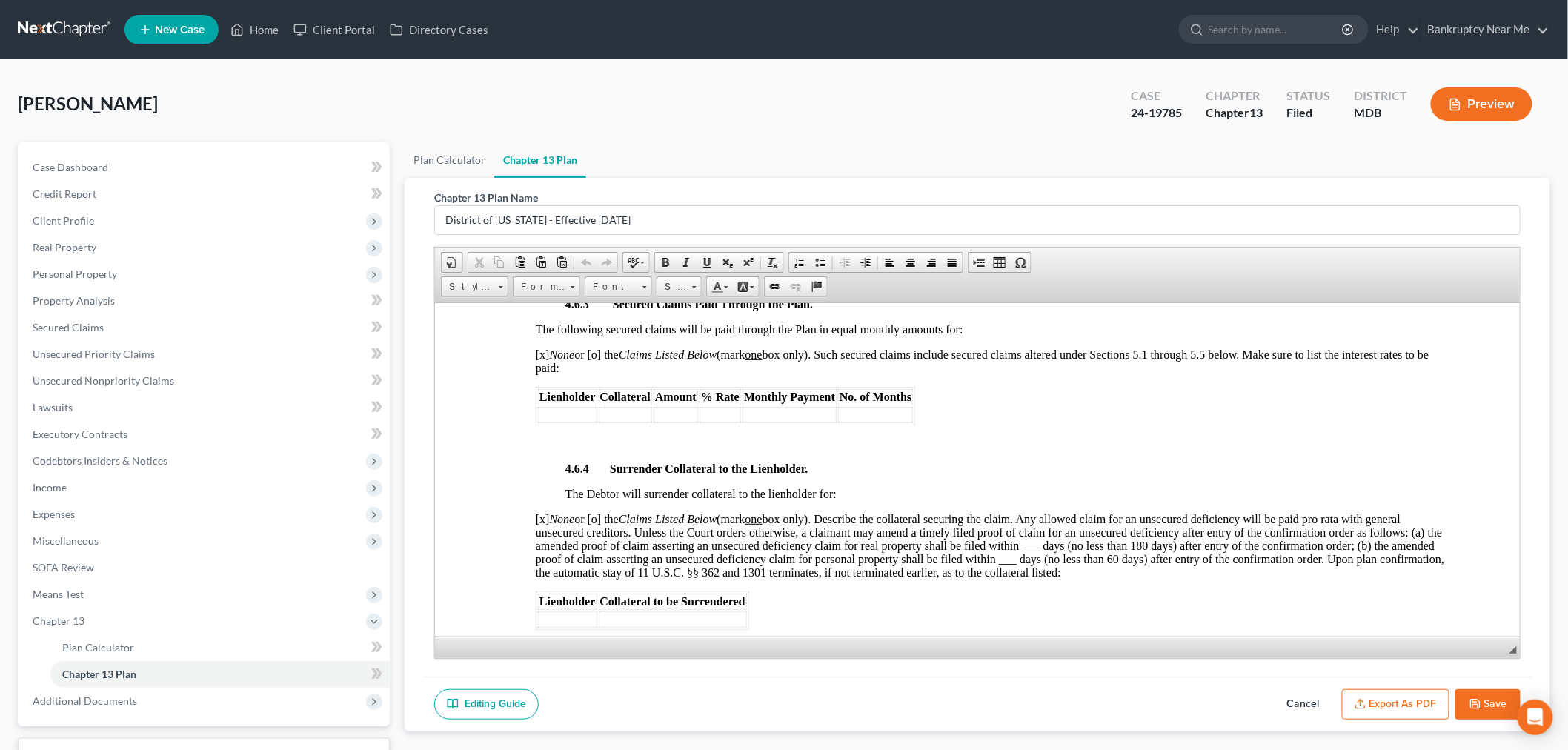
scroll to position [2389, 0]
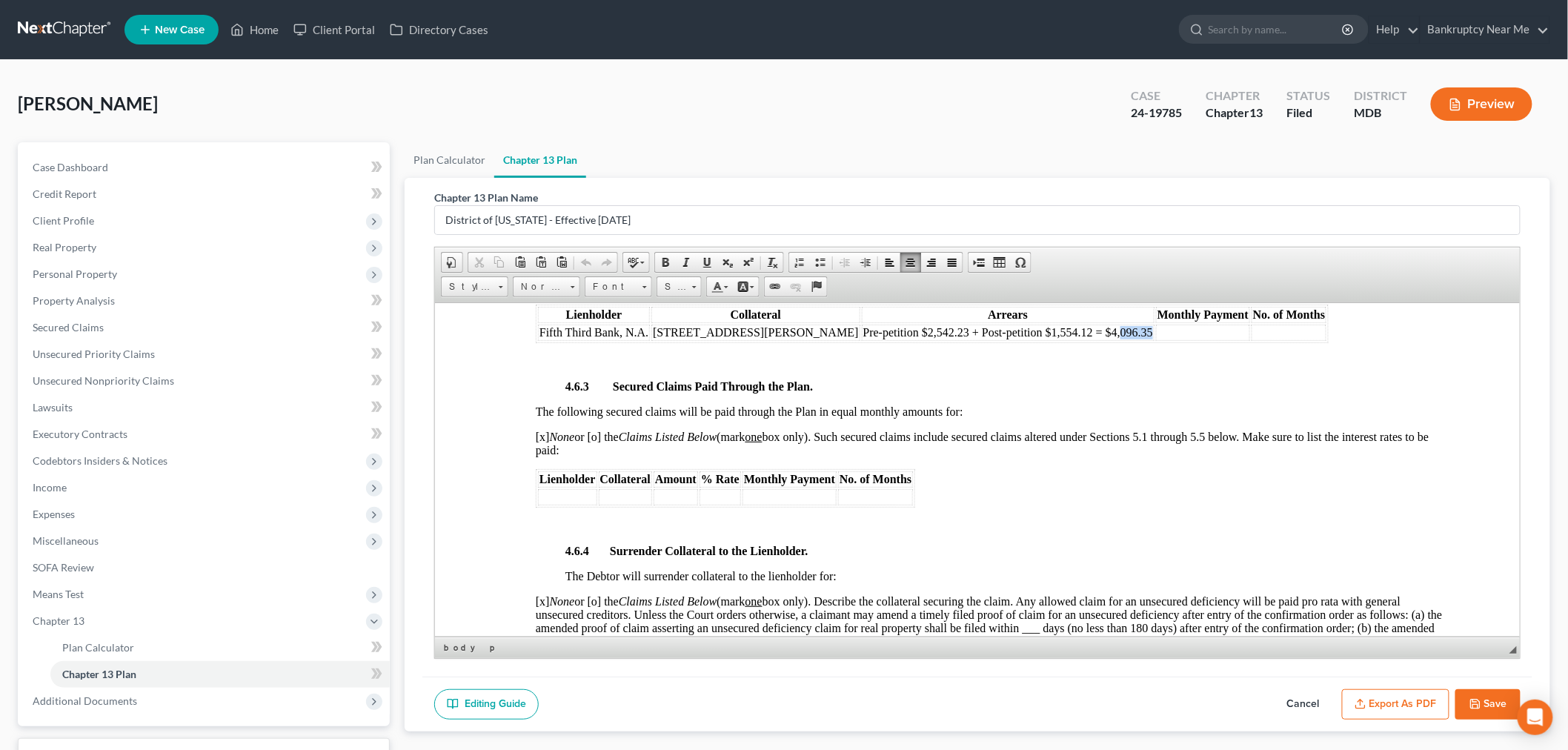
drag, startPoint x: 1043, startPoint y: 391, endPoint x: 1071, endPoint y: 391, distance: 28.0
click at [1071, 341] on td "Pre-petition $2,542.23 + Post-petition $1,554.12 = $4,096.35" at bounding box center [1007, 332] width 293 height 17
drag, startPoint x: 973, startPoint y: 392, endPoint x: 1013, endPoint y: 391, distance: 40.0
click at [1013, 341] on td "Pre-petition $2,542.23 + Post-petition $1,554.12 = $4,457.24" at bounding box center [1007, 332] width 293 height 17
click at [1137, 20] on ul "New Case Home Client Portal Directory Cases - No Result - See all results Or Pr…" at bounding box center [837, 29] width 1426 height 39
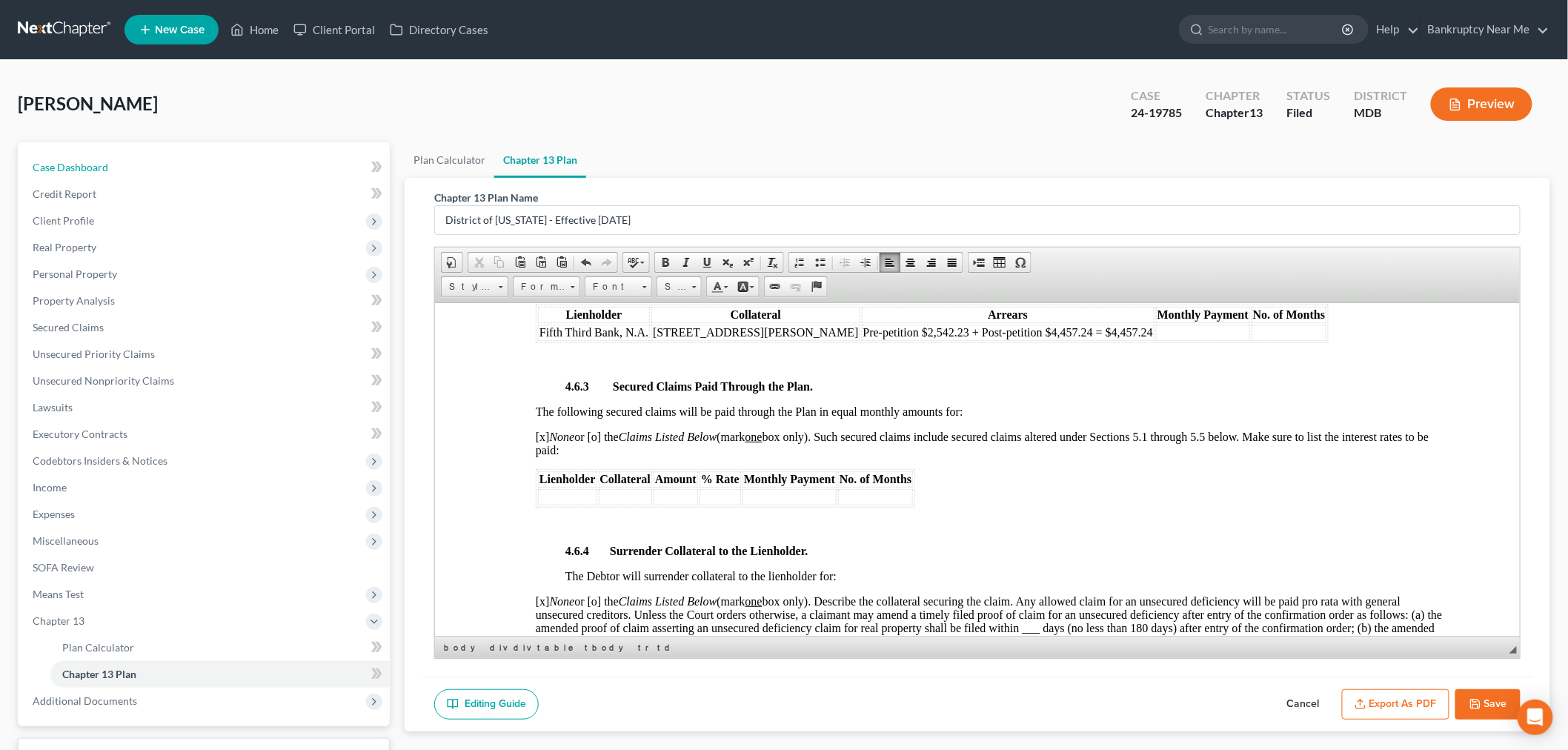
drag, startPoint x: 164, startPoint y: 166, endPoint x: 391, endPoint y: 217, distance: 232.7
click at [162, 166] on link "Case Dashboard" at bounding box center [205, 168] width 369 height 27
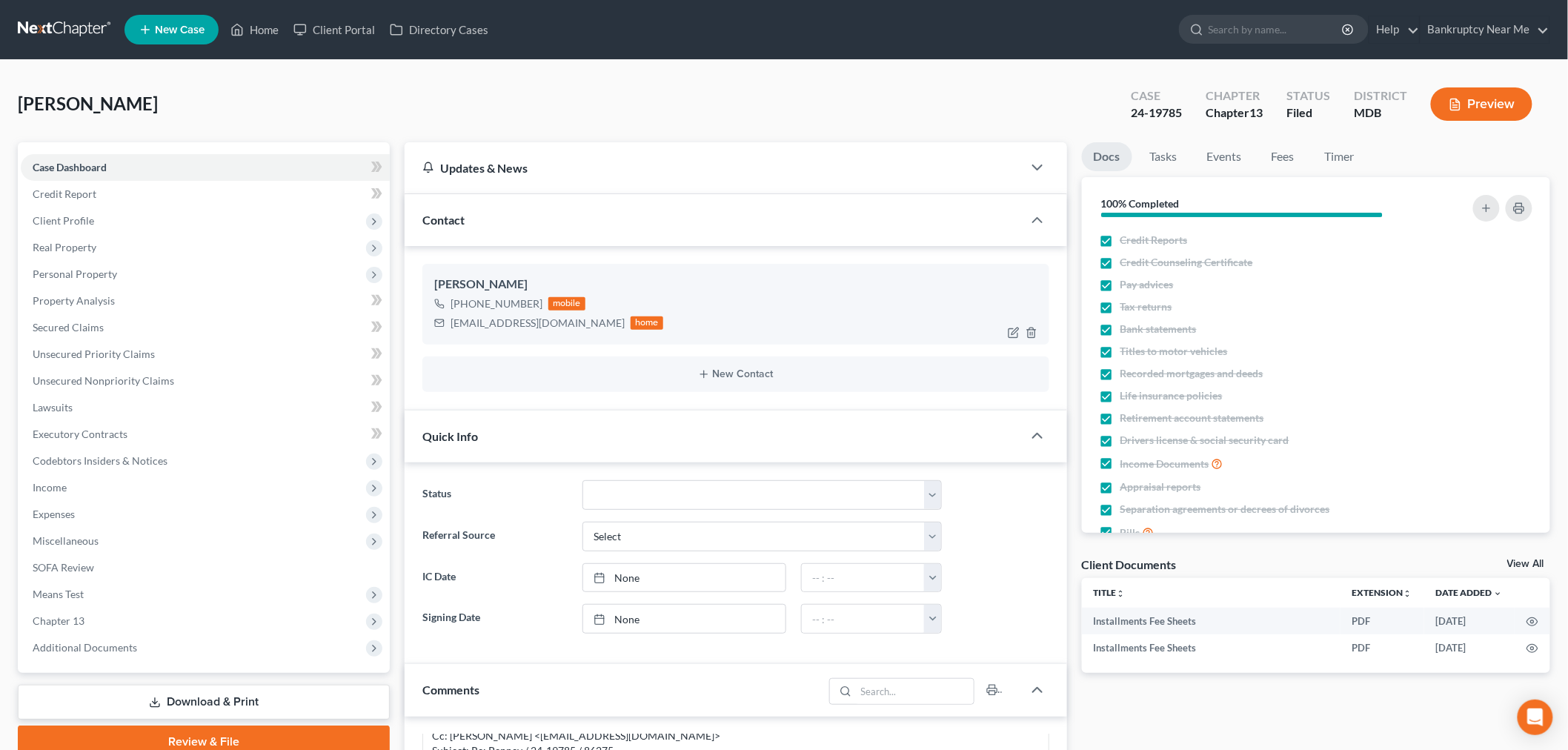
scroll to position [1302, 0]
drag, startPoint x: 555, startPoint y: 322, endPoint x: 448, endPoint y: 322, distance: 107.0
click at [448, 322] on div "trishp613@verizon.net home" at bounding box center [549, 323] width 229 height 19
copy div "trishp613@verizon.net"
click at [329, 100] on div "Penney, Patricia Upgraded Case 24-19785 Chapter Chapter 13 Status Filed Distric…" at bounding box center [784, 111] width 1532 height 65
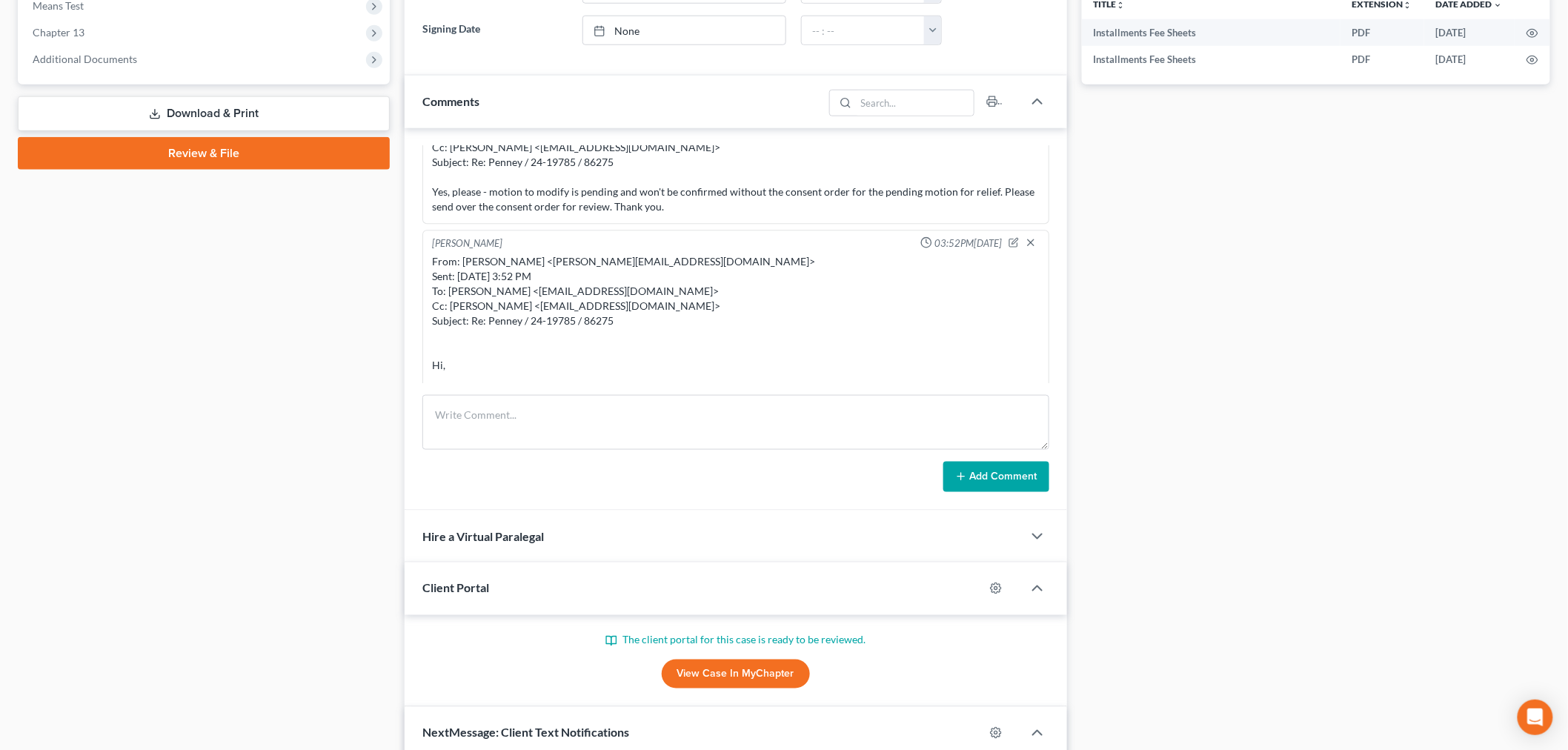
scroll to position [823, 0]
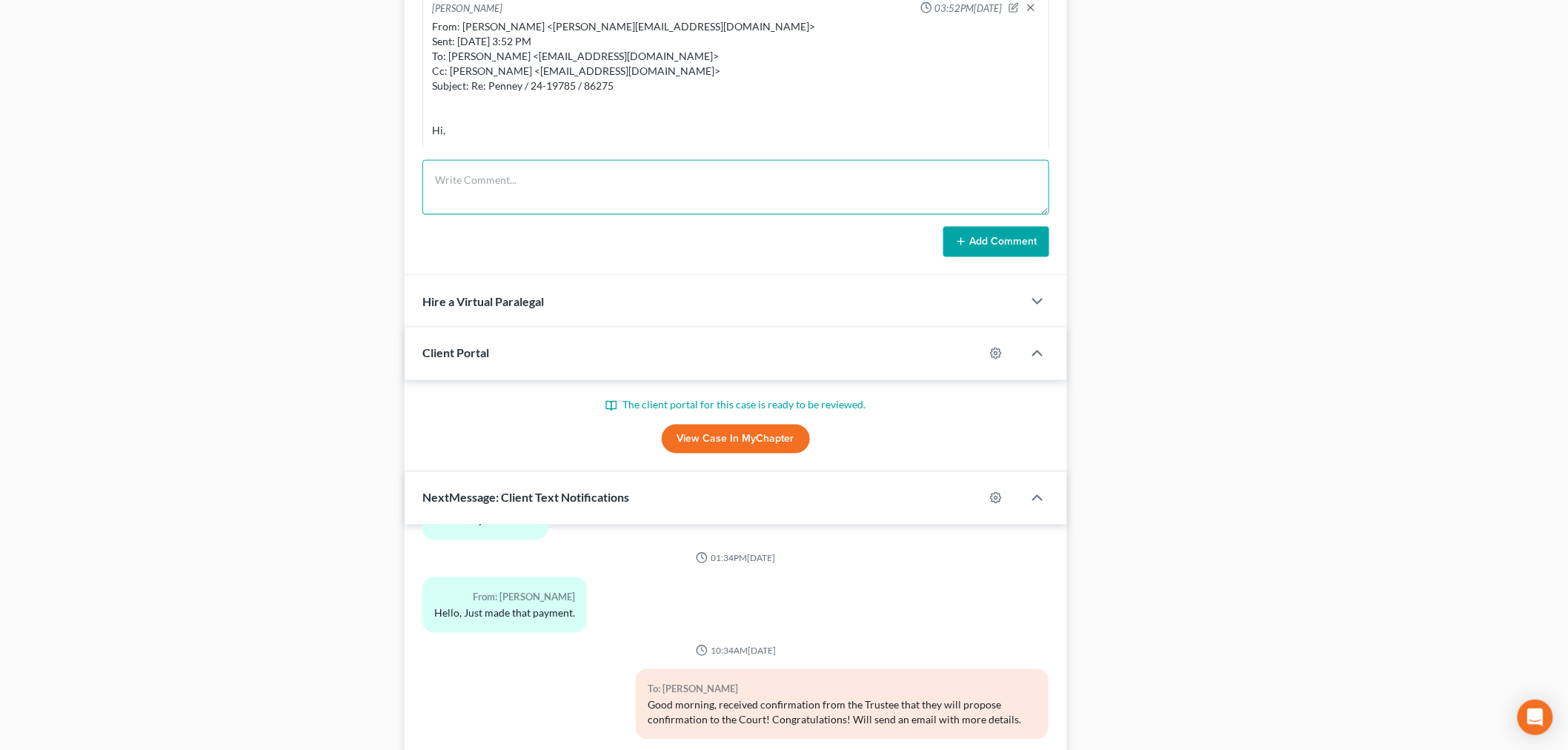
paste textarea "________________________________________ From: Iris Kwon <iris@bankruptcynearme…"
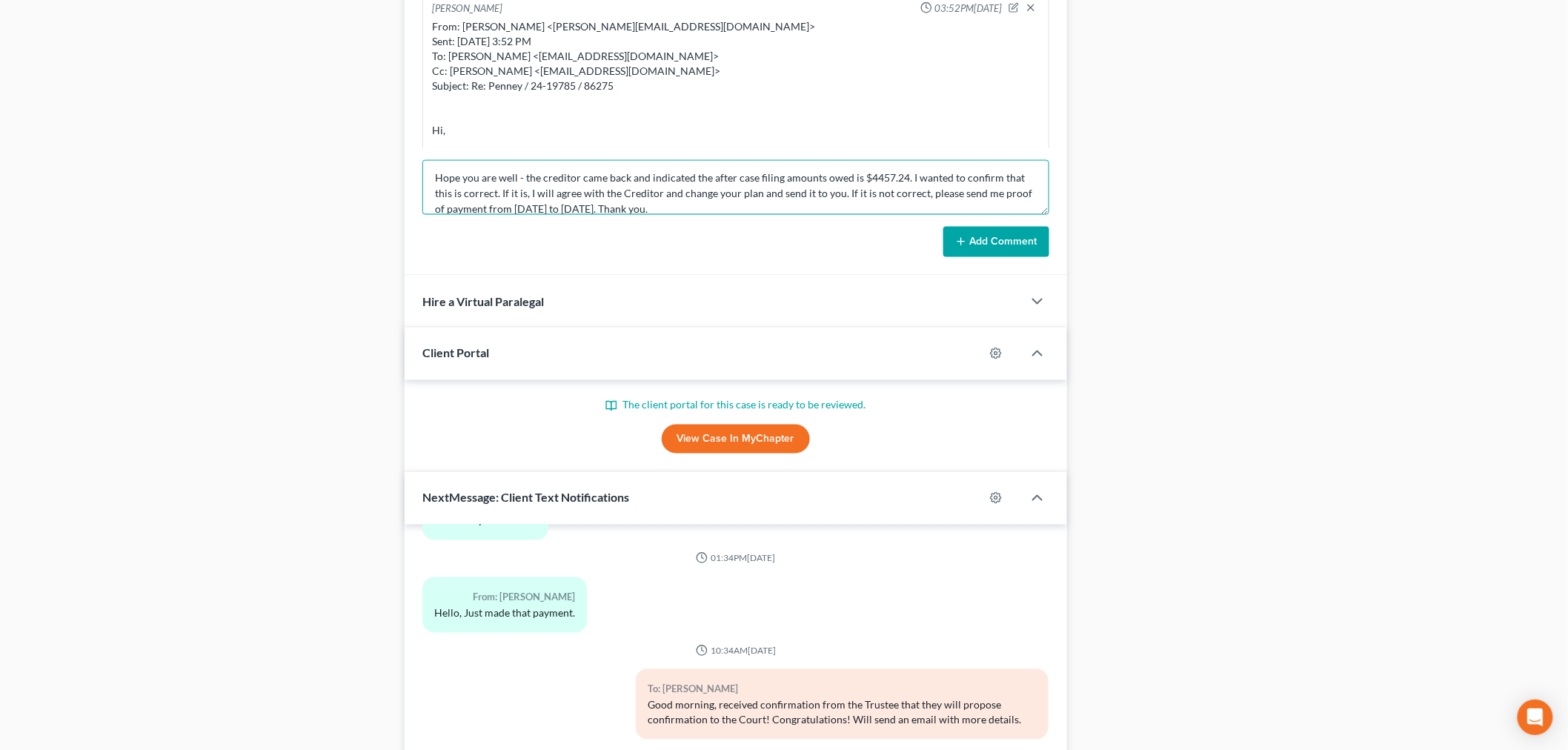
type textarea "________________________________________ From: Iris Kwon <iris@bankruptcynearme…"
click at [1047, 233] on button "Add Comment" at bounding box center [996, 242] width 106 height 31
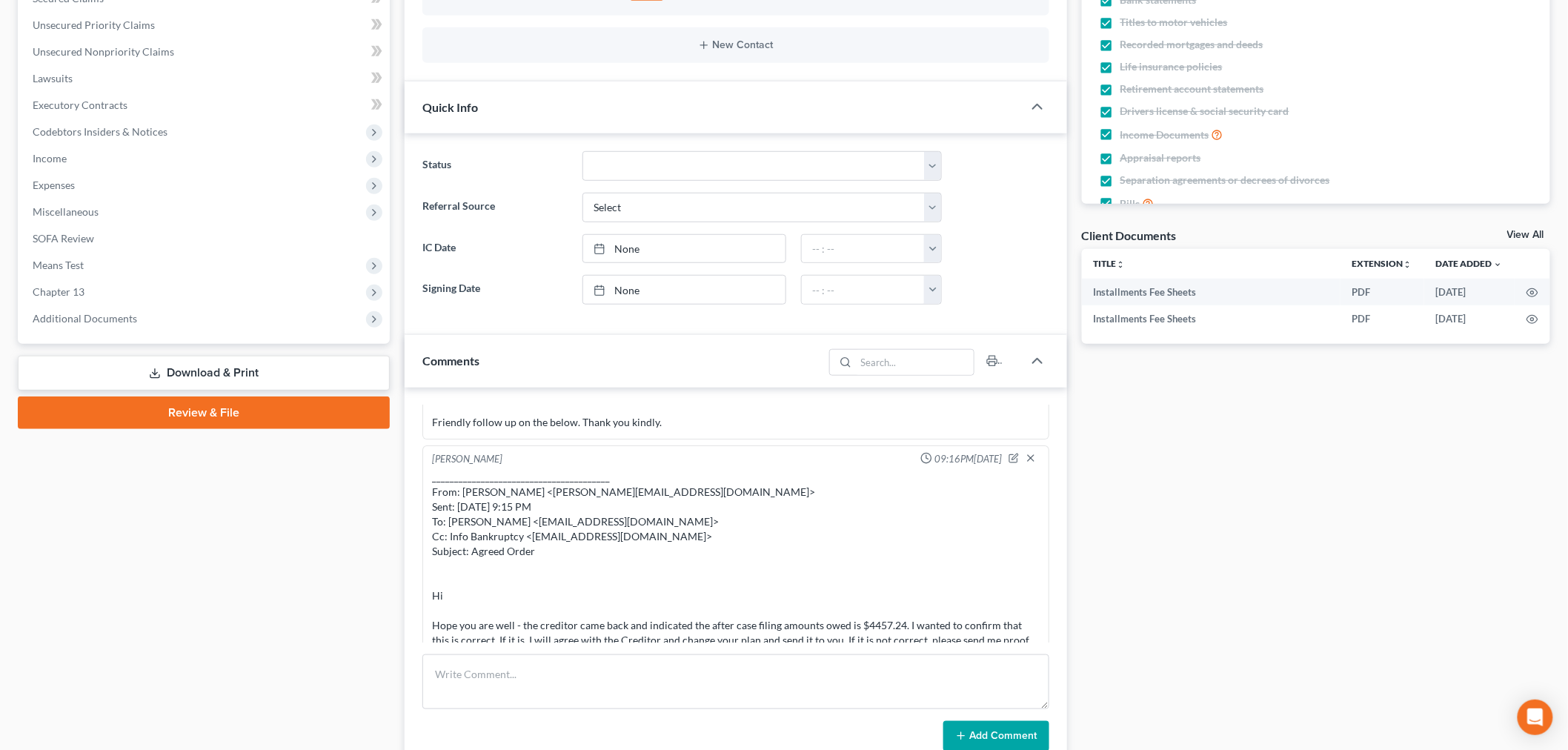
scroll to position [0, 0]
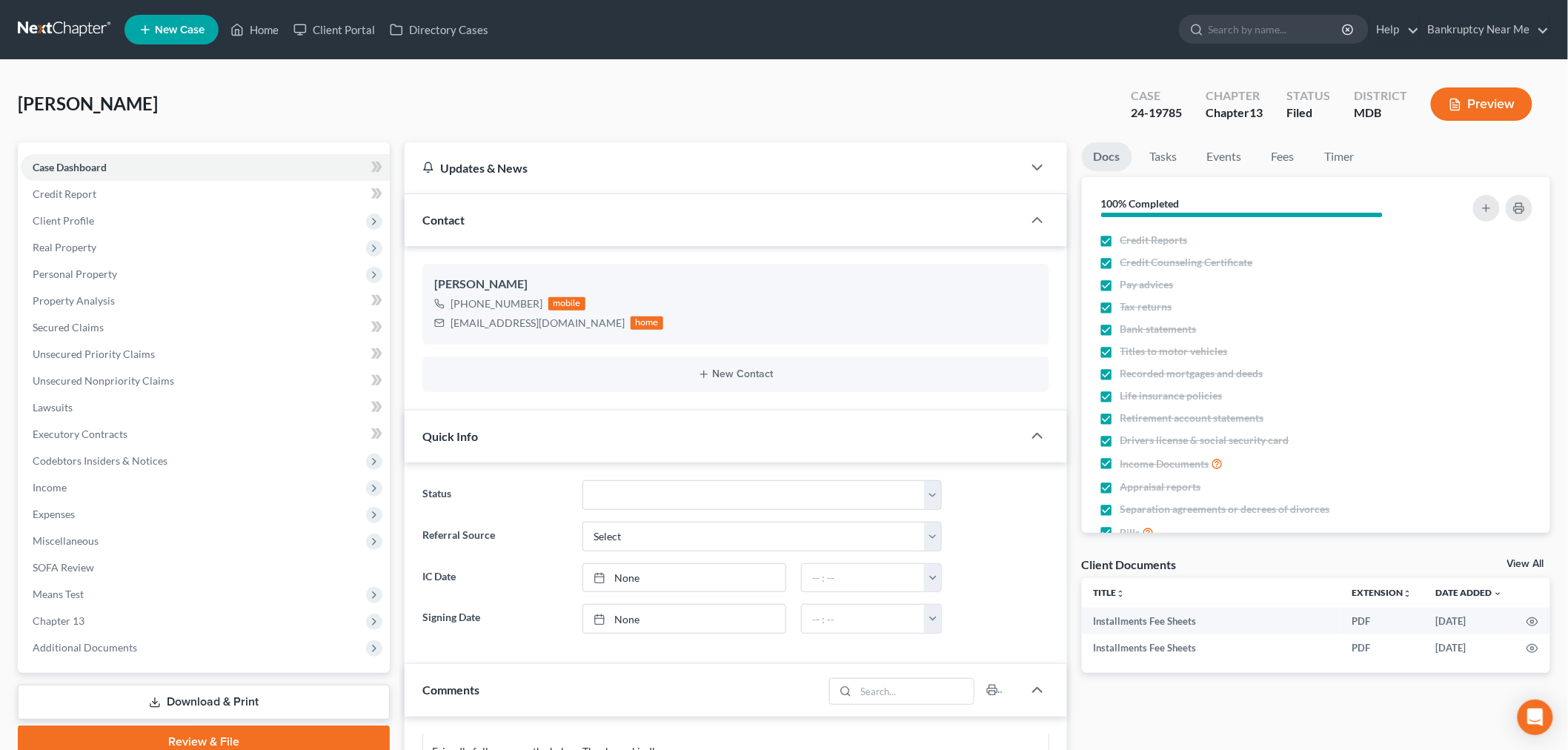
click at [87, 25] on link at bounding box center [66, 30] width 95 height 27
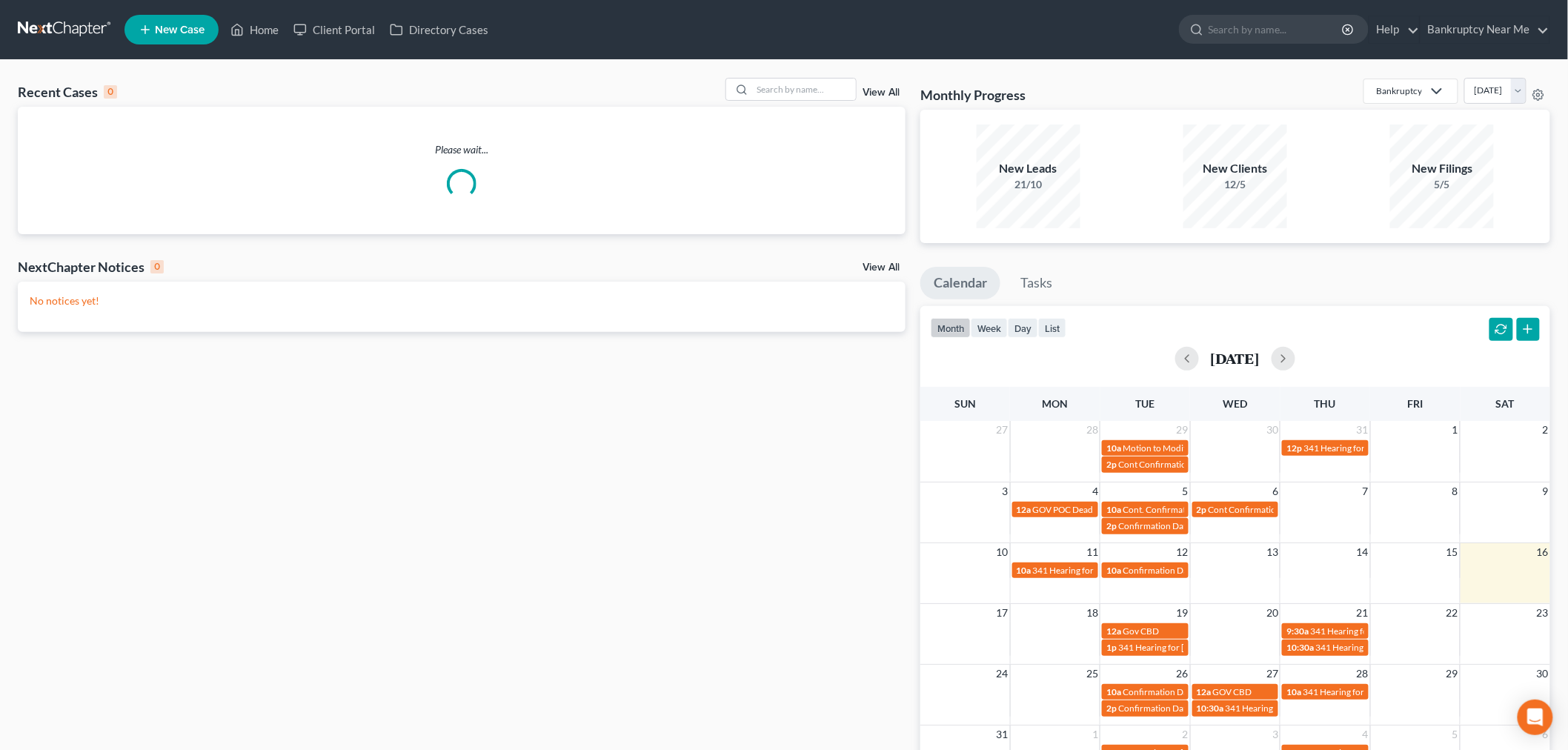
click at [782, 102] on div "Recent Cases 0 View All" at bounding box center [462, 92] width 888 height 29
click at [784, 90] on input "search" at bounding box center [803, 89] width 103 height 21
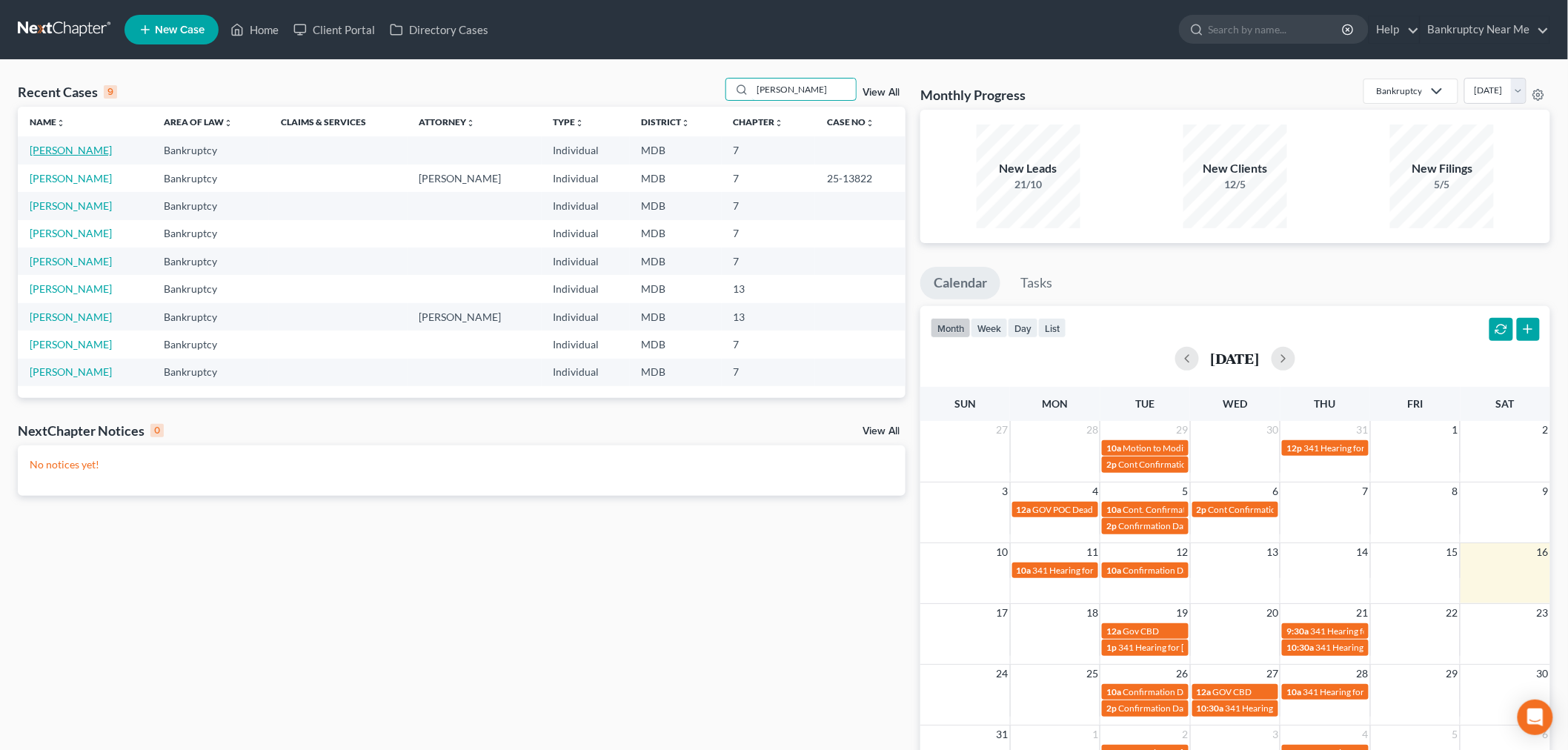
type input "[PERSON_NAME]"
click at [94, 180] on link "[PERSON_NAME]" at bounding box center [71, 179] width 82 height 13
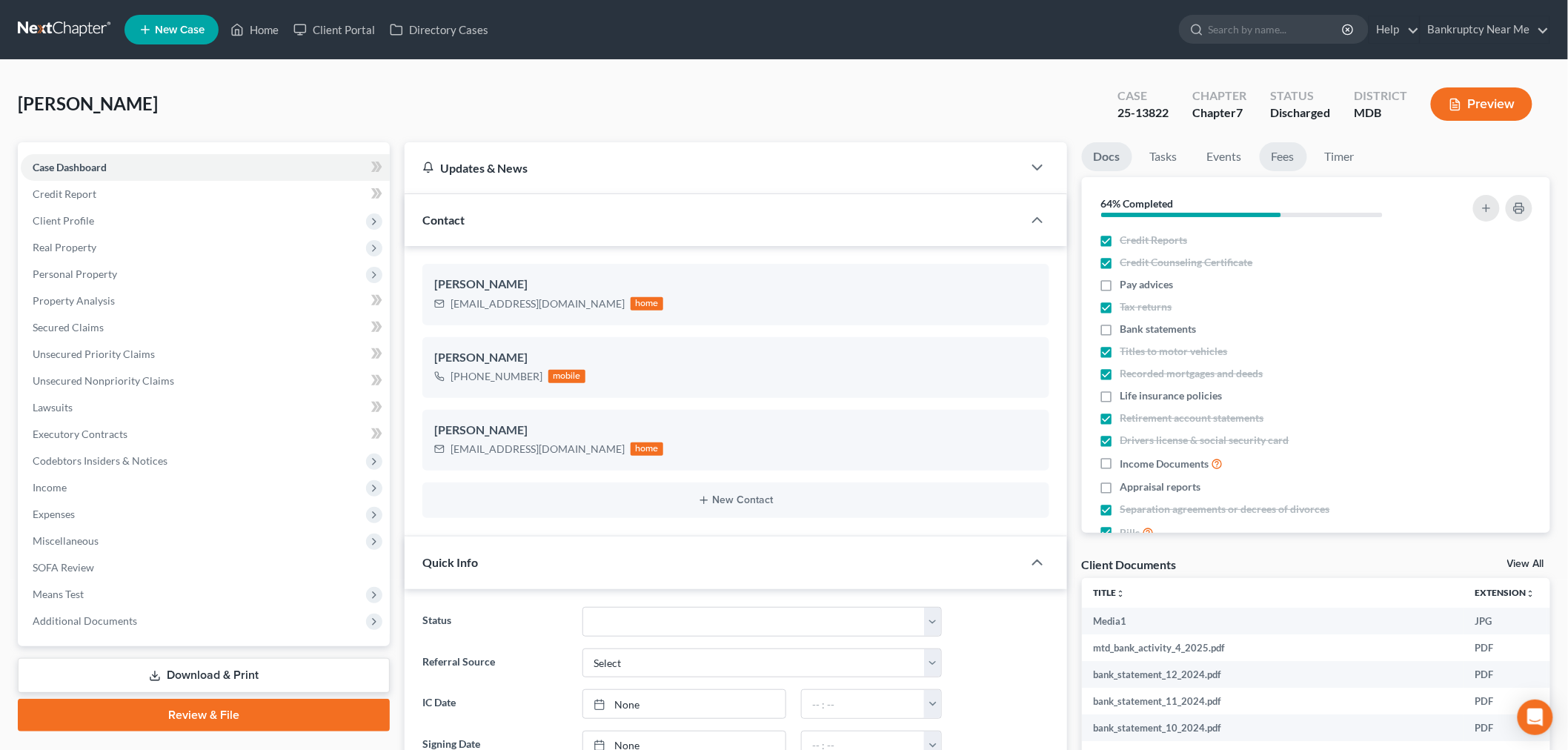
click at [1280, 160] on link "Fees" at bounding box center [1284, 156] width 47 height 29
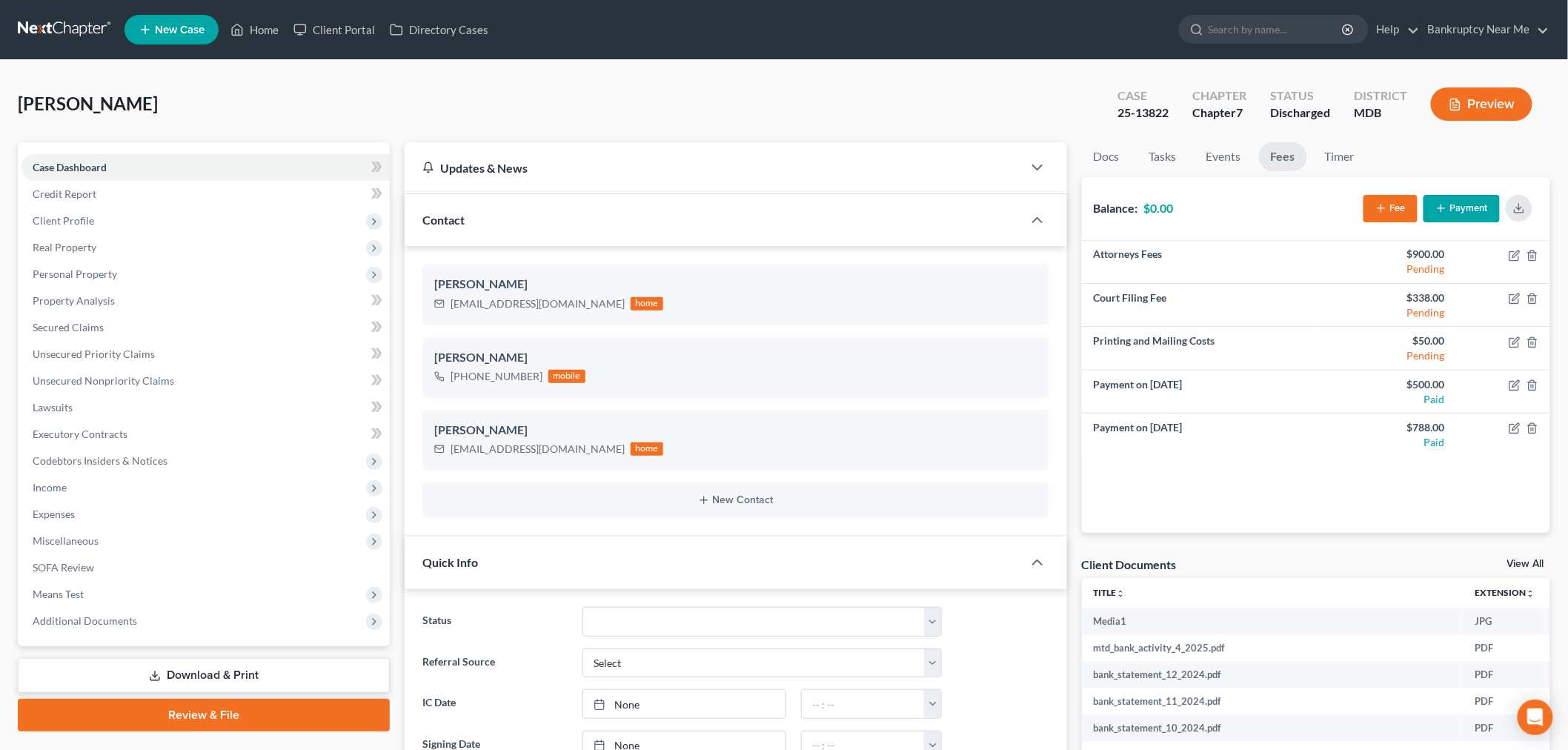
scroll to position [1105, 0]
click at [40, 30] on link at bounding box center [66, 30] width 95 height 27
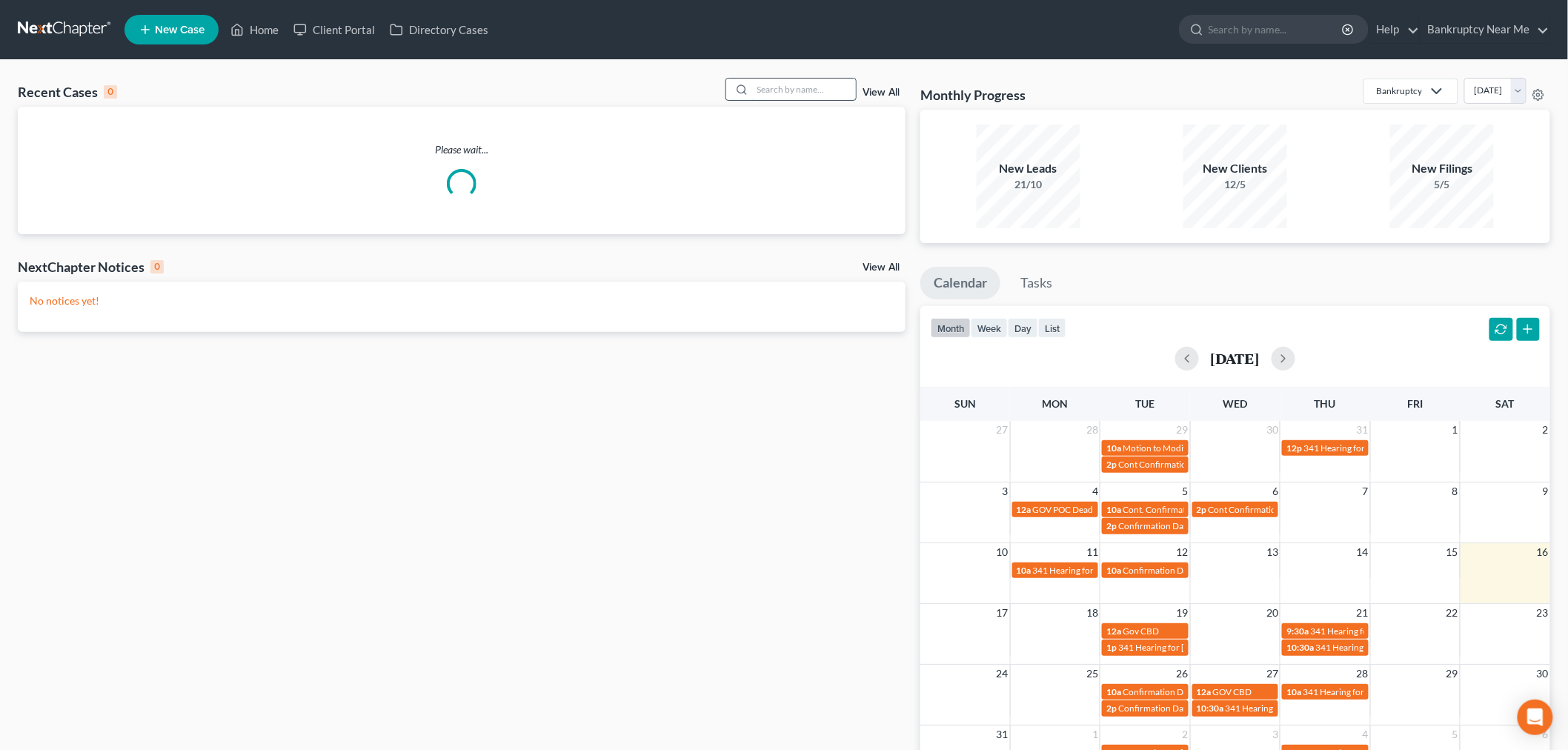
click at [776, 89] on input "search" at bounding box center [803, 89] width 103 height 21
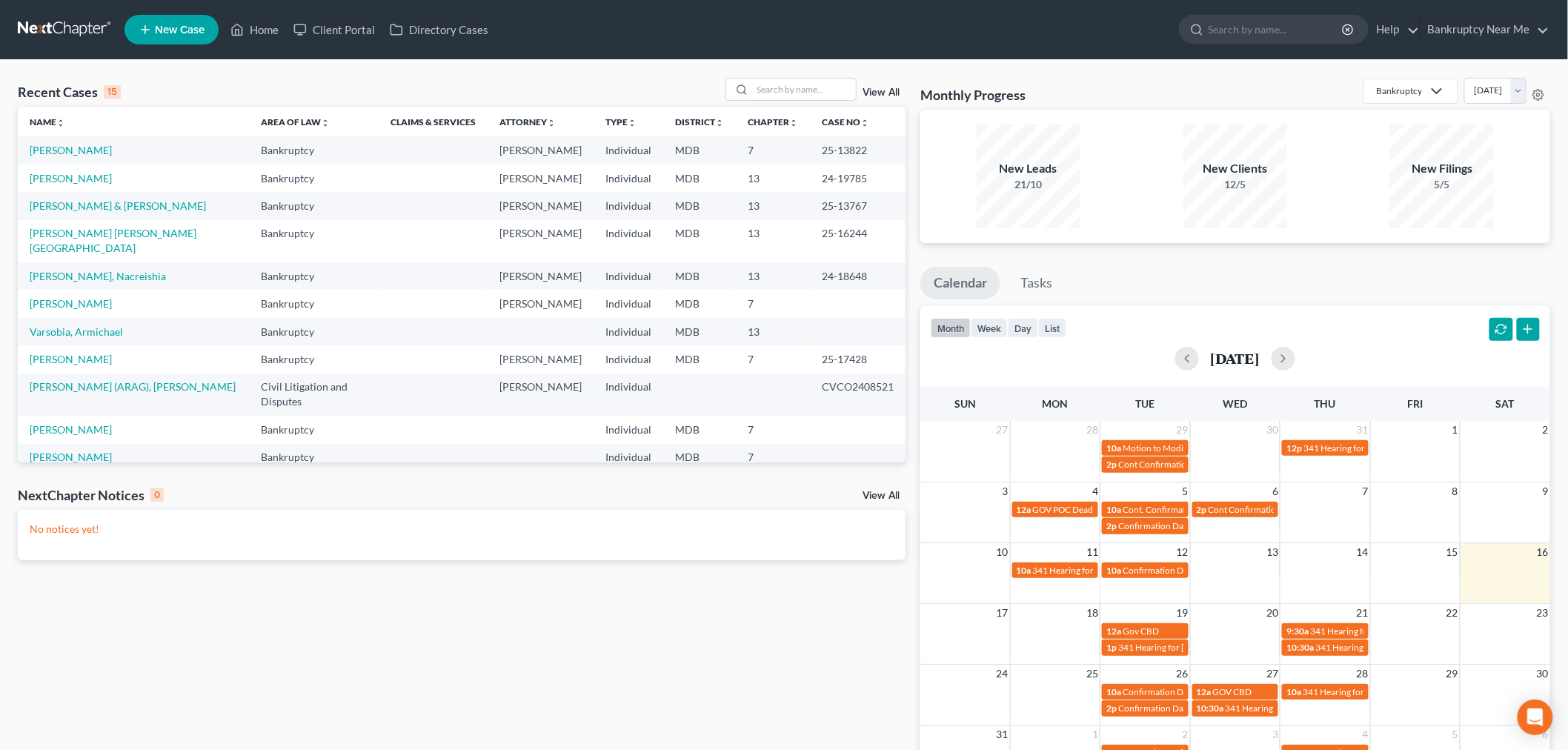
drag, startPoint x: 311, startPoint y: 85, endPoint x: 357, endPoint y: 85, distance: 46.0
click at [314, 85] on div "Recent Cases 15 View All" at bounding box center [462, 92] width 888 height 29
click at [810, 98] on input "search" at bounding box center [803, 89] width 103 height 21
click at [822, 85] on input "search" at bounding box center [803, 89] width 103 height 21
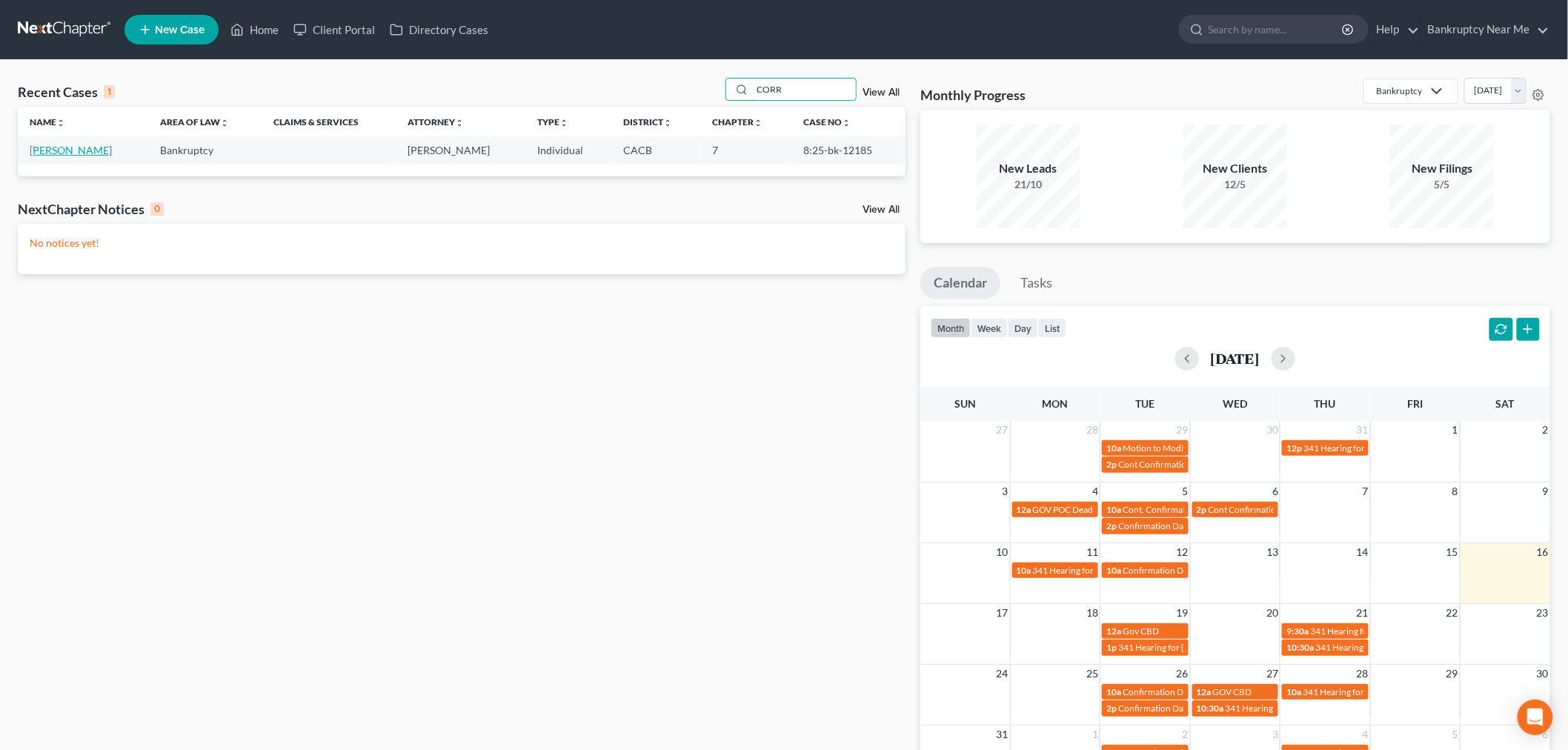
type input "CORR"
click at [40, 150] on link "[PERSON_NAME]" at bounding box center [71, 150] width 82 height 13
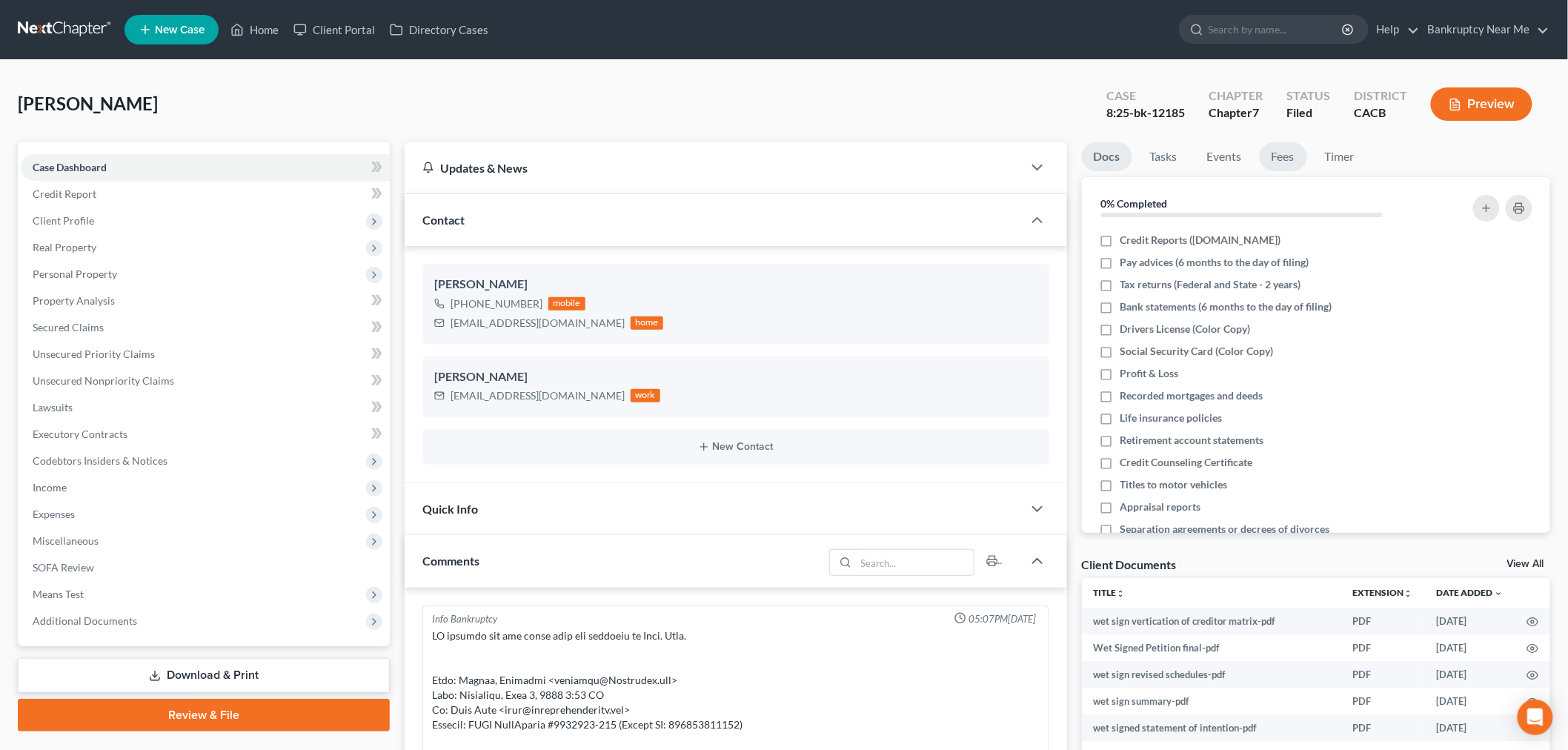
click at [1280, 156] on link "Fees" at bounding box center [1284, 156] width 47 height 29
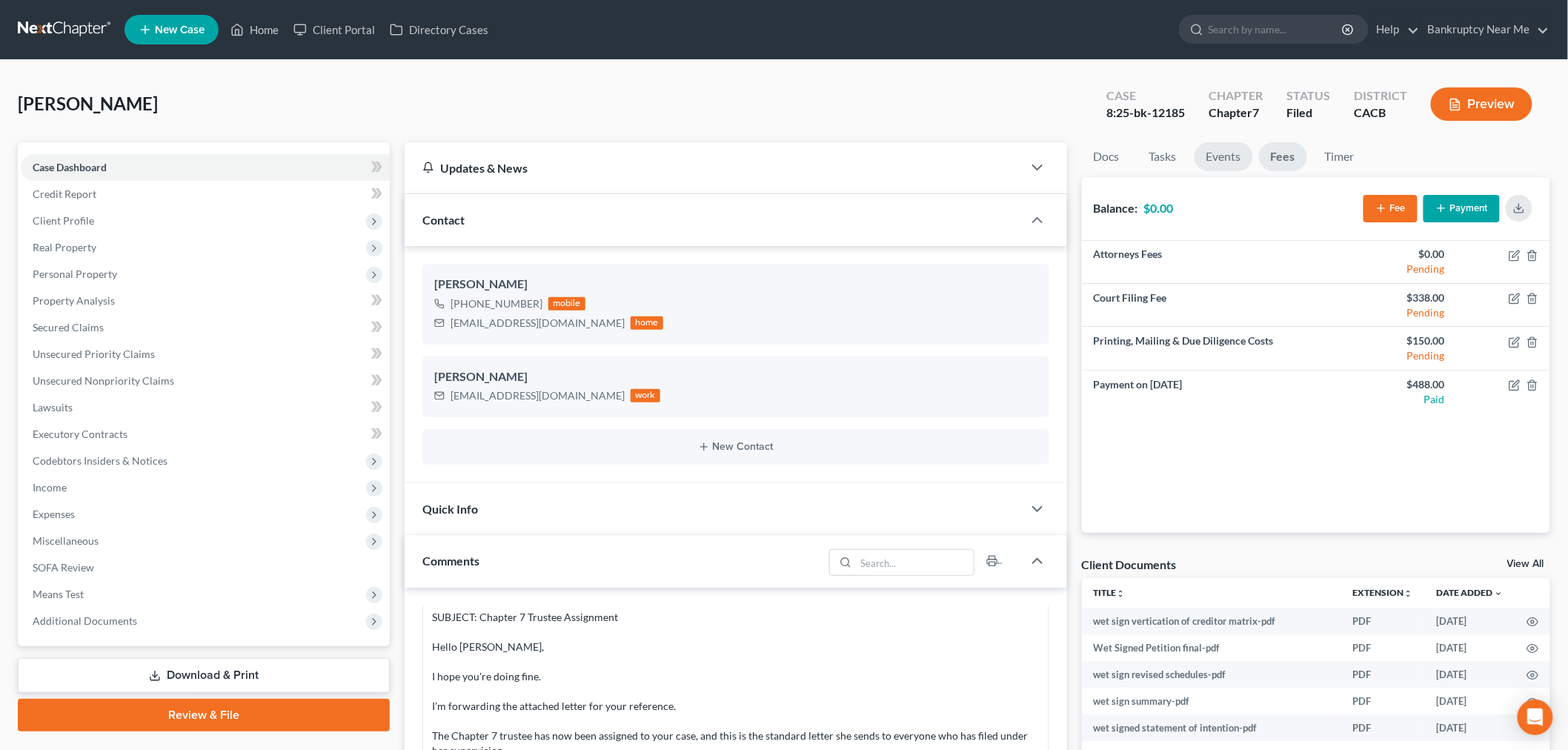
click at [1231, 153] on link "Events" at bounding box center [1224, 156] width 58 height 29
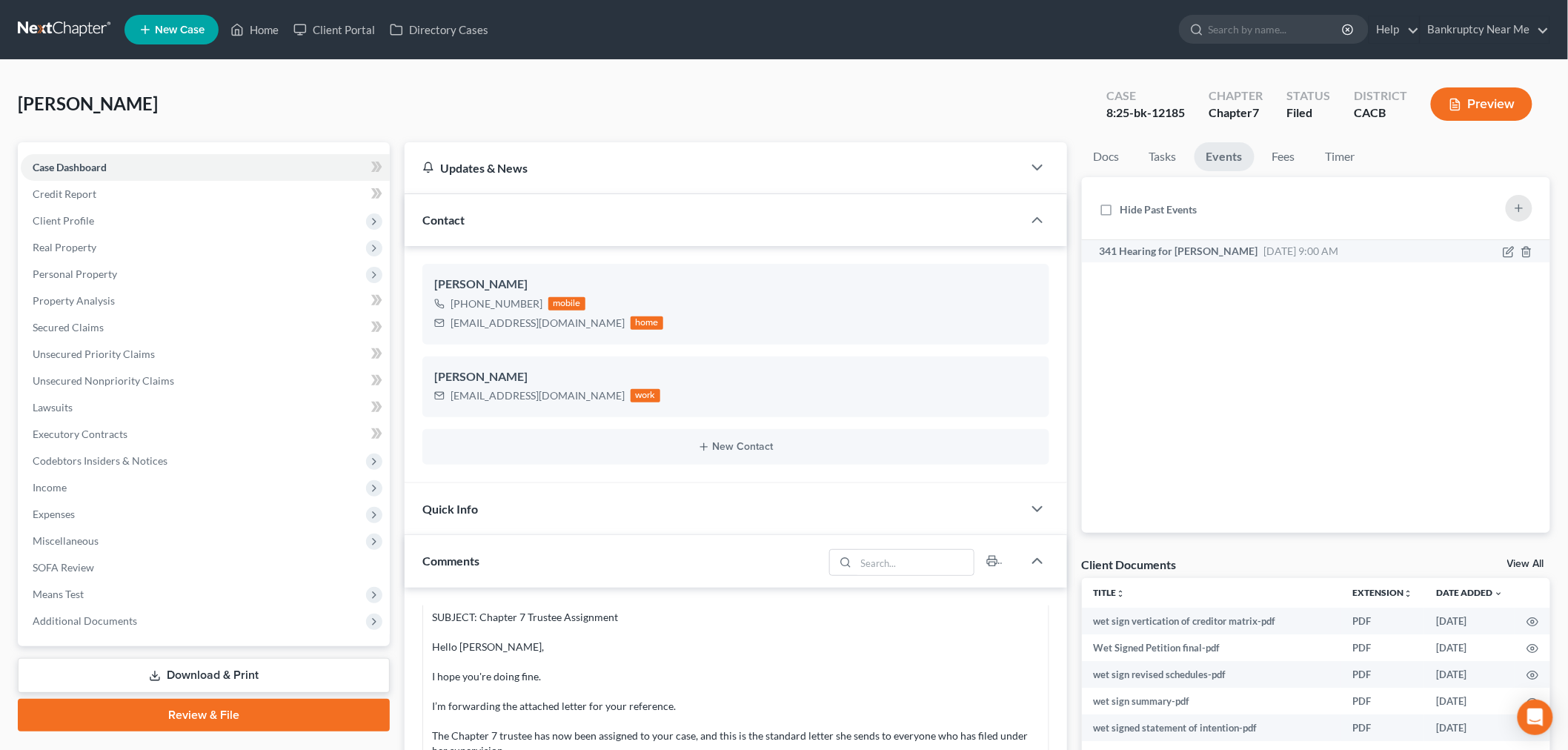
click at [1242, 246] on span "341 Hearing for Corral, Jonathan" at bounding box center [1179, 251] width 159 height 13
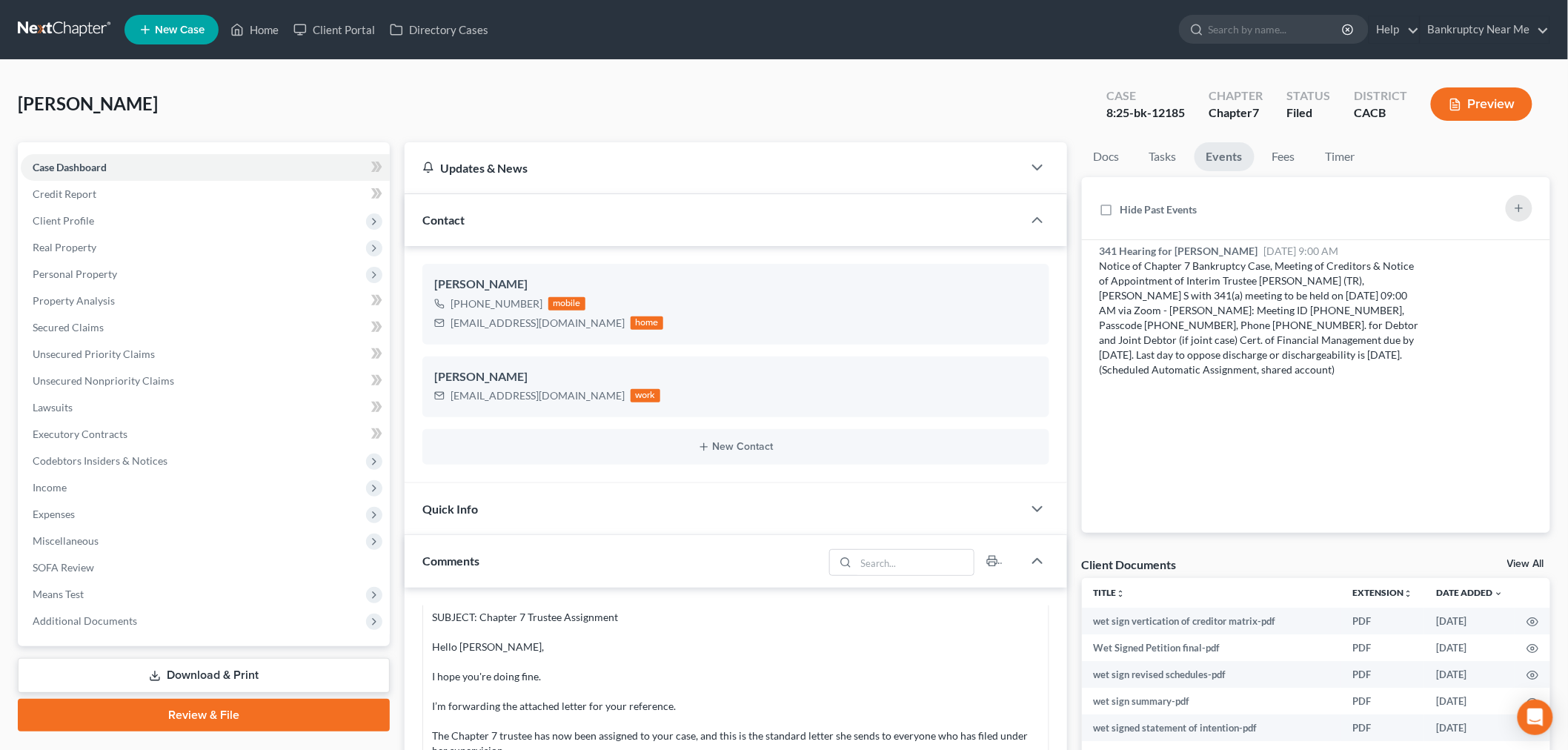
click at [87, 41] on link at bounding box center [66, 30] width 95 height 27
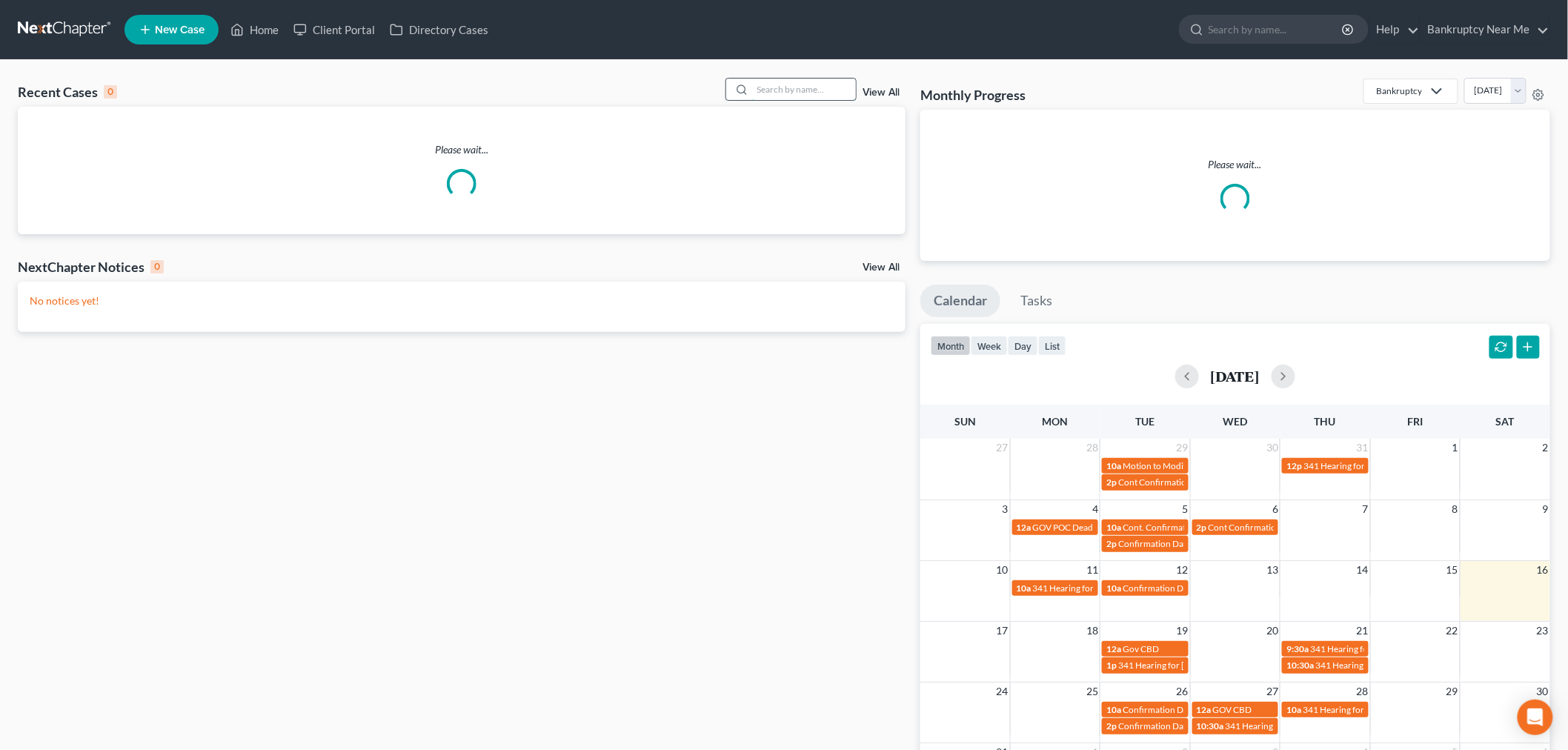
click at [799, 84] on input "search" at bounding box center [803, 89] width 103 height 21
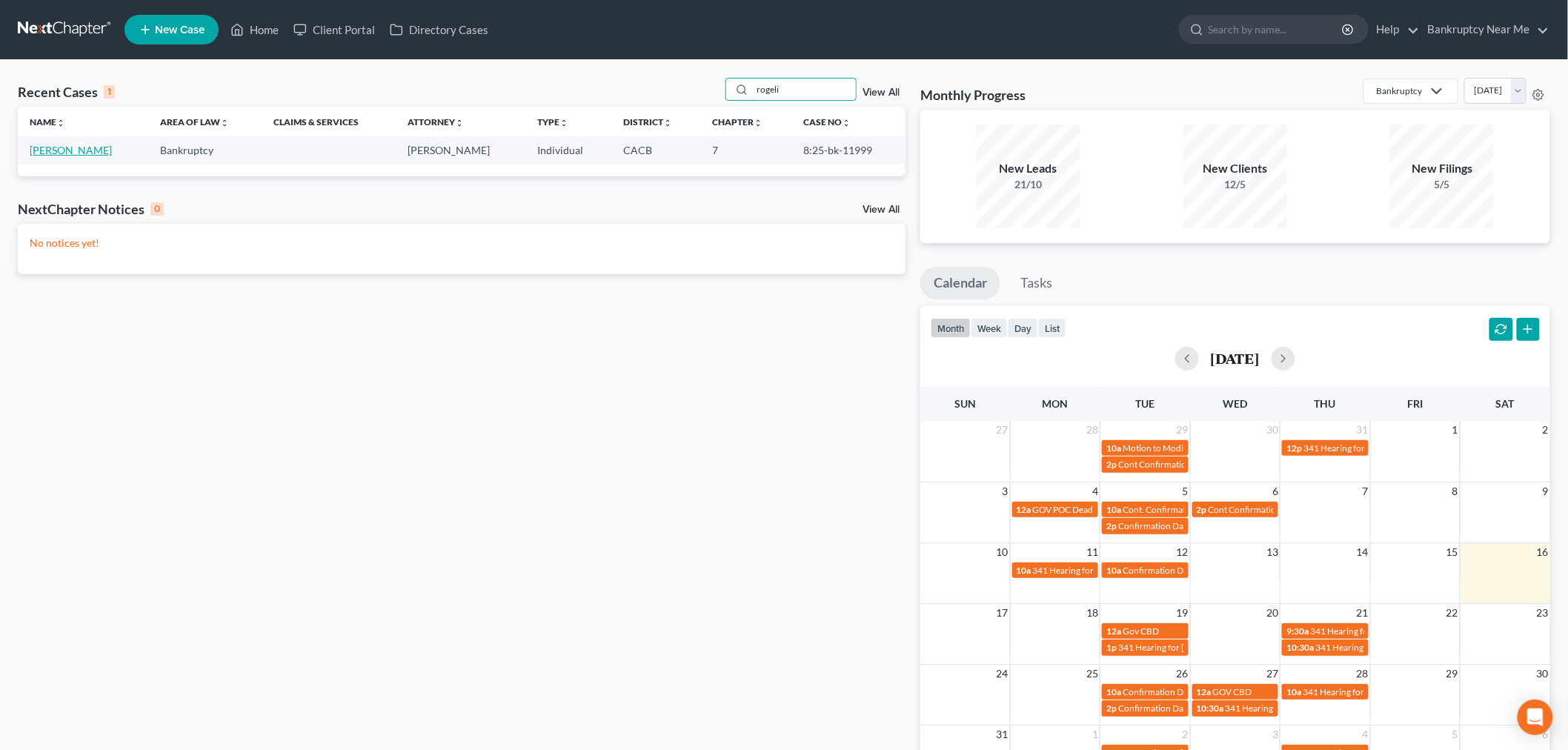
type input "rogeli"
click at [82, 146] on link "[PERSON_NAME]" at bounding box center [71, 150] width 82 height 13
select select "6"
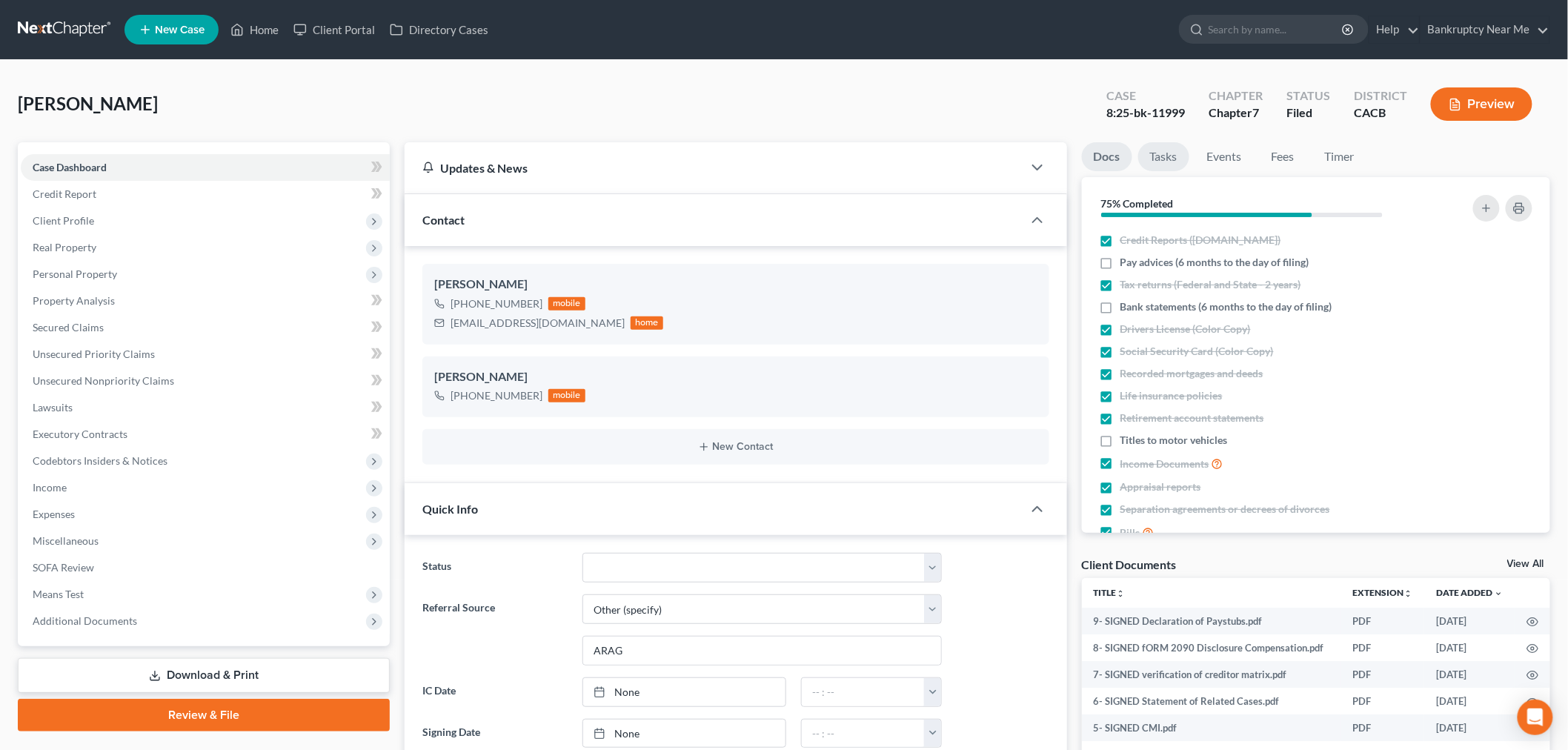
click at [1169, 159] on link "Tasks" at bounding box center [1164, 156] width 51 height 29
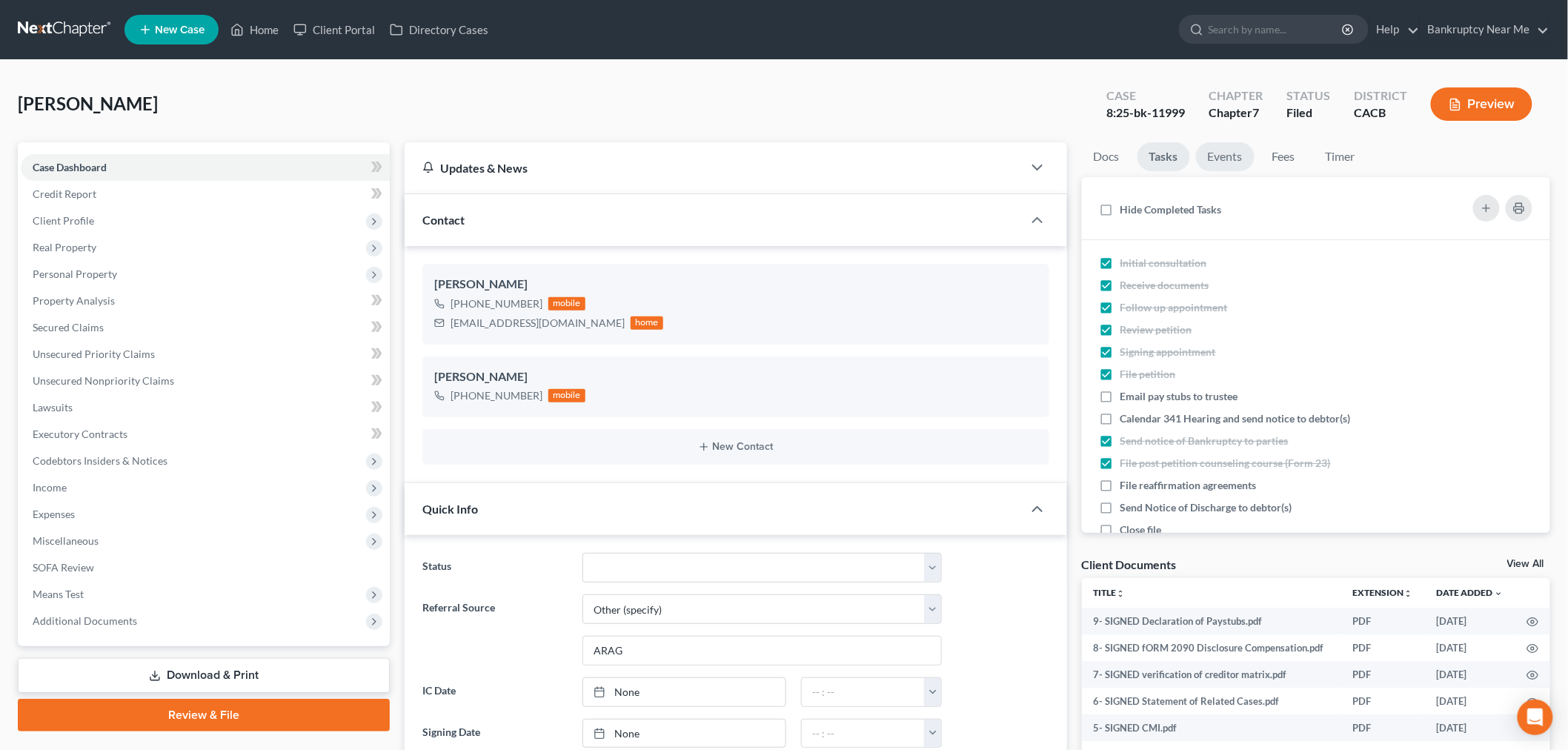
scroll to position [10139, 0]
click at [1213, 161] on link "Events" at bounding box center [1225, 156] width 58 height 29
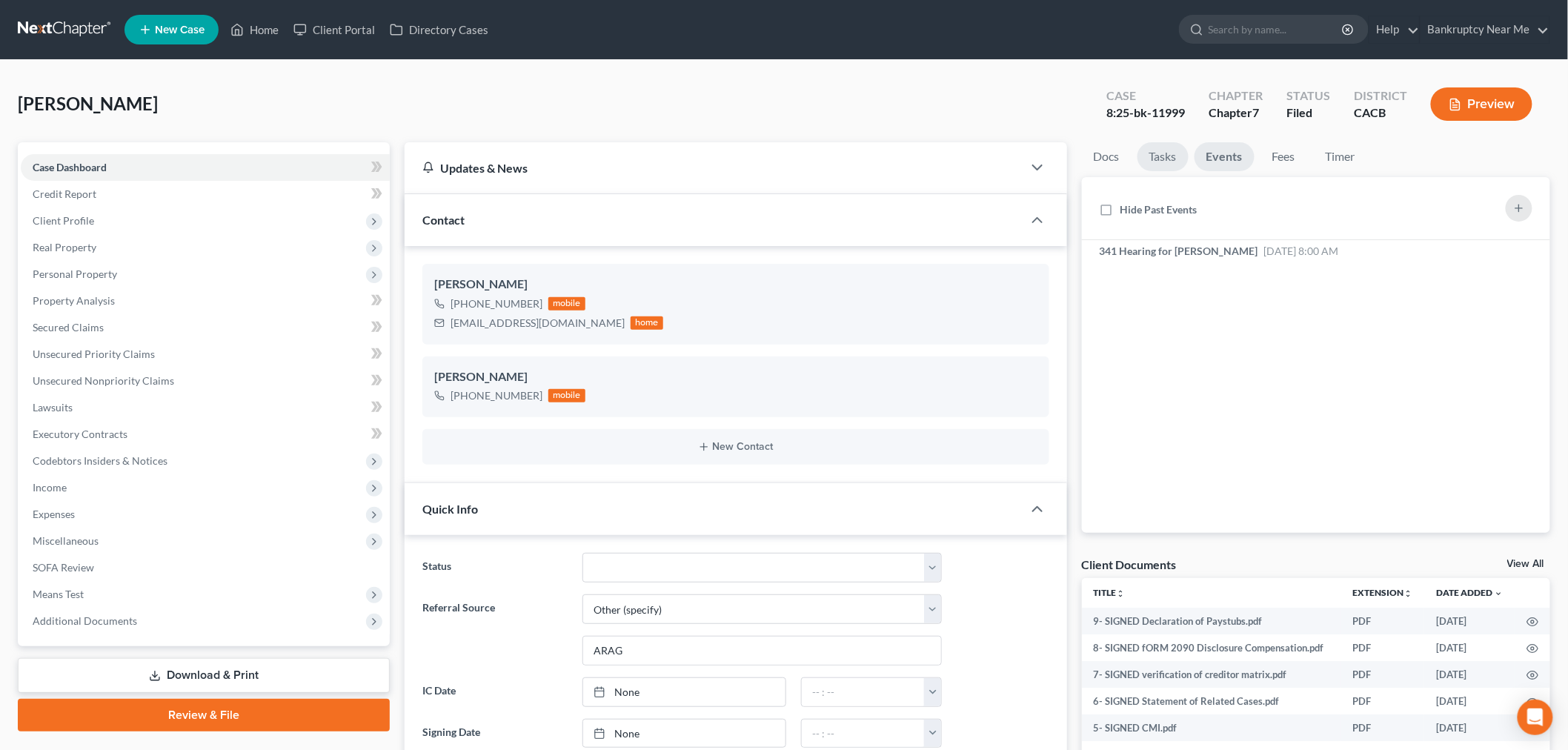
click at [1162, 156] on link "Tasks" at bounding box center [1163, 156] width 51 height 29
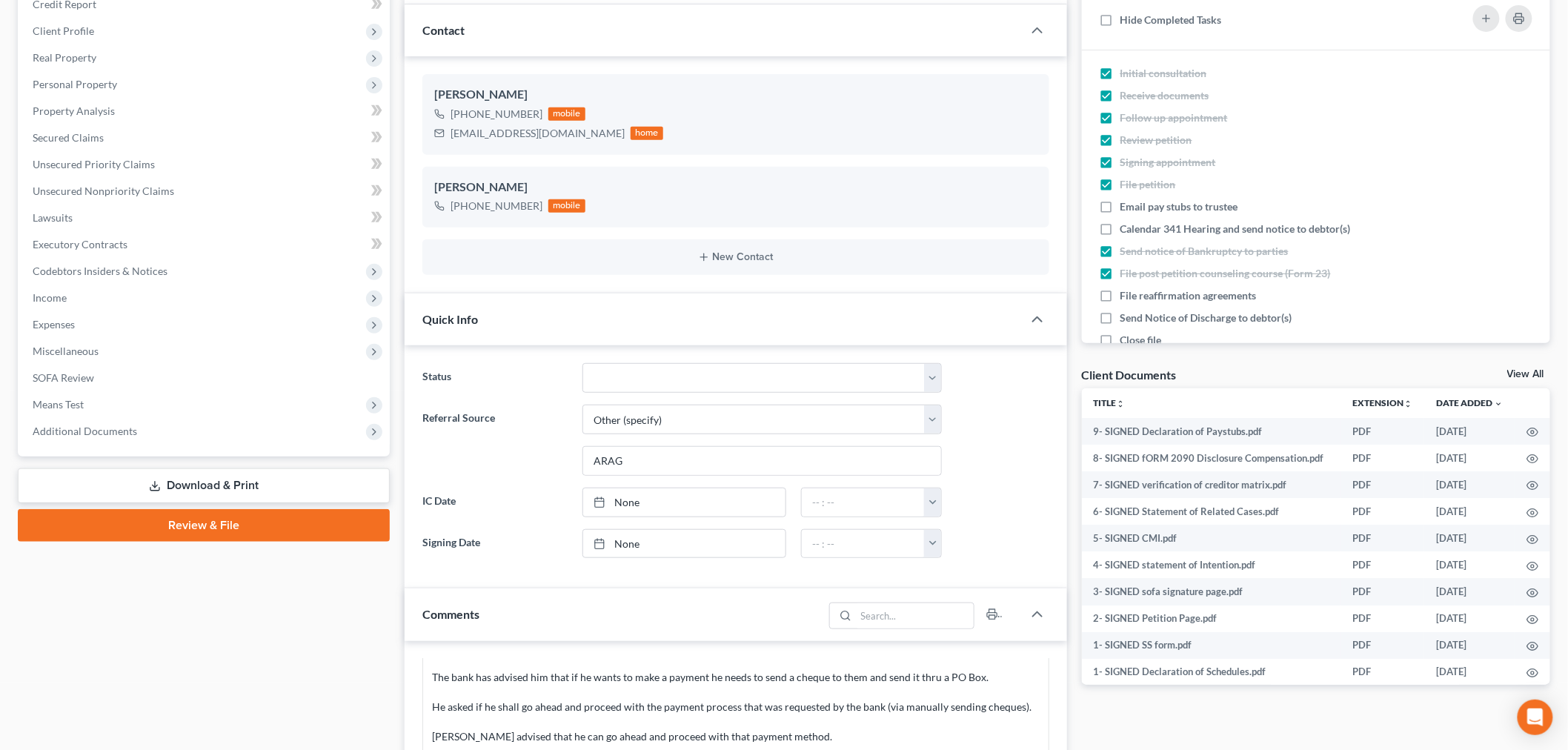
scroll to position [0, 0]
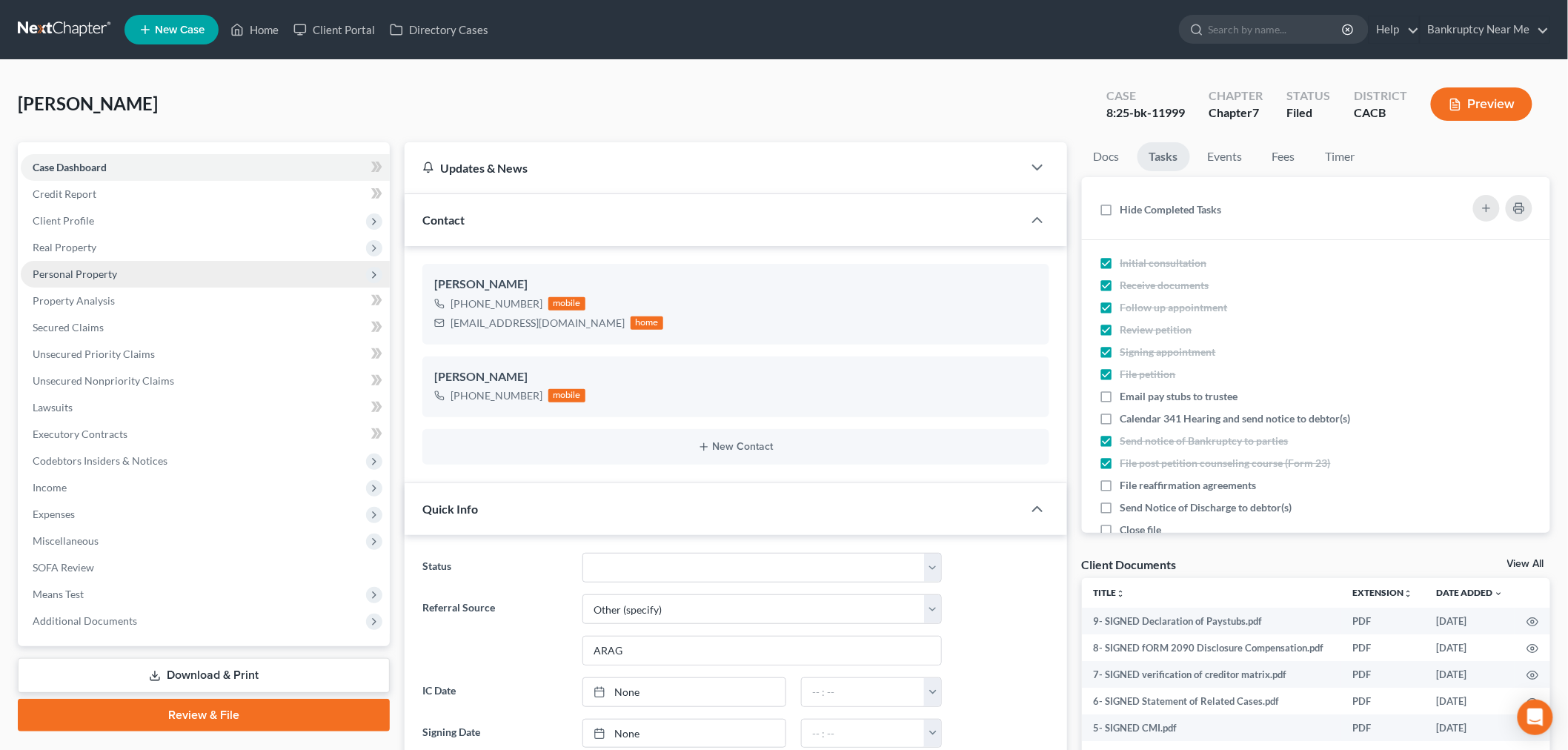
click at [86, 281] on span "Personal Property" at bounding box center [205, 274] width 369 height 27
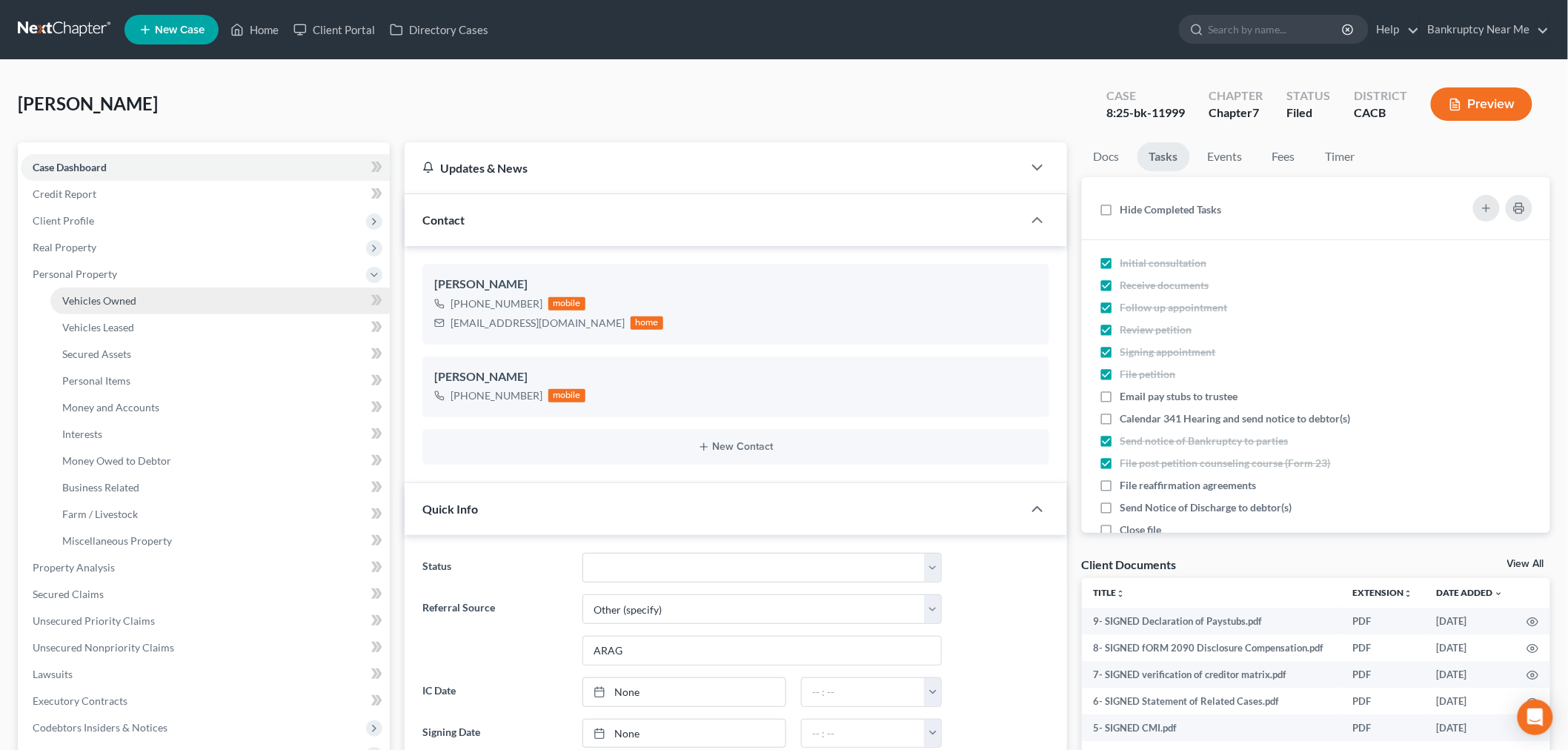
click at [160, 302] on link "Vehicles Owned" at bounding box center [220, 301] width 340 height 27
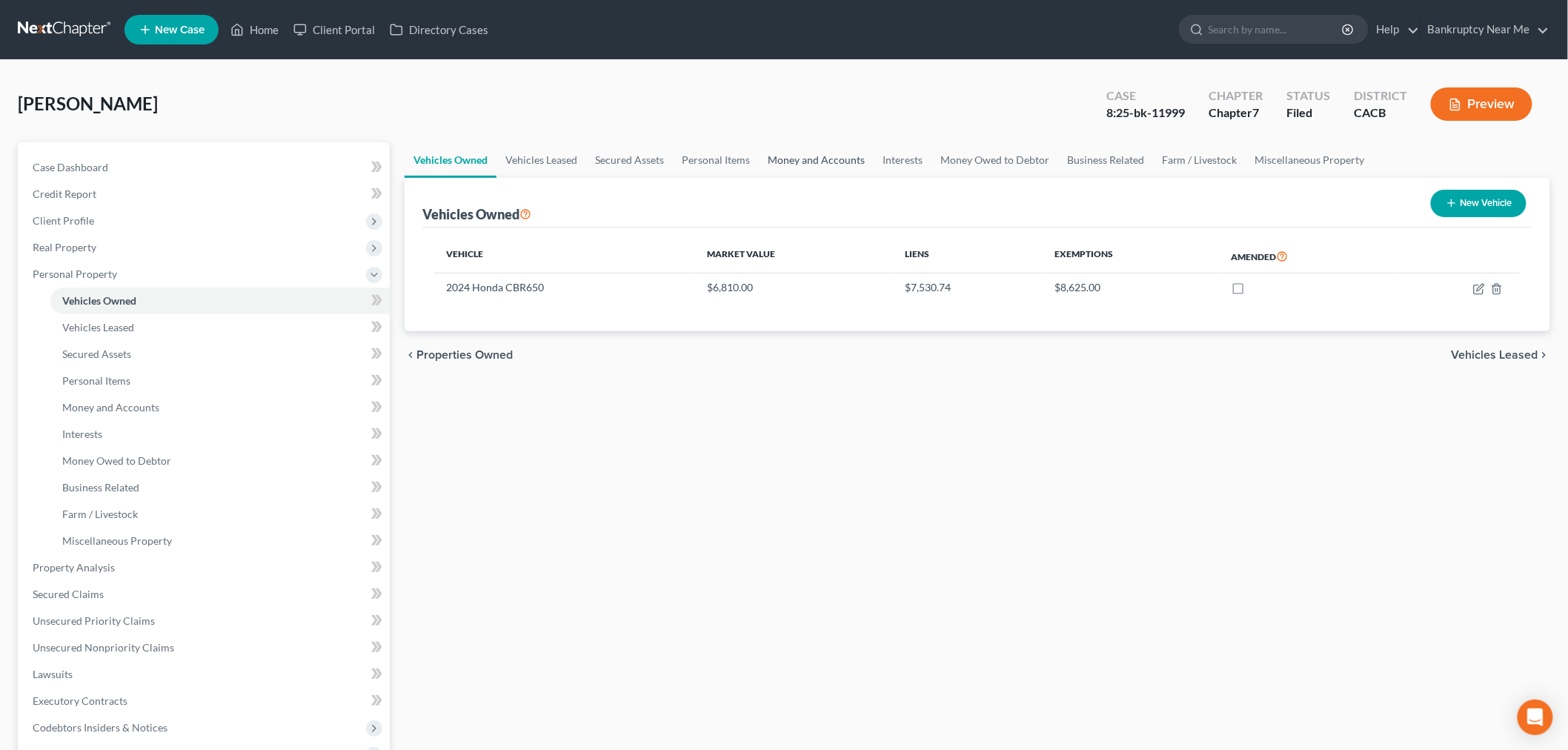
click at [821, 160] on link "Money and Accounts" at bounding box center [816, 160] width 115 height 36
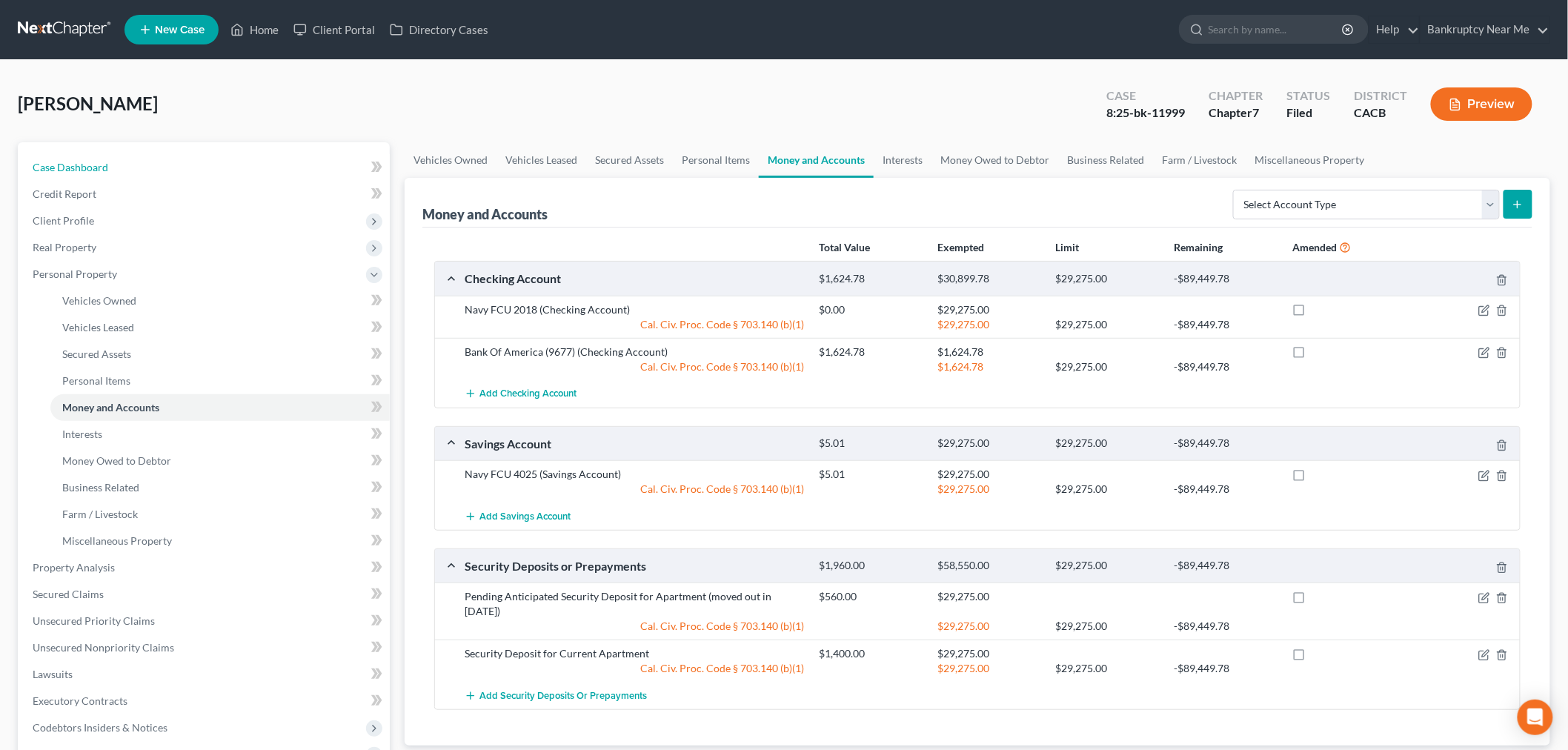
drag, startPoint x: 77, startPoint y: 159, endPoint x: 581, endPoint y: 73, distance: 511.3
click at [77, 160] on link "Case Dashboard" at bounding box center [205, 168] width 369 height 27
select select "6"
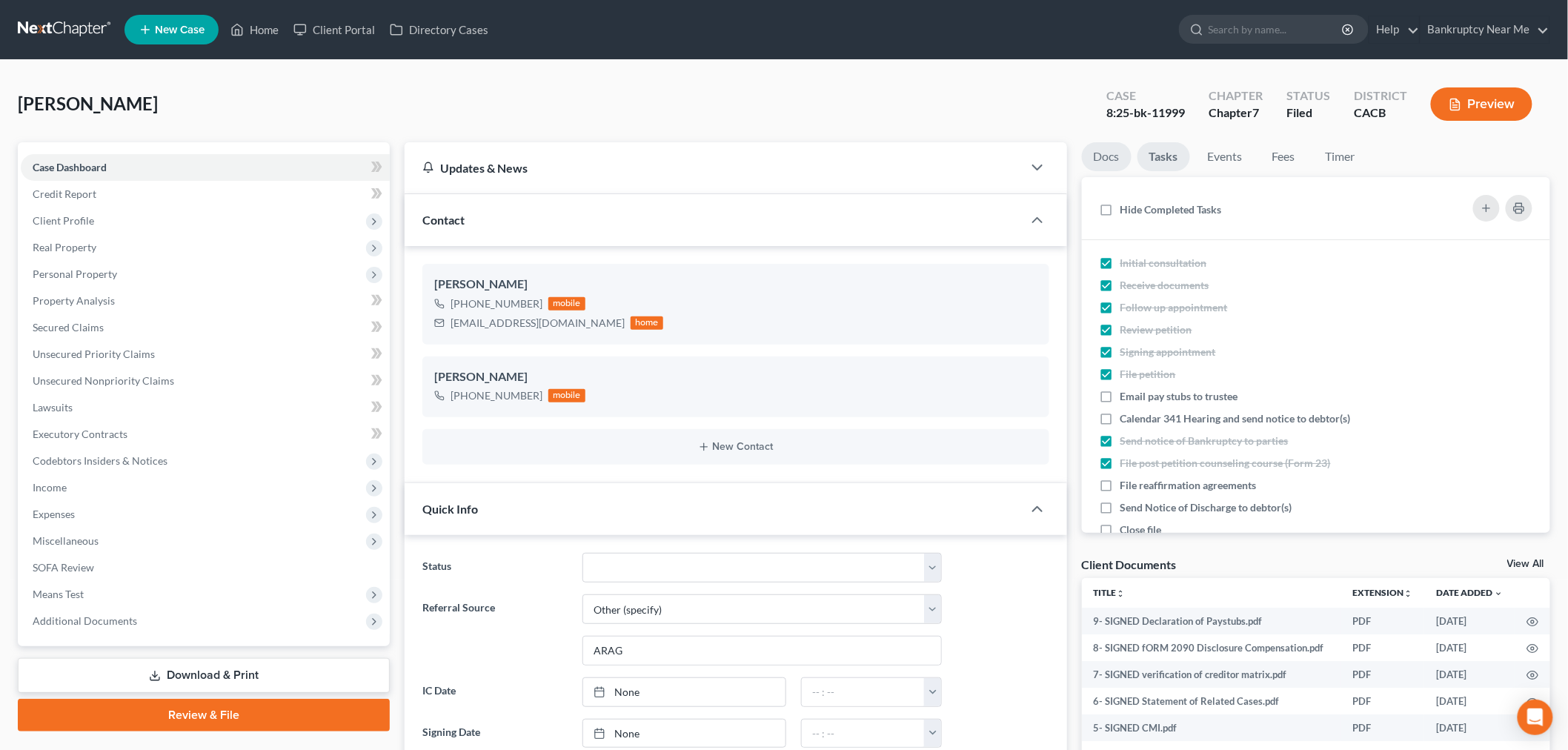
scroll to position [10139, 0]
click at [1088, 160] on link "Docs" at bounding box center [1107, 156] width 50 height 29
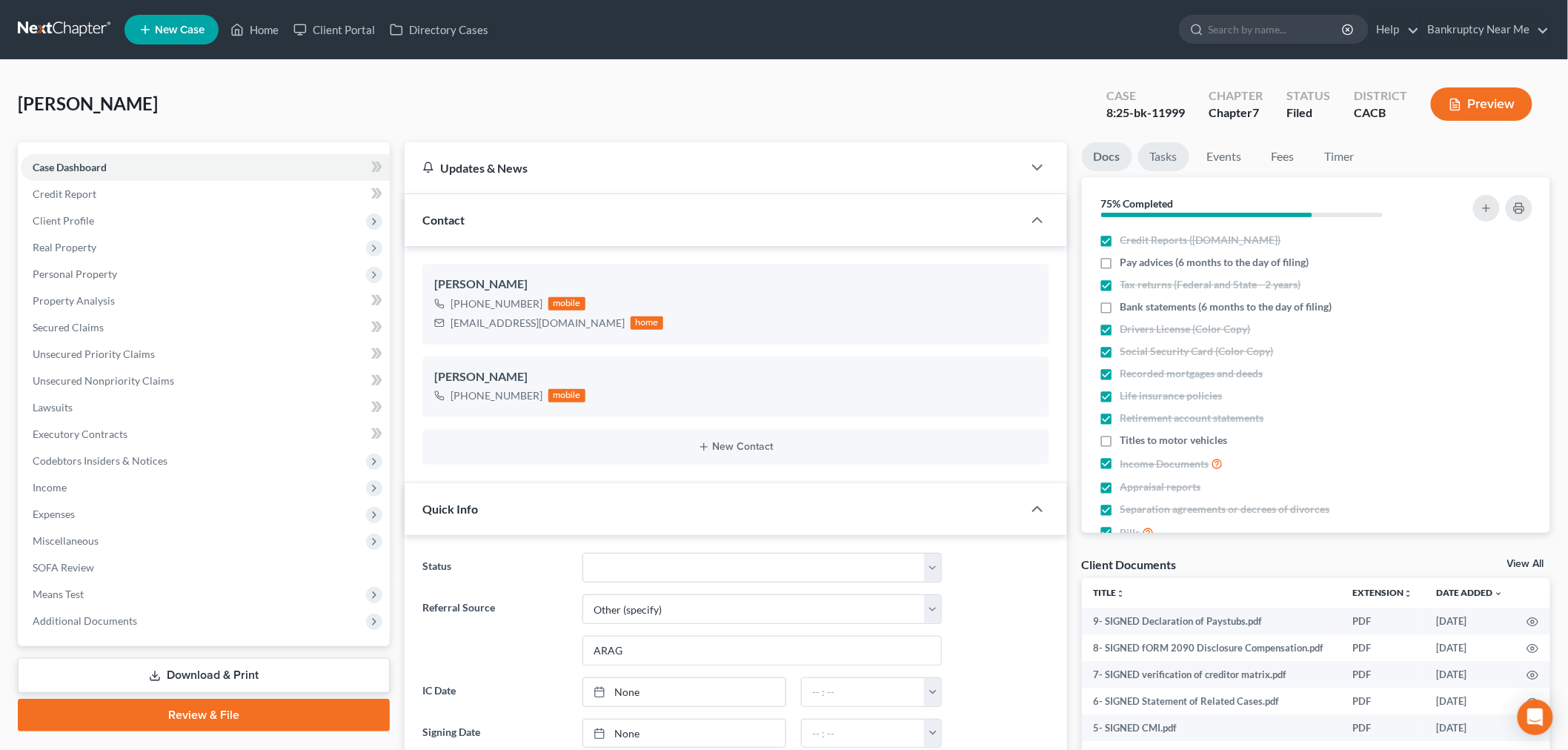
click at [1151, 151] on link "Tasks" at bounding box center [1164, 156] width 51 height 29
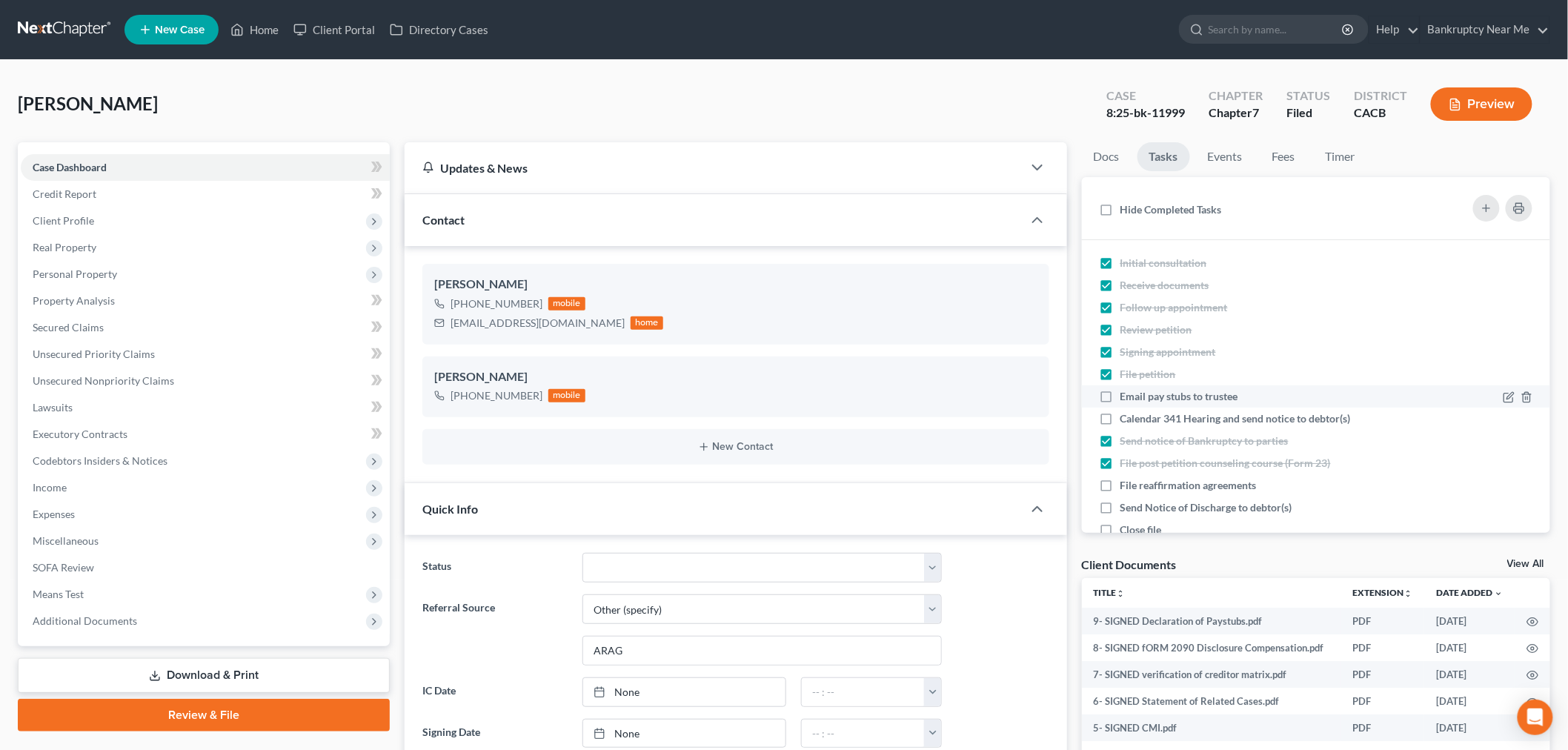
click at [1174, 394] on span "Email pay stubs to trustee" at bounding box center [1179, 396] width 118 height 13
click at [1121, 401] on label "Email pay stubs to trustee" at bounding box center [1186, 397] width 130 height 15
click at [1126, 399] on input "Email pay stubs to trustee" at bounding box center [1131, 394] width 9 height 9
checkbox input "true"
click at [1121, 416] on label "Calendar 341 Hearing and send notice to debtor(s)" at bounding box center [1242, 419] width 243 height 15
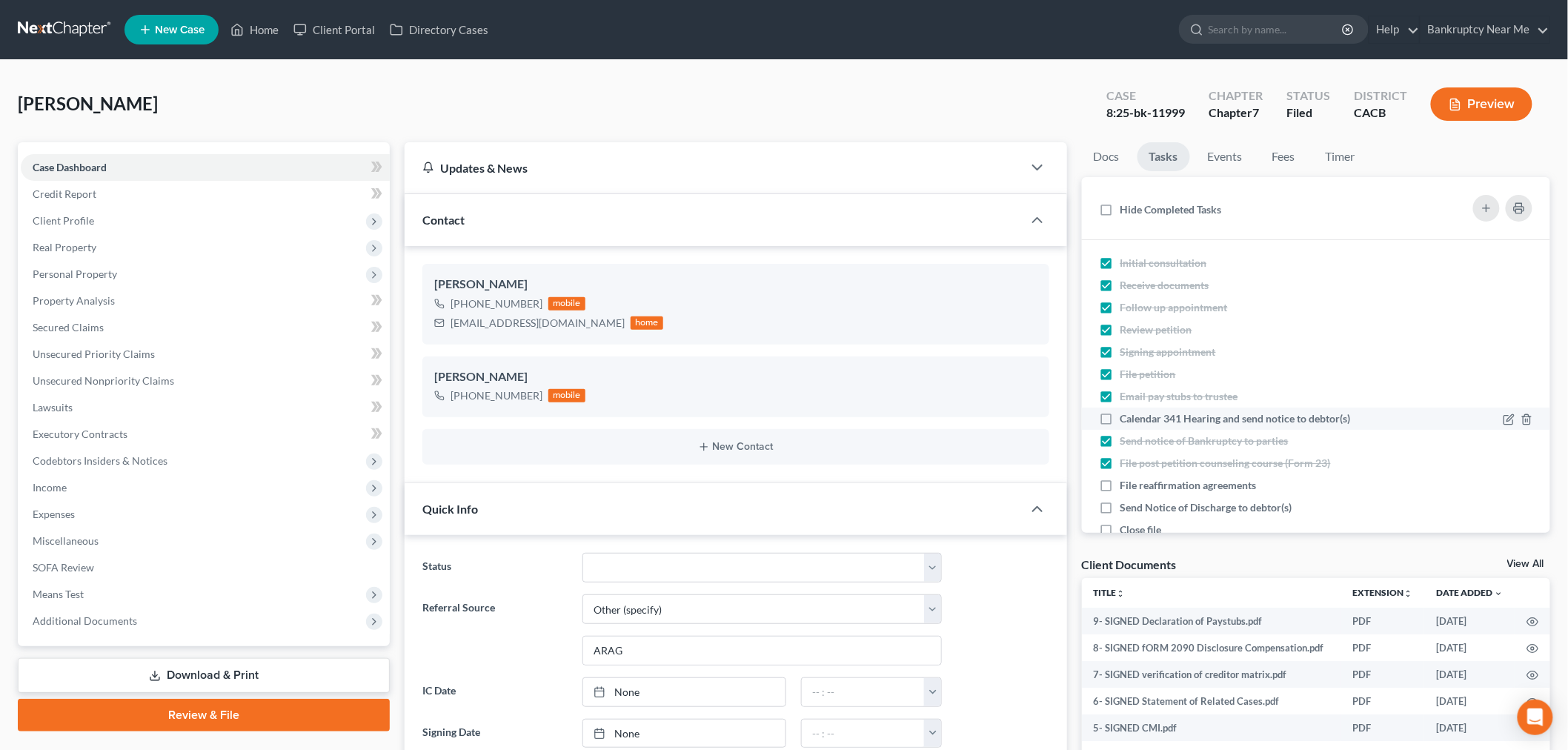
click at [1126, 416] on input "Calendar 341 Hearing and send notice to debtor(s)" at bounding box center [1131, 416] width 9 height 9
checkbox input "true"
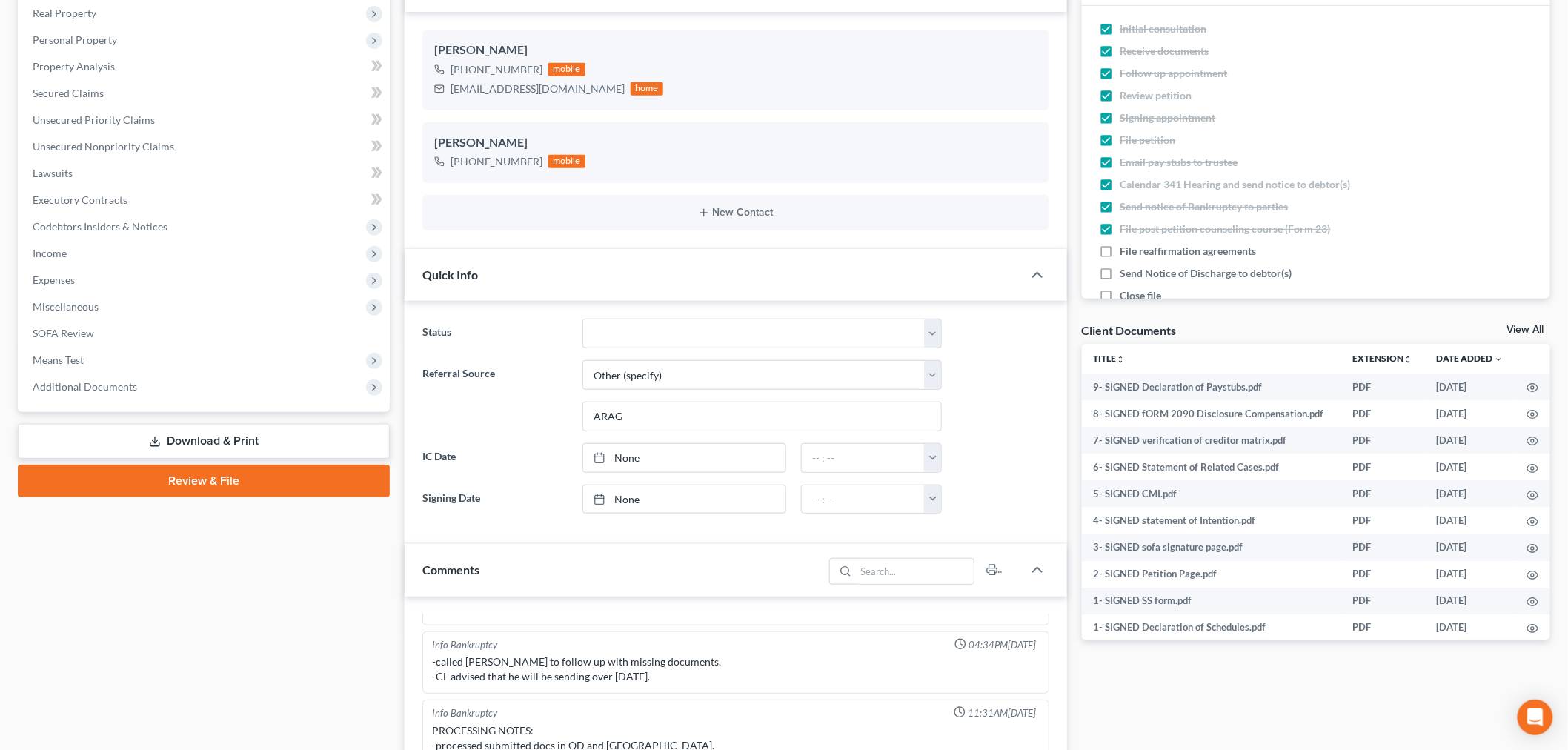
scroll to position [412, 0]
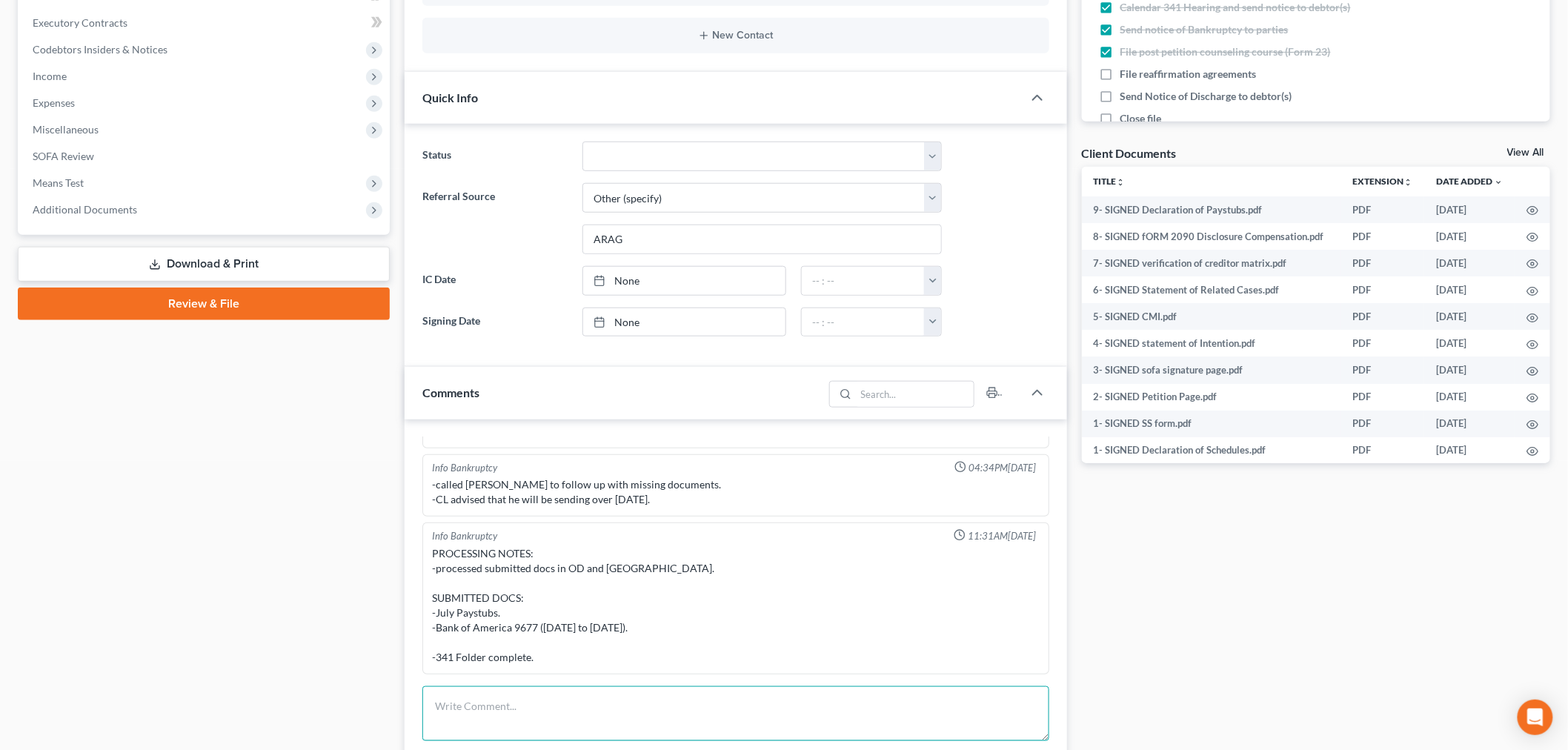
click at [743, 728] on textarea at bounding box center [736, 714] width 627 height 55
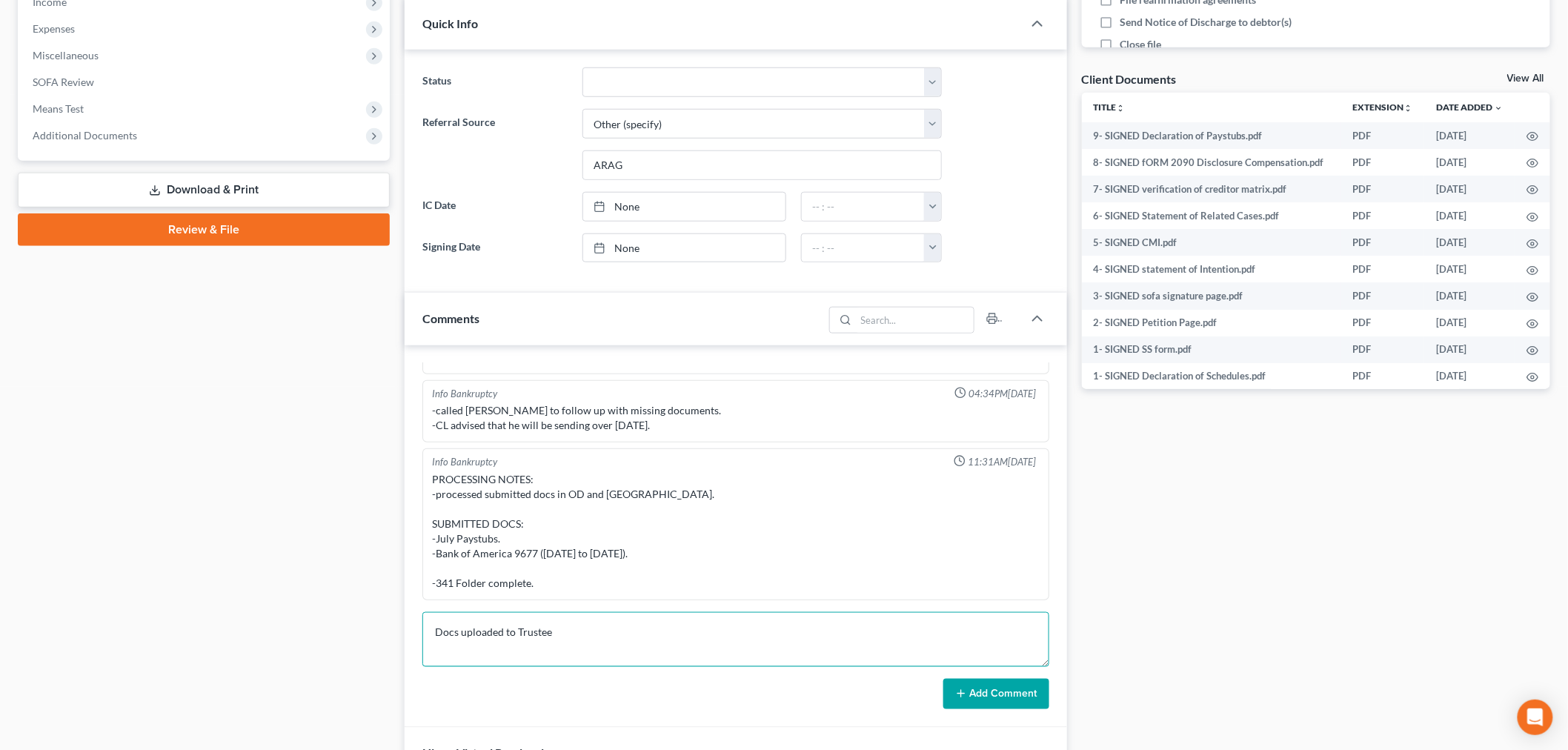
scroll to position [741, 0]
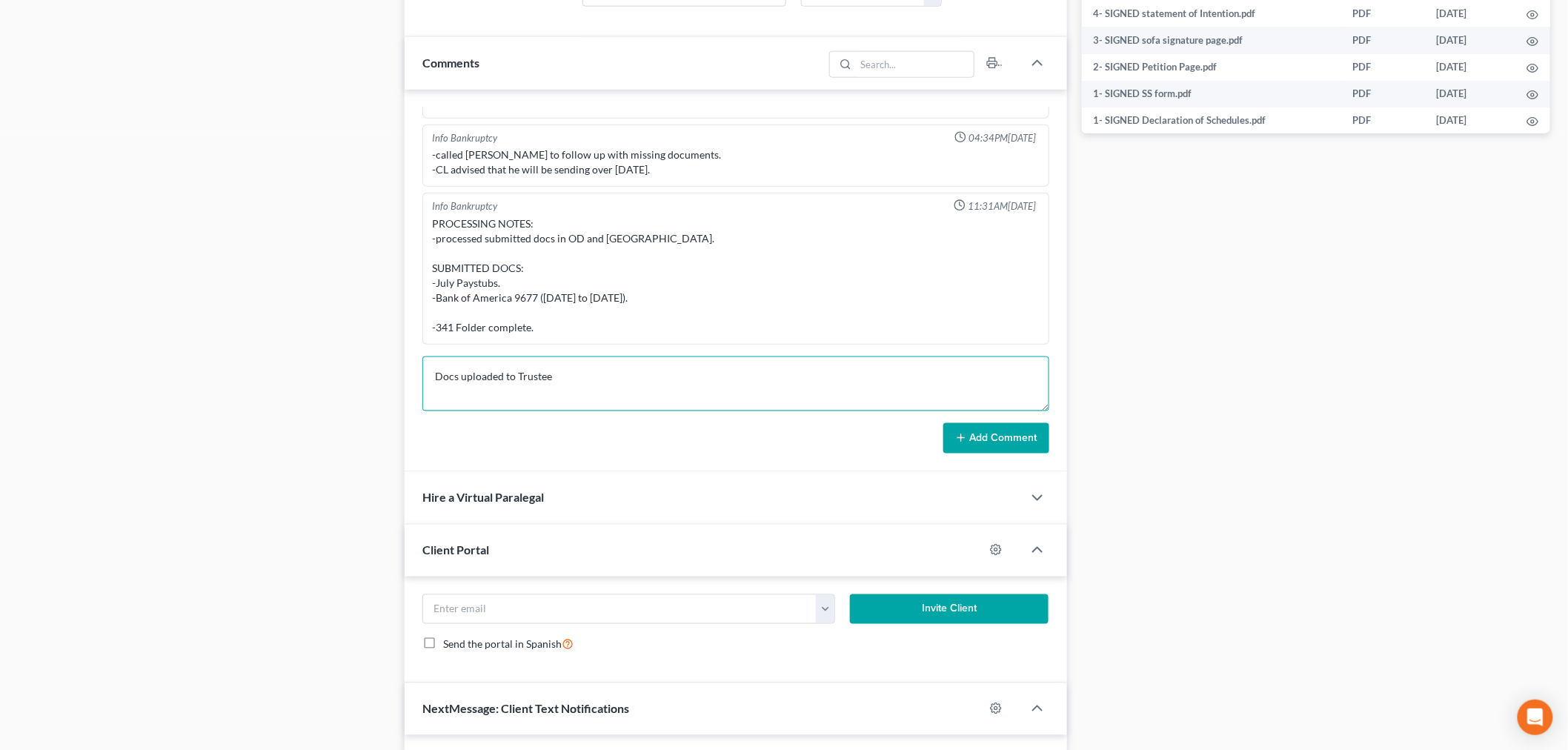
type textarea "Docs uploaded to Trustee"
click at [1009, 447] on button "Add Comment" at bounding box center [996, 439] width 106 height 31
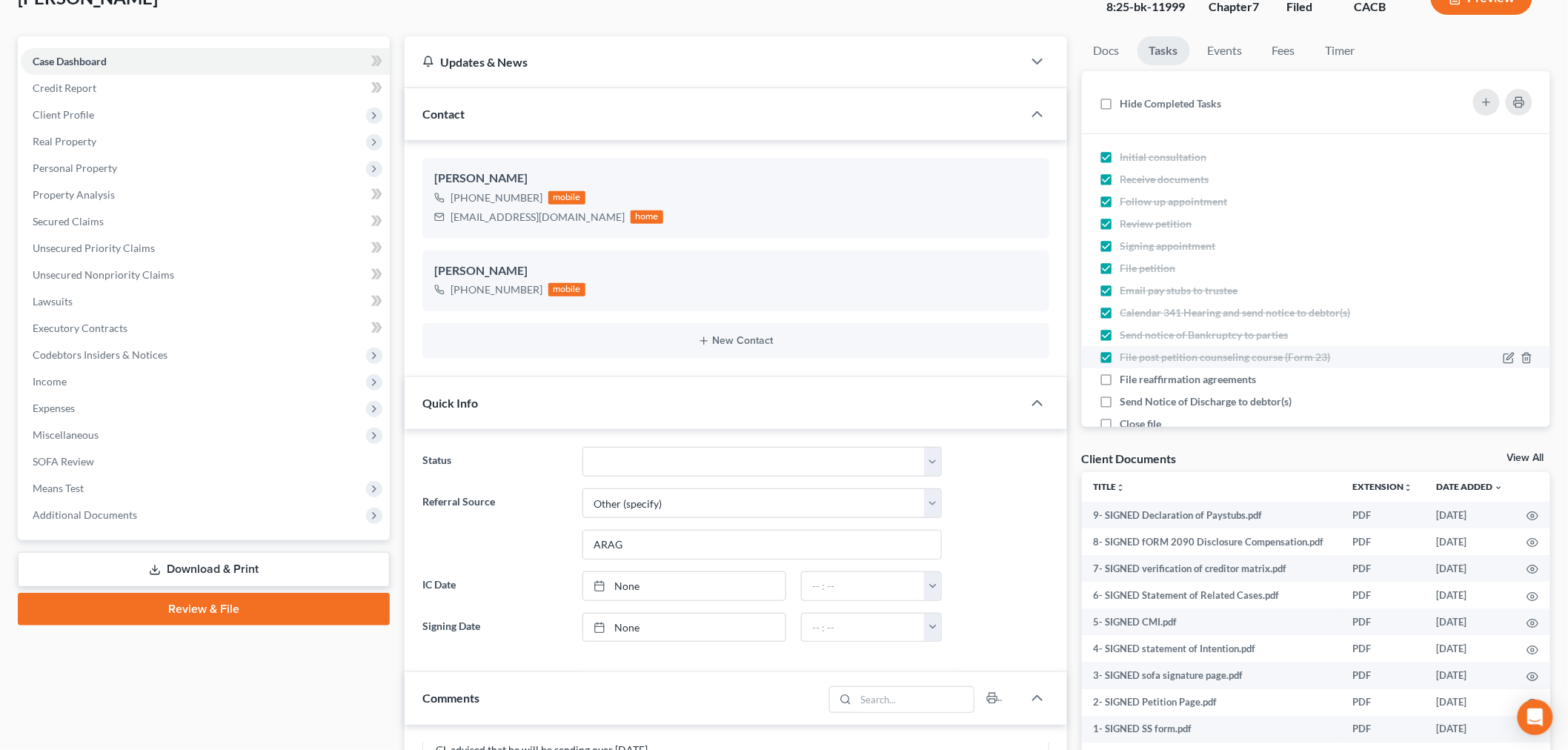
scroll to position [0, 0]
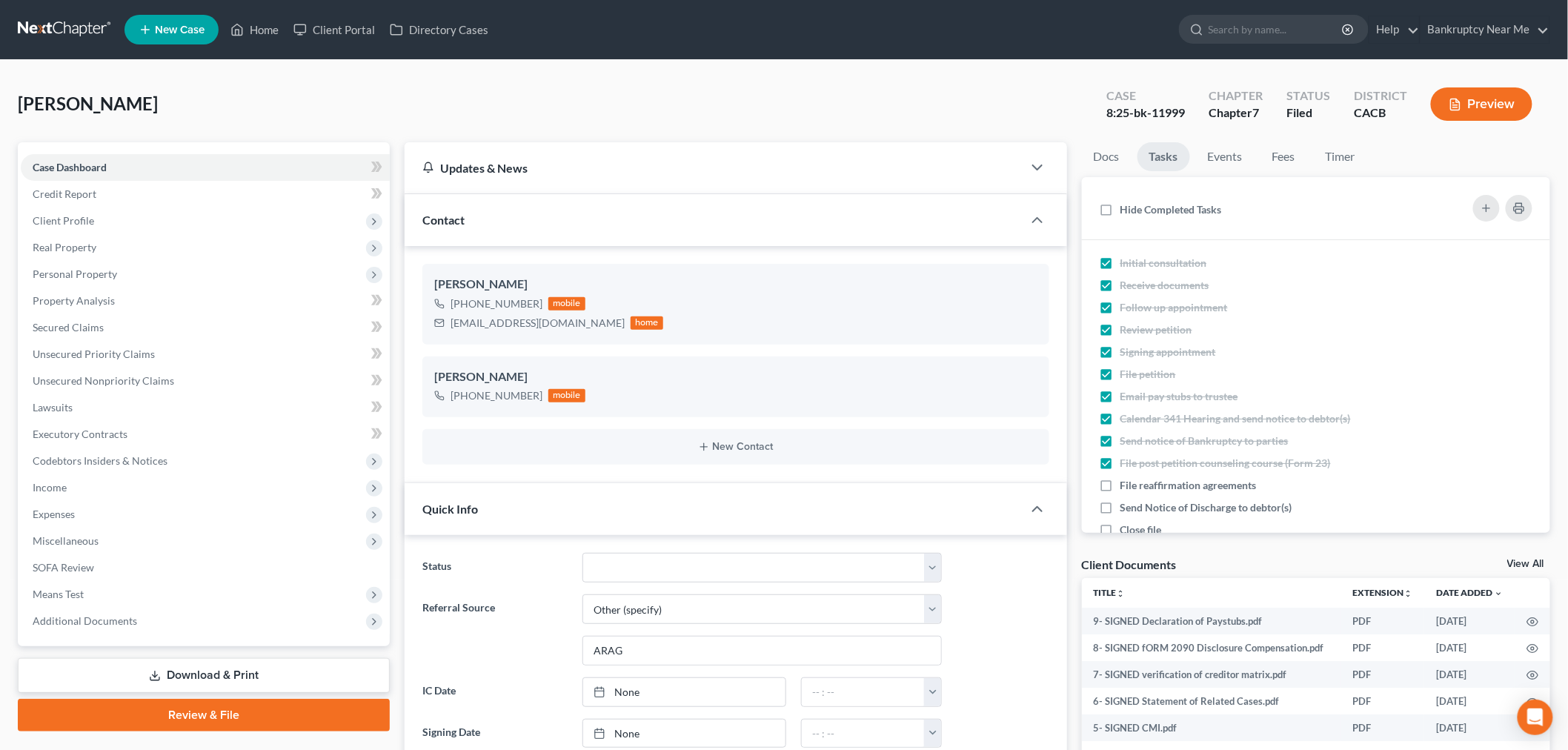
drag, startPoint x: 82, startPoint y: 23, endPoint x: 100, endPoint y: 15, distance: 19.7
click at [82, 23] on link at bounding box center [66, 30] width 95 height 27
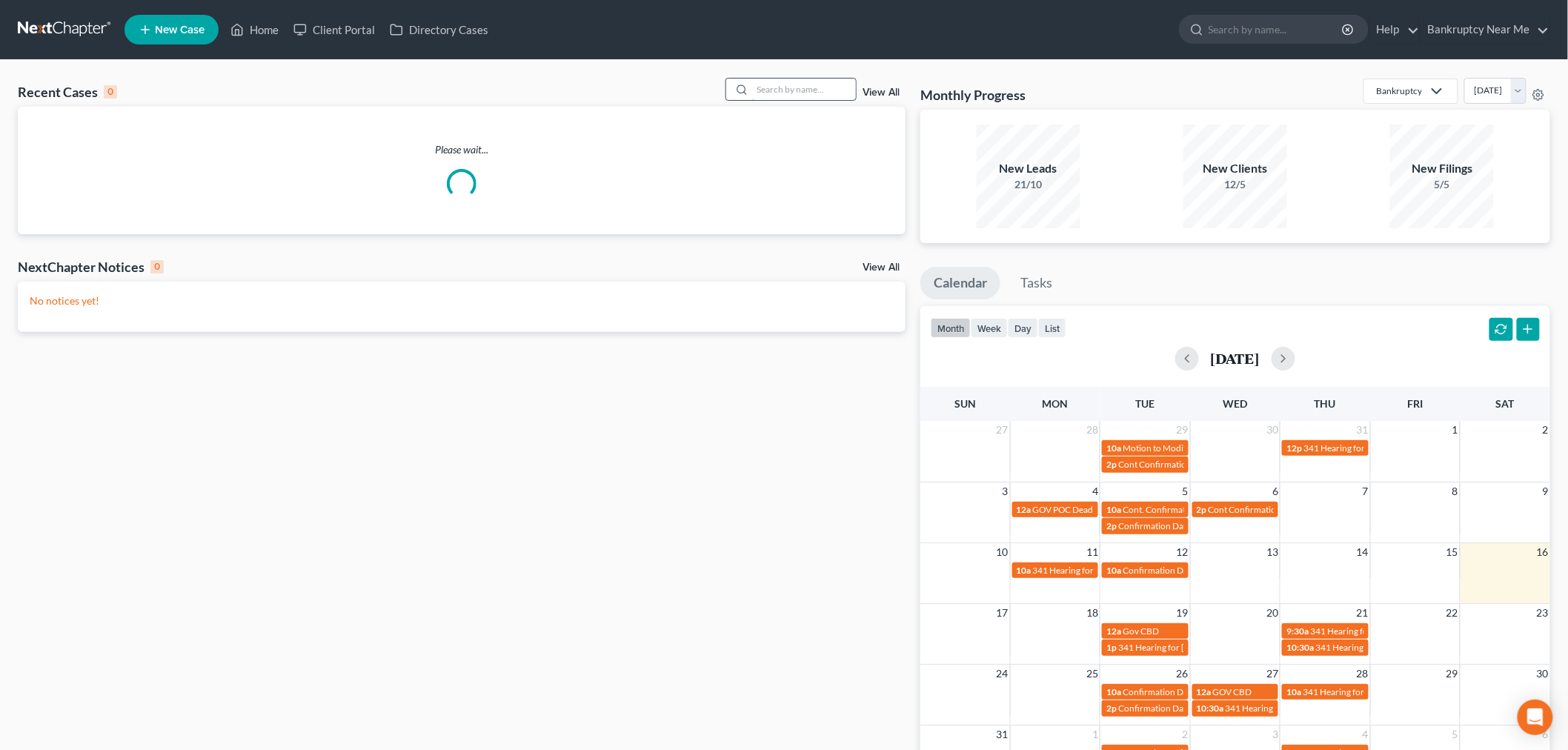
click at [803, 83] on input "search" at bounding box center [803, 89] width 103 height 21
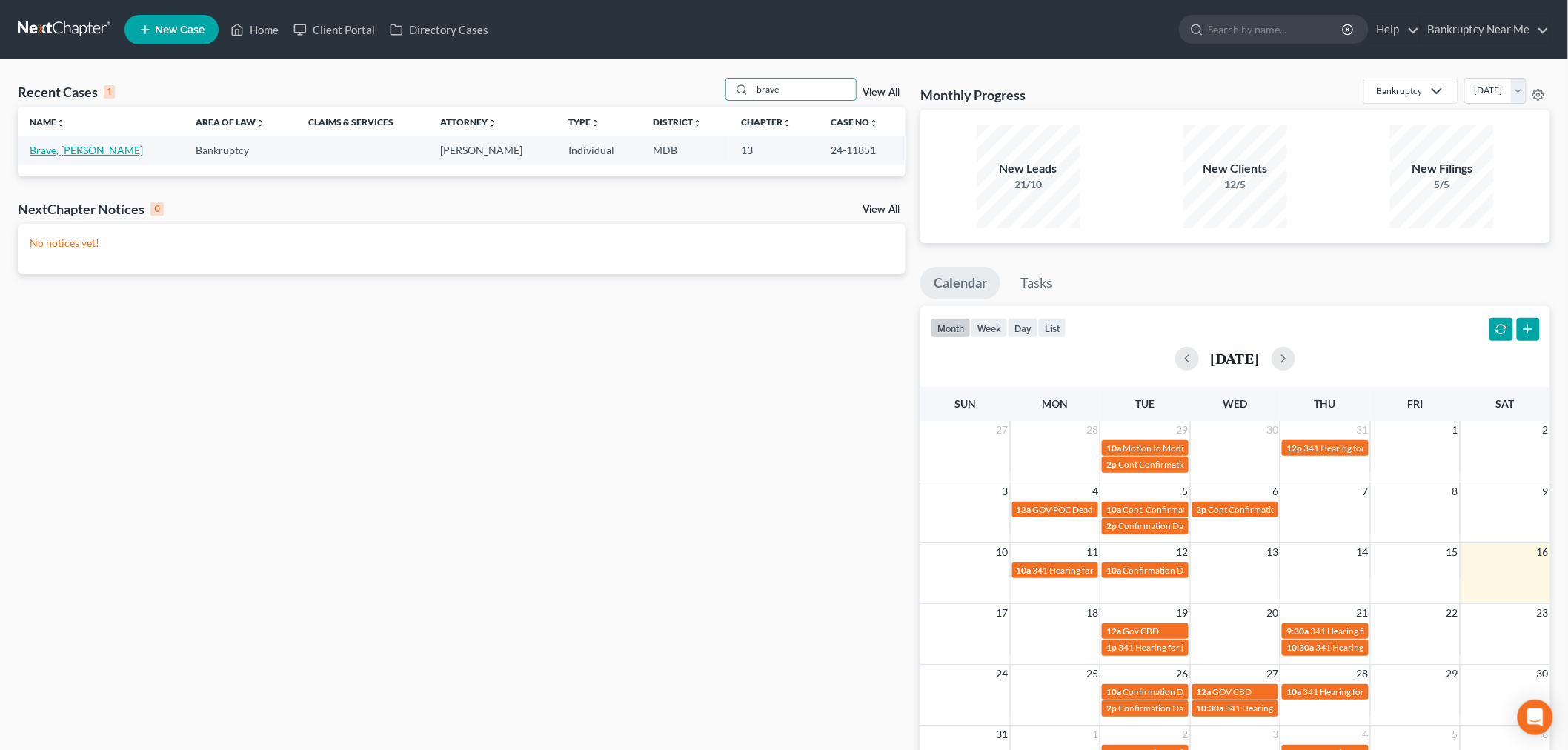
type input "brave"
click at [65, 149] on link "Brave, [PERSON_NAME]" at bounding box center [87, 150] width 114 height 13
select select "6"
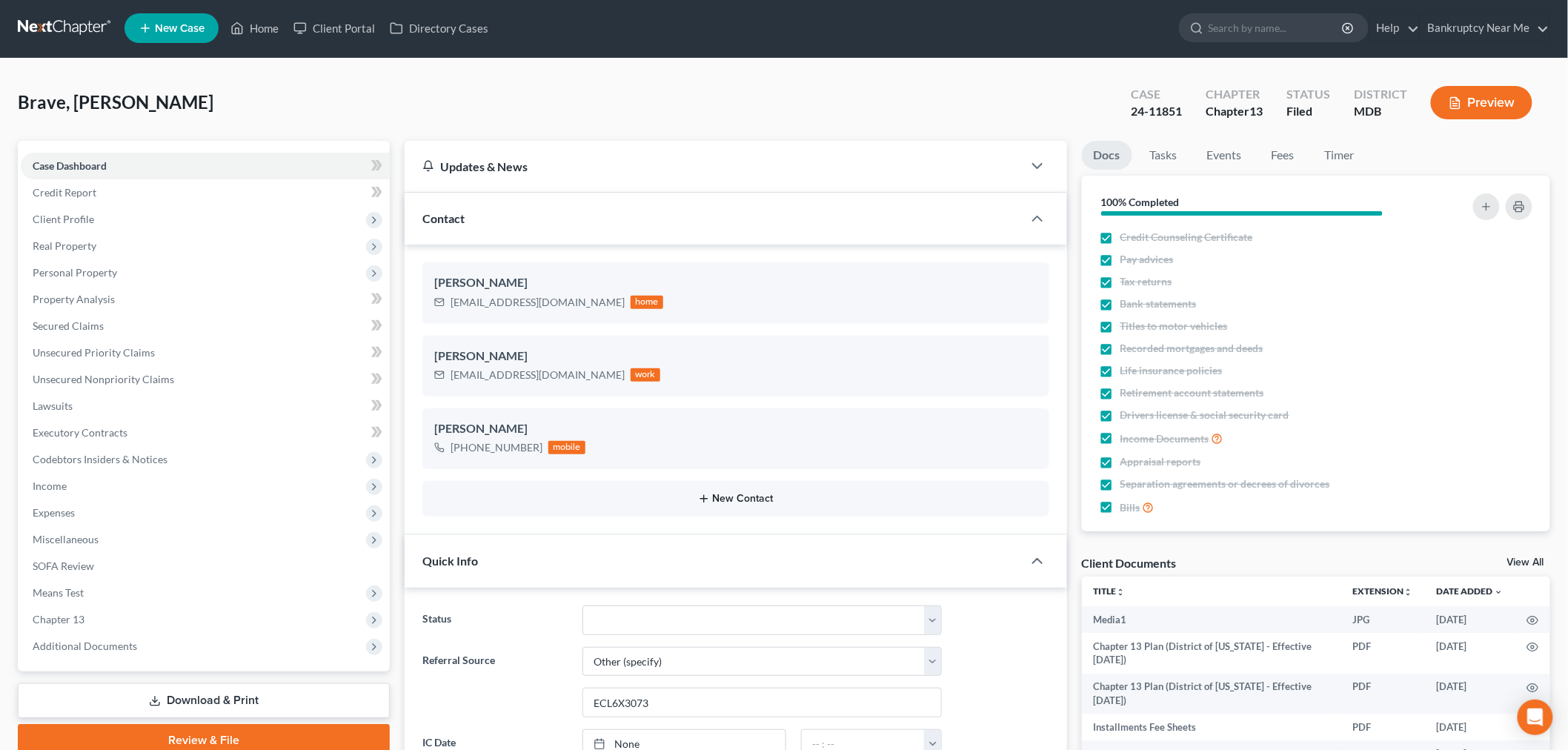
scroll to position [494, 0]
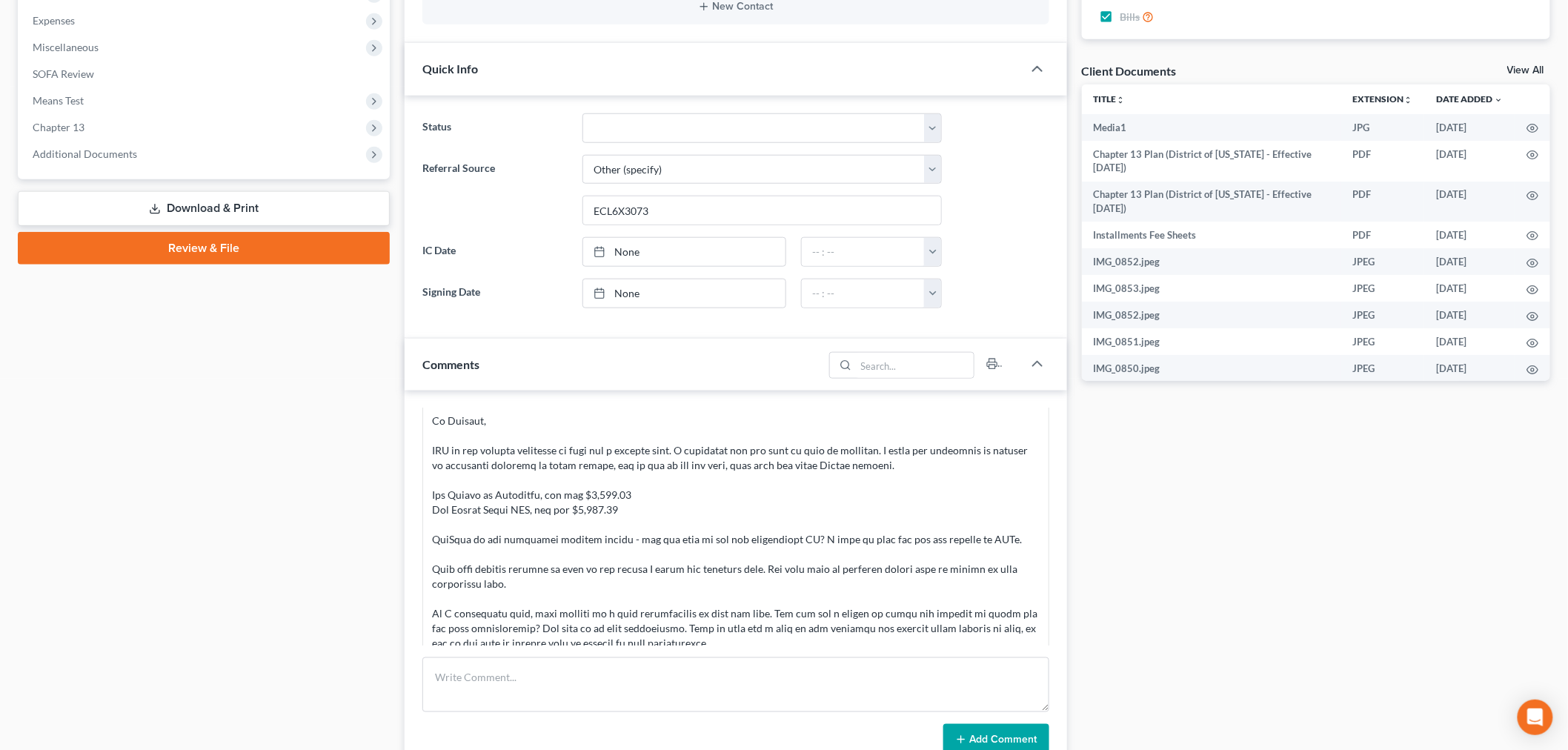
drag, startPoint x: 220, startPoint y: 450, endPoint x: 296, endPoint y: 476, distance: 80.3
click at [221, 450] on div "Case Dashboard Payments Invoices Payments Payments Credit Report Client Profile" at bounding box center [204, 508] width 387 height 1720
paste textarea "From: Valerie Brave <valeriebrave1@gmail.com> Sent: Friday, August 01, 2025 3:1…"
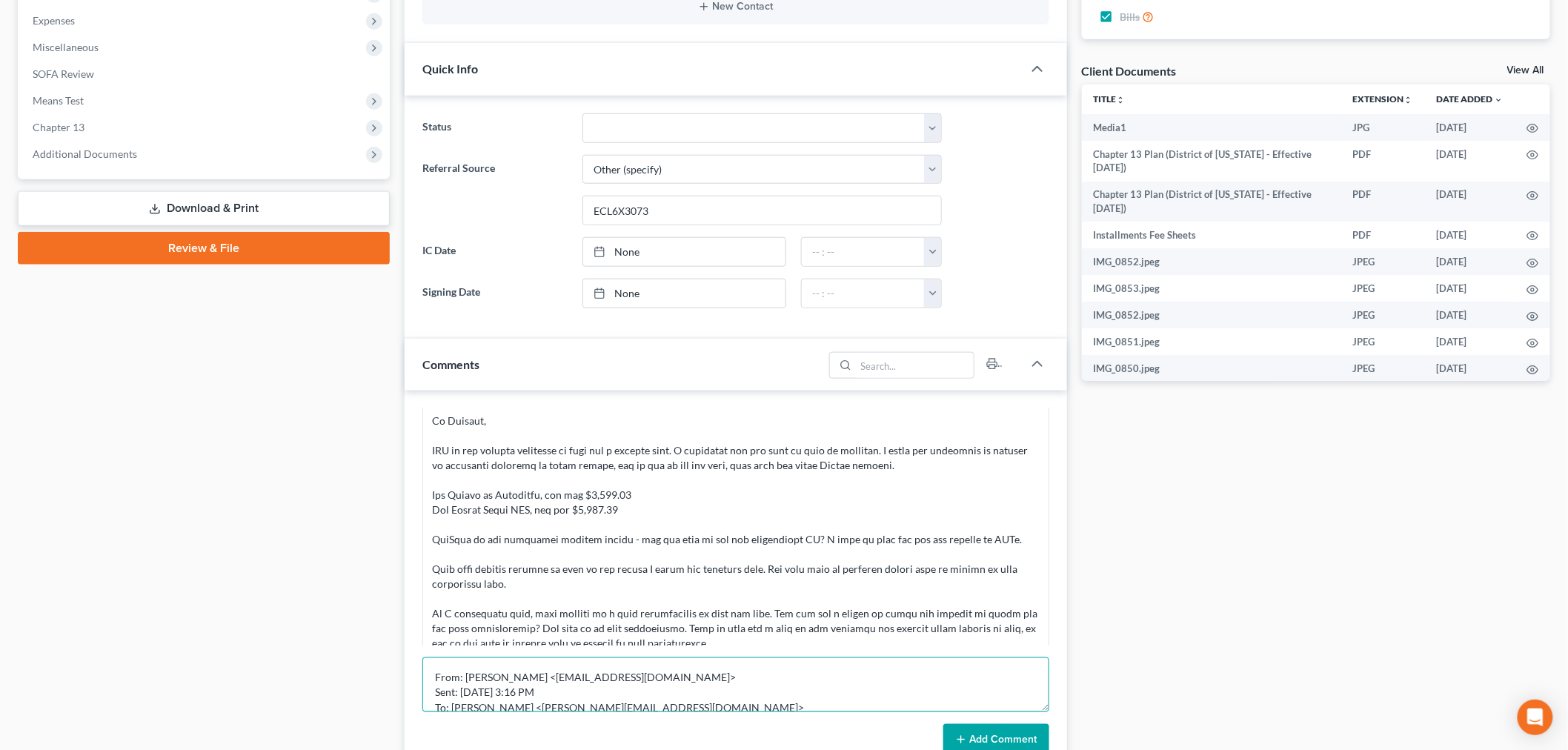
scroll to position [158, 0]
type textarea "From: Valerie Brave <valeriebrave1@gmail.com> Sent: Friday, August 01, 2025 3:1…"
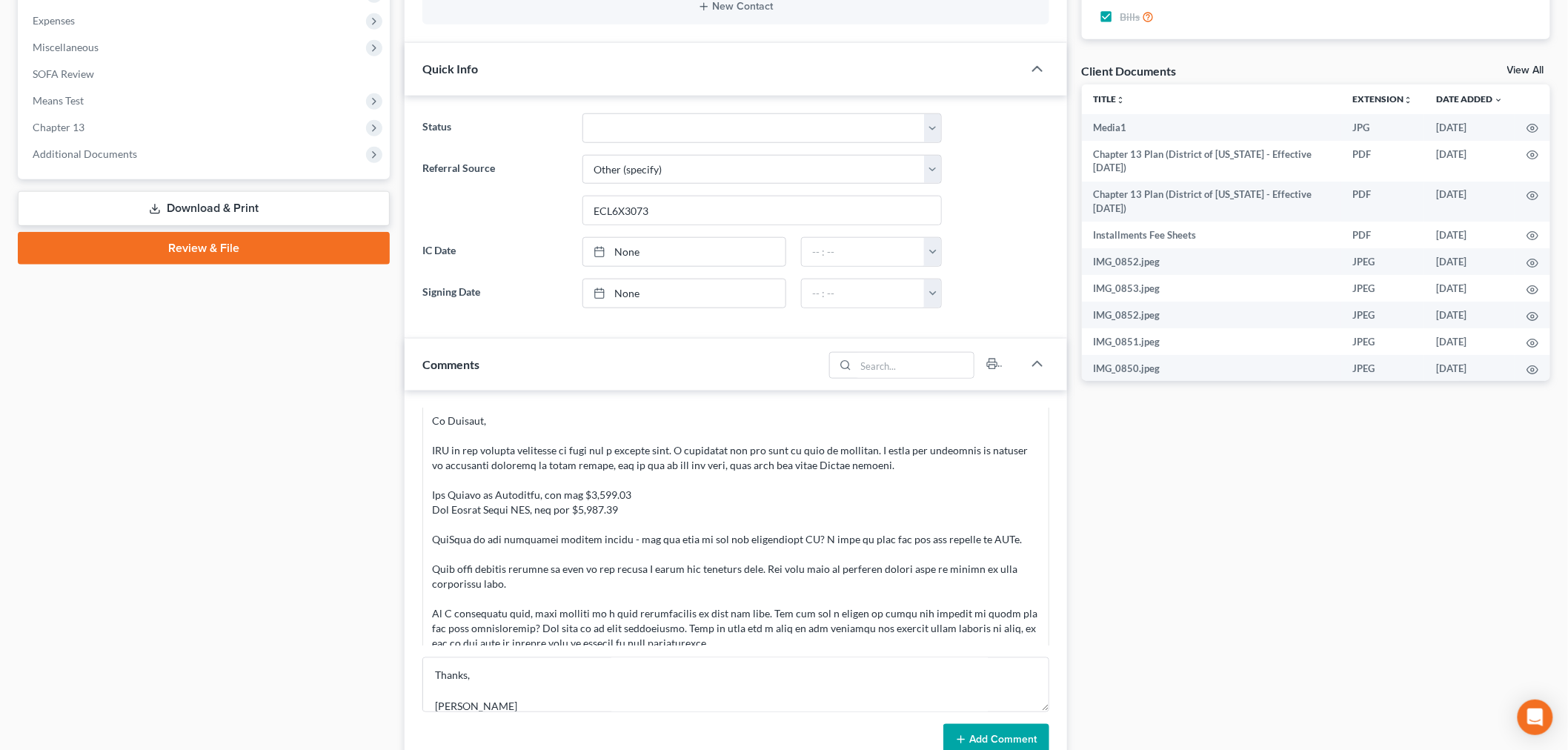
click at [984, 732] on button "Add Comment" at bounding box center [996, 740] width 106 height 31
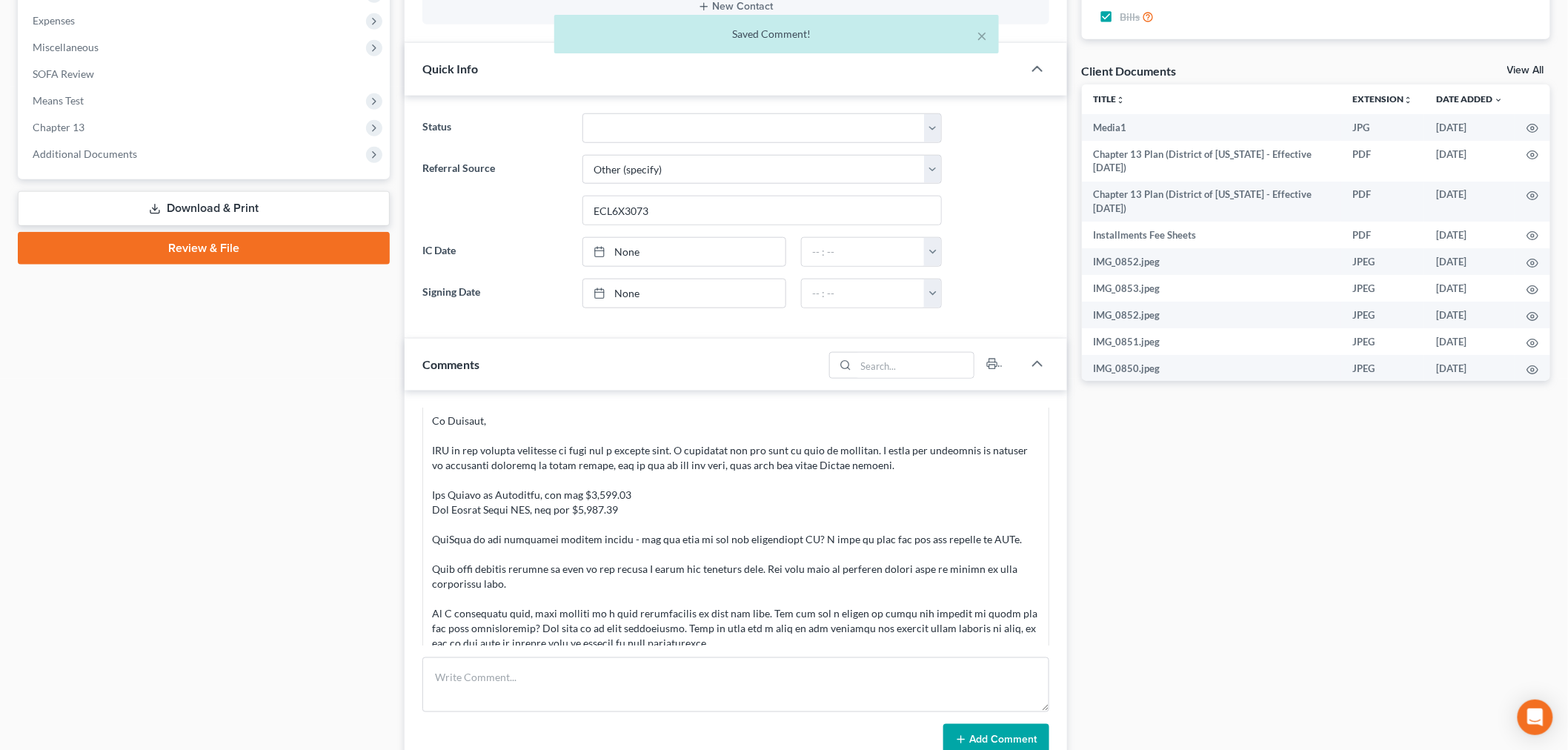
scroll to position [16280, 0]
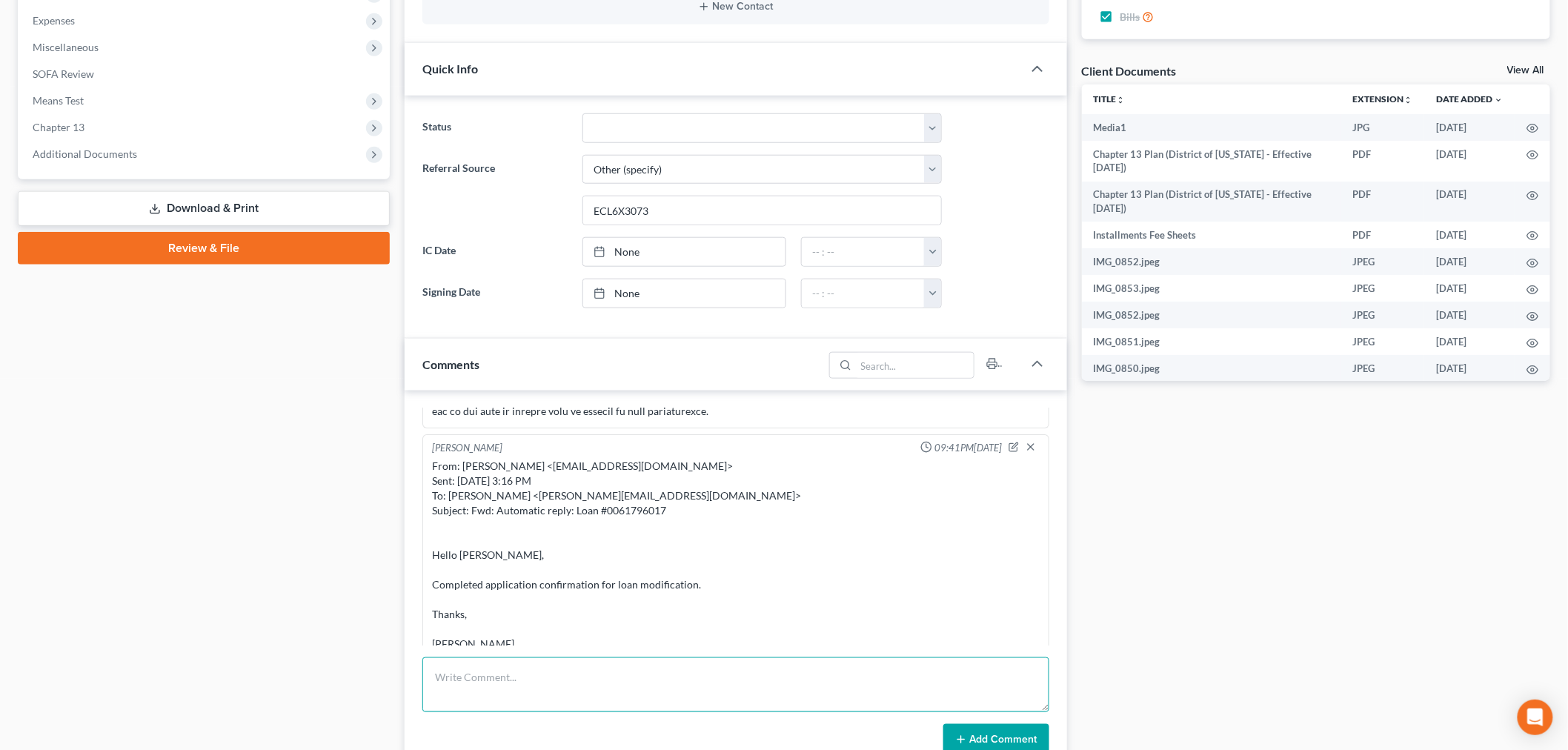
drag, startPoint x: 938, startPoint y: 660, endPoint x: 940, endPoint y: 682, distance: 22.1
click at [939, 665] on textarea at bounding box center [736, 684] width 627 height 55
paste textarea "From: Alyson Wyman <awyman@pickettlaw.net> Sent: Friday, August 01, 2025 12:21 …"
type textarea "From: Alyson Wyman <awyman@pickettlaw.net> Sent: Friday, August 01, 2025 12:21 …"
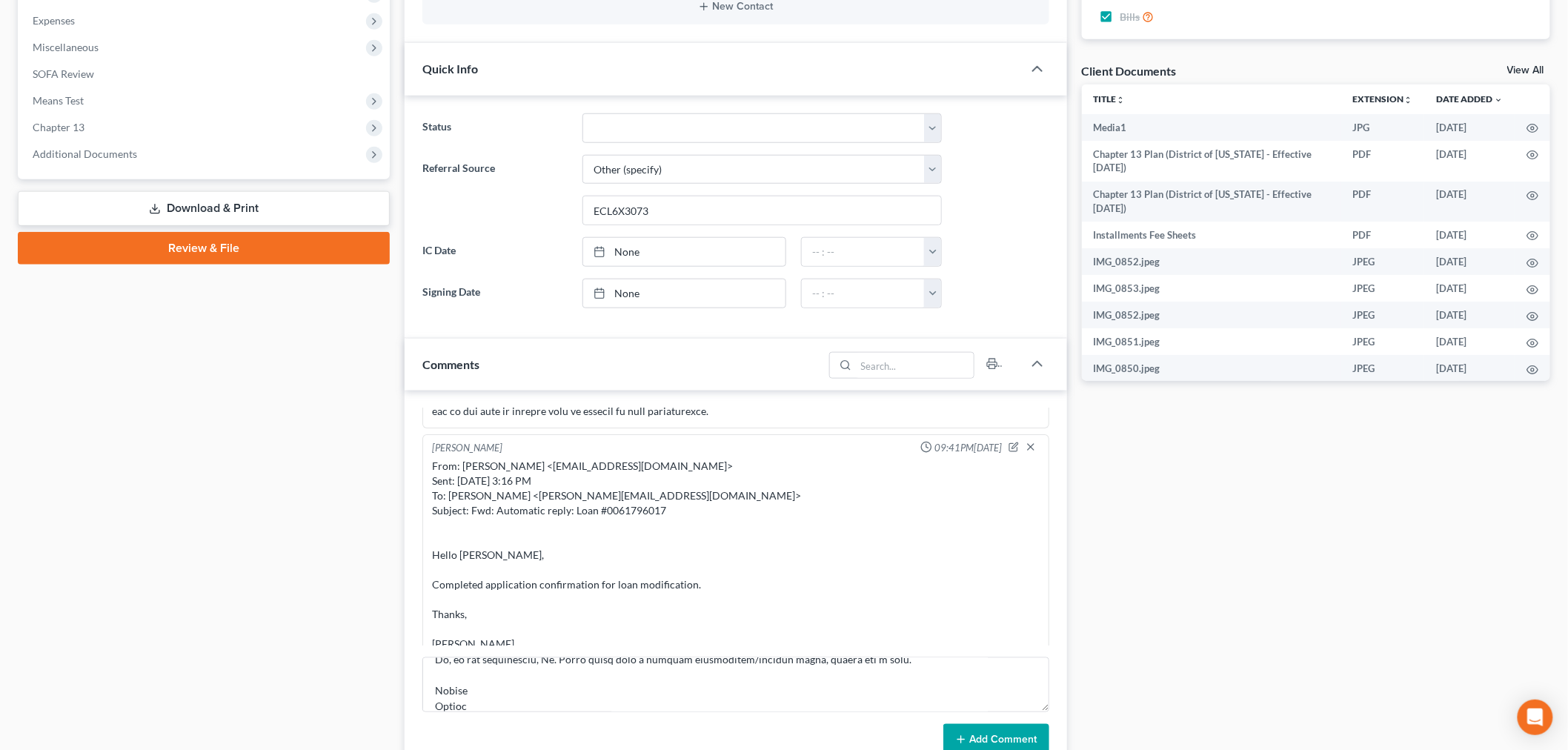
click at [976, 742] on button "Add Comment" at bounding box center [996, 740] width 106 height 31
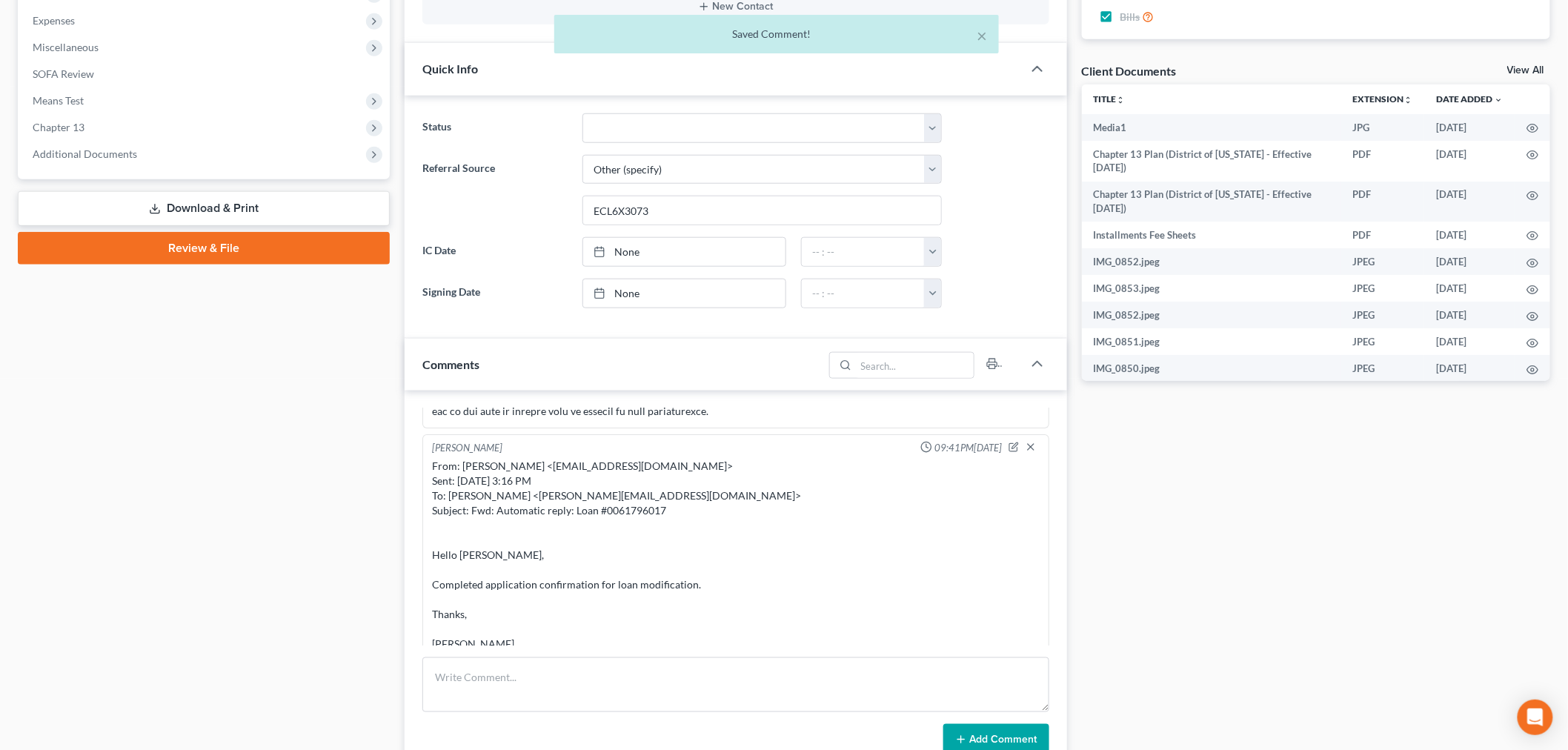
scroll to position [16795, 0]
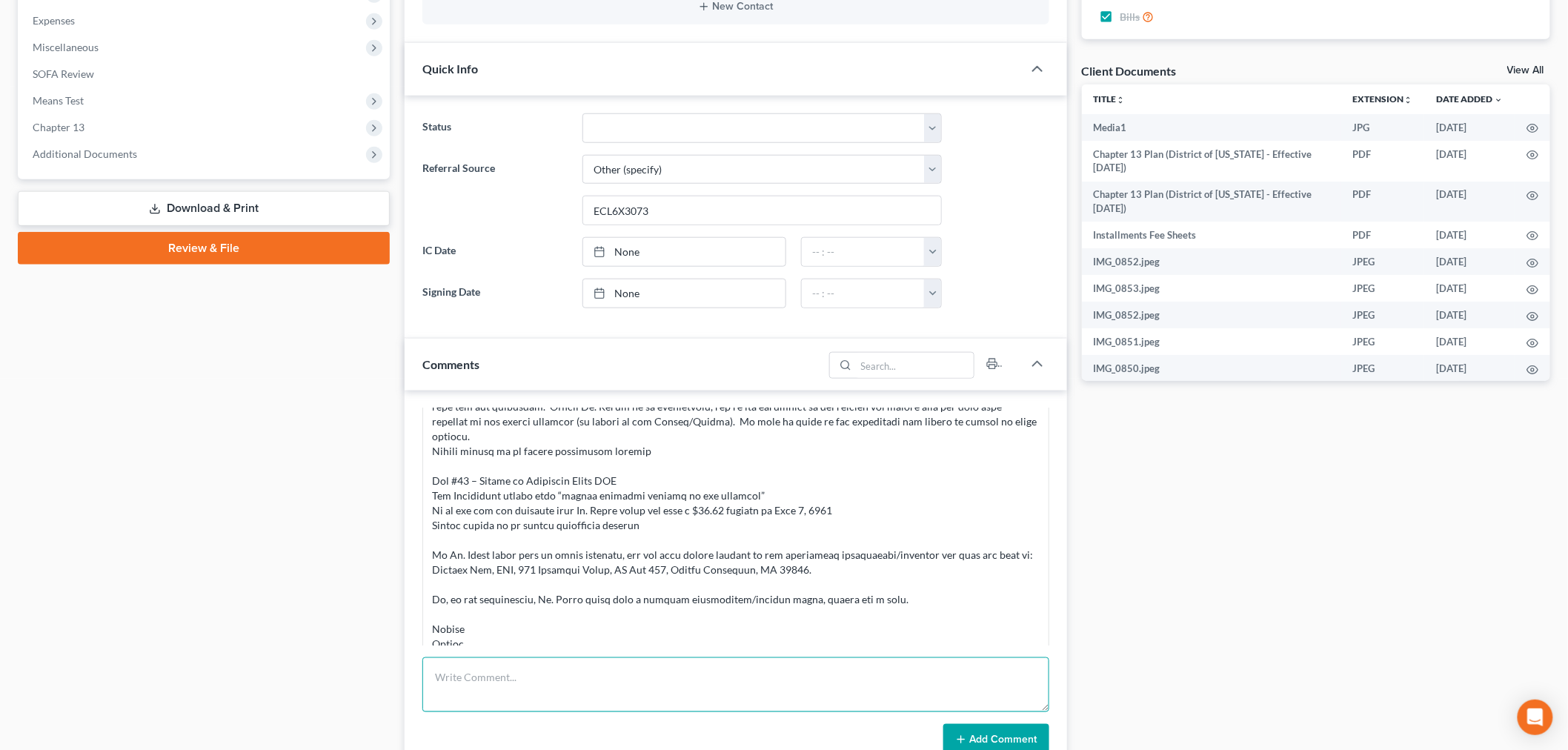
paste textarea "From: Iris Kwon <iris@bankruptcynearme.org> Sent: Saturday, August 16, 2025 9:4…"
type textarea "From: Iris Kwon <iris@bankruptcynearme.org> Sent: Saturday, August 16, 2025 9:4…"
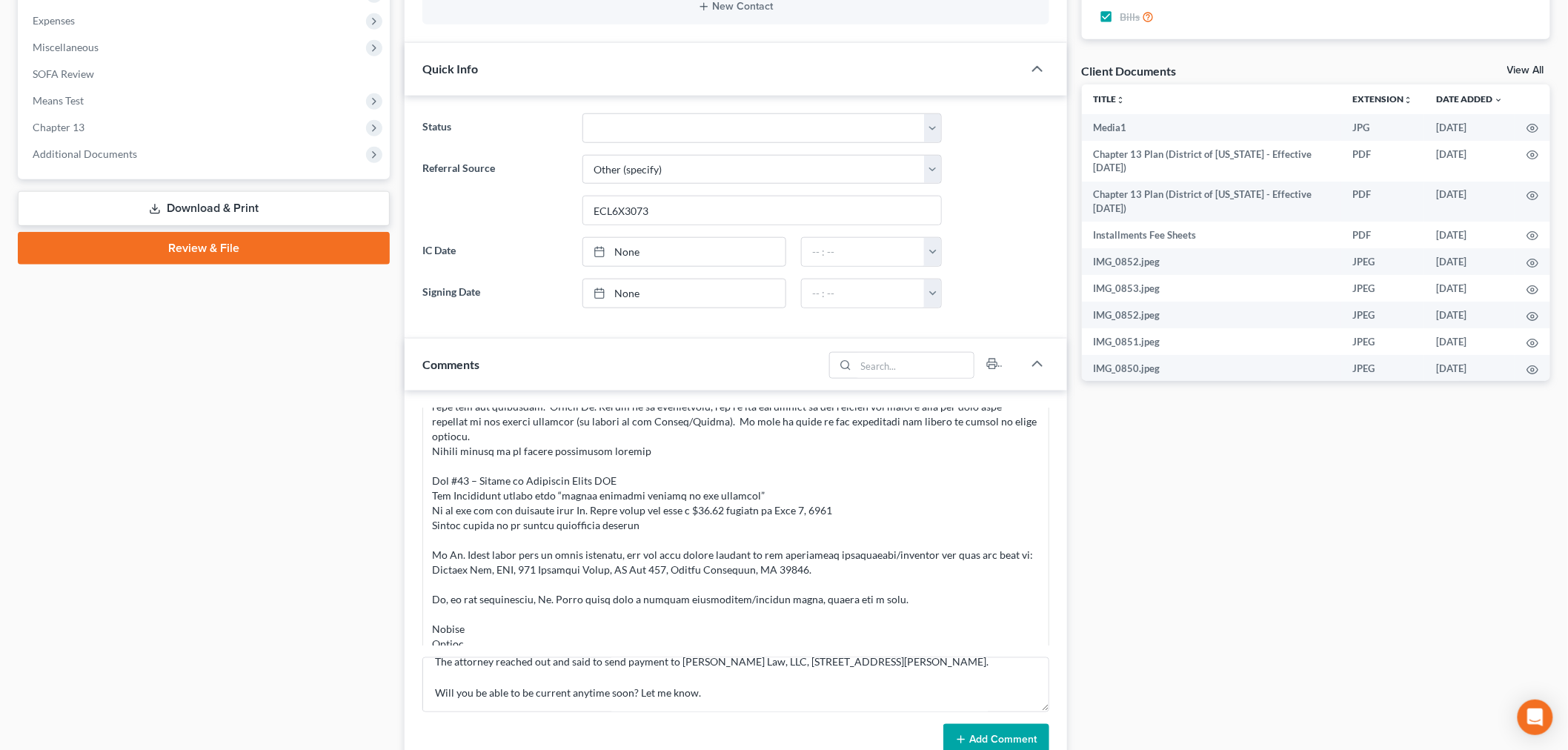
click at [1027, 725] on button "Add Comment" at bounding box center [996, 740] width 106 height 31
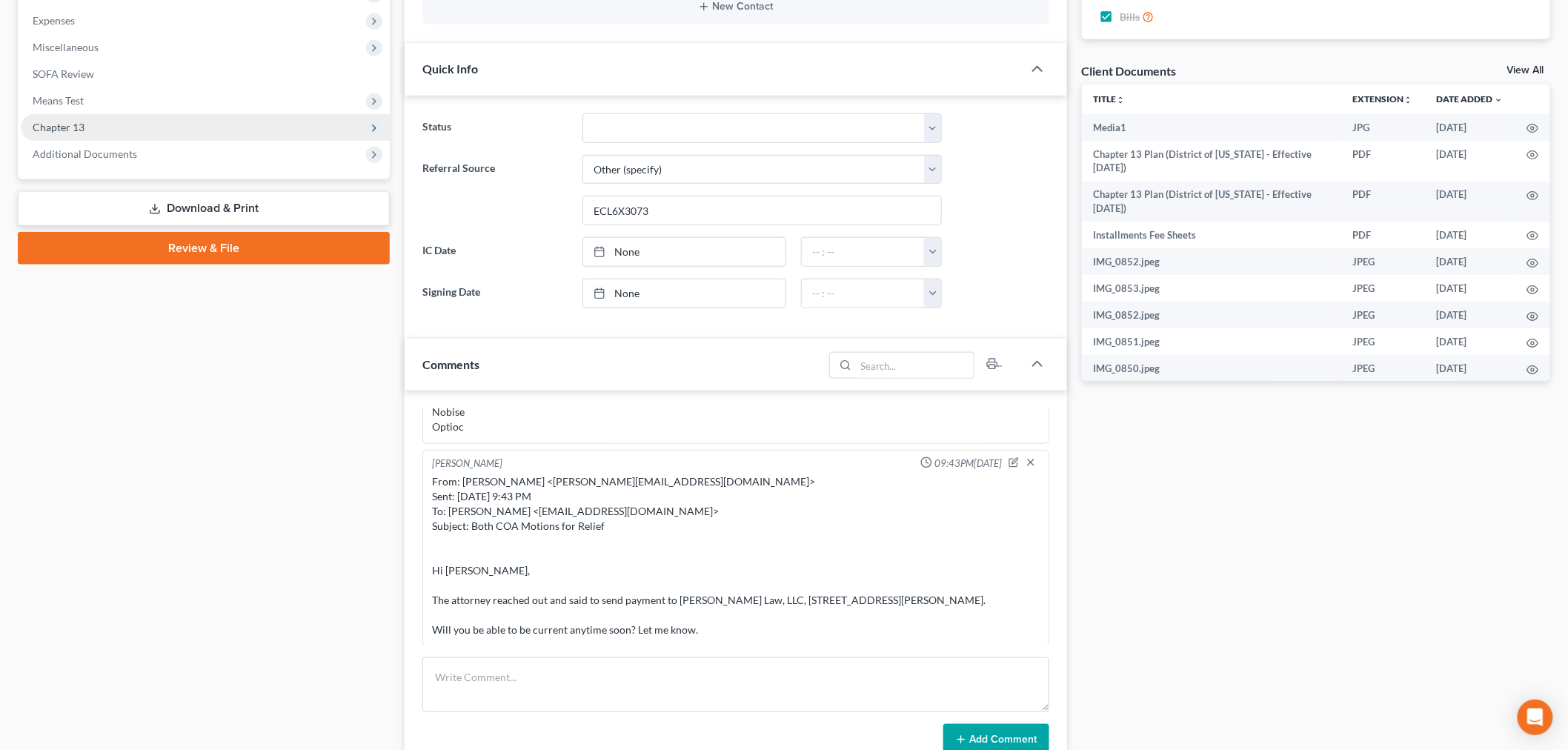
scroll to position [0, 0]
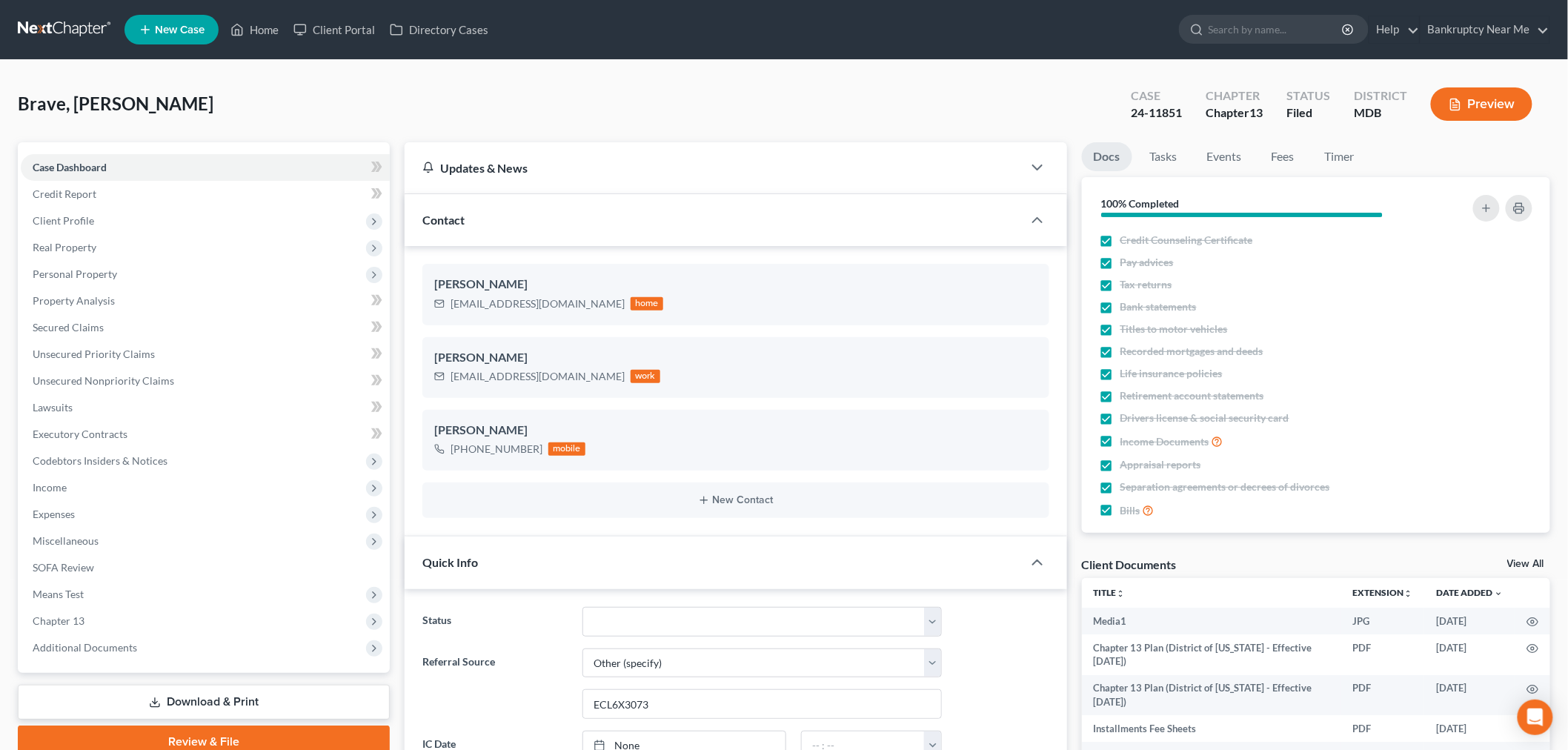
click at [32, 19] on link at bounding box center [66, 30] width 95 height 27
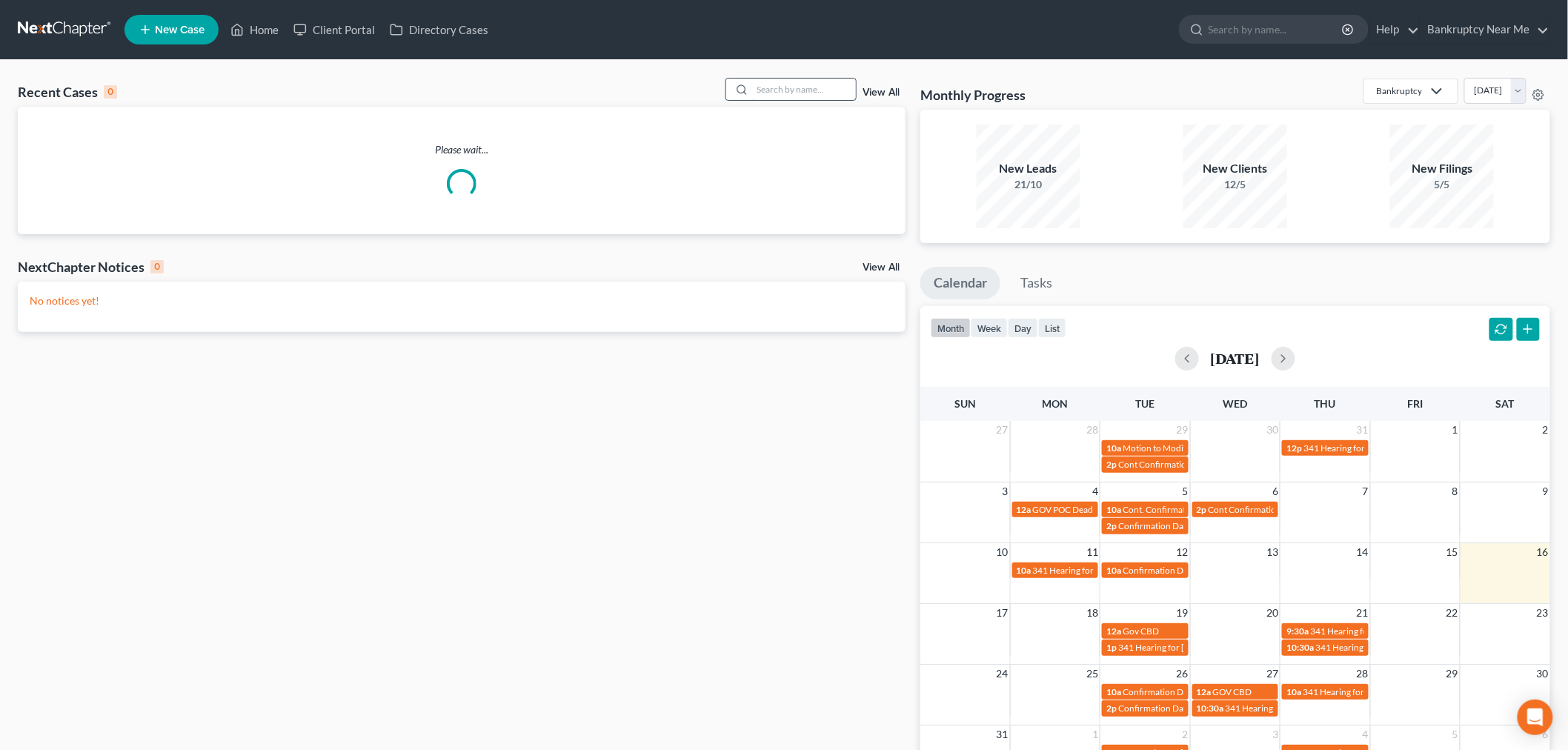
click at [806, 92] on input "search" at bounding box center [803, 89] width 103 height 21
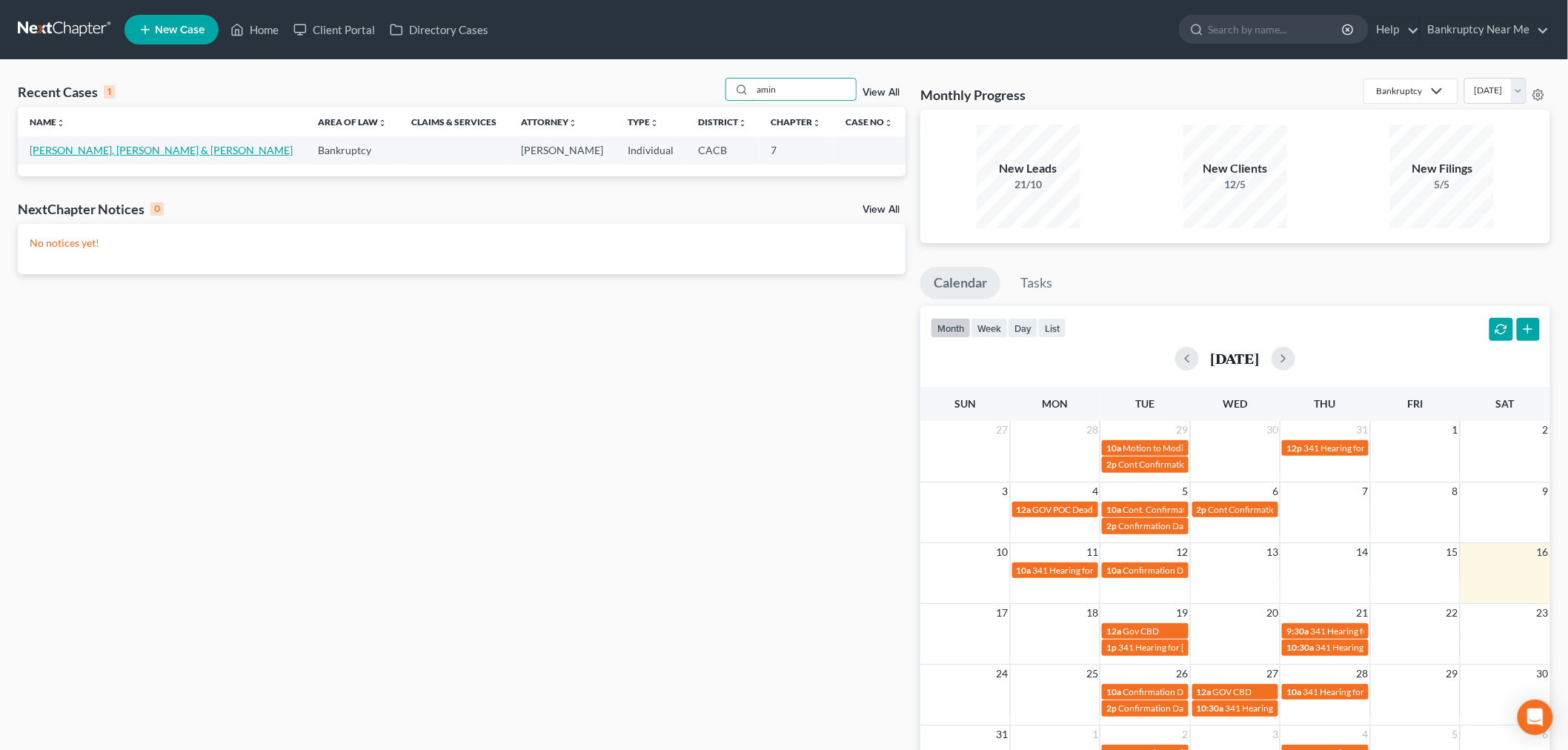
type input "amin"
click at [74, 156] on link "[PERSON_NAME], [PERSON_NAME] & [PERSON_NAME]" at bounding box center [161, 150] width 263 height 13
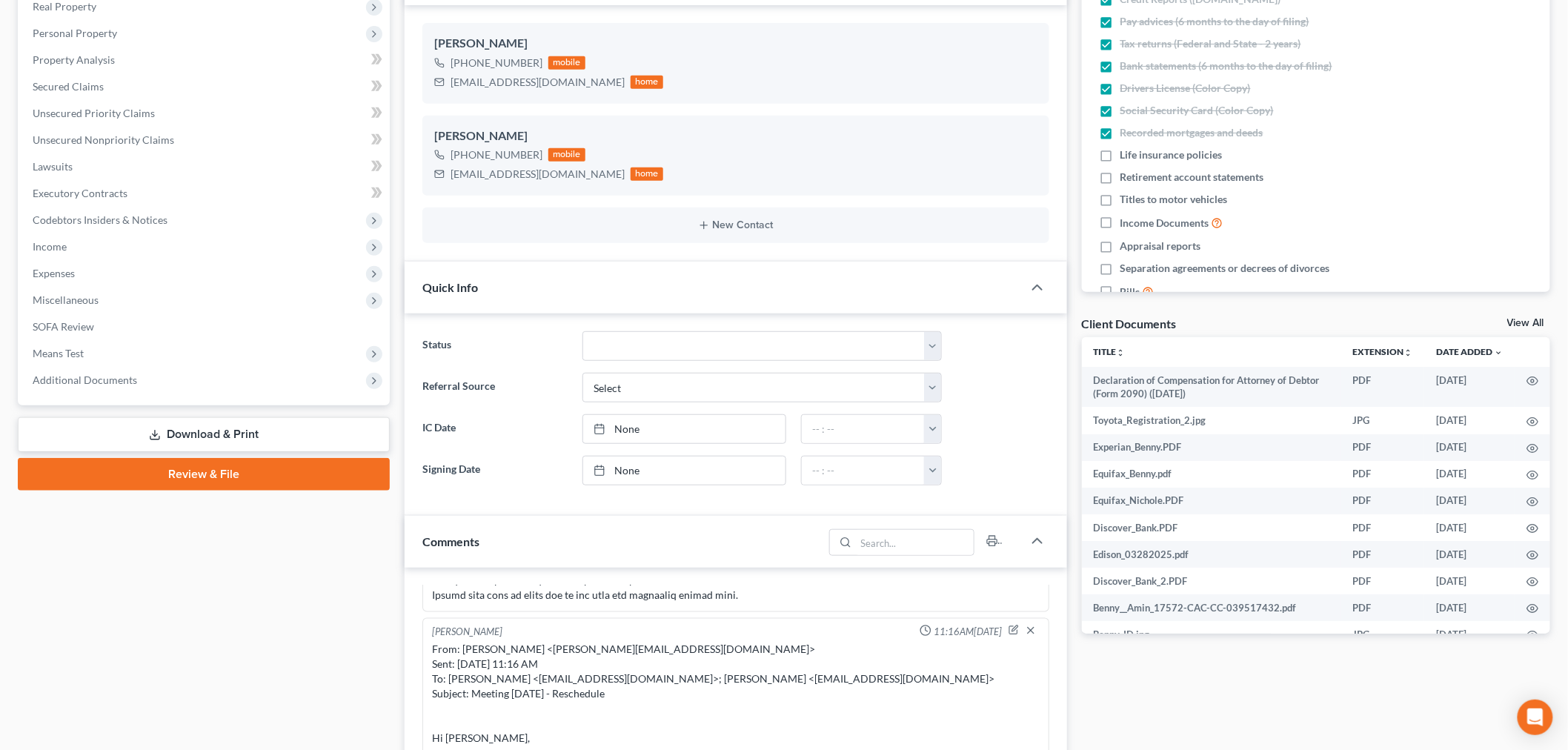
scroll to position [412, 0]
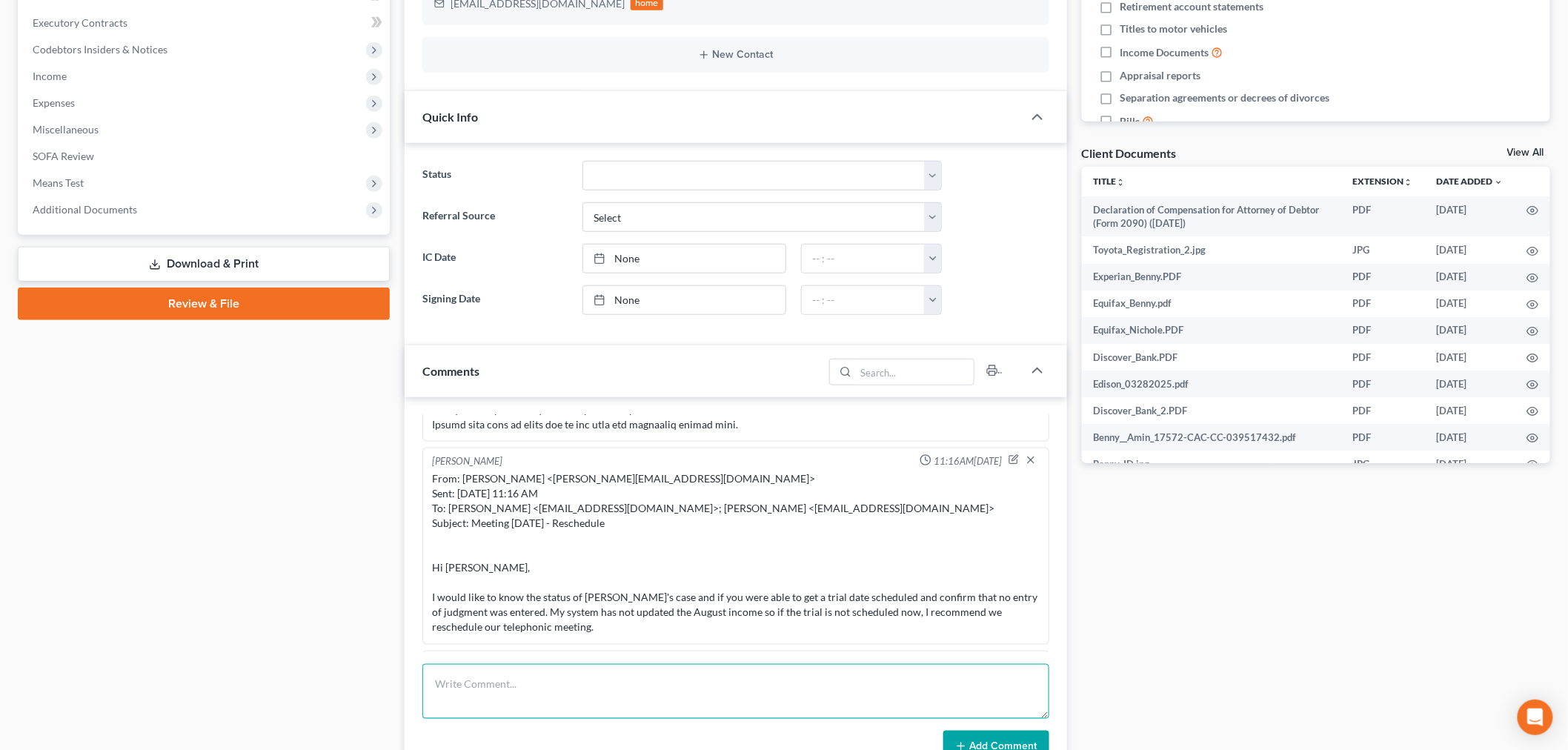
paste textarea "________________________________________ Lore: Ipsu Dolor <sitametcon@adipi.eli…"
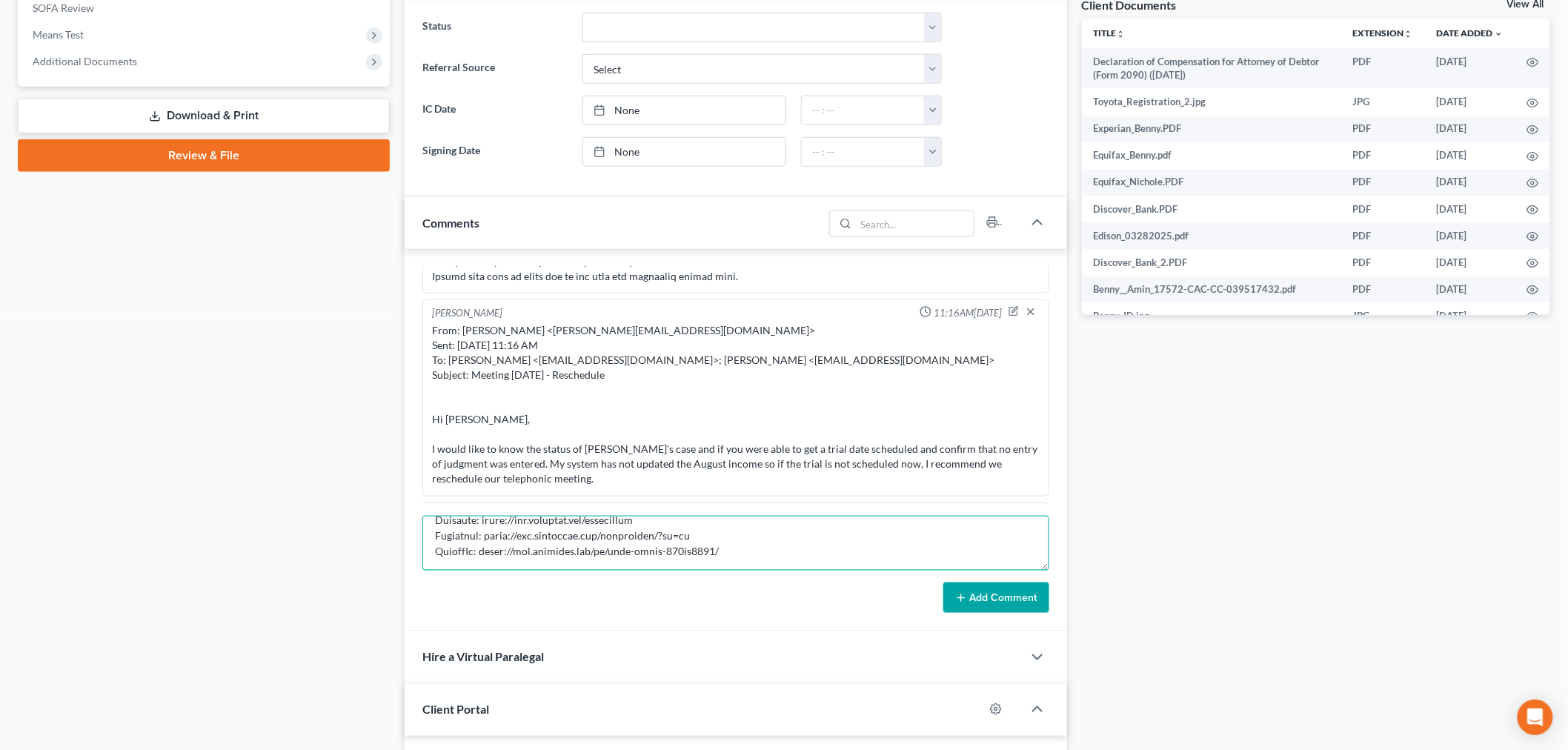
scroll to position [823, 0]
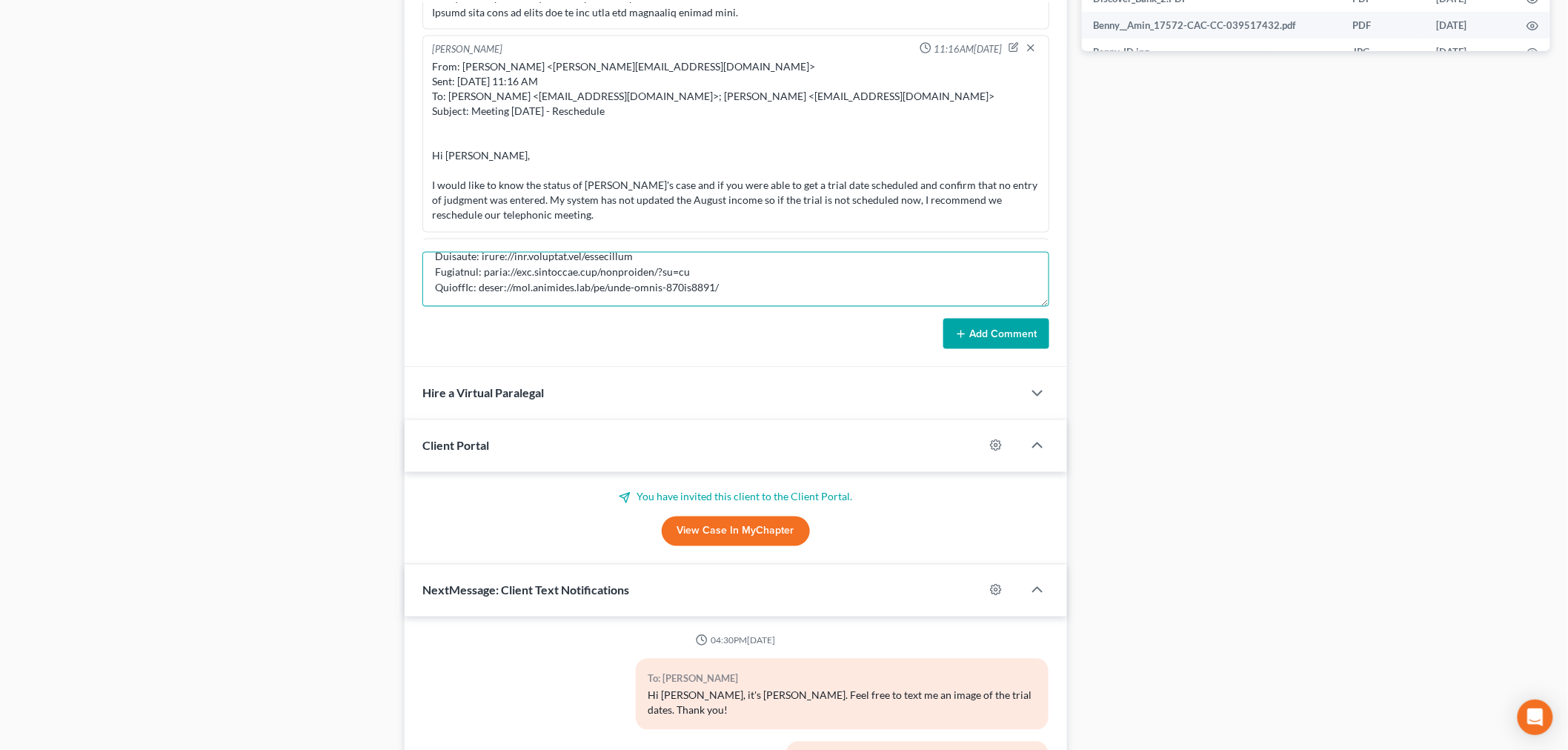
type textarea "________________________________________ Lore: Ipsu Dolor <sitametcon@adipi.eli…"
click at [1021, 340] on button "Add Comment" at bounding box center [996, 334] width 106 height 31
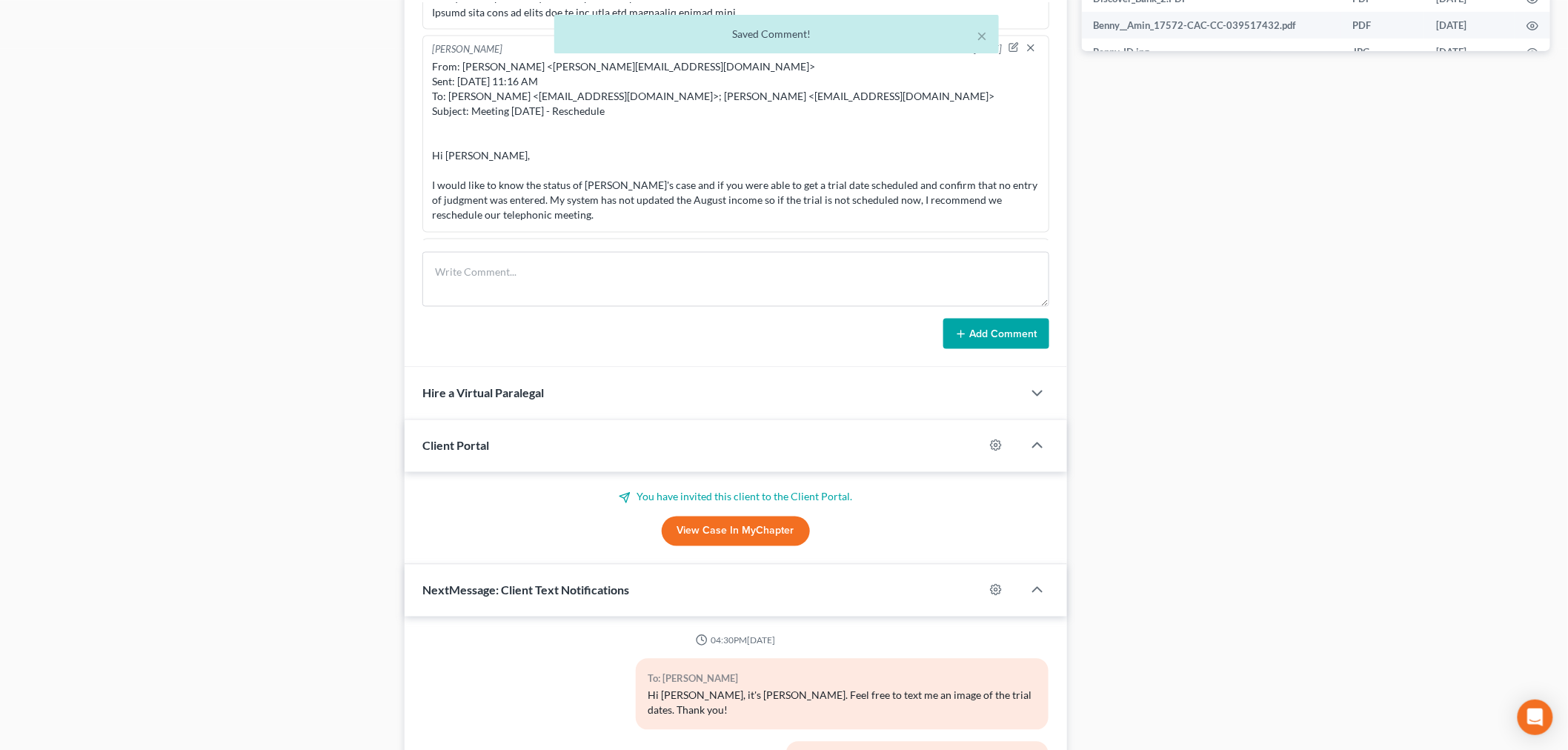
scroll to position [10936, 0]
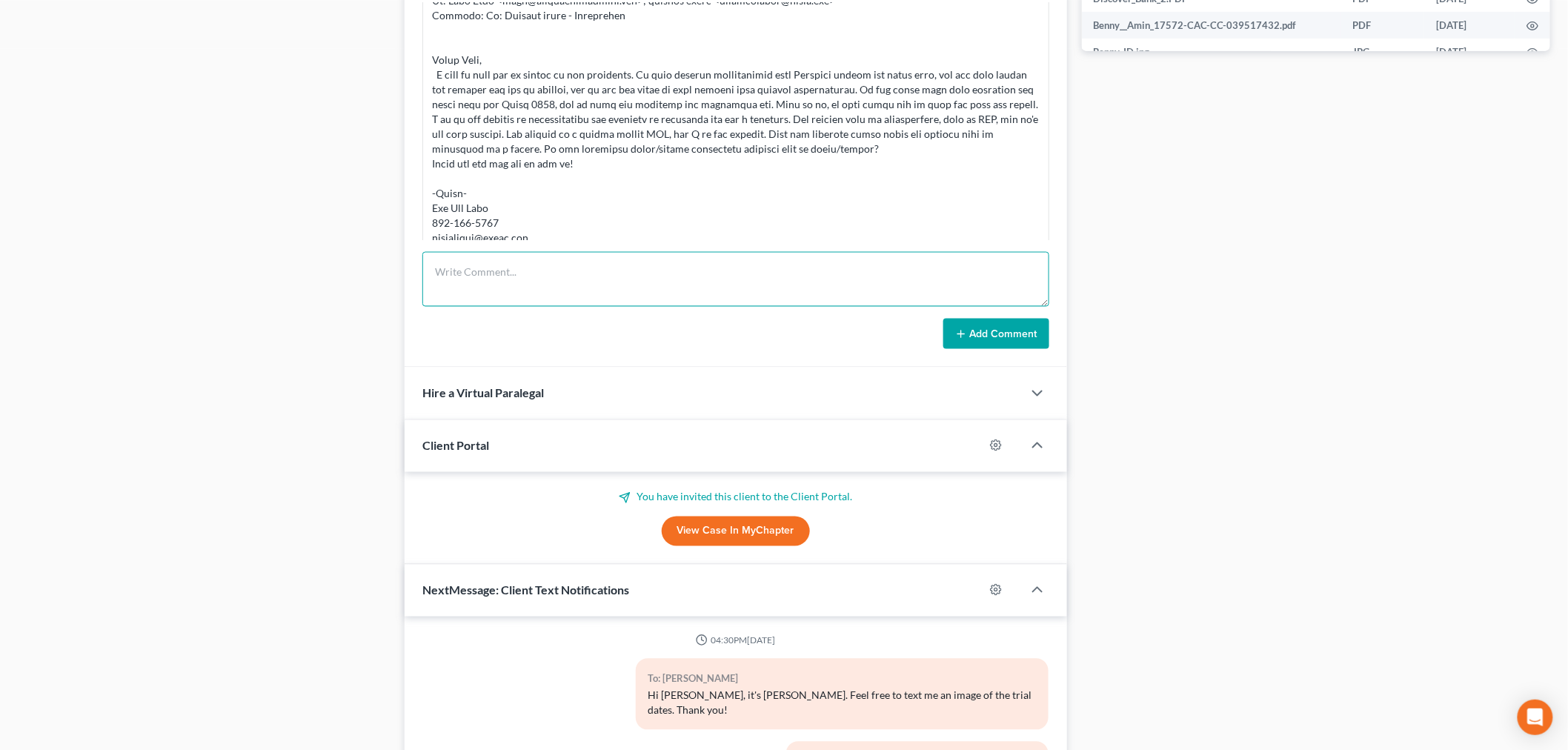
click at [912, 277] on textarea at bounding box center [736, 279] width 627 height 55
paste textarea "From: [PERSON_NAME] <[PERSON_NAME][EMAIL_ADDRESS][DOMAIN_NAME]> Sent: [DATE] 9:…"
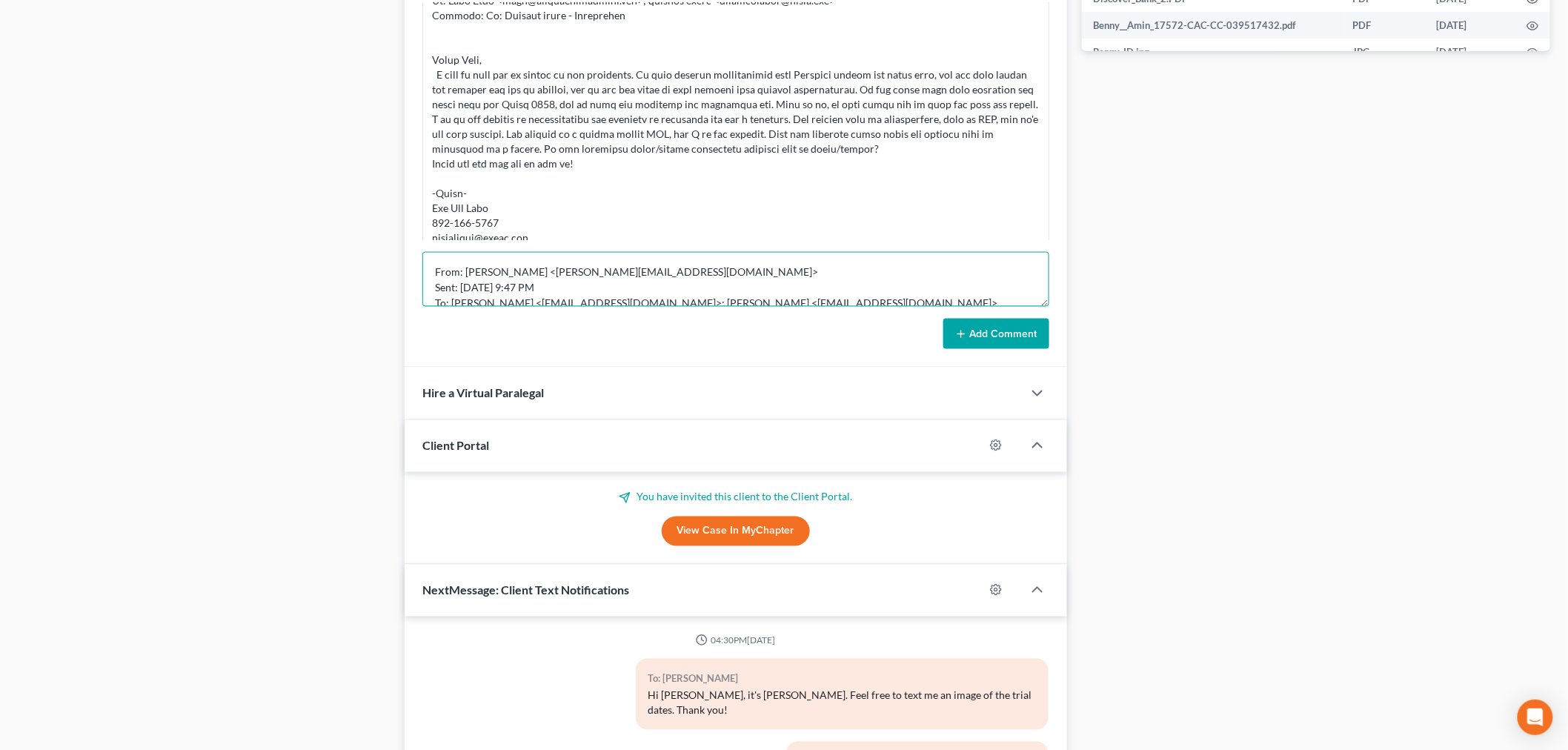
scroll to position [142, 0]
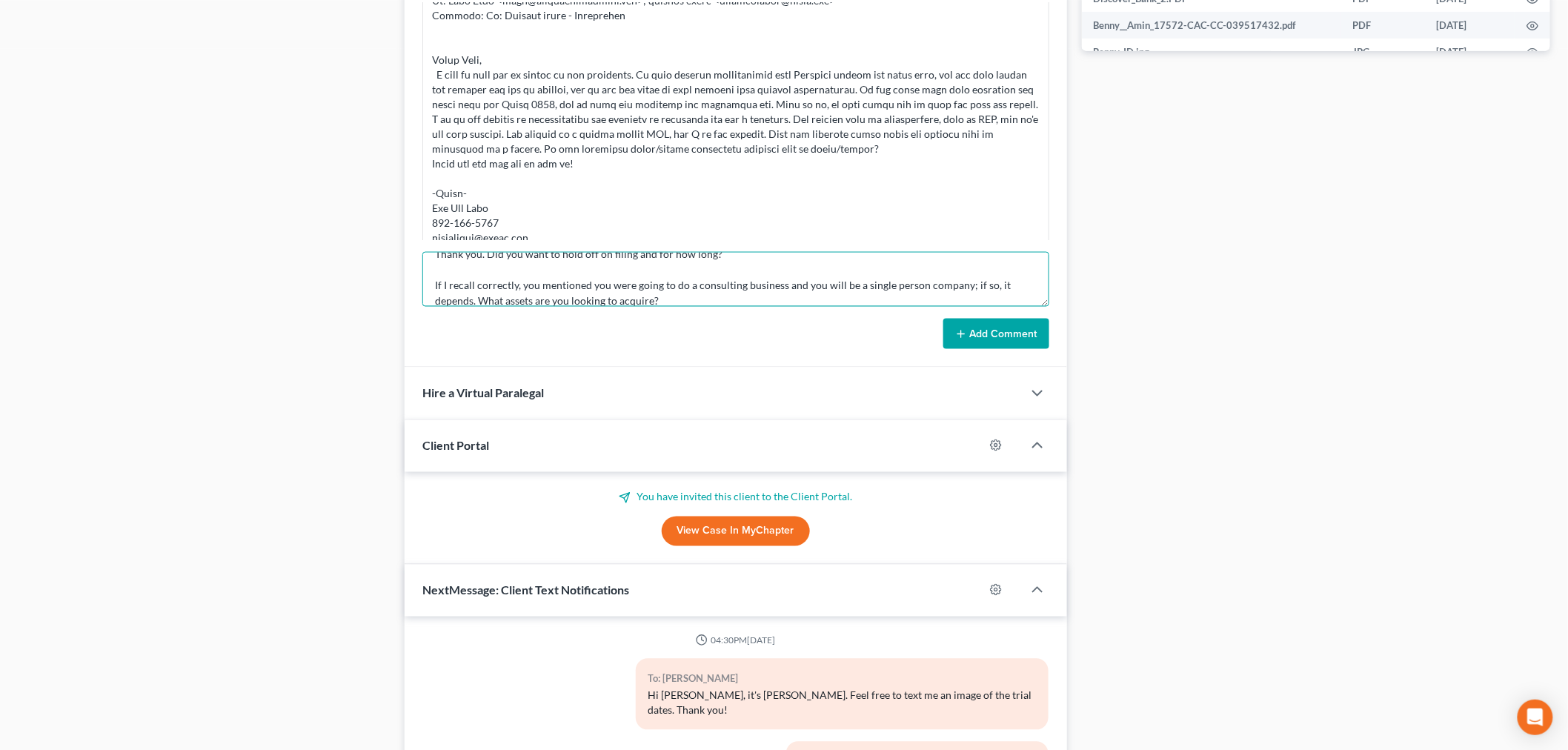
type textarea "From: [PERSON_NAME] <[PERSON_NAME][EMAIL_ADDRESS][DOMAIN_NAME]> Sent: [DATE] 9:…"
click at [994, 334] on button "Add Comment" at bounding box center [996, 334] width 106 height 31
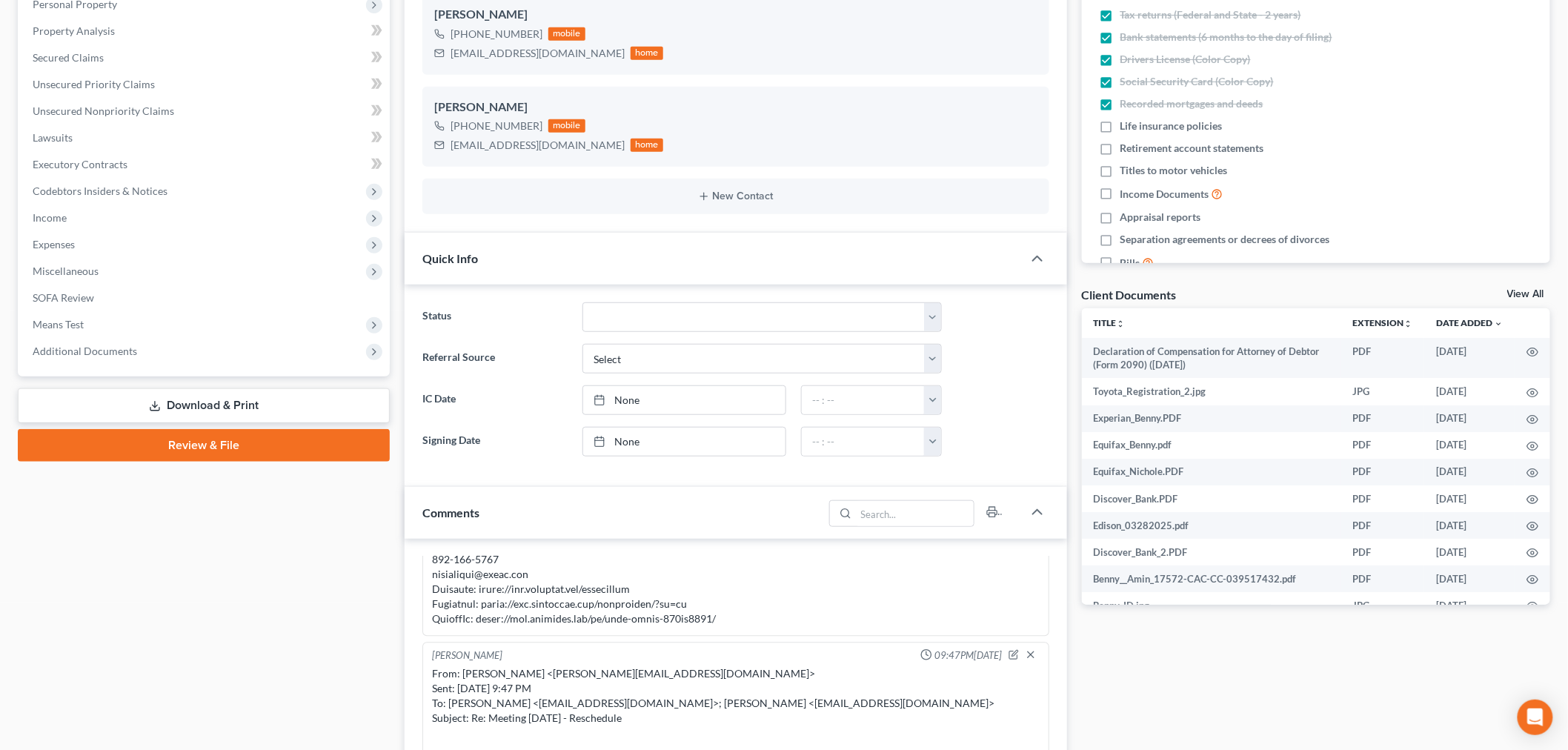
scroll to position [0, 0]
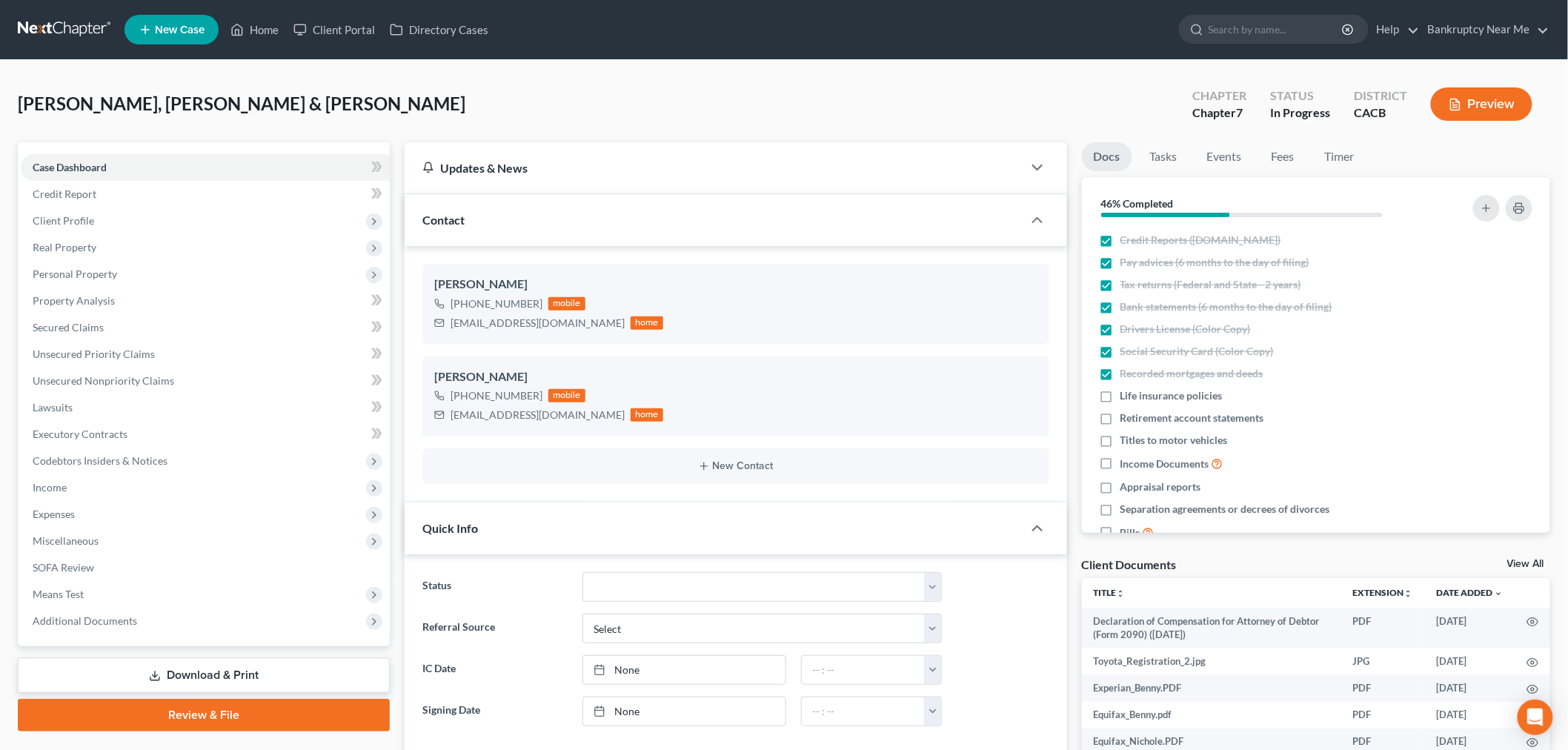
click at [80, 39] on link at bounding box center [66, 30] width 95 height 27
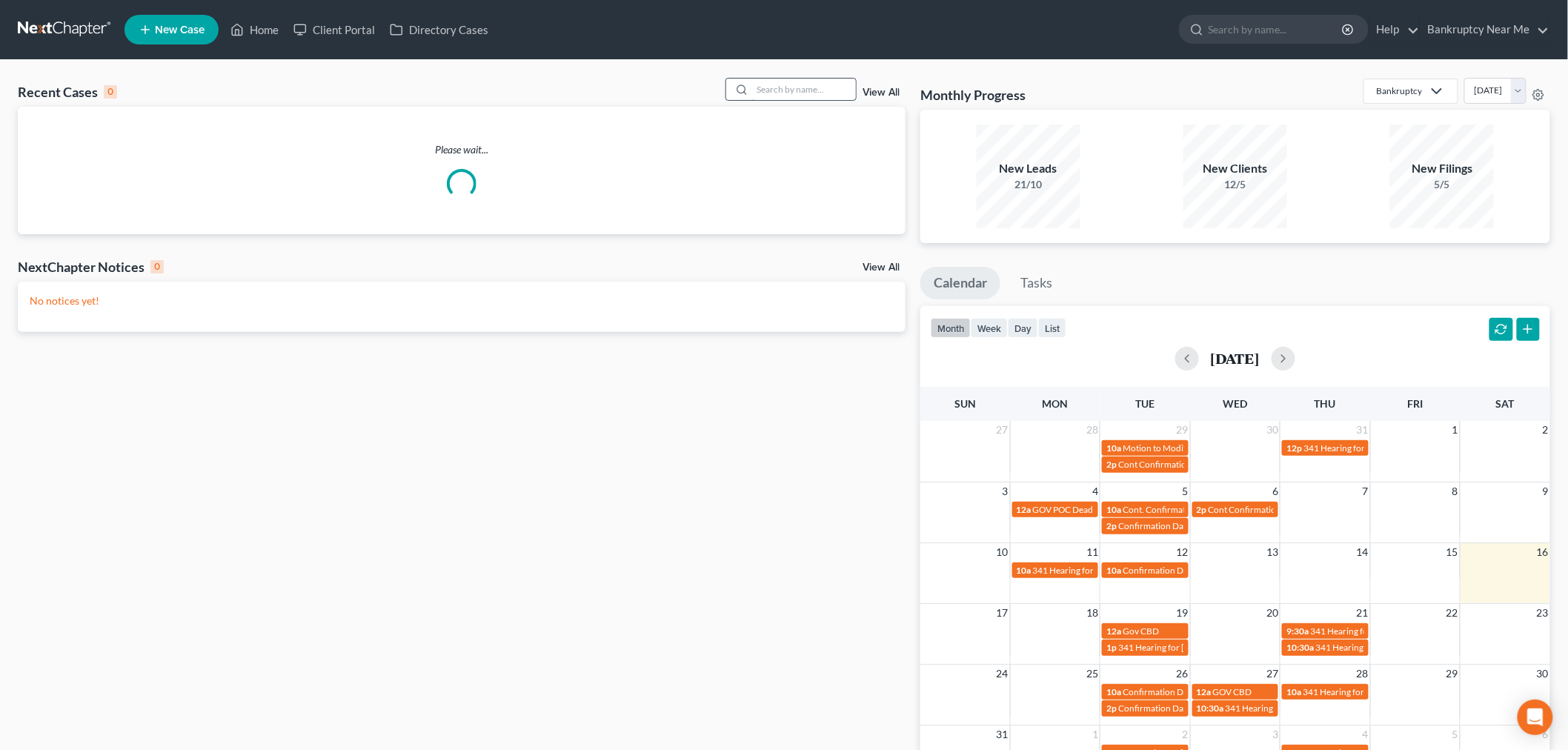
click at [765, 91] on input "search" at bounding box center [803, 89] width 103 height 21
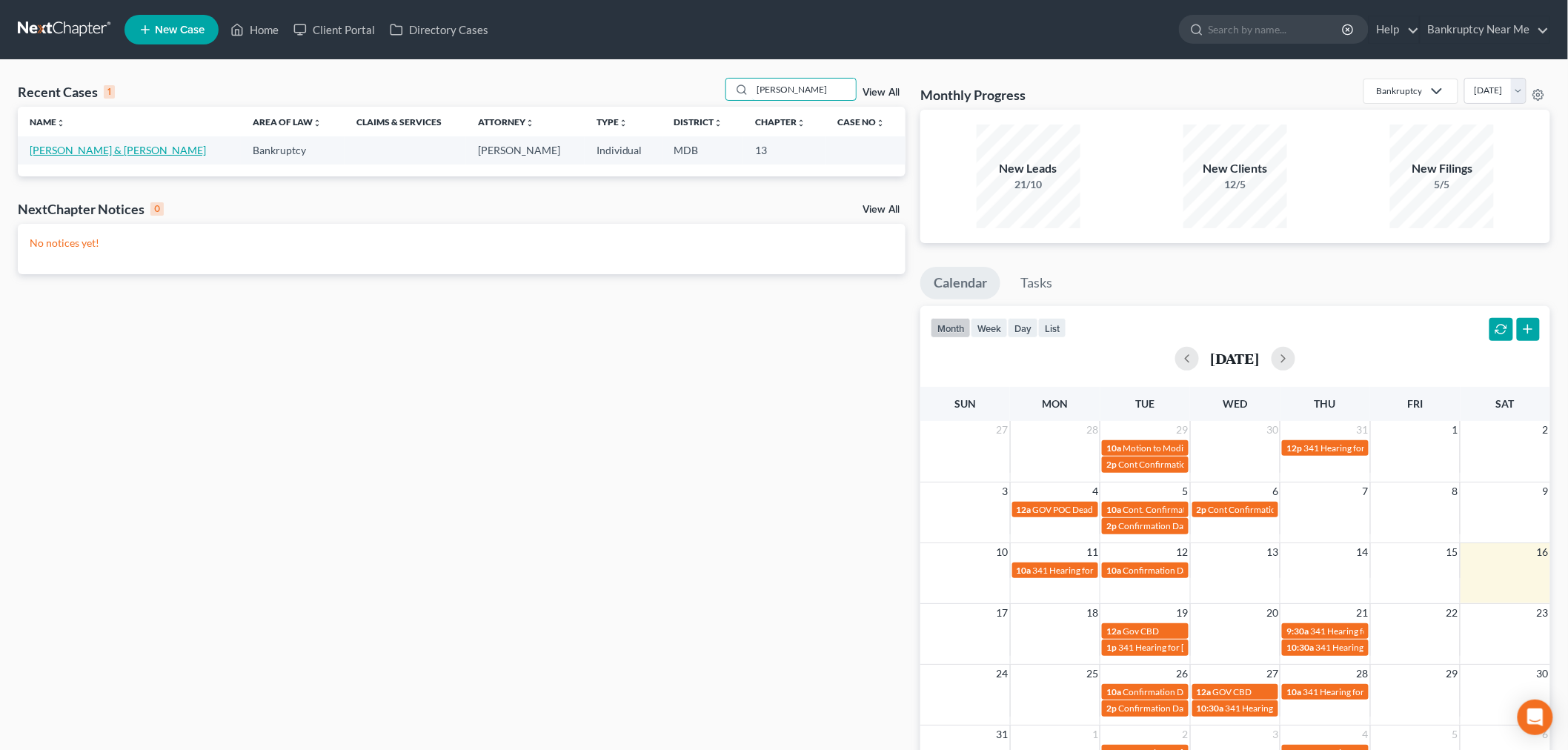
type input "ivan"
click at [97, 153] on link "Fermin, Ivan & Altagracia" at bounding box center [118, 150] width 176 height 13
select select "6"
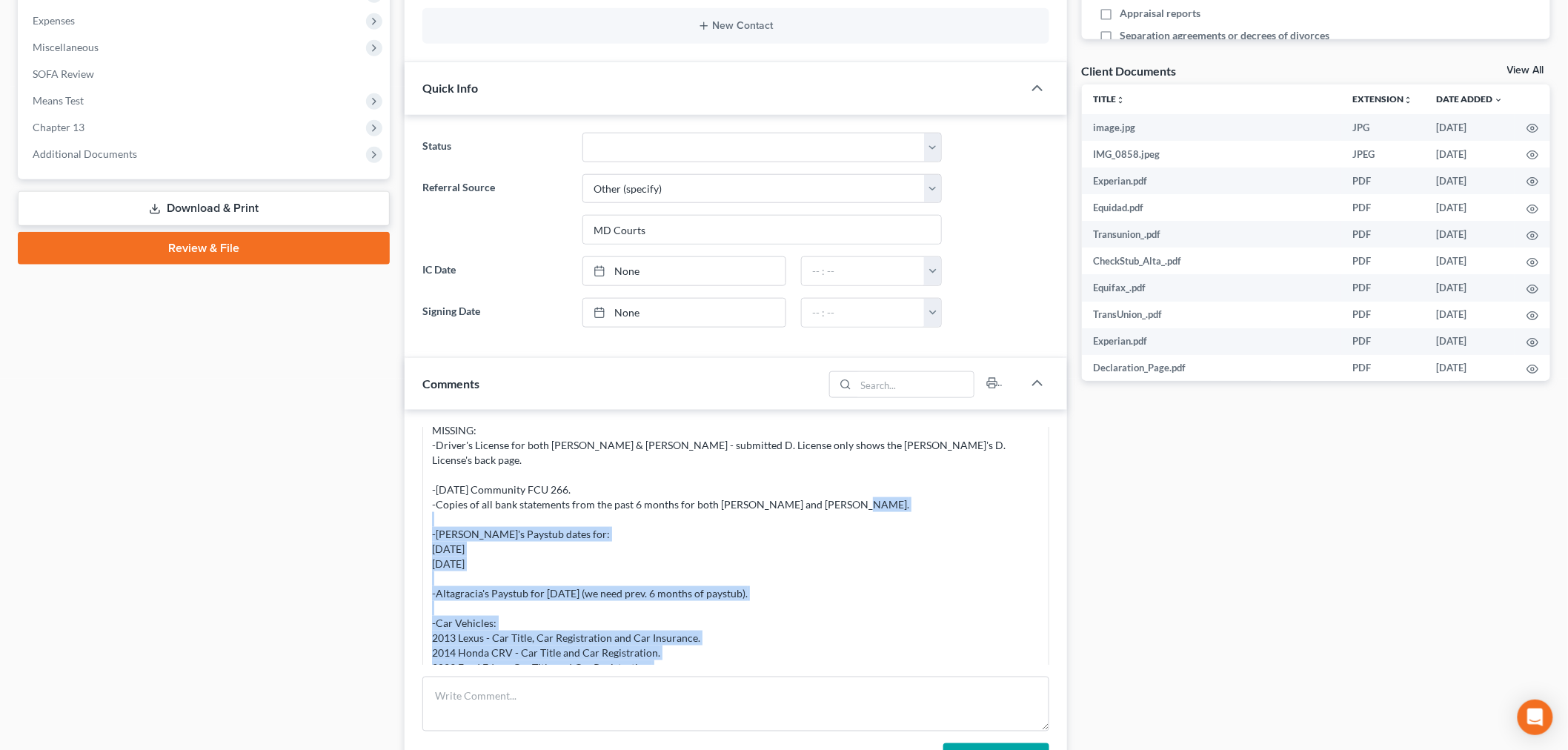
scroll to position [3208, 0]
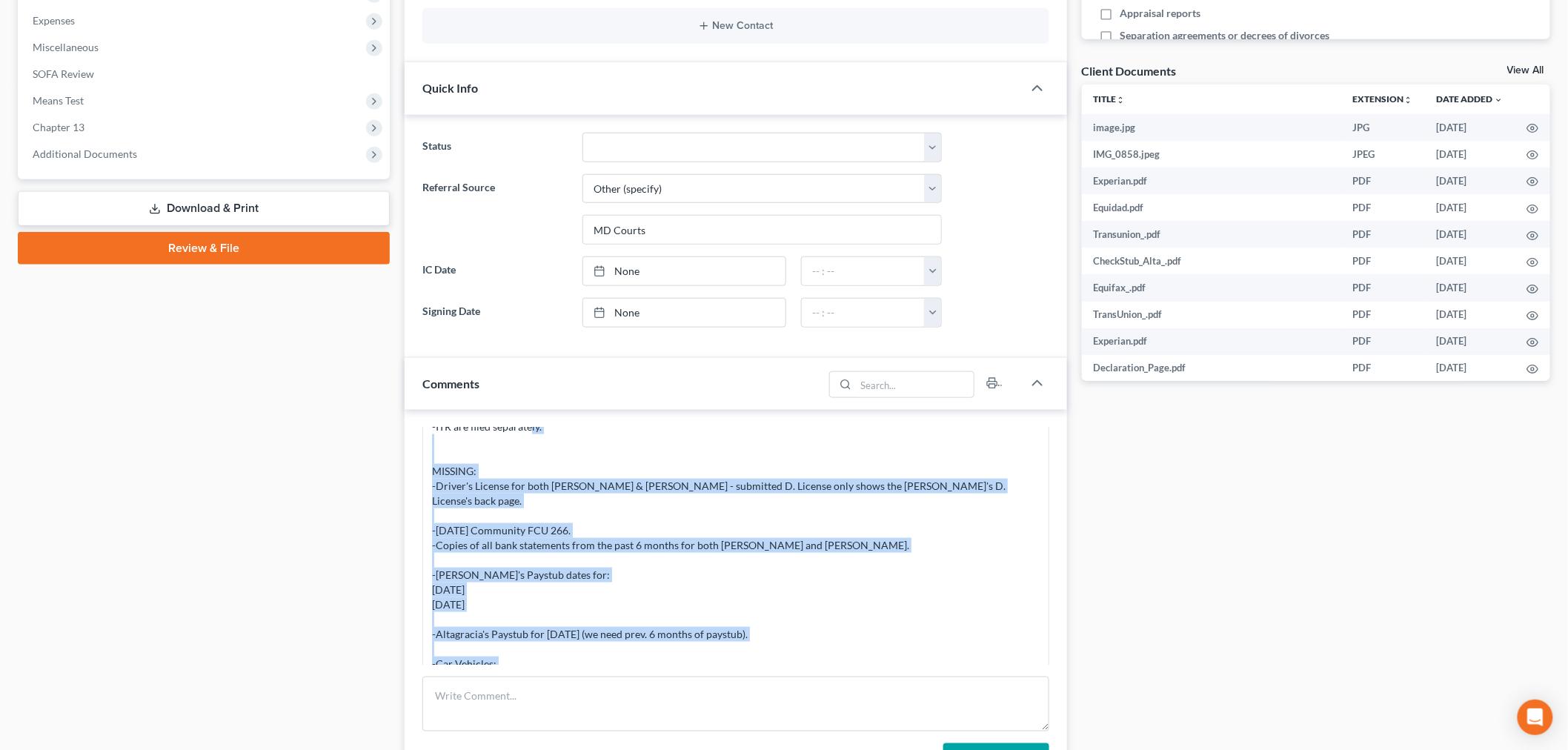
drag, startPoint x: 606, startPoint y: 630, endPoint x: 423, endPoint y: 500, distance: 224.5
click at [423, 500] on div "Info Bankruptcy 11:26AM, 08/04/2025 PROCESSING NOTES: -processed submitted docs…" at bounding box center [736, 568] width 627 height 493
copy div "-Driver's License for both Ivan & Altagracia - submitted D. License only shows …"
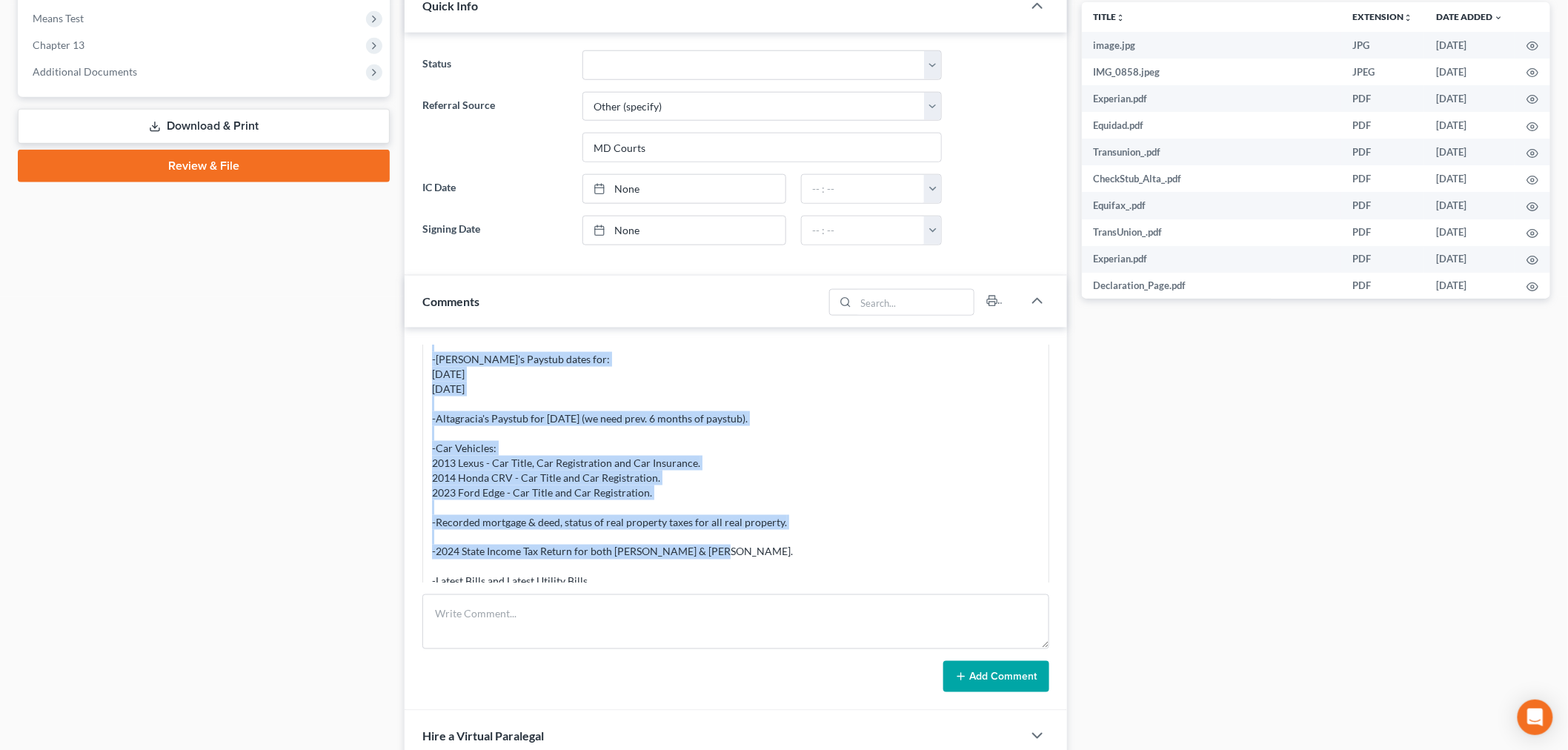
scroll to position [3456, 0]
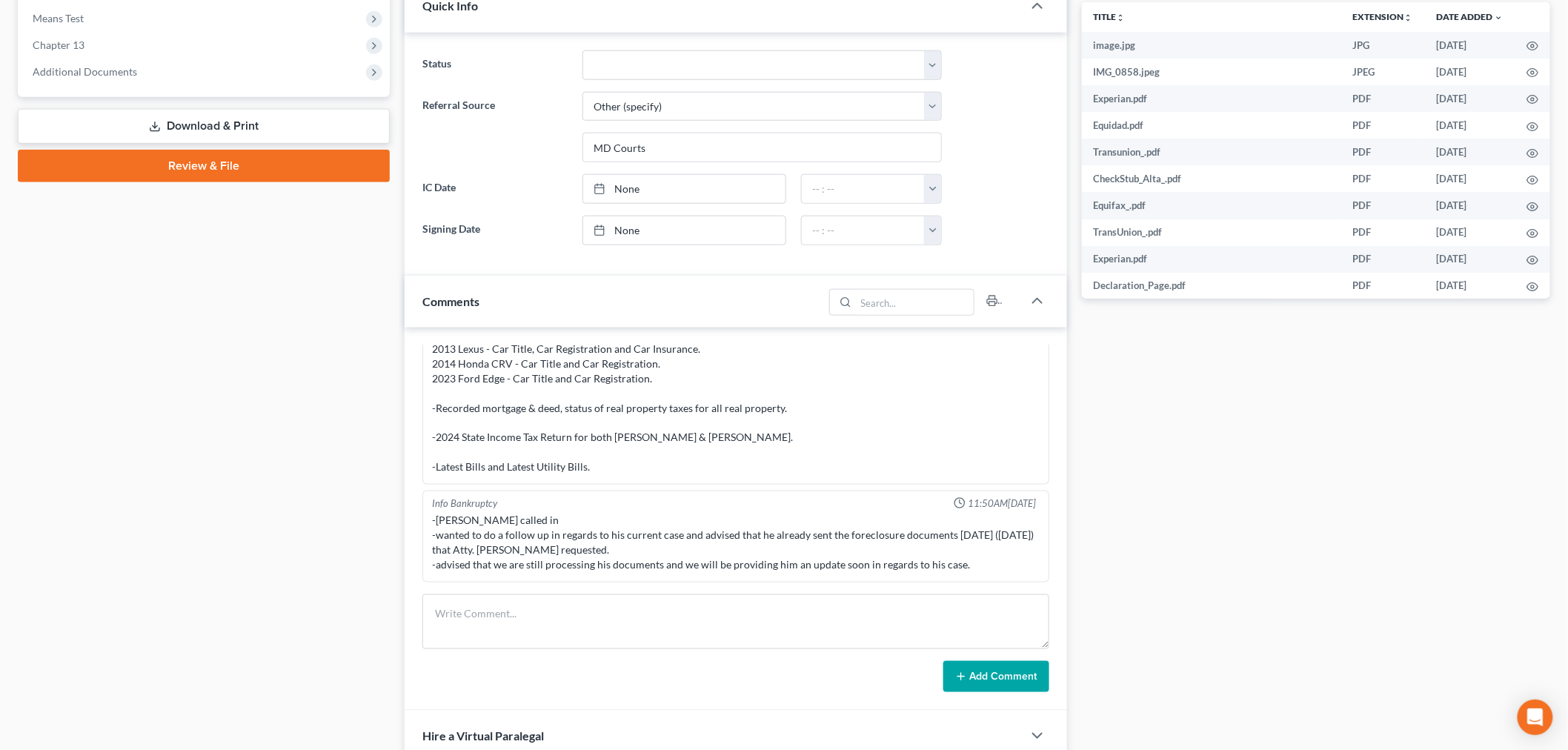
drag, startPoint x: 581, startPoint y: 657, endPoint x: 591, endPoint y: 625, distance: 33.5
click at [580, 654] on form "Add Comment" at bounding box center [736, 643] width 627 height 98
click at [593, 618] on textarea at bounding box center [736, 621] width 627 height 55
type textarea "Requested docs from Clients"
drag, startPoint x: 983, startPoint y: 688, endPoint x: 1008, endPoint y: 661, distance: 36.8
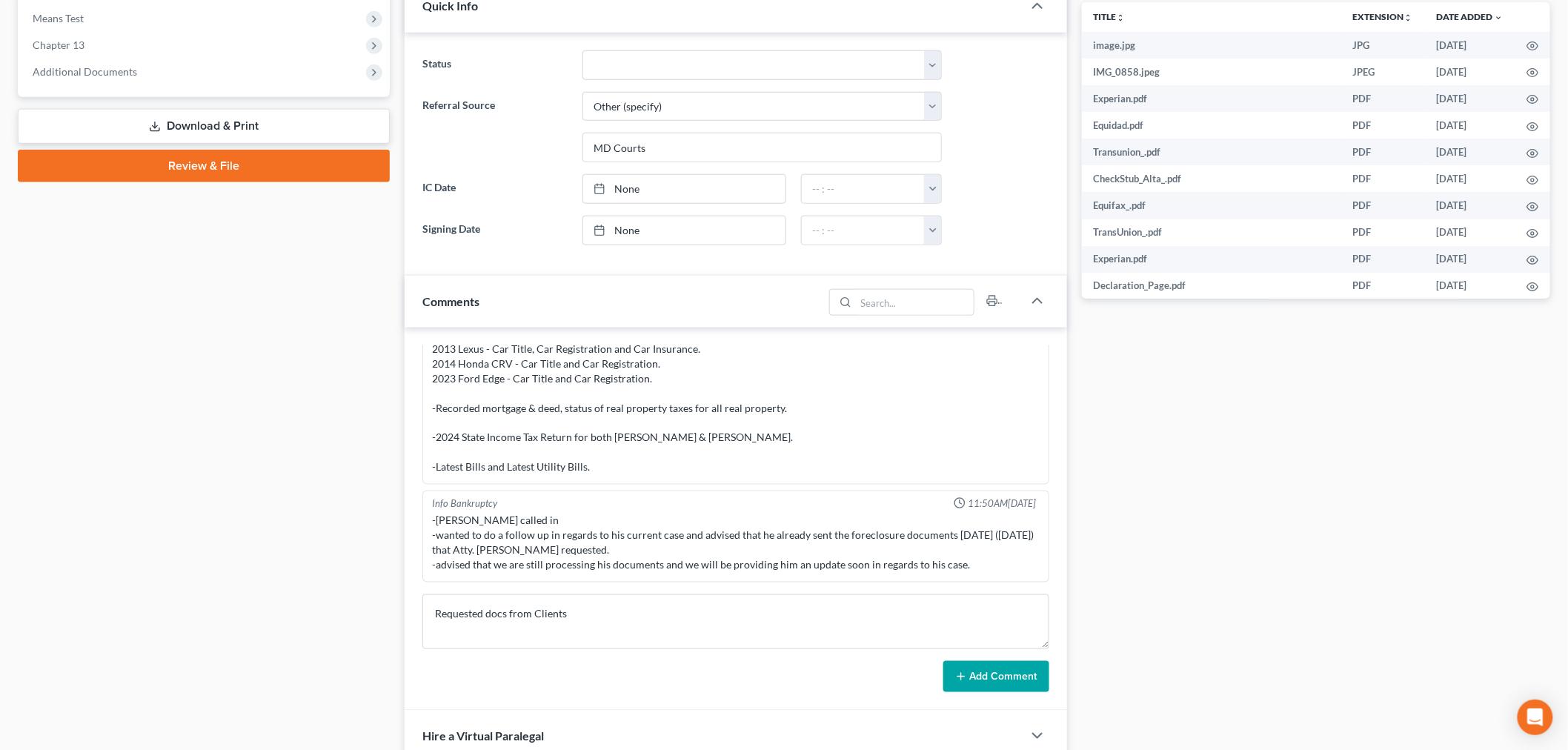
click at [983, 687] on button "Add Comment" at bounding box center [996, 677] width 106 height 31
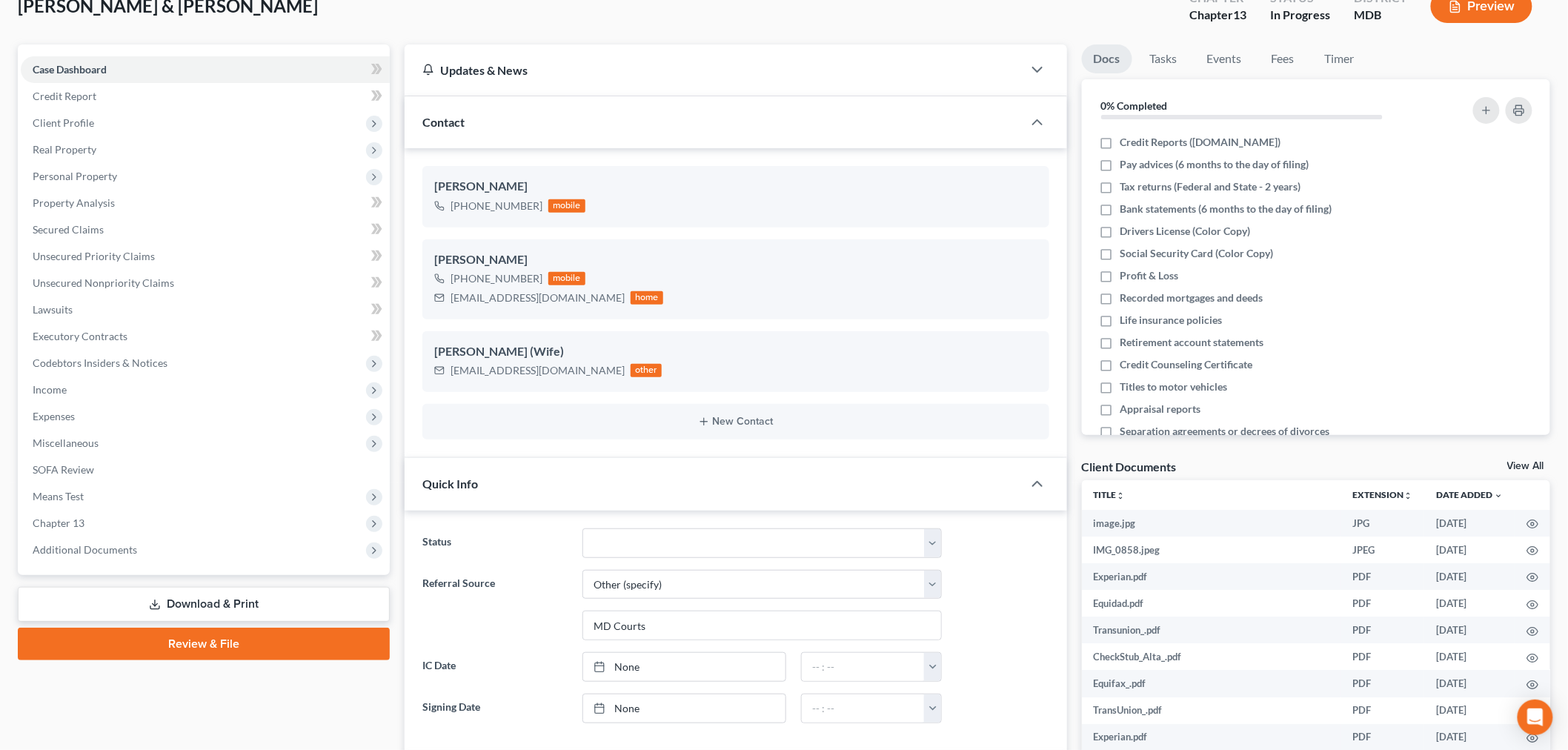
scroll to position [82, 0]
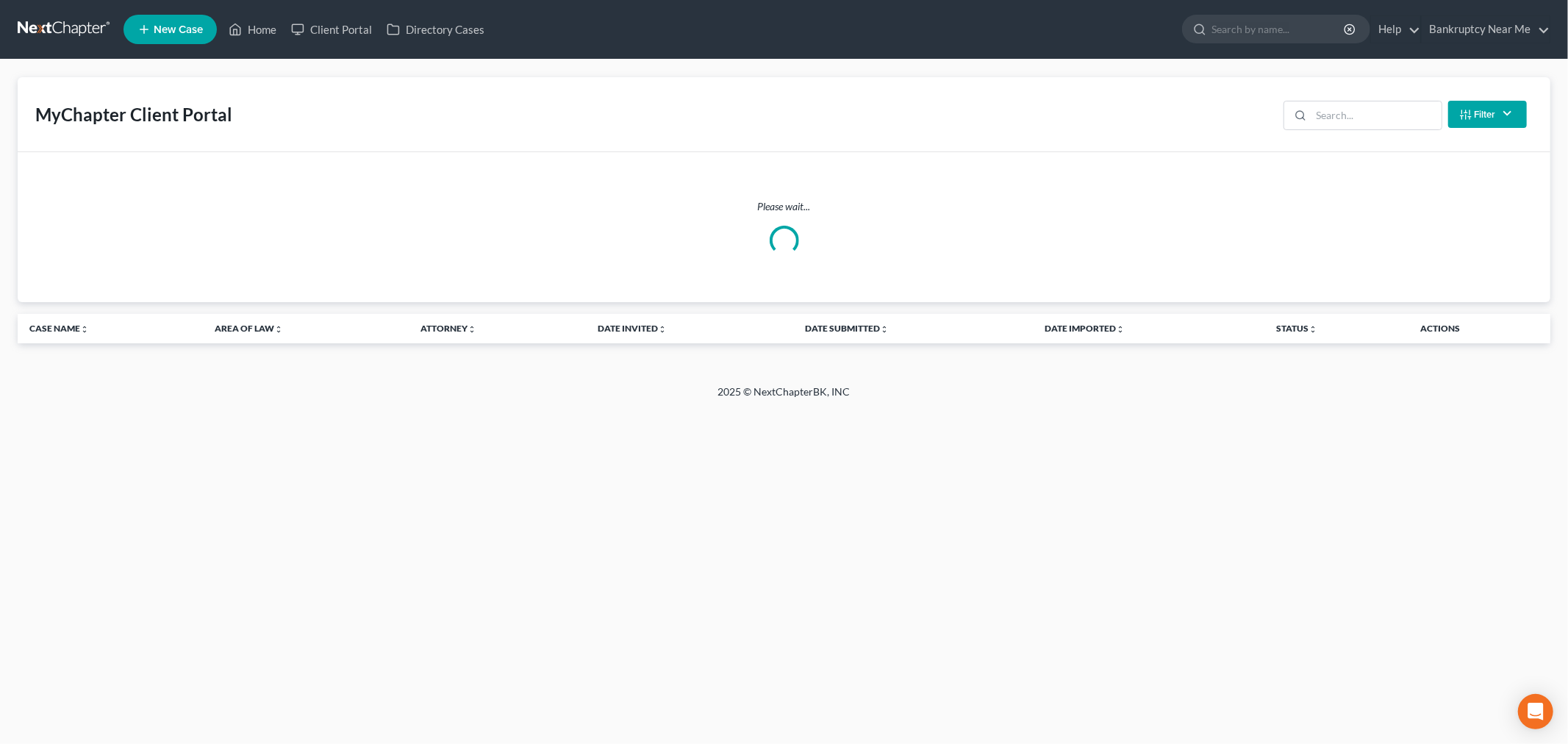
click at [730, 123] on div "MyChapter Client Portal Filter Status Filter... Invited In Progress Ready To Re…" at bounding box center [784, 115] width 1533 height 75
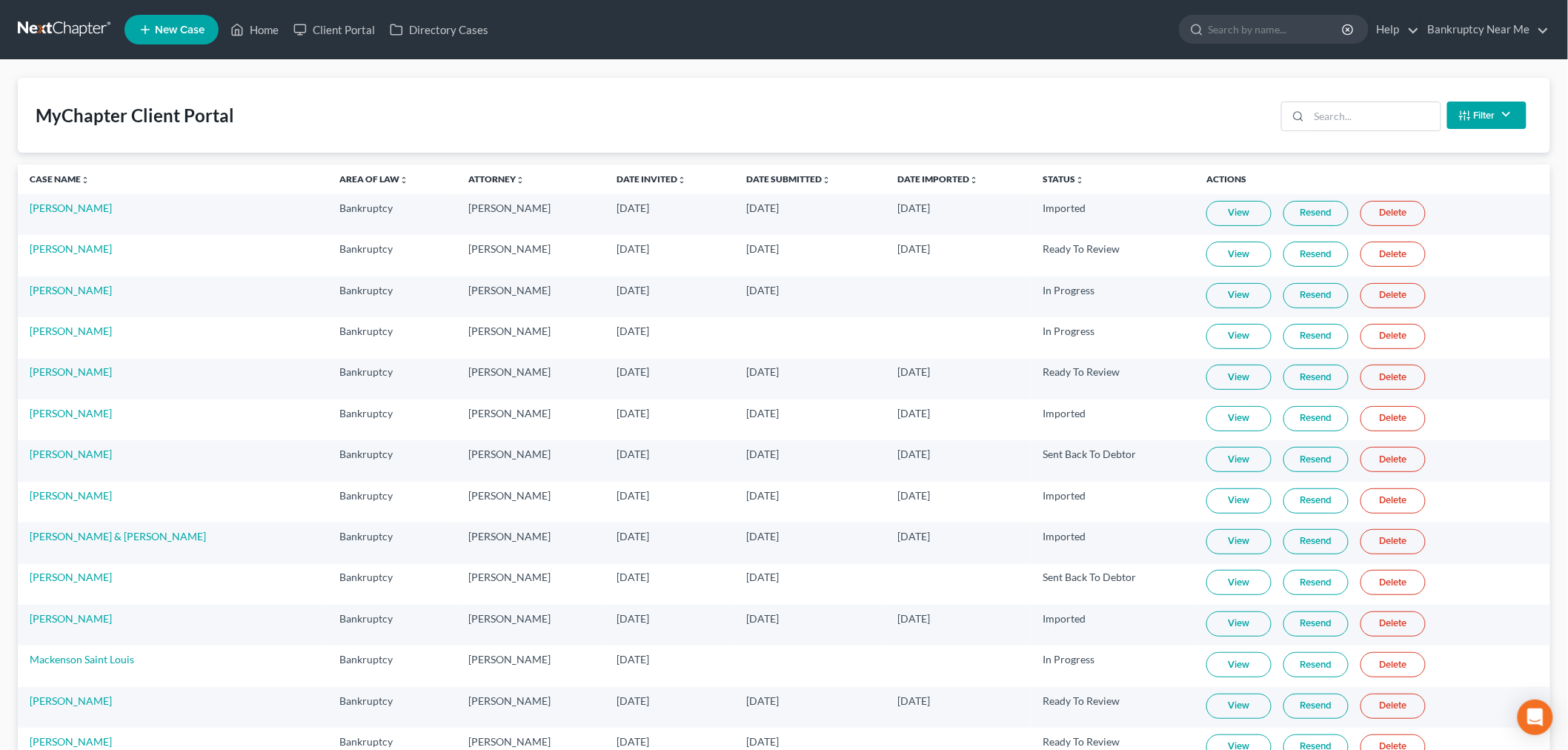
click at [1253, 210] on link "View" at bounding box center [1239, 213] width 66 height 25
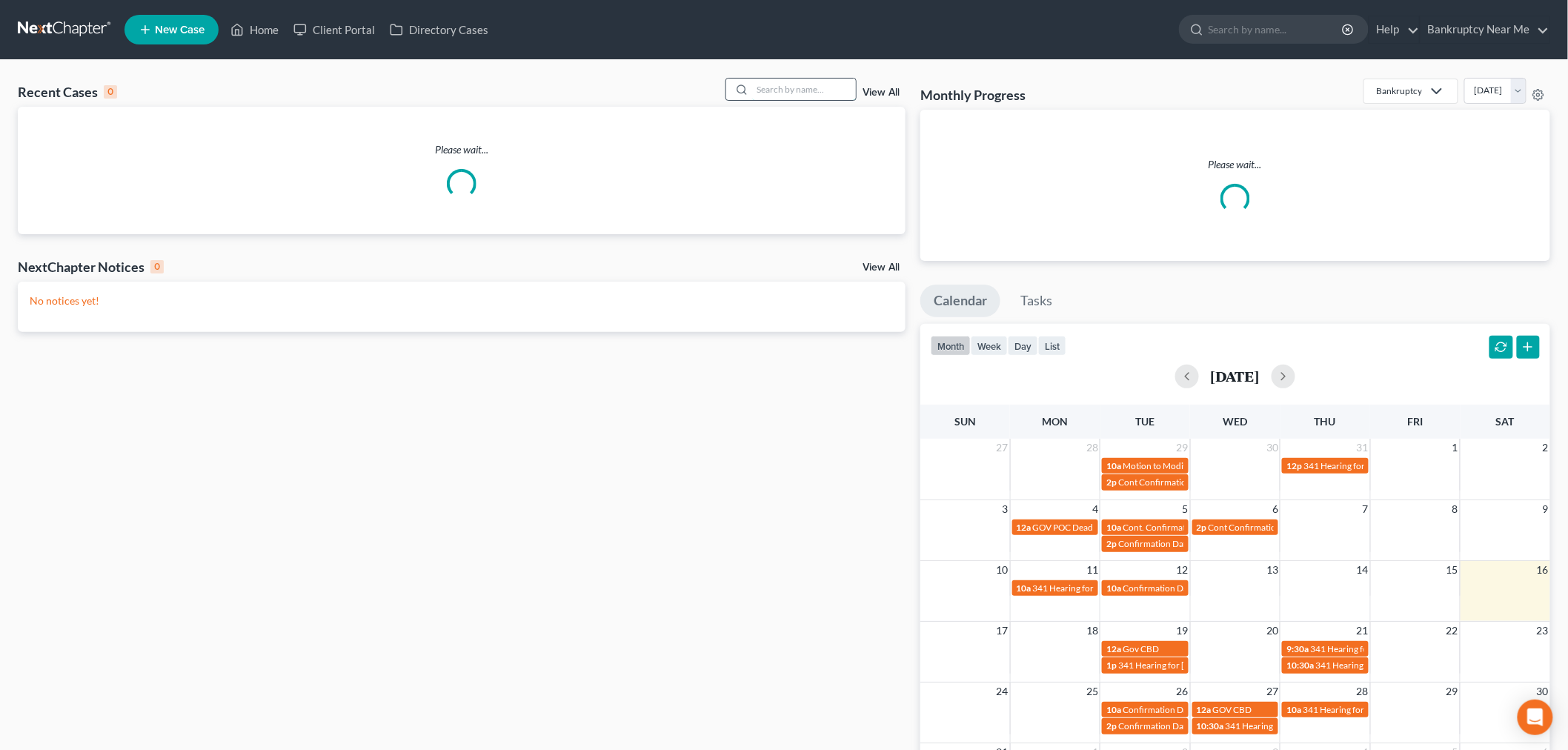
click at [810, 87] on input "search" at bounding box center [803, 89] width 103 height 21
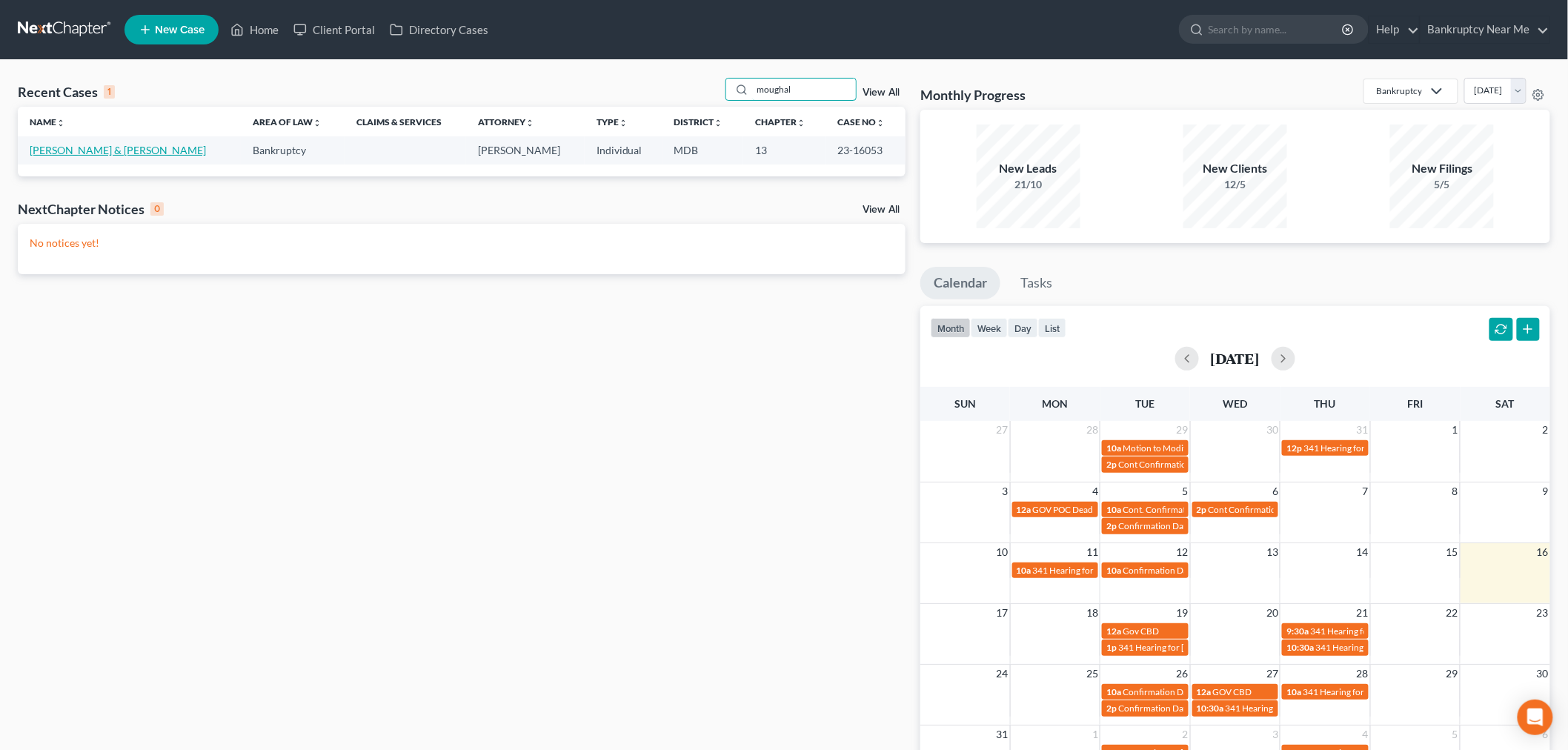
type input "moughal"
drag, startPoint x: 96, startPoint y: 154, endPoint x: 107, endPoint y: 153, distance: 11.0
click at [96, 156] on link "[PERSON_NAME] & [PERSON_NAME]" at bounding box center [118, 150] width 176 height 13
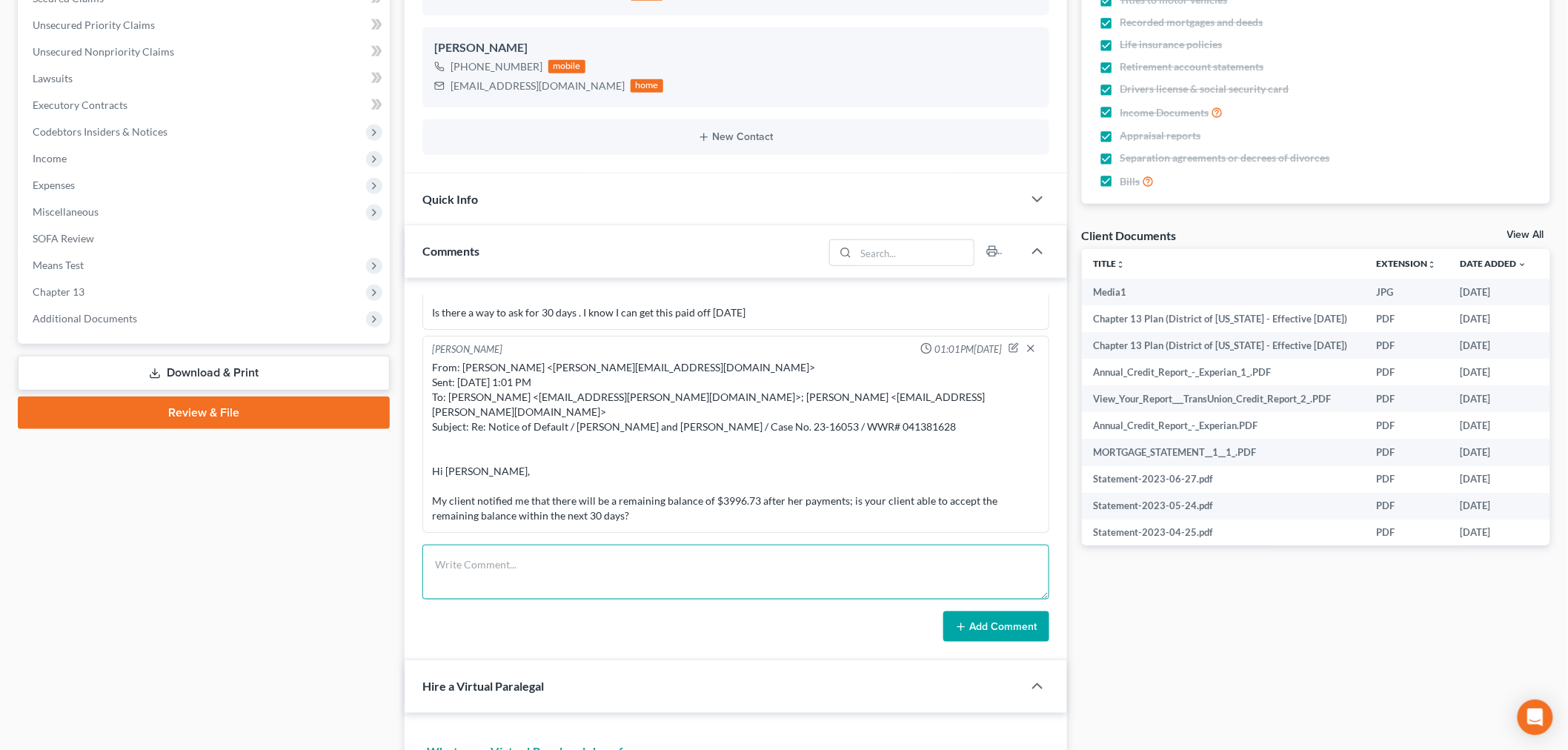
scroll to position [1098, 0]
click at [577, 579] on textarea at bounding box center [736, 572] width 627 height 55
paste textarea "From: [PERSON_NAME] <[EMAIL_ADDRESS][PERSON_NAME][DOMAIN_NAME]> Sent: [DATE] 4:…"
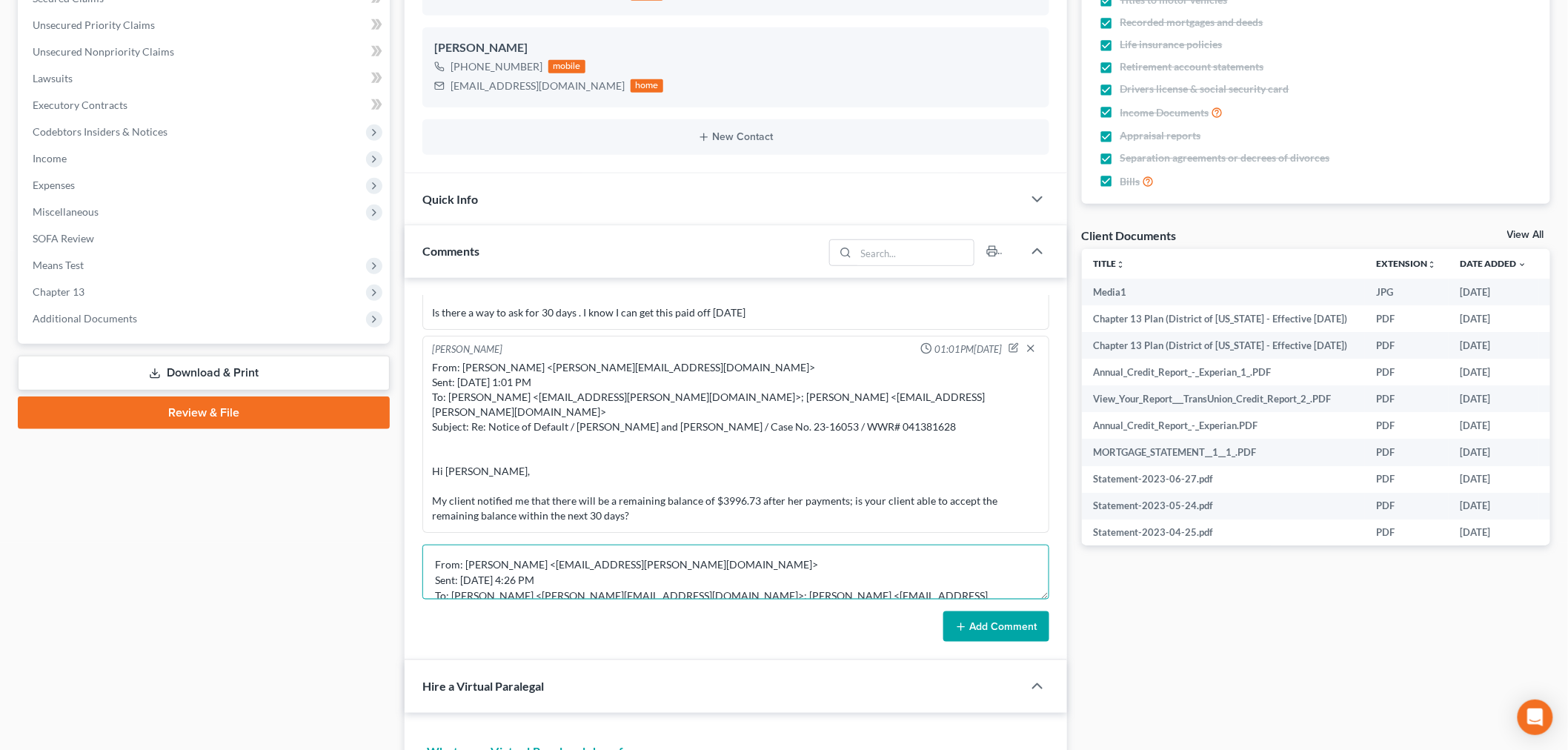
scroll to position [112, 0]
type textarea "From: [PERSON_NAME] <[EMAIL_ADDRESS][PERSON_NAME][DOMAIN_NAME]> Sent: [DATE] 4:…"
drag, startPoint x: 991, startPoint y: 616, endPoint x: 1001, endPoint y: 582, distance: 35.4
click at [995, 614] on button "Add Comment" at bounding box center [996, 627] width 106 height 31
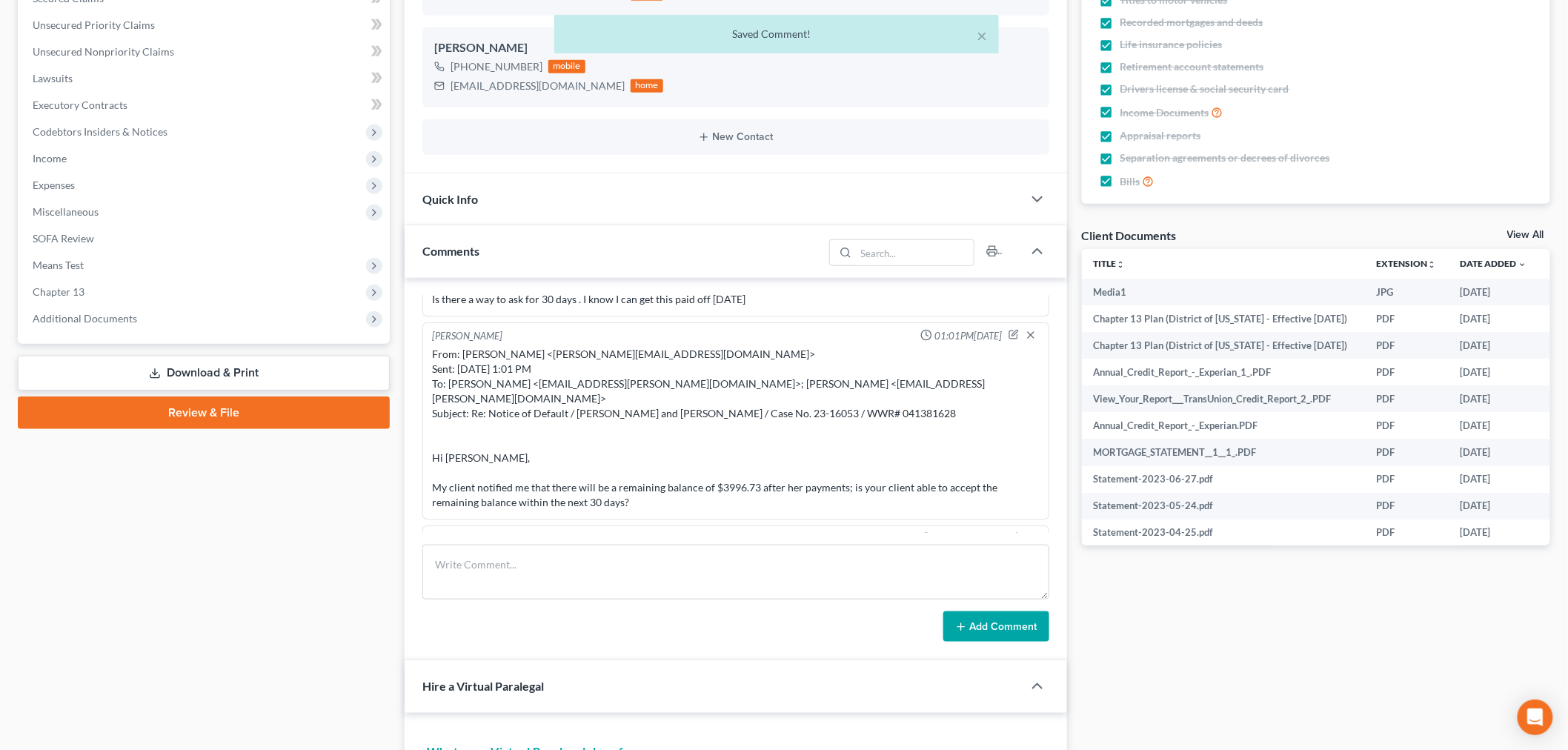
scroll to position [21343, 0]
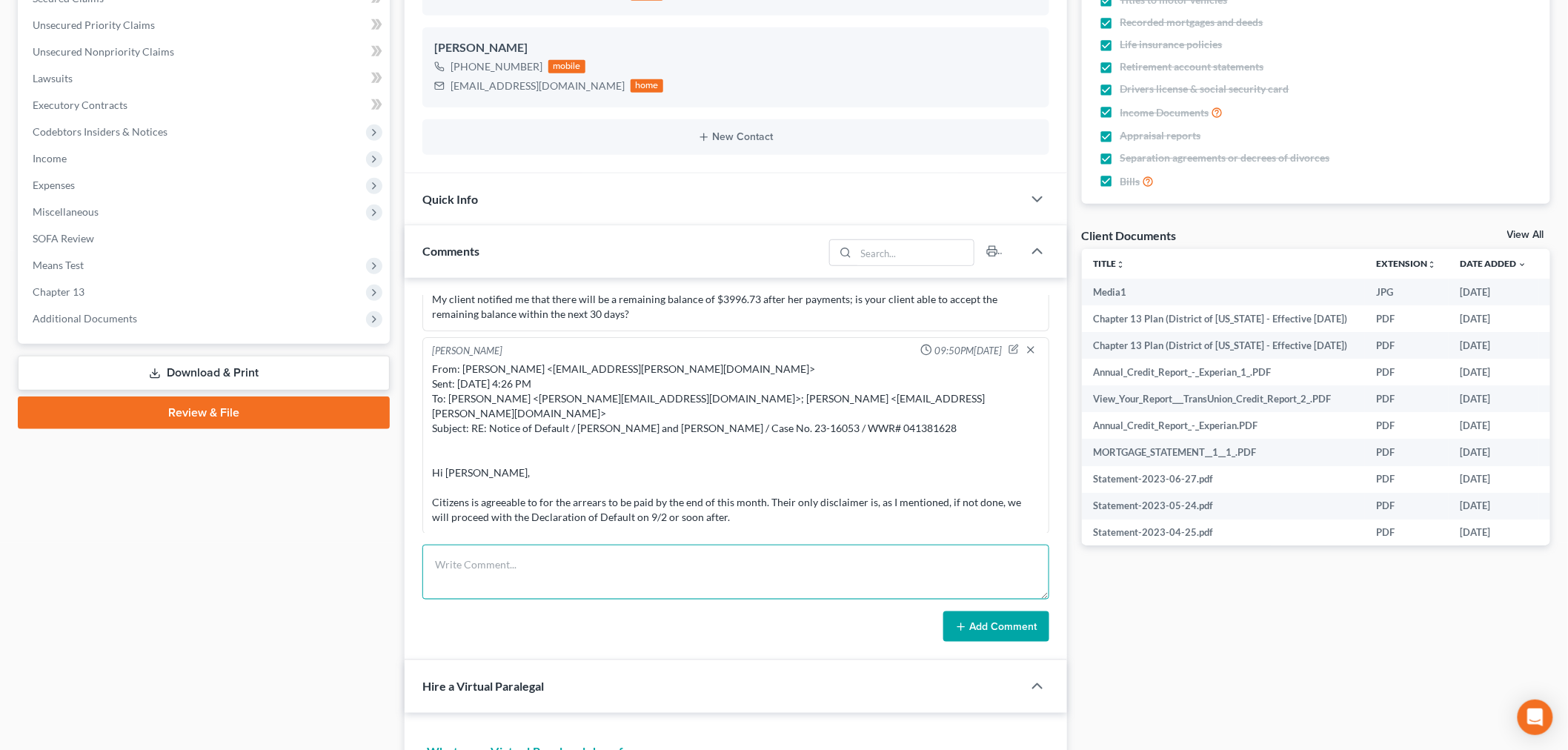
drag, startPoint x: 991, startPoint y: 575, endPoint x: 1005, endPoint y: 587, distance: 18.4
click at [989, 575] on textarea at bounding box center [736, 572] width 627 height 55
paste textarea "________________________________________ From: Iris Kwon <iris@bankruptcynearme…"
type textarea "________________________________________ From: Iris Kwon <iris@bankruptcynearme…"
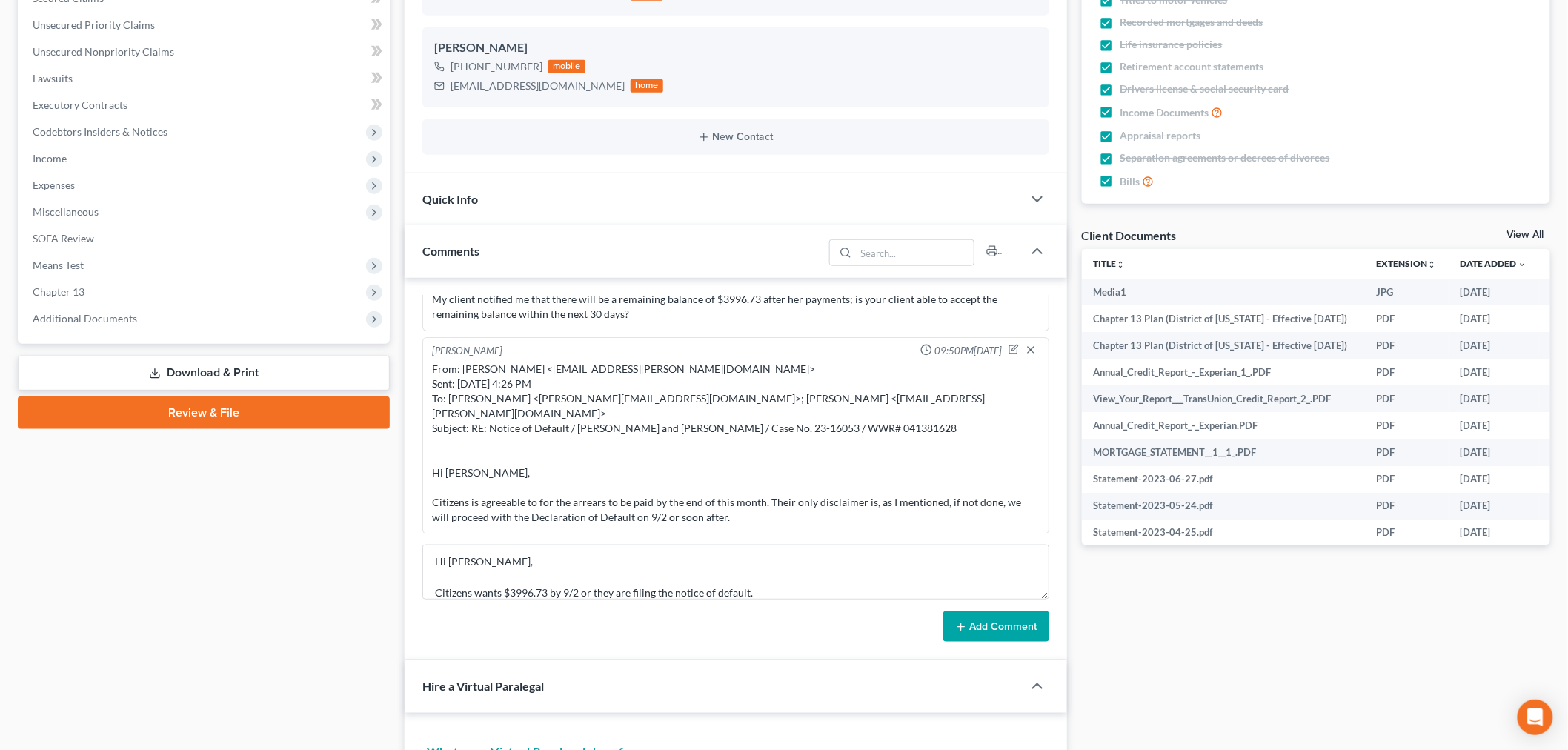
click at [1005, 631] on button "Add Comment" at bounding box center [996, 627] width 106 height 31
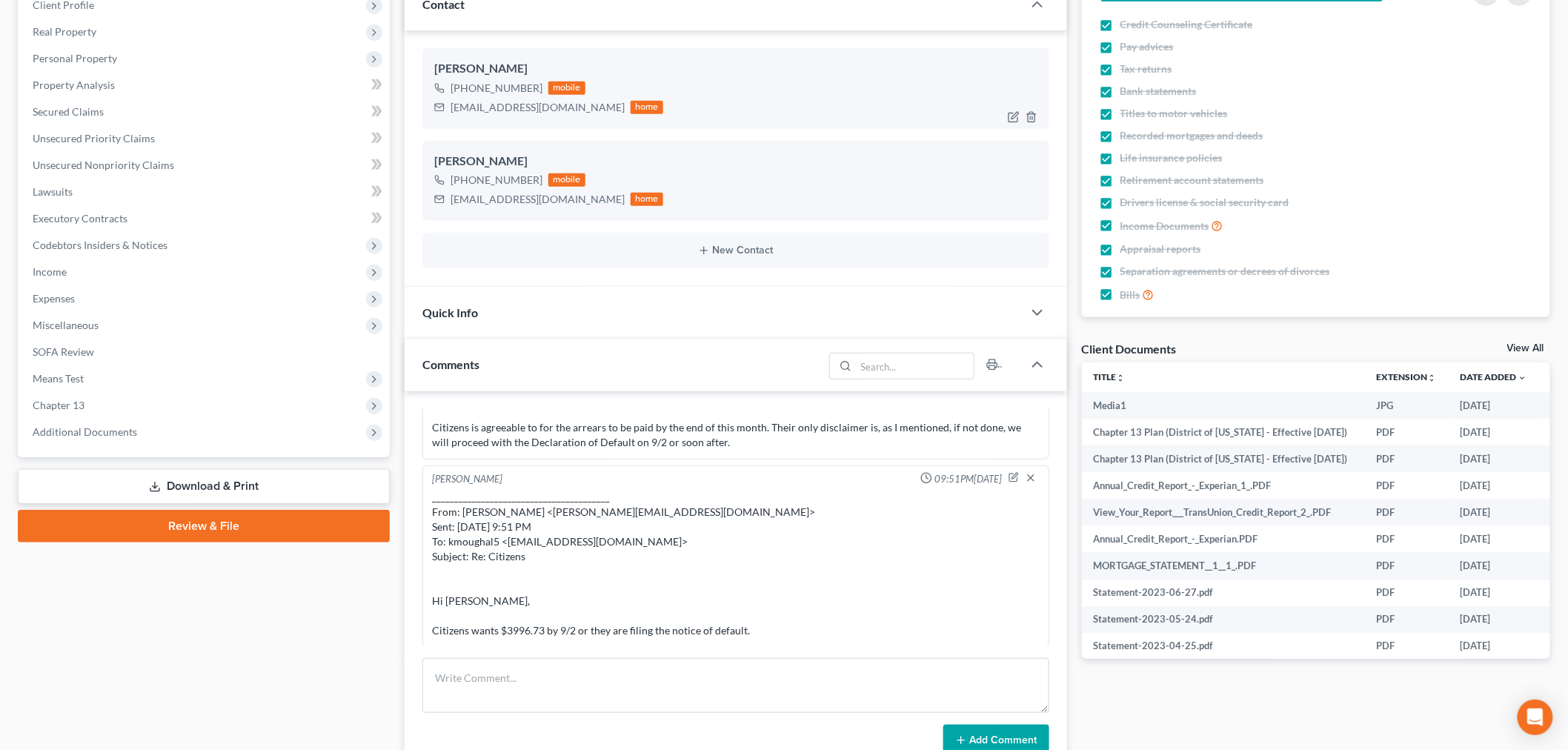
scroll to position [0, 0]
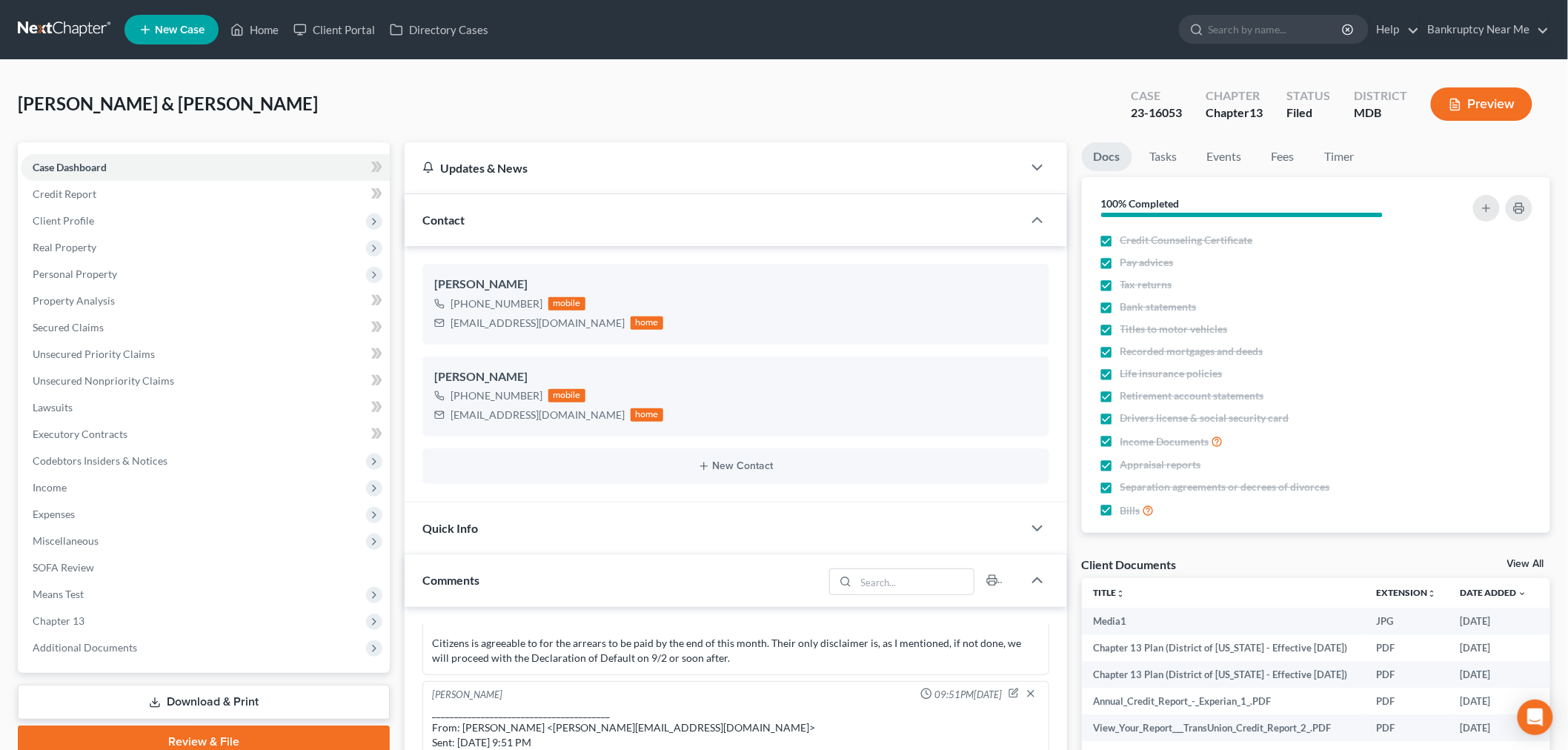
click at [56, 37] on link at bounding box center [66, 30] width 95 height 27
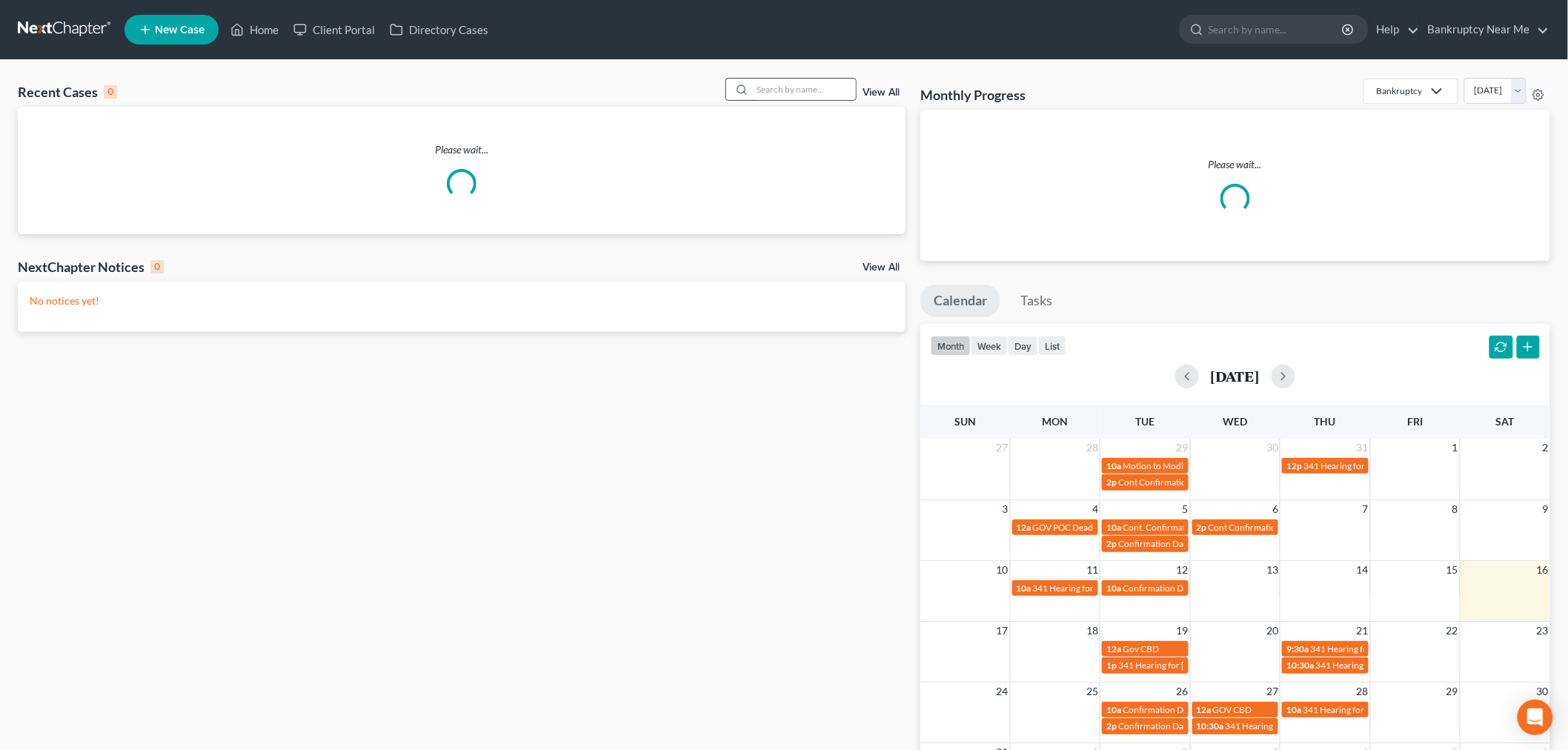
click at [761, 92] on input "search" at bounding box center [803, 89] width 103 height 21
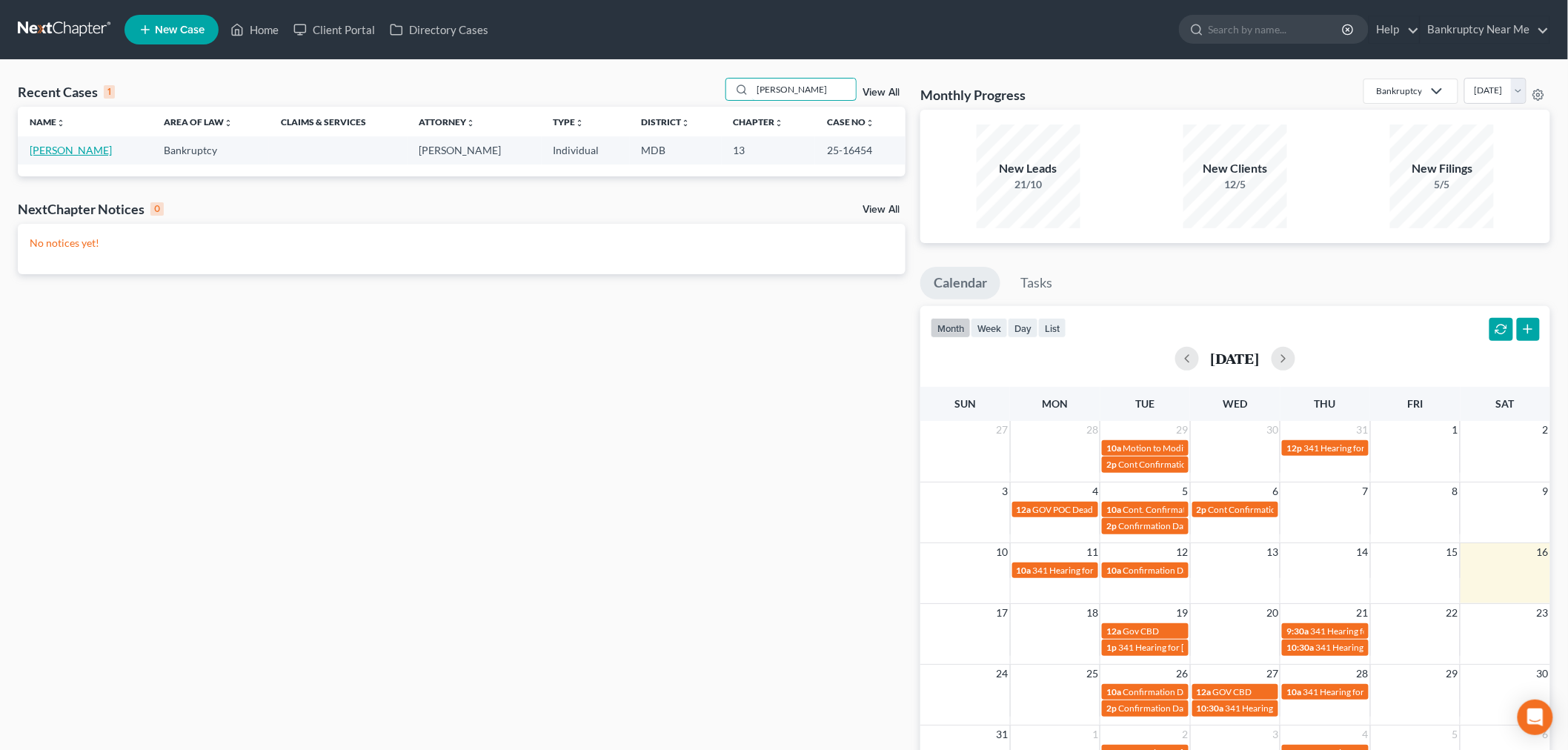
type input "[PERSON_NAME]"
click at [77, 154] on link "[PERSON_NAME]" at bounding box center [71, 150] width 82 height 13
select select "6"
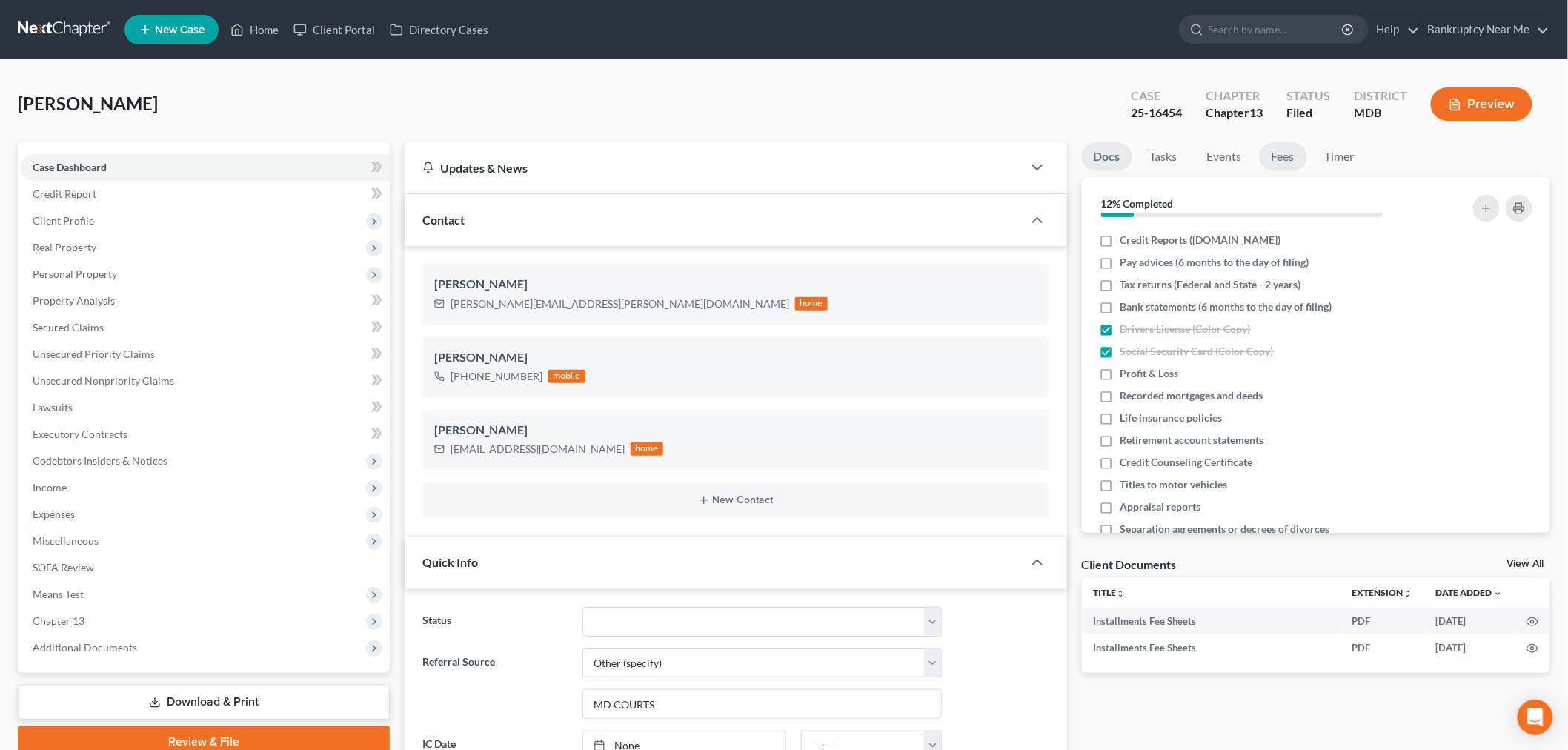
click at [1284, 166] on link "Fees" at bounding box center [1284, 156] width 47 height 29
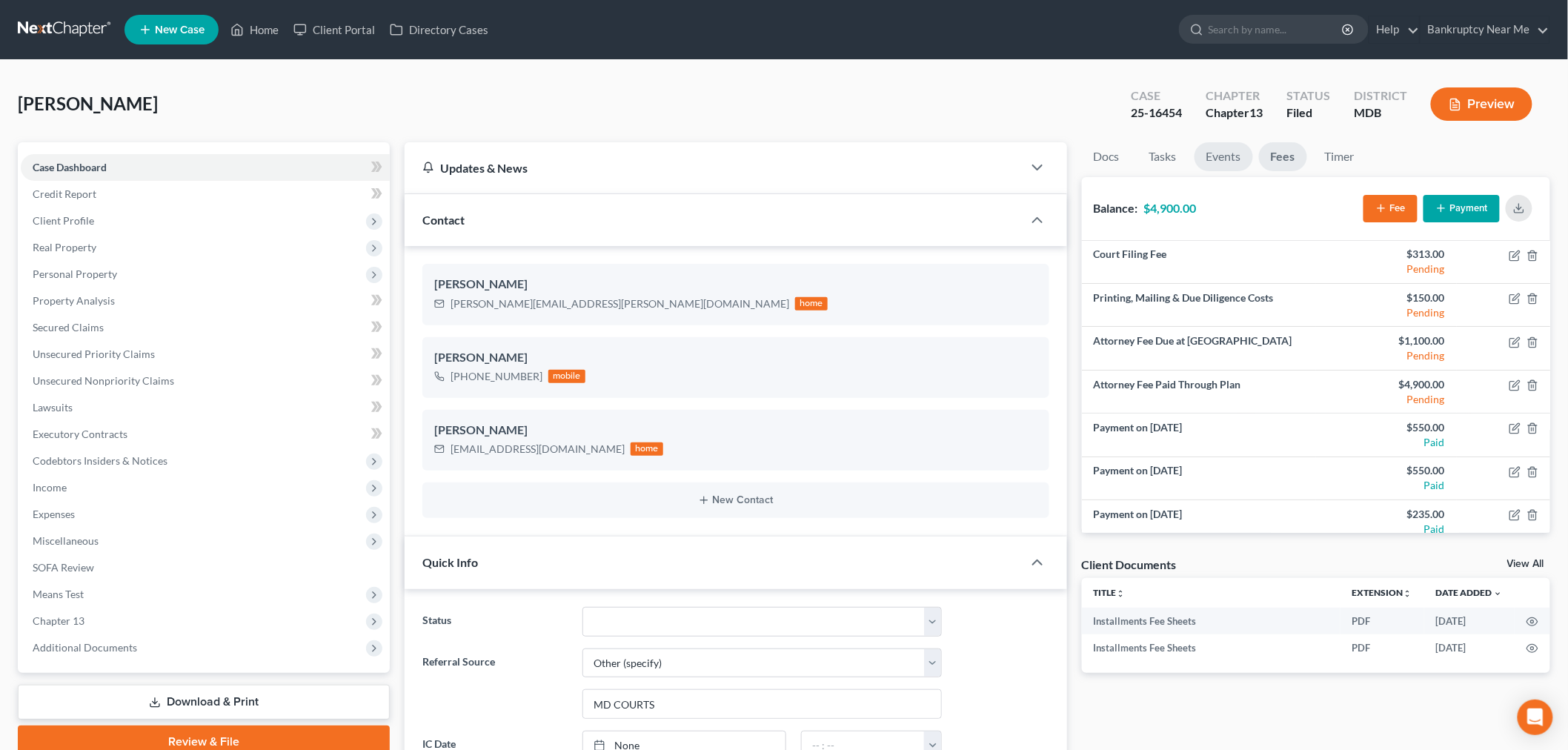
click at [1231, 153] on link "Events" at bounding box center [1224, 156] width 58 height 29
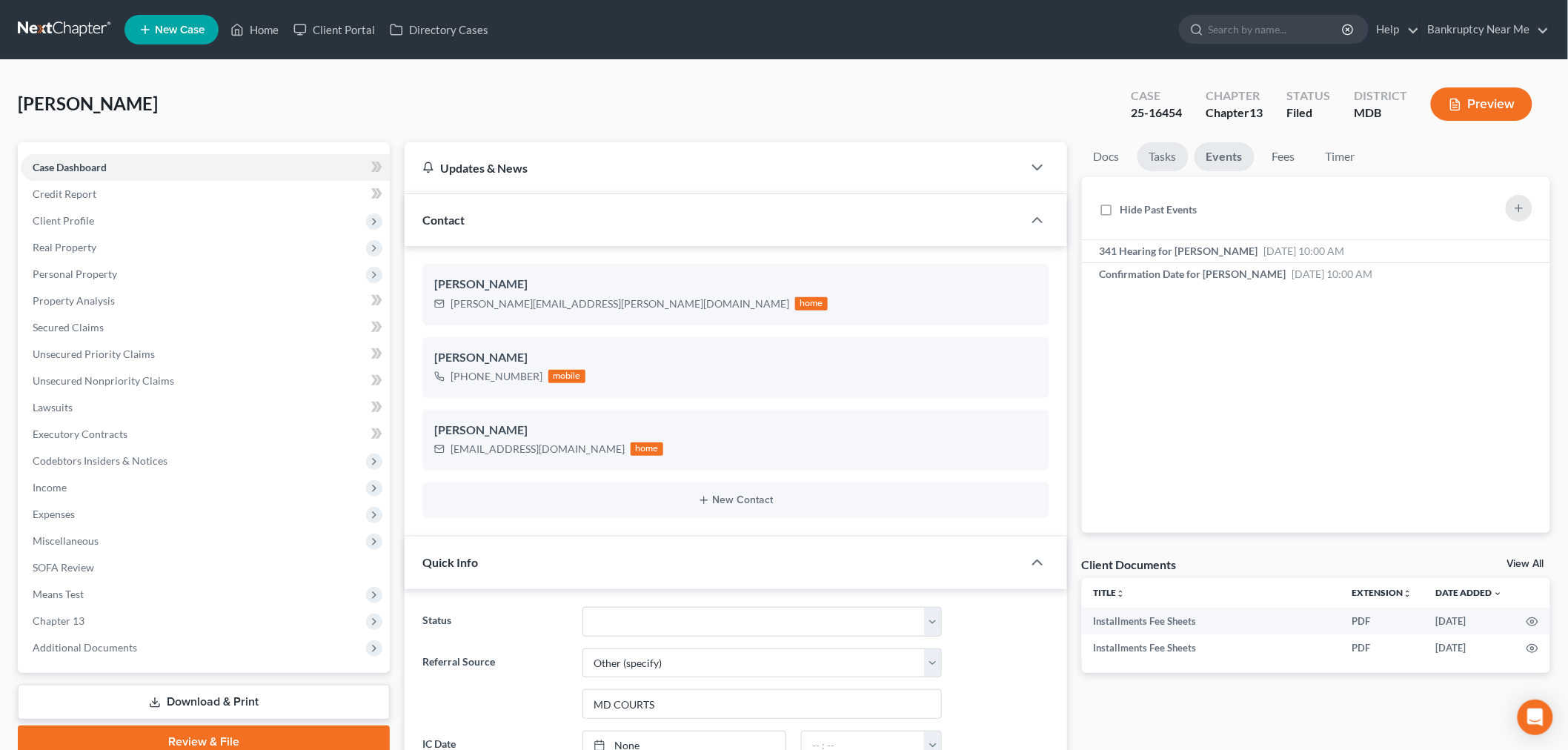
click at [1164, 156] on link "Tasks" at bounding box center [1163, 156] width 51 height 29
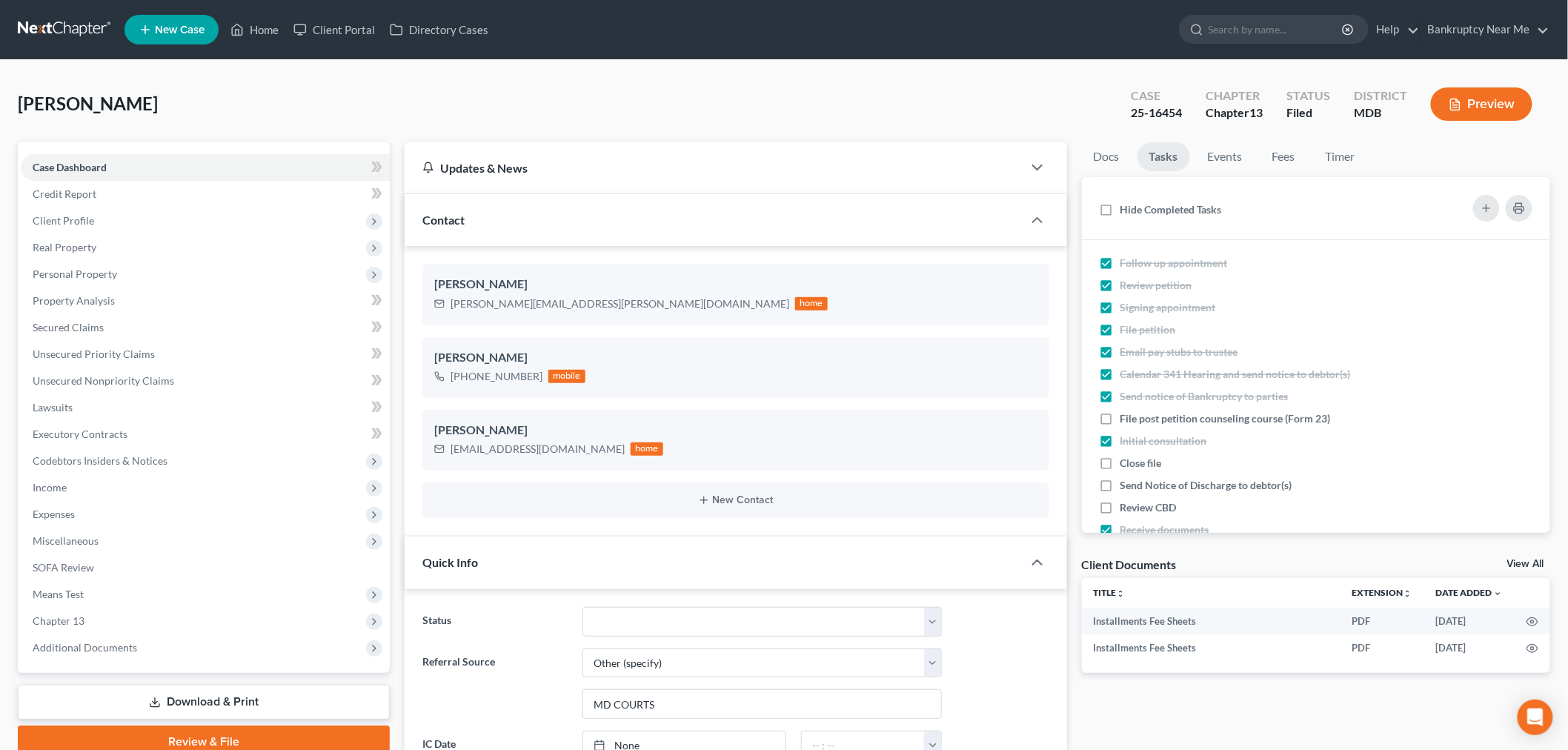
click at [57, 31] on link at bounding box center [66, 30] width 95 height 27
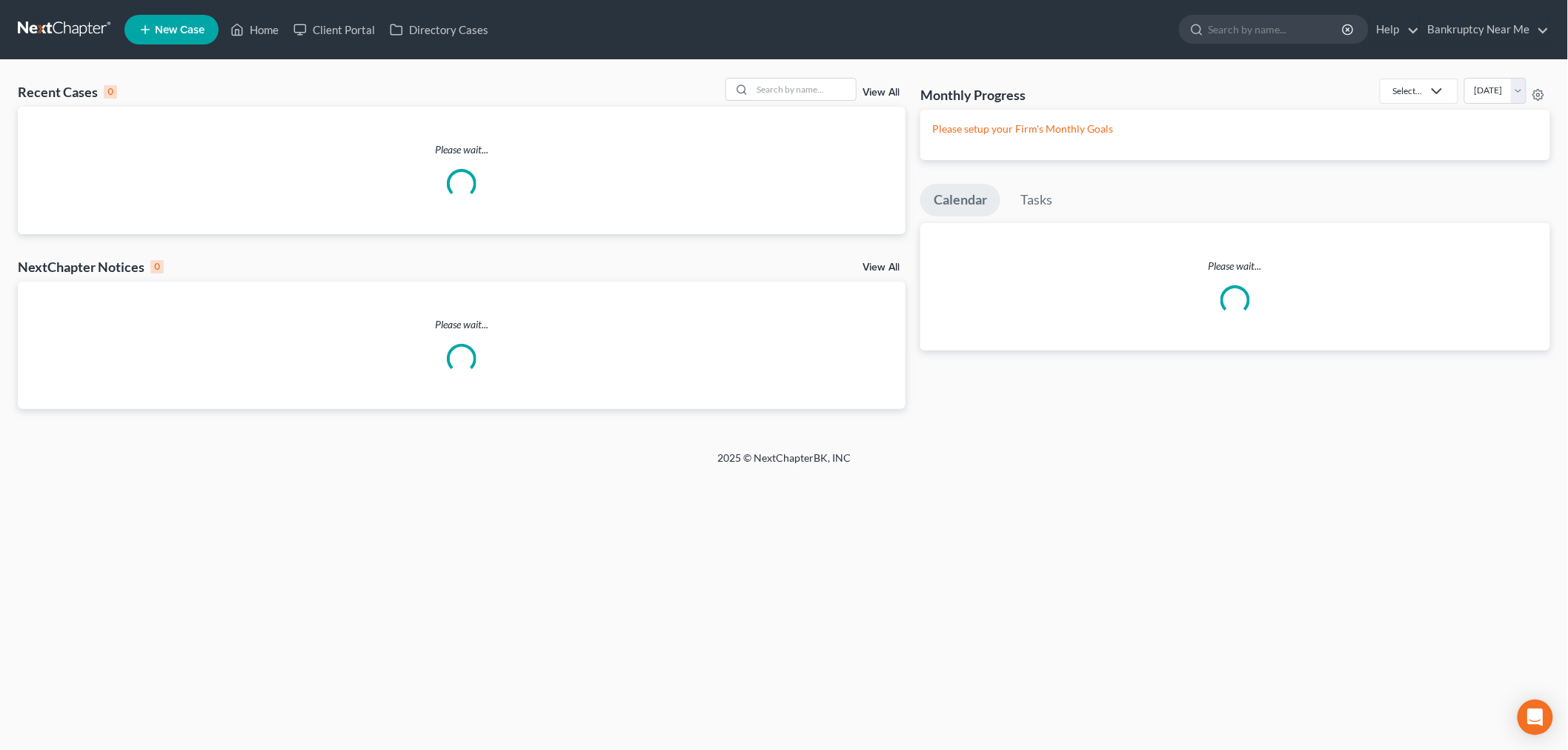
click at [801, 102] on div "Recent Cases 0 View All" at bounding box center [462, 92] width 888 height 29
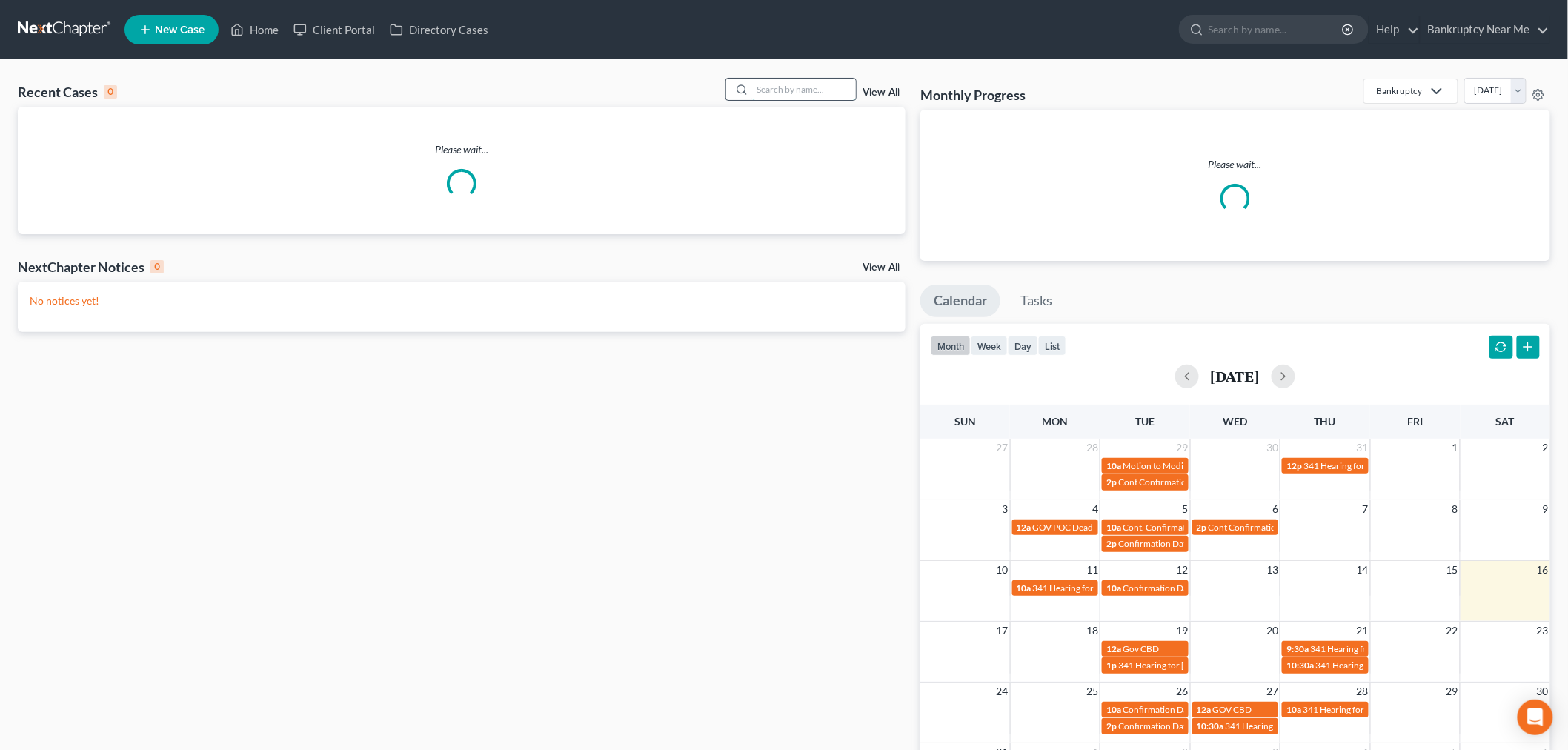
click at [801, 100] on input "search" at bounding box center [803, 89] width 103 height 21
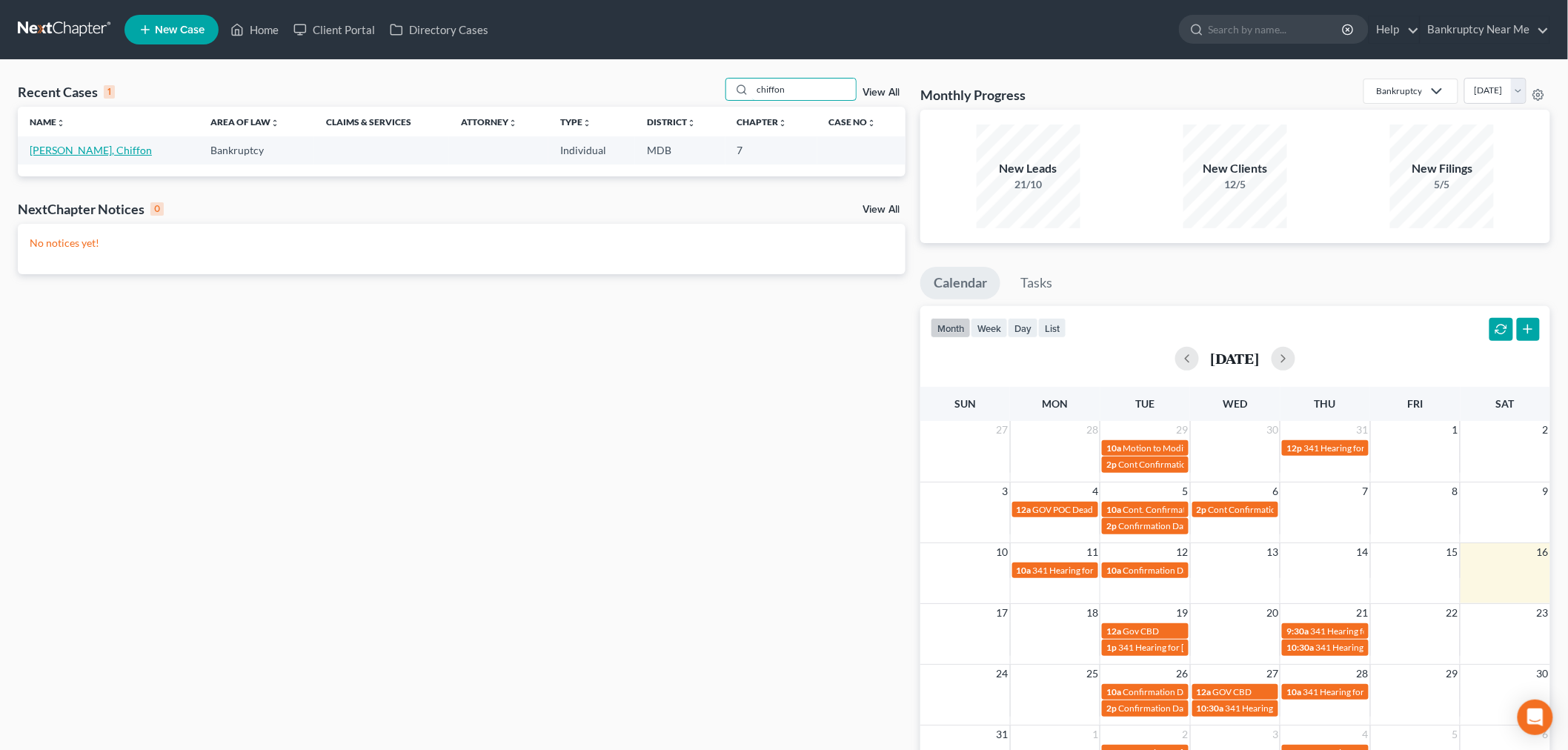
type input "chiffon"
click at [86, 150] on link "[PERSON_NAME], Chiffon" at bounding box center [91, 150] width 122 height 13
select select "6"
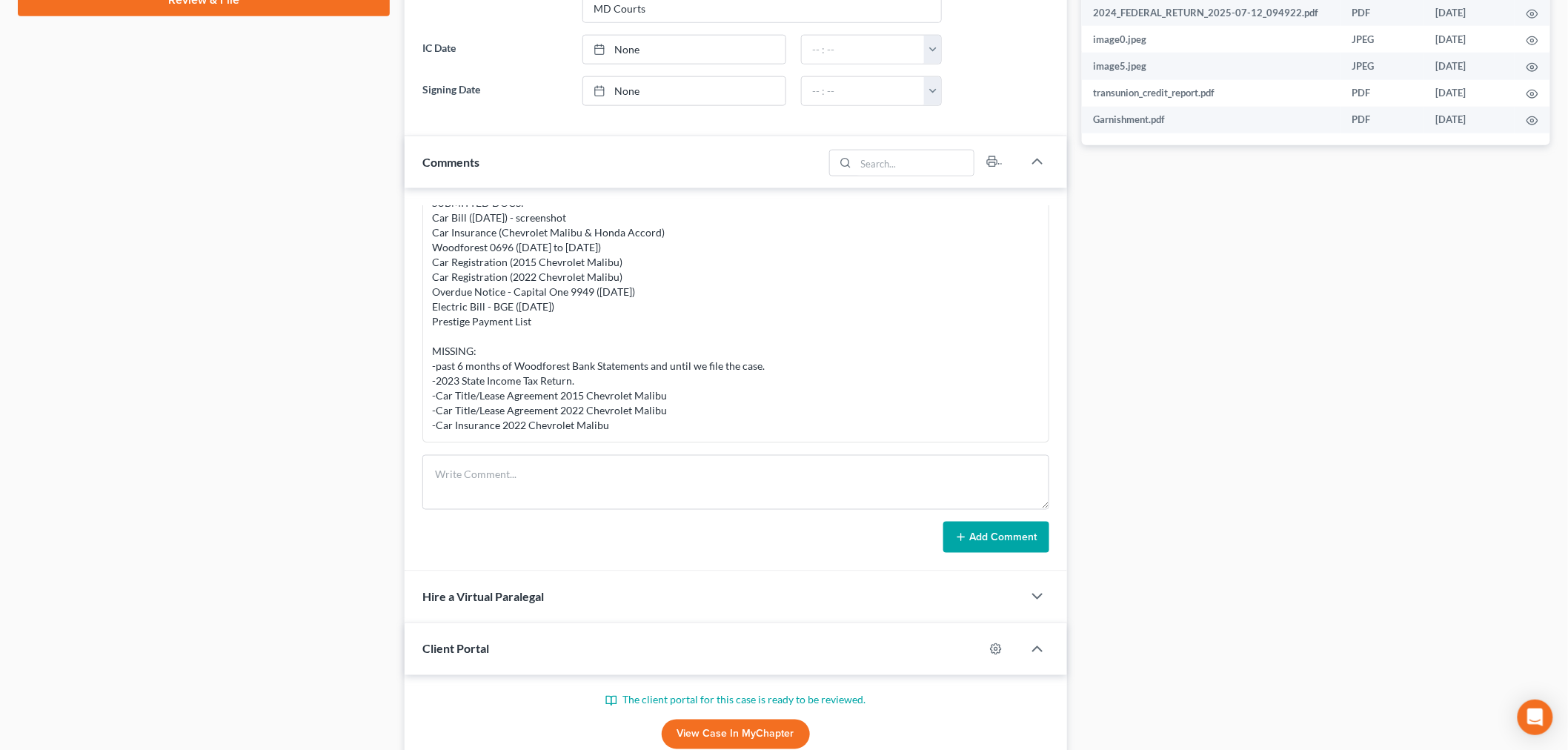
scroll to position [823, 0]
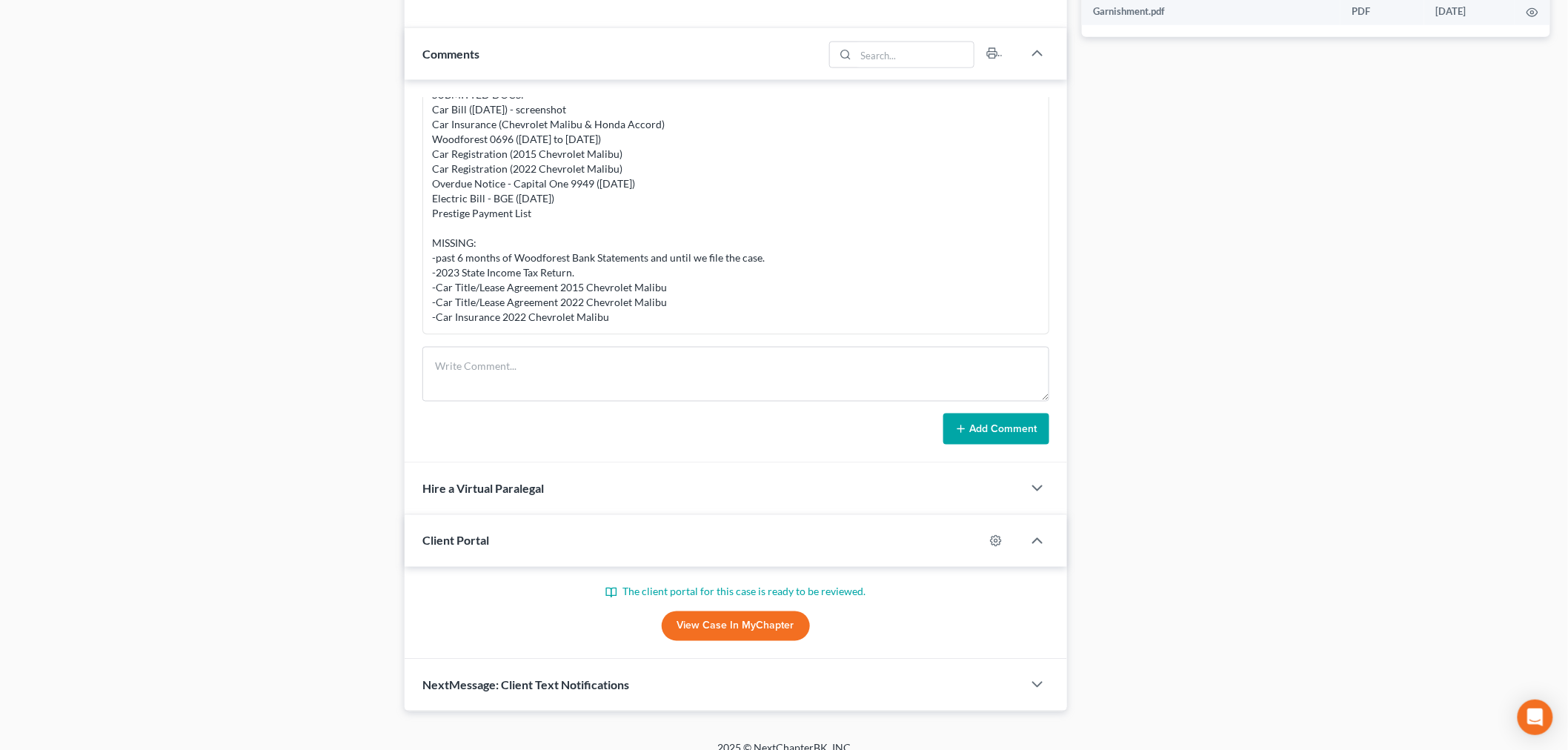
drag, startPoint x: 628, startPoint y: 329, endPoint x: 438, endPoint y: 258, distance: 202.8
click at [431, 263] on div "PROCESSING NOTES: -processed submitted docs in OD and [GEOGRAPHIC_DATA]. SUBMIT…" at bounding box center [735, 185] width 614 height 288
copy div "-past 6 months of Woodforest Bank Statements and until we file the case. -2023 …"
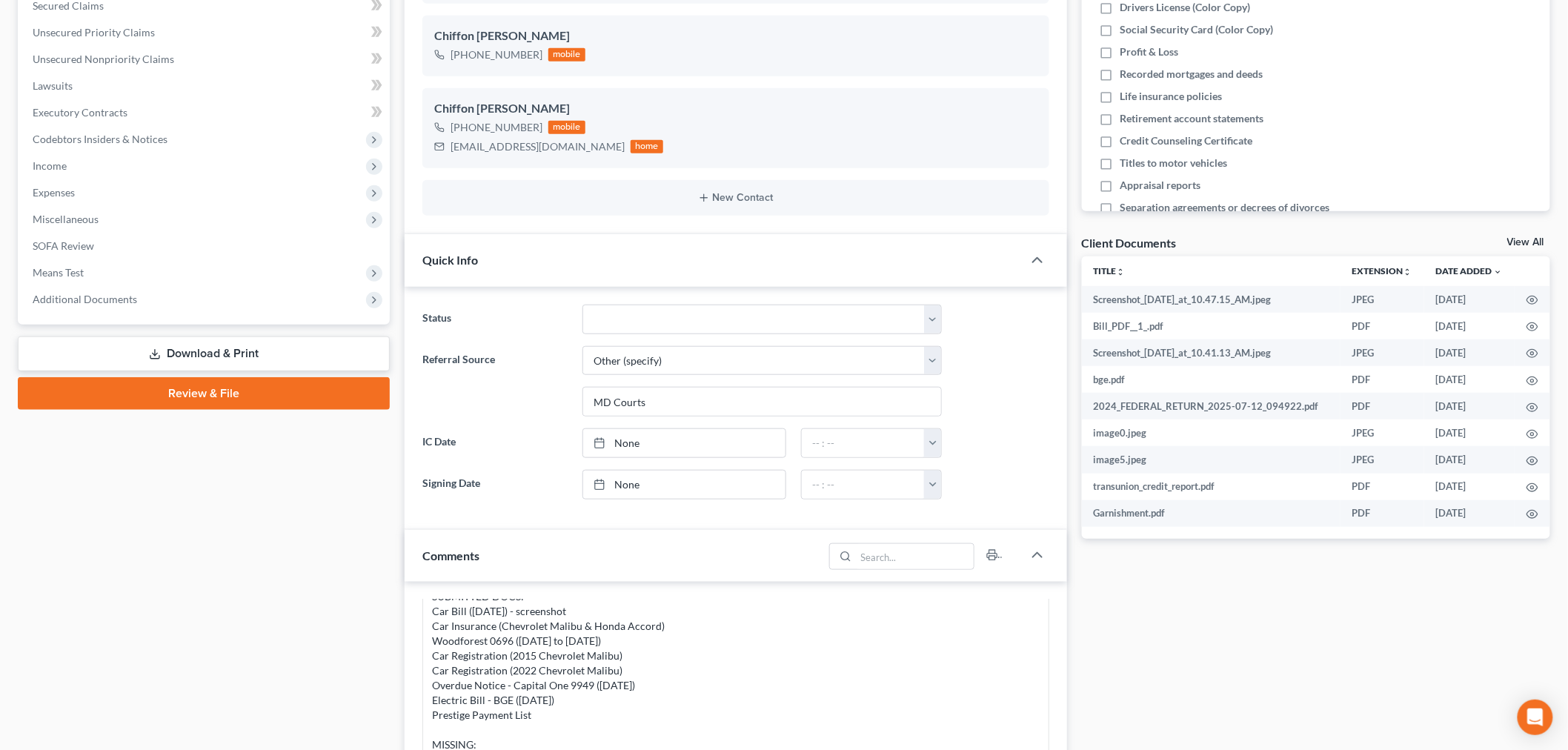
scroll to position [576, 0]
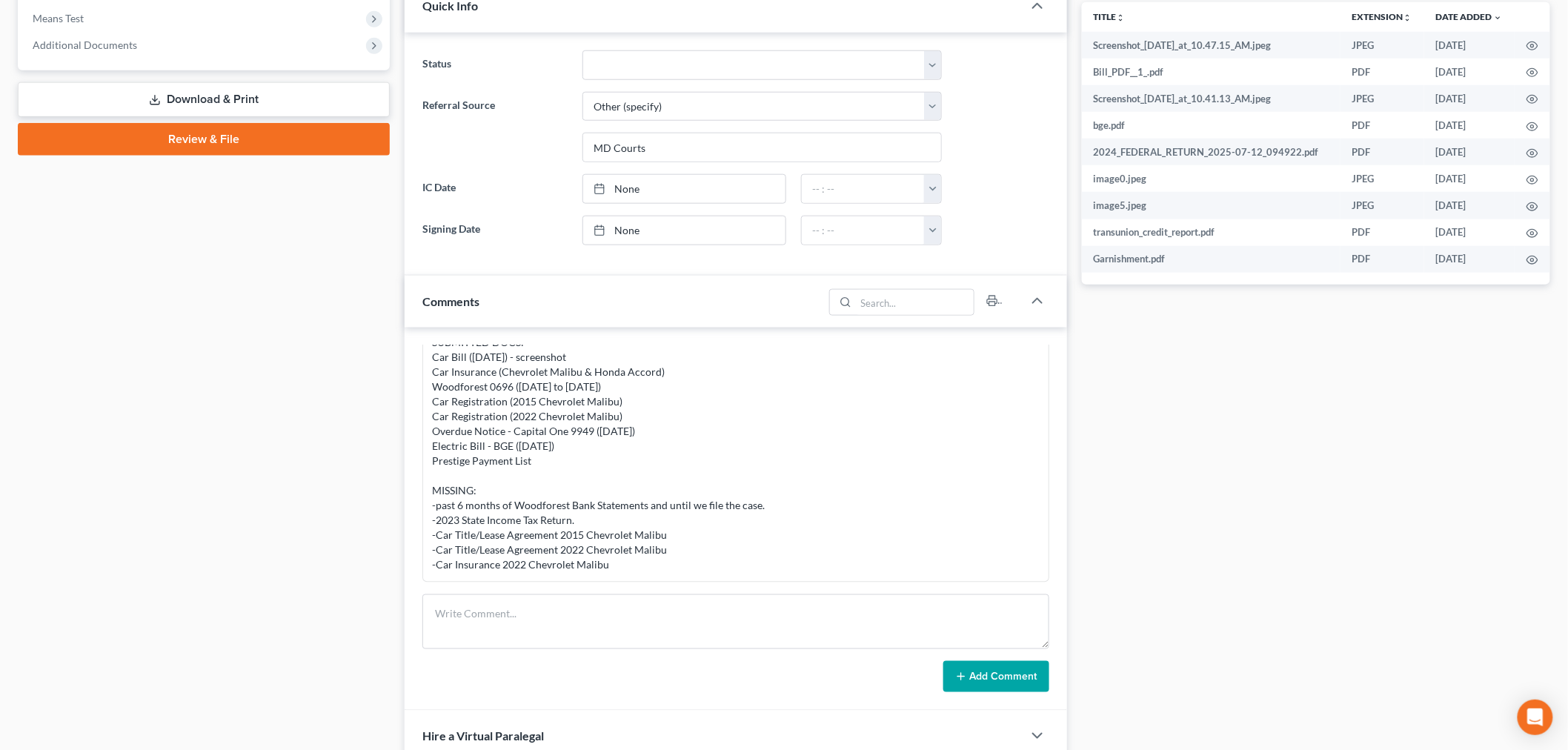
drag, startPoint x: 564, startPoint y: 663, endPoint x: 564, endPoint y: 654, distance: 9.0
click at [564, 661] on div "Add Comment" at bounding box center [736, 677] width 627 height 31
click at [579, 609] on textarea at bounding box center [736, 621] width 627 height 55
type textarea "NC link resent to Client to upload docs."
click at [964, 688] on button "Add Comment" at bounding box center [996, 677] width 106 height 31
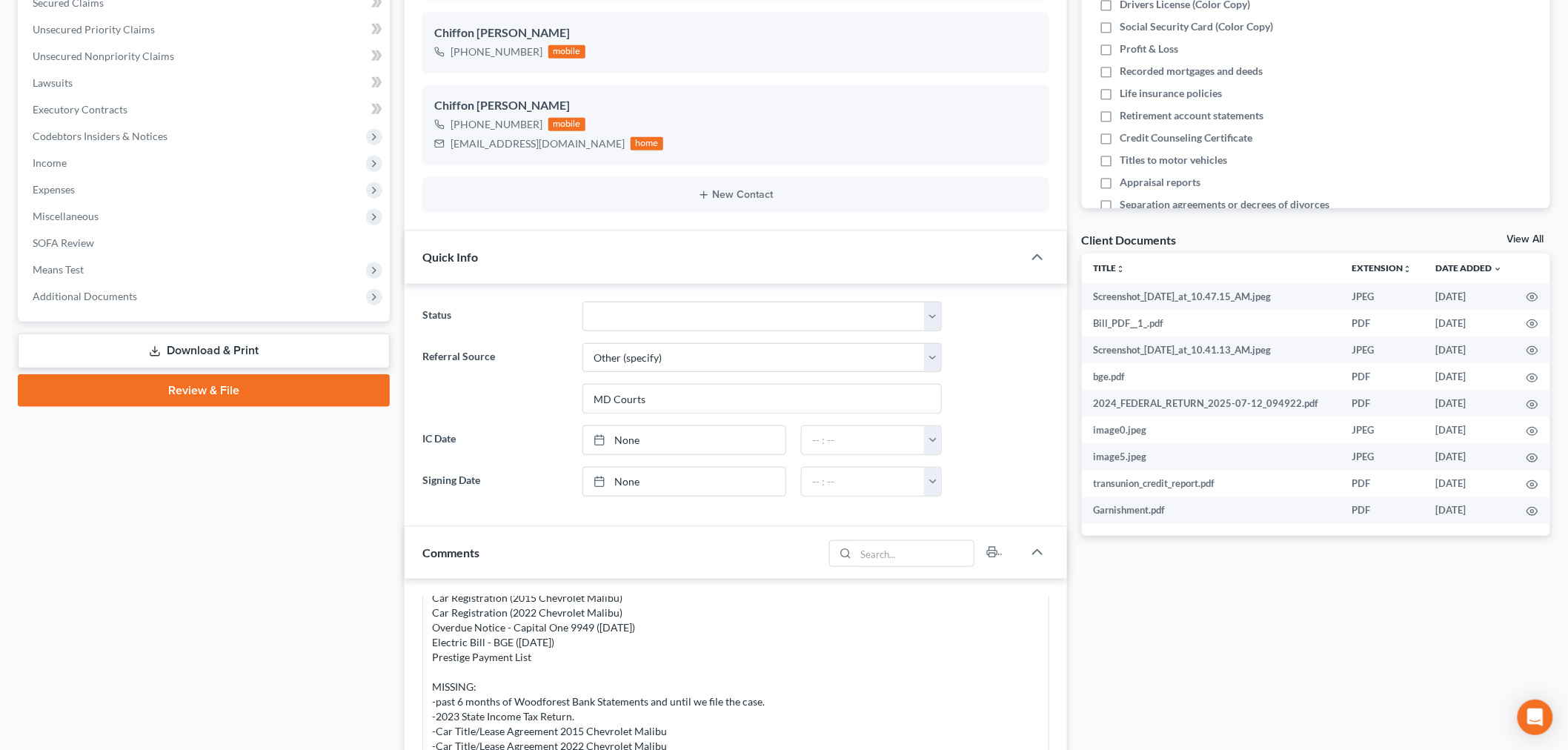
scroll to position [0, 0]
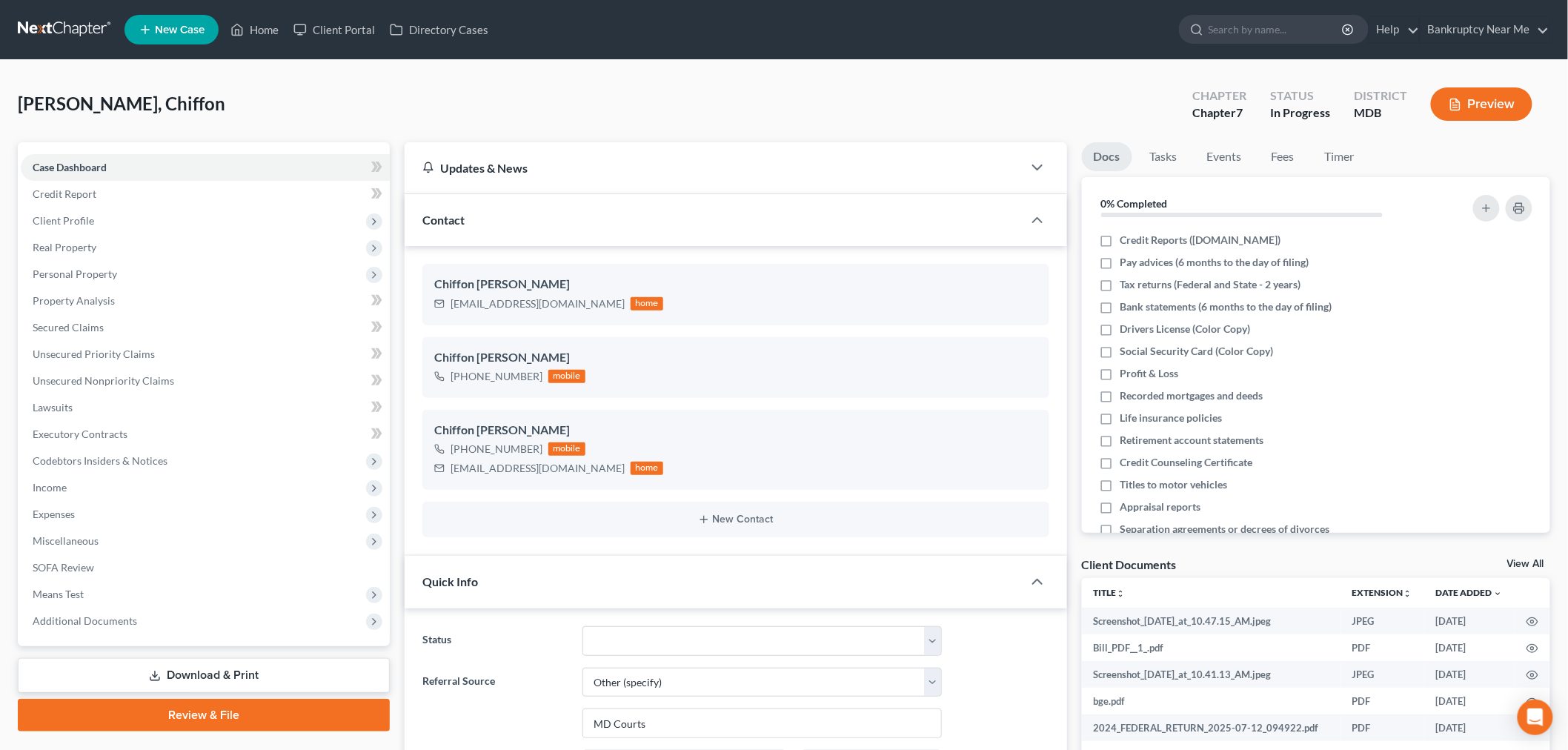
click at [77, 18] on link at bounding box center [66, 30] width 95 height 27
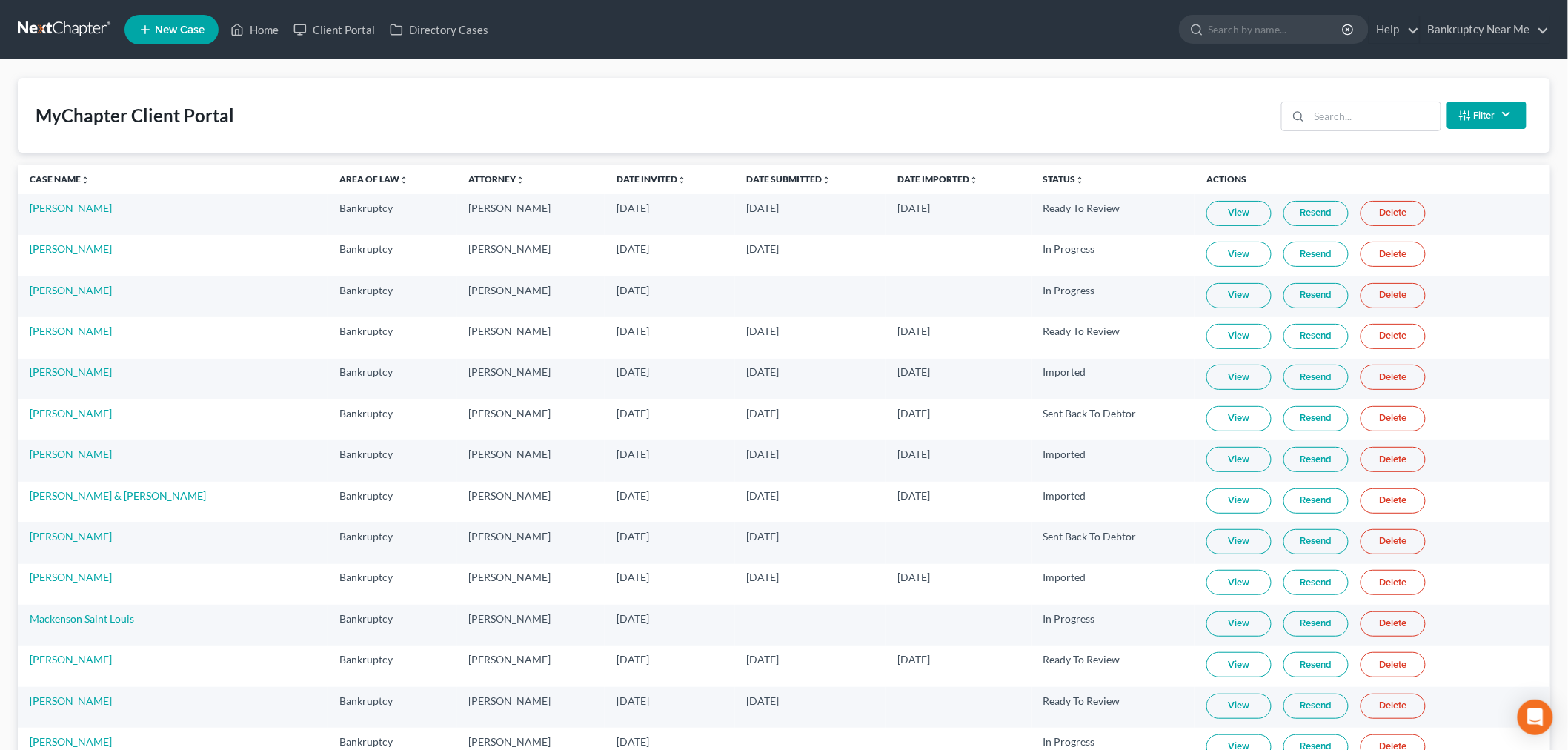
scroll to position [10232, 0]
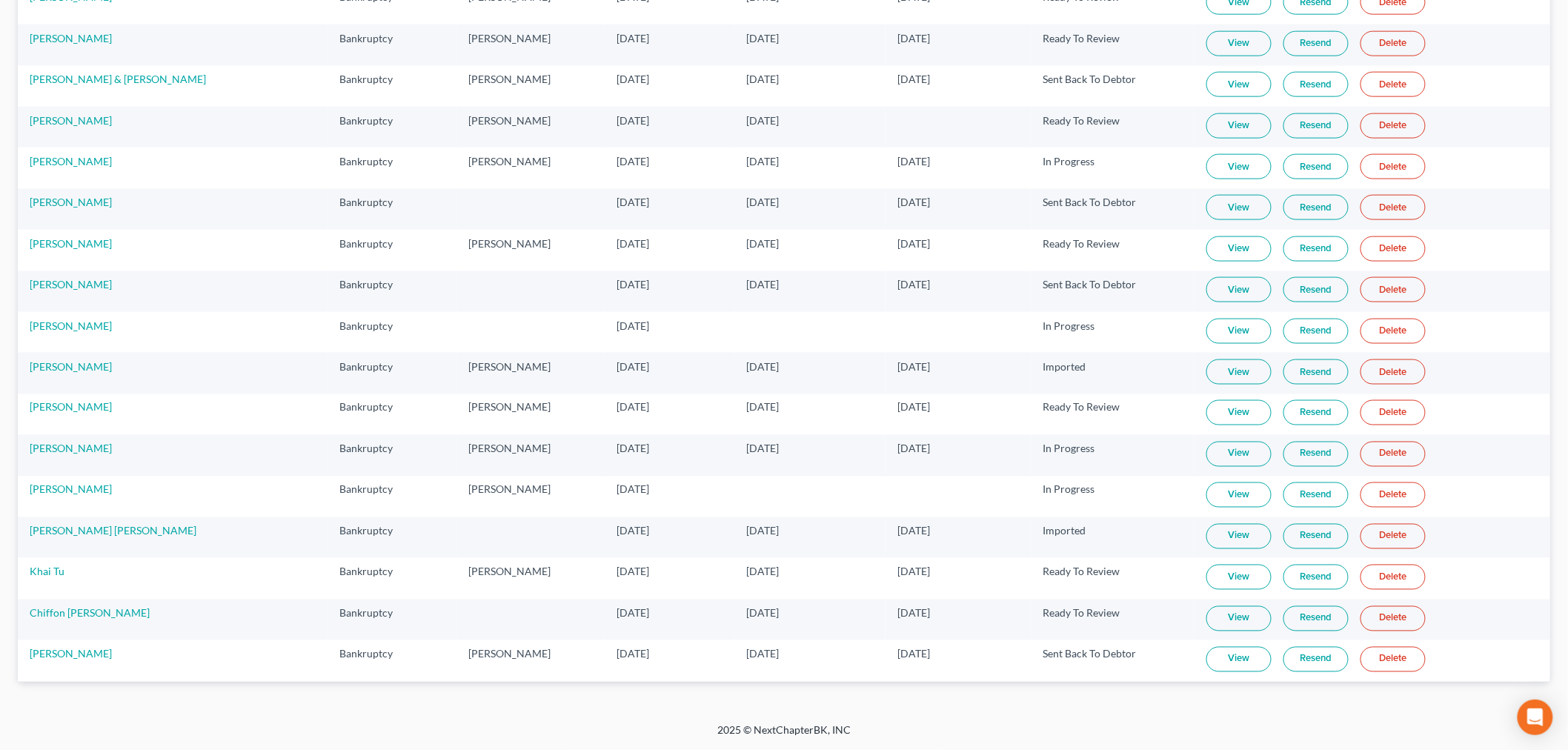
click at [1239, 623] on link "View" at bounding box center [1239, 619] width 66 height 25
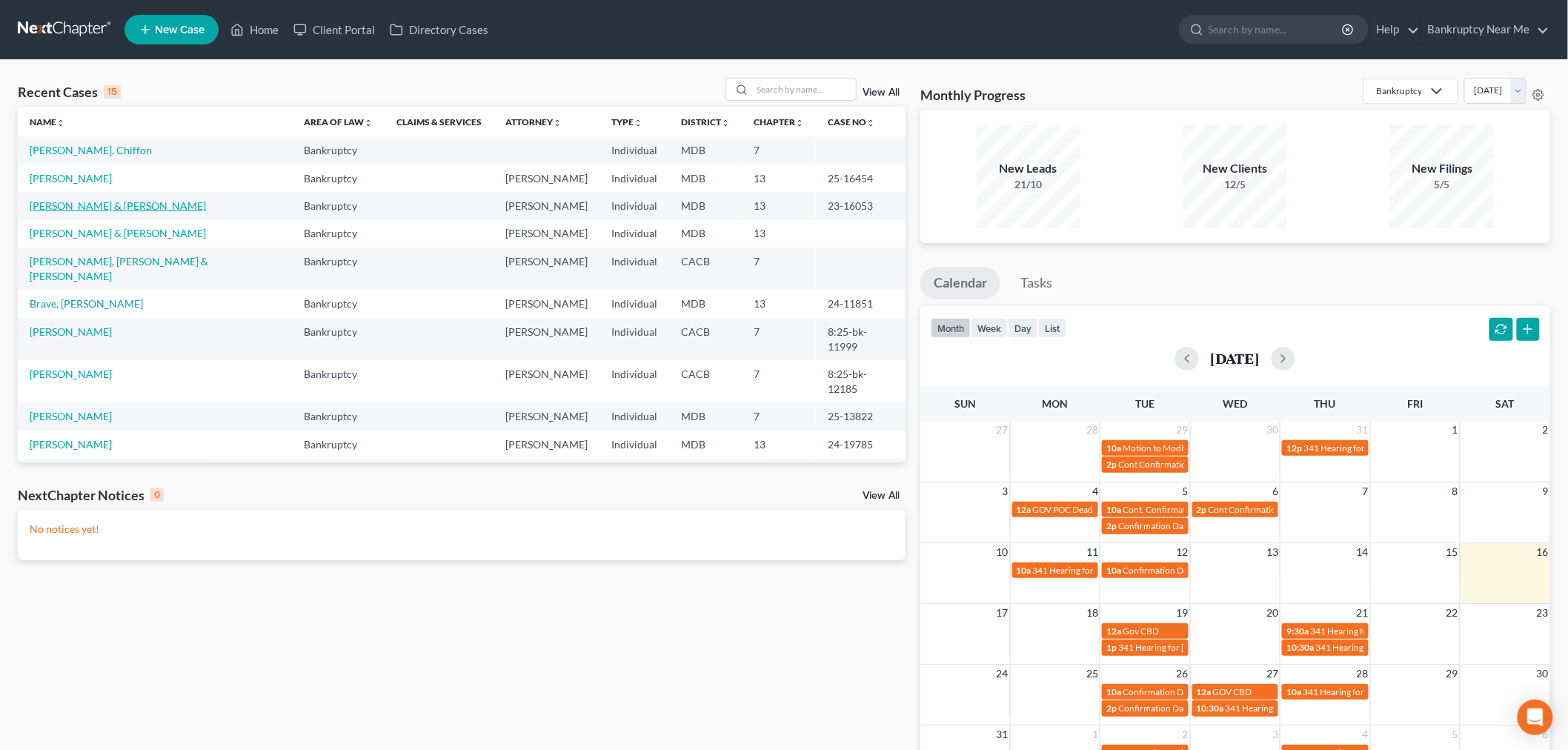
click at [101, 208] on link "[PERSON_NAME] & [PERSON_NAME]" at bounding box center [118, 205] width 176 height 13
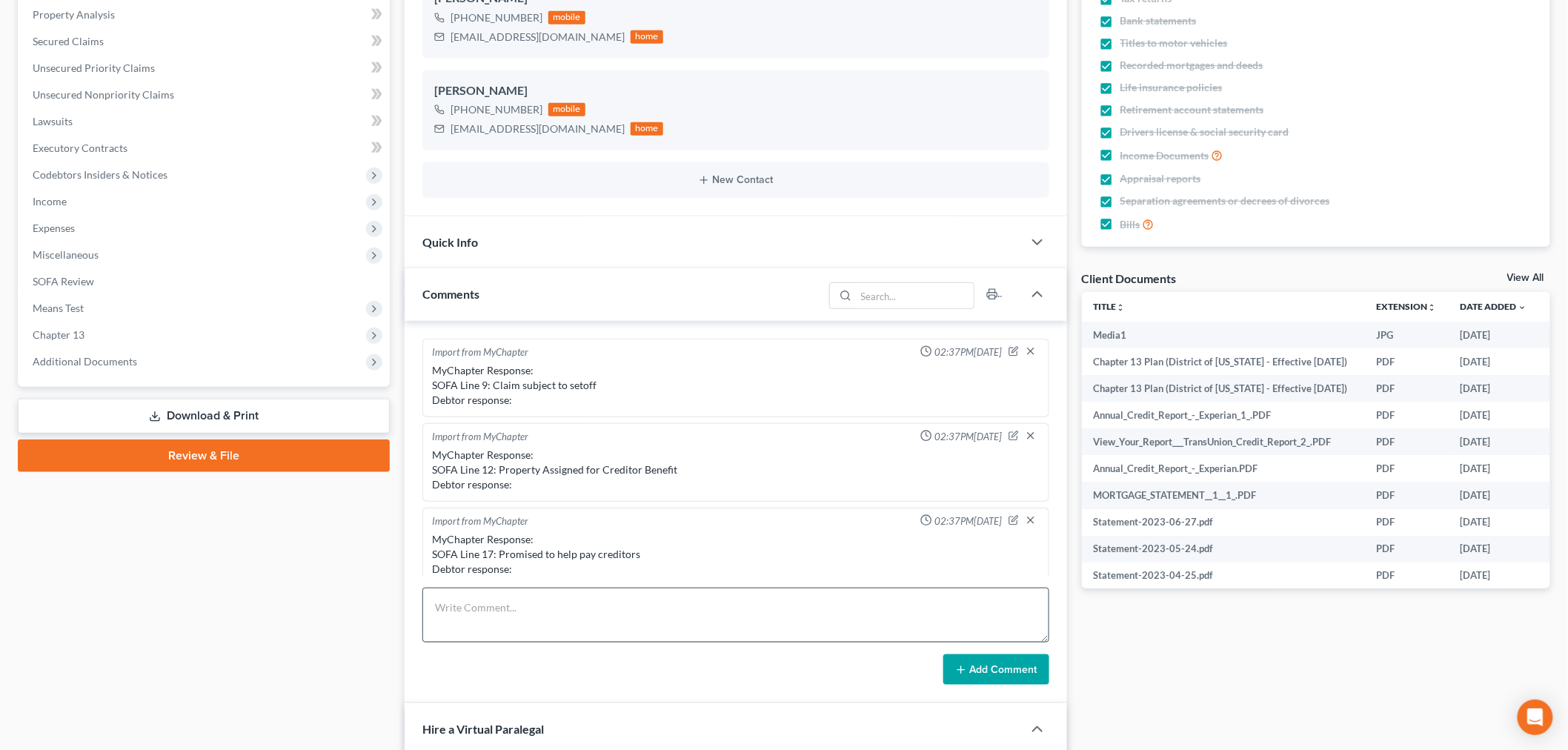
scroll to position [21531, 0]
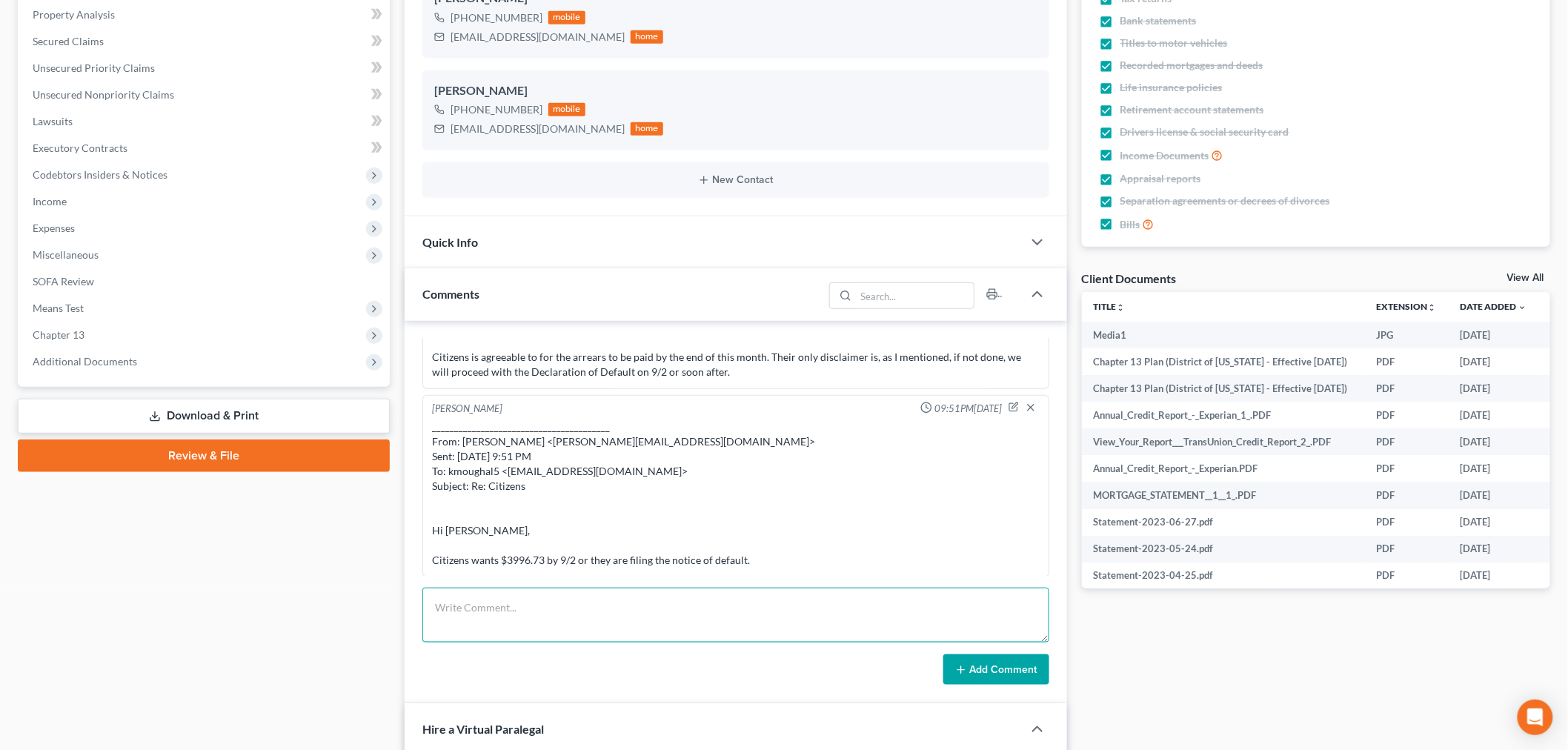
drag, startPoint x: 641, startPoint y: 631, endPoint x: 780, endPoint y: 650, distance: 140.3
click at [641, 631] on textarea at bounding box center [736, 615] width 627 height 55
paste textarea "From: kmoughal5 <[EMAIL_ADDRESS][DOMAIN_NAME]> Sent: [DATE] 3:45 PM To: [PERSON…"
type textarea "From: kmoughal5 <[EMAIL_ADDRESS][DOMAIN_NAME]> Sent: [DATE] 3:45 PM To: [PERSON…"
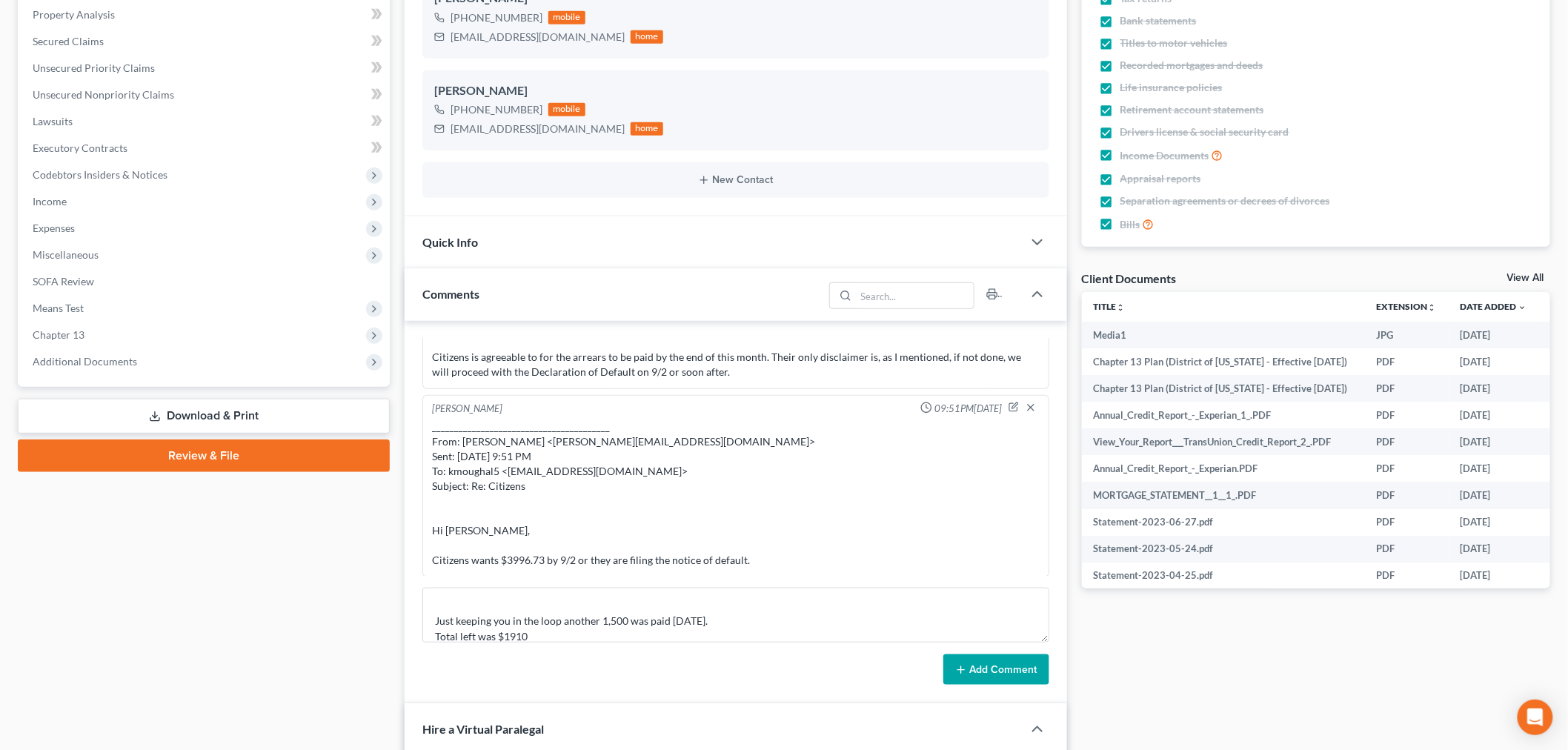
drag, startPoint x: 986, startPoint y: 669, endPoint x: 1028, endPoint y: 661, distance: 42.8
click at [987, 669] on button "Add Comment" at bounding box center [996, 669] width 106 height 31
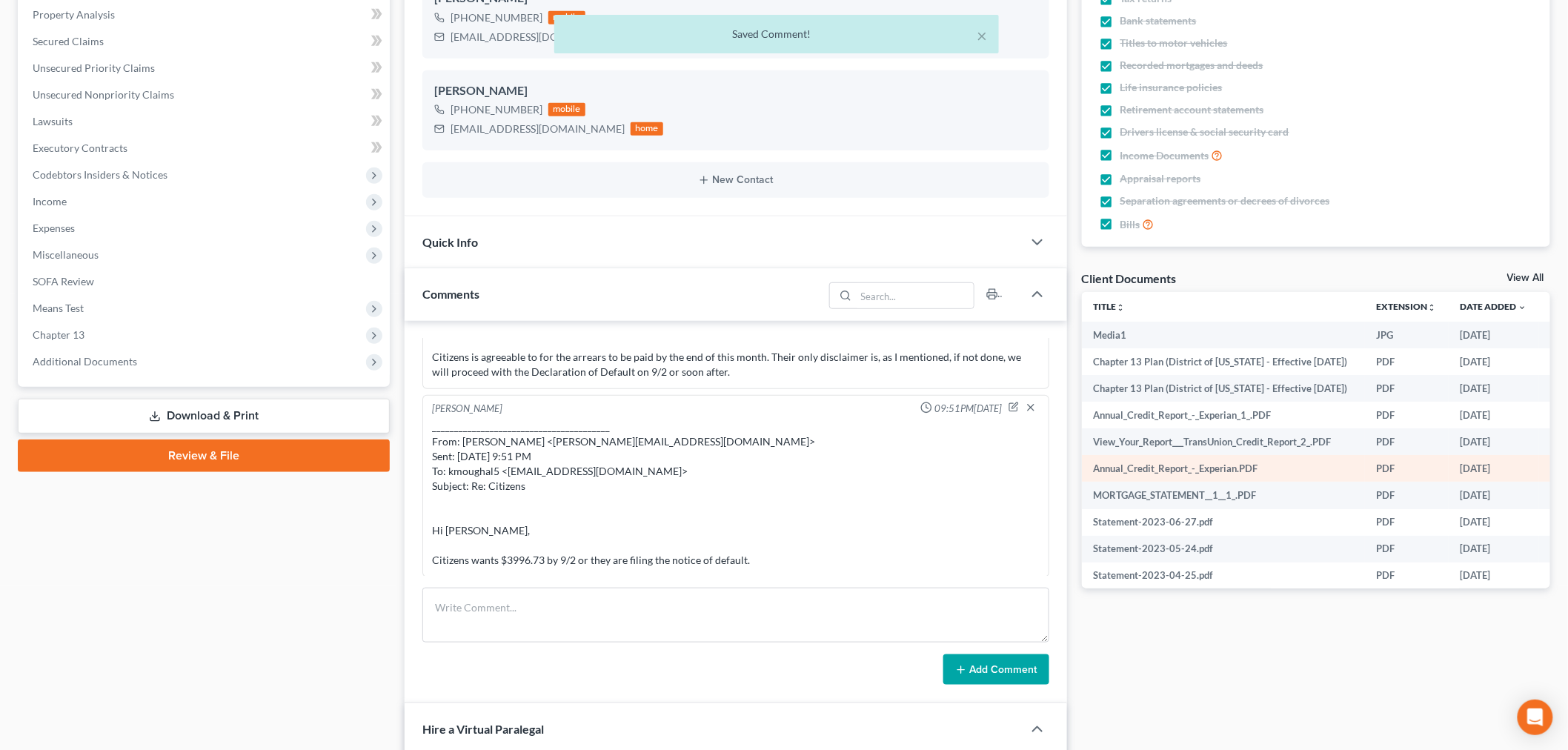
scroll to position [21690, 0]
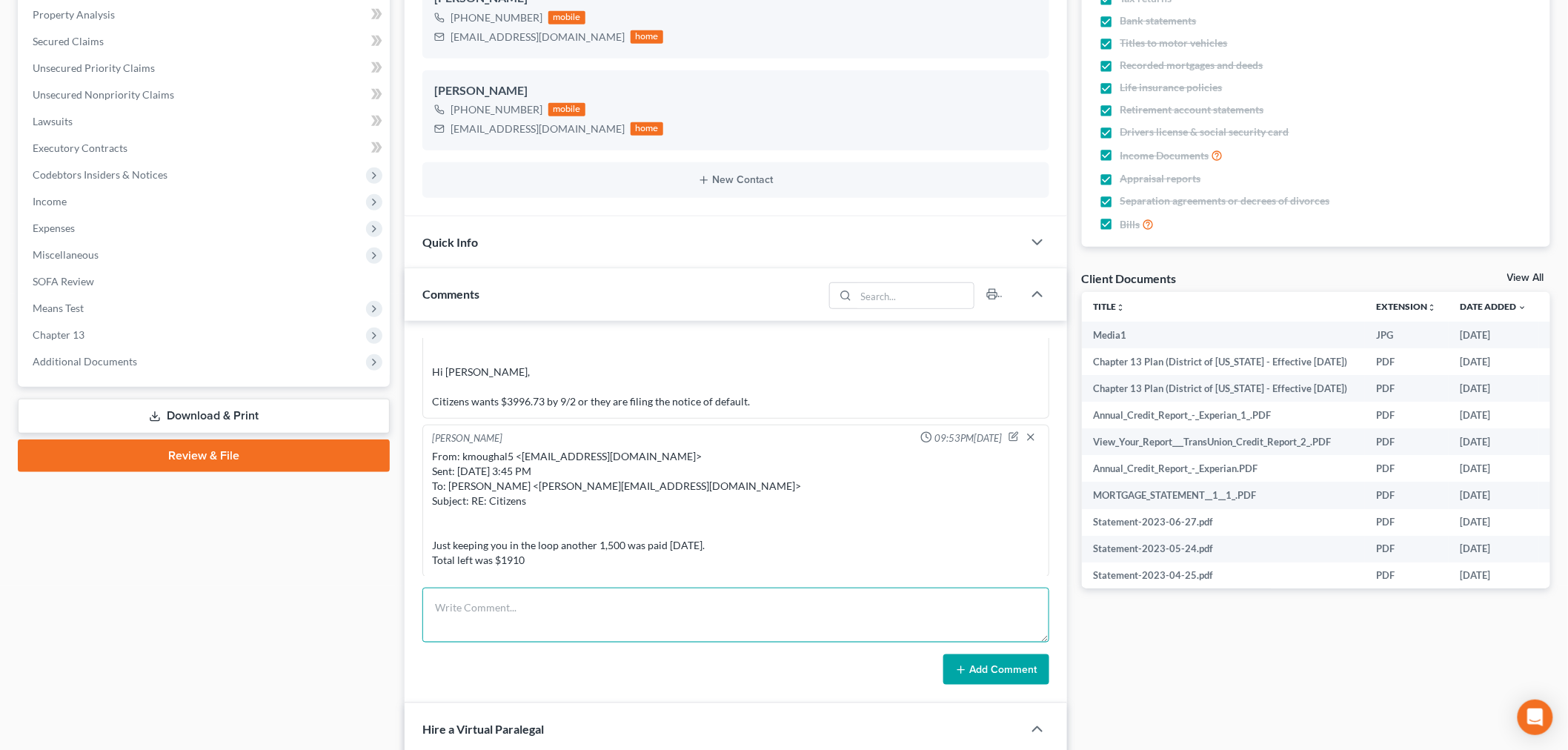
click at [1004, 599] on textarea at bounding box center [736, 615] width 627 height 55
paste textarea "From: Iris Kwon <iris@bankruptcynearme.org> Sent: Saturday, August 16, 2025 9:5…"
type textarea "From: Iris Kwon <iris@bankruptcynearme.org> Sent: Saturday, August 16, 2025 9:5…"
click at [1004, 668] on button "Add Comment" at bounding box center [996, 669] width 106 height 31
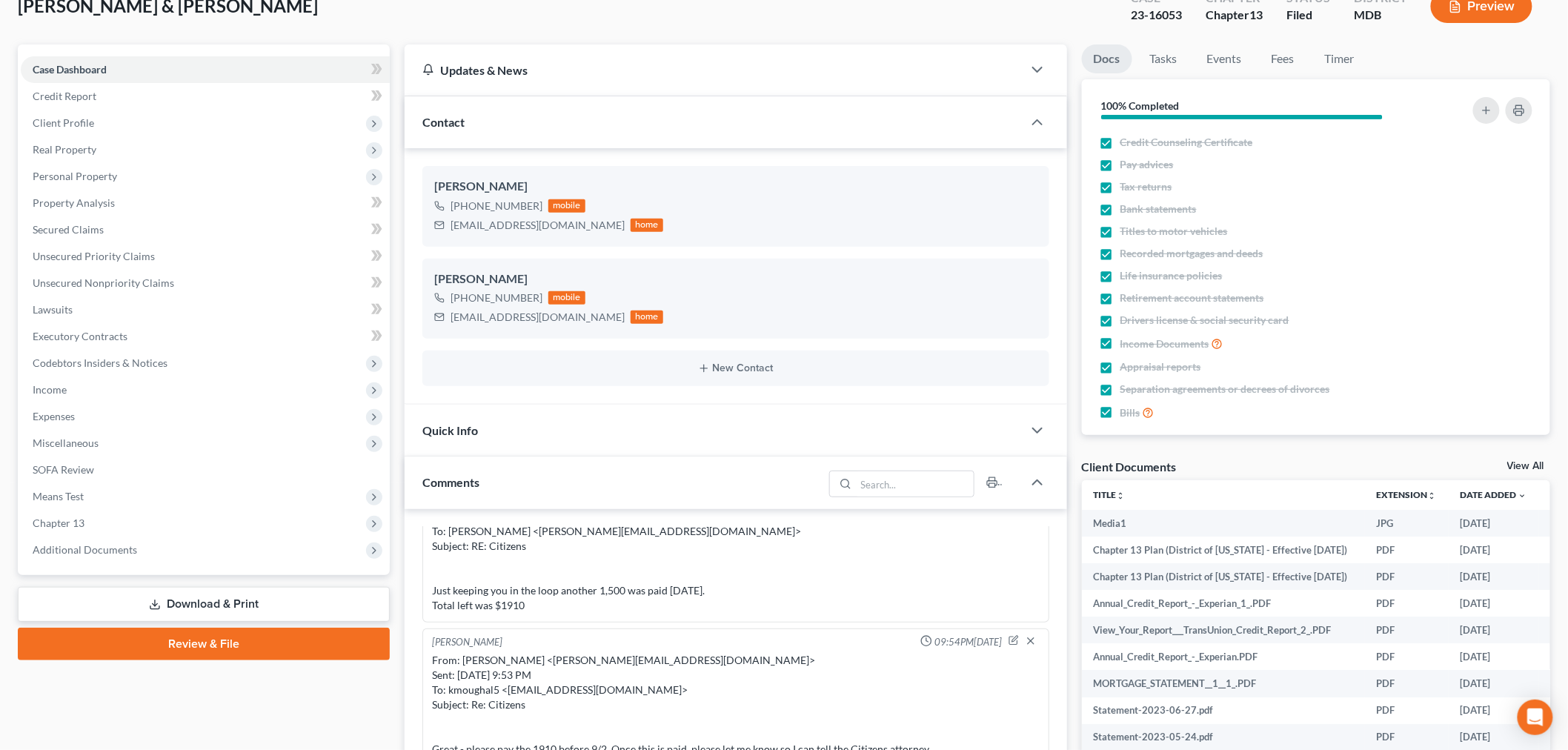
scroll to position [0, 0]
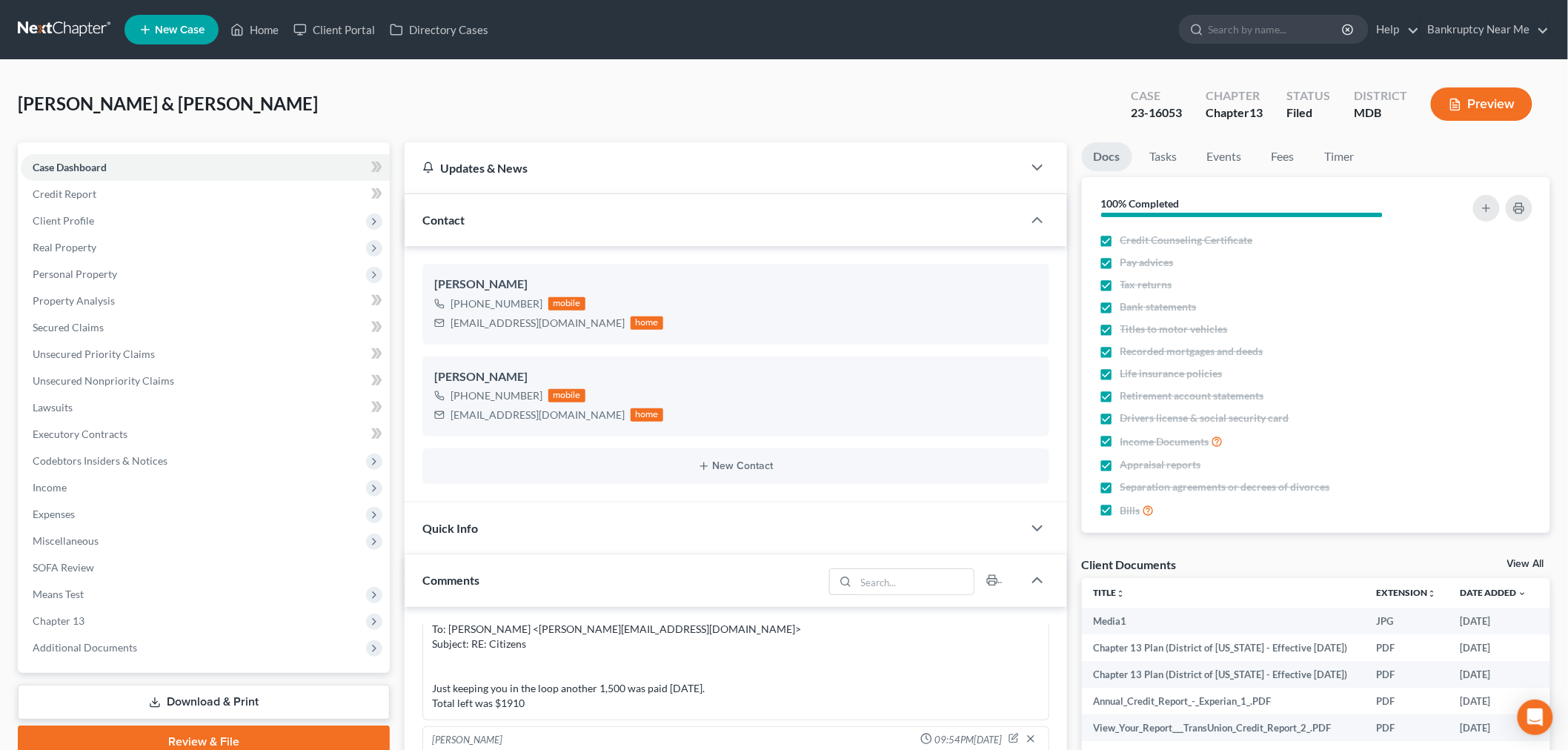
click at [46, 17] on link at bounding box center [66, 30] width 95 height 27
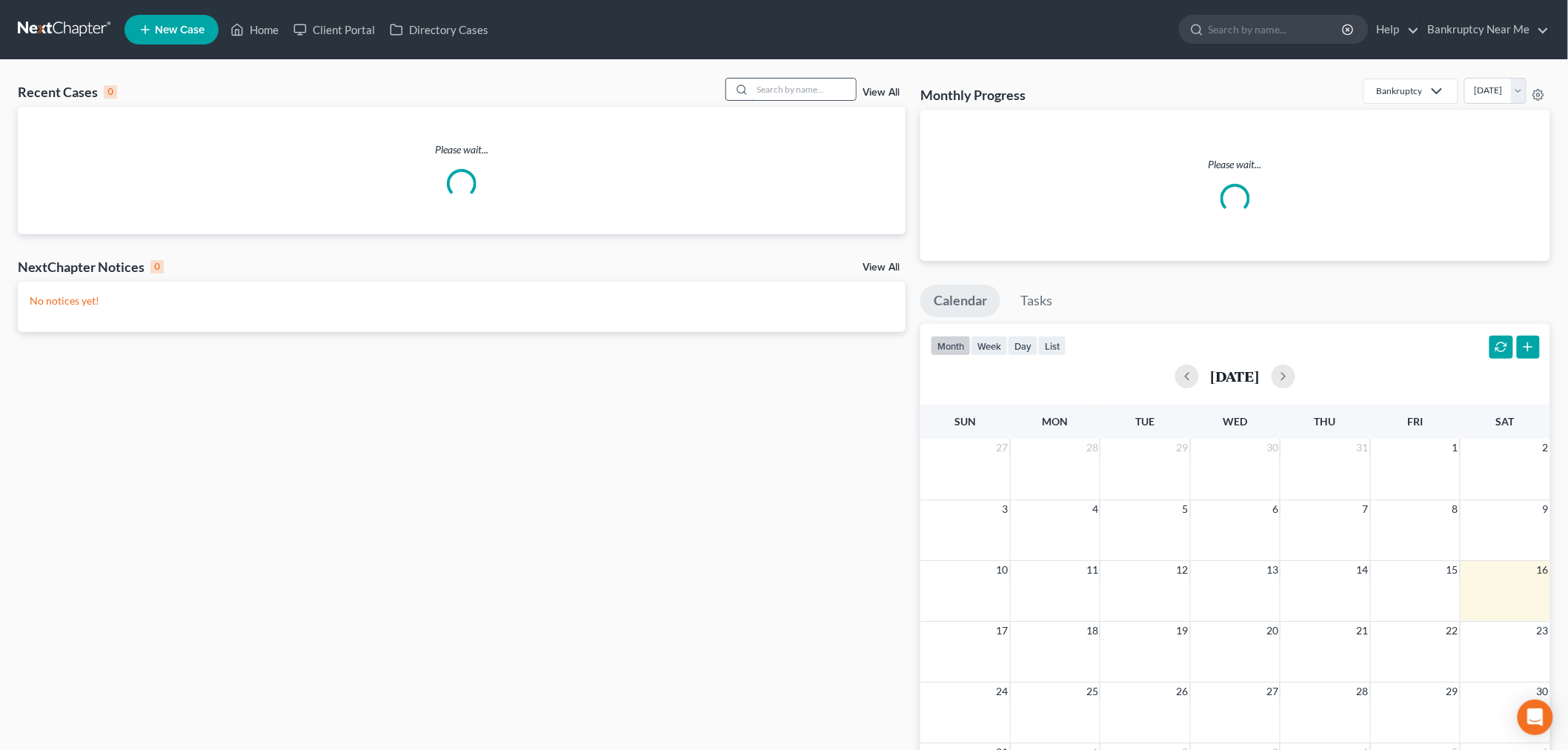
click at [779, 82] on input "search" at bounding box center [803, 89] width 103 height 21
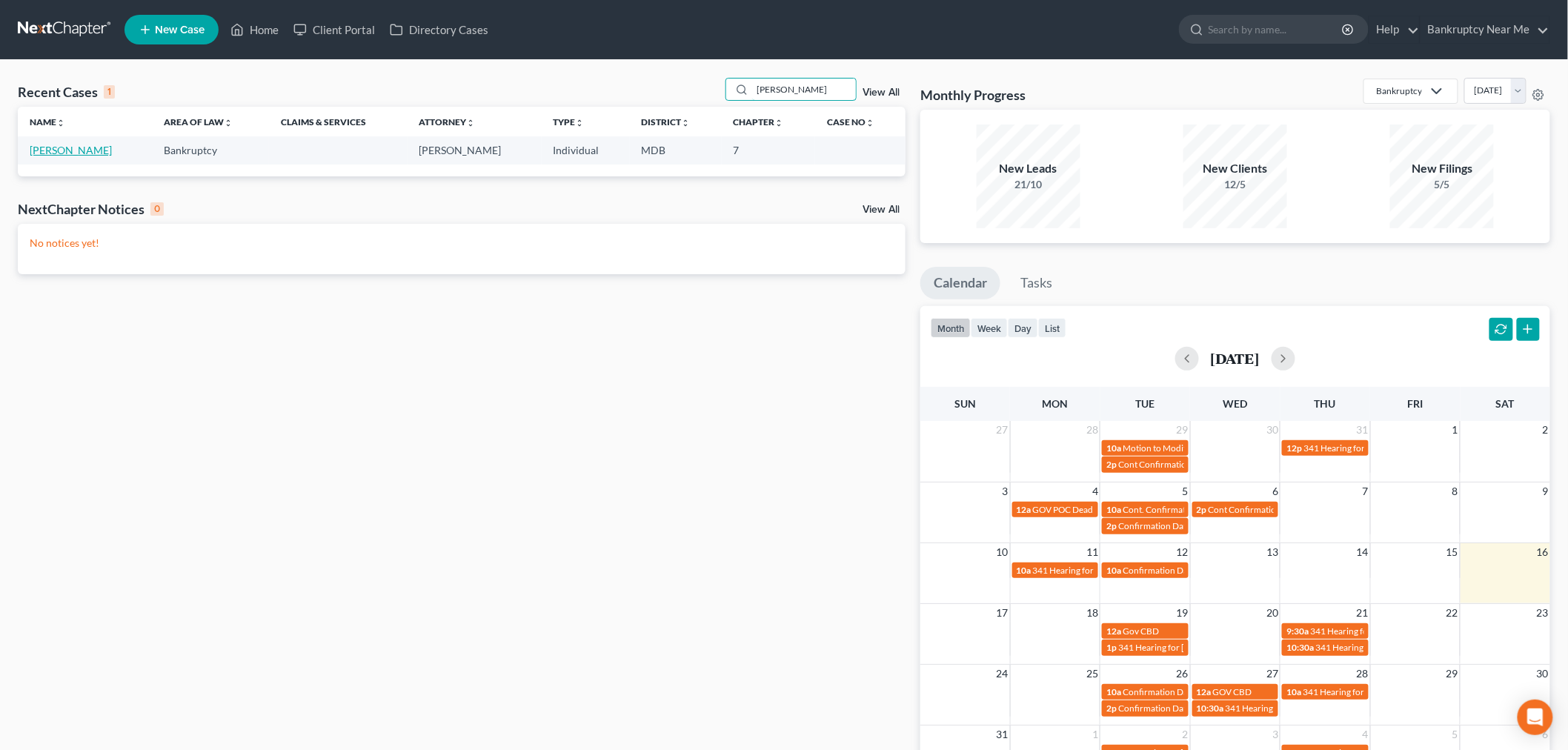
type input "[PERSON_NAME]"
click at [86, 156] on link "[PERSON_NAME]" at bounding box center [71, 150] width 82 height 13
select select "4"
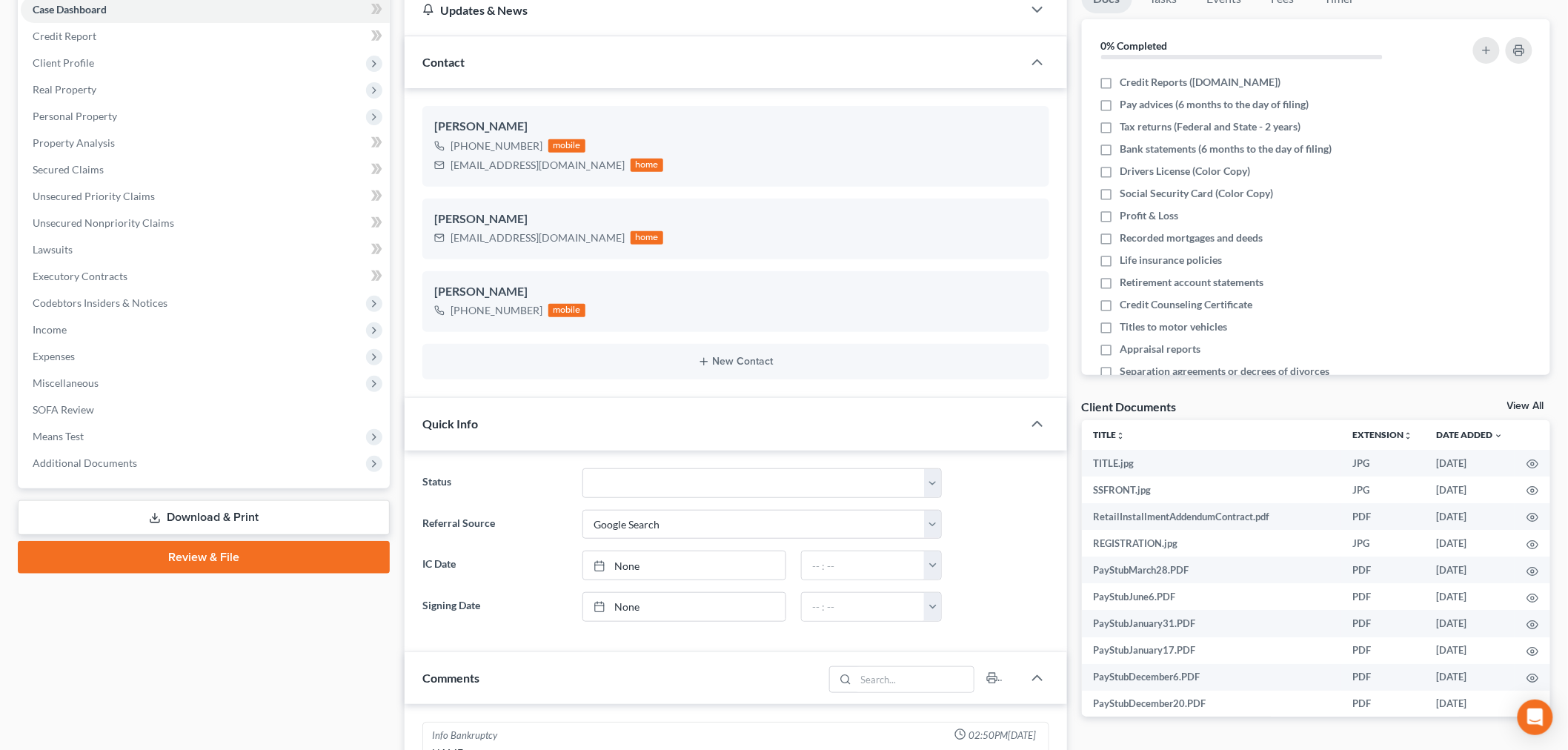
scroll to position [4155, 0]
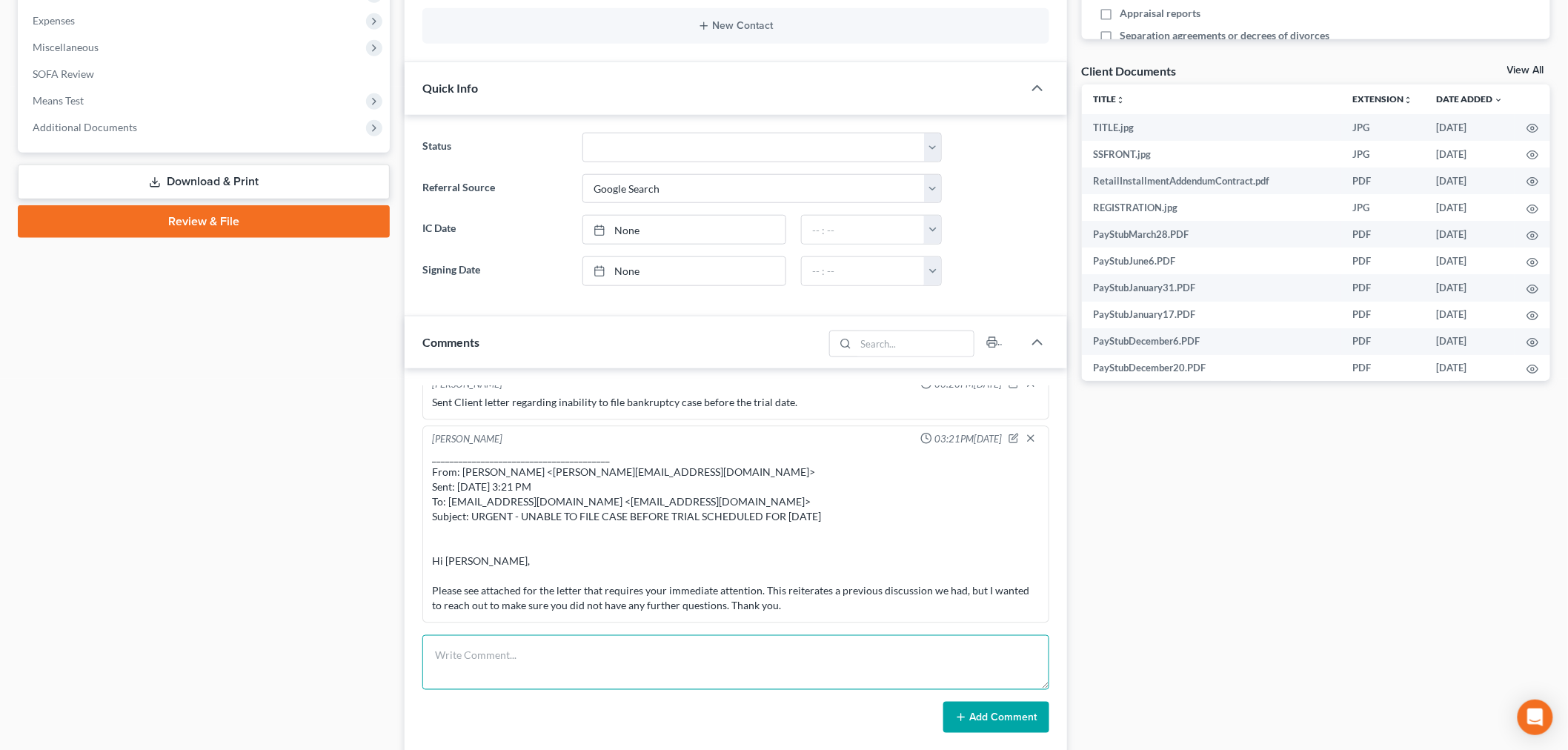
click at [920, 662] on textarea at bounding box center [736, 662] width 627 height 55
paste textarea "From: [EMAIL_ADDRESS][DOMAIN_NAME] <[EMAIL_ADDRESS][DOMAIN_NAME]> Sent: [DATE] …"
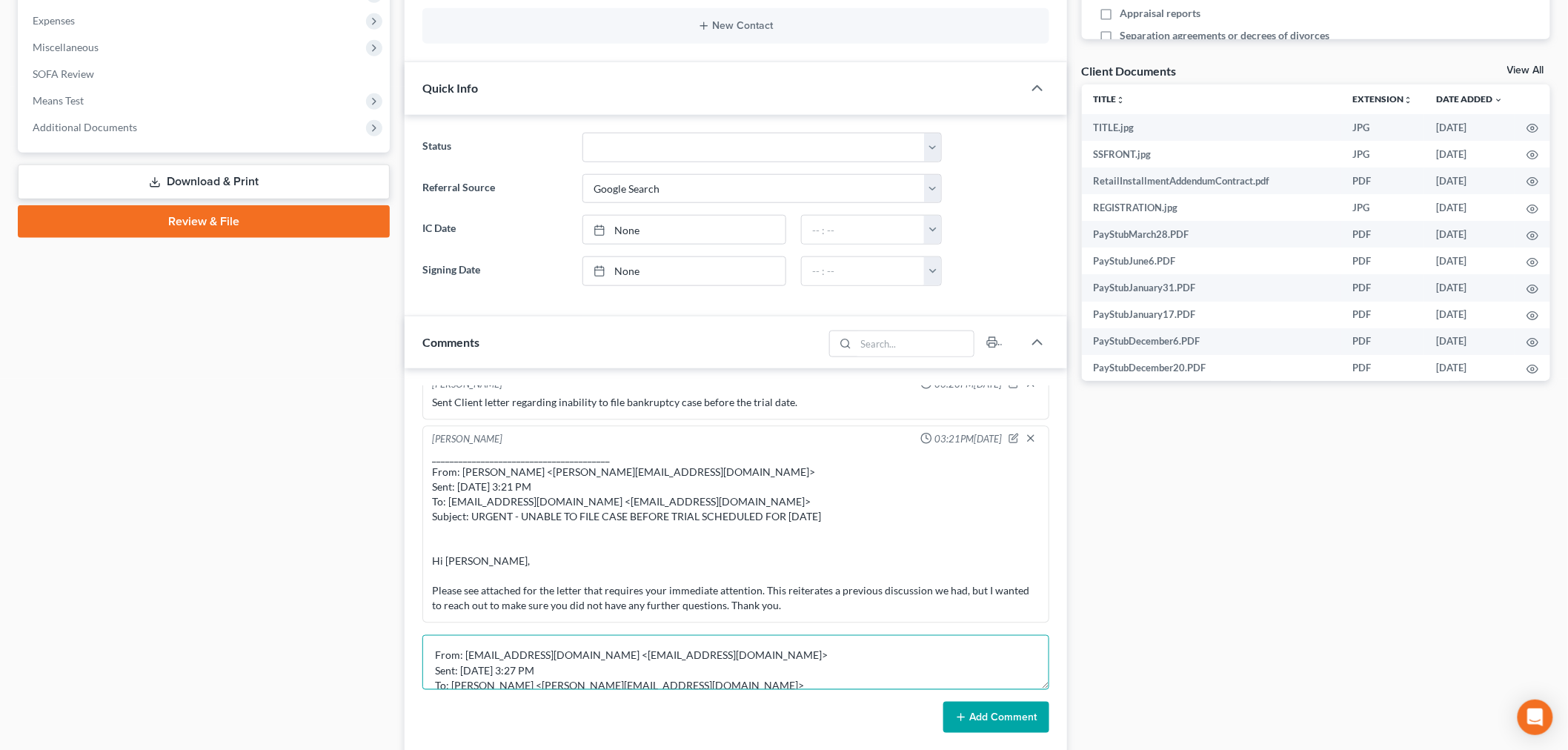
scroll to position [126, 0]
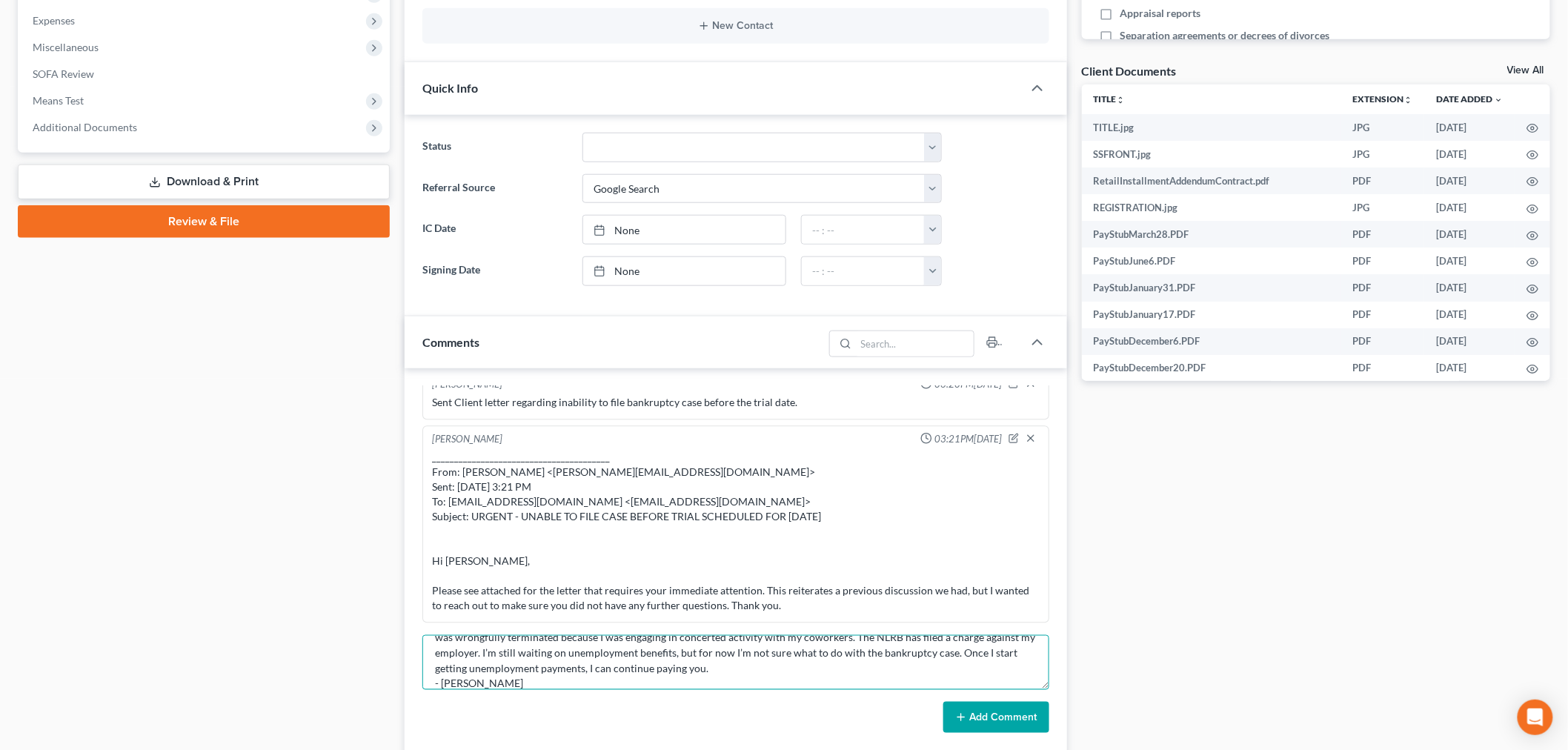
type textarea "From: [EMAIL_ADDRESS][DOMAIN_NAME] <[EMAIL_ADDRESS][DOMAIN_NAME]> Sent: [DATE] …"
click at [977, 718] on button "Add Comment" at bounding box center [996, 717] width 106 height 31
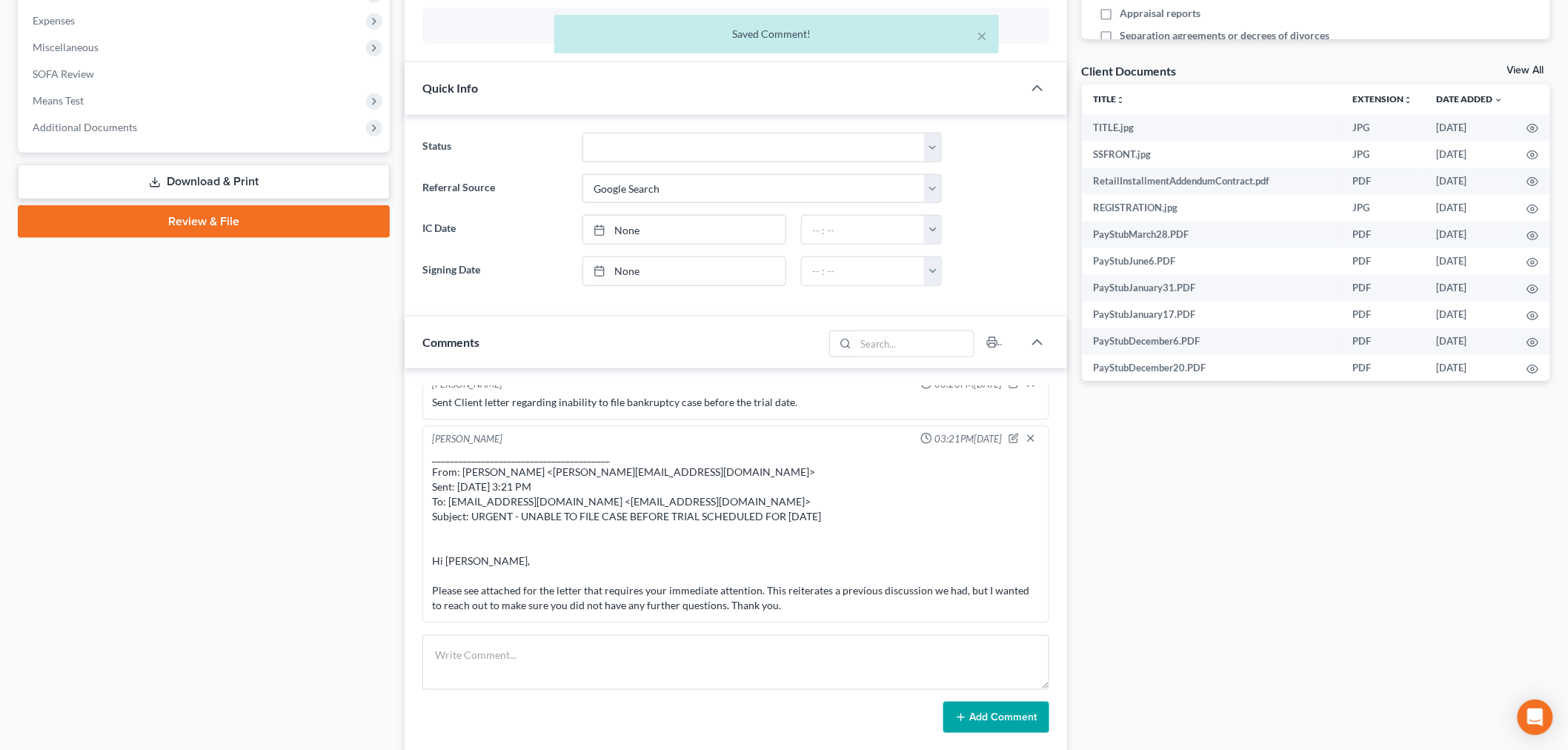
scroll to position [4357, 0]
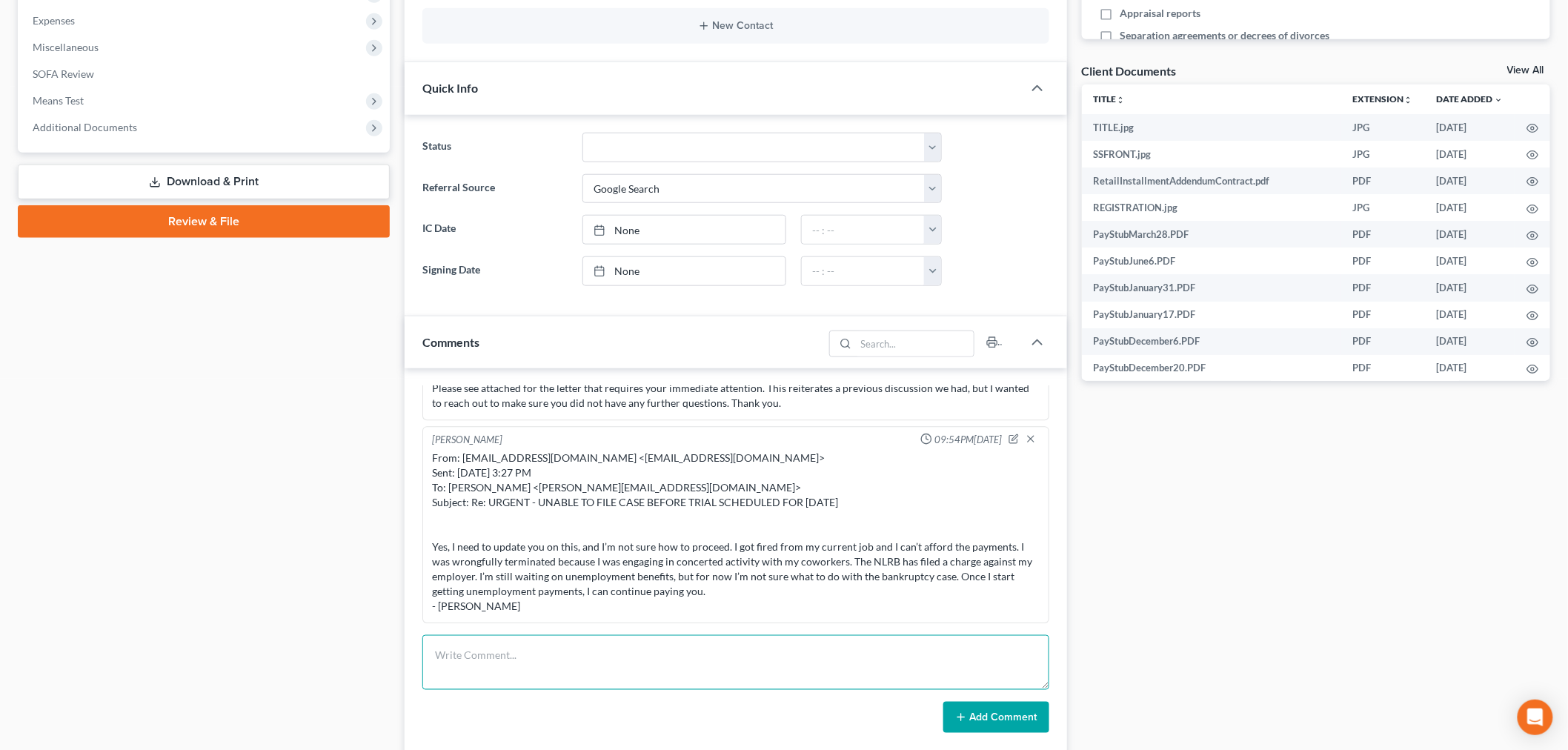
click at [936, 685] on textarea at bounding box center [736, 662] width 627 height 55
paste textarea "From: [PERSON_NAME] <[PERSON_NAME][EMAIL_ADDRESS][DOMAIN_NAME]> Sent: [DATE] 9:…"
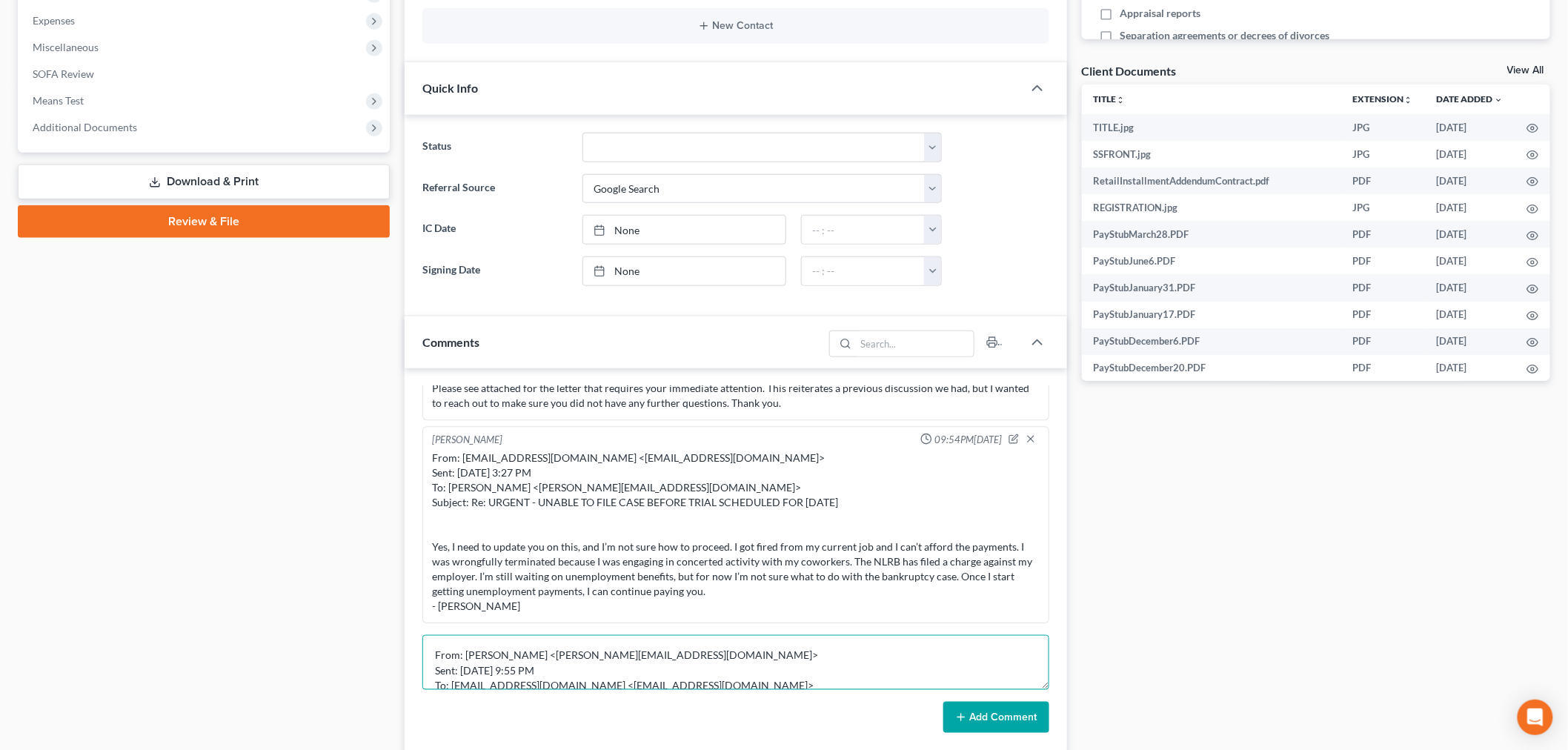
scroll to position [126, 0]
type textarea "From: [PERSON_NAME] <[PERSON_NAME][EMAIL_ADDRESS][DOMAIN_NAME]> Sent: [DATE] 9:…"
click at [982, 729] on button "Add Comment" at bounding box center [996, 717] width 106 height 31
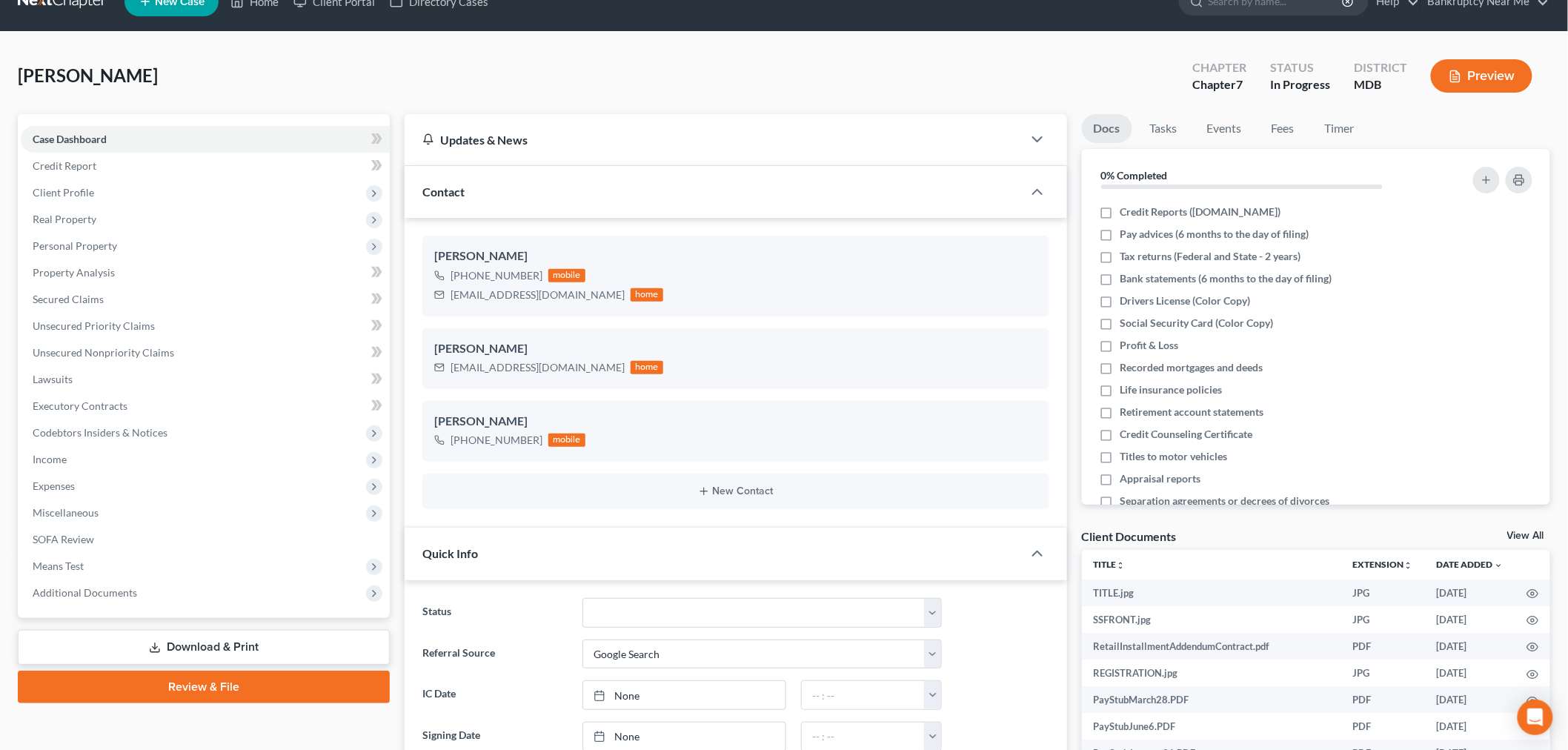
scroll to position [0, 0]
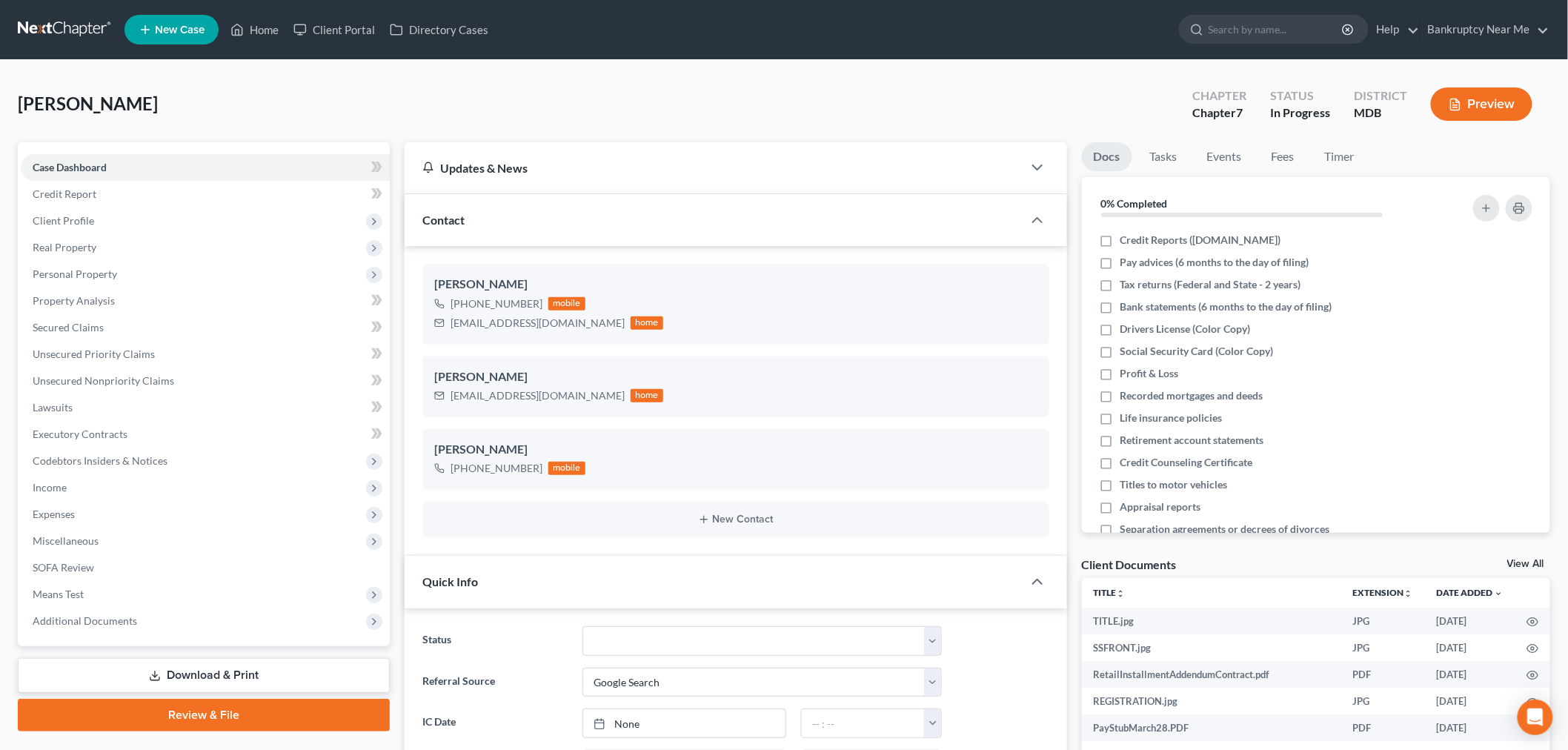
click at [35, 19] on link at bounding box center [66, 30] width 95 height 27
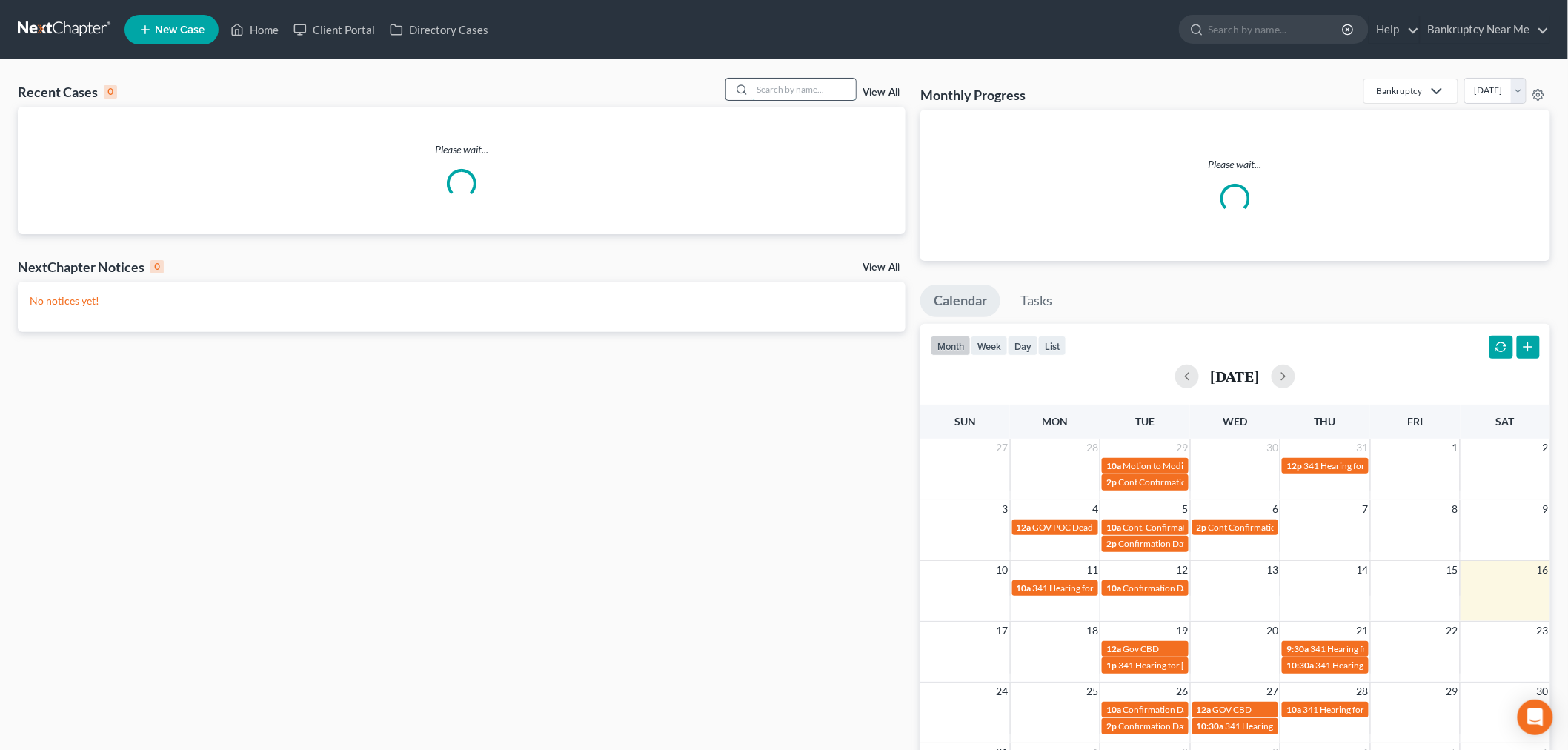
click at [813, 89] on input "search" at bounding box center [803, 89] width 103 height 21
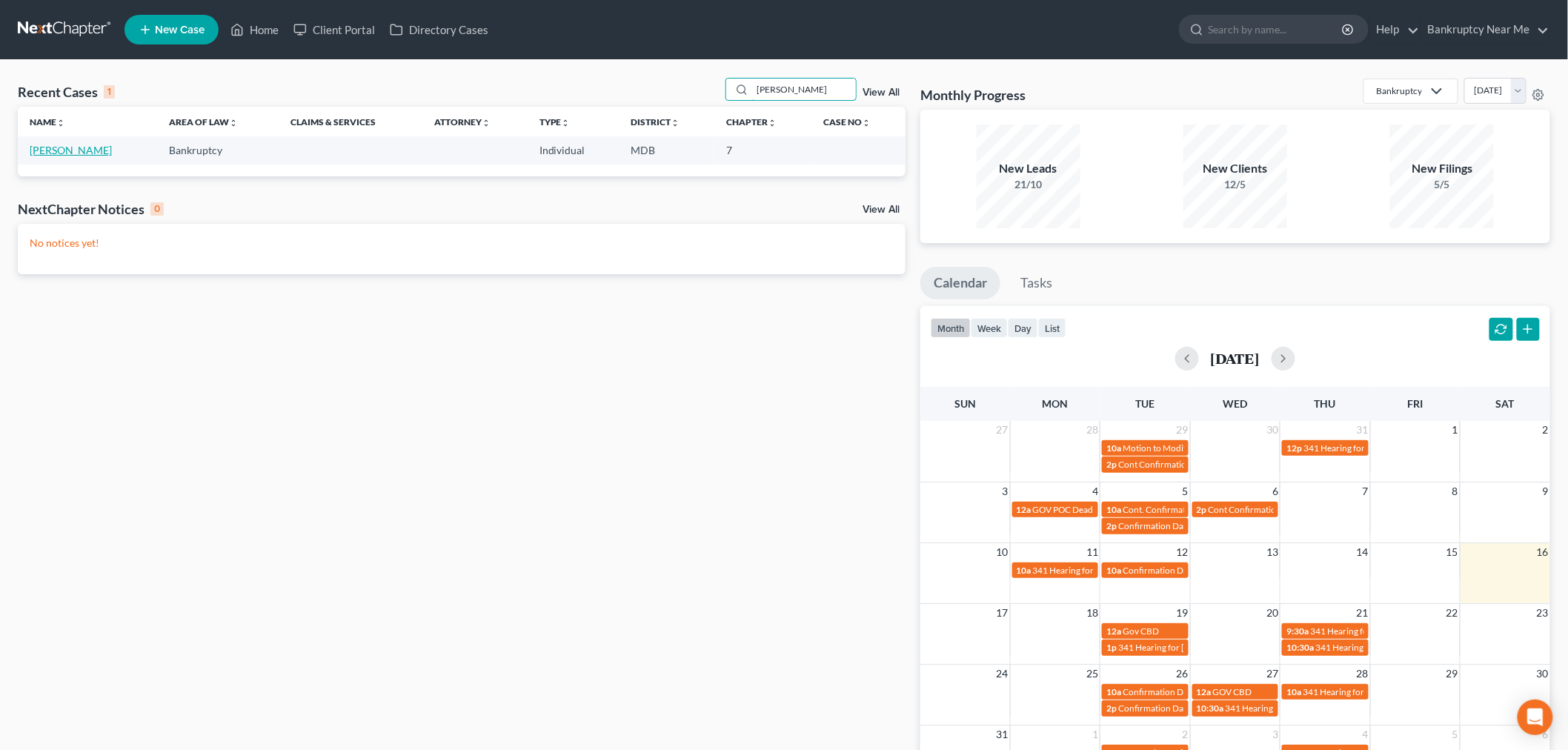
type input "[PERSON_NAME]"
click at [79, 150] on link "[PERSON_NAME]" at bounding box center [71, 150] width 82 height 13
select select "4"
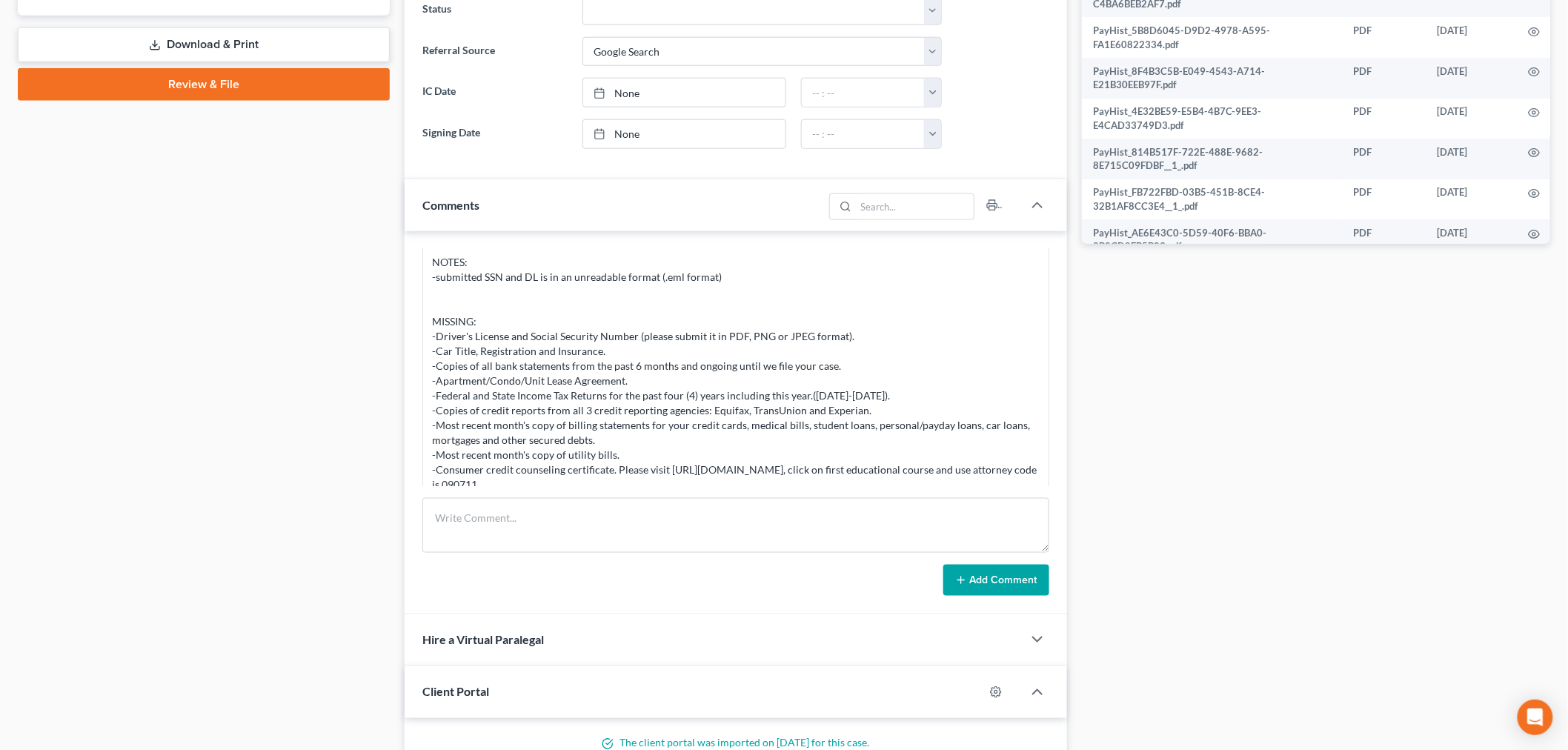
scroll to position [658, 0]
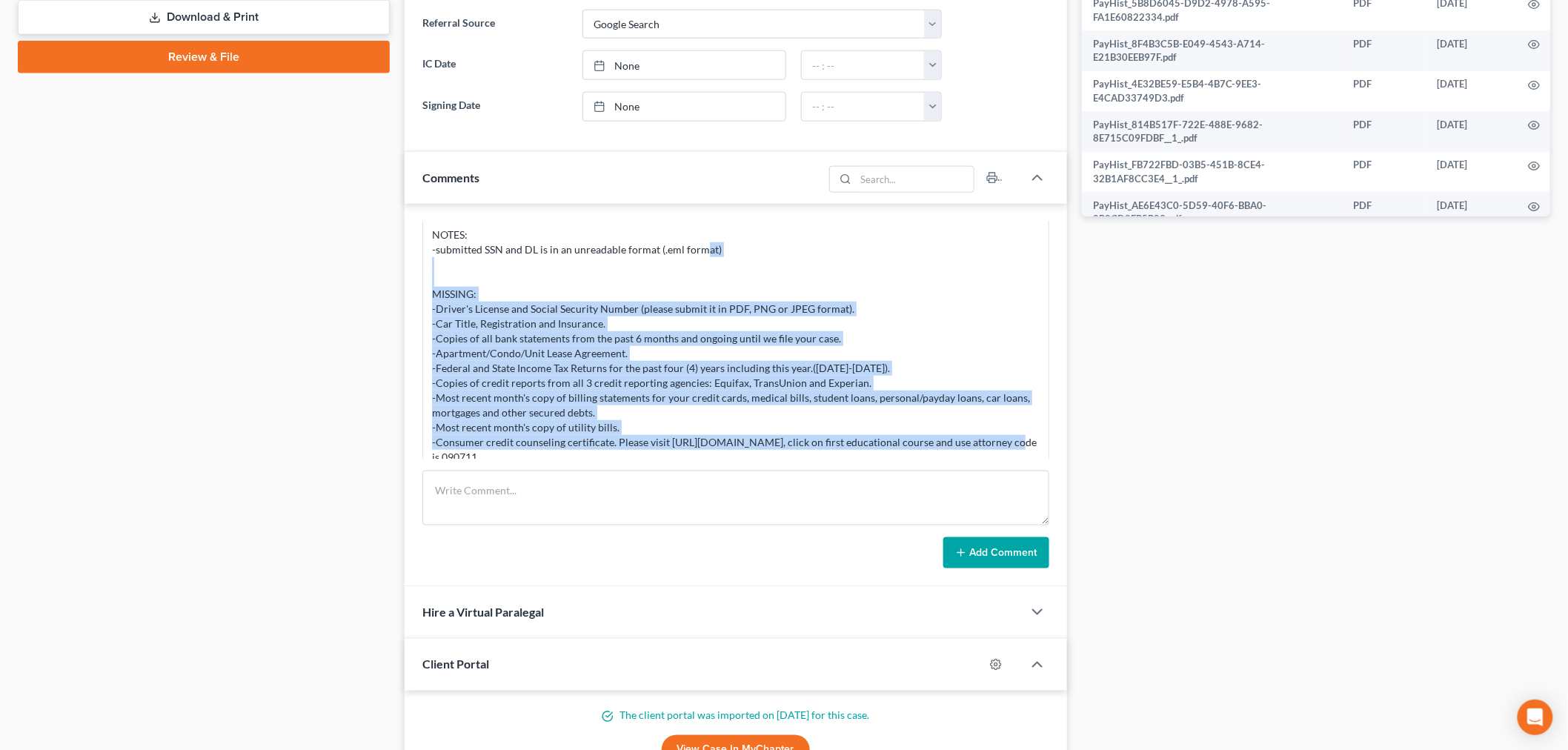
drag, startPoint x: 517, startPoint y: 439, endPoint x: 418, endPoint y: 299, distance: 171.5
click at [418, 299] on div "[PERSON_NAME] 03:44PM[DATE] From: [PERSON_NAME] <[PERSON_NAME][EMAIL_ADDRESS][D…" at bounding box center [735, 395] width 663 height 383
copy div "-Driver's License and Social Security Number (please submit it in PDF, PNG or J…"
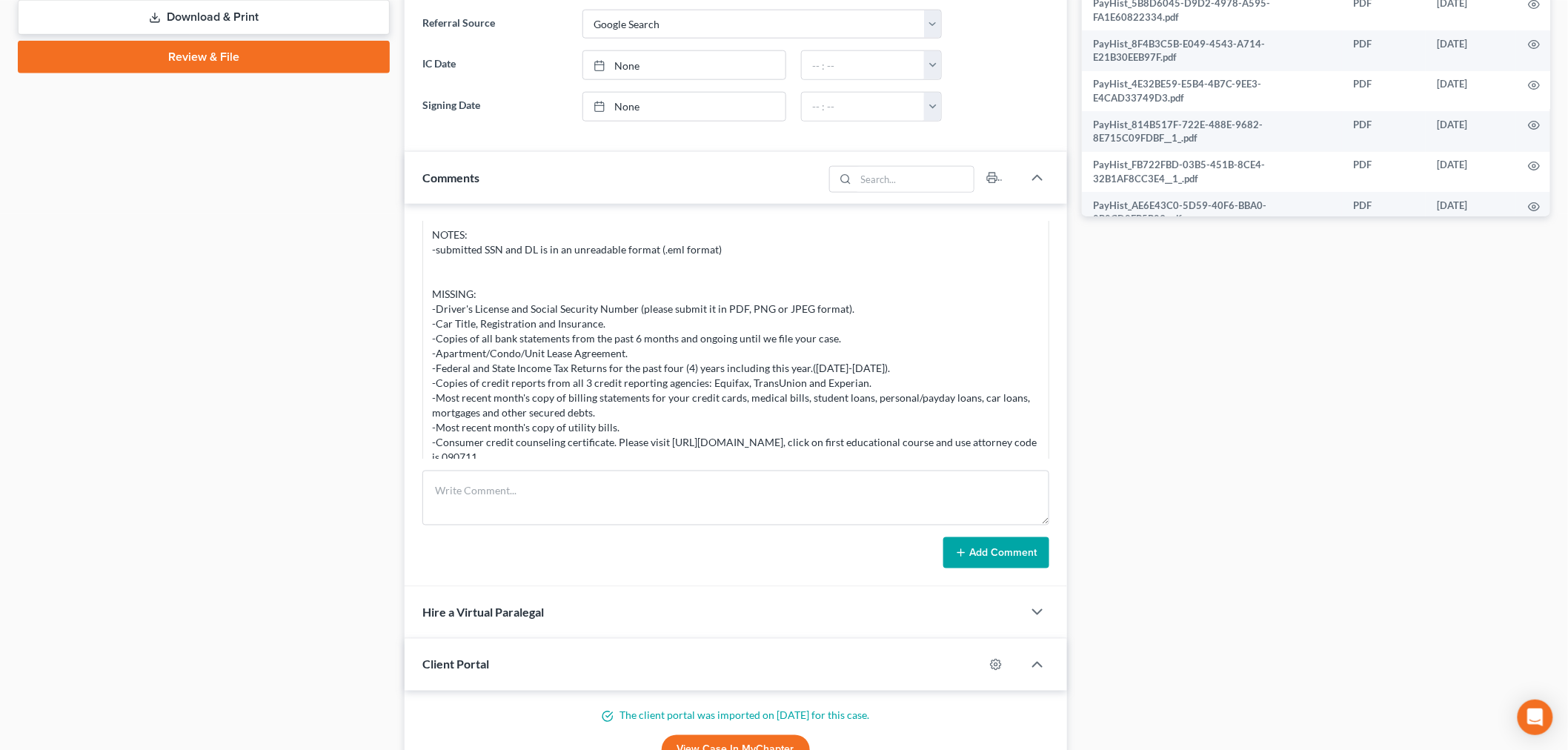
click at [470, 462] on div "[PERSON_NAME] 03:44PM[DATE] From: [PERSON_NAME] <[PERSON_NAME][EMAIL_ADDRESS][D…" at bounding box center [735, 395] width 663 height 383
click at [477, 484] on textarea at bounding box center [736, 498] width 627 height 55
type textarea "NC link sent to client to upload missing docs"
click at [997, 567] on button "Add Comment" at bounding box center [996, 552] width 106 height 31
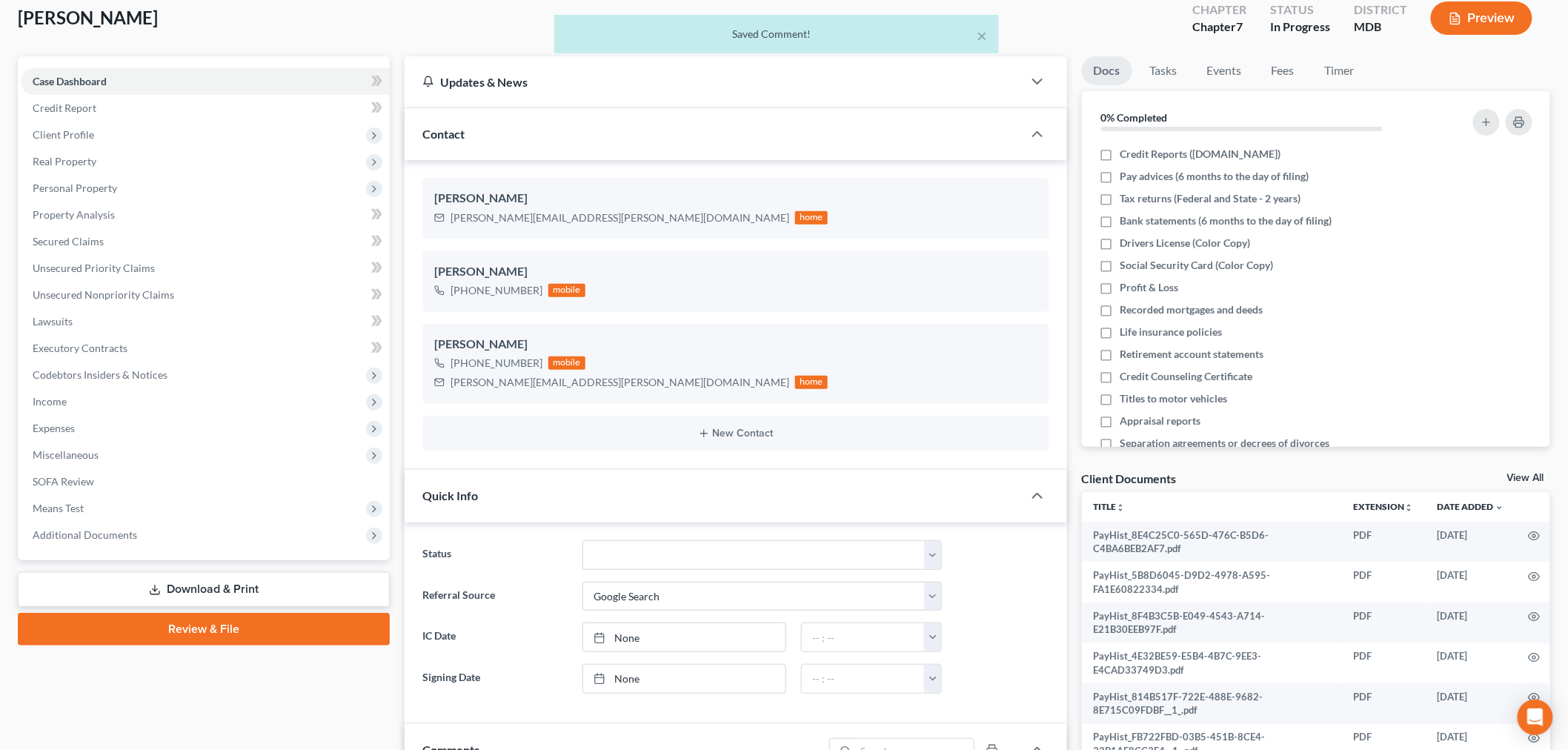
scroll to position [0, 0]
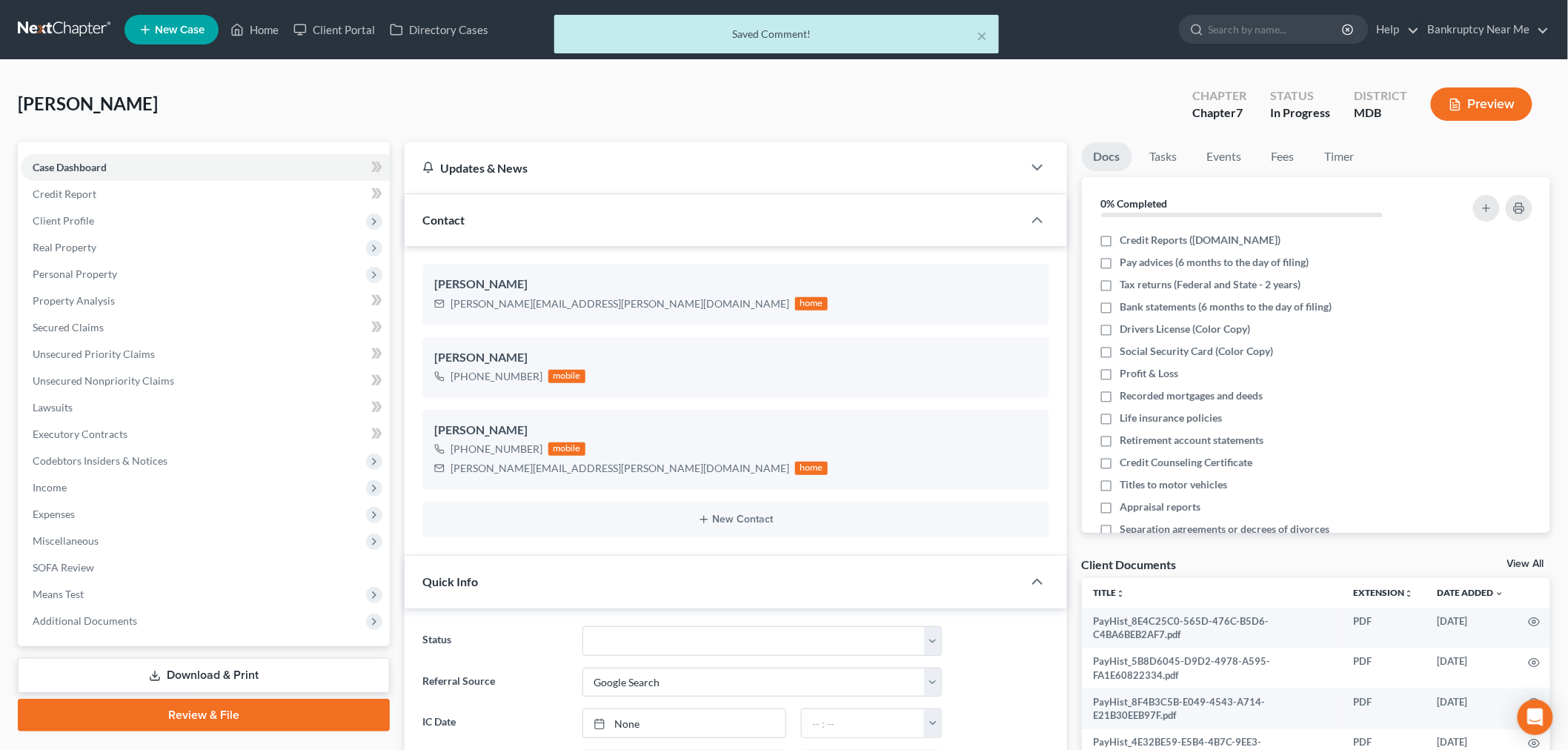
drag, startPoint x: 349, startPoint y: 30, endPoint x: 306, endPoint y: 78, distance: 64.4
click at [270, 91] on div "Goodman, Keith Upgraded Chapter Chapter 7 Status In Progress District MDB Previ…" at bounding box center [784, 111] width 1532 height 65
drag, startPoint x: 348, startPoint y: 25, endPoint x: 386, endPoint y: 108, distance: 91.3
click at [321, 108] on div "Goodman, Keith Upgraded Chapter Chapter 7 Status In Progress District MDB Previ…" at bounding box center [784, 111] width 1532 height 65
click at [976, 37] on div "× Saved Comment!" at bounding box center [776, 34] width 445 height 39
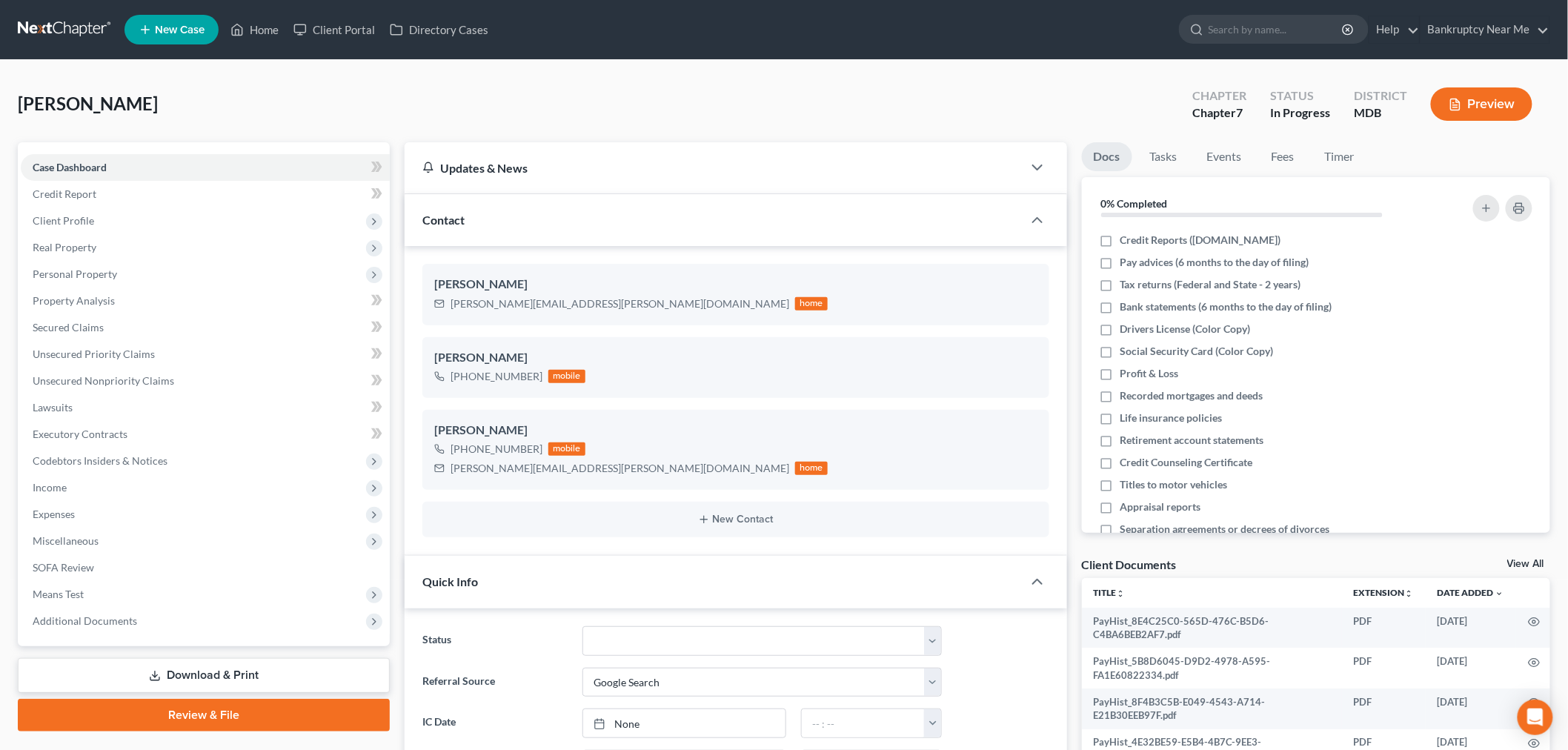
drag, startPoint x: 983, startPoint y: 32, endPoint x: 962, endPoint y: 36, distance: 21.4
click at [983, 32] on ul "New Case Home Client Portal Directory Cases - No Result - See all results Or Pr…" at bounding box center [837, 29] width 1426 height 39
click at [48, 22] on link at bounding box center [66, 30] width 95 height 27
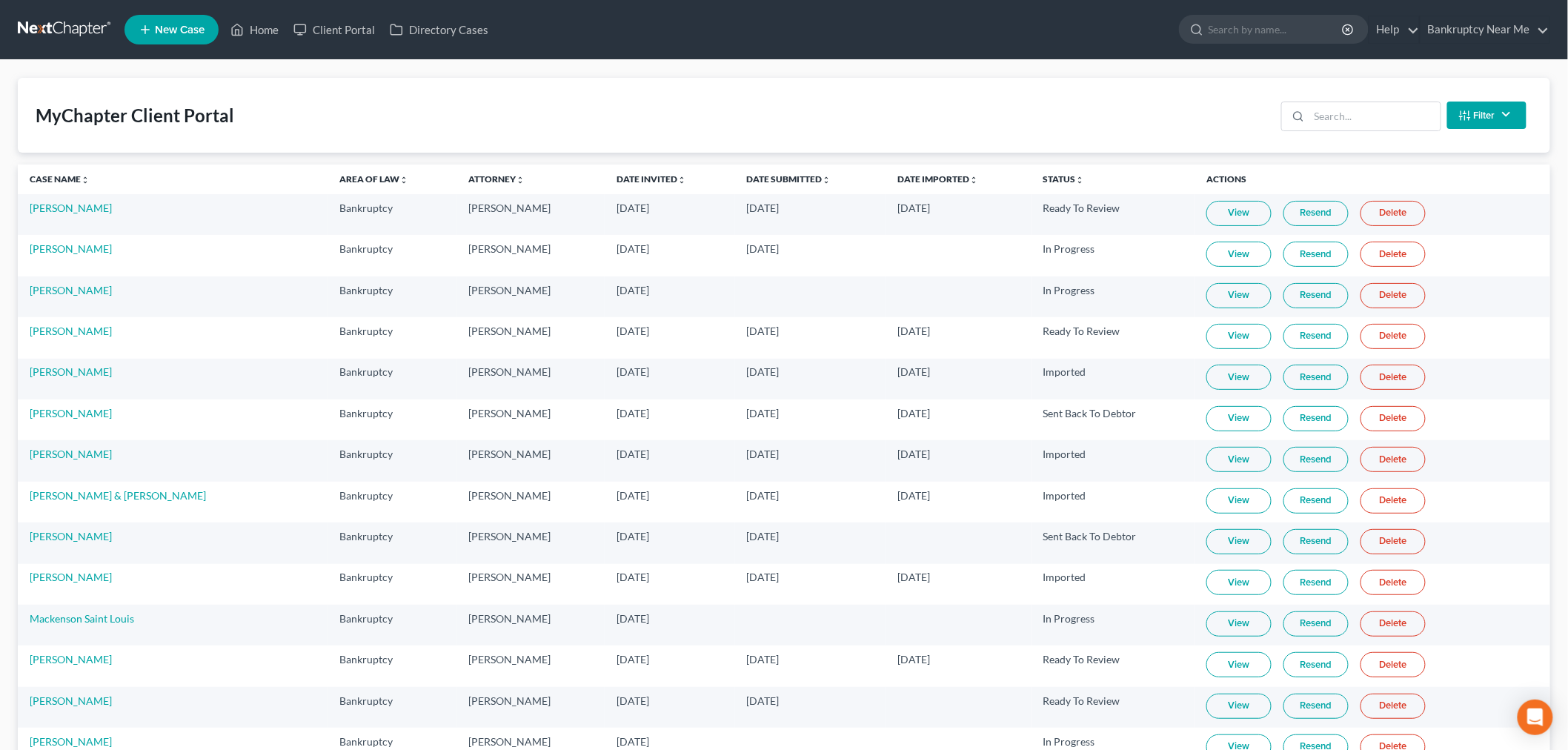
scroll to position [6305, 0]
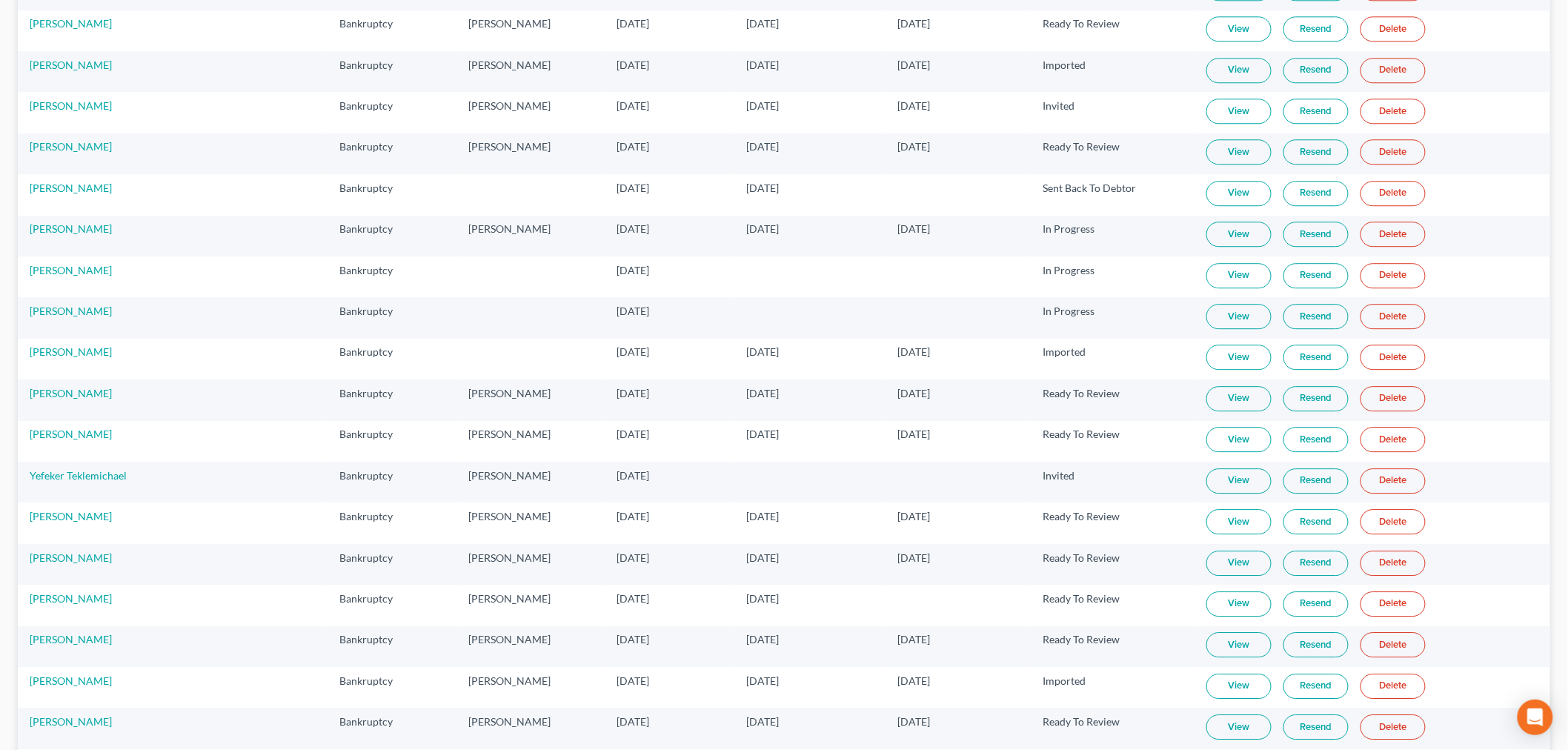
click at [1228, 370] on link "View" at bounding box center [1239, 357] width 66 height 25
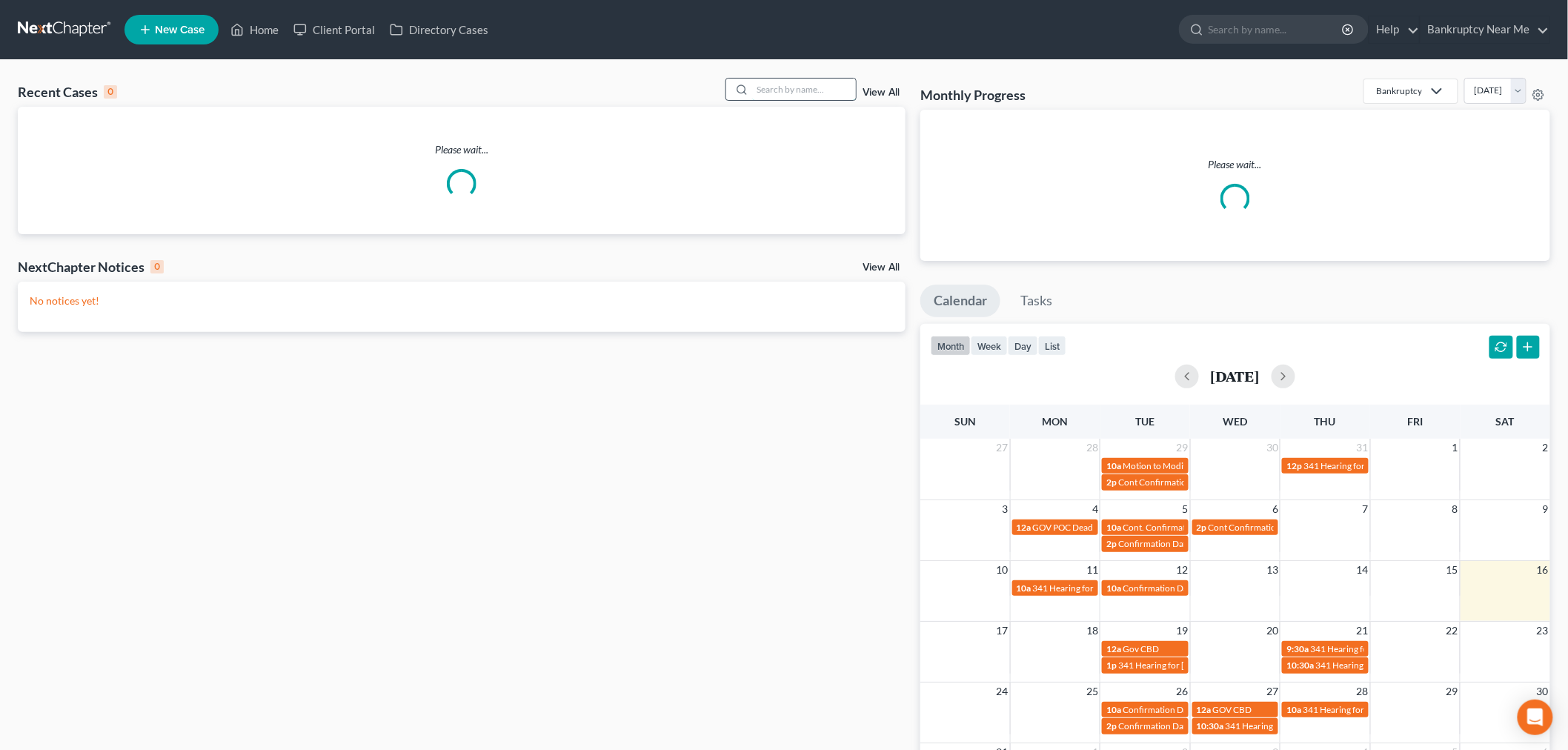
click at [833, 87] on input "search" at bounding box center [803, 89] width 103 height 21
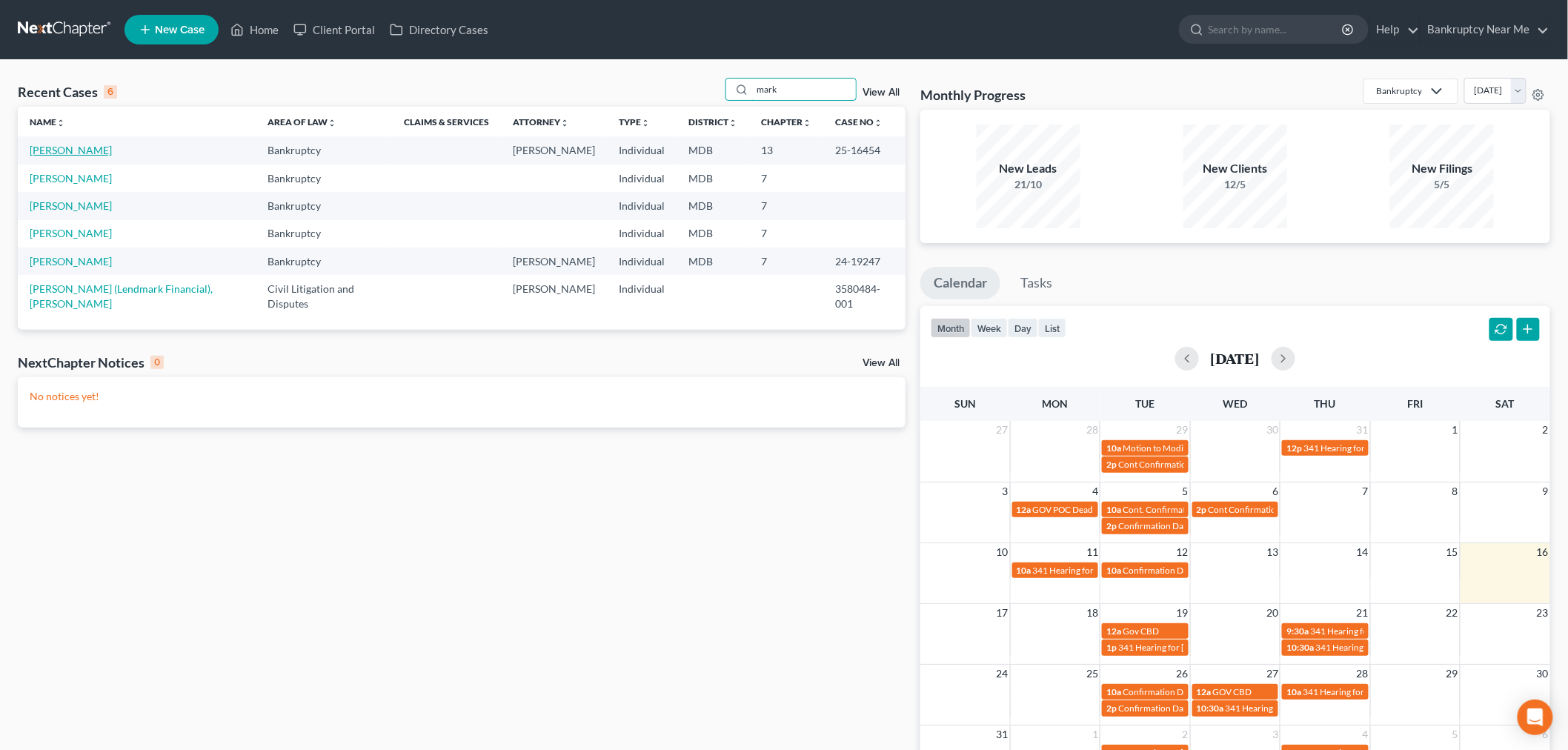
type input "mark"
click at [70, 149] on link "[PERSON_NAME]" at bounding box center [71, 150] width 82 height 13
select select "6"
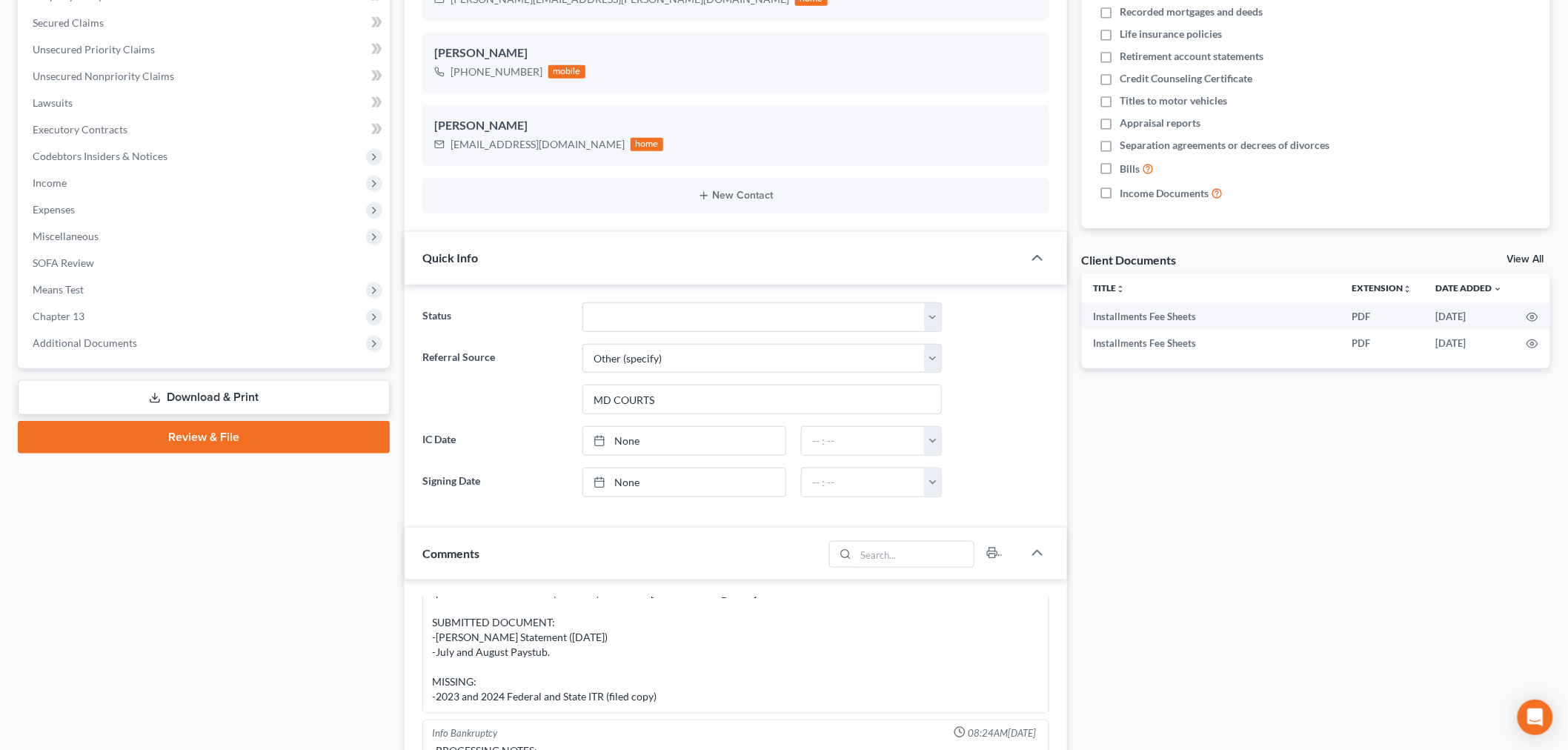
scroll to position [494, 0]
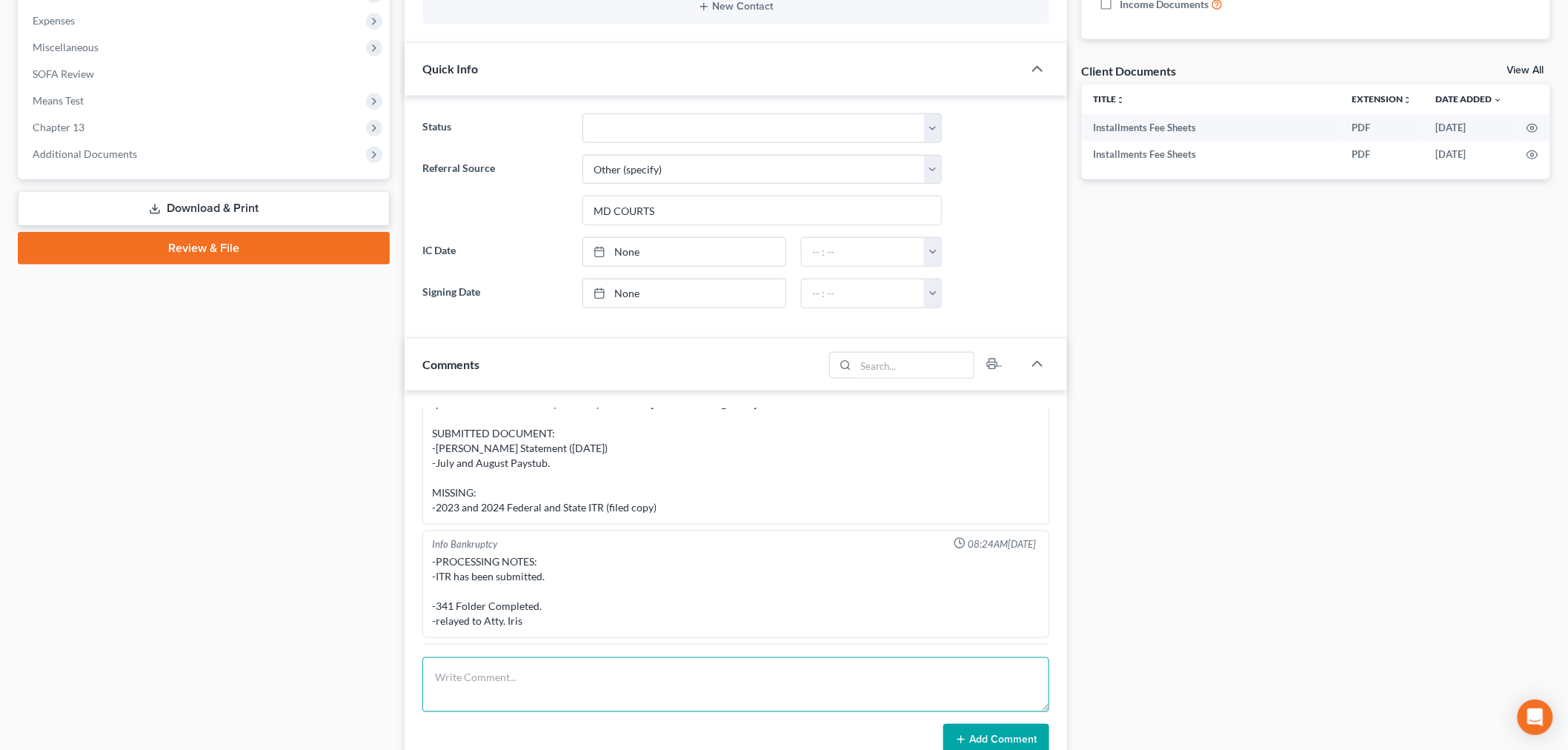
click at [878, 686] on textarea at bounding box center [736, 684] width 627 height 55
paste textarea "From: Info Bankruptcy <info@bankruptcynearme.org> Sent: Friday, August 15, 2025…"
type textarea "From: Info Bankruptcy <info@bankruptcynearme.org> Sent: Friday, August 15, 2025…"
drag, startPoint x: 1003, startPoint y: 747, endPoint x: 1001, endPoint y: 739, distance: 8.2
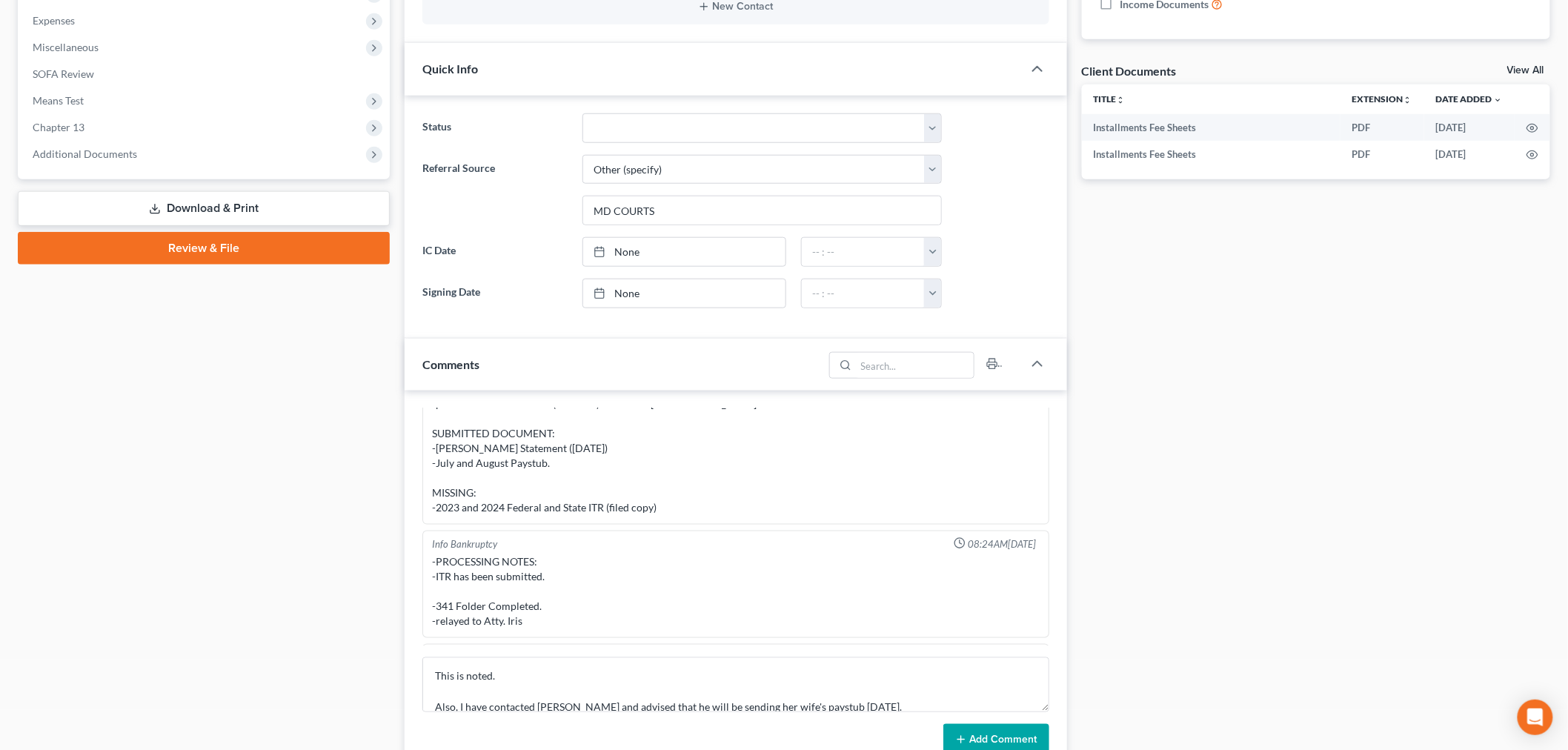
click at [1002, 747] on button "Add Comment" at bounding box center [996, 740] width 106 height 31
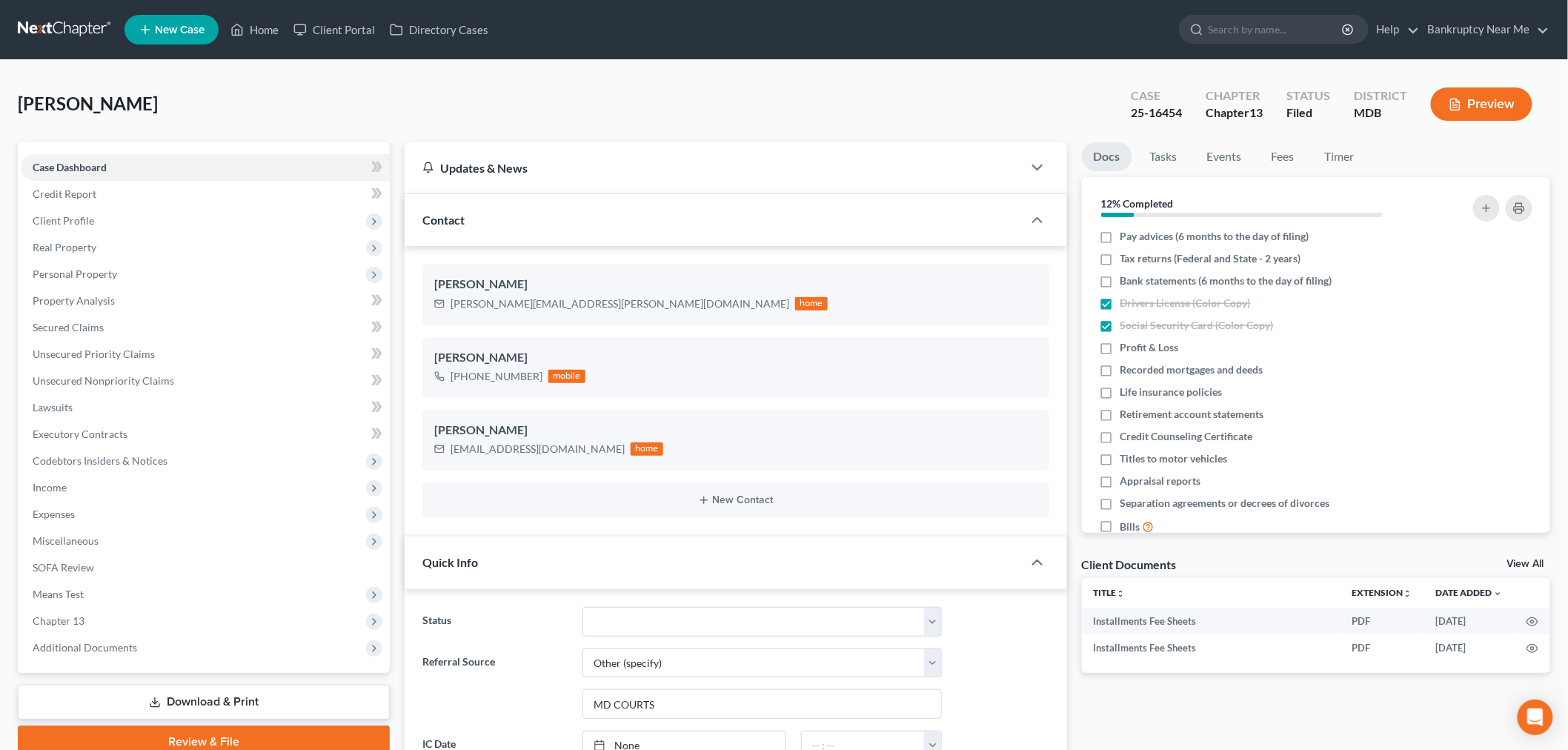
scroll to position [0, 0]
click at [46, 20] on link at bounding box center [66, 30] width 95 height 27
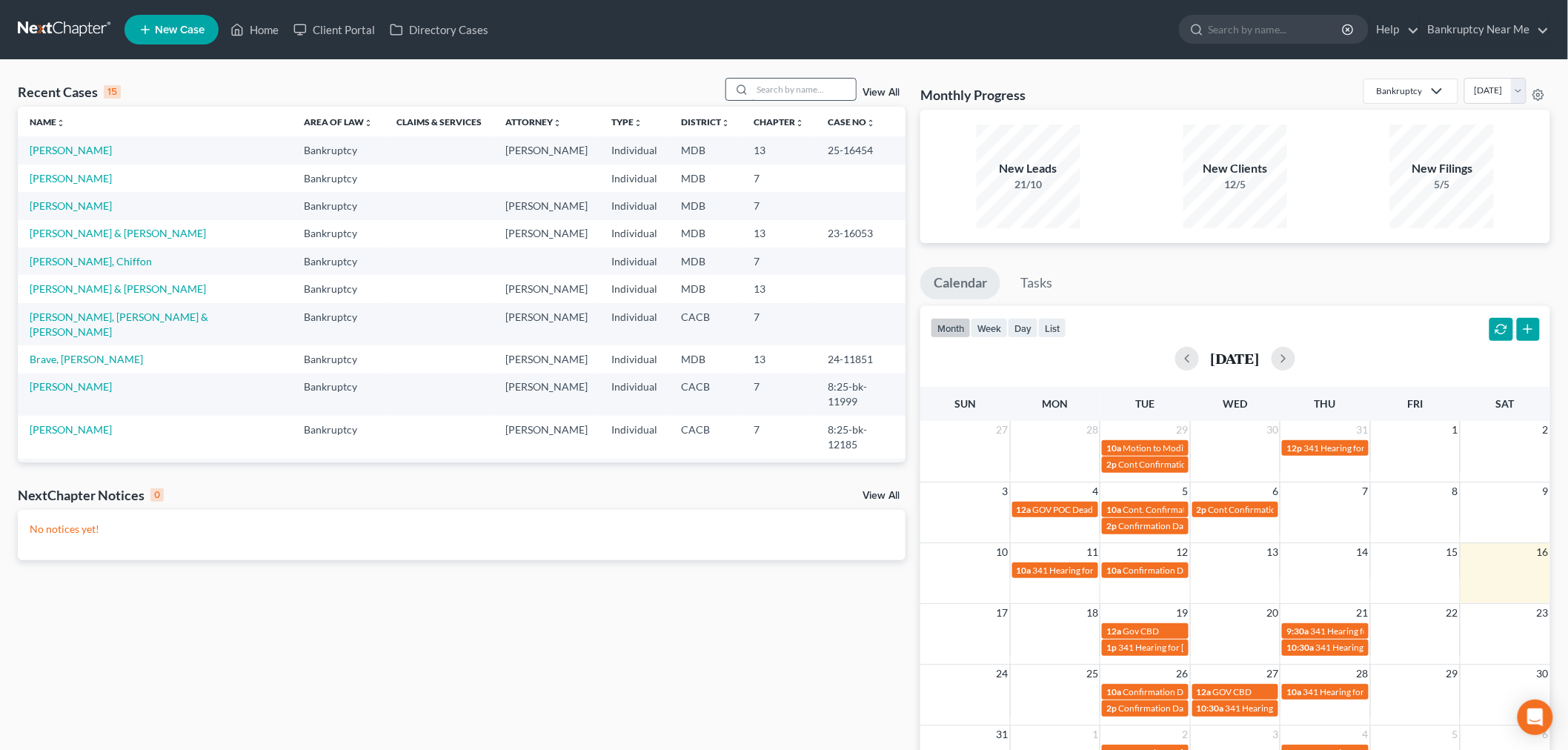
click at [780, 89] on input "search" at bounding box center [803, 89] width 103 height 21
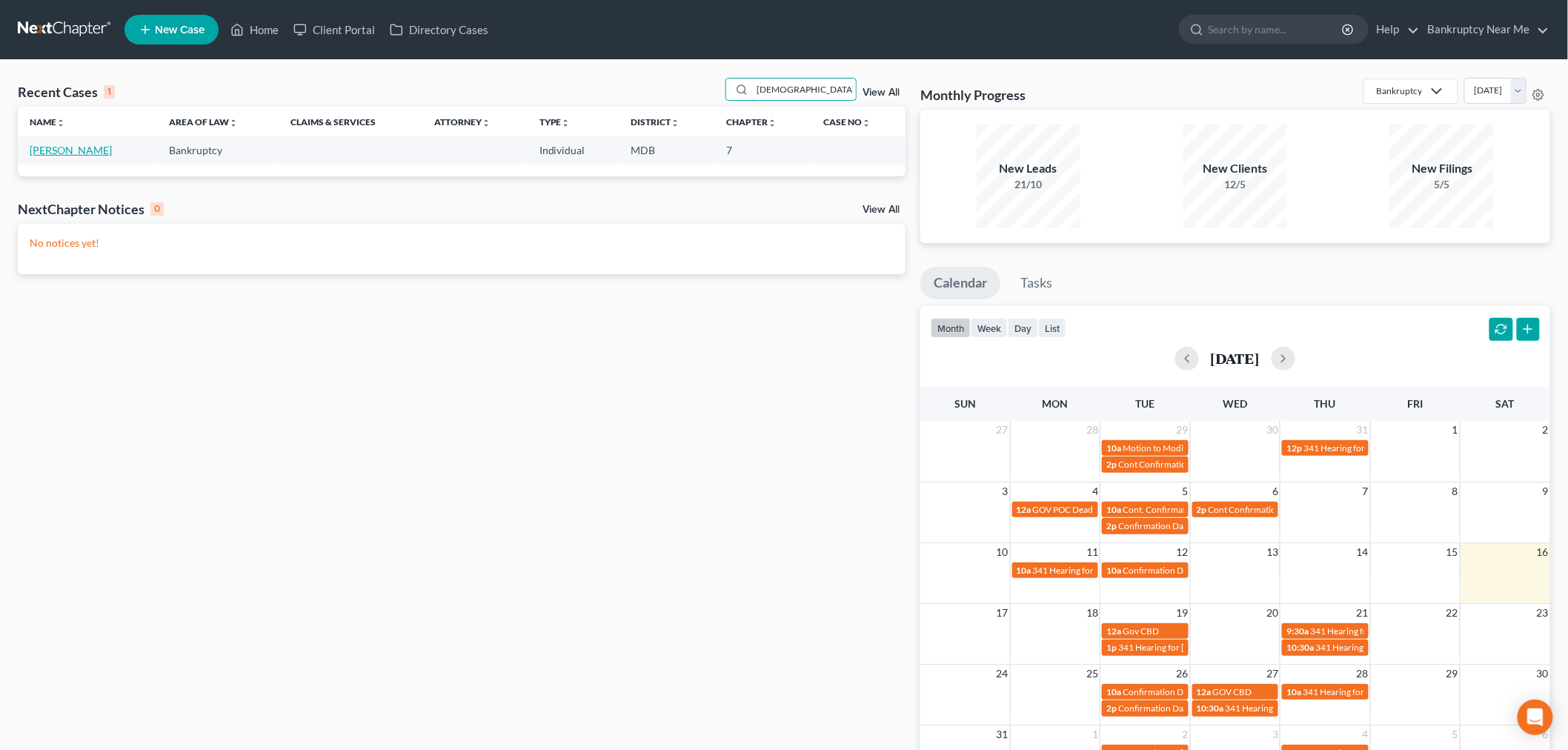
type input "[DEMOGRAPHIC_DATA]"
click at [60, 145] on link "[PERSON_NAME]" at bounding box center [71, 150] width 82 height 13
select select "6"
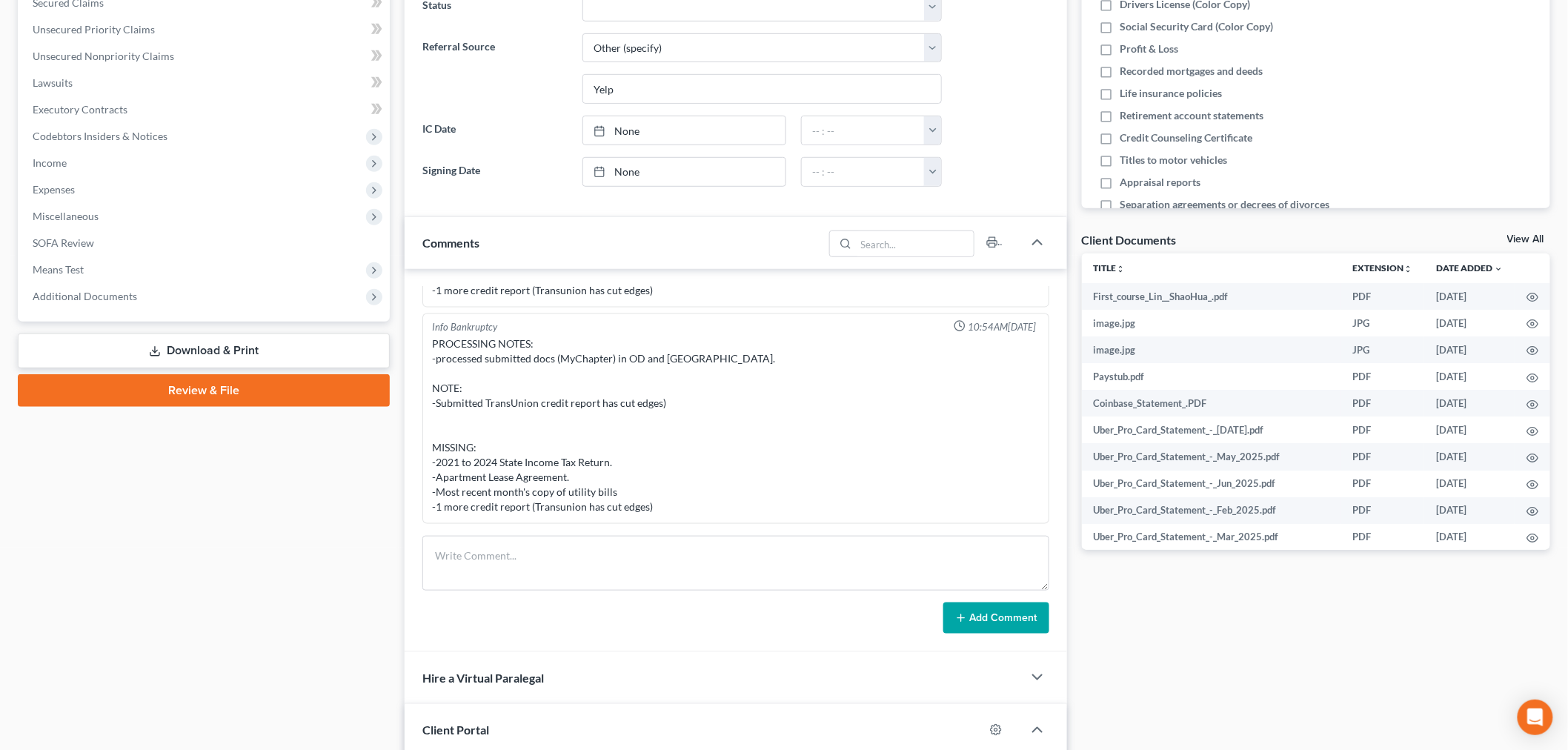
scroll to position [546, 0]
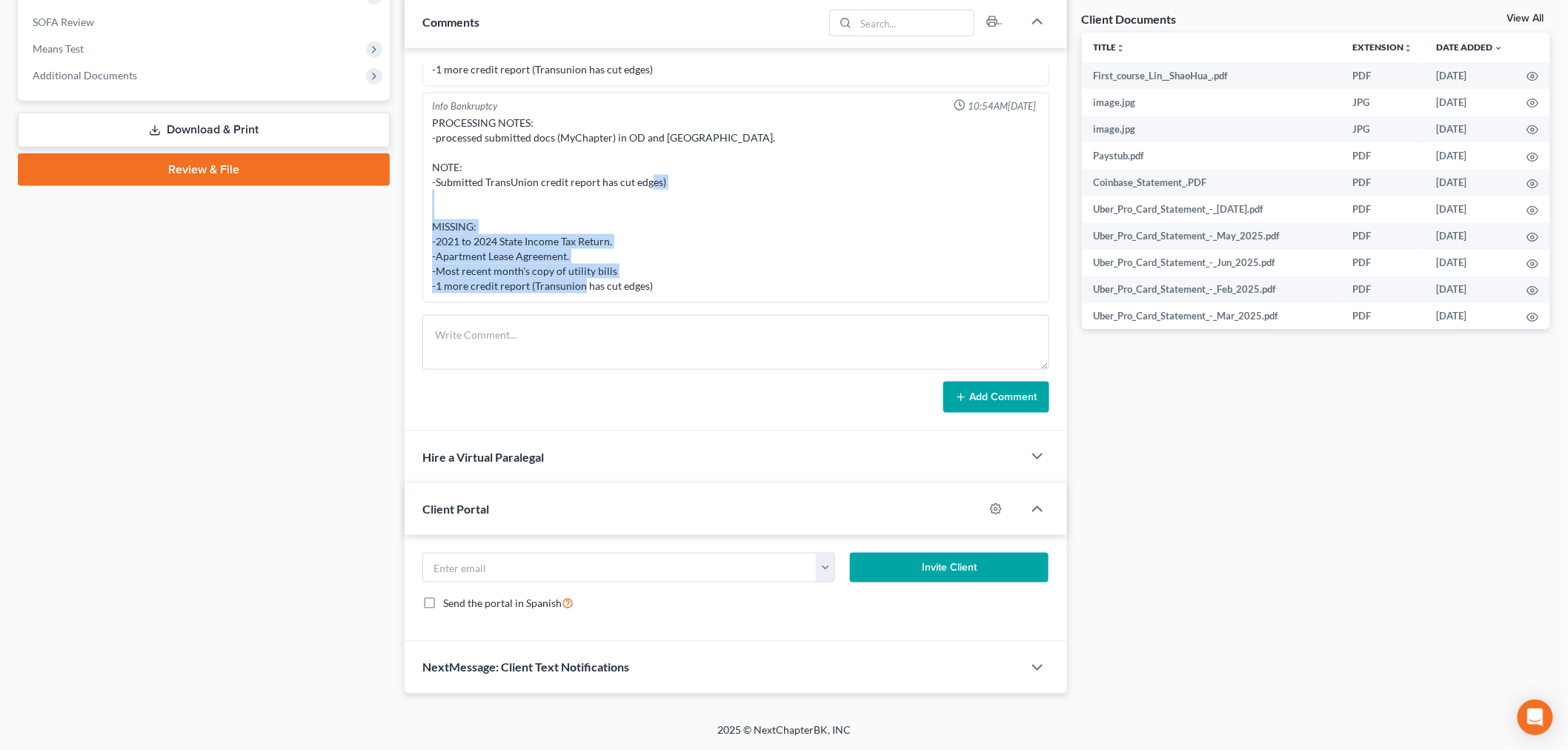
drag, startPoint x: 665, startPoint y: 278, endPoint x: 411, endPoint y: 243, distance: 256.4
click at [411, 243] on div "Info Bankruptcy 08:30AM[DATE] -PC reached out via submission form in squarespac…" at bounding box center [735, 239] width 663 height 383
copy div "-2021 to 2024 State Income Tax Return. -Apartment Lease Agreement. -Most recent…"
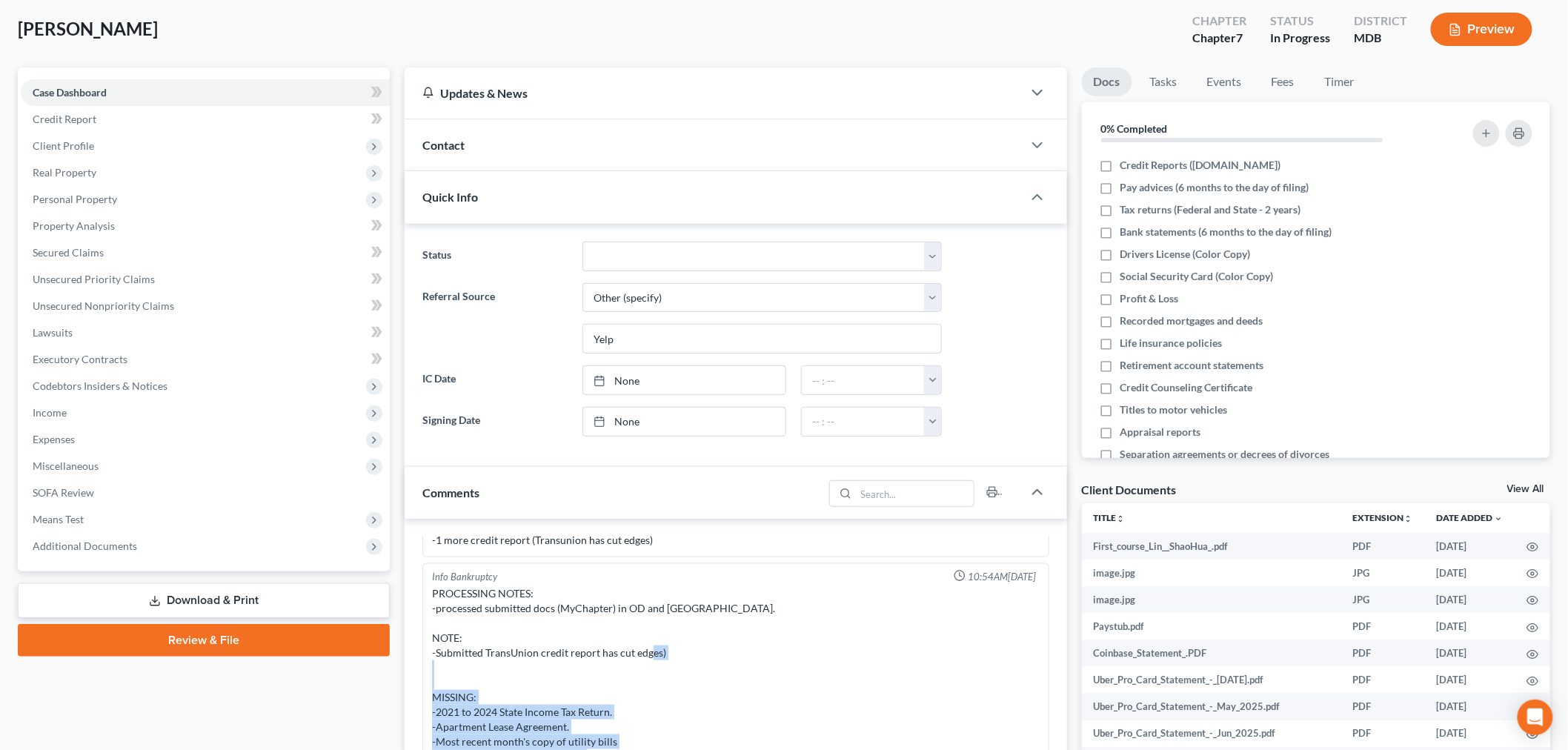
scroll to position [0, 0]
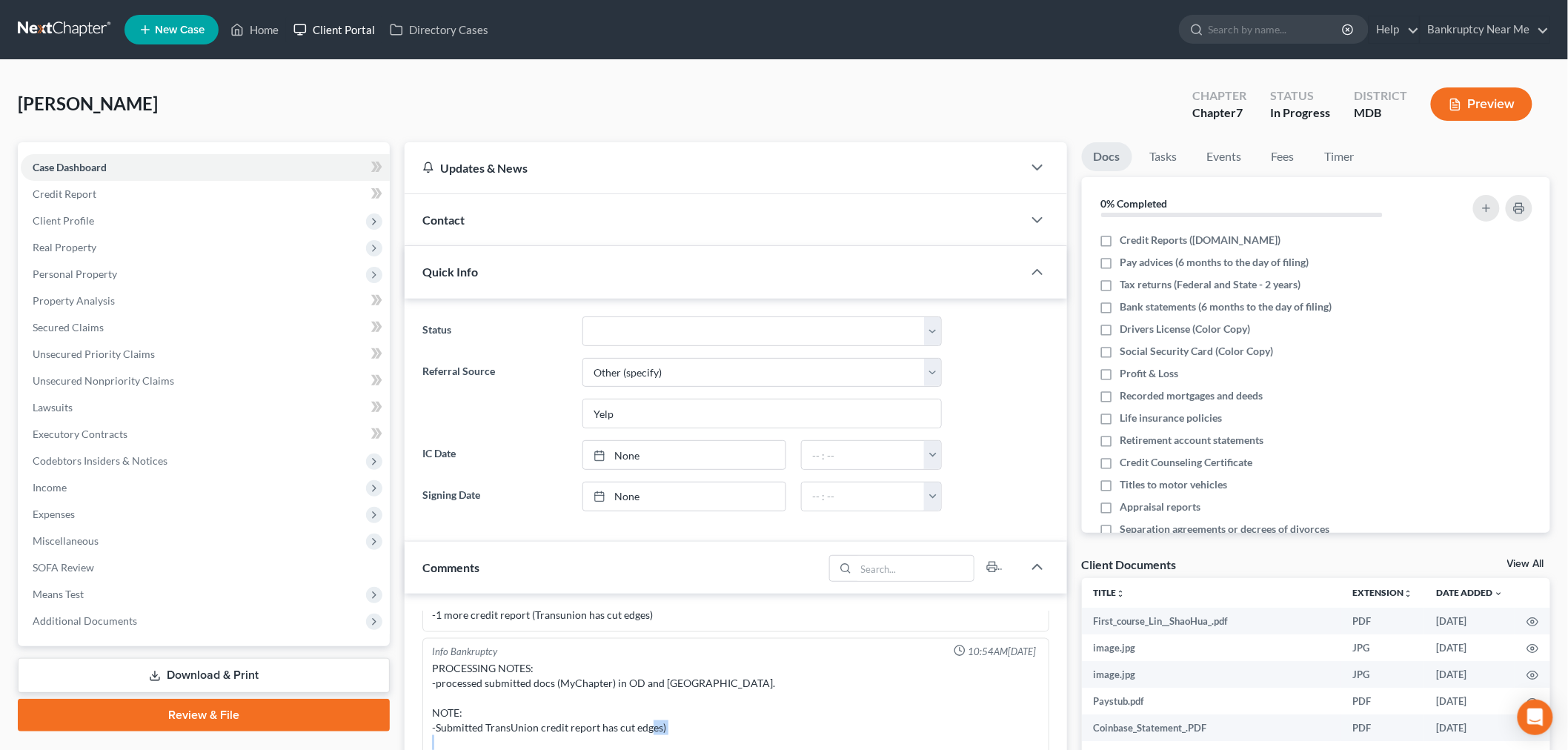
click at [350, 31] on link "Client Portal" at bounding box center [334, 30] width 96 height 27
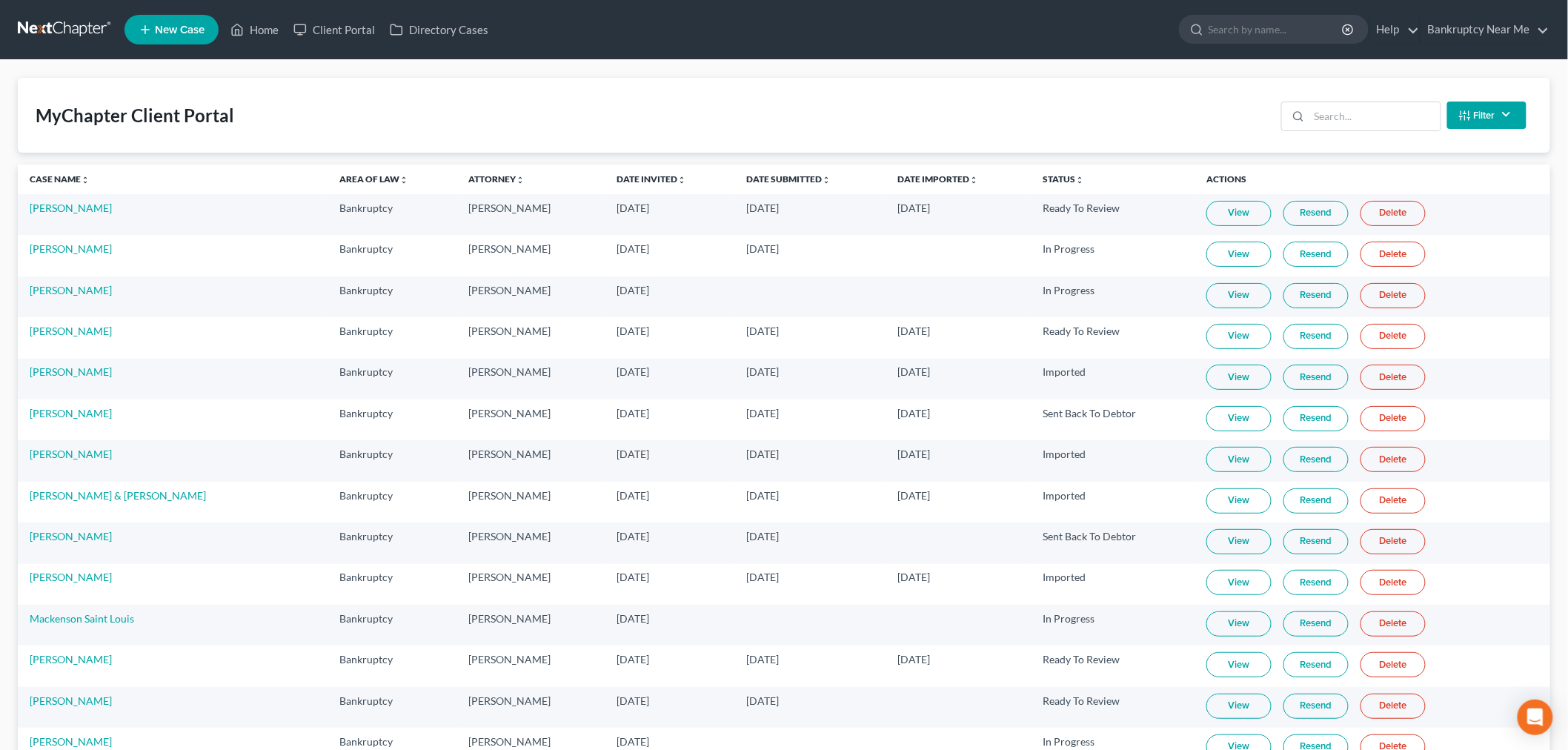
click at [638, 130] on div "MyChapter Client Portal Filter Status Filter... Invited In Progress Ready To Re…" at bounding box center [784, 115] width 1532 height 75
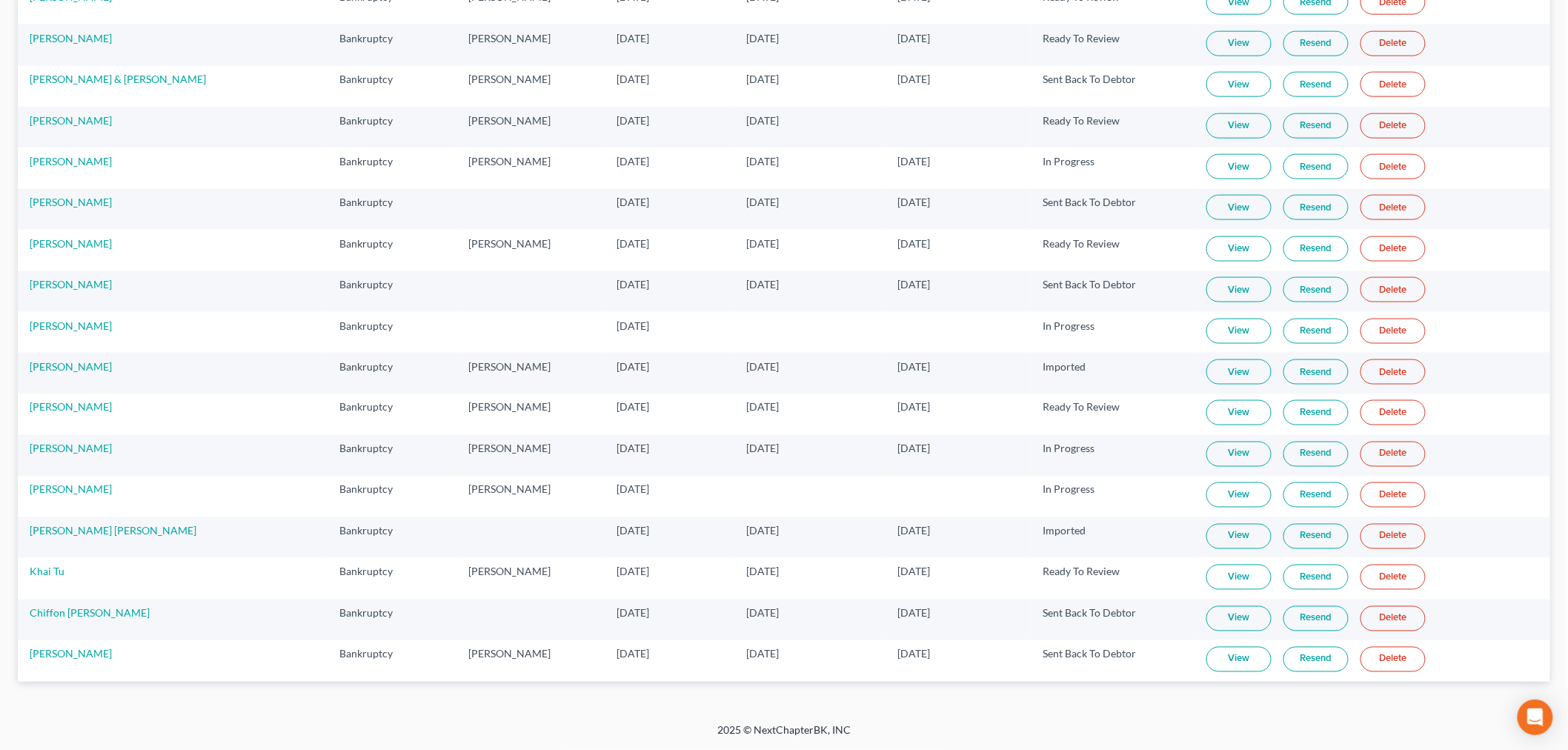
click at [1209, 536] on link "View" at bounding box center [1239, 537] width 66 height 25
click at [89, 525] on td "[PERSON_NAME] [PERSON_NAME]" at bounding box center [173, 538] width 310 height 41
click at [85, 529] on link "[PERSON_NAME] [PERSON_NAME]" at bounding box center [113, 531] width 167 height 13
select select "6"
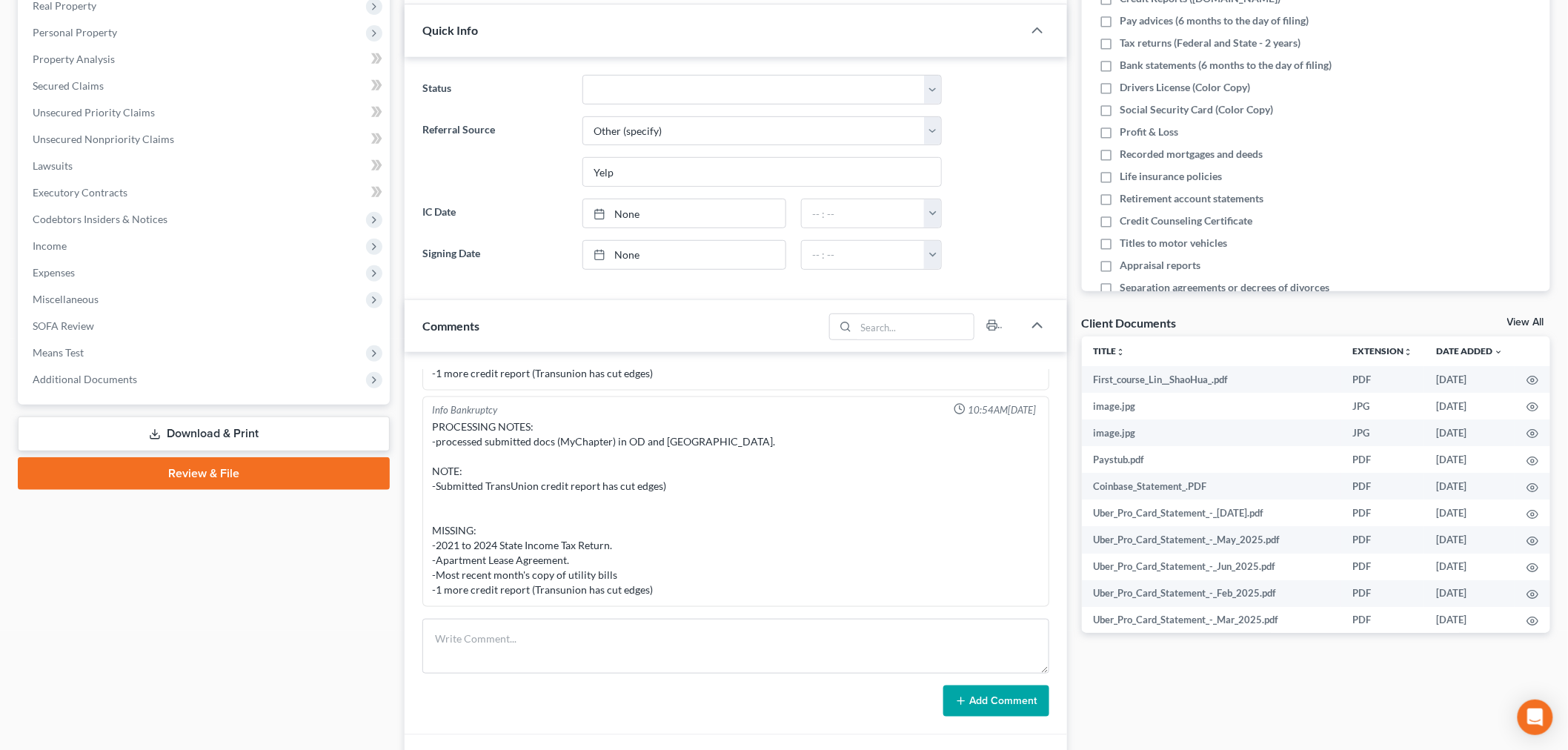
scroll to position [412, 0]
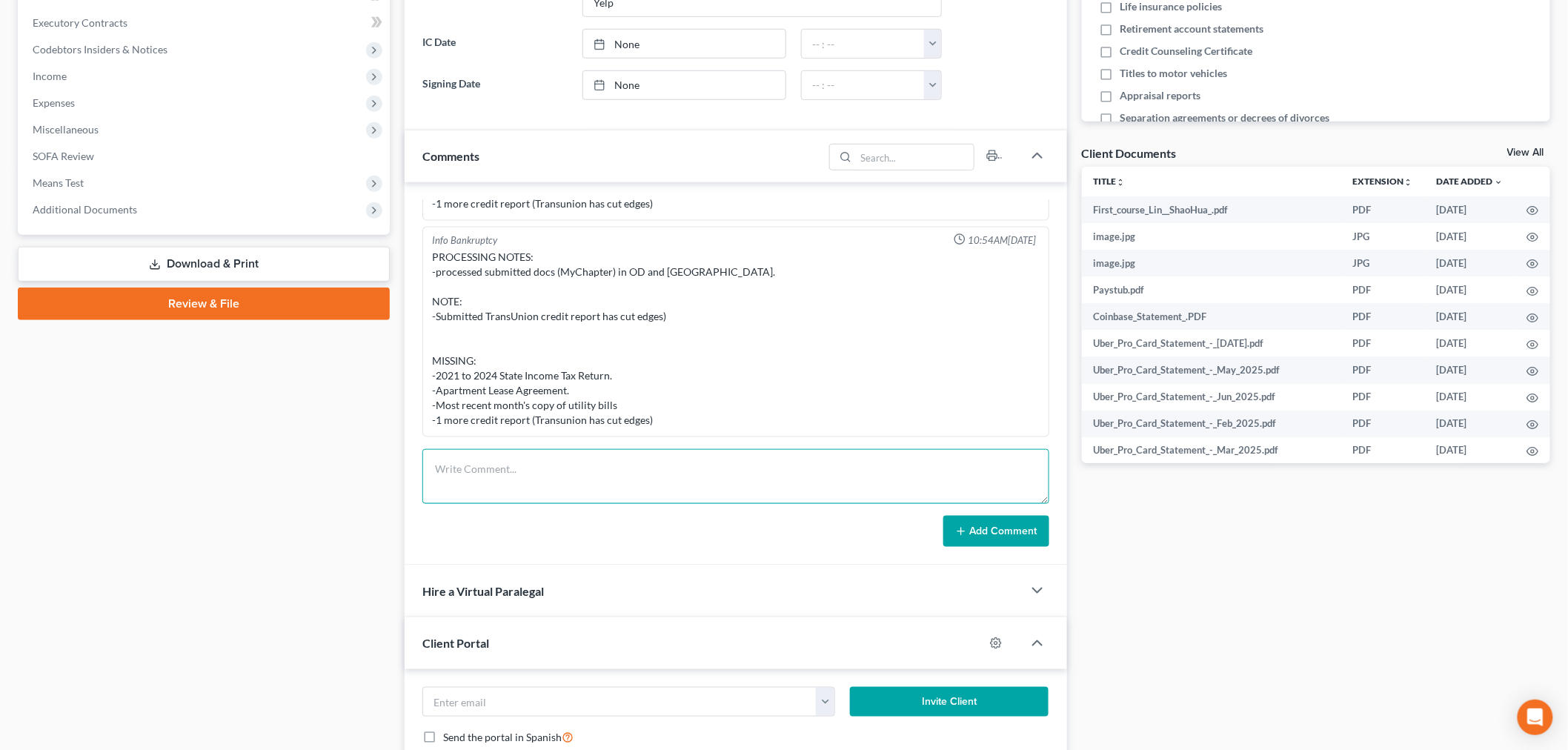
drag, startPoint x: 676, startPoint y: 490, endPoint x: 693, endPoint y: 450, distance: 43.5
click at [676, 485] on textarea at bounding box center [736, 477] width 627 height 55
click at [487, 472] on textarea "NC link sentto CL to upload missing docs." at bounding box center [736, 477] width 627 height 55
type textarea "NC link sent to CL to upload missing docs."
click at [1008, 540] on button "Add Comment" at bounding box center [996, 531] width 106 height 31
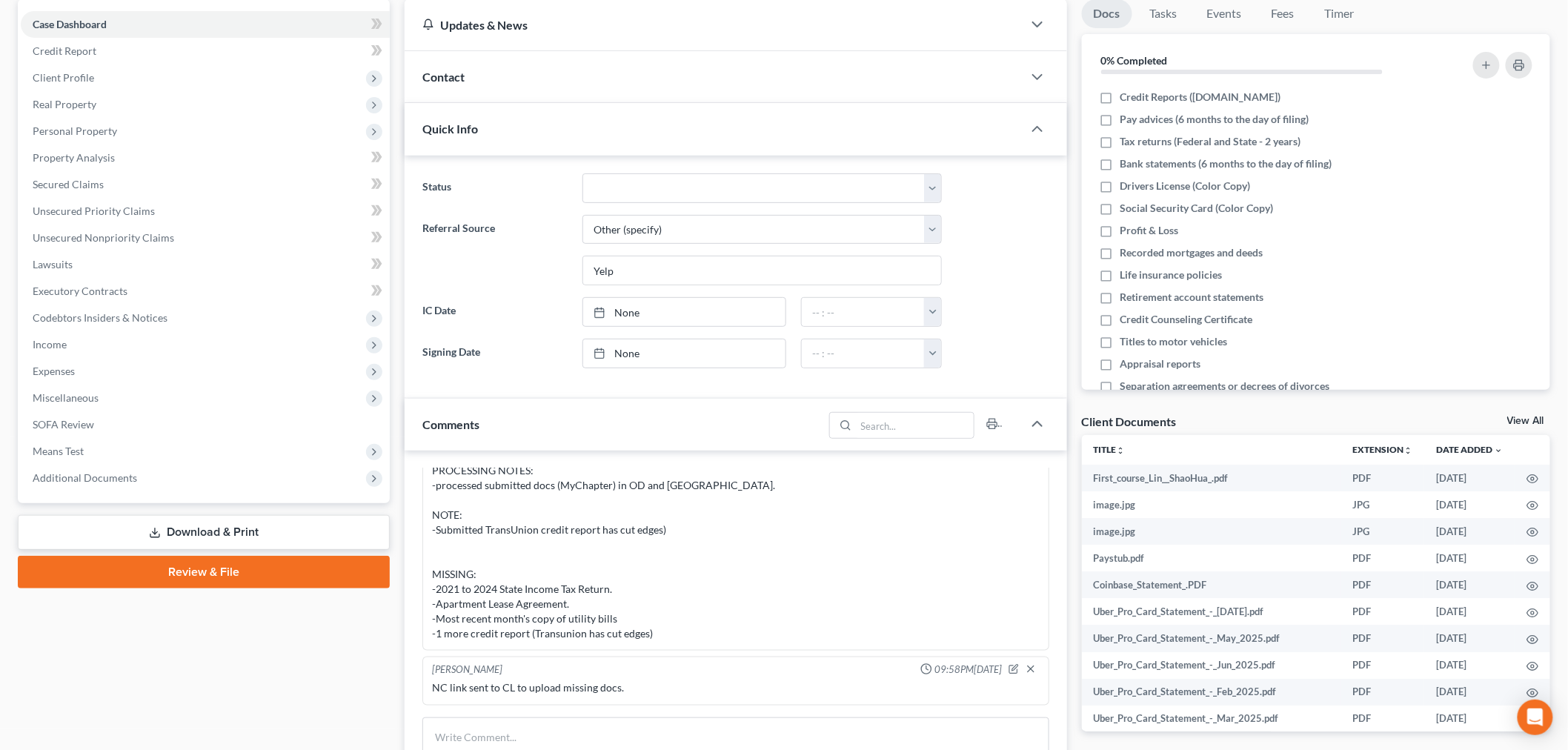
scroll to position [0, 0]
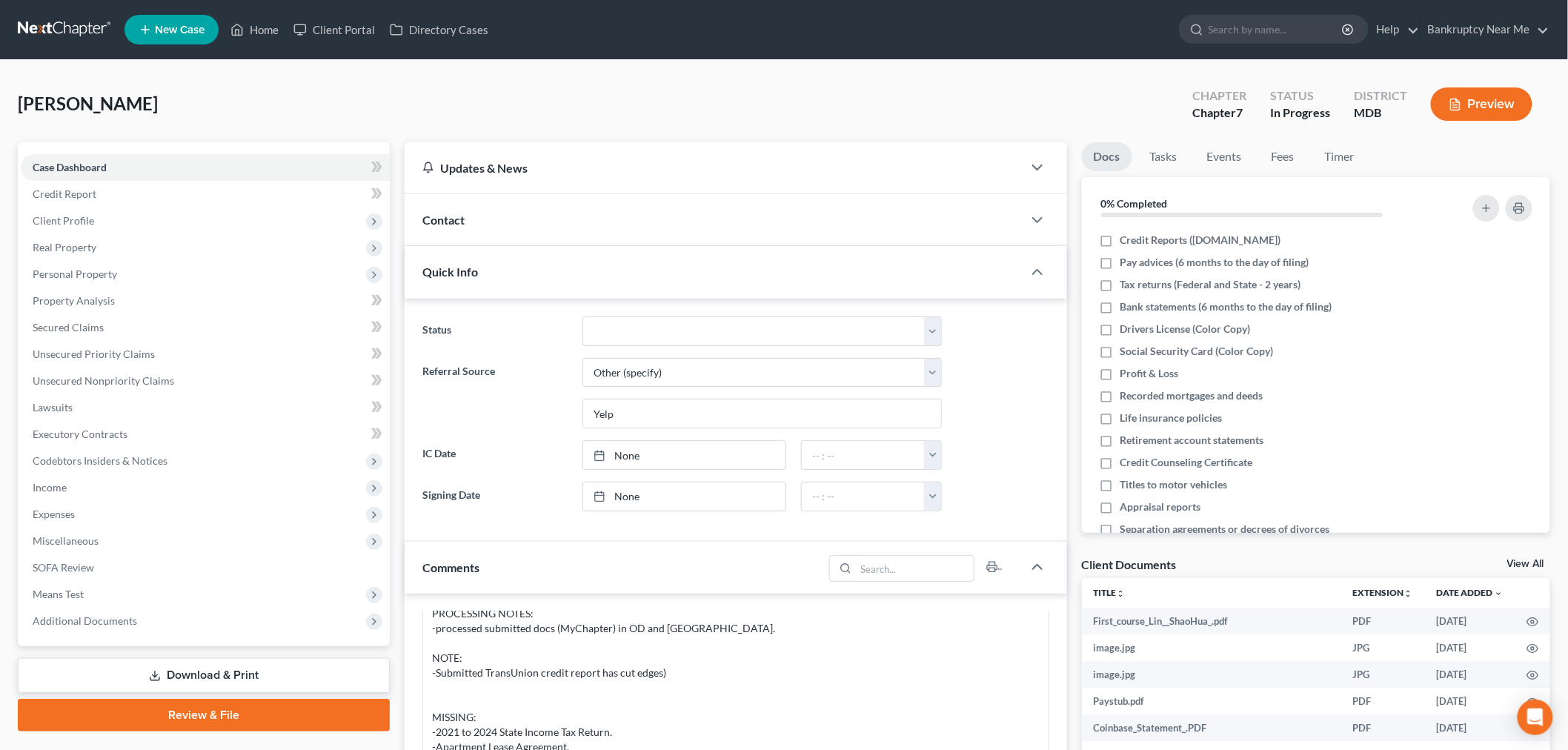
click at [48, 42] on link at bounding box center [66, 30] width 95 height 27
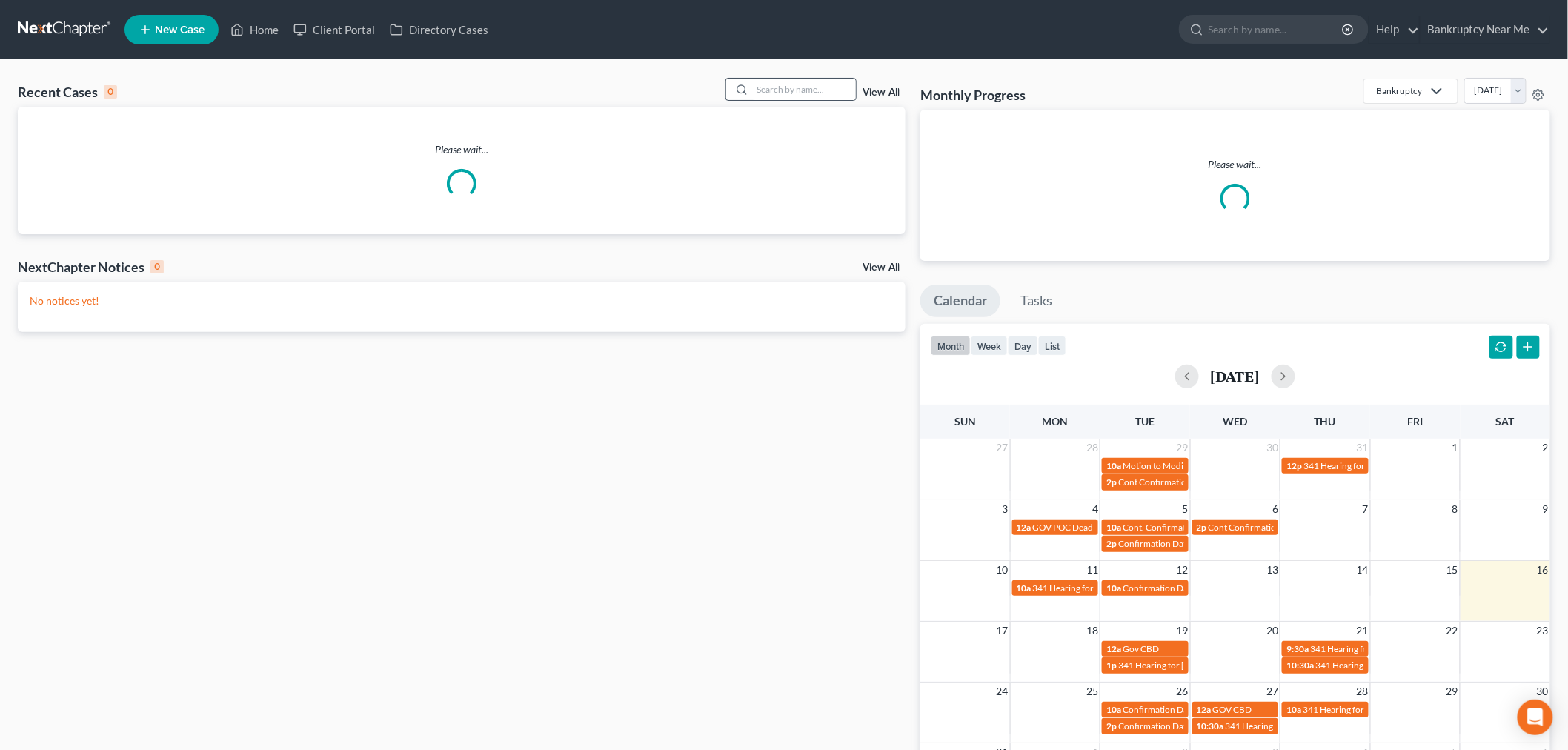
click at [814, 78] on div at bounding box center [791, 89] width 132 height 23
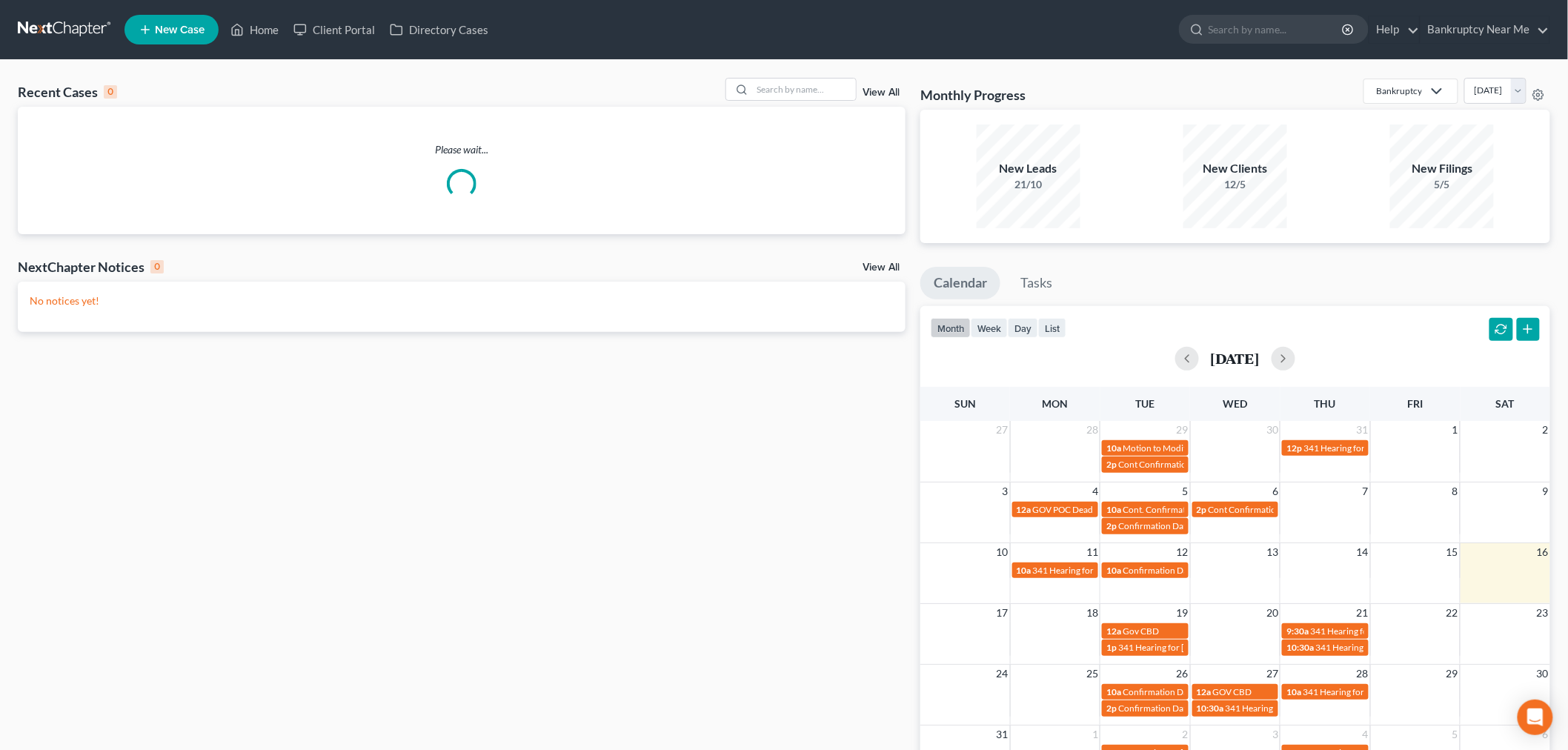
click at [806, 101] on div "Recent Cases 0 View All" at bounding box center [462, 92] width 888 height 29
click at [806, 93] on input "search" at bounding box center [803, 89] width 103 height 21
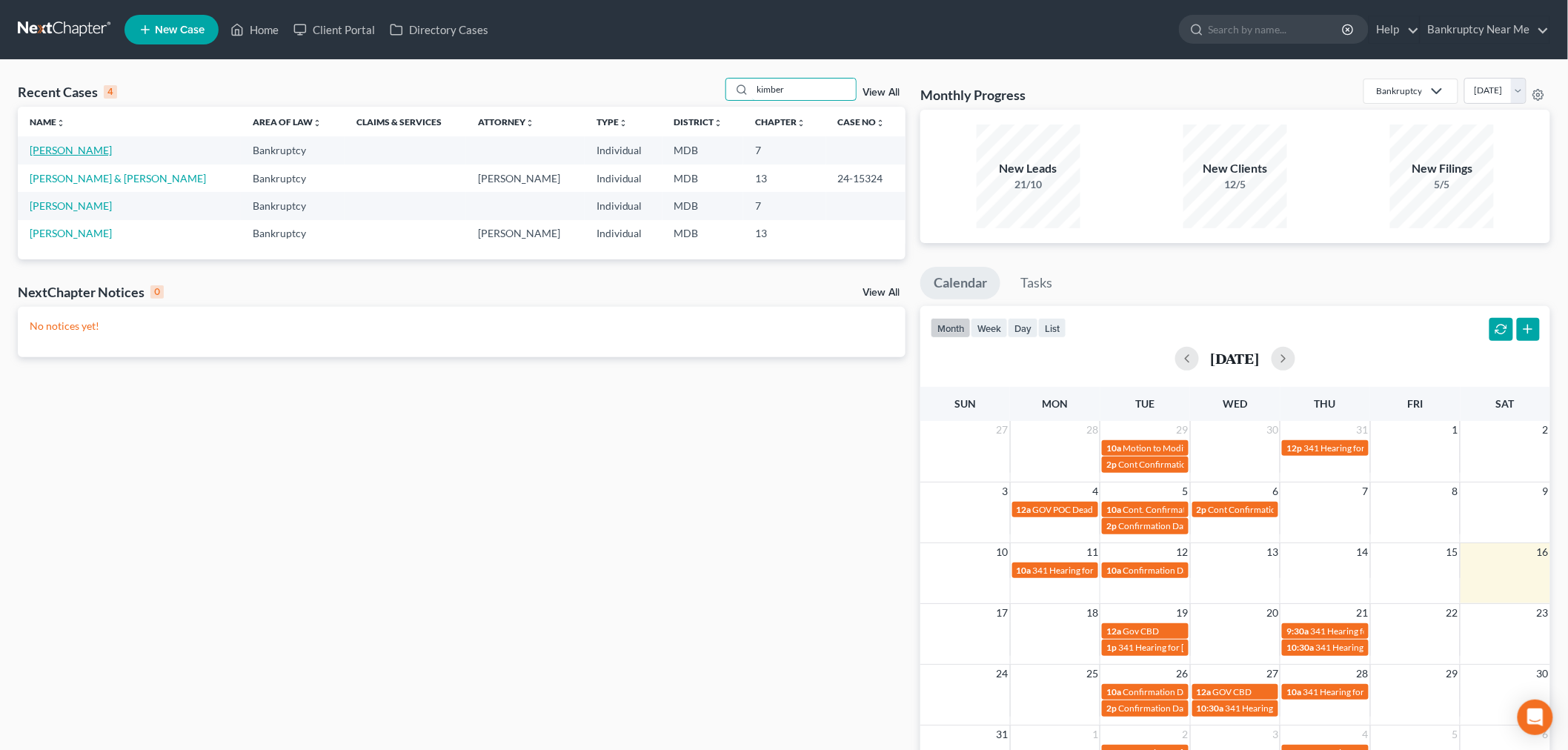
type input "kimber"
click at [74, 149] on link "[PERSON_NAME]" at bounding box center [71, 150] width 82 height 13
select select "4"
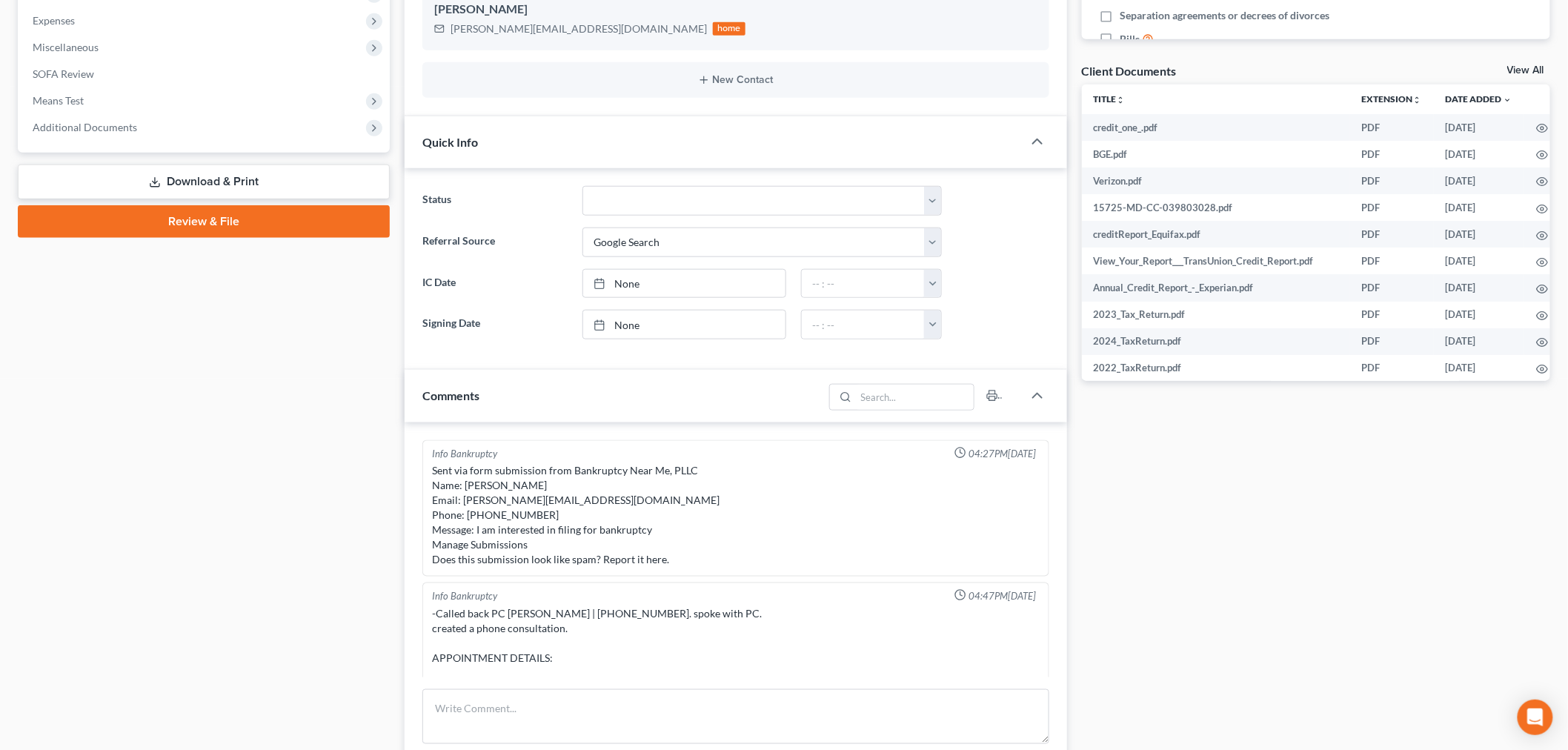
scroll to position [2406, 0]
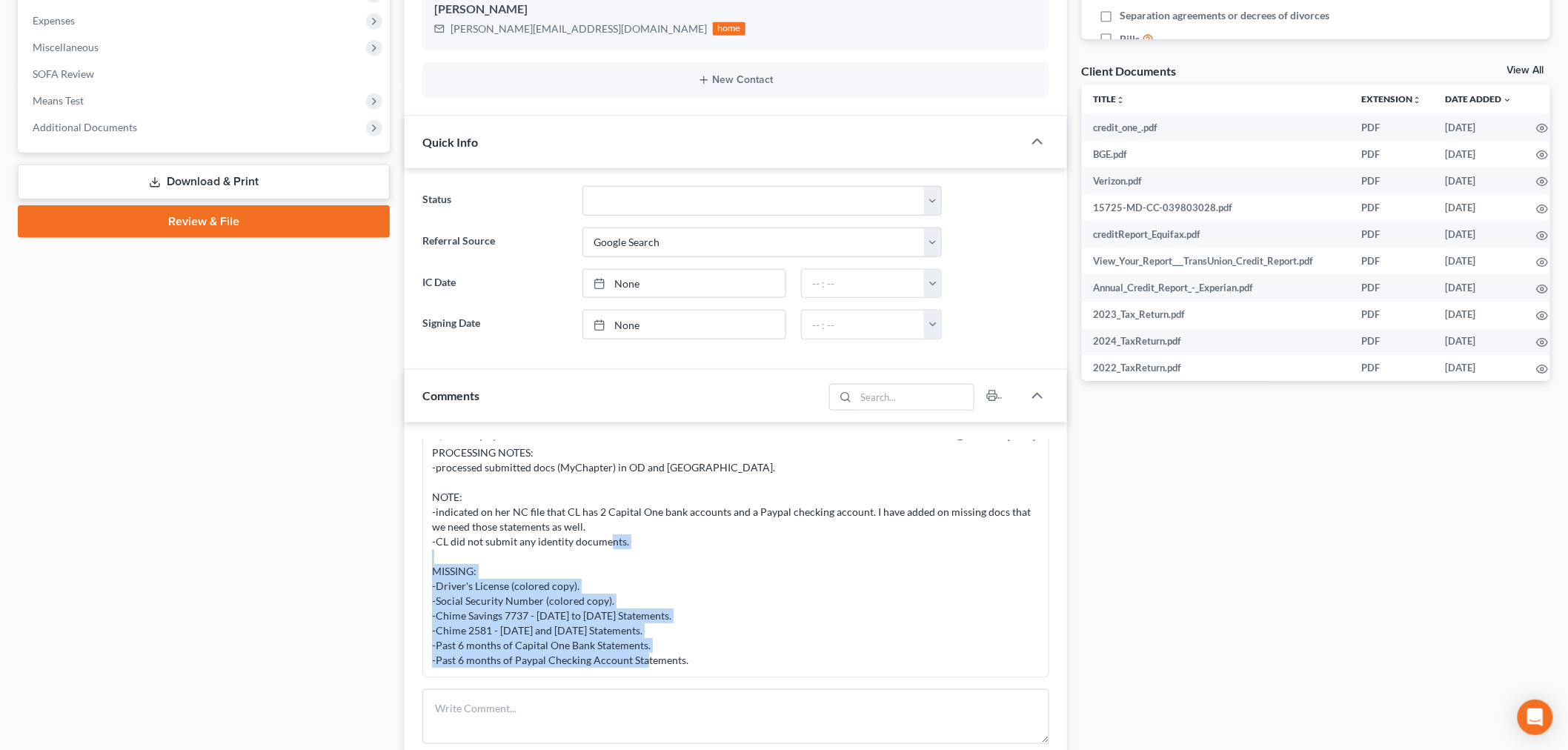
drag, startPoint x: 707, startPoint y: 671, endPoint x: 406, endPoint y: 586, distance: 312.8
click at [406, 586] on div "Info Bankruptcy 04:27PM[DATE] Sent via form submission from Bankruptcy Near Me,…" at bounding box center [735, 614] width 663 height 383
copy div "-Driver's License (colored copy). -Social Security Number (colored copy). -Chim…"
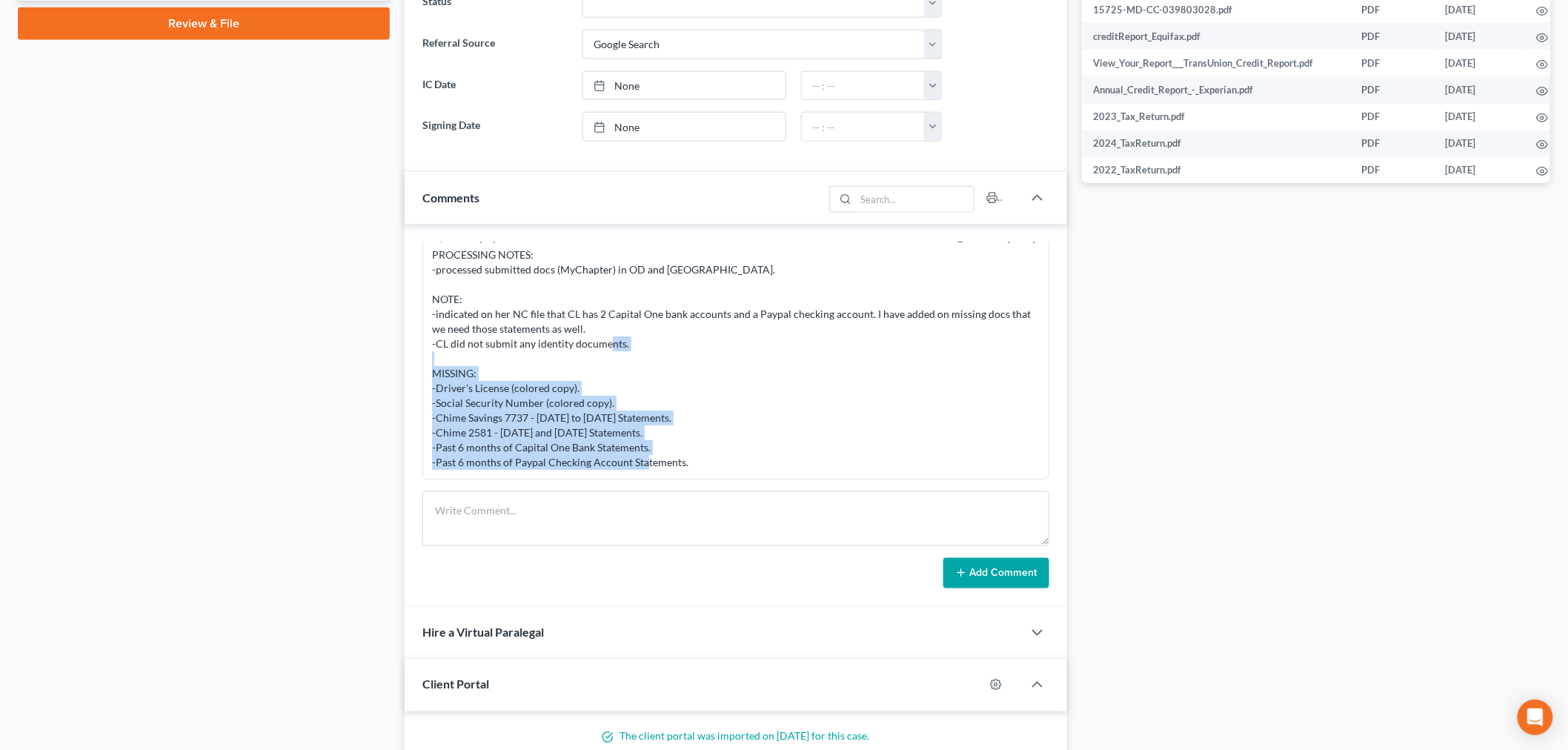
scroll to position [854, 0]
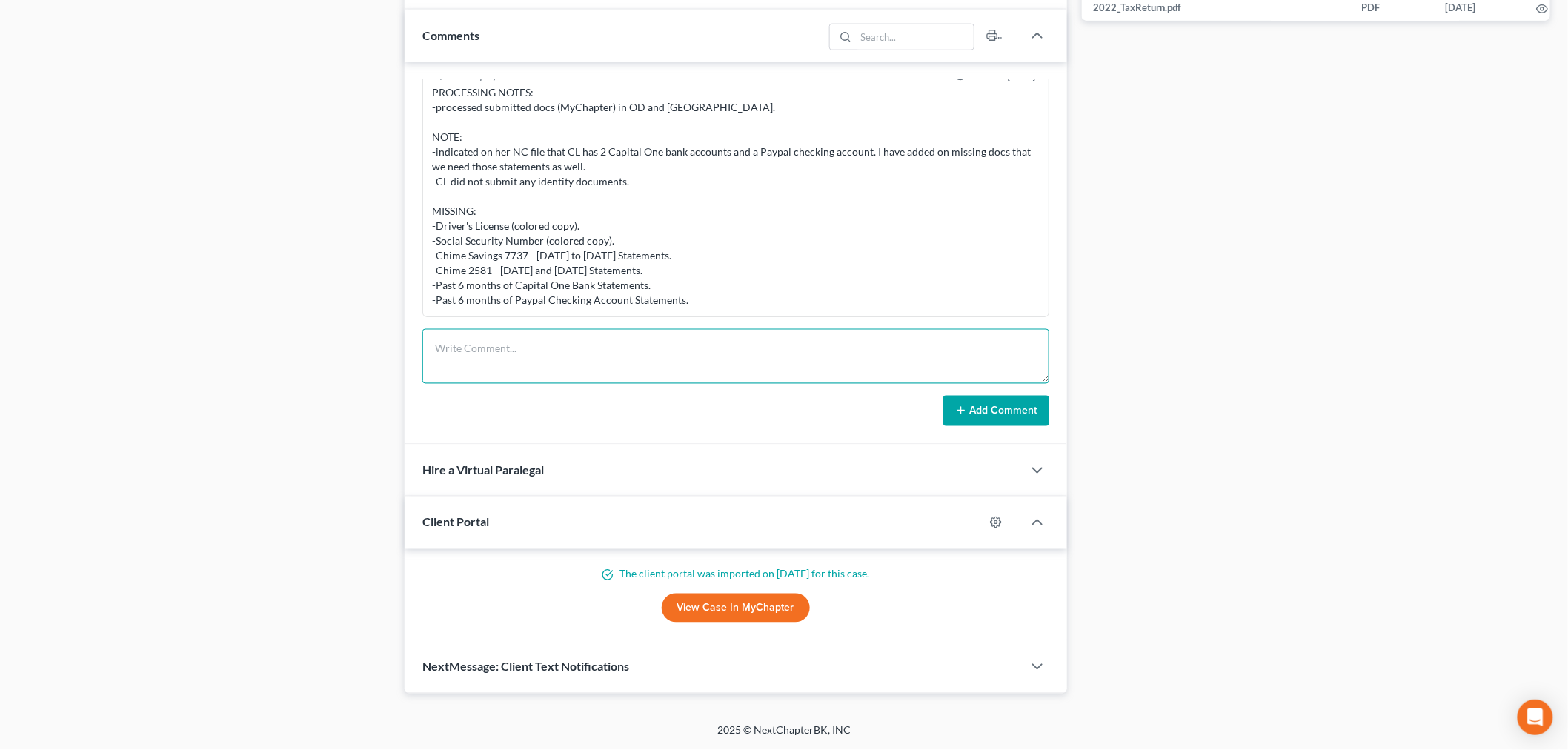
click at [549, 354] on textarea at bounding box center [736, 356] width 627 height 55
type textarea "NC link sent to Client to upload missing docs."
click at [991, 413] on button "Add Comment" at bounding box center [996, 411] width 106 height 31
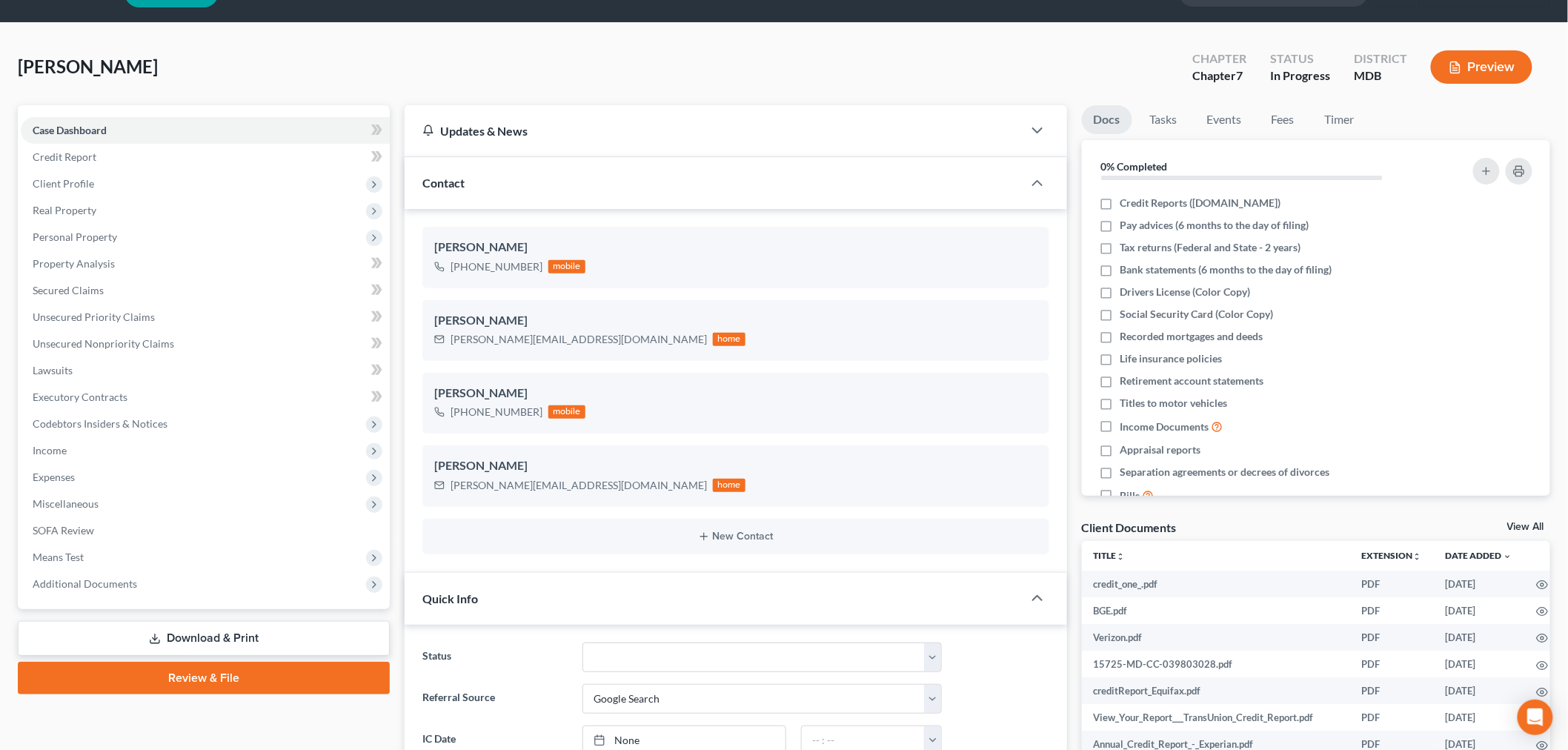
scroll to position [0, 0]
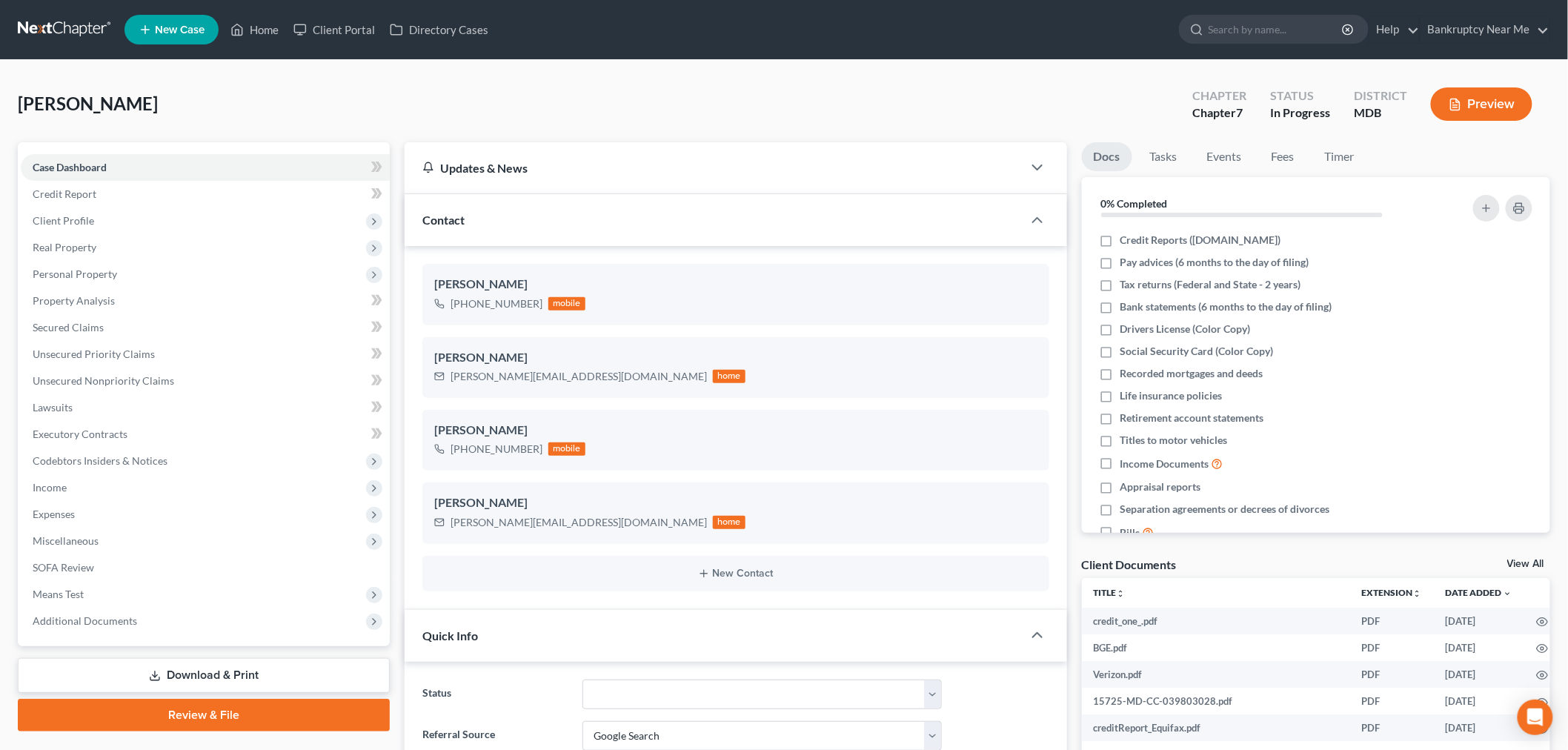
click at [46, 31] on link at bounding box center [66, 30] width 95 height 27
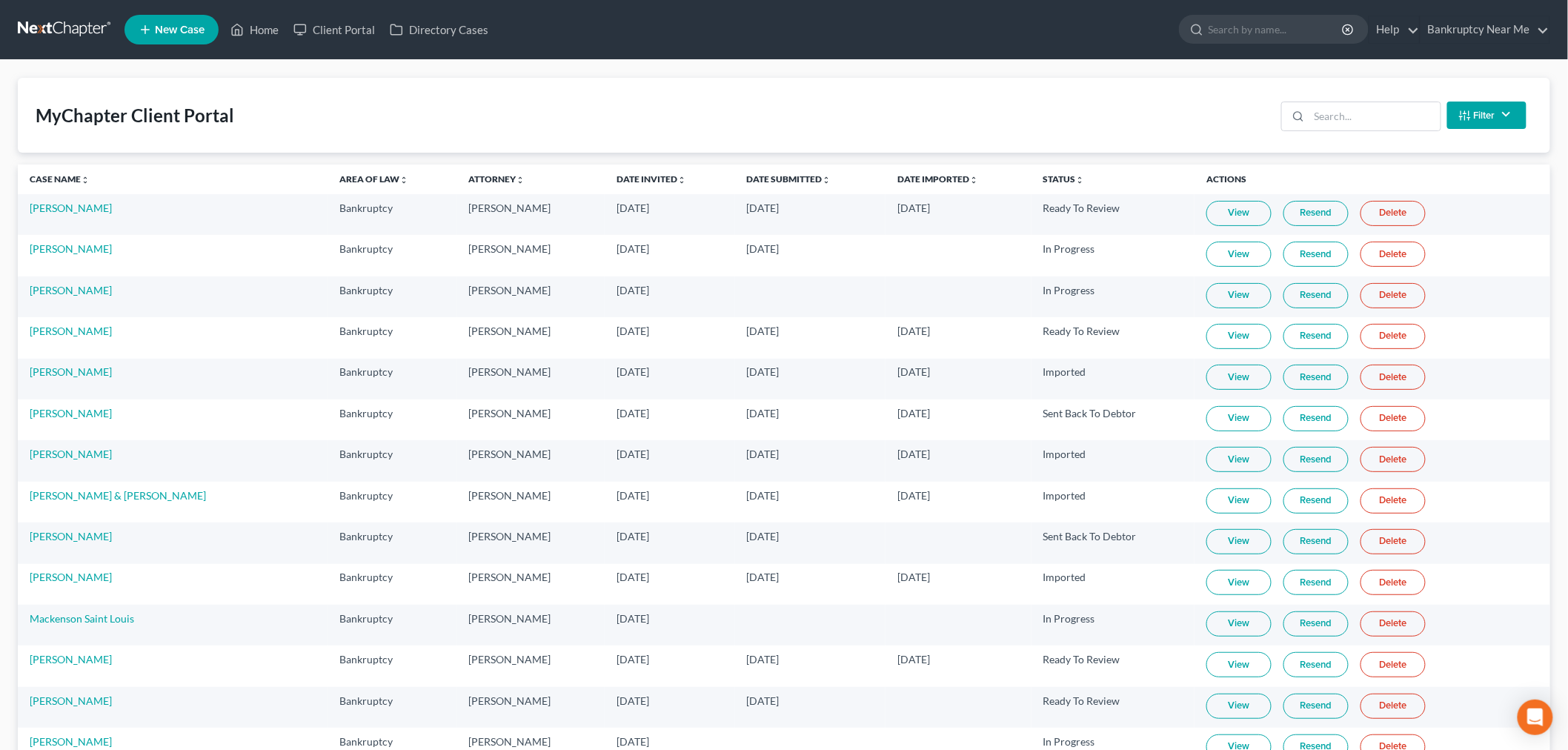
click at [1028, 114] on div "MyChapter Client Portal Filter Status Filter... Invited In Progress Ready To Re…" at bounding box center [784, 115] width 1532 height 75
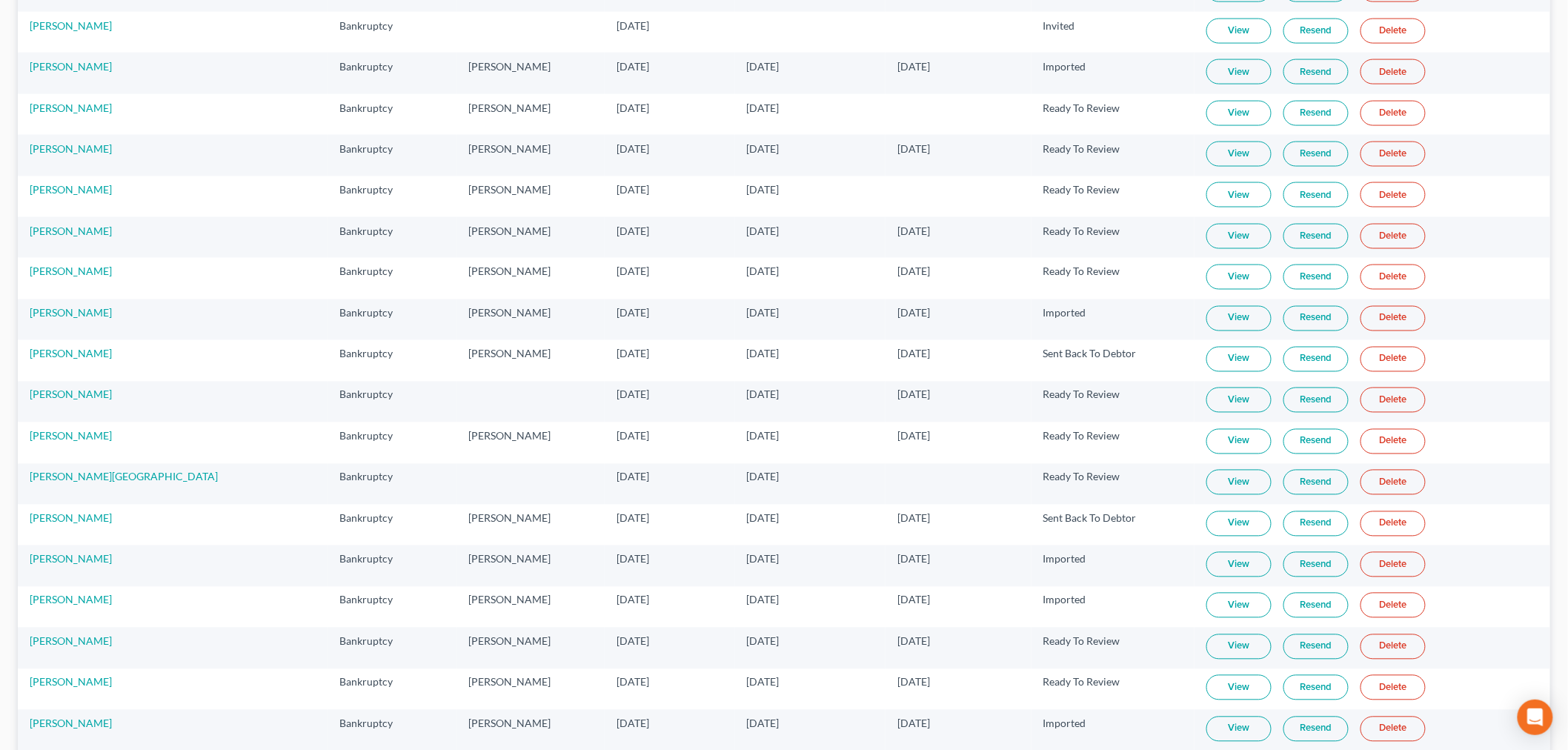
scroll to position [8244, 0]
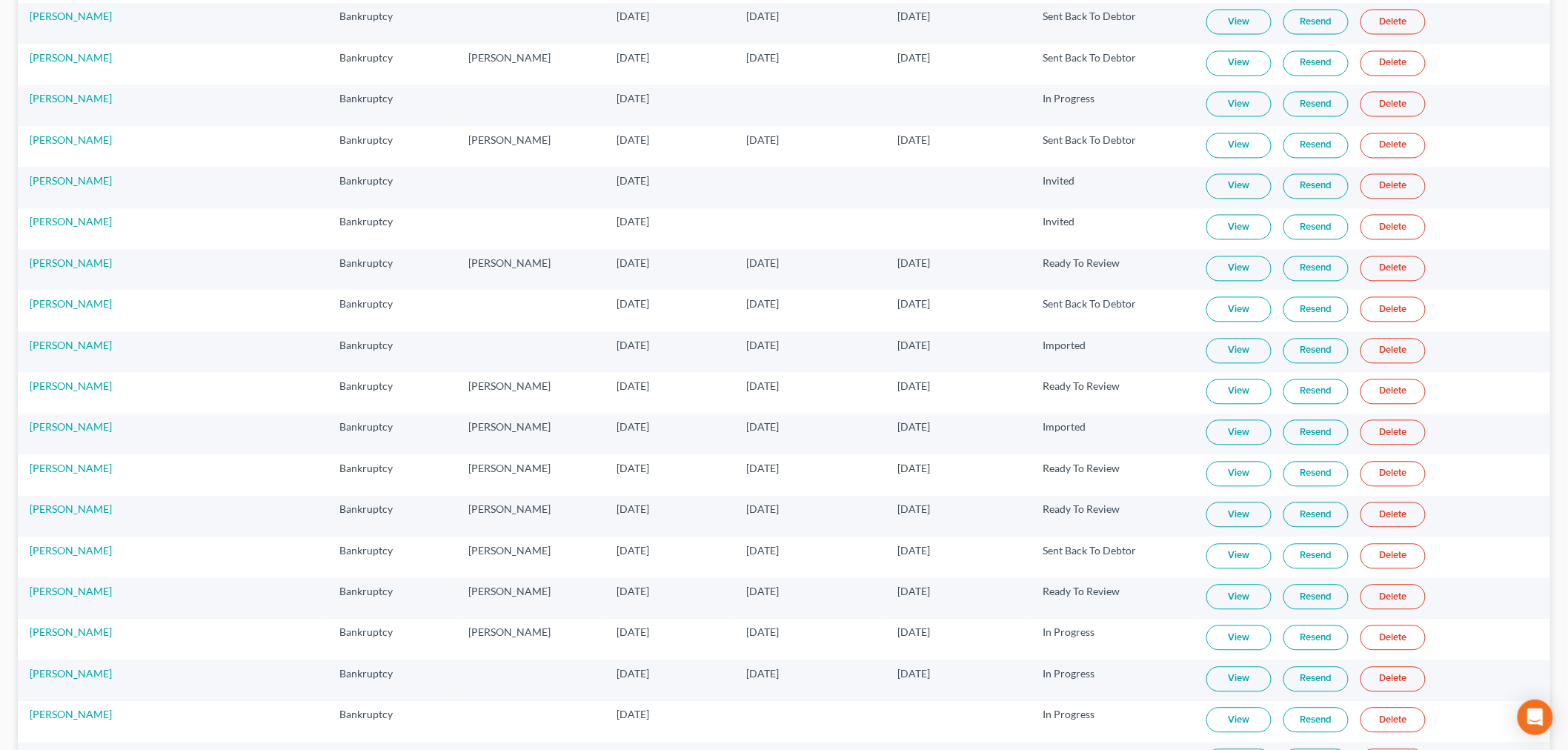
click at [1206, 364] on link "View" at bounding box center [1239, 351] width 66 height 25
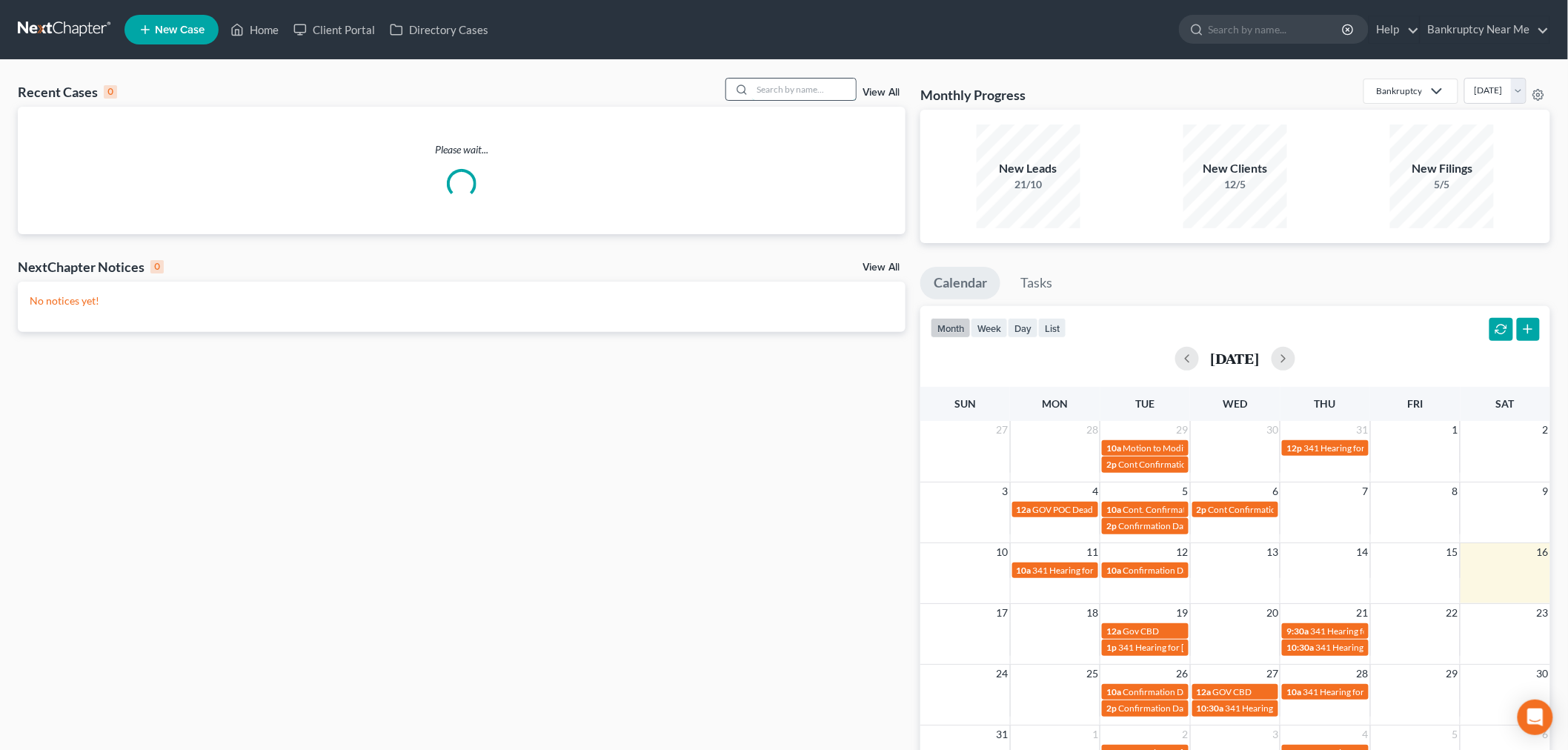
click at [780, 81] on input "search" at bounding box center [803, 89] width 103 height 21
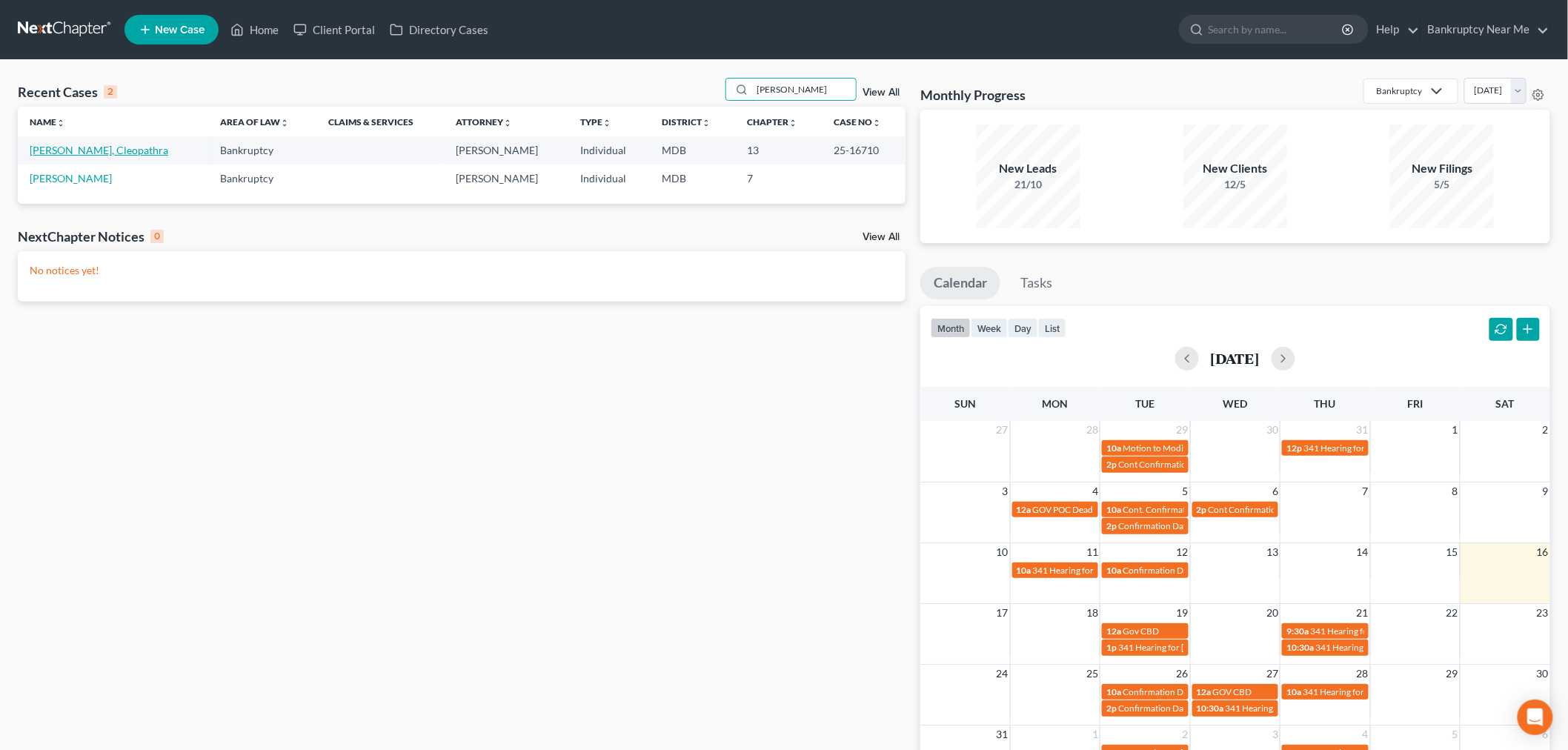
type input "[PERSON_NAME]"
click at [101, 151] on link "[PERSON_NAME], Cleopathra" at bounding box center [99, 150] width 138 height 13
select select "3"
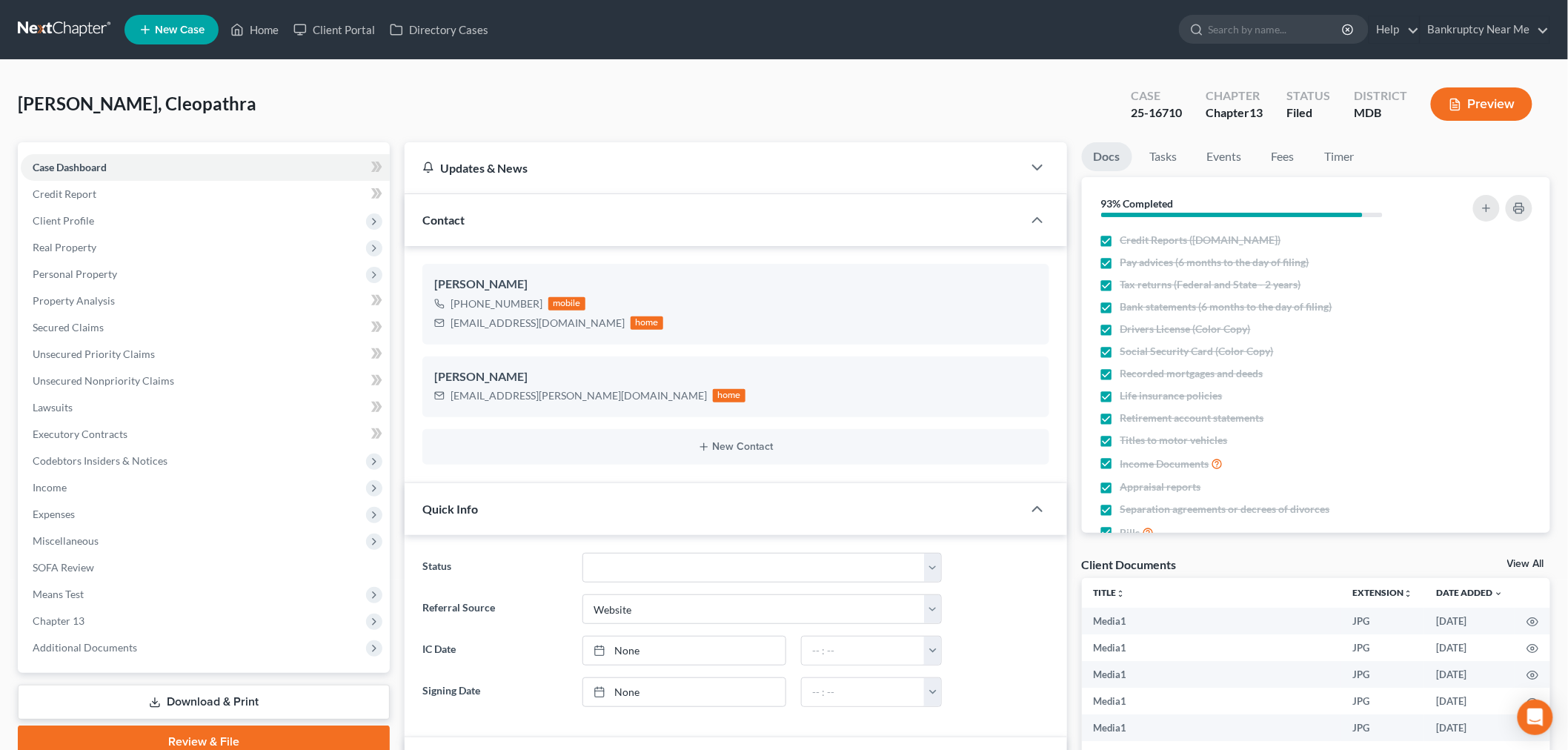
scroll to position [2358, 0]
click at [234, 388] on link "Unsecured Nonpriority Claims" at bounding box center [205, 381] width 369 height 27
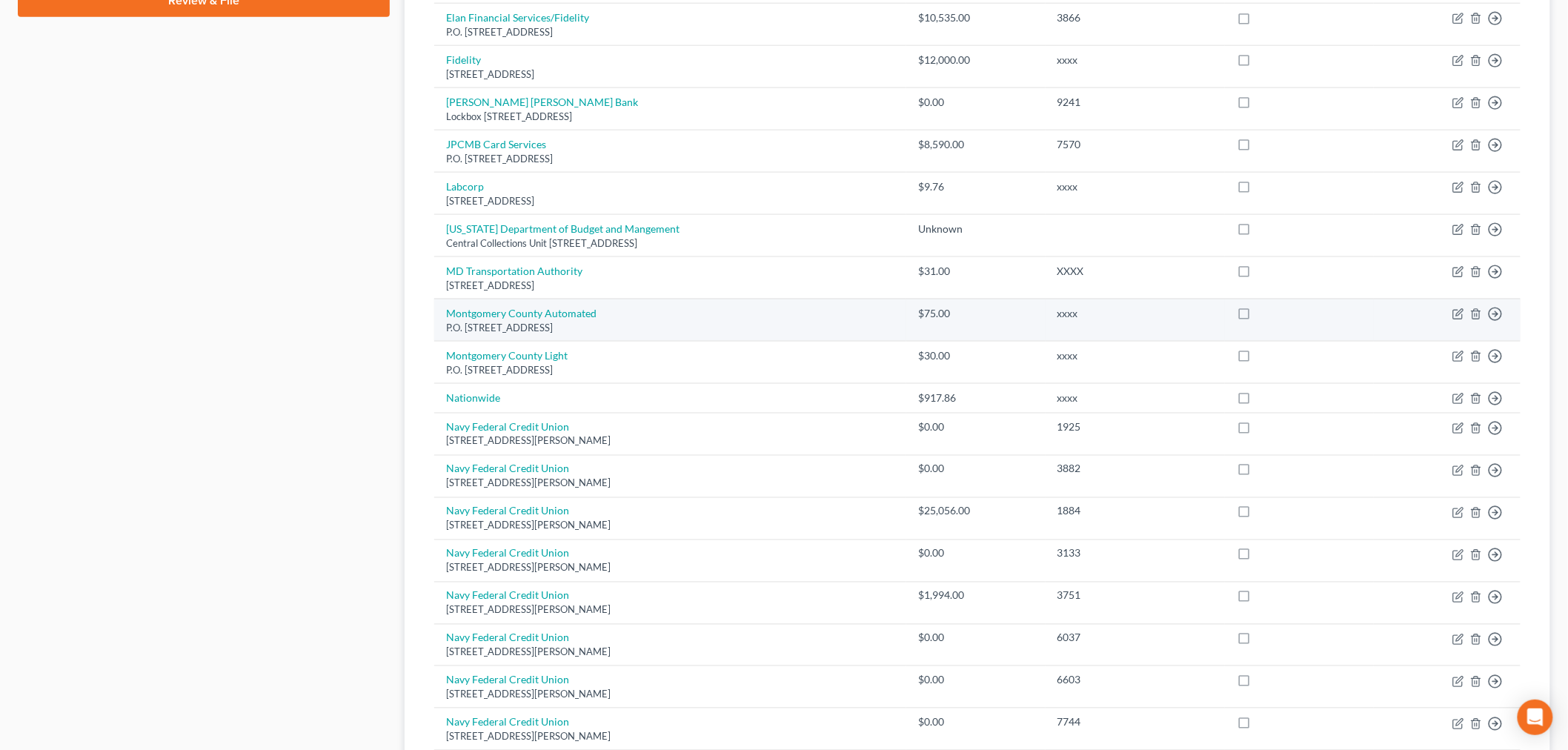
scroll to position [954, 0]
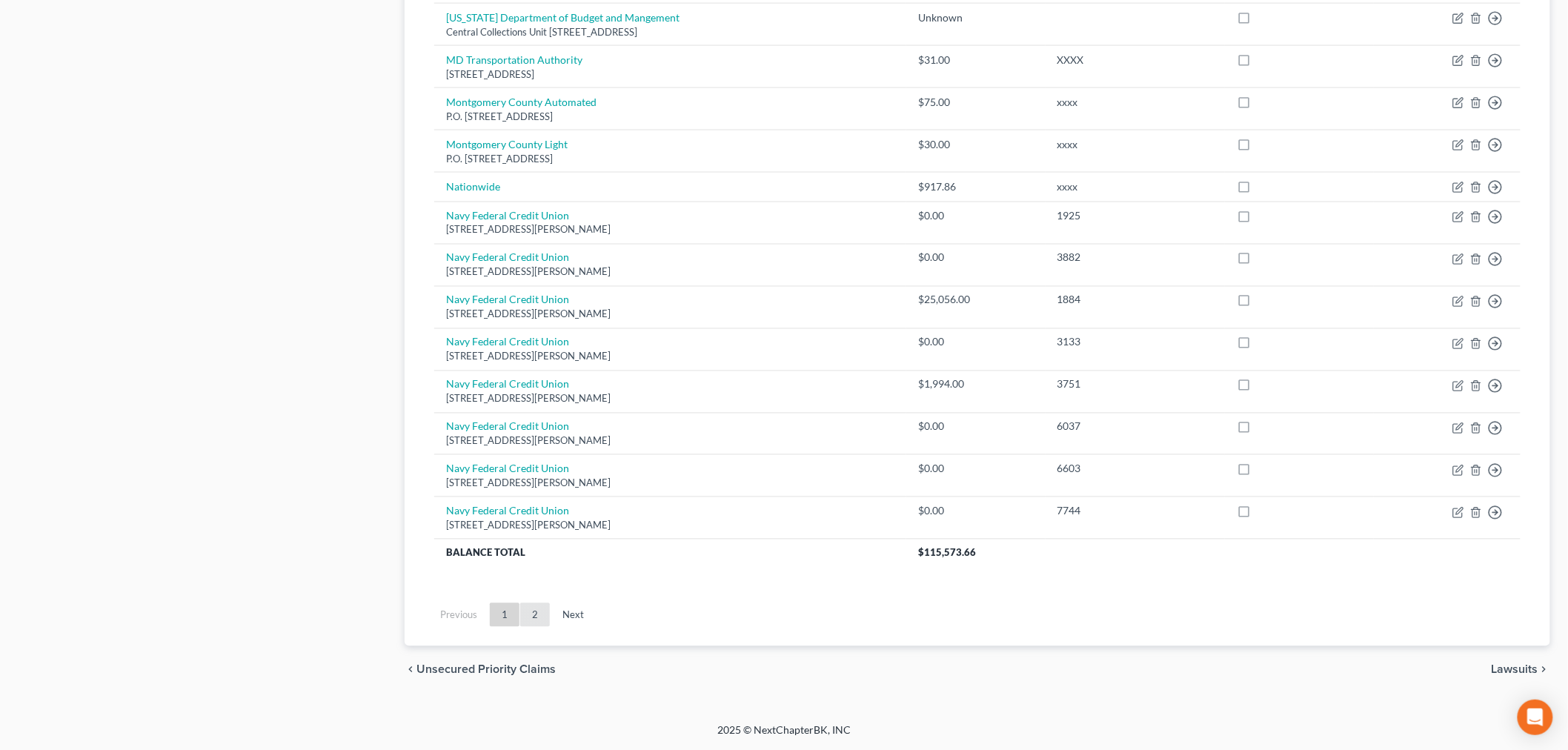
click at [531, 616] on link "2" at bounding box center [536, 616] width 30 height 24
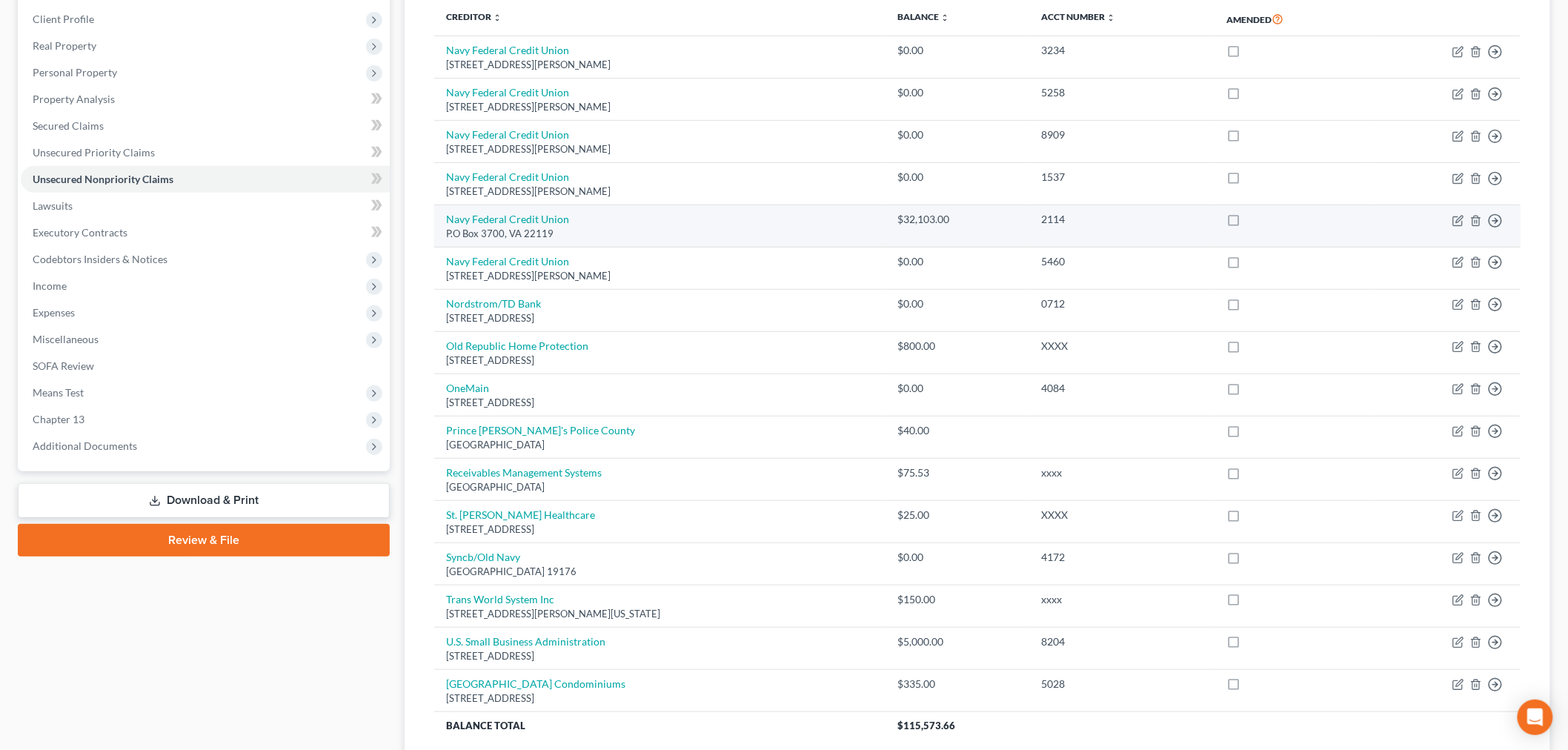
scroll to position [292, 0]
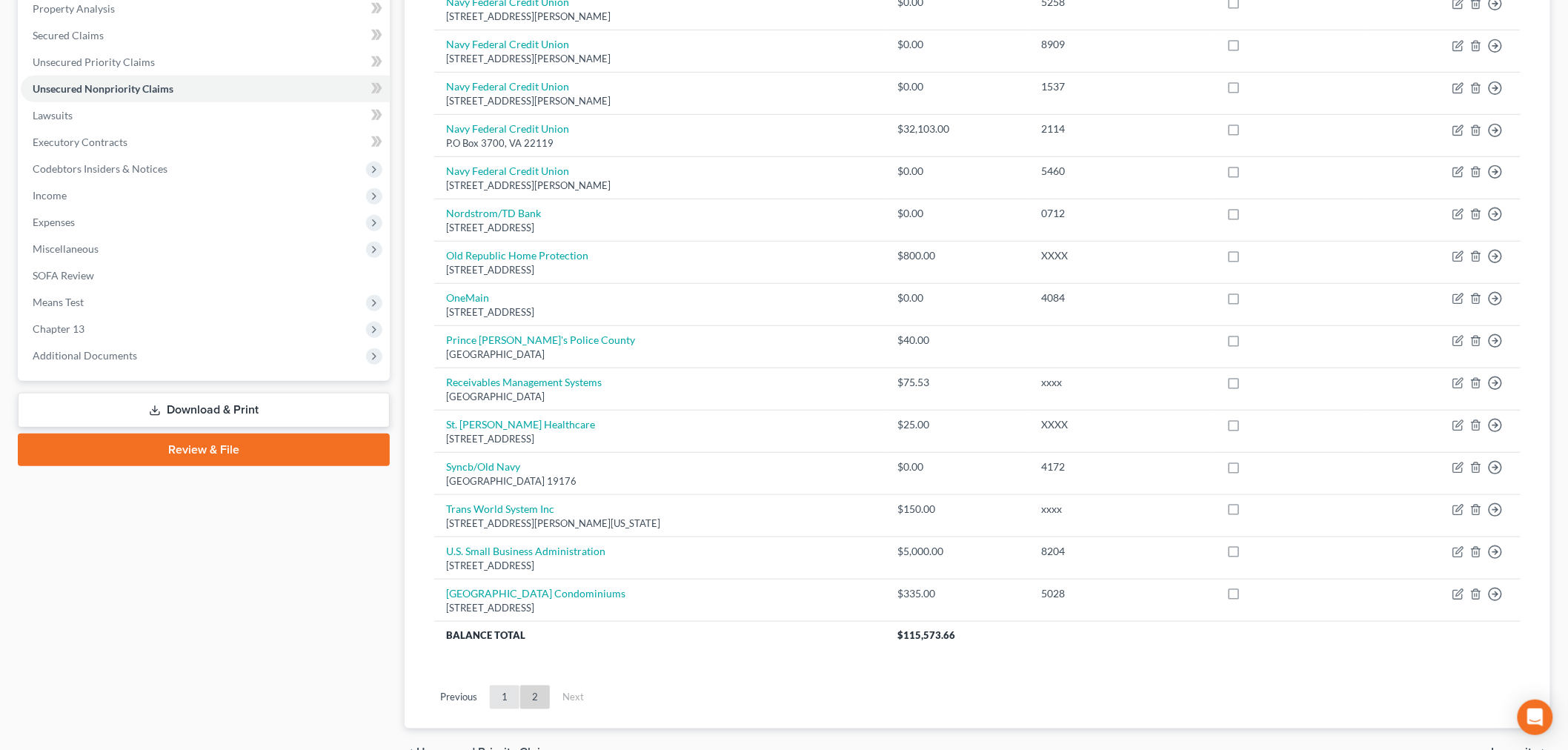
click at [498, 699] on link "1" at bounding box center [505, 698] width 30 height 24
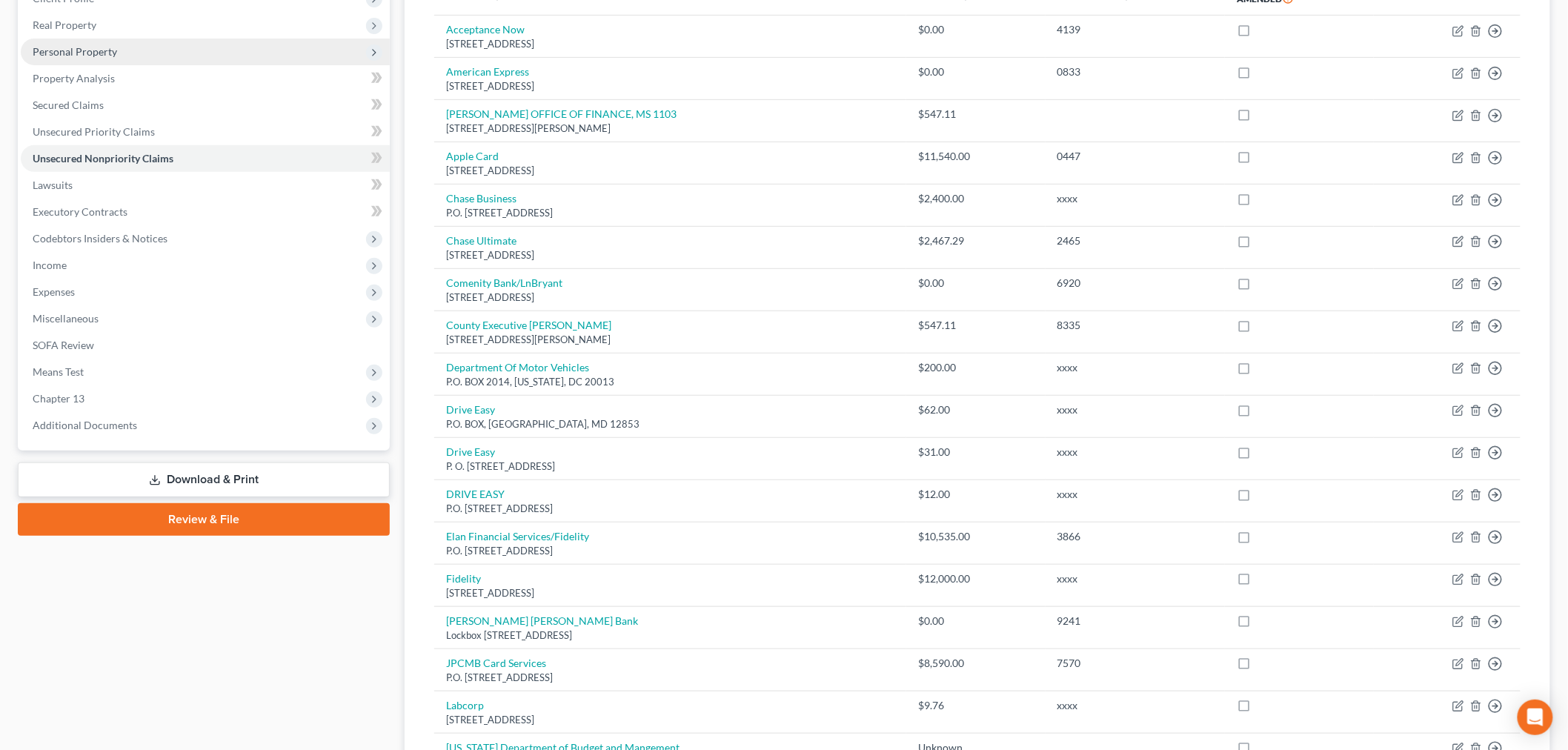
scroll to position [0, 0]
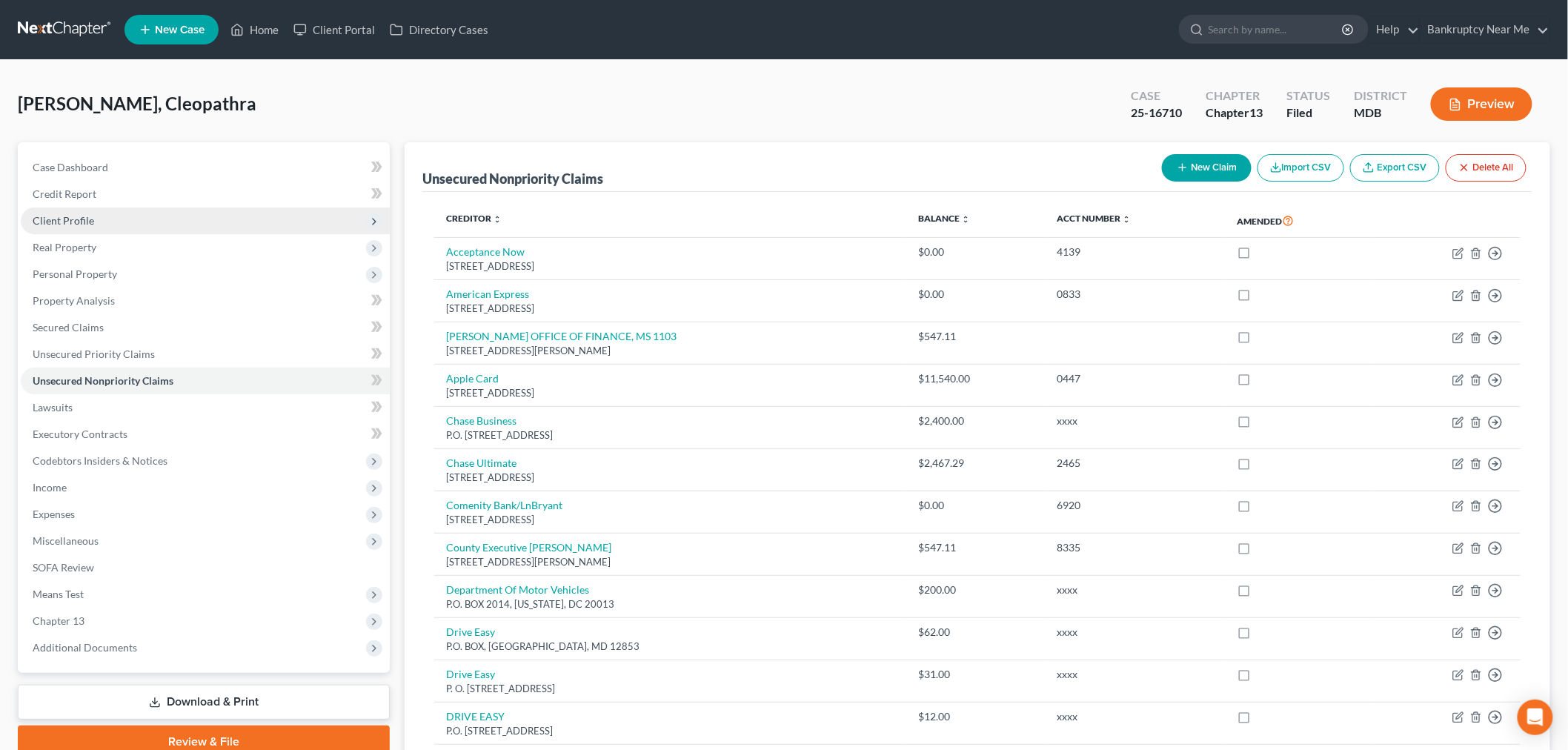
click at [108, 224] on span "Client Profile" at bounding box center [205, 221] width 369 height 27
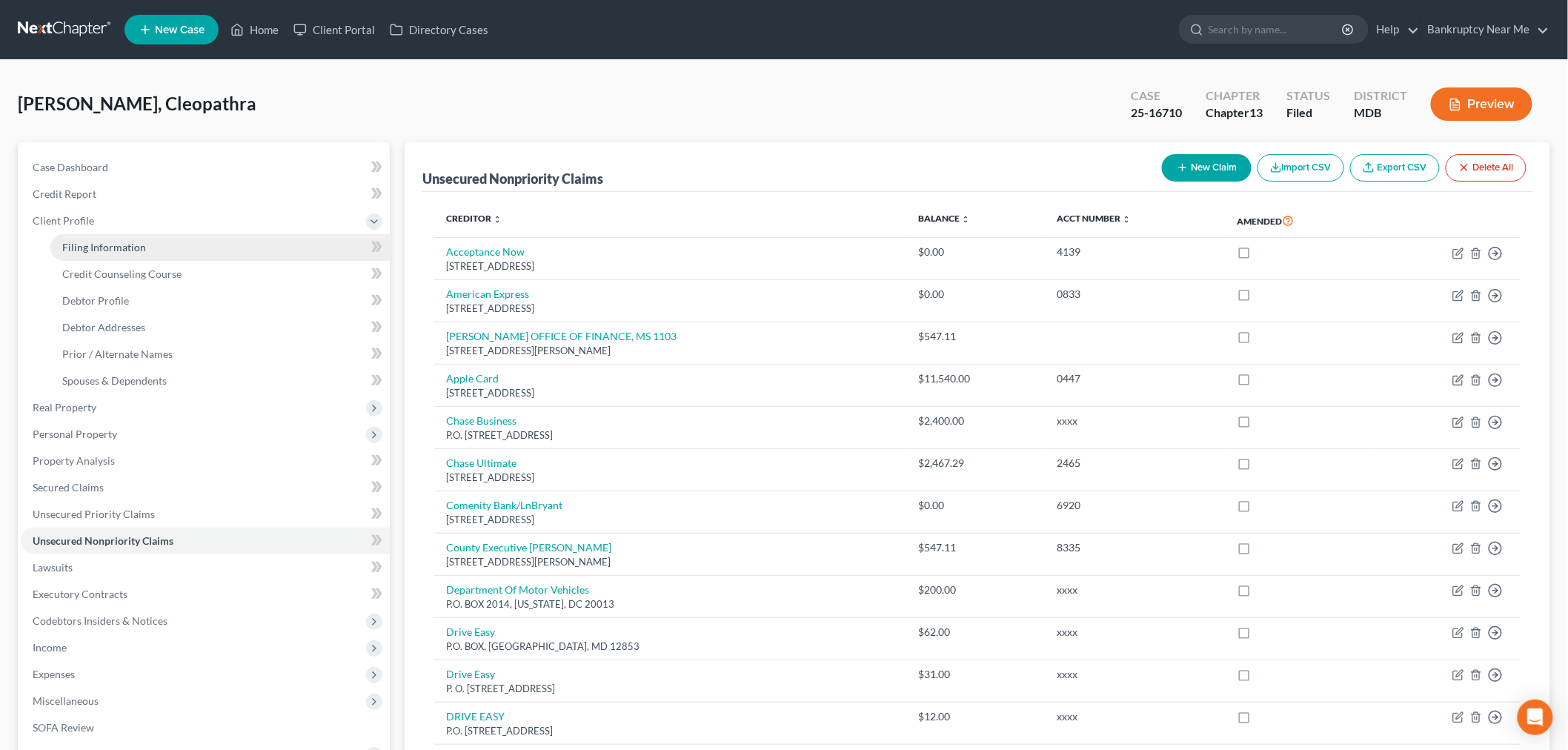
click at [138, 248] on span "Filing Information" at bounding box center [104, 247] width 84 height 13
select select "1"
select select "0"
select select "3"
select select "21"
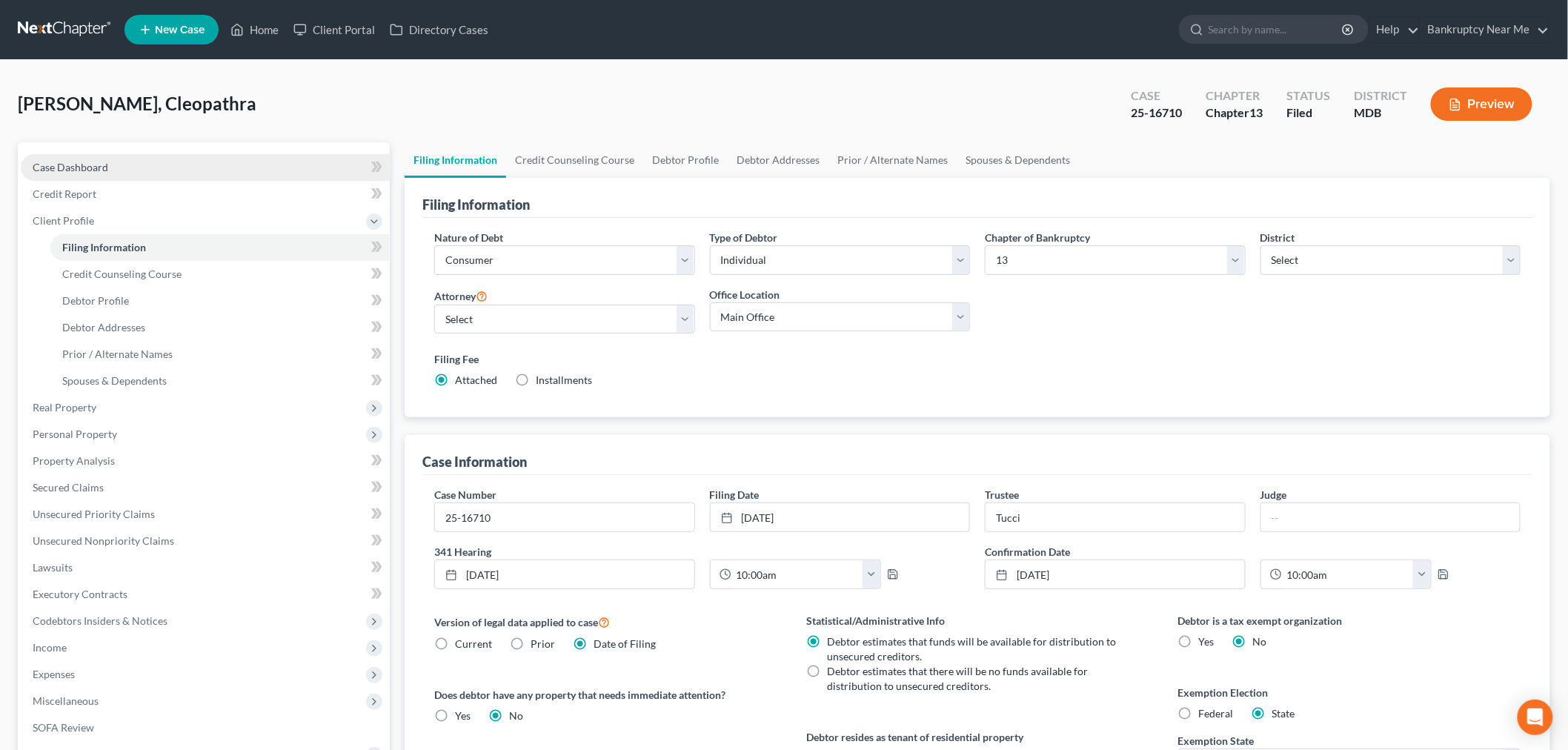
click at [108, 164] on link "Case Dashboard" at bounding box center [205, 168] width 369 height 27
select select "3"
select select "0"
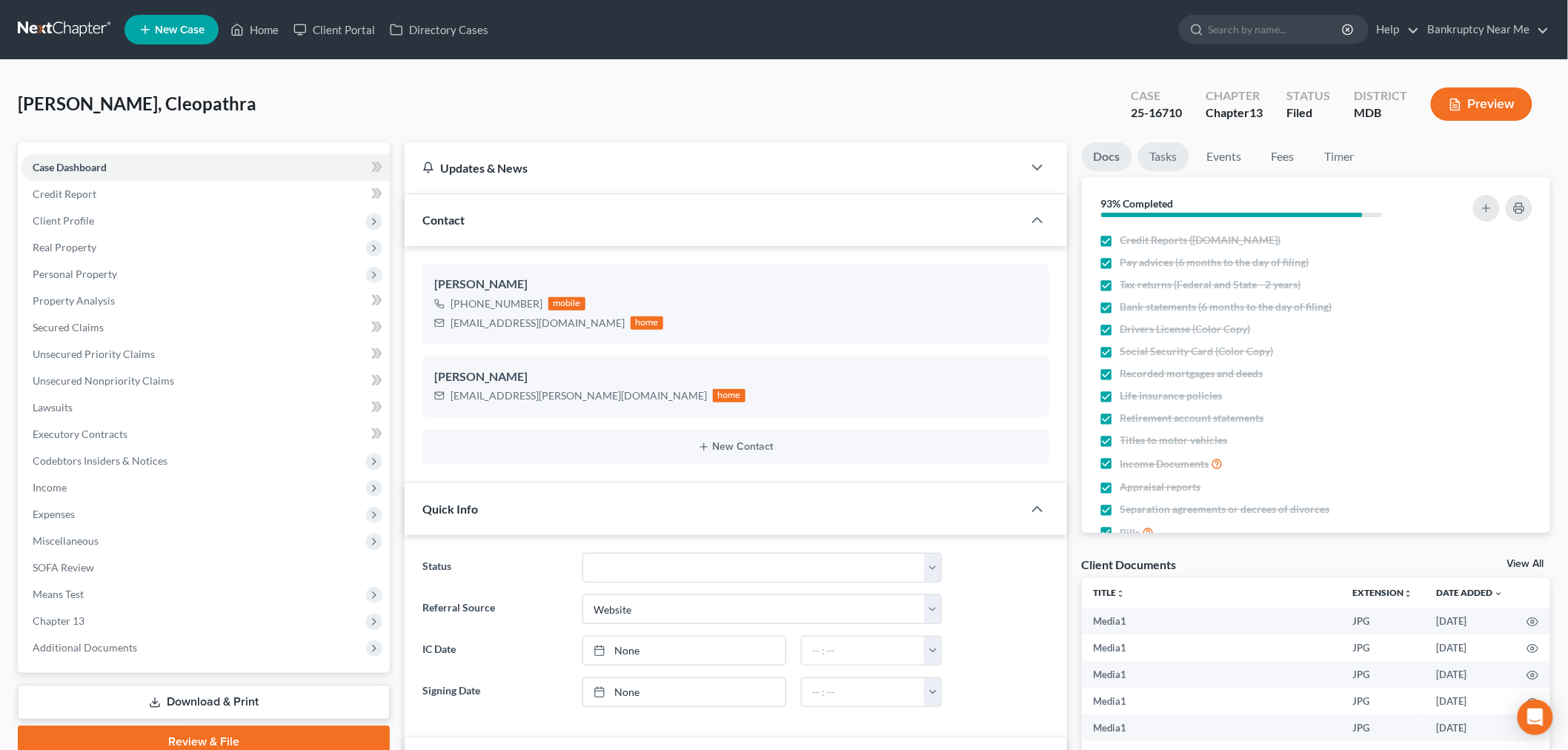
scroll to position [16160, 0]
click at [1162, 156] on link "Tasks" at bounding box center [1164, 156] width 51 height 29
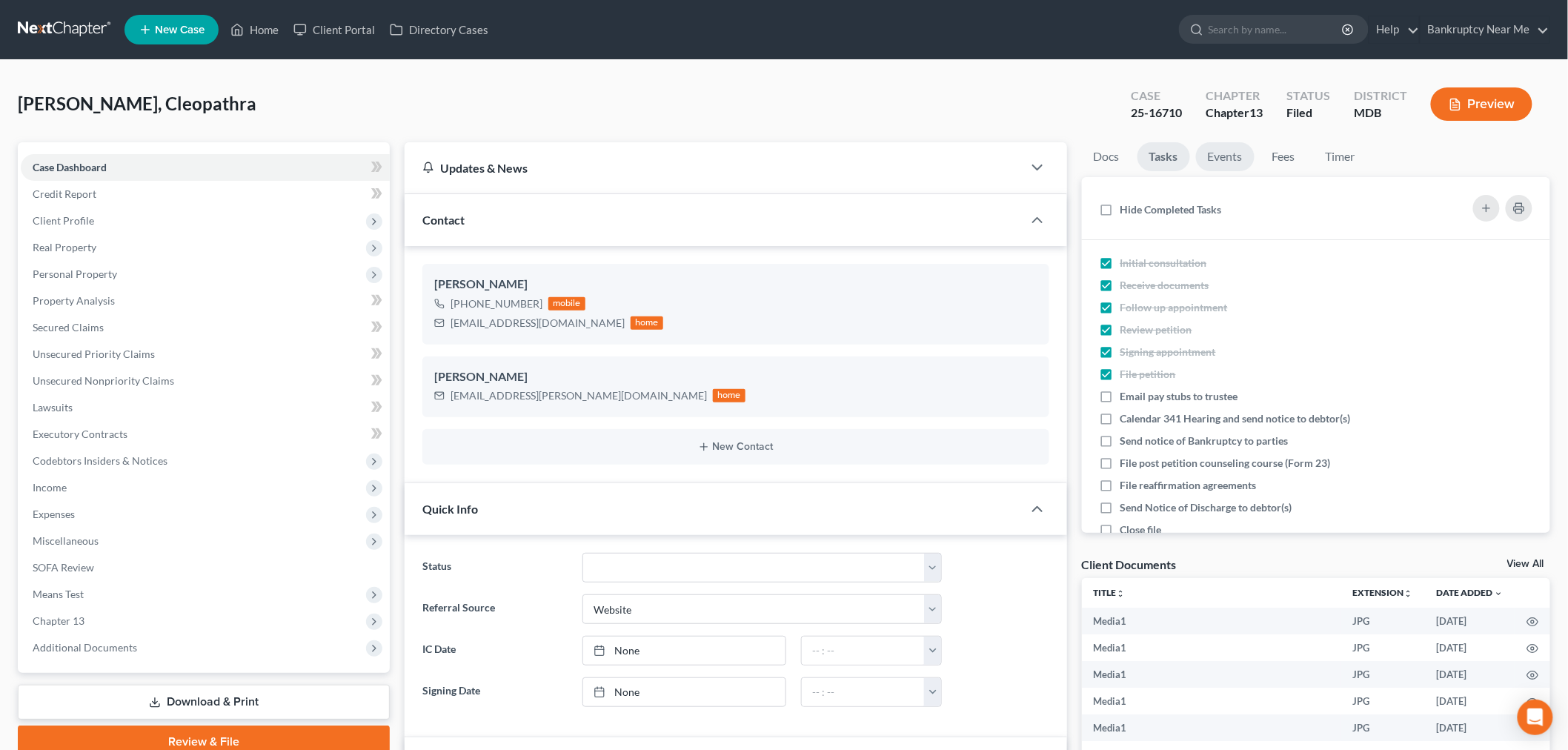
scroll to position [2358, 0]
click at [1235, 164] on link "Events" at bounding box center [1225, 156] width 58 height 29
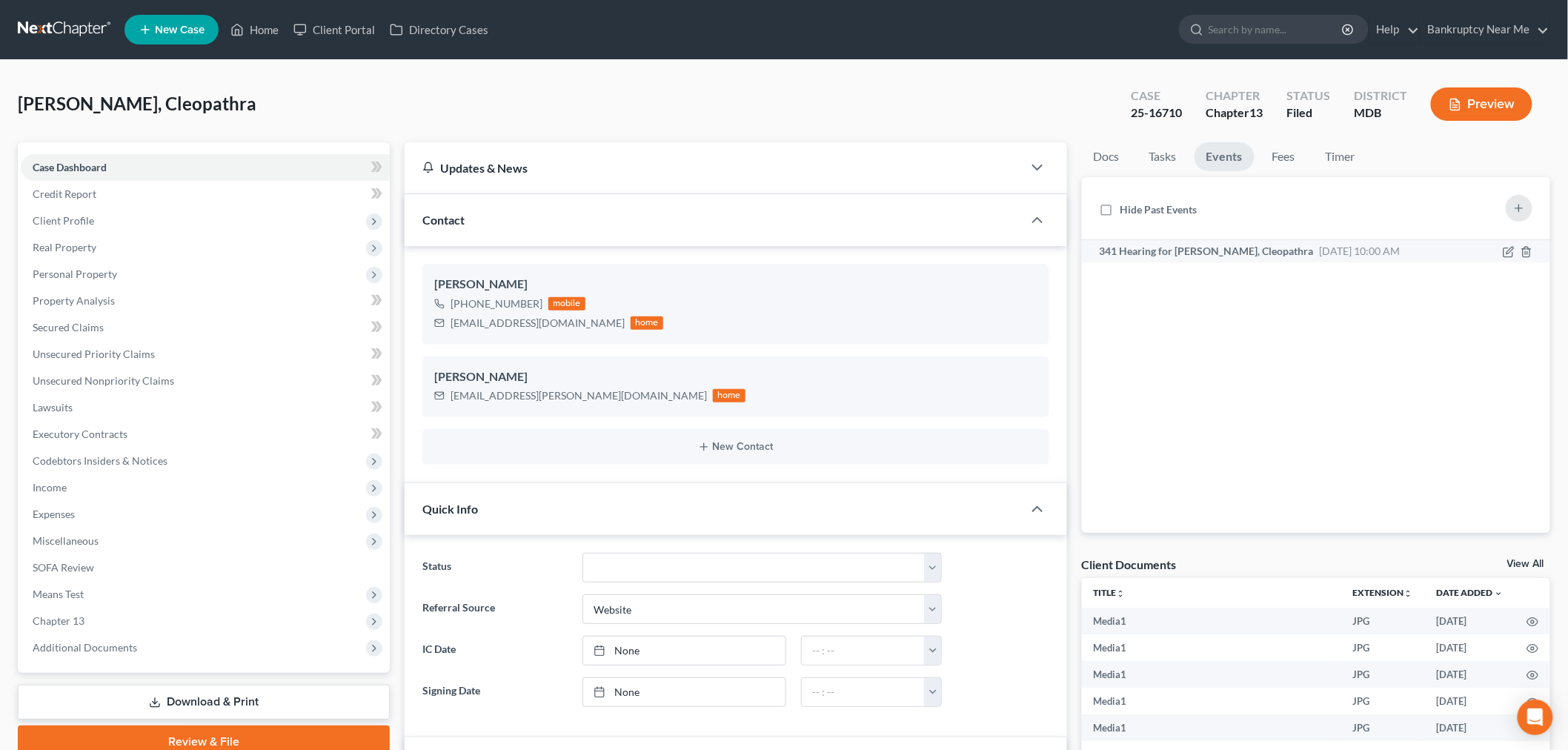
click at [1313, 259] on li "341 Hearing for [PERSON_NAME], Cleopathra [DATE] 10:00 AM No description" at bounding box center [1317, 251] width 469 height 22
click at [1320, 249] on span "[DATE] 10:00 AM" at bounding box center [1360, 251] width 81 height 13
click at [81, 220] on span "Client Profile" at bounding box center [63, 220] width 62 height 13
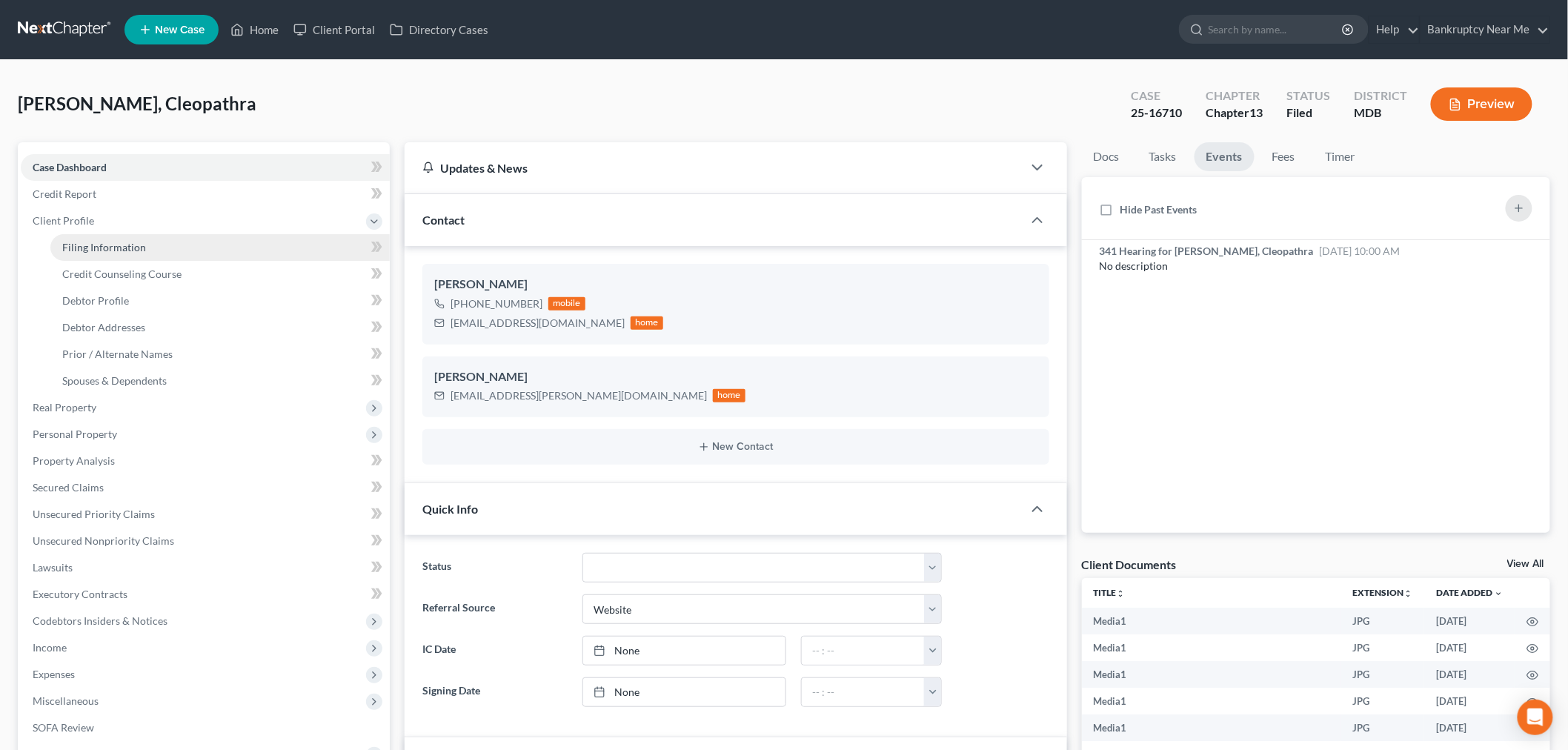
click at [117, 248] on span "Filing Information" at bounding box center [104, 247] width 84 height 13
select select "1"
select select "0"
select select "3"
select select "38"
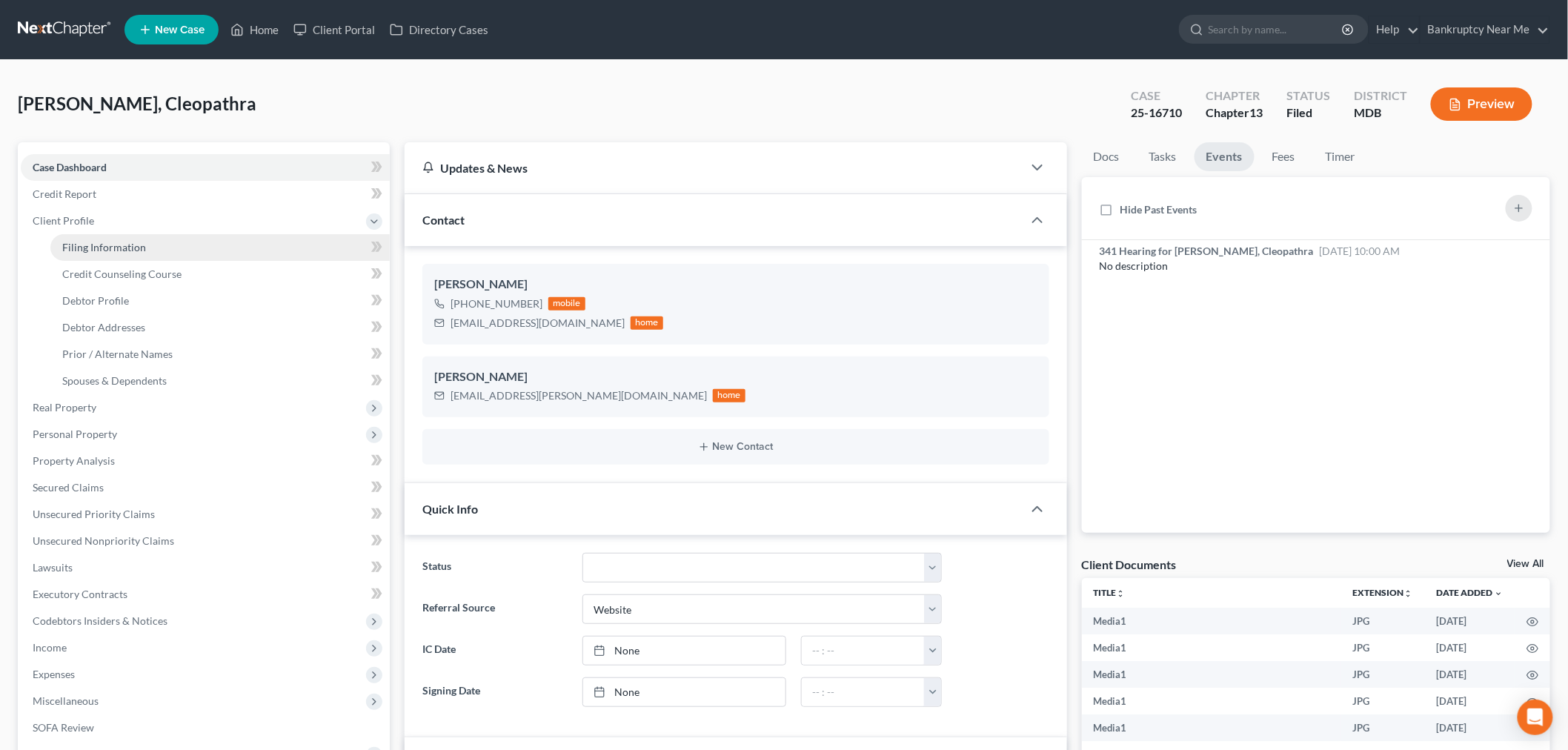
select select "0"
select select "21"
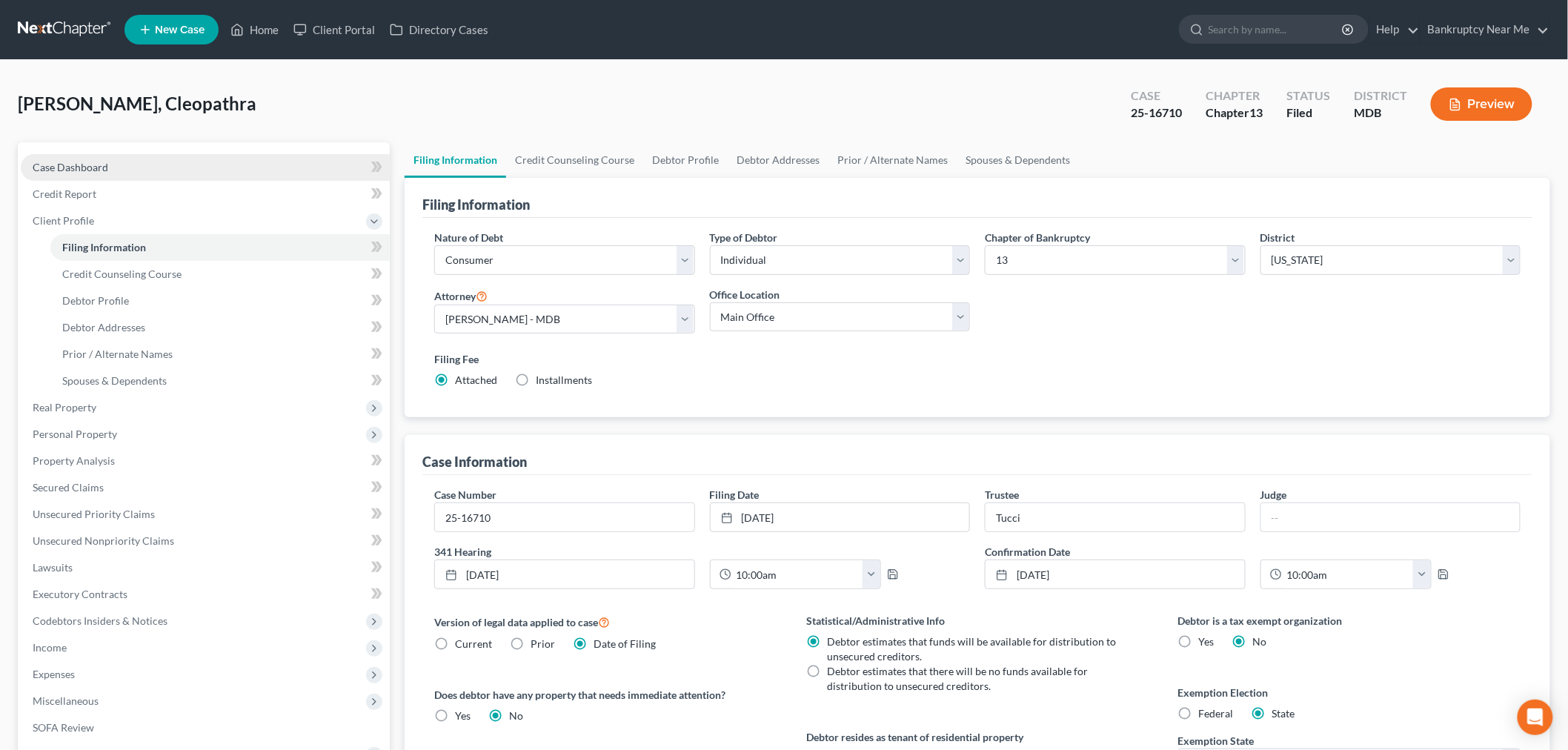
click at [152, 171] on link "Case Dashboard" at bounding box center [205, 168] width 369 height 27
select select "3"
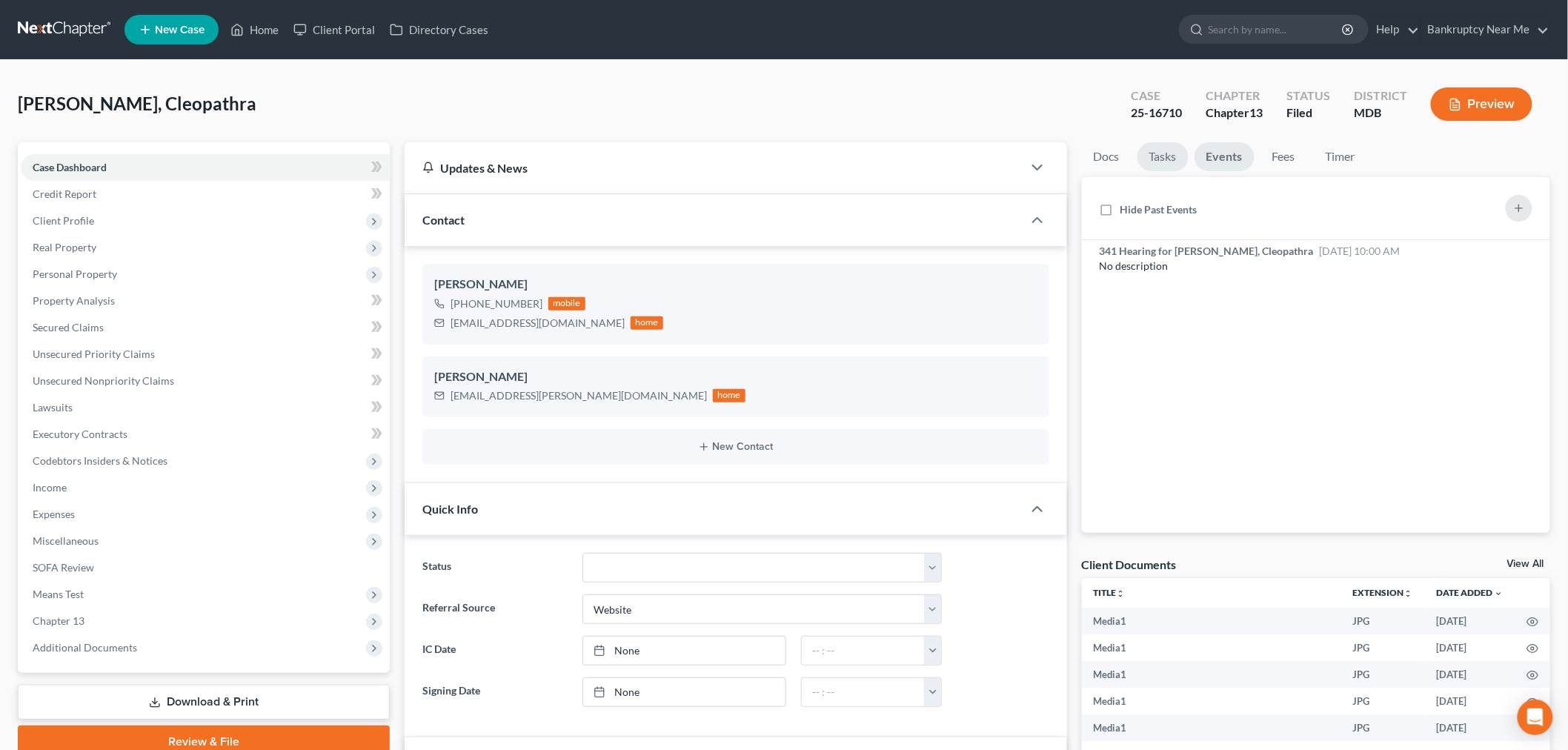
scroll to position [2358, 0]
click at [1164, 159] on link "Tasks" at bounding box center [1163, 156] width 51 height 29
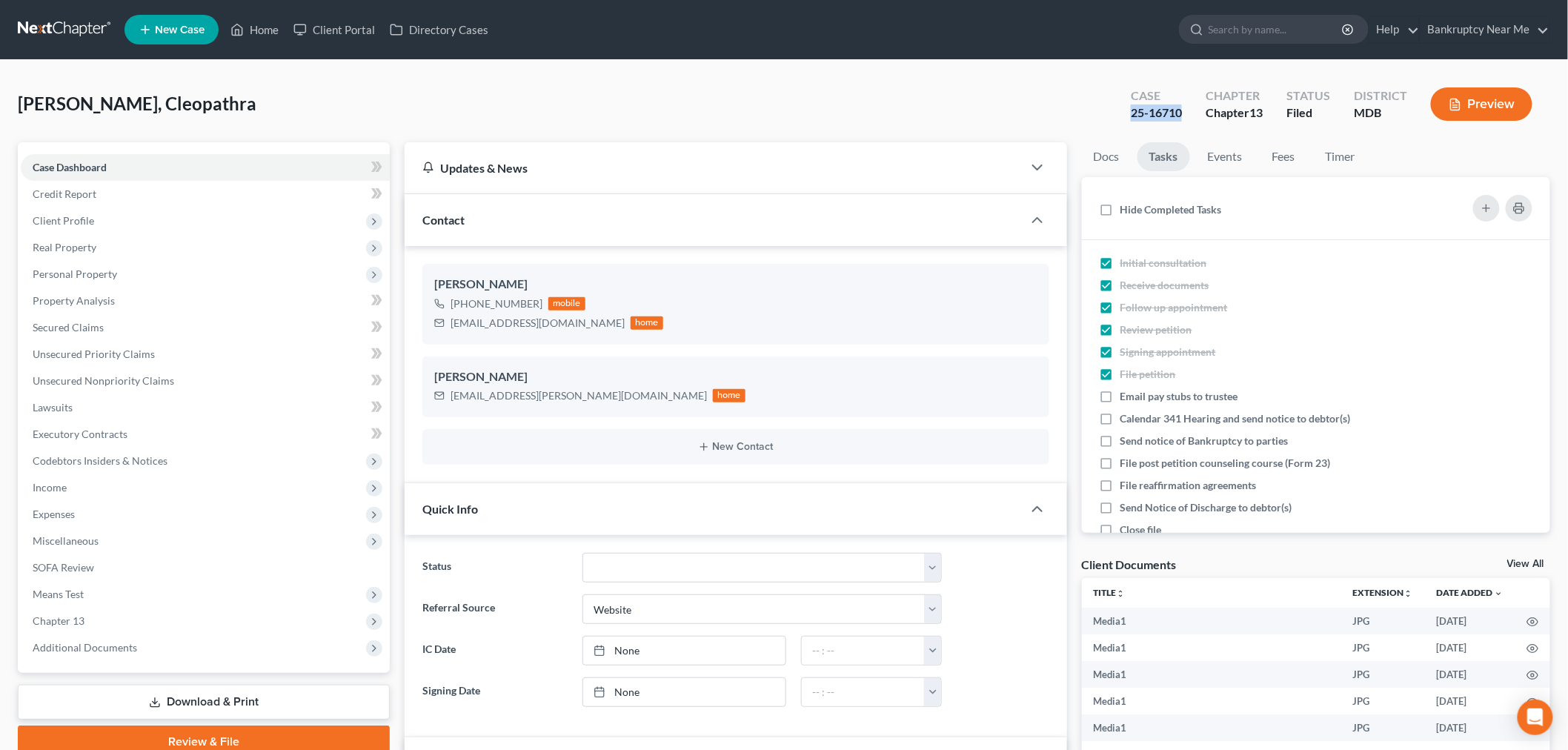
drag, startPoint x: 1179, startPoint y: 114, endPoint x: 1108, endPoint y: 114, distance: 71.0
click at [1108, 114] on div "[PERSON_NAME], Cleopathra Upgraded Case 25-16710 Chapter Chapter 13 Status File…" at bounding box center [784, 111] width 1532 height 65
copy div "25-16710"
click at [1121, 401] on label "Email pay stubs to trustee" at bounding box center [1186, 397] width 130 height 15
click at [1126, 399] on input "Email pay stubs to trustee" at bounding box center [1131, 394] width 9 height 9
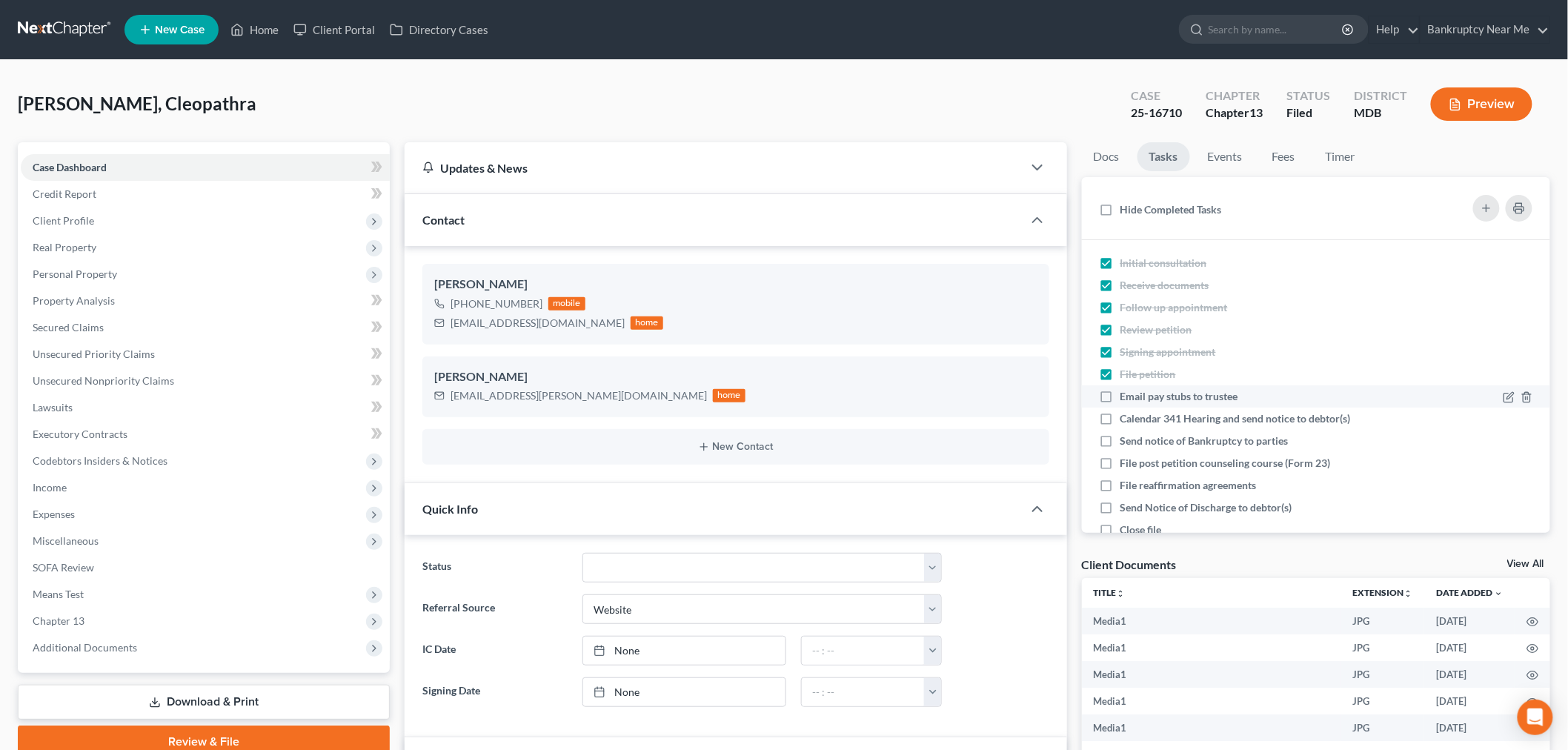
checkbox input "true"
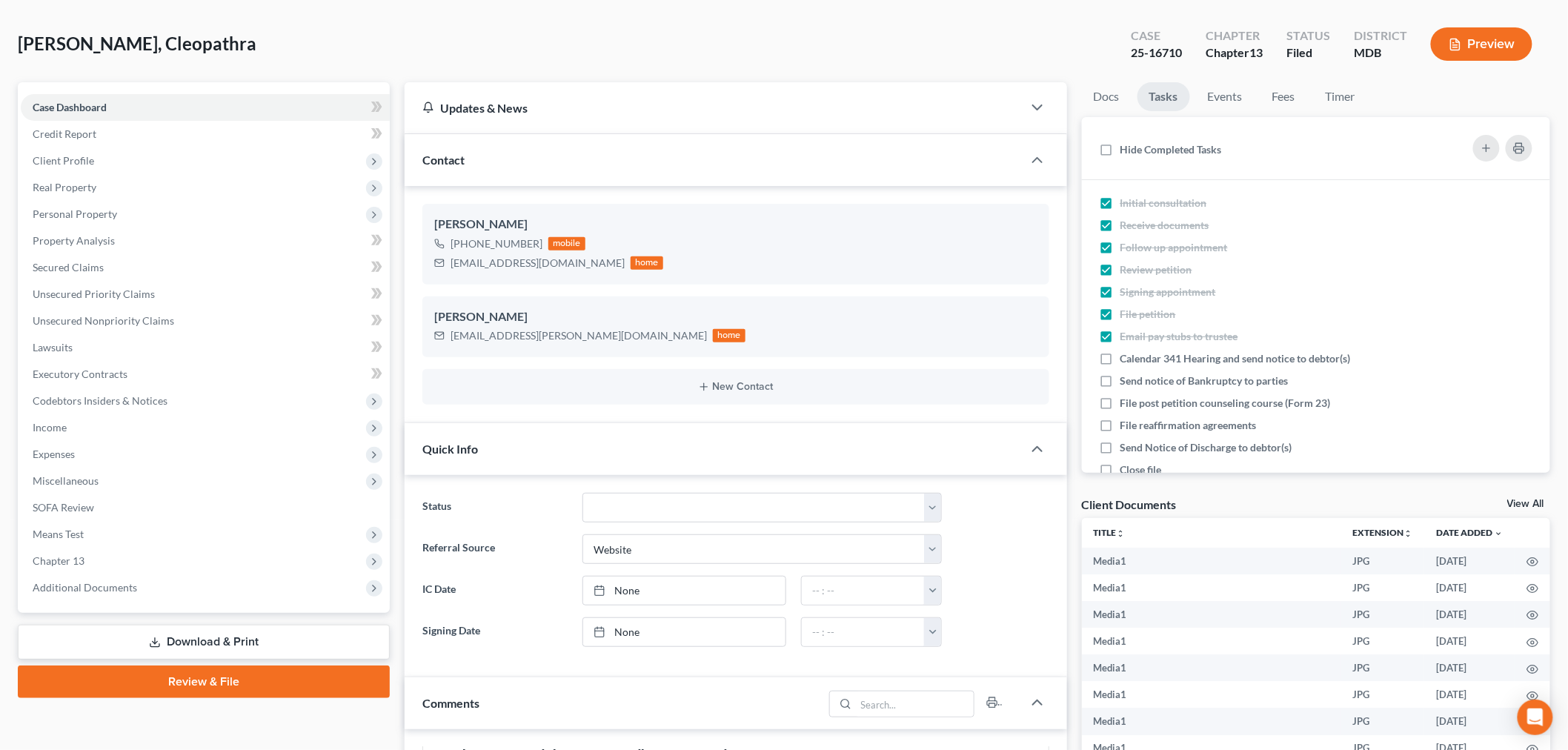
scroll to position [658, 0]
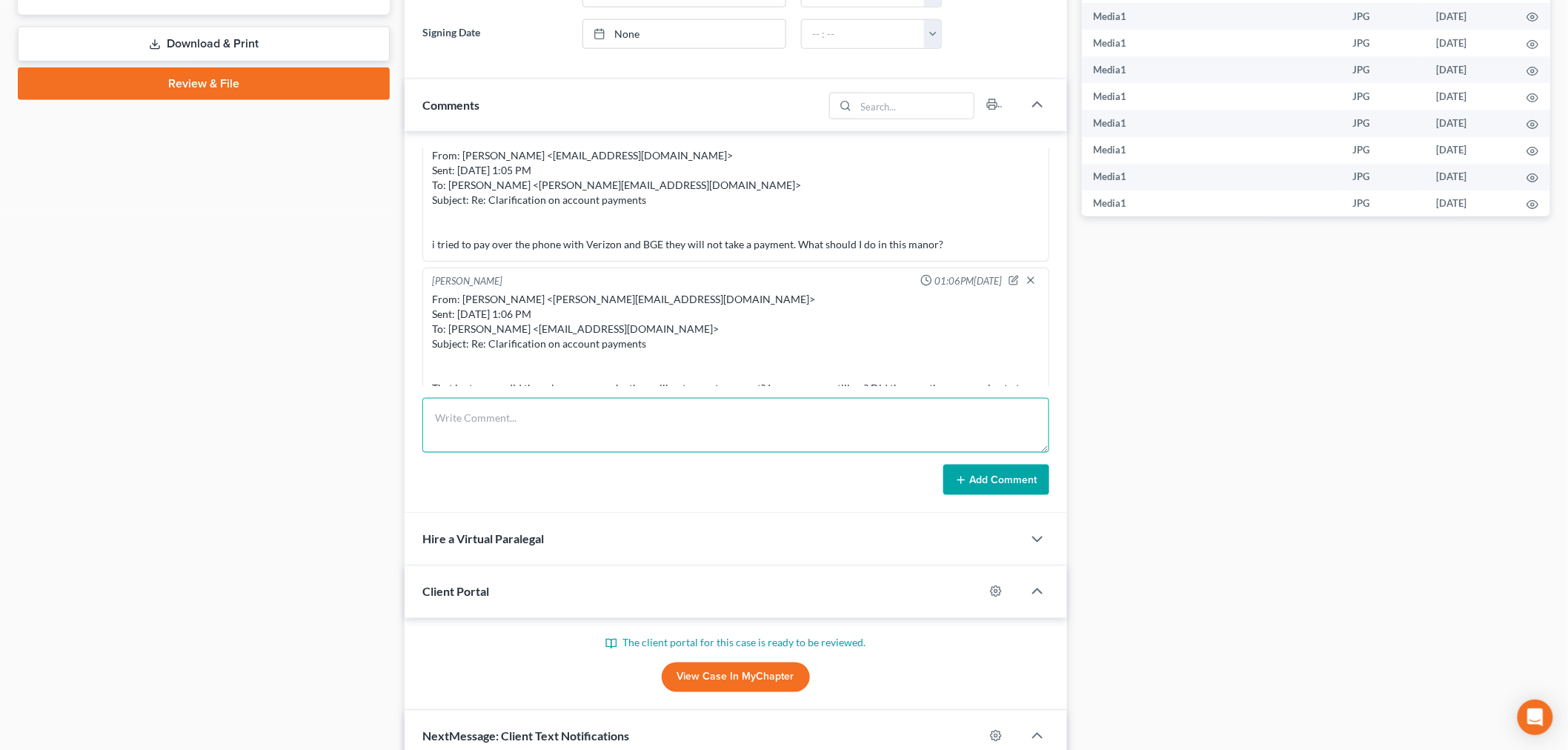
click at [749, 424] on textarea at bounding box center [736, 425] width 627 height 55
type textarea "Docs uploaded to Trustee"
click at [1026, 485] on button "Add Comment" at bounding box center [996, 480] width 106 height 31
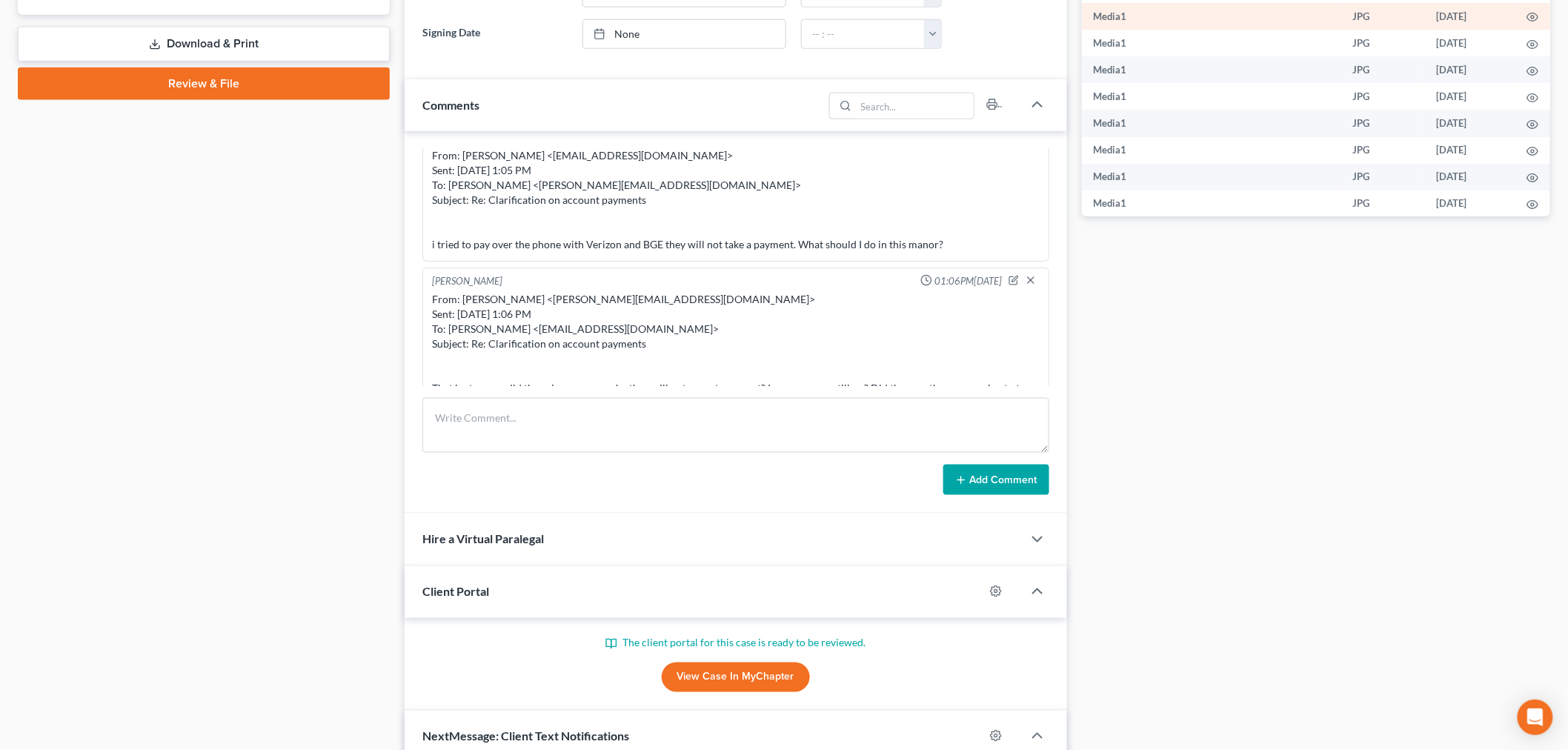
scroll to position [16216, 0]
